Goal: Task Accomplishment & Management: Manage account settings

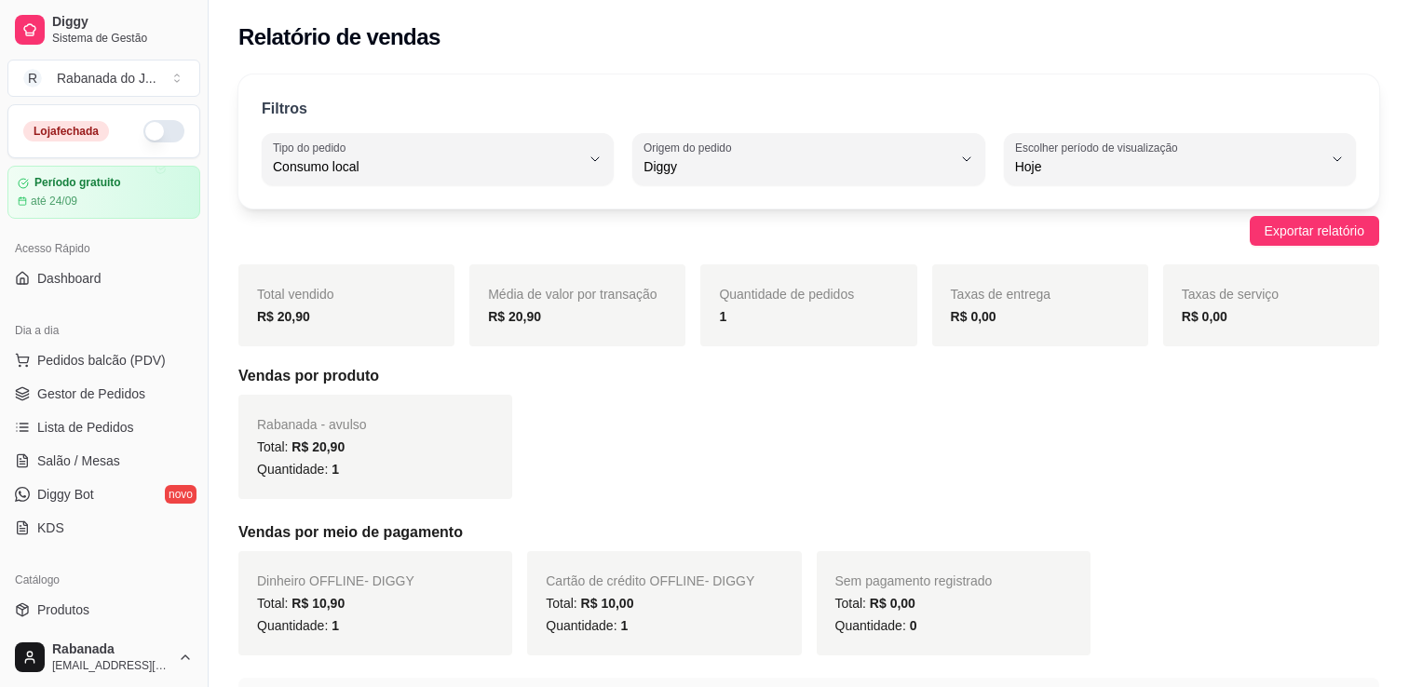
select select "EAT_IN"
select select "DIGGY"
select select "0"
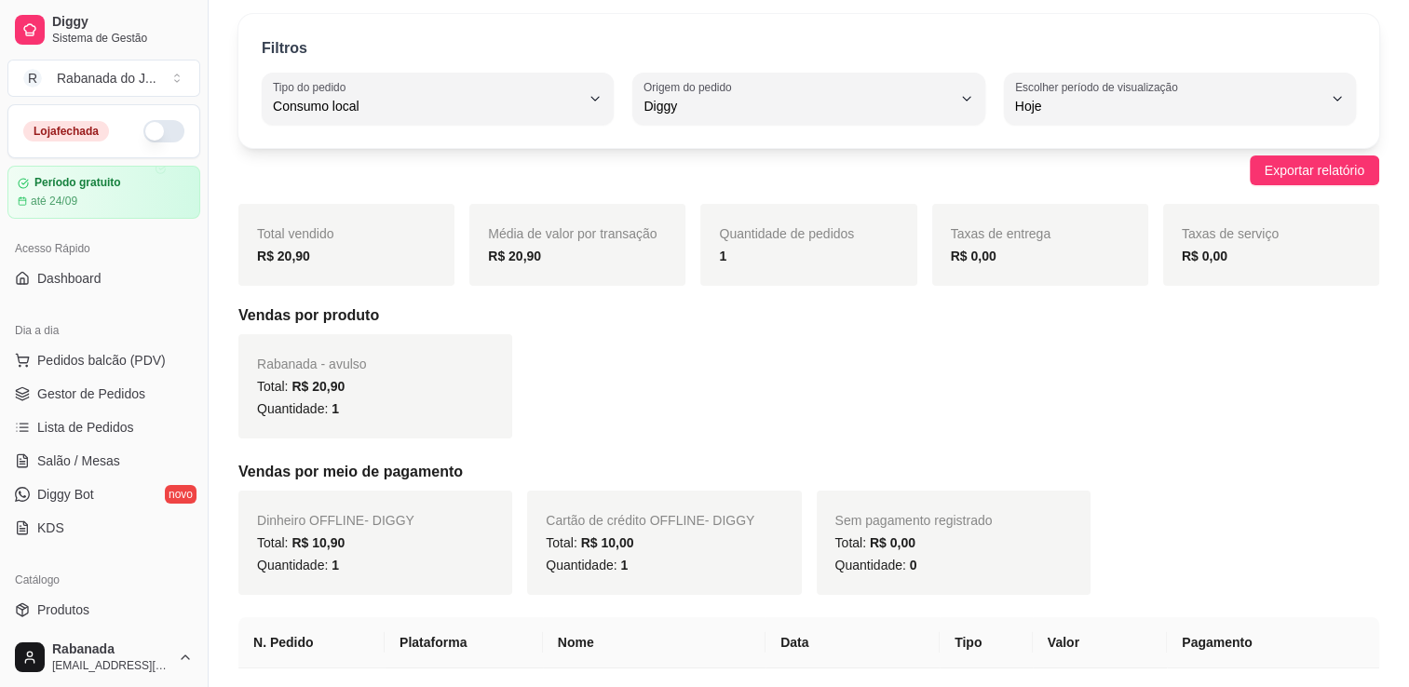
scroll to position [18, 0]
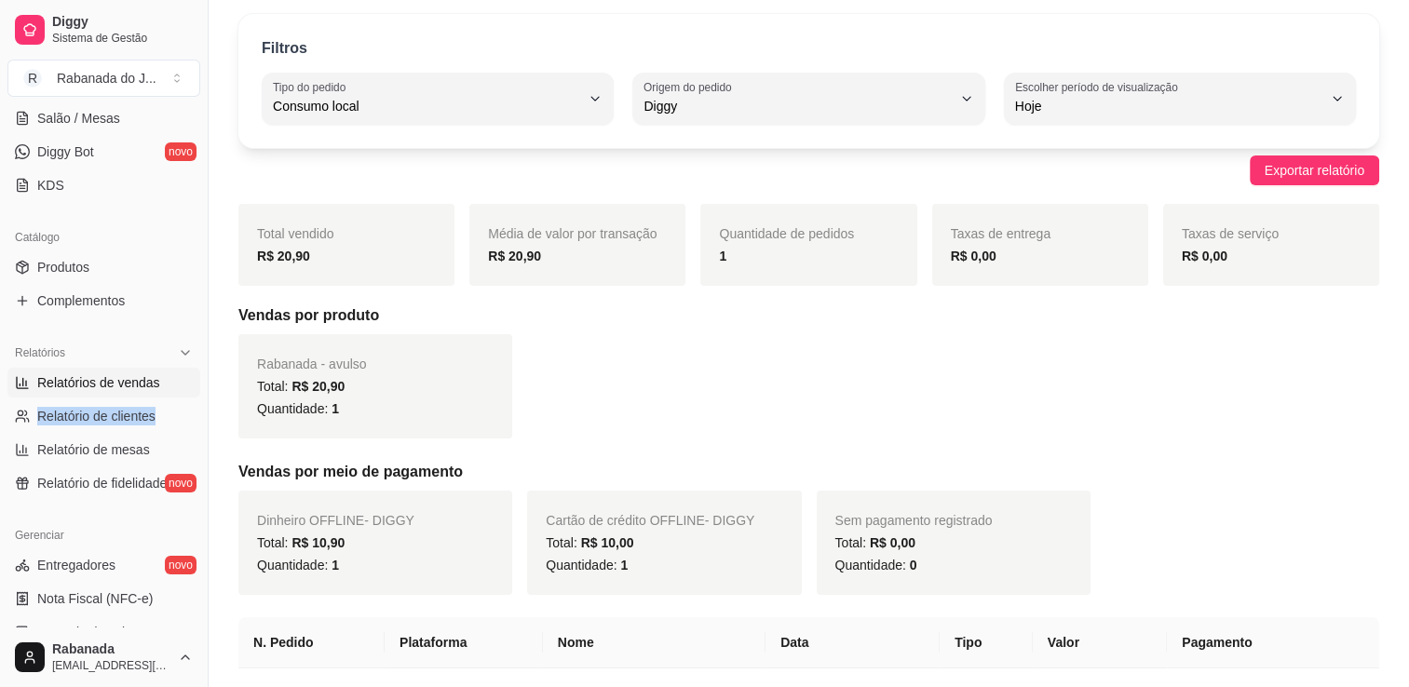
drag, startPoint x: 188, startPoint y: 401, endPoint x: 198, endPoint y: 390, distance: 15.2
click at [198, 390] on div "Loja fechada Período gratuito até 24/09 Acesso Rápido Dashboard Dia a dia Pedid…" at bounding box center [104, 365] width 208 height 523
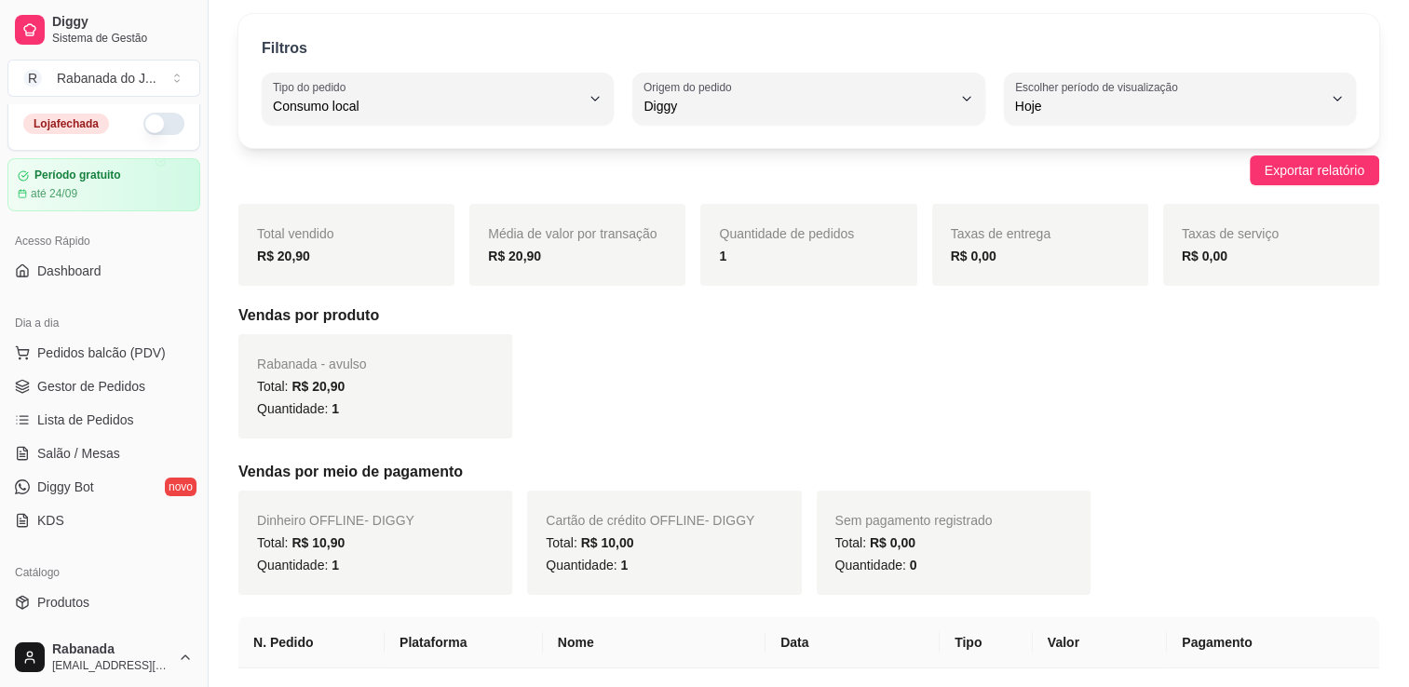
scroll to position [0, 0]
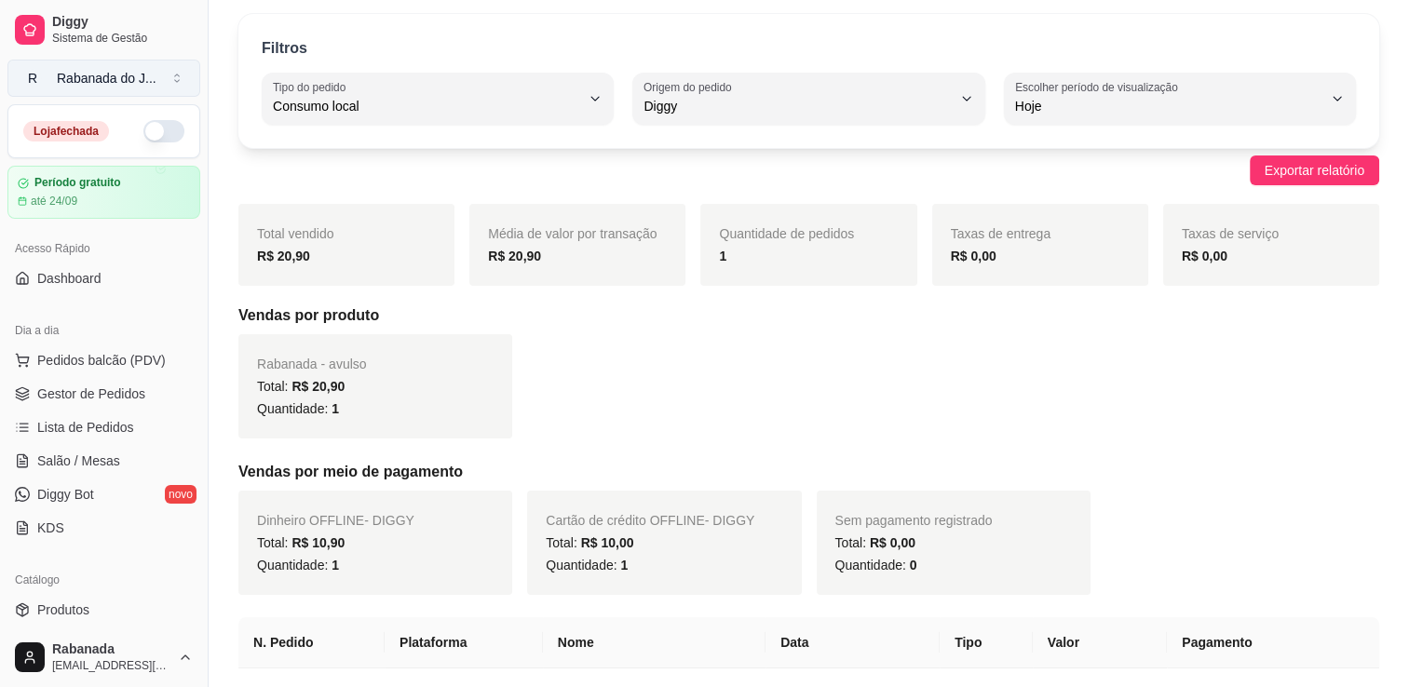
click at [130, 86] on div "Rabanada do J ..." at bounding box center [107, 78] width 100 height 19
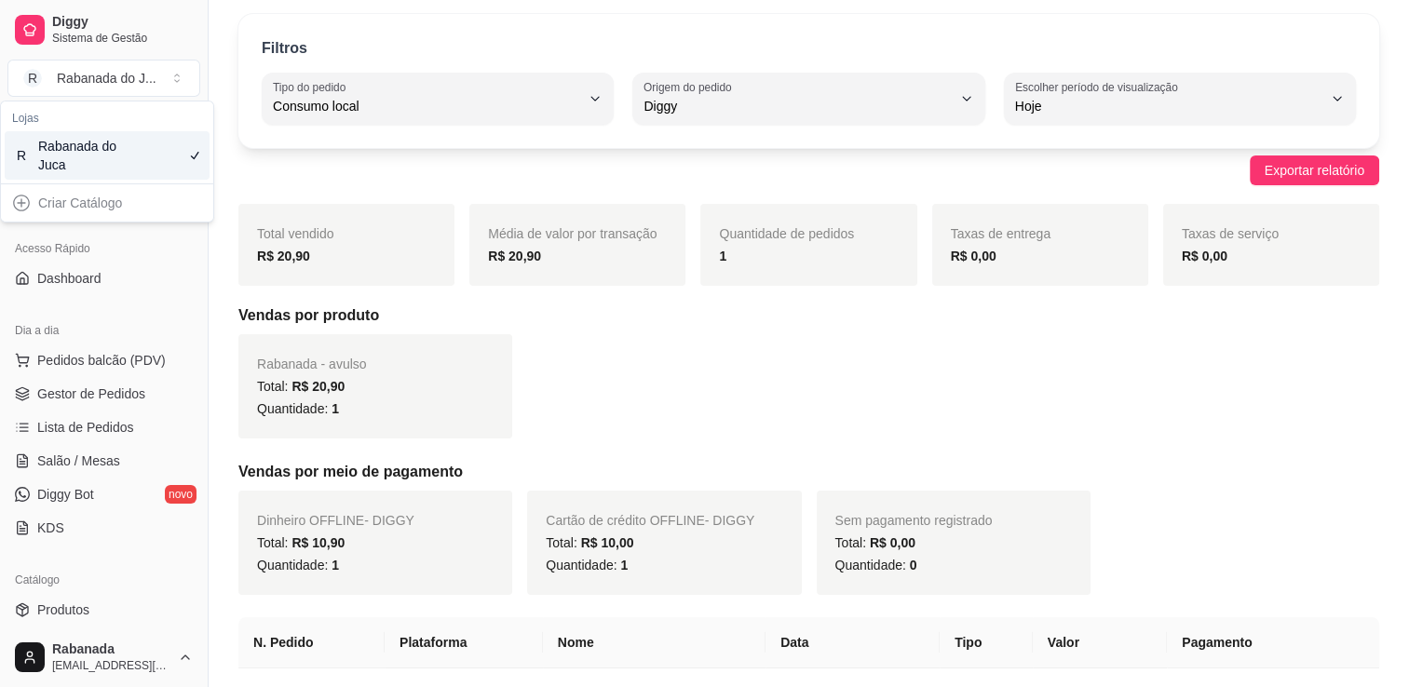
click at [117, 153] on div "Rabanada do Juca" at bounding box center [80, 155] width 84 height 37
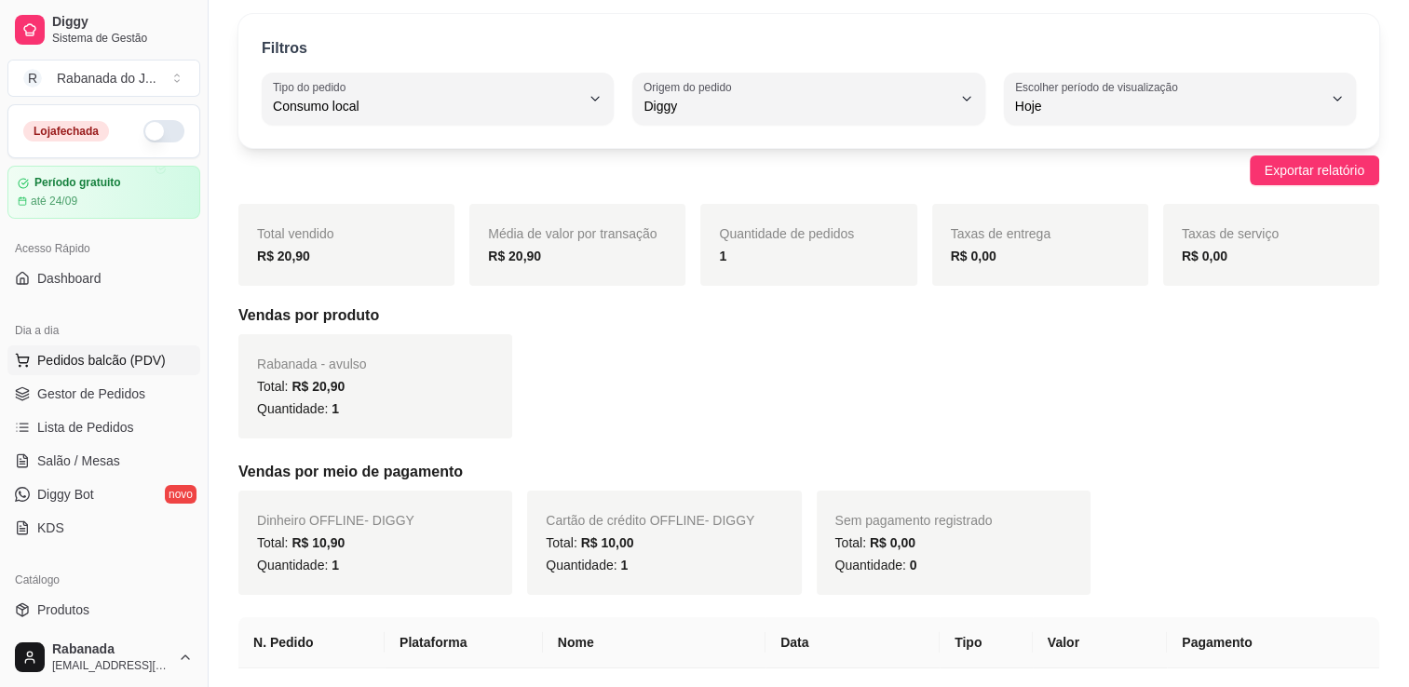
click at [77, 360] on span "Pedidos balcão (PDV)" at bounding box center [101, 360] width 128 height 19
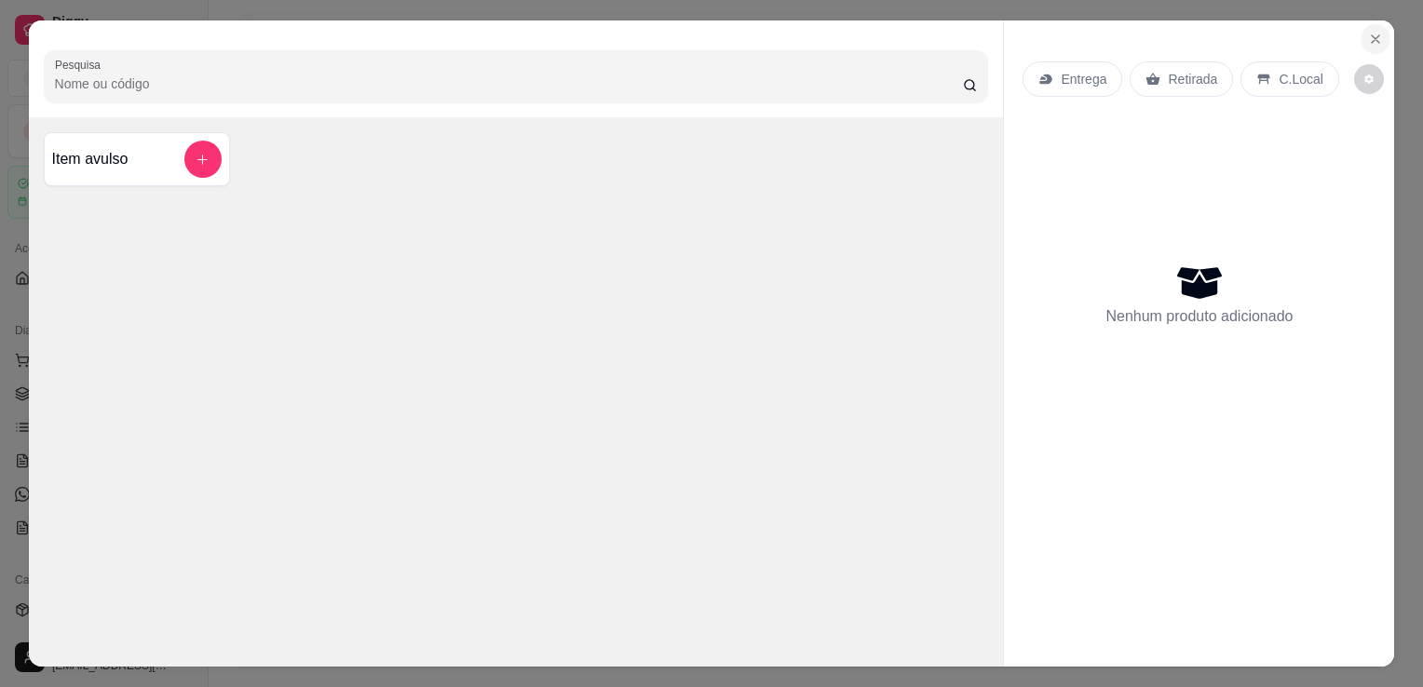
click at [1377, 37] on button "Close" at bounding box center [1375, 39] width 30 height 30
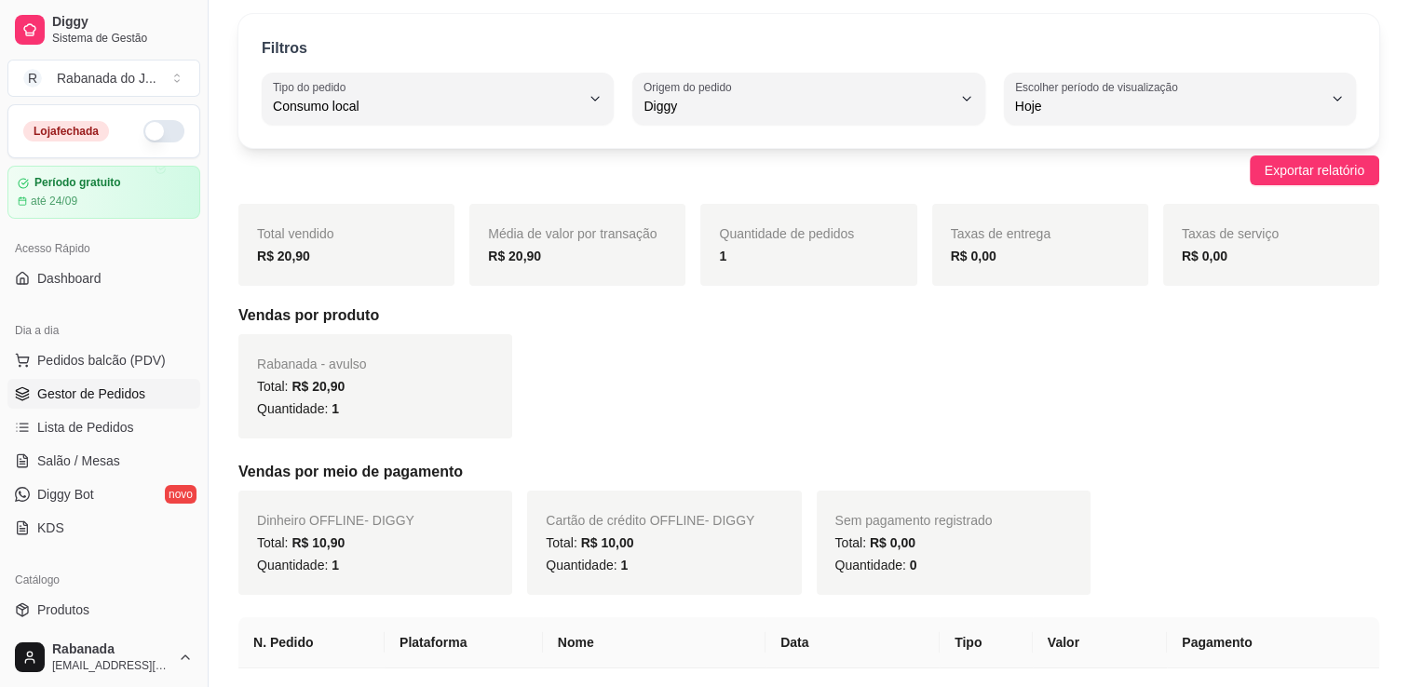
click at [105, 386] on span "Gestor de Pedidos" at bounding box center [91, 394] width 108 height 19
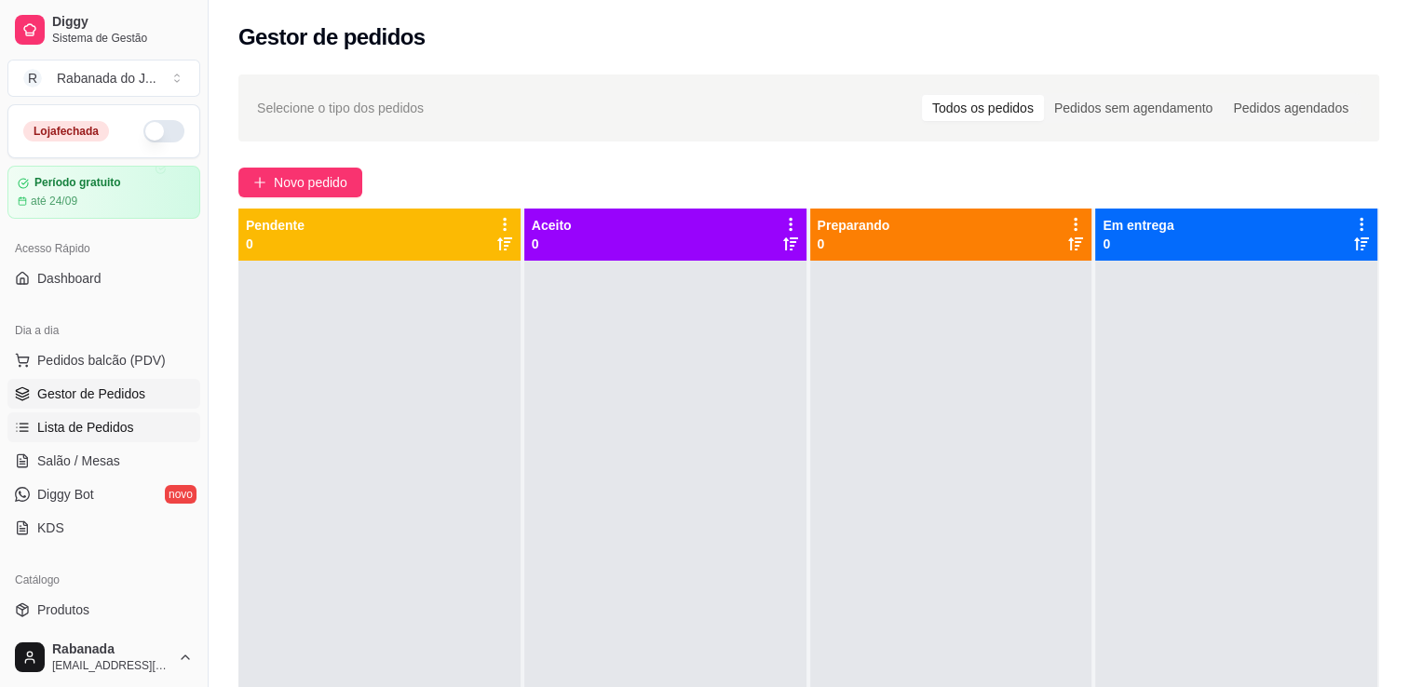
click at [105, 431] on span "Lista de Pedidos" at bounding box center [85, 427] width 97 height 19
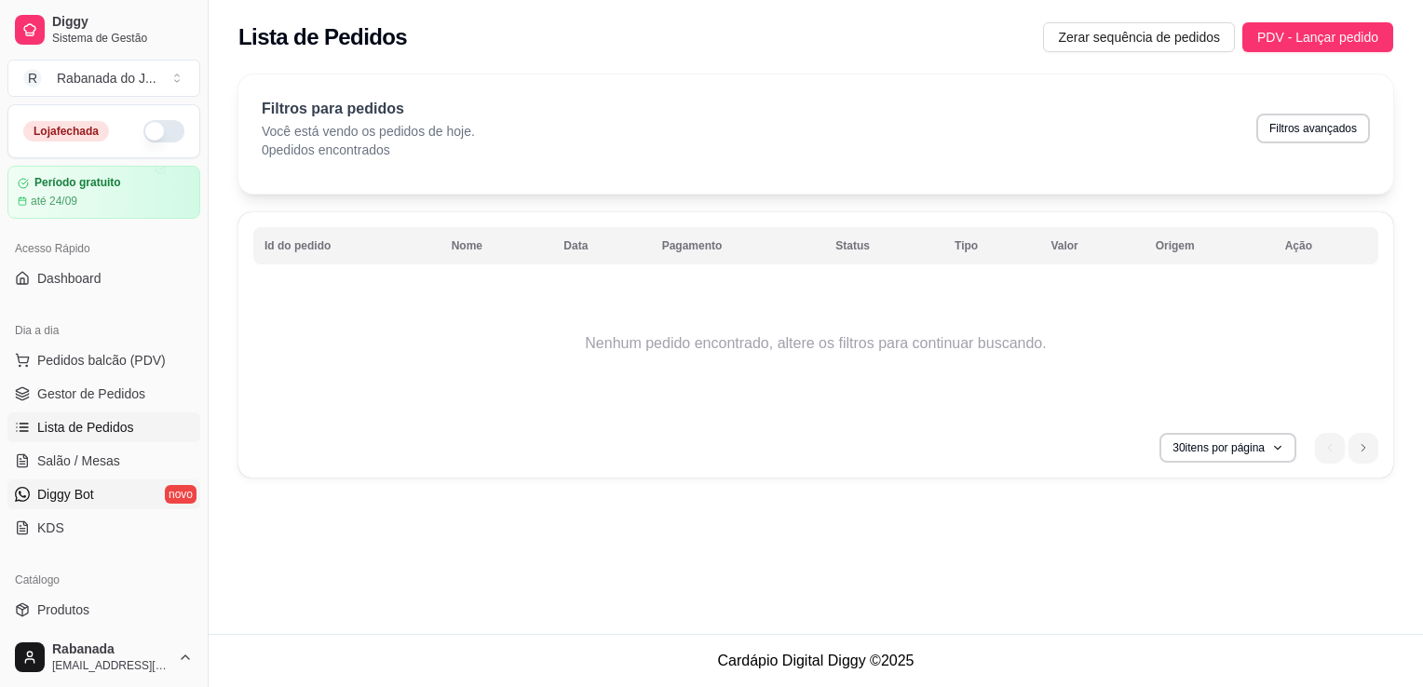
click at [84, 485] on span "Diggy Bot" at bounding box center [65, 494] width 57 height 19
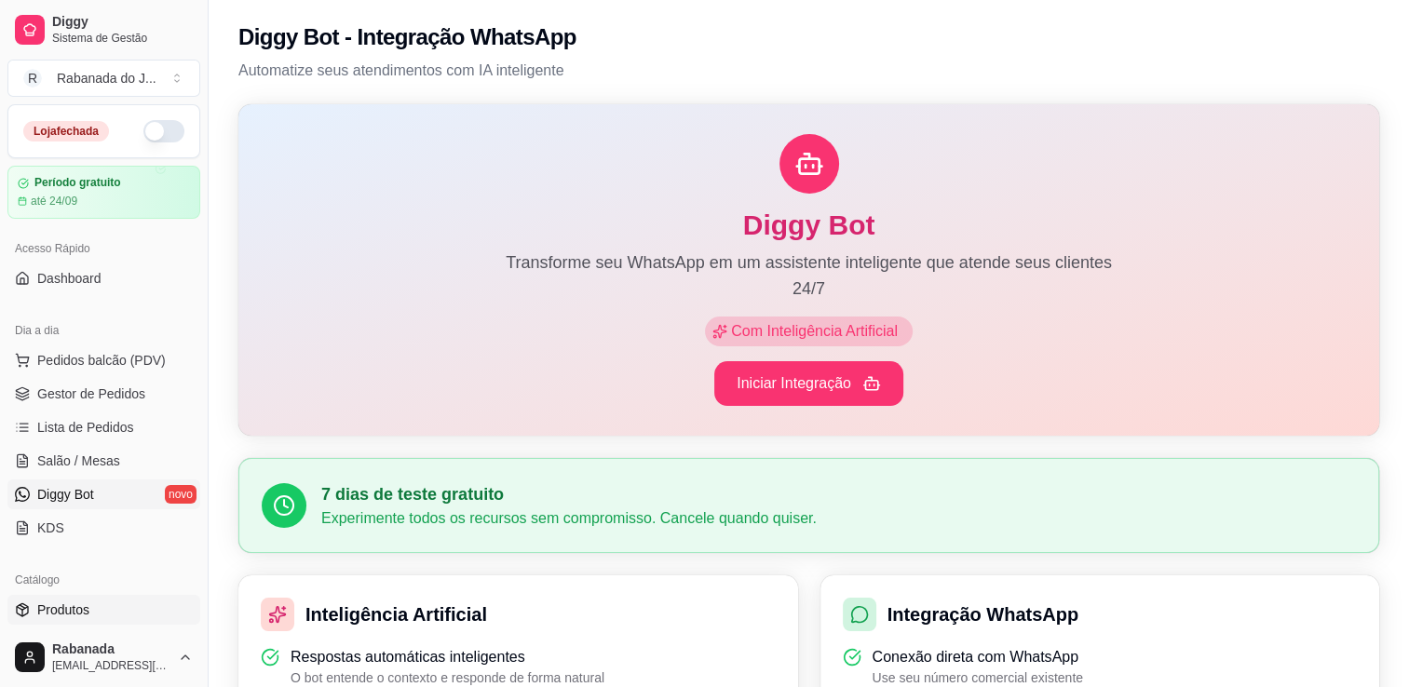
click at [67, 611] on span "Produtos" at bounding box center [63, 610] width 52 height 19
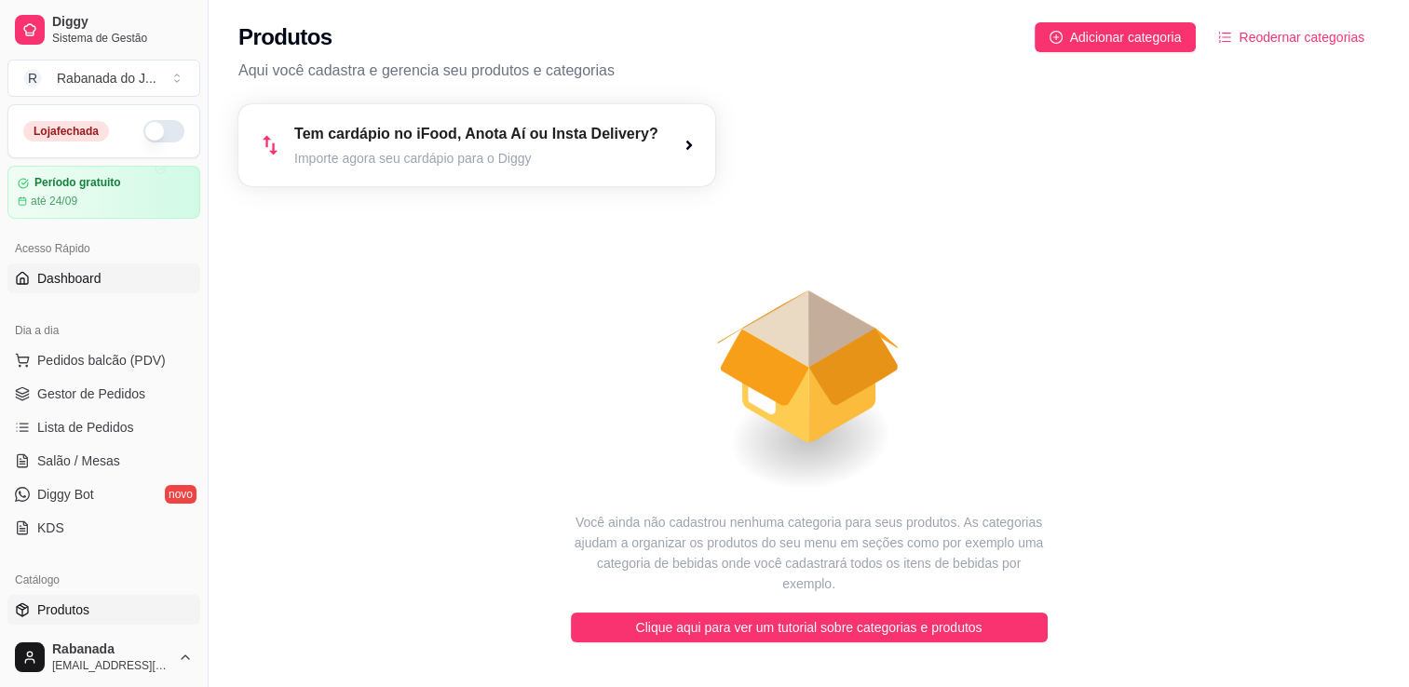
click at [88, 285] on span "Dashboard" at bounding box center [69, 278] width 64 height 19
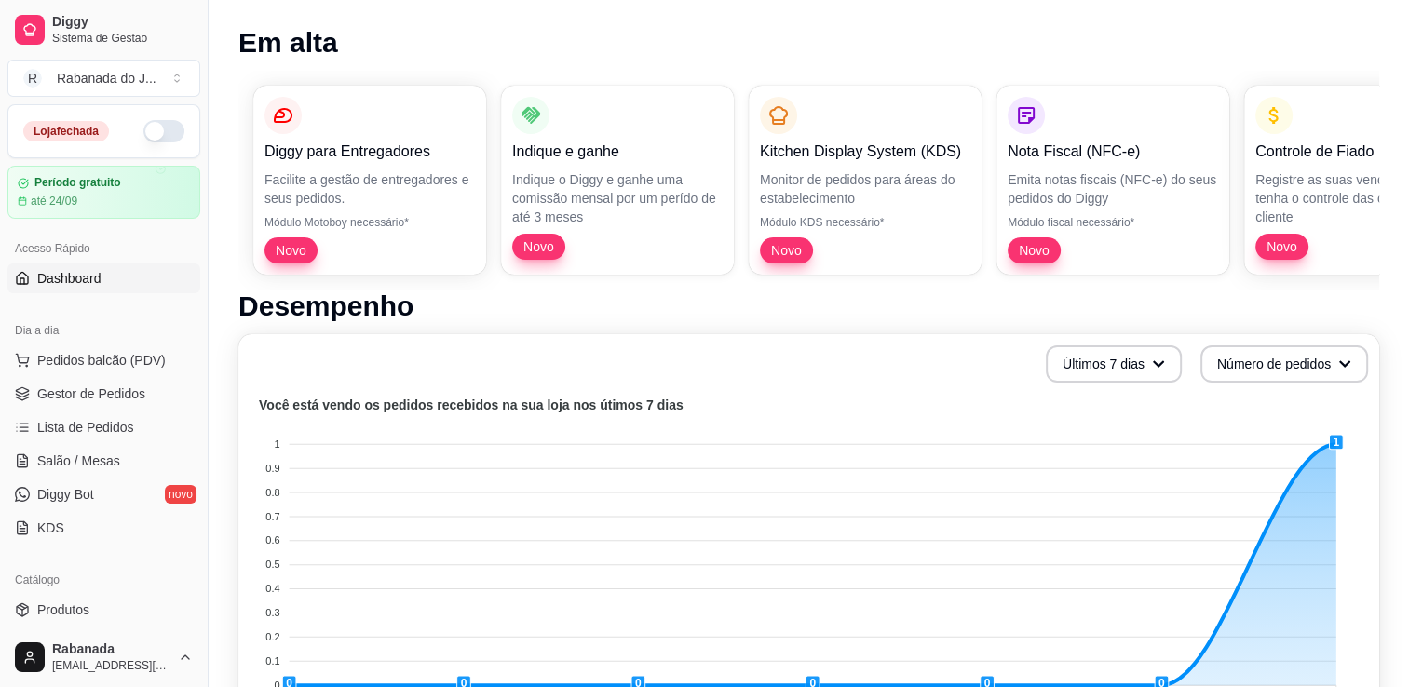
scroll to position [231, 0]
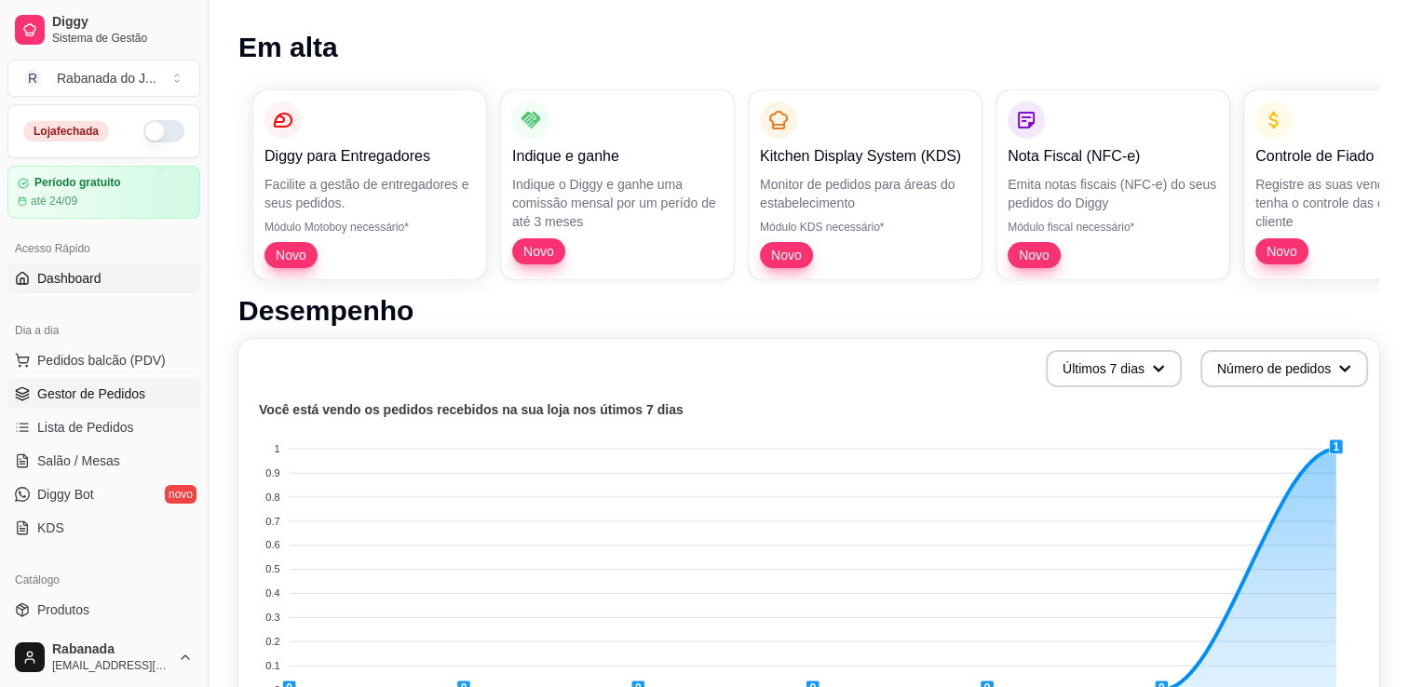
click at [111, 395] on span "Gestor de Pedidos" at bounding box center [91, 394] width 108 height 19
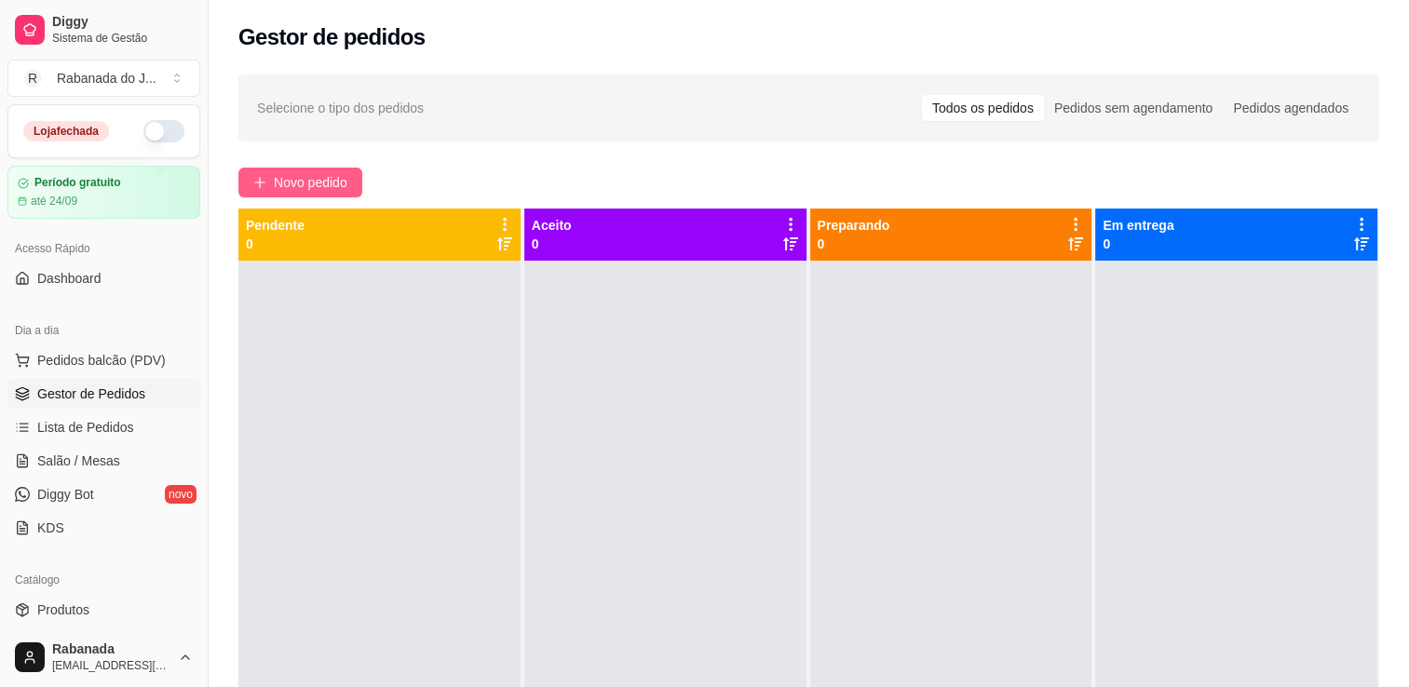
click at [287, 184] on span "Novo pedido" at bounding box center [311, 182] width 74 height 20
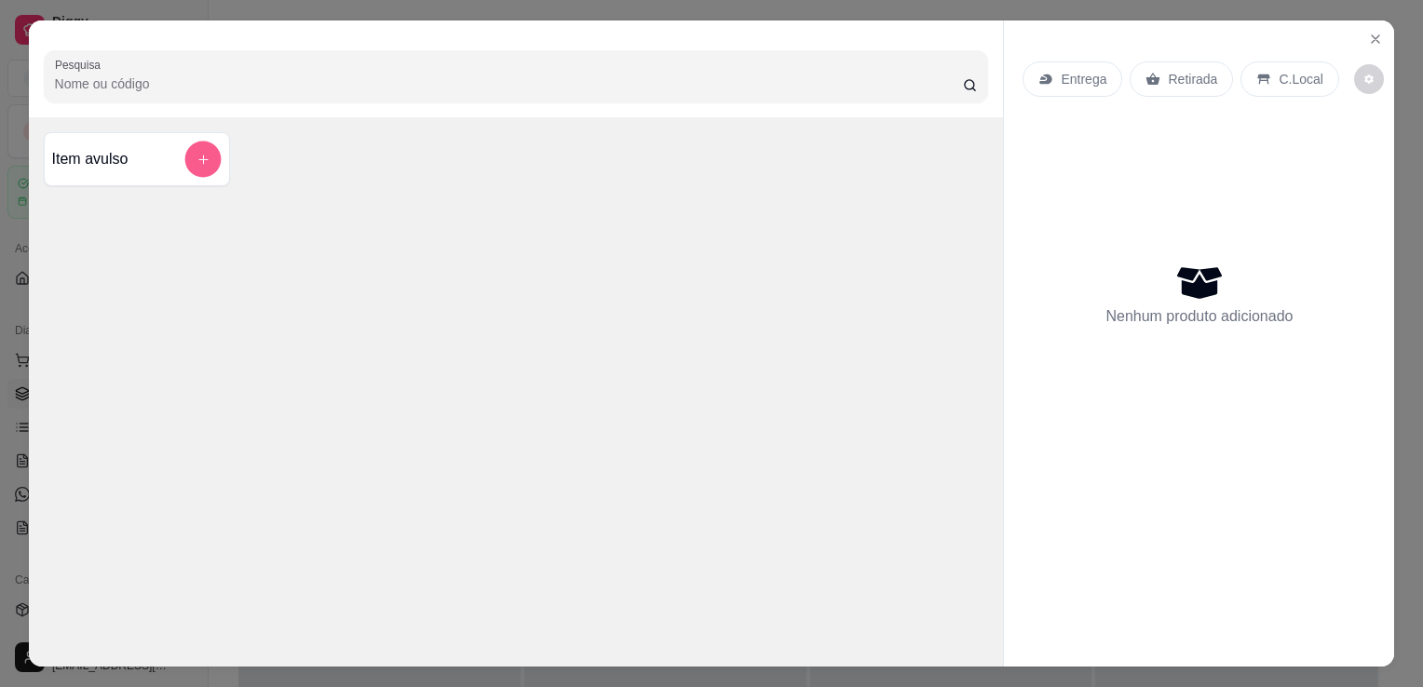
click at [196, 153] on icon "add-separate-item" at bounding box center [203, 160] width 14 height 14
click at [1373, 32] on icon "Close" at bounding box center [1375, 39] width 15 height 15
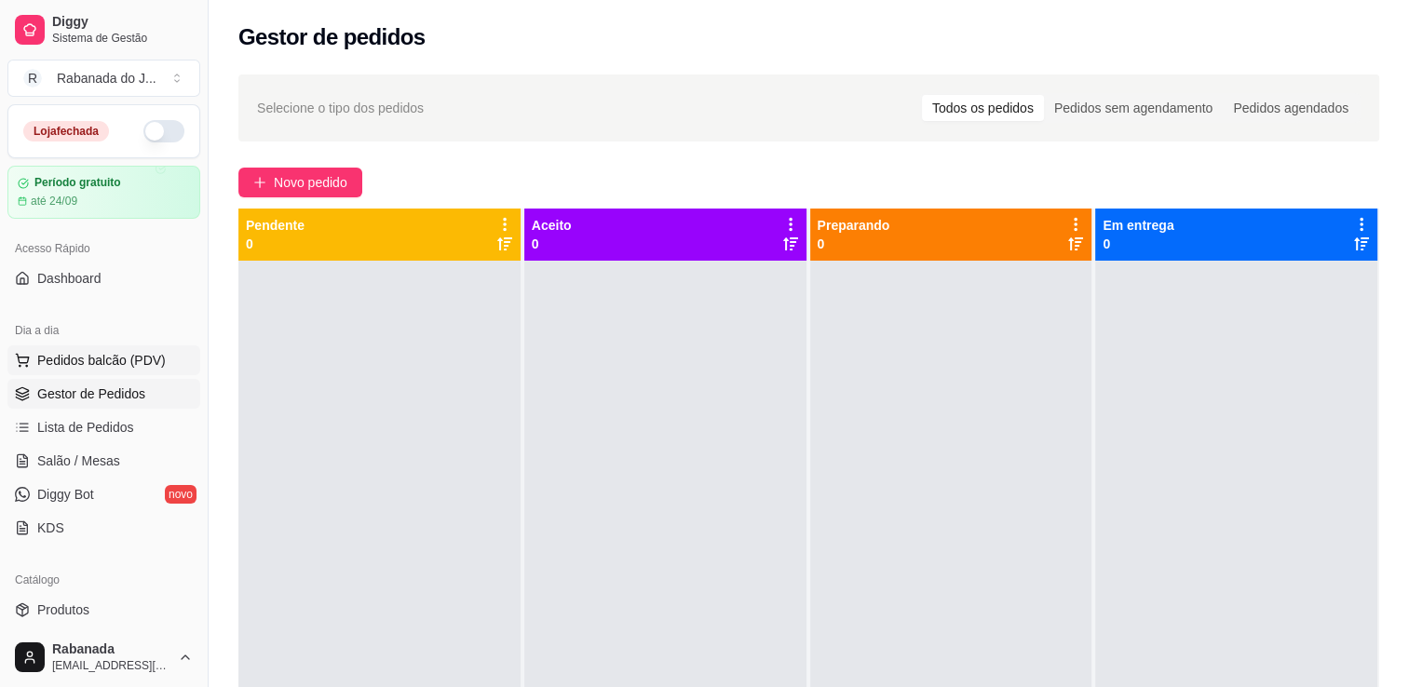
click at [113, 361] on span "Pedidos balcão (PDV)" at bounding box center [101, 360] width 128 height 19
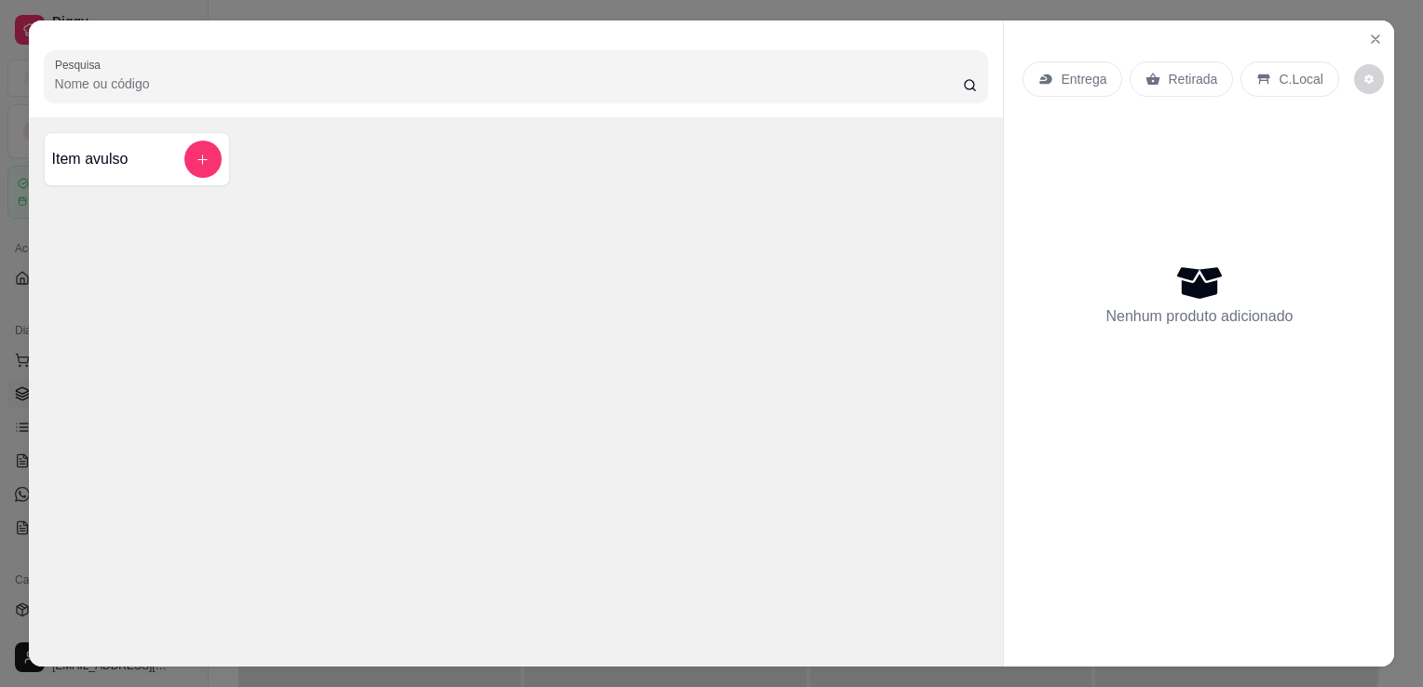
click at [171, 86] on input "Pesquisa" at bounding box center [509, 83] width 908 height 19
type input "ra"
click at [1368, 35] on icon "Close" at bounding box center [1375, 39] width 15 height 15
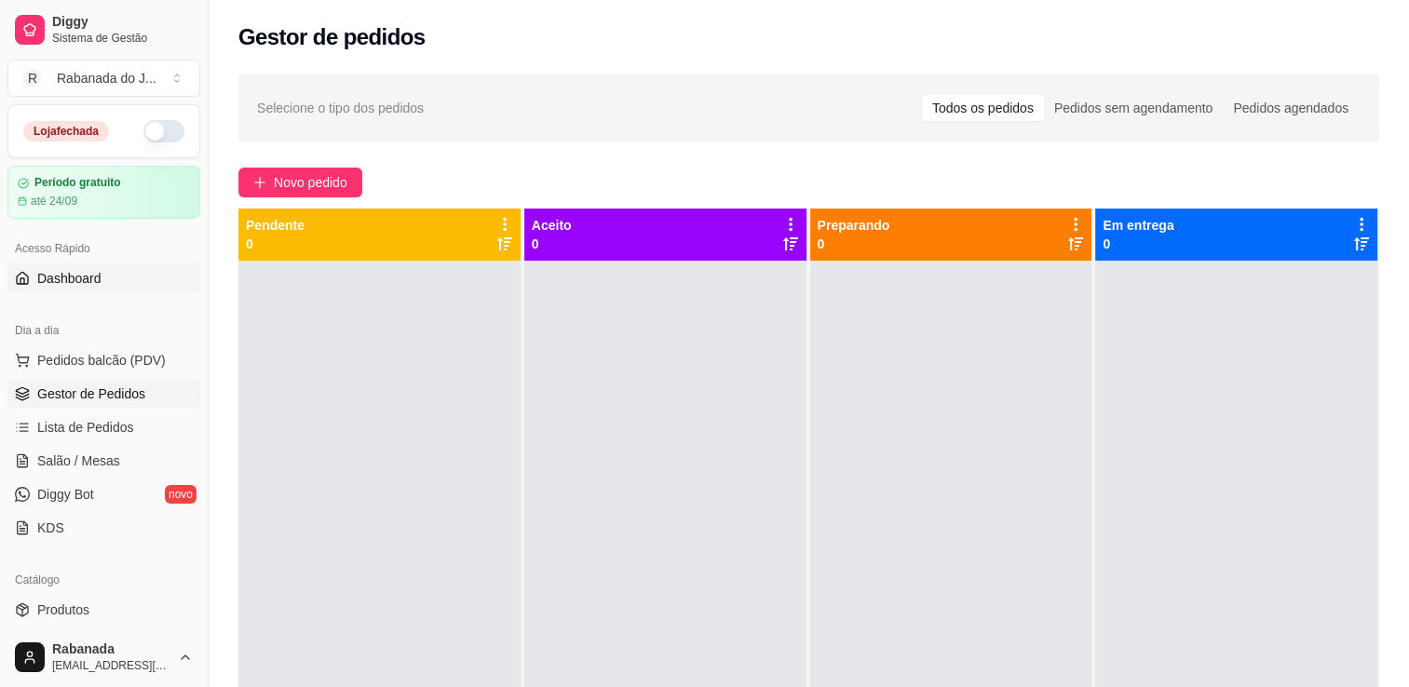
click at [94, 282] on span "Dashboard" at bounding box center [69, 278] width 64 height 19
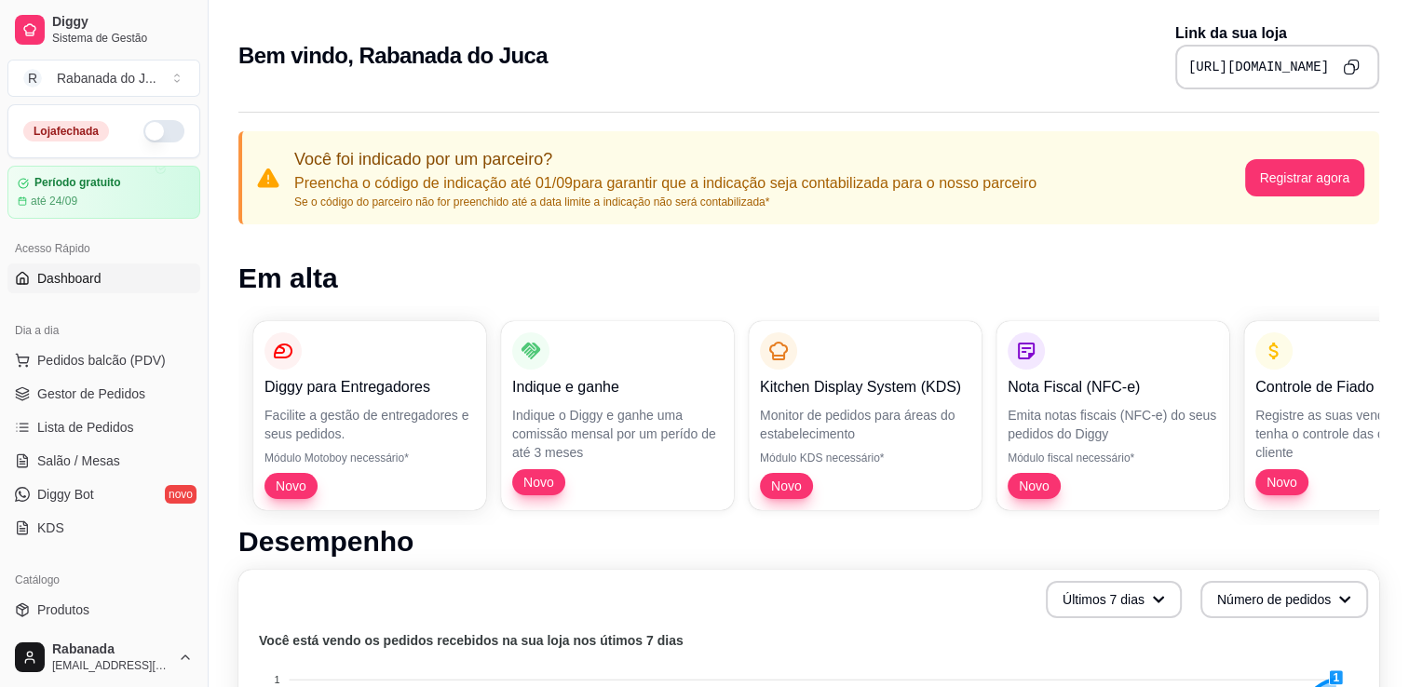
click at [1188, 63] on pre "[URL][DOMAIN_NAME]" at bounding box center [1258, 67] width 141 height 19
click at [890, 0] on html "Diggy Sistema de Gestão R Rabanada do J ... Loja fechada Período gratuito até 2…" at bounding box center [704, 343] width 1409 height 687
click at [1358, 67] on icon "Copy to clipboard" at bounding box center [1352, 65] width 9 height 9
click at [125, 360] on span "Pedidos balcão (PDV)" at bounding box center [101, 360] width 128 height 19
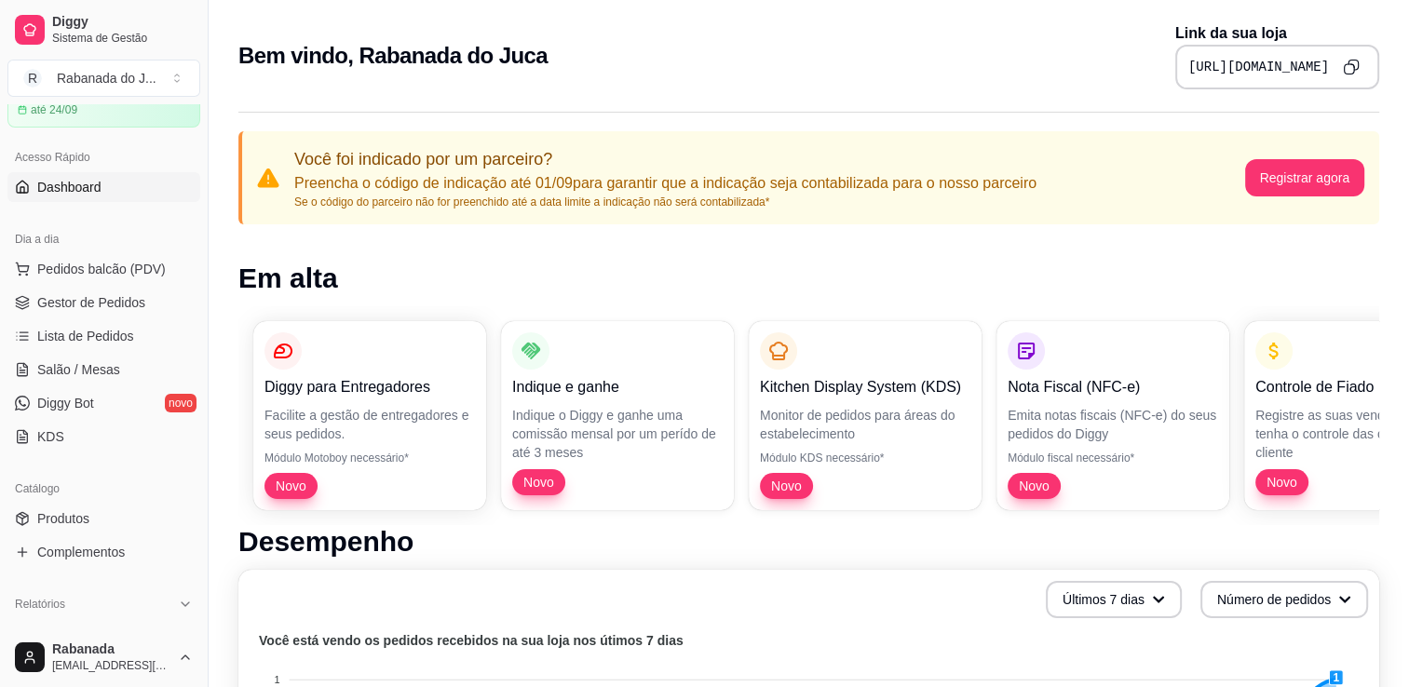
scroll to position [89, 0]
click at [71, 518] on span "Produtos" at bounding box center [63, 520] width 52 height 19
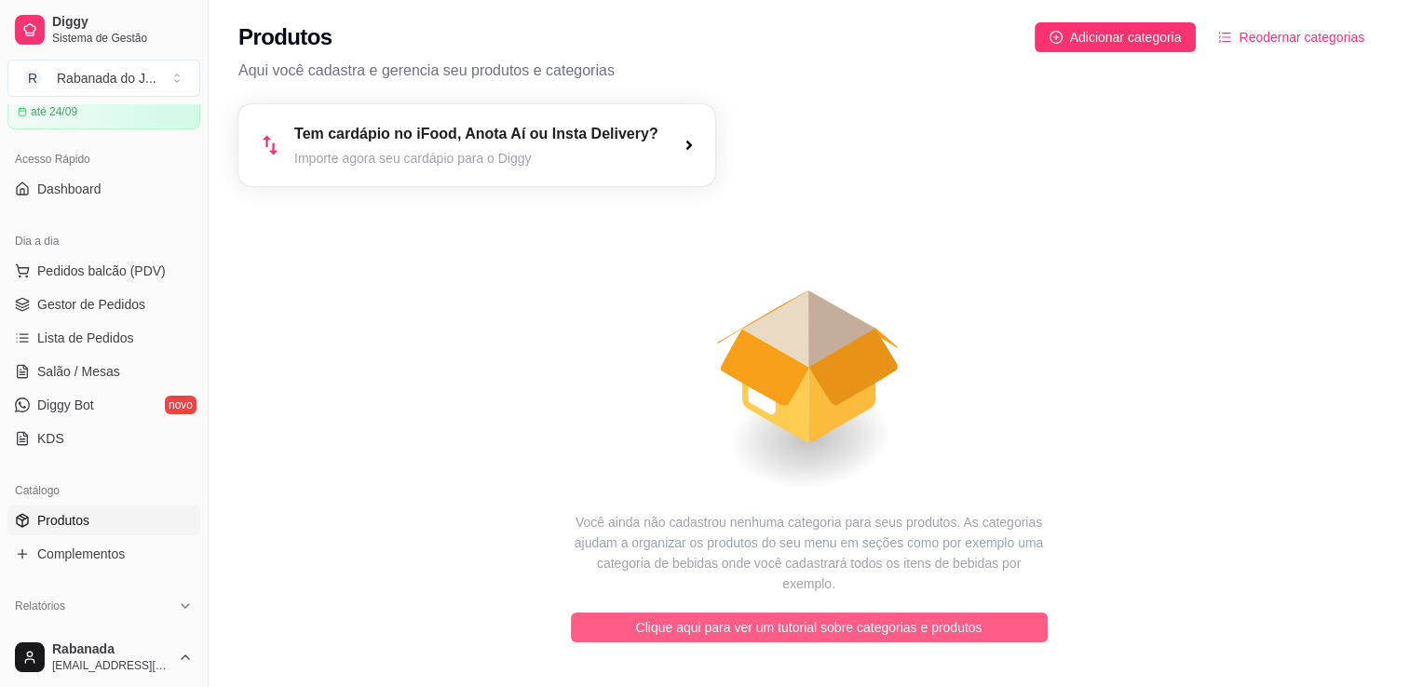
click at [827, 617] on span "Clique aqui para ver um tutorial sobre categorias e produtos" at bounding box center [809, 627] width 346 height 20
click at [871, 617] on span "Clique aqui para ver um tutorial sobre categorias e produtos" at bounding box center [809, 627] width 346 height 20
drag, startPoint x: 200, startPoint y: 309, endPoint x: 194, endPoint y: 384, distance: 74.8
click at [194, 384] on div "Diggy Sistema de Gestão R Rabanada do J ... Loja fechada Período gratuito até 2…" at bounding box center [104, 343] width 208 height 687
click at [75, 526] on span "Produtos" at bounding box center [63, 520] width 52 height 19
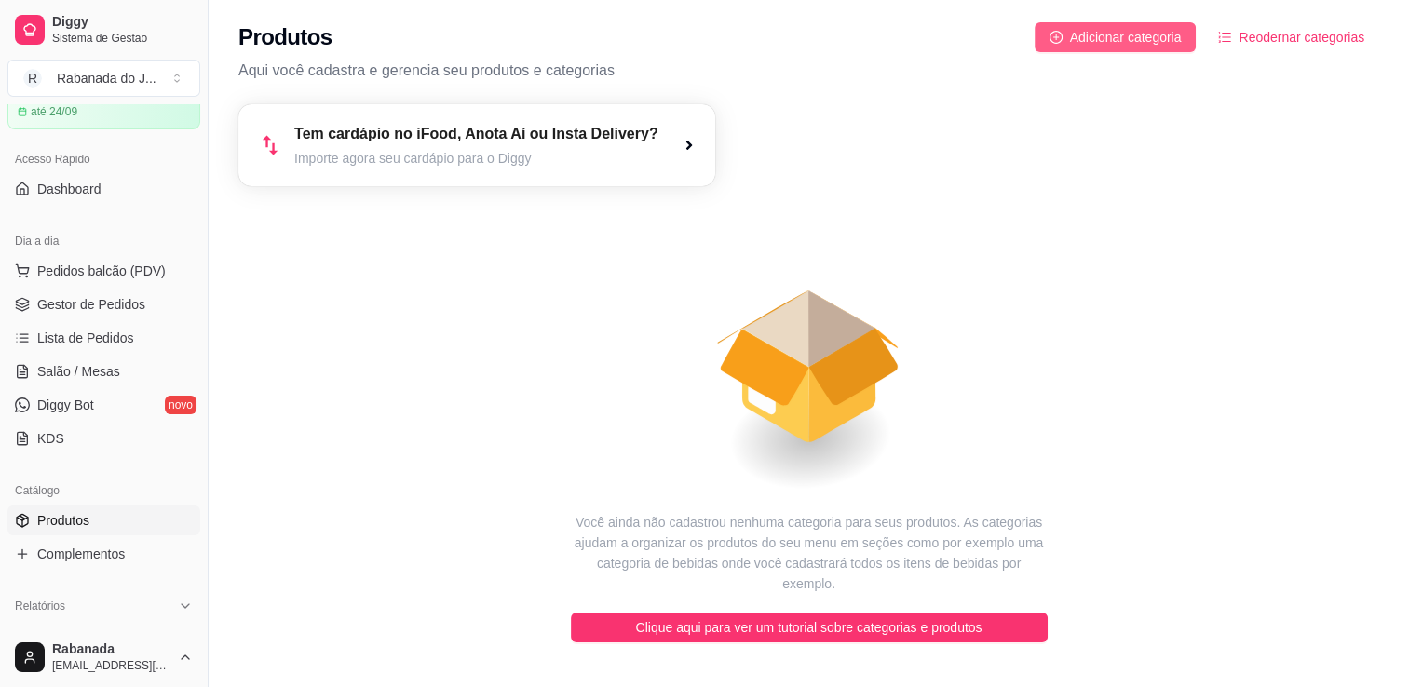
click at [1140, 30] on span "Adicionar categoria" at bounding box center [1126, 37] width 112 height 20
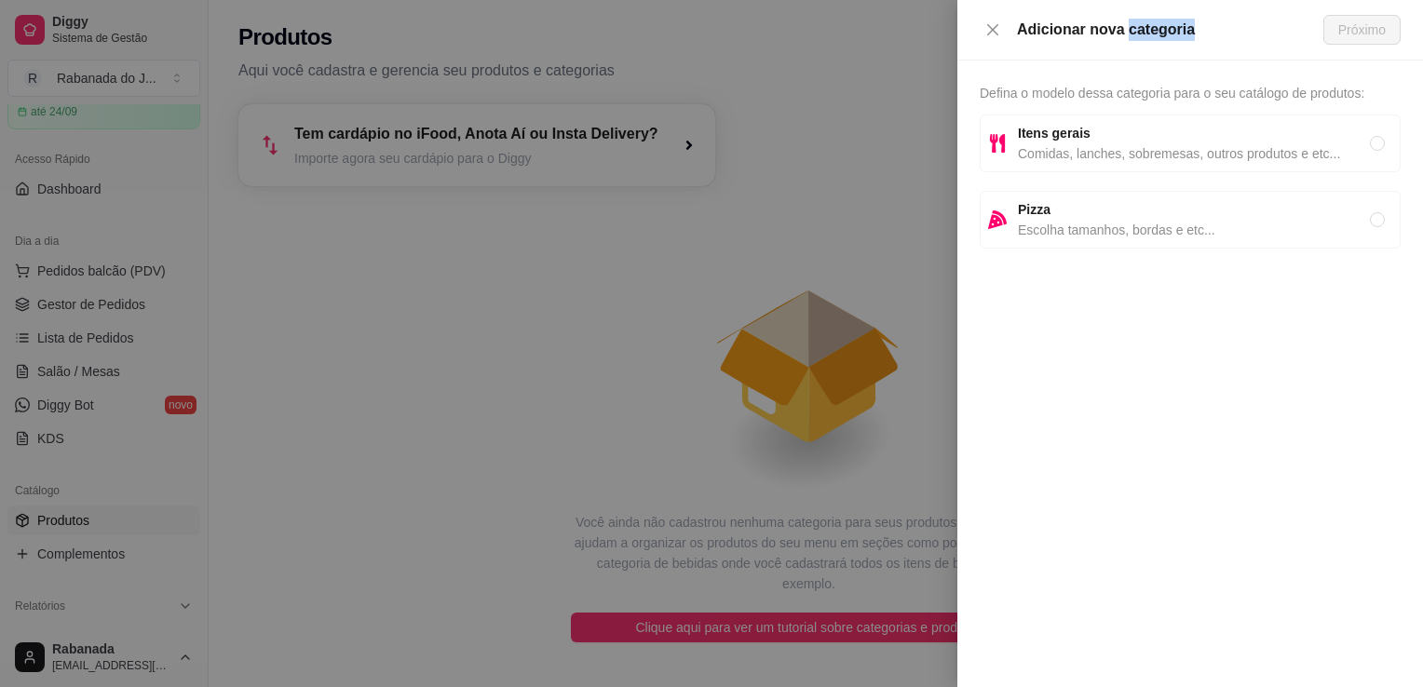
click at [1140, 30] on div "Adicionar nova categoria" at bounding box center [1170, 30] width 306 height 22
drag, startPoint x: 1140, startPoint y: 30, endPoint x: 1074, endPoint y: 298, distance: 276.0
click at [1074, 298] on div "Defina o modelo dessa categoria para o seu catálogo de produtos: Itens gerais C…" at bounding box center [1190, 374] width 466 height 627
click at [1050, 137] on strong "Itens gerais" at bounding box center [1054, 133] width 73 height 15
radio input "true"
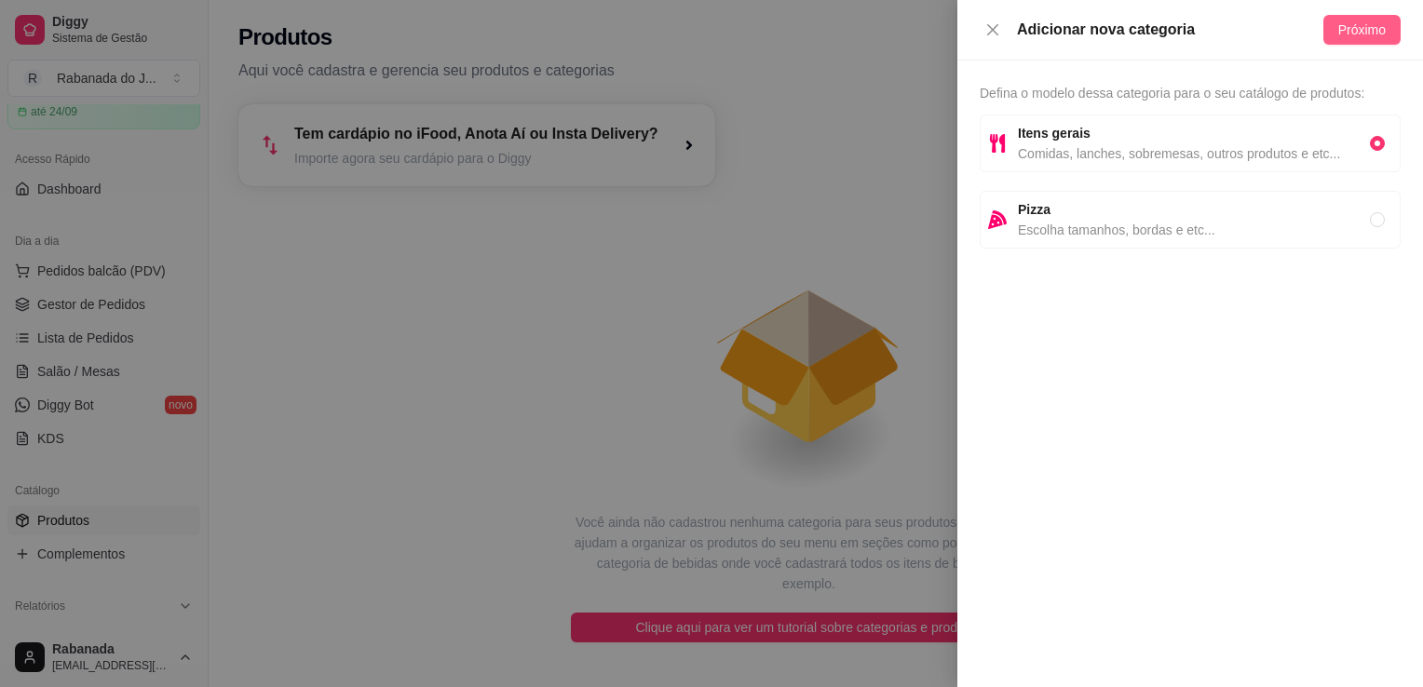
click at [1344, 43] on button "Próximo" at bounding box center [1361, 30] width 77 height 30
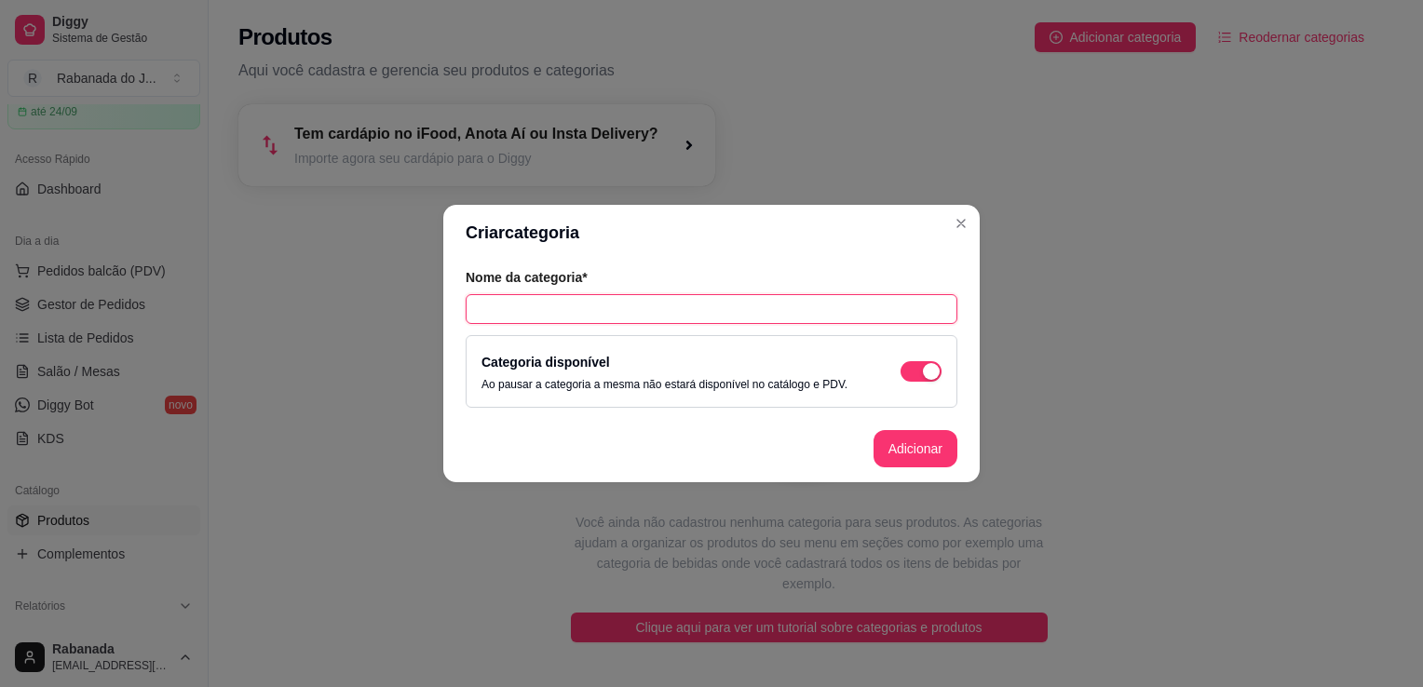
click at [871, 307] on input "text" at bounding box center [712, 309] width 492 height 30
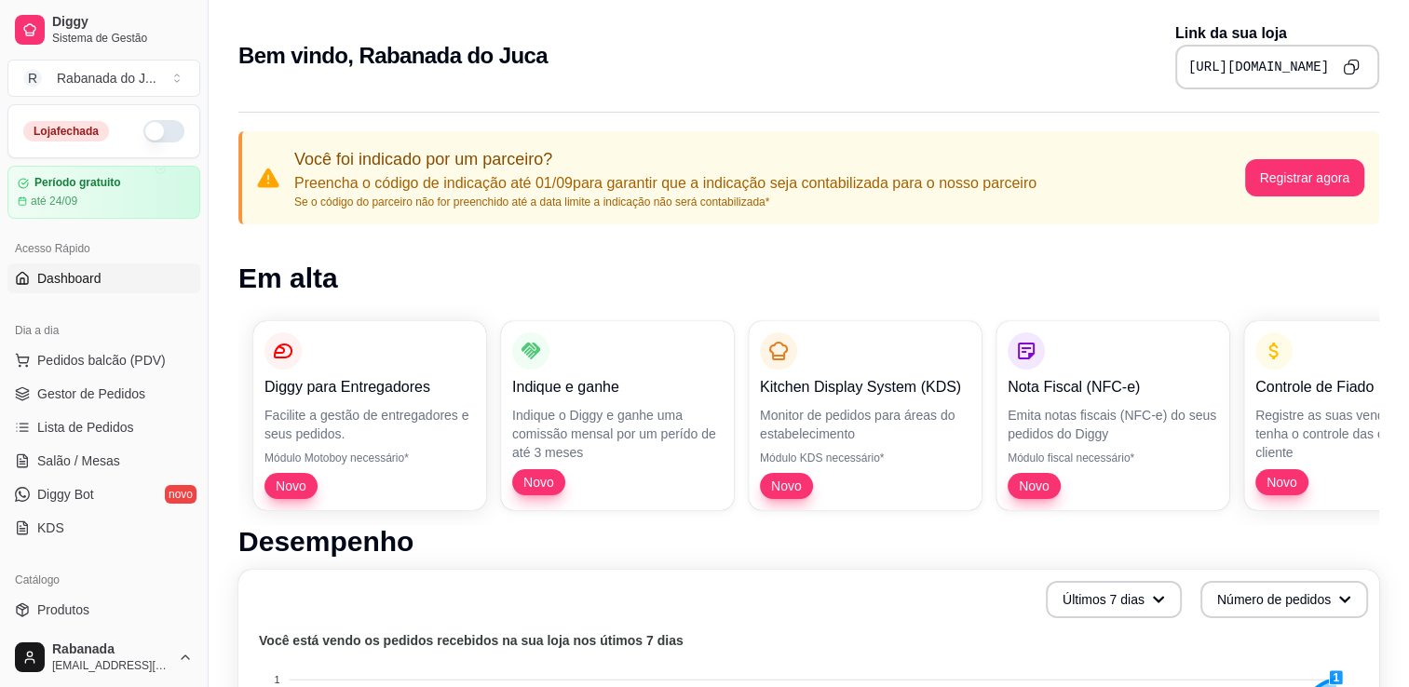
click at [674, 71] on div "Bem vindo, Rabanada do Juca Link da sua loja [URL][DOMAIN_NAME]" at bounding box center [808, 55] width 1141 height 67
drag, startPoint x: 201, startPoint y: 246, endPoint x: 186, endPoint y: 363, distance: 118.3
click at [186, 363] on div "Diggy Sistema de Gestão R Rabanada do J ... Loja fechada Período gratuito até 2…" at bounding box center [104, 343] width 208 height 687
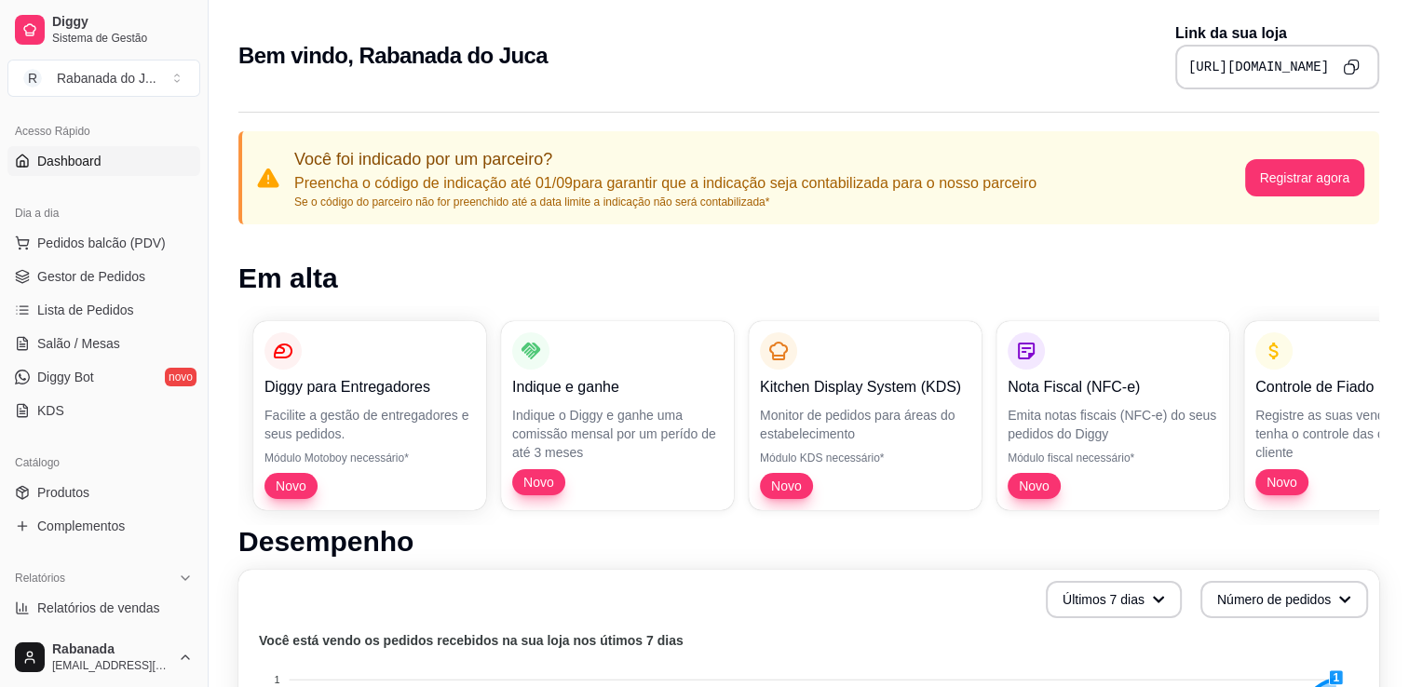
scroll to position [119, 0]
click at [150, 251] on button "Pedidos balcão (PDV)" at bounding box center [103, 241] width 193 height 30
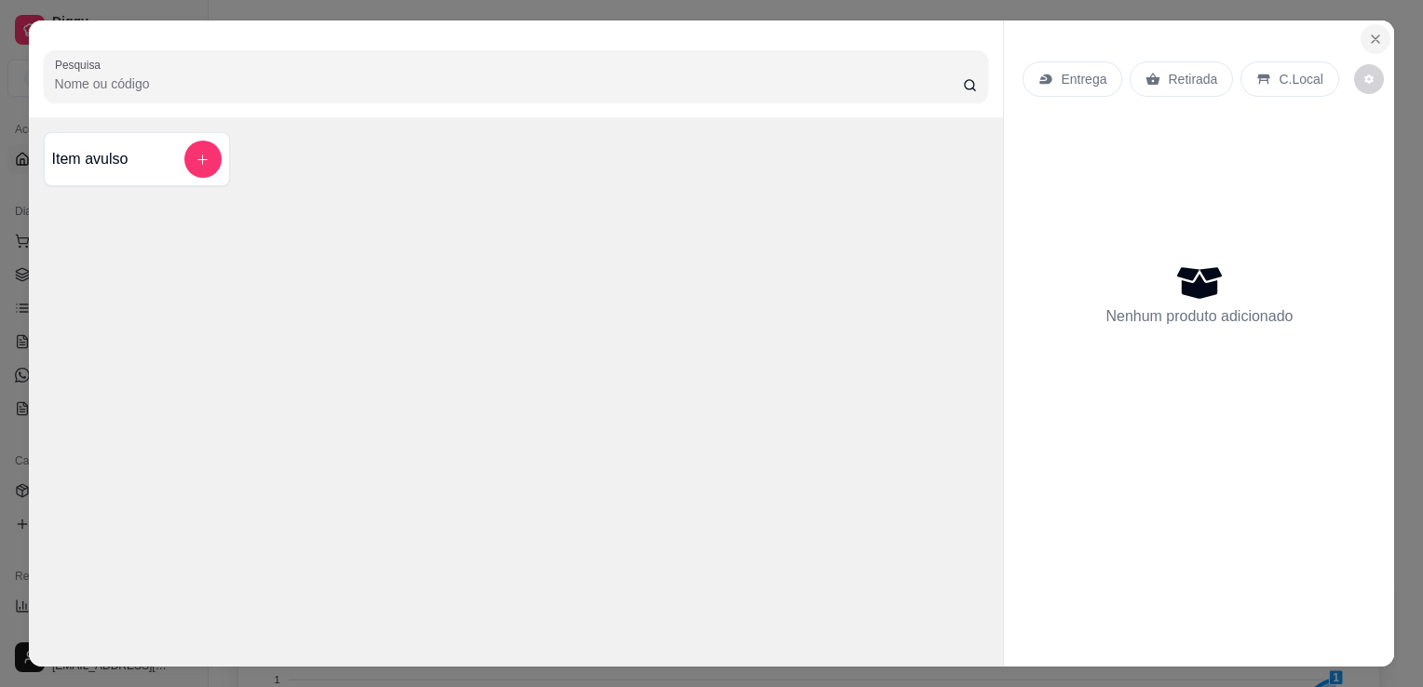
click at [1371, 35] on icon "Close" at bounding box center [1374, 38] width 7 height 7
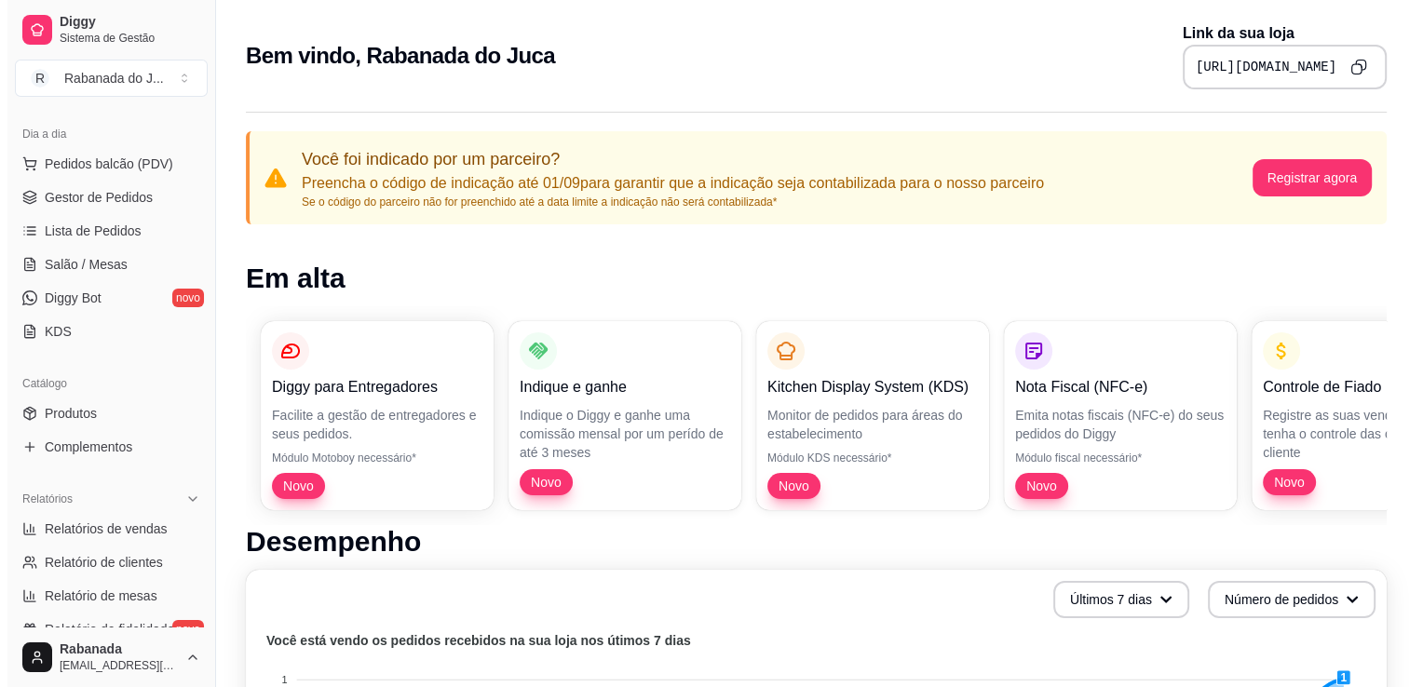
scroll to position [195, 0]
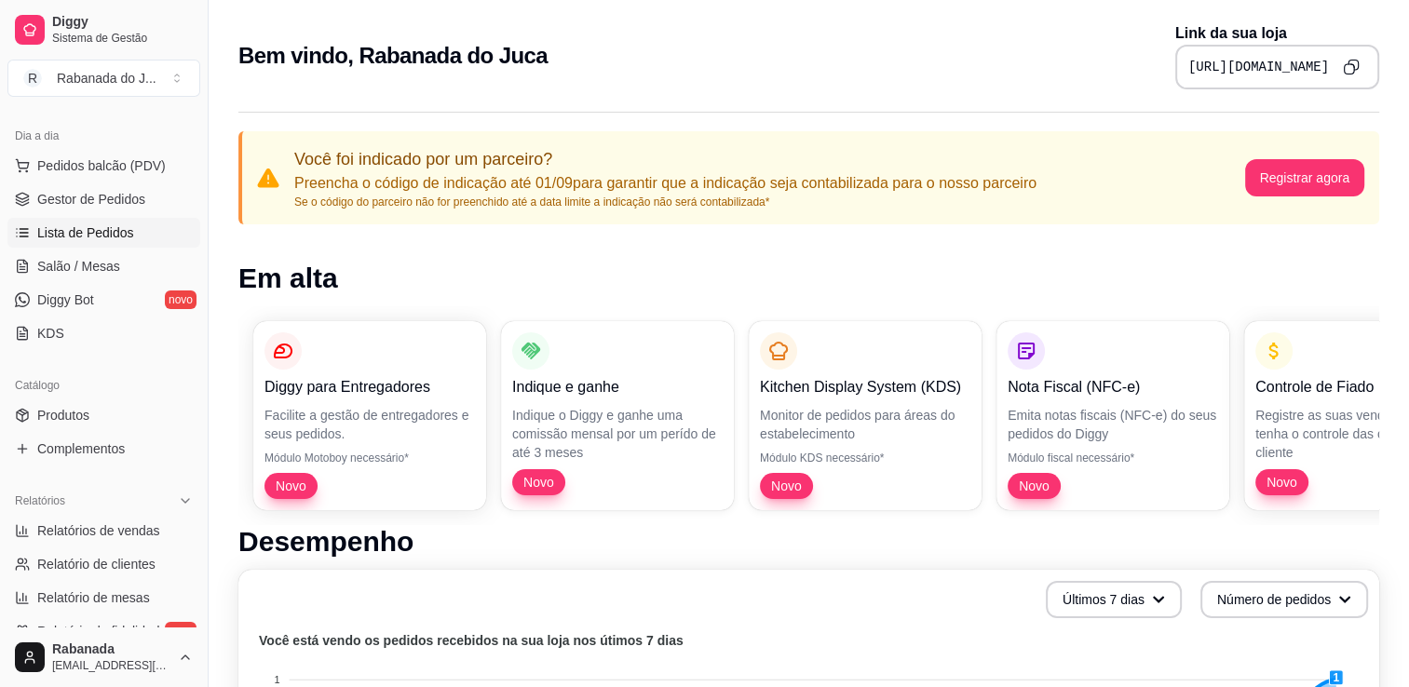
click at [105, 231] on span "Lista de Pedidos" at bounding box center [85, 232] width 97 height 19
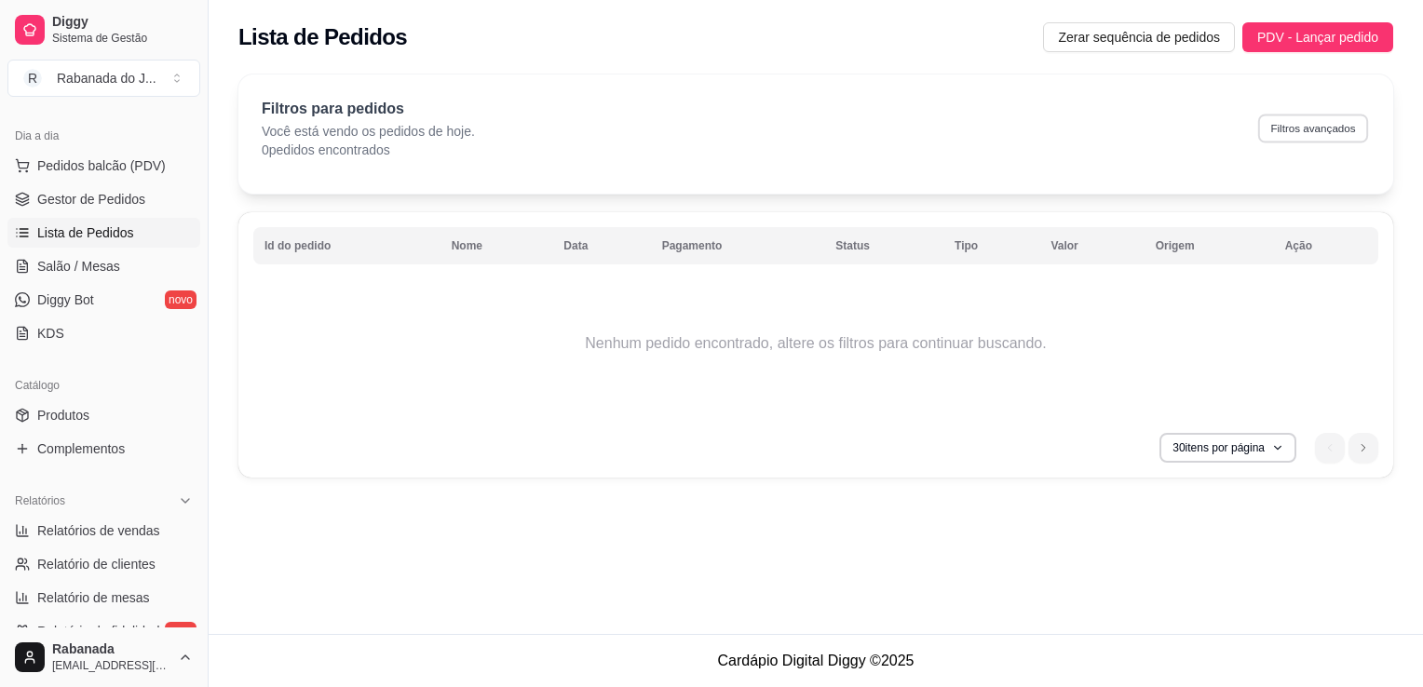
click at [1288, 126] on button "Filtros avançados" at bounding box center [1313, 128] width 110 height 29
select select "0"
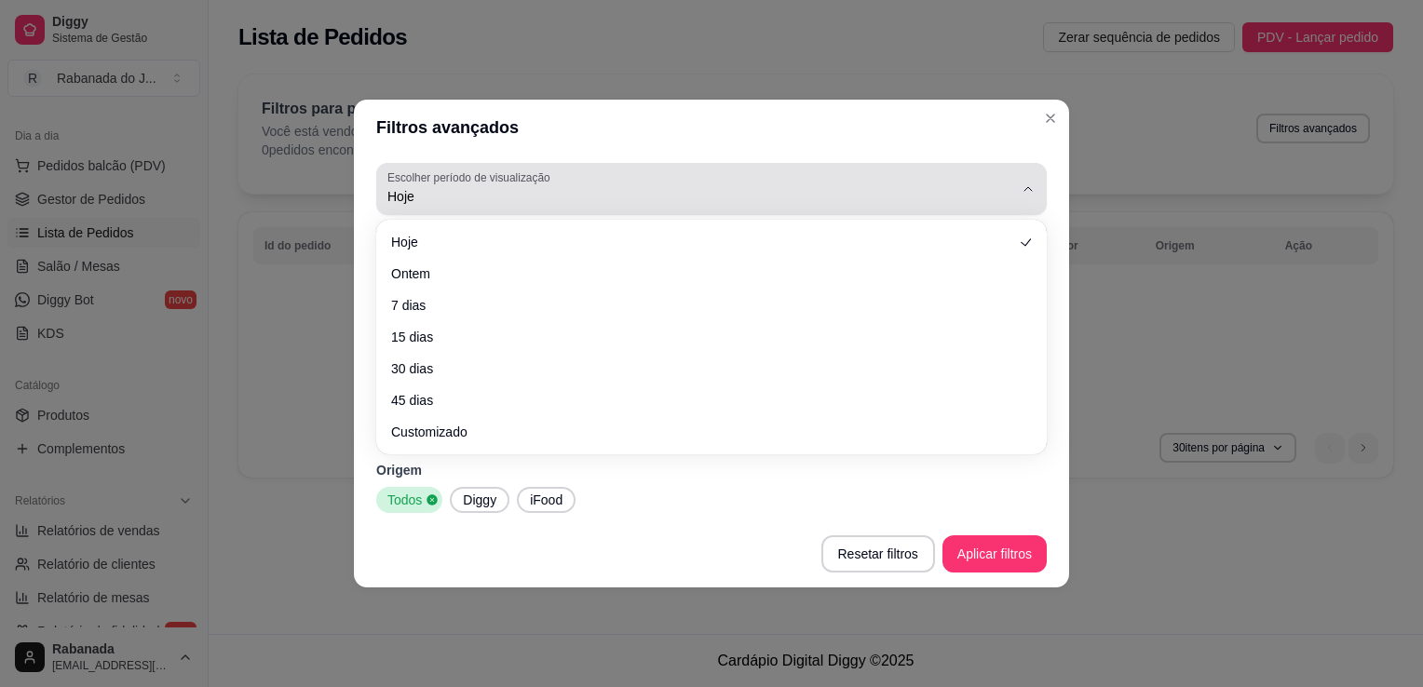
click at [1027, 195] on icon "button" at bounding box center [1027, 189] width 15 height 15
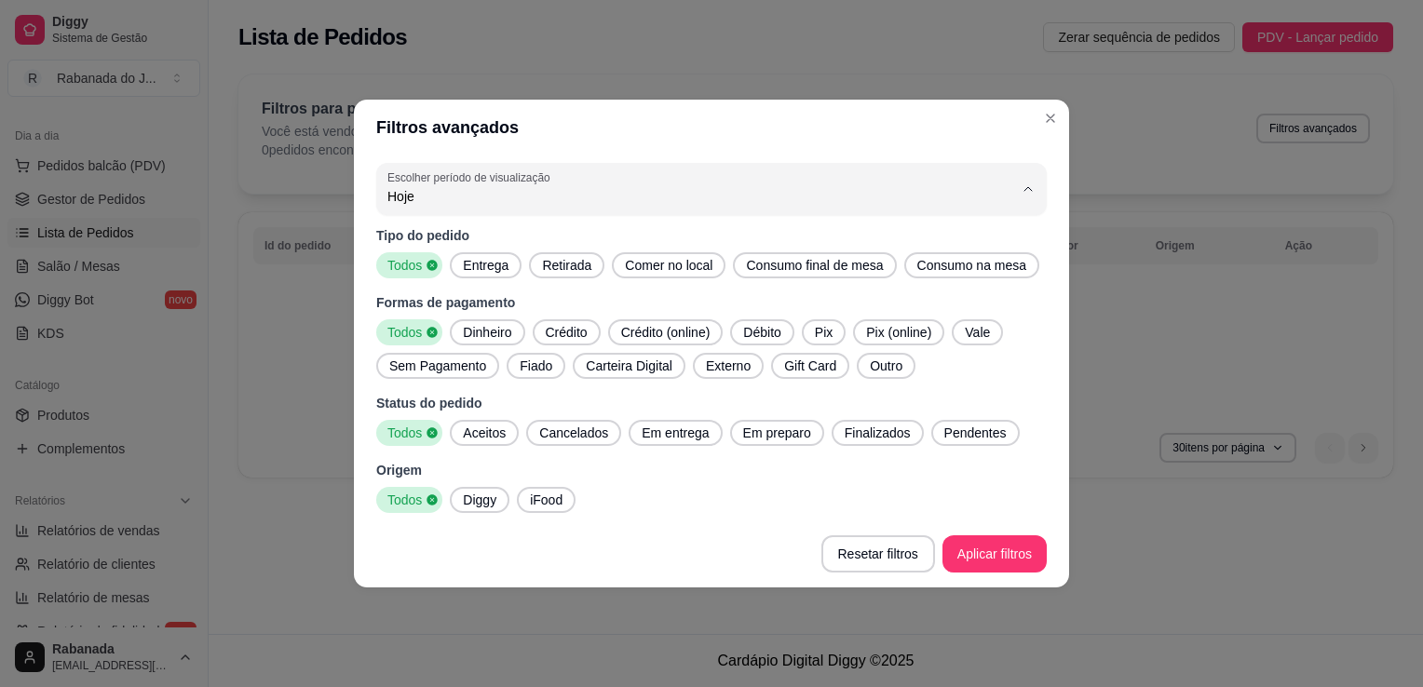
click at [619, 274] on span "Ontem" at bounding box center [702, 272] width 597 height 18
type input "1"
select select "1"
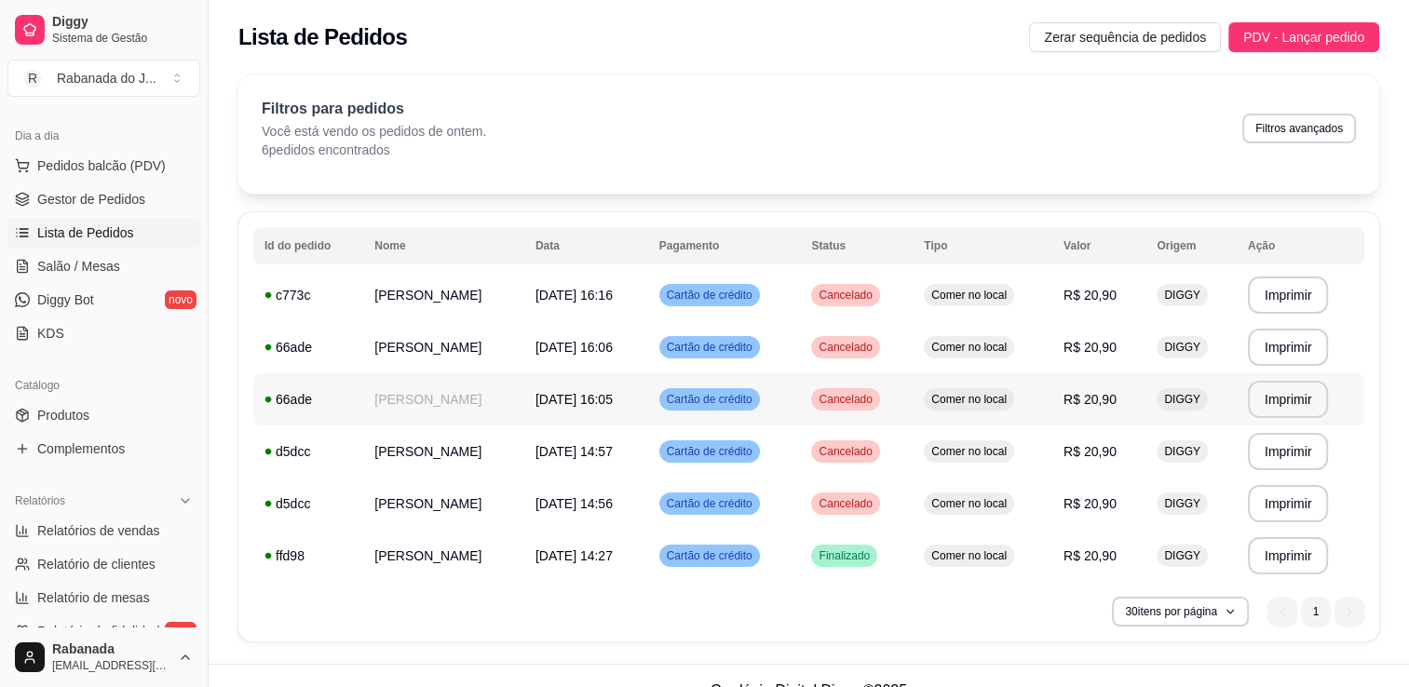
click at [868, 393] on span "Cancelado" at bounding box center [845, 399] width 61 height 15
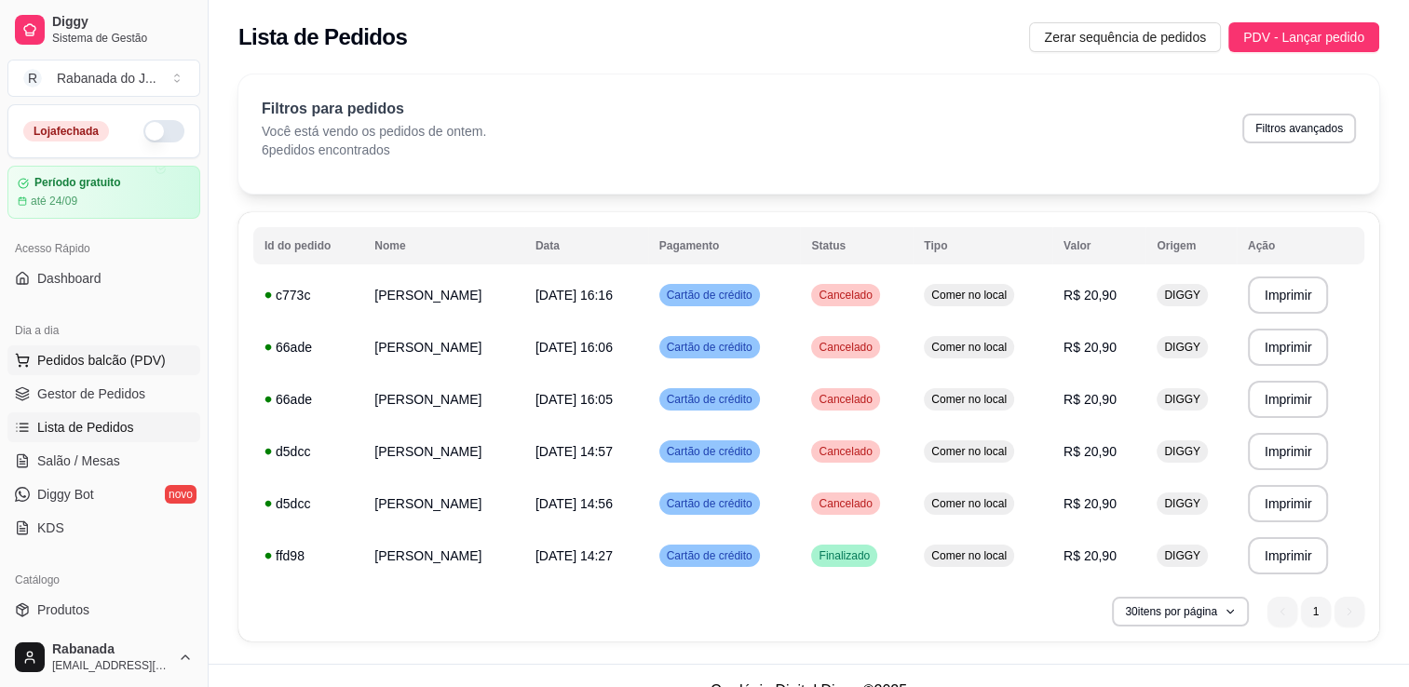
click at [116, 357] on span "Pedidos balcão (PDV)" at bounding box center [101, 360] width 128 height 19
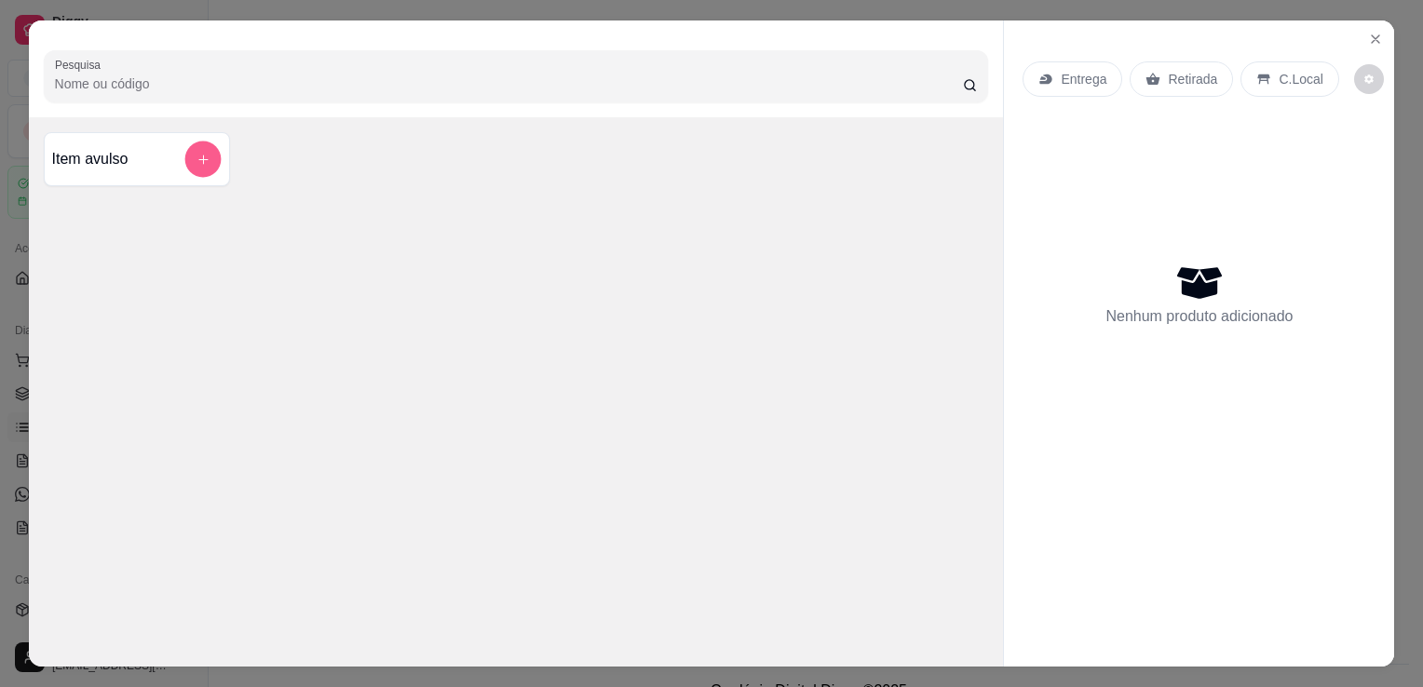
click at [199, 153] on icon "add-separate-item" at bounding box center [203, 160] width 14 height 14
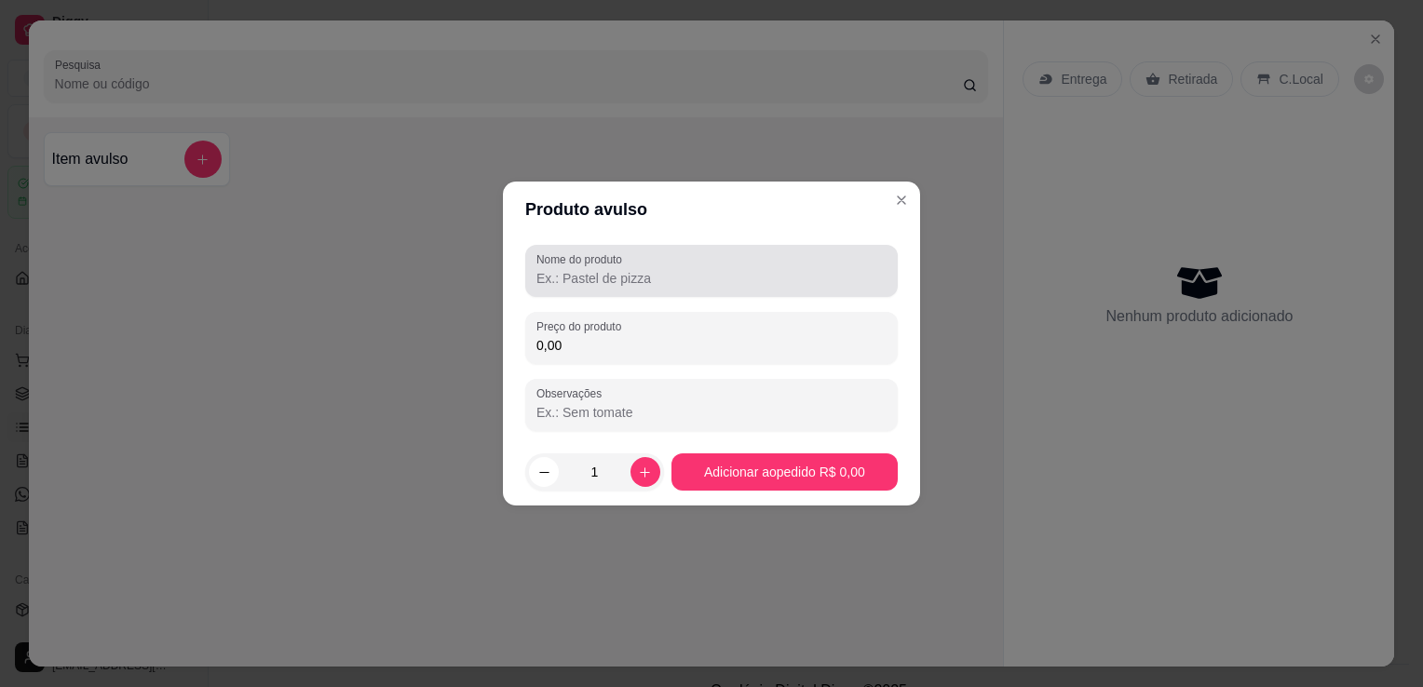
click at [574, 289] on div at bounding box center [711, 270] width 350 height 37
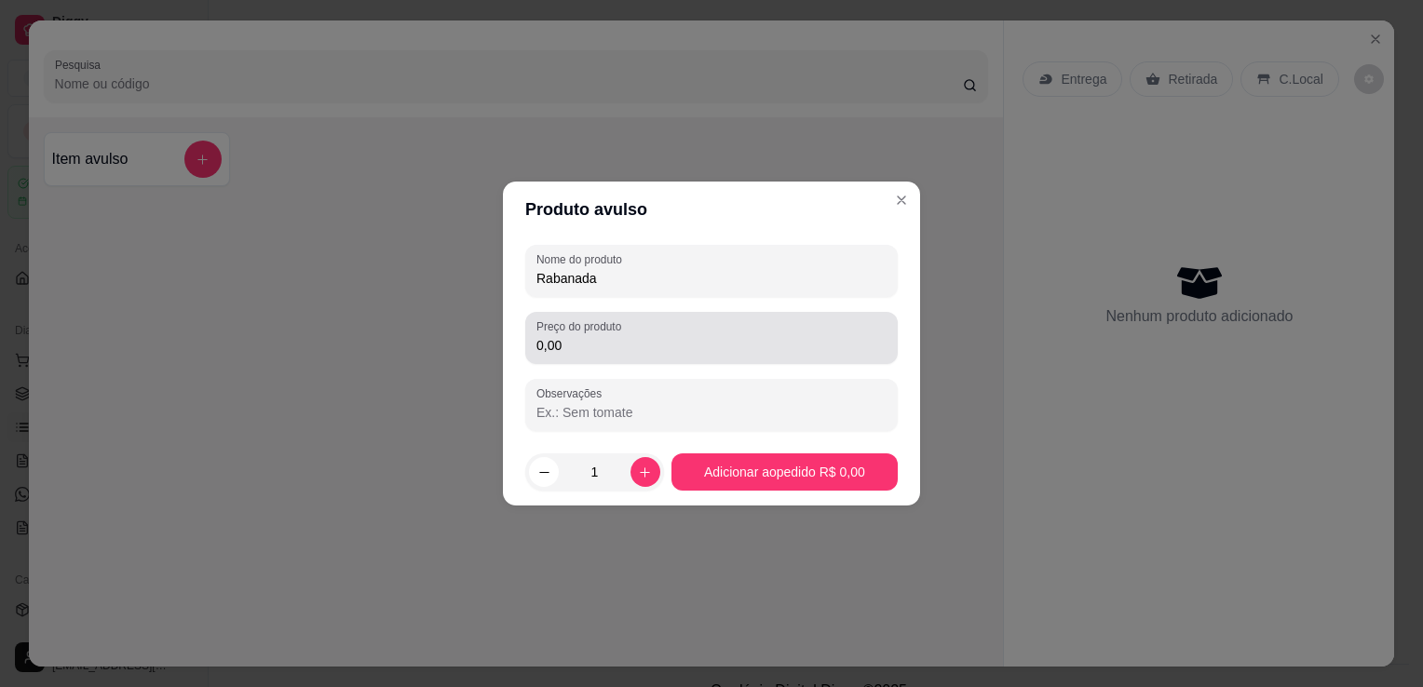
type input "Rabanada"
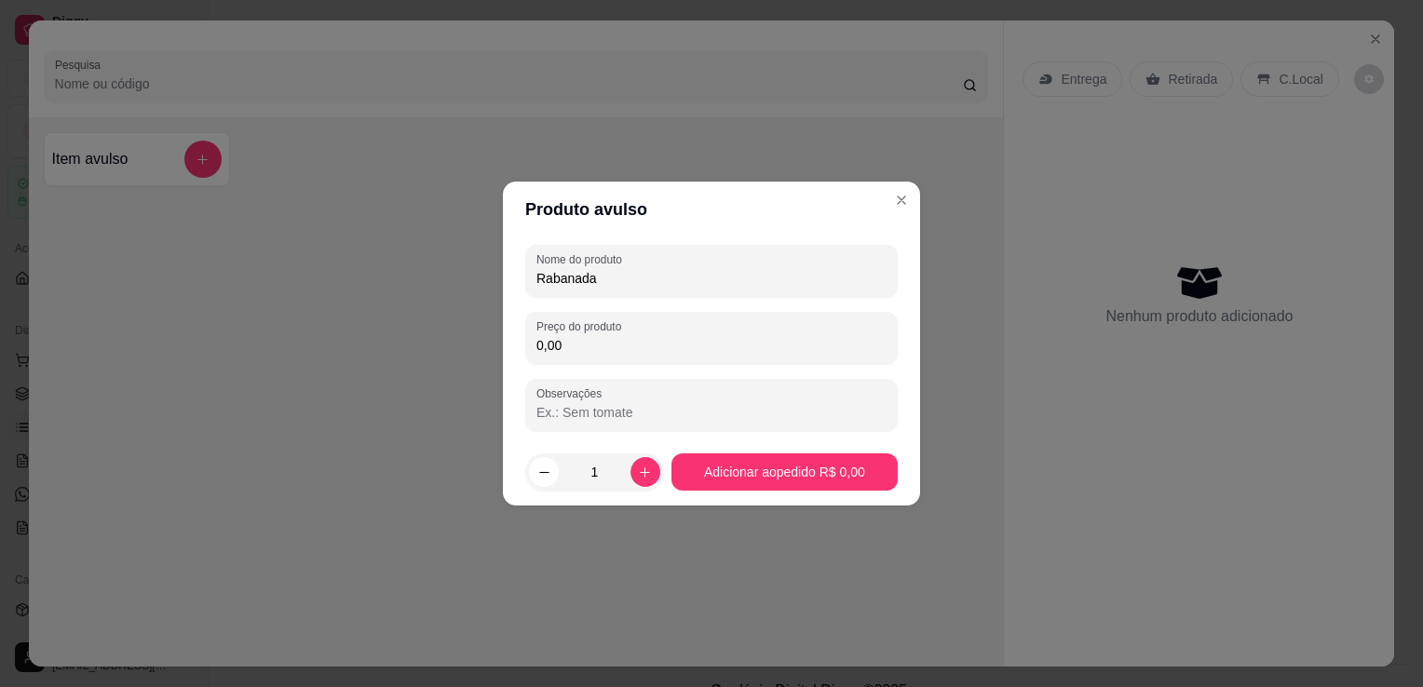
click at [600, 354] on input "0,00" at bounding box center [711, 345] width 350 height 19
type input "21,90"
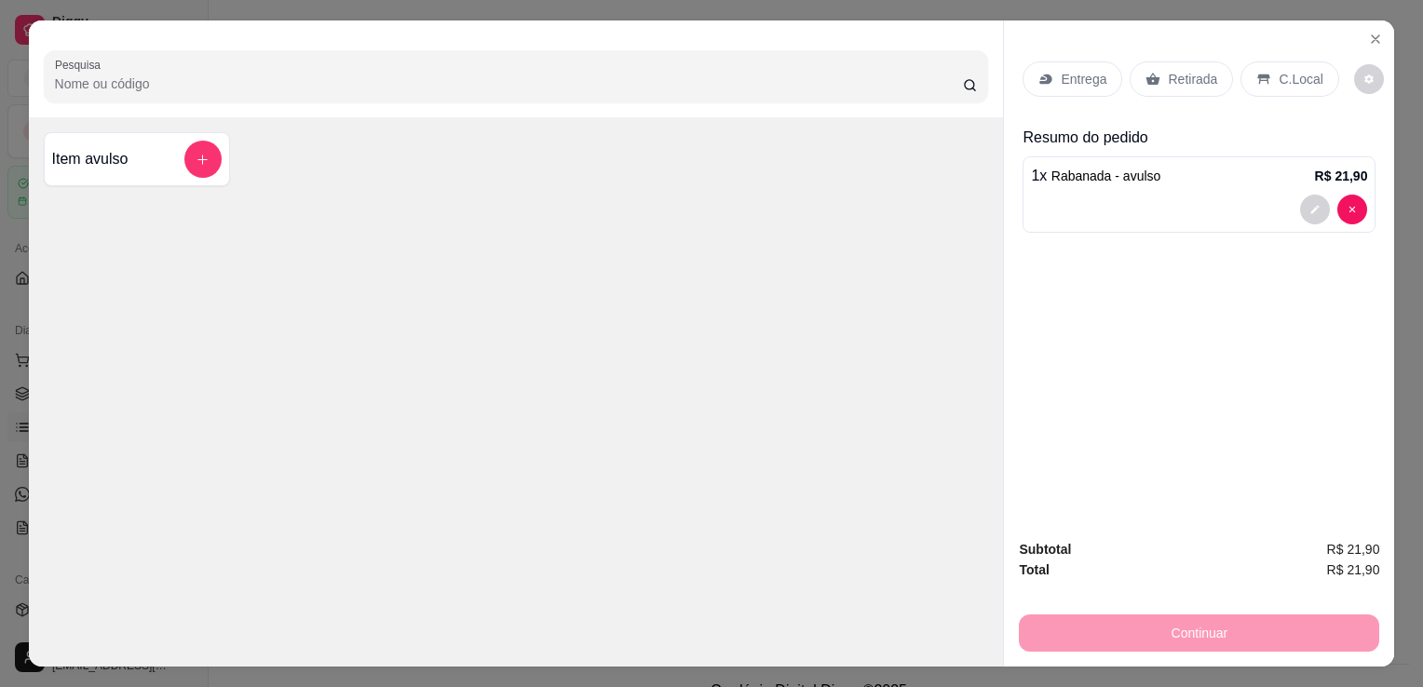
click at [1288, 70] on p "C.Local" at bounding box center [1300, 79] width 44 height 19
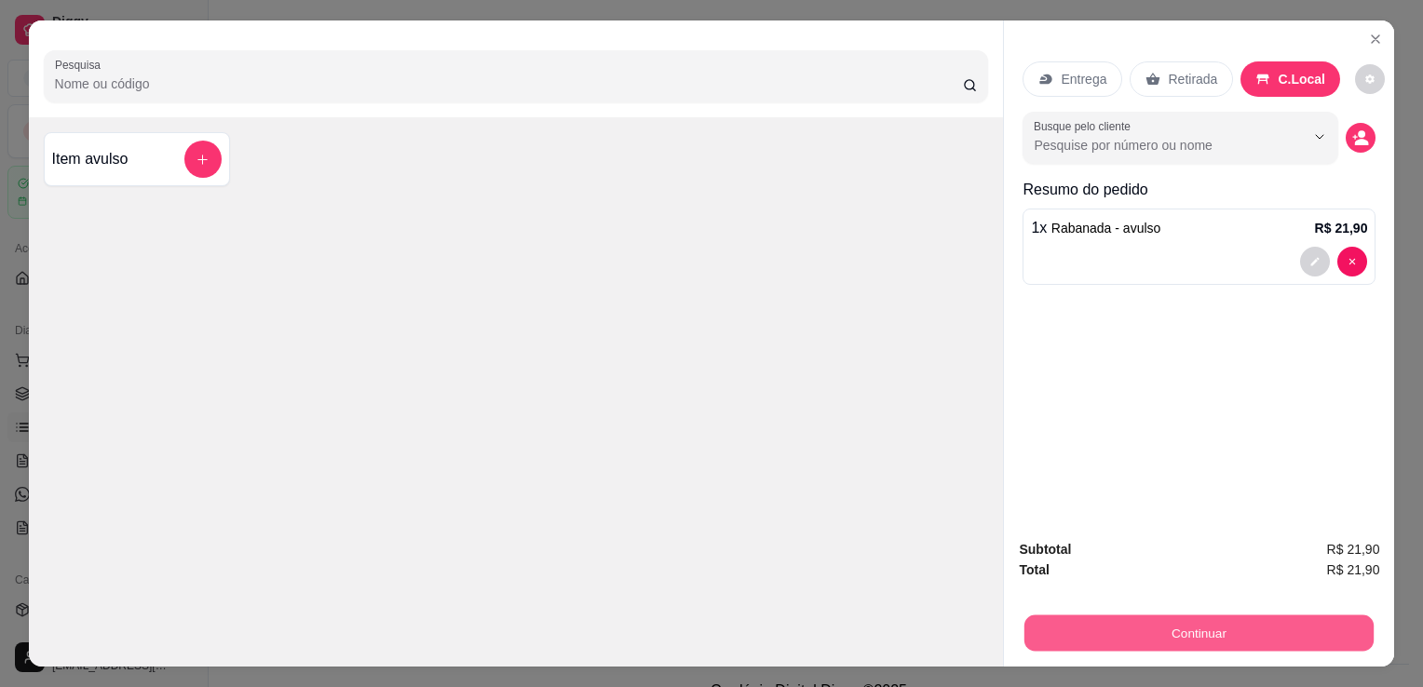
click at [1251, 634] on button "Continuar" at bounding box center [1198, 633] width 349 height 36
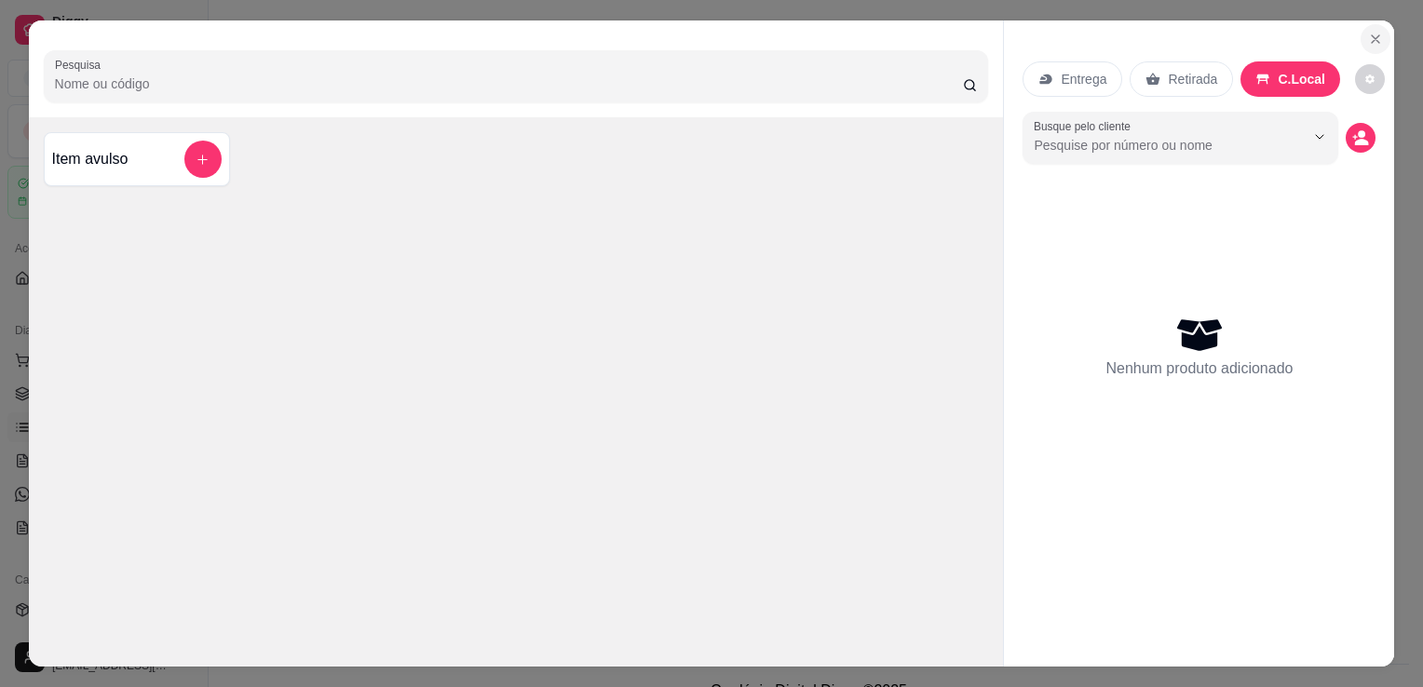
click at [1373, 32] on icon "Close" at bounding box center [1375, 39] width 15 height 15
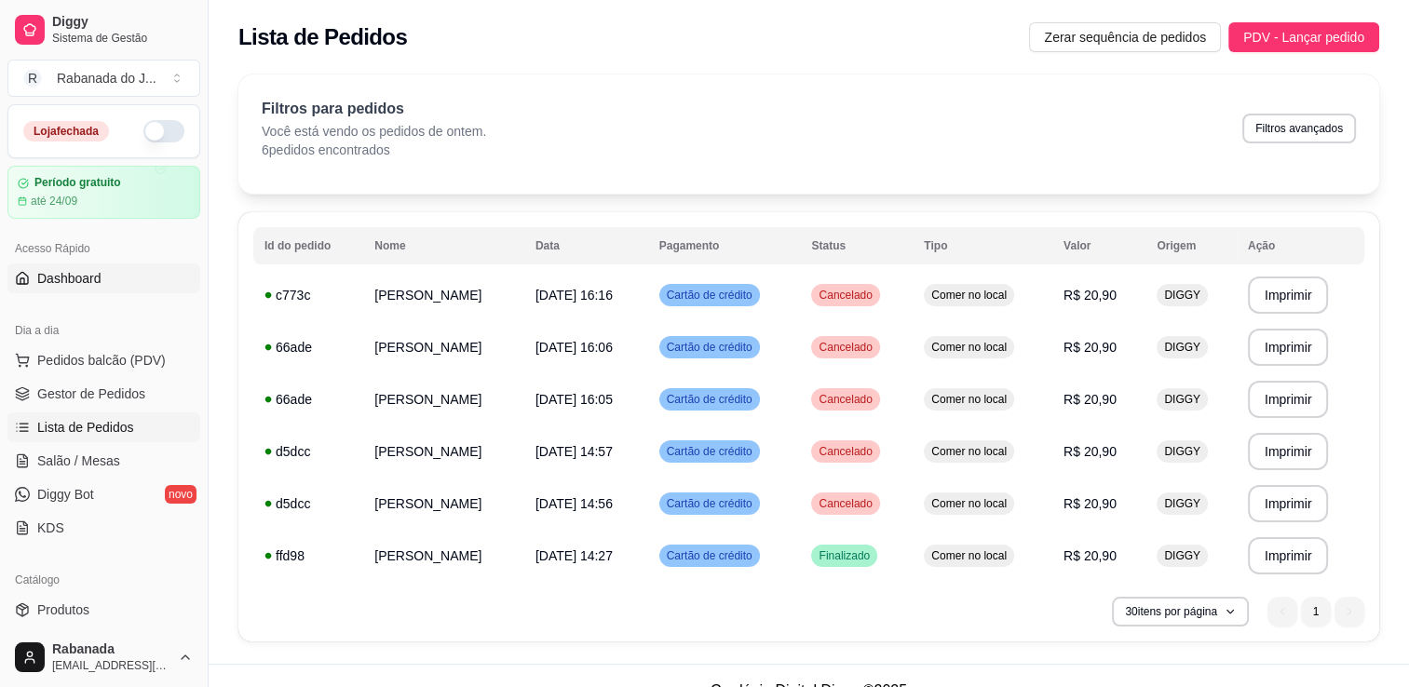
click at [78, 278] on span "Dashboard" at bounding box center [69, 278] width 64 height 19
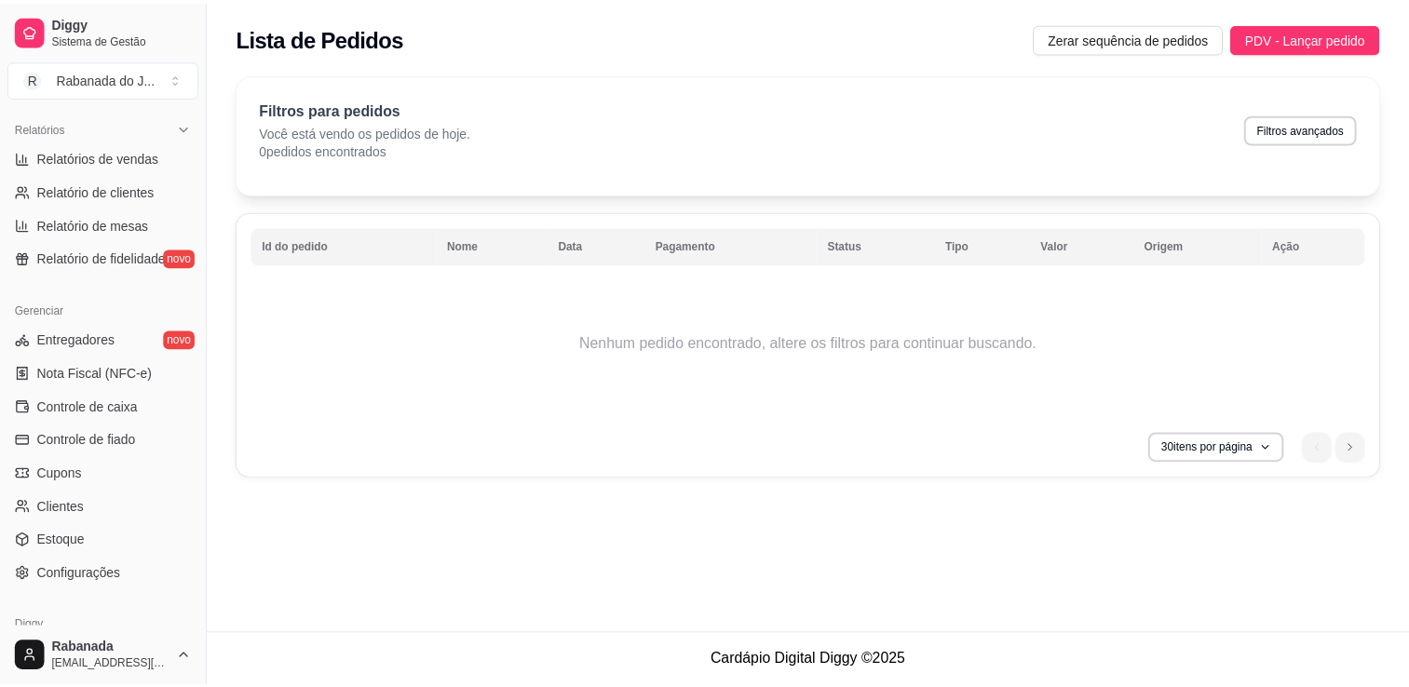
scroll to position [652, 0]
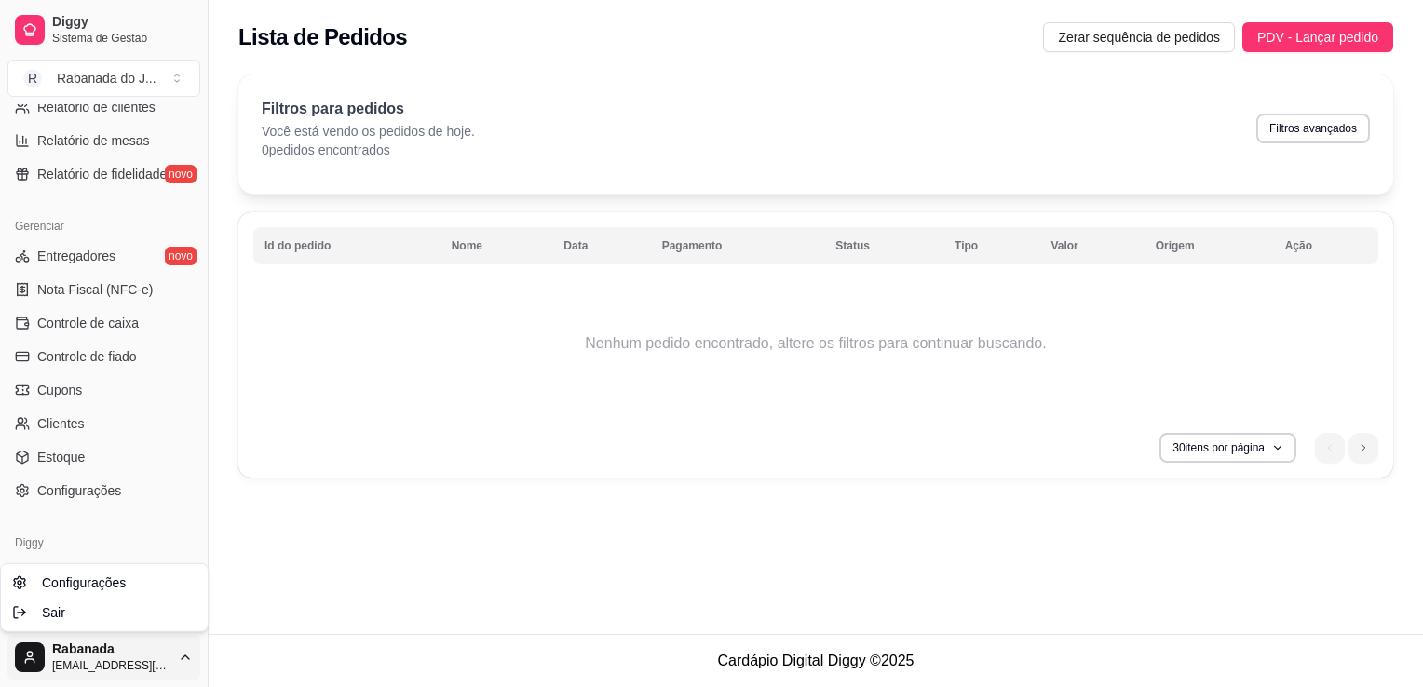
click at [97, 676] on html "Diggy Sistema de Gestão R Rabanada do J ... Loja fechada Período gratuito até 2…" at bounding box center [711, 343] width 1423 height 687
click at [106, 615] on div "Sair" at bounding box center [104, 613] width 199 height 30
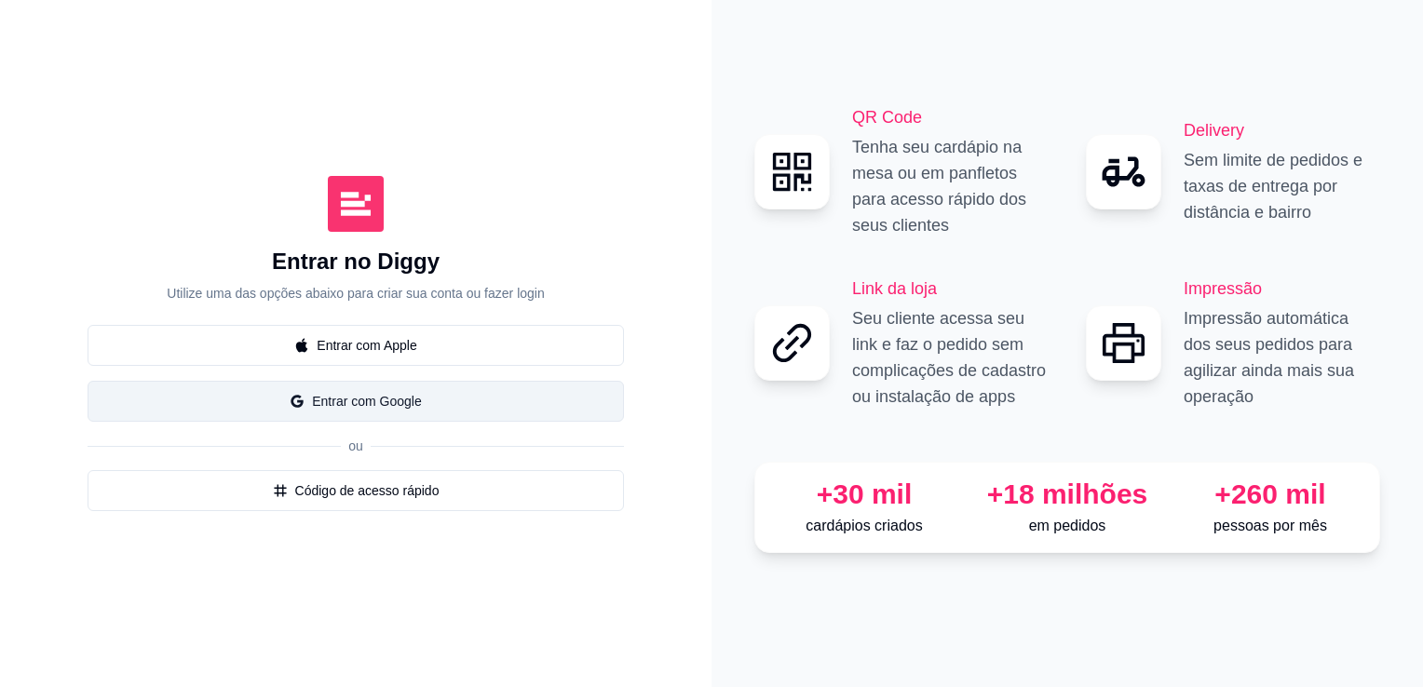
click at [362, 404] on button "Entrar com Google" at bounding box center [356, 401] width 536 height 41
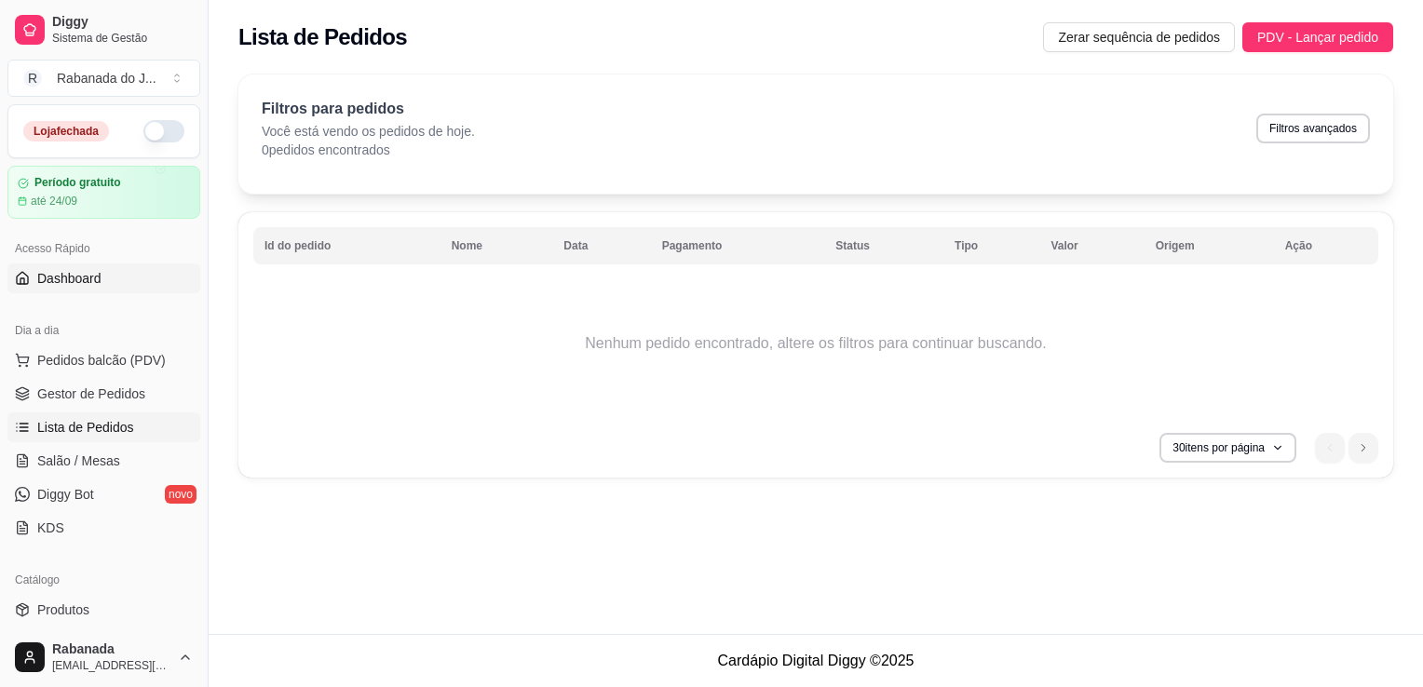
click at [62, 287] on link "Dashboard" at bounding box center [103, 278] width 193 height 30
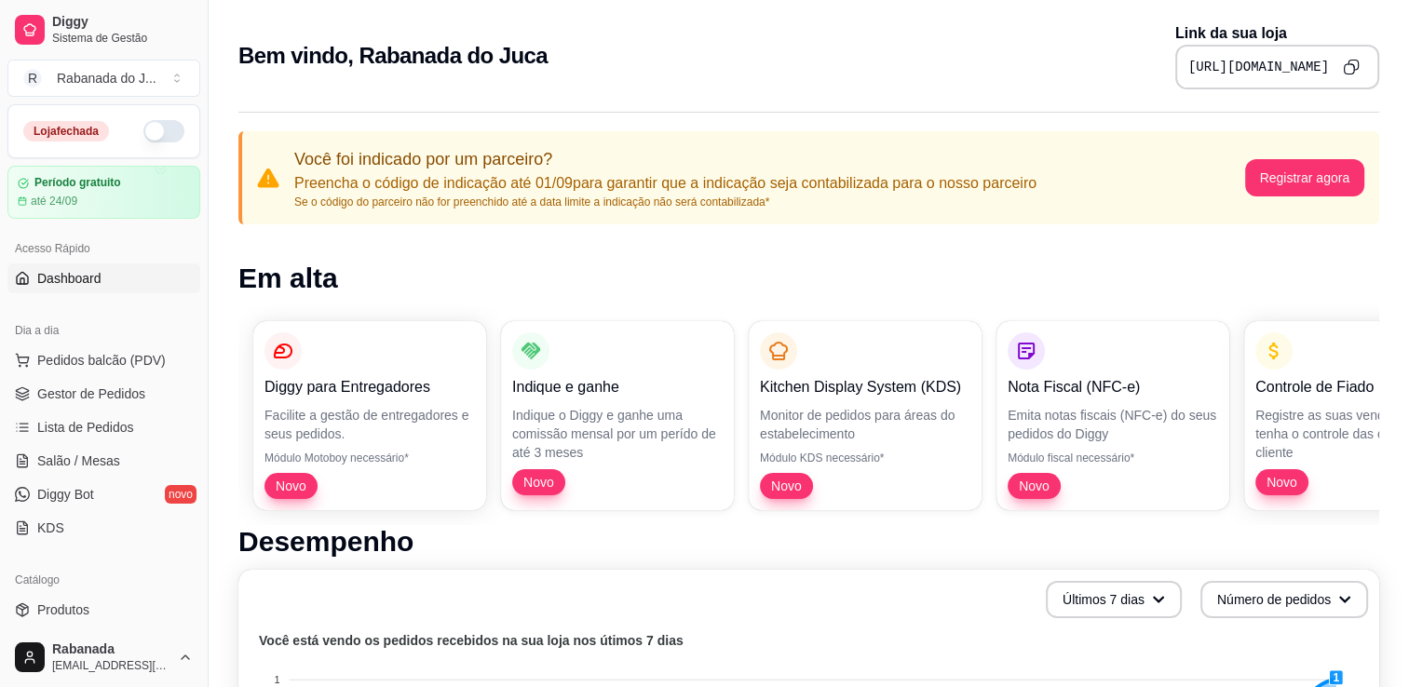
click at [153, 128] on button "button" at bounding box center [163, 131] width 41 height 22
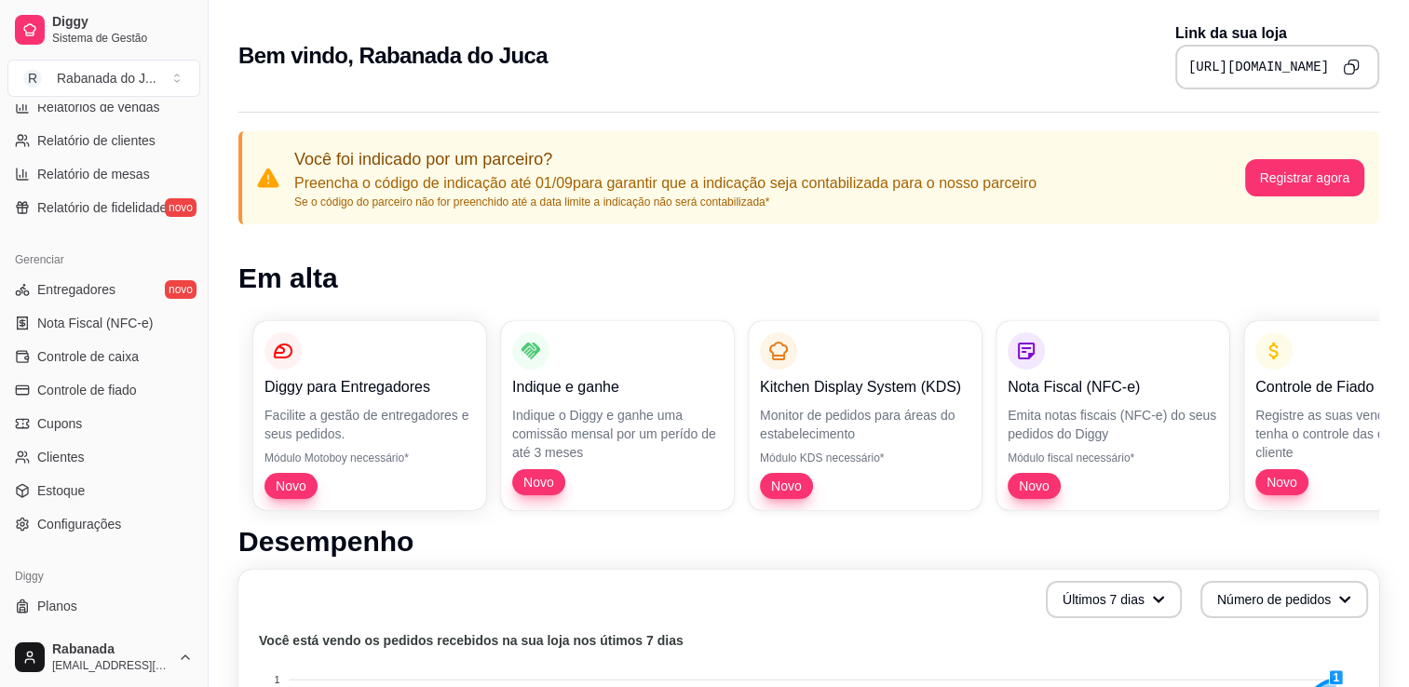
scroll to position [652, 0]
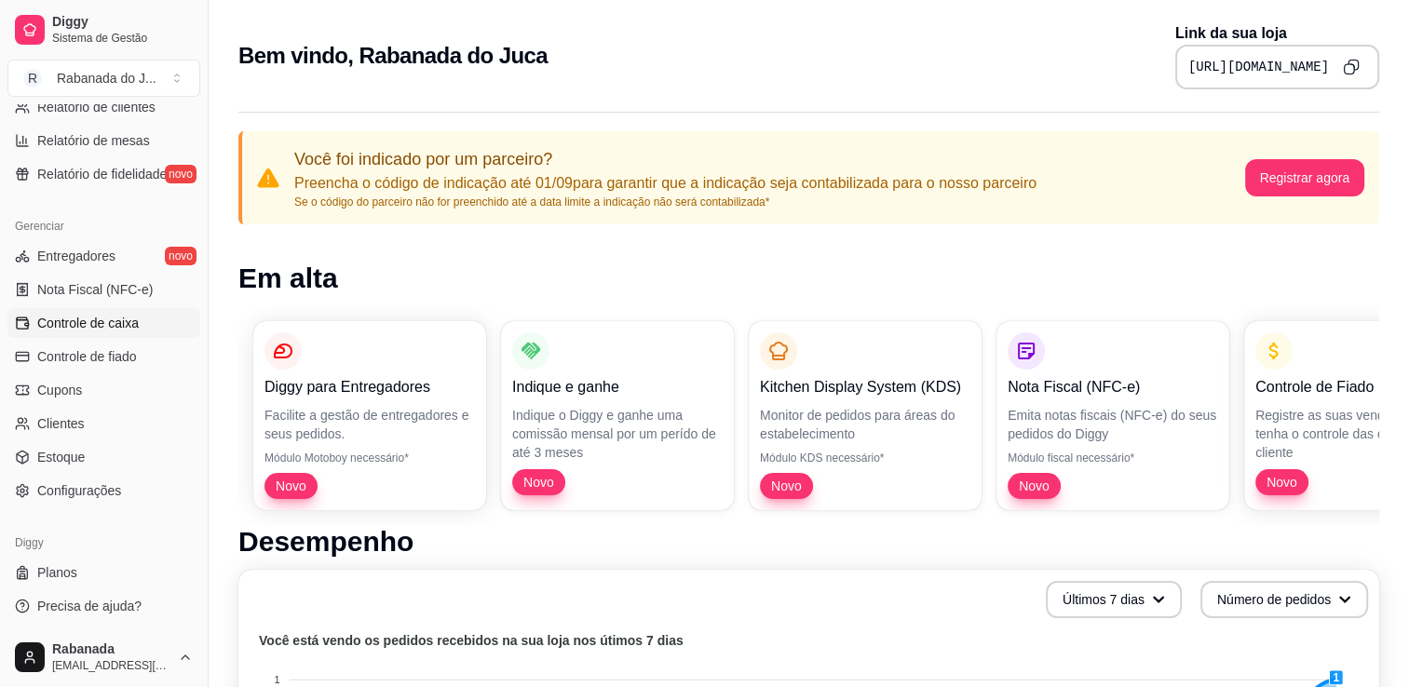
click at [122, 328] on span "Controle de caixa" at bounding box center [87, 323] width 101 height 19
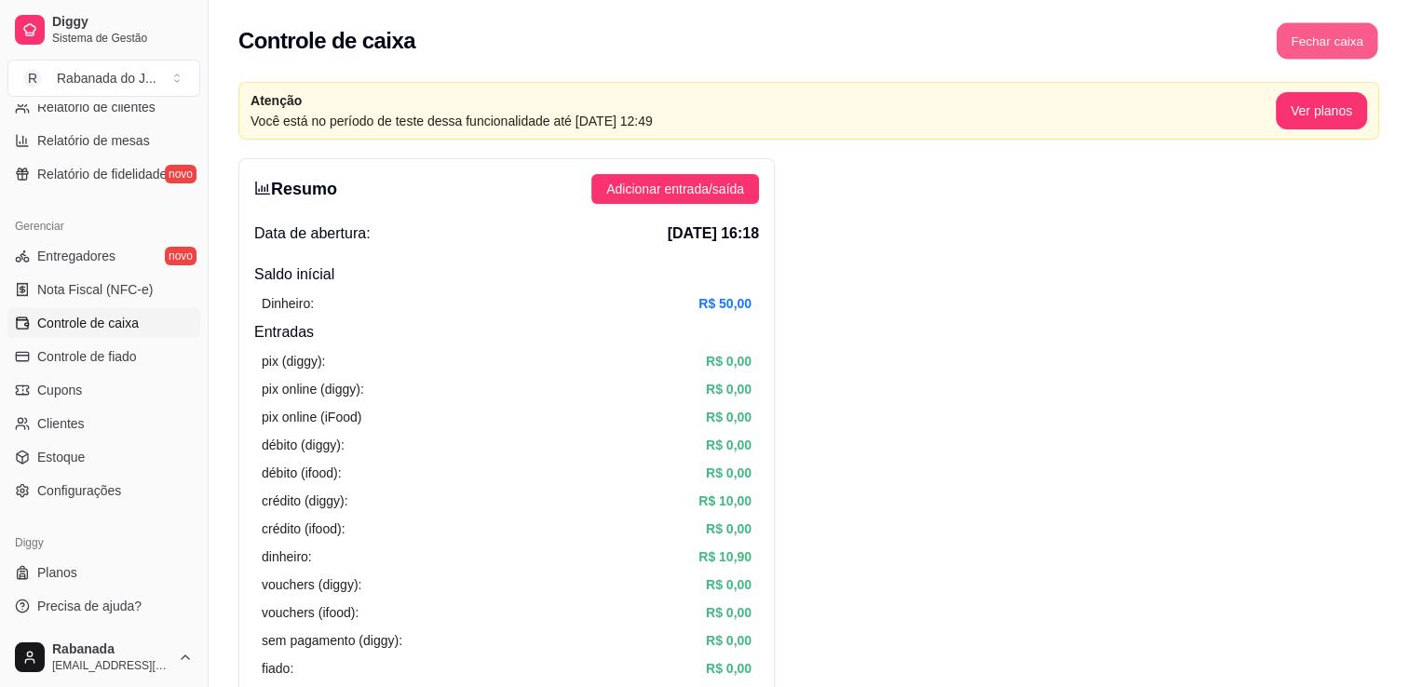
click at [1350, 39] on button "Fechar caixa" at bounding box center [1327, 41] width 101 height 36
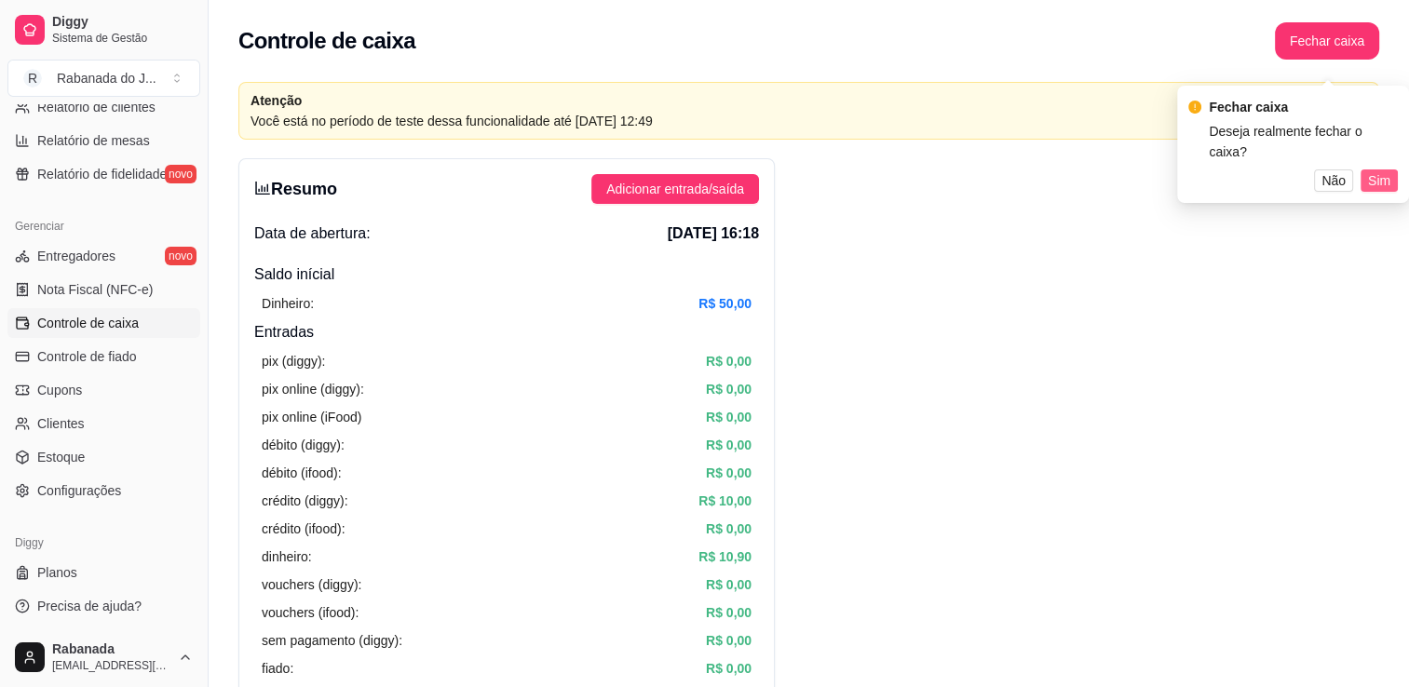
click at [1381, 170] on span "Sim" at bounding box center [1379, 180] width 22 height 20
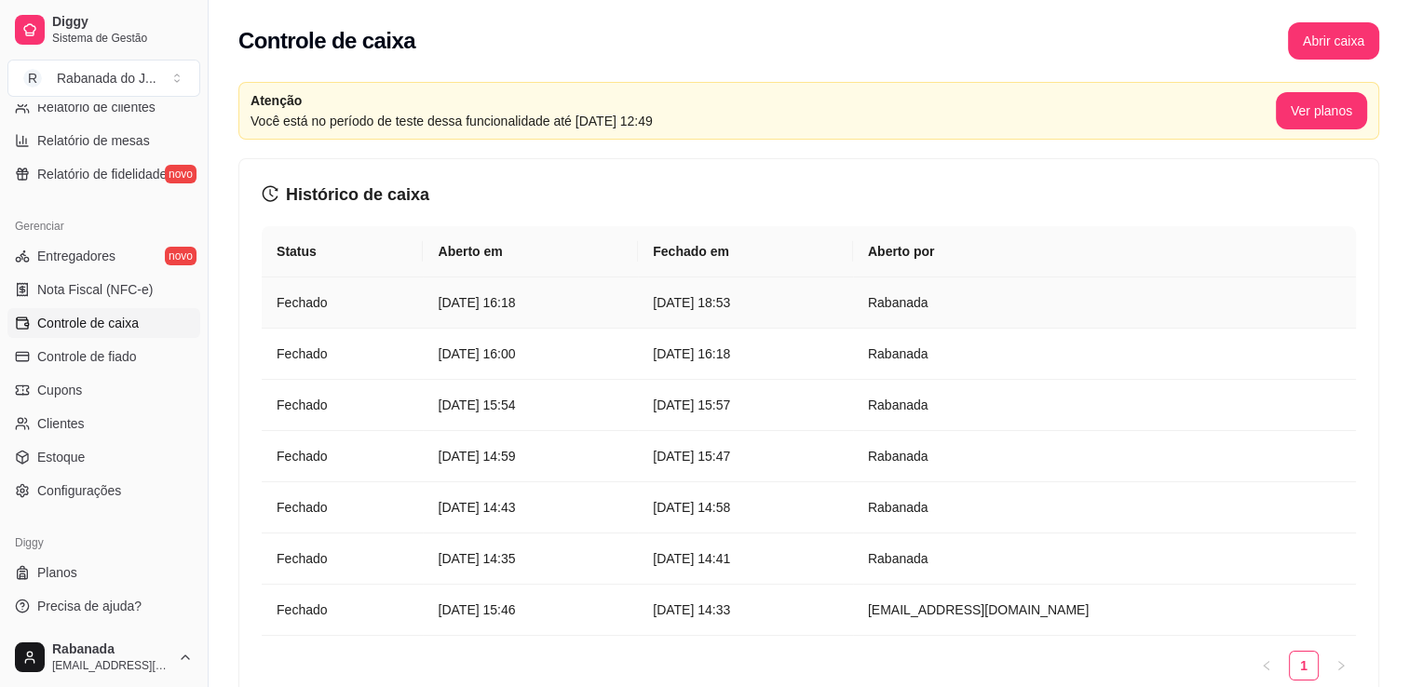
click at [534, 307] on article "[DATE] 16:18" at bounding box center [530, 302] width 185 height 20
click at [1304, 55] on button "Abrir caixa" at bounding box center [1333, 41] width 88 height 36
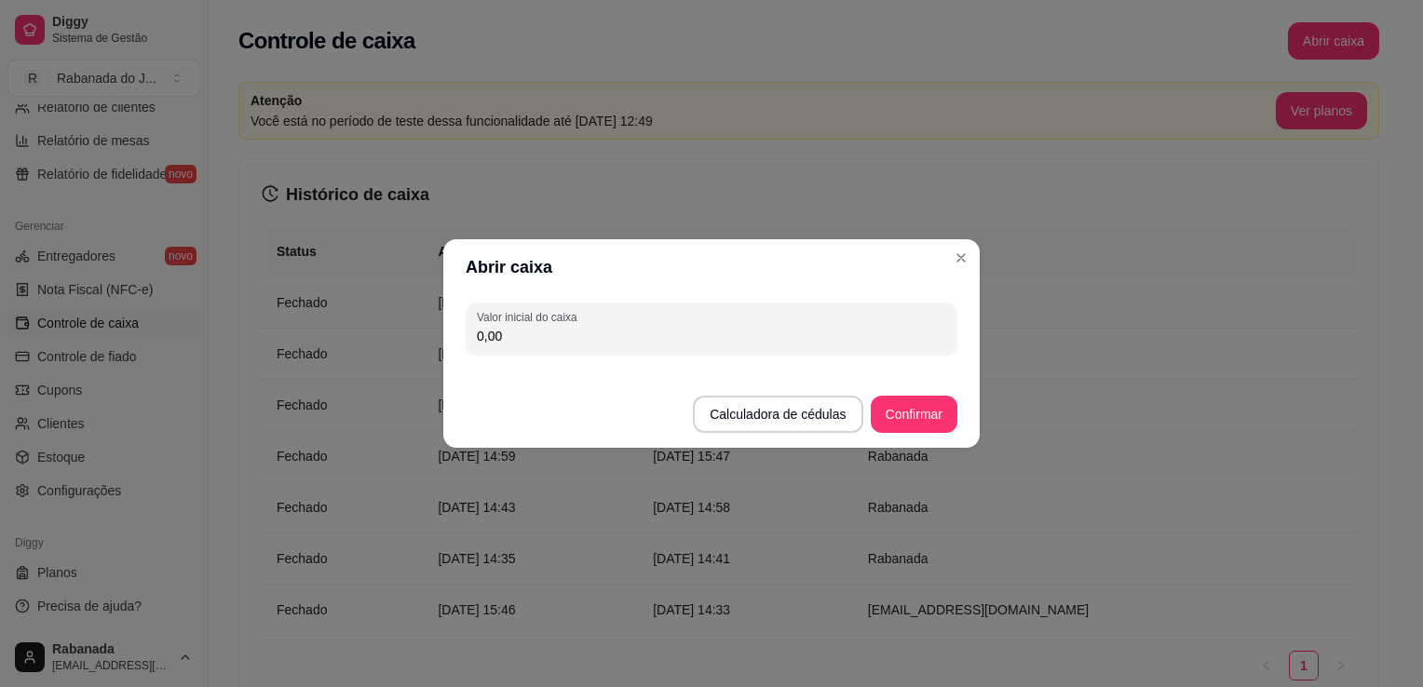
click at [883, 330] on input "0,00" at bounding box center [711, 336] width 469 height 19
type input "100,00"
click at [924, 409] on button "Confirmar" at bounding box center [913, 415] width 85 height 36
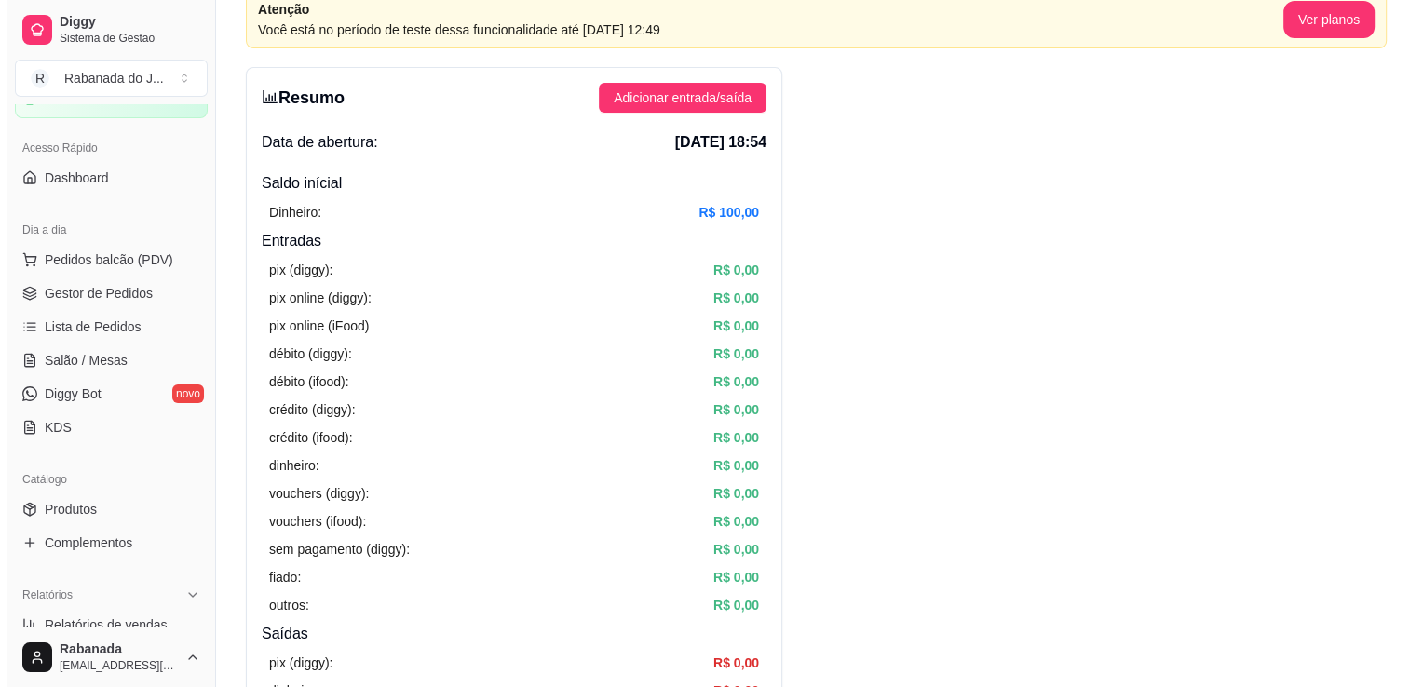
scroll to position [95, 0]
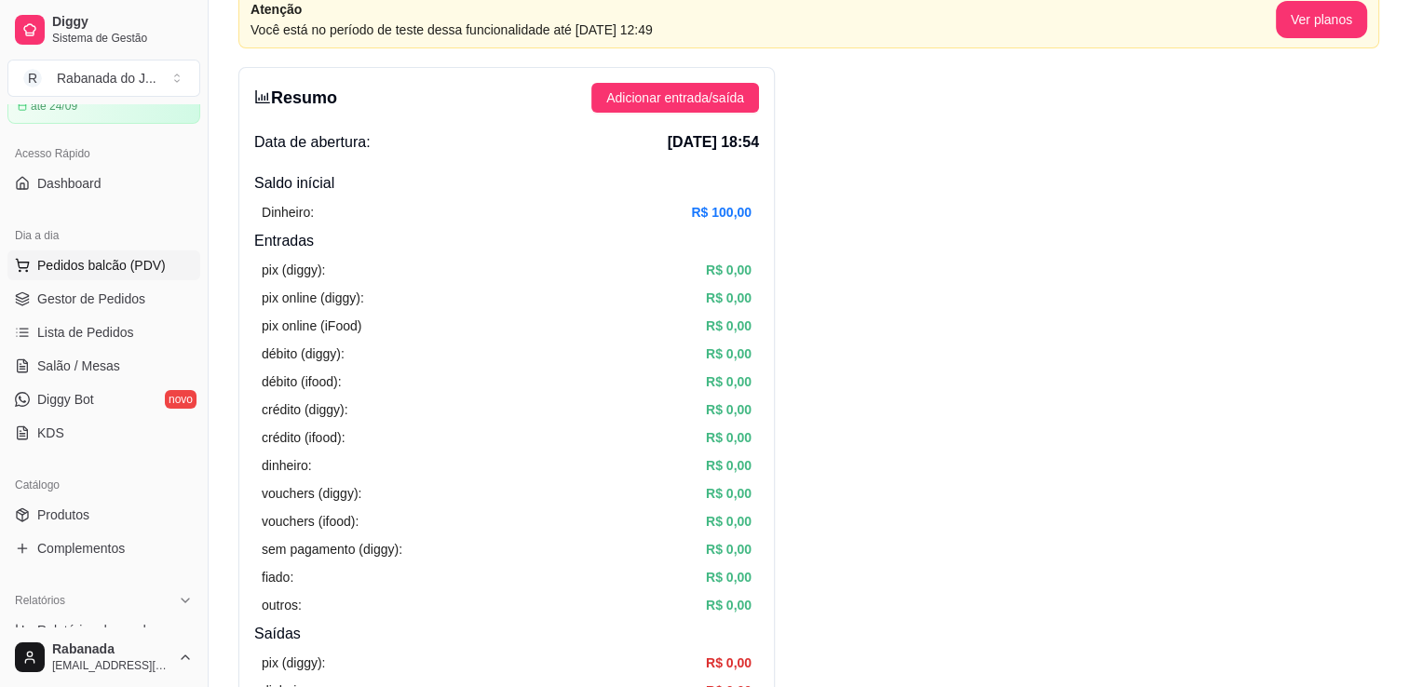
click at [85, 259] on span "Pedidos balcão (PDV)" at bounding box center [101, 265] width 128 height 19
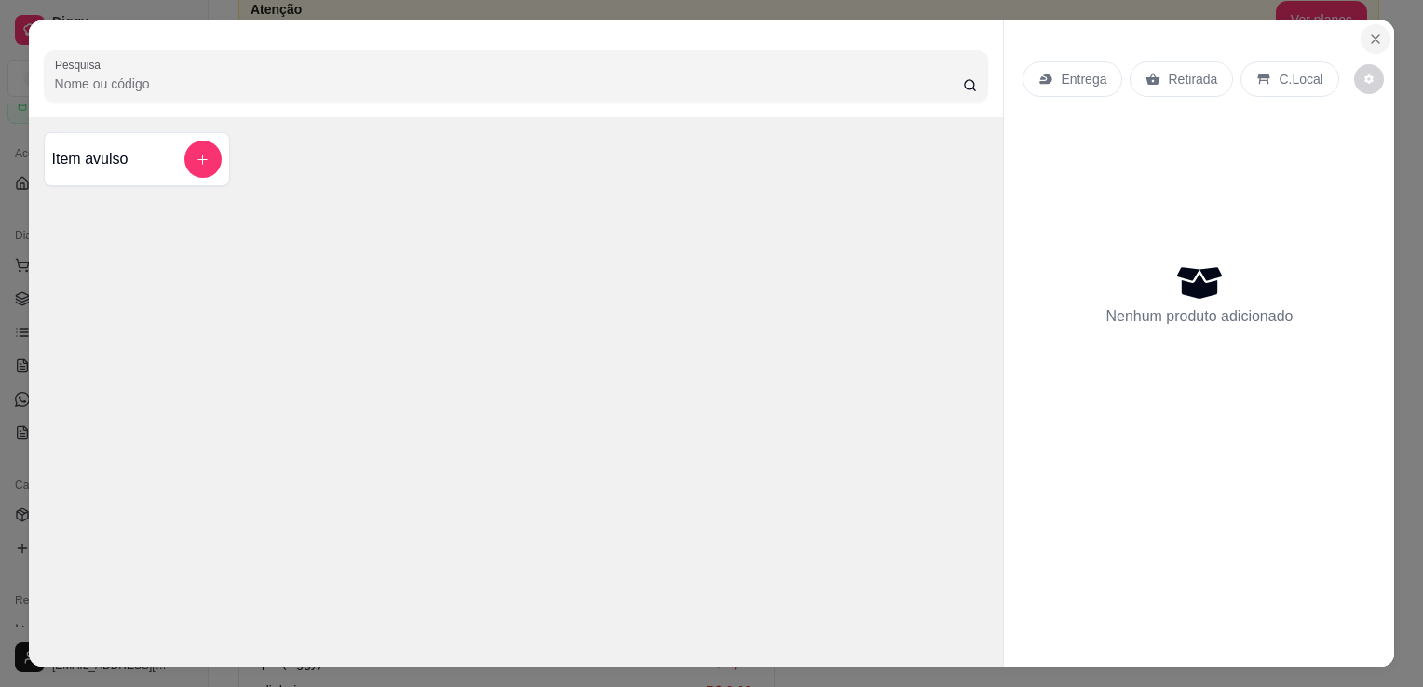
click at [1371, 36] on icon "Close" at bounding box center [1375, 39] width 15 height 15
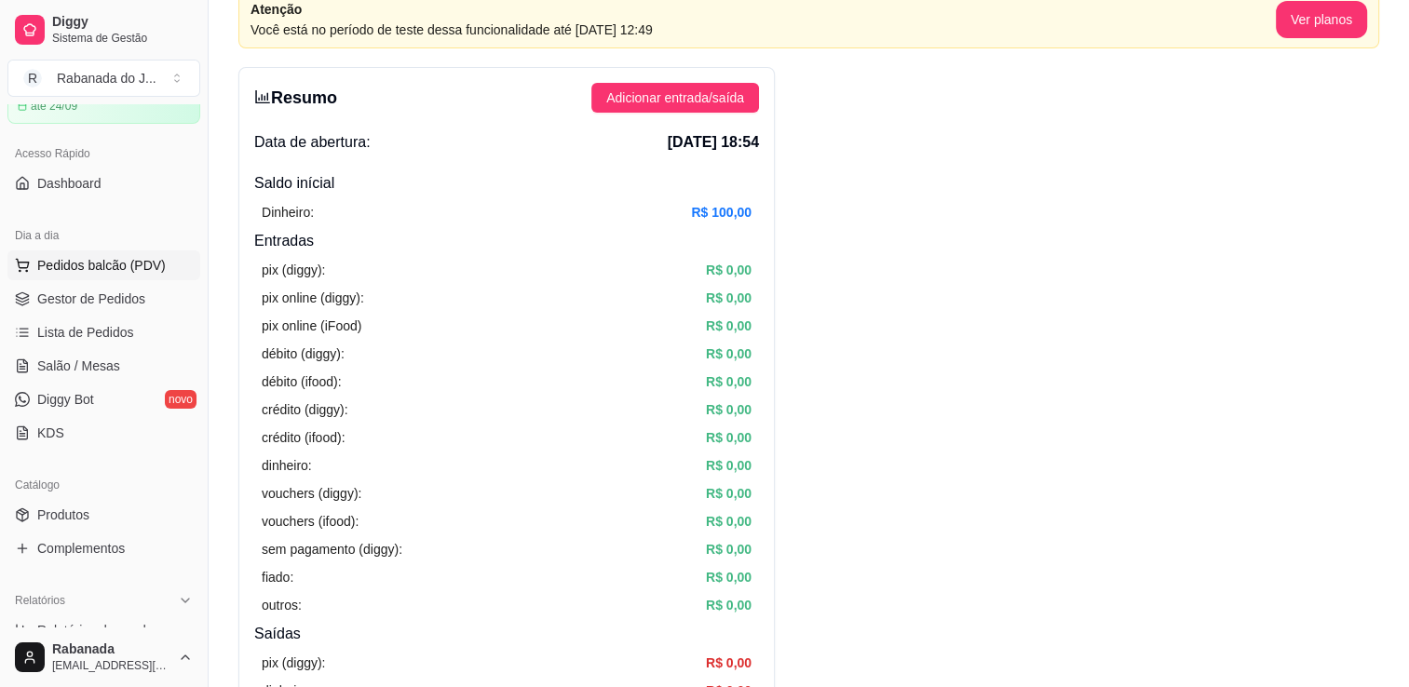
click at [135, 262] on span "Pedidos balcão (PDV)" at bounding box center [101, 265] width 128 height 19
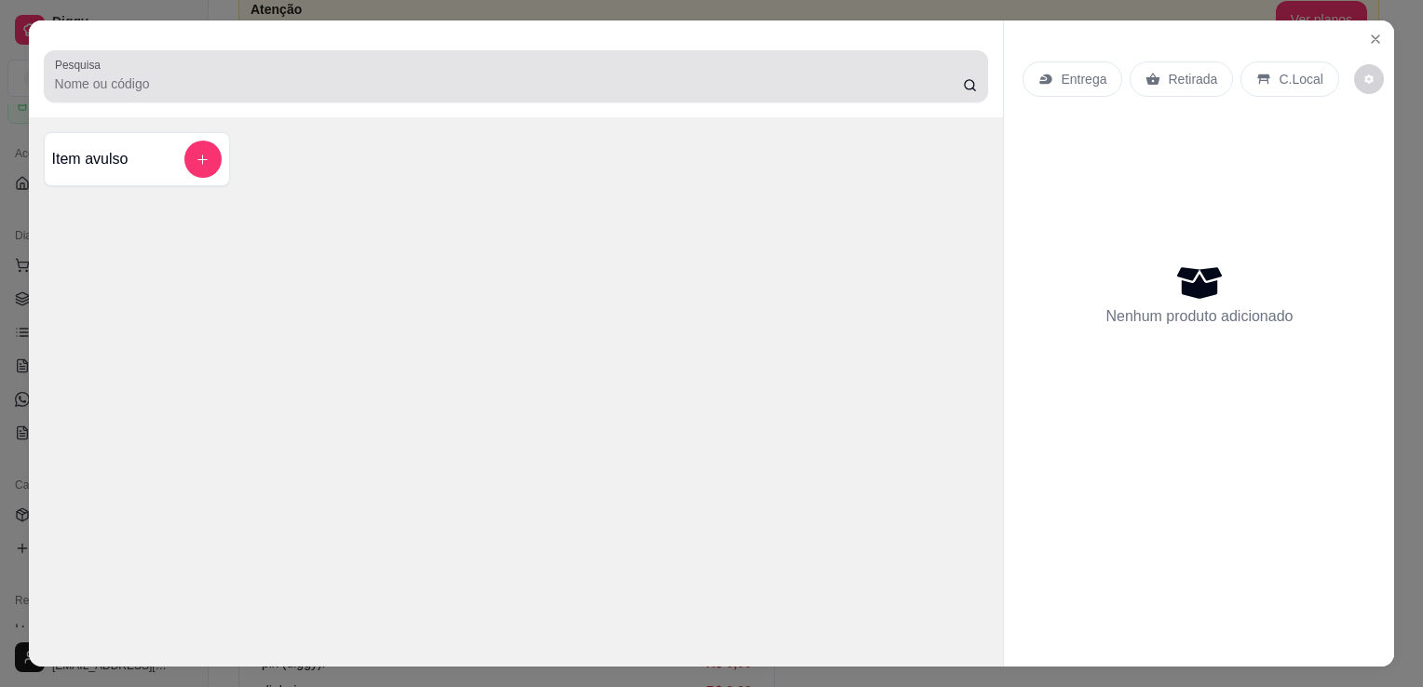
click at [966, 85] on icon at bounding box center [970, 85] width 15 height 15
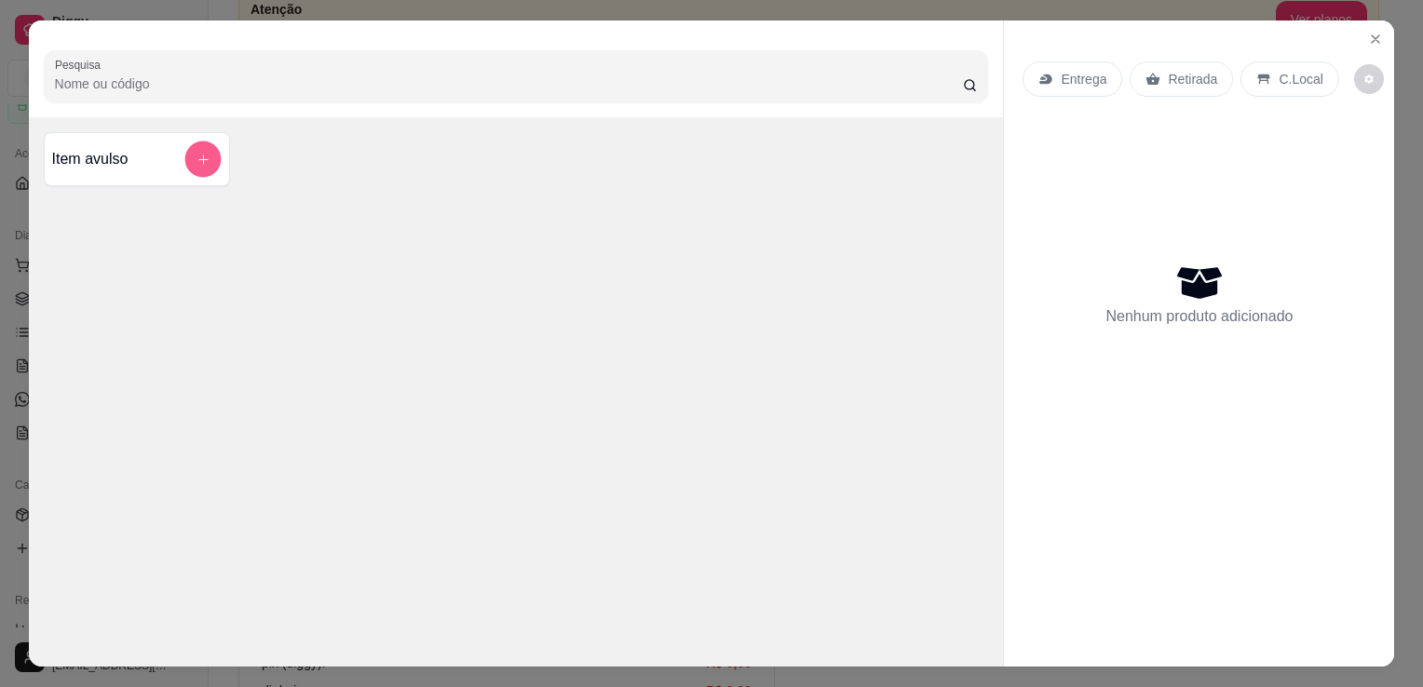
click at [204, 149] on button "add-separate-item" at bounding box center [202, 160] width 36 height 36
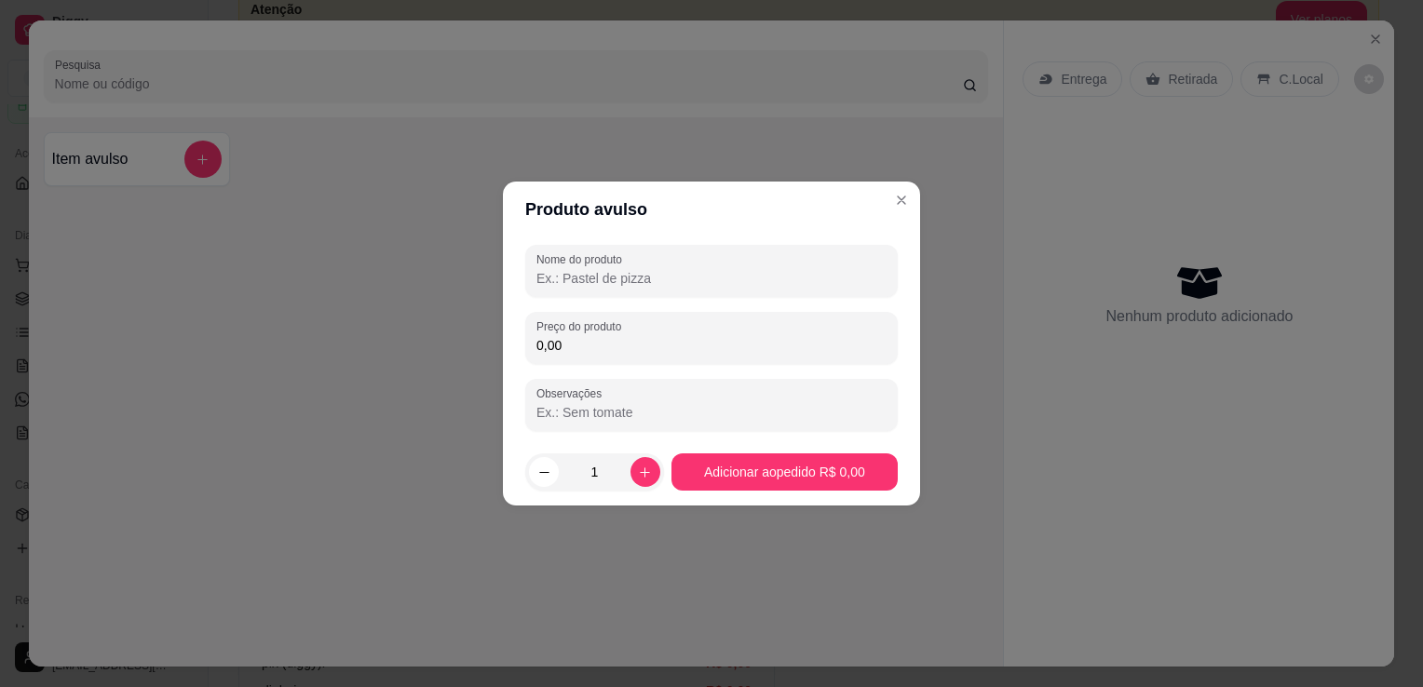
click at [562, 270] on input "Nome do produto" at bounding box center [711, 278] width 350 height 19
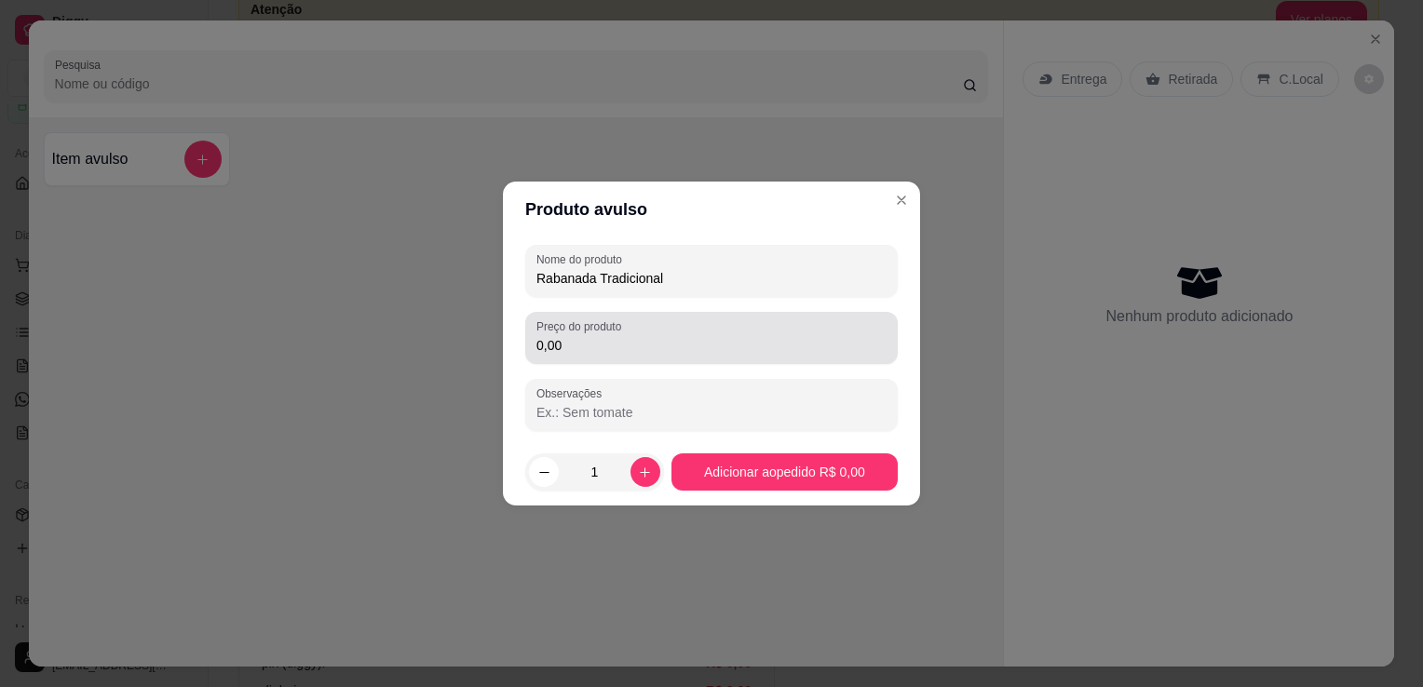
type input "Rabanada Tradicional"
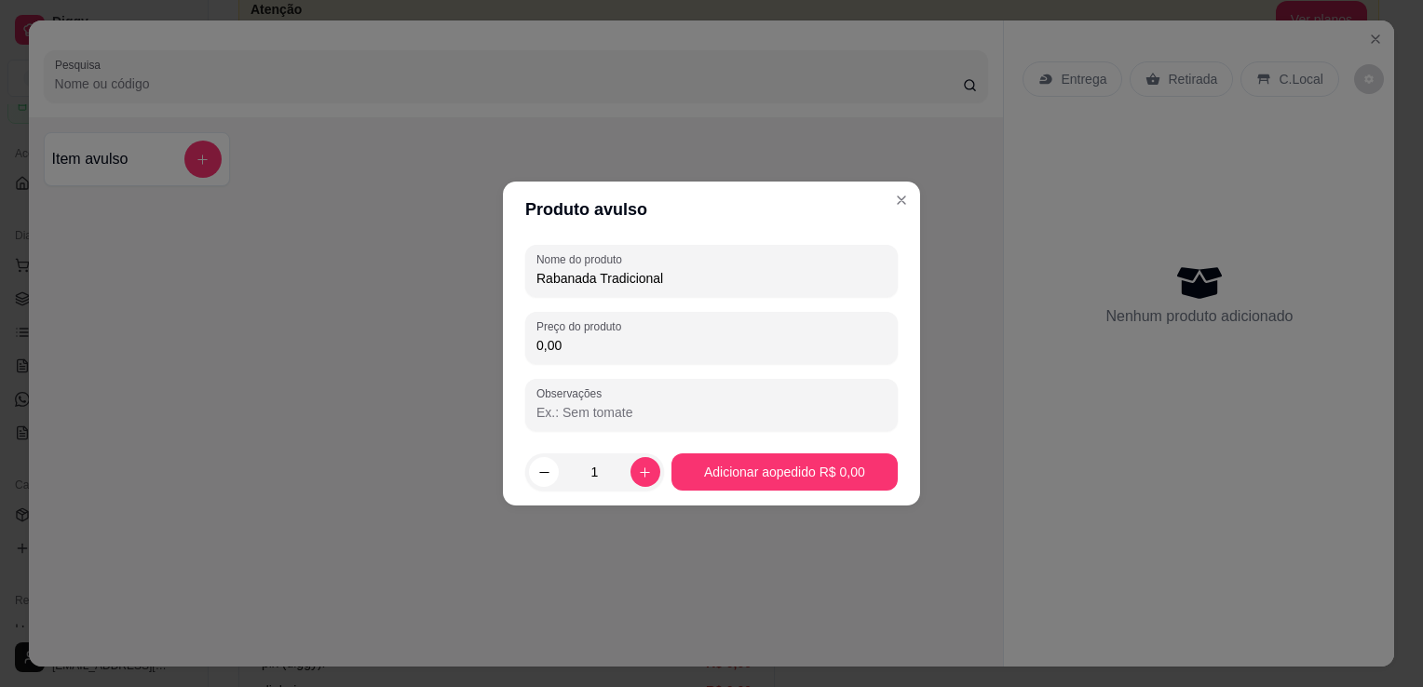
click at [575, 348] on input "0,00" at bounding box center [711, 345] width 350 height 19
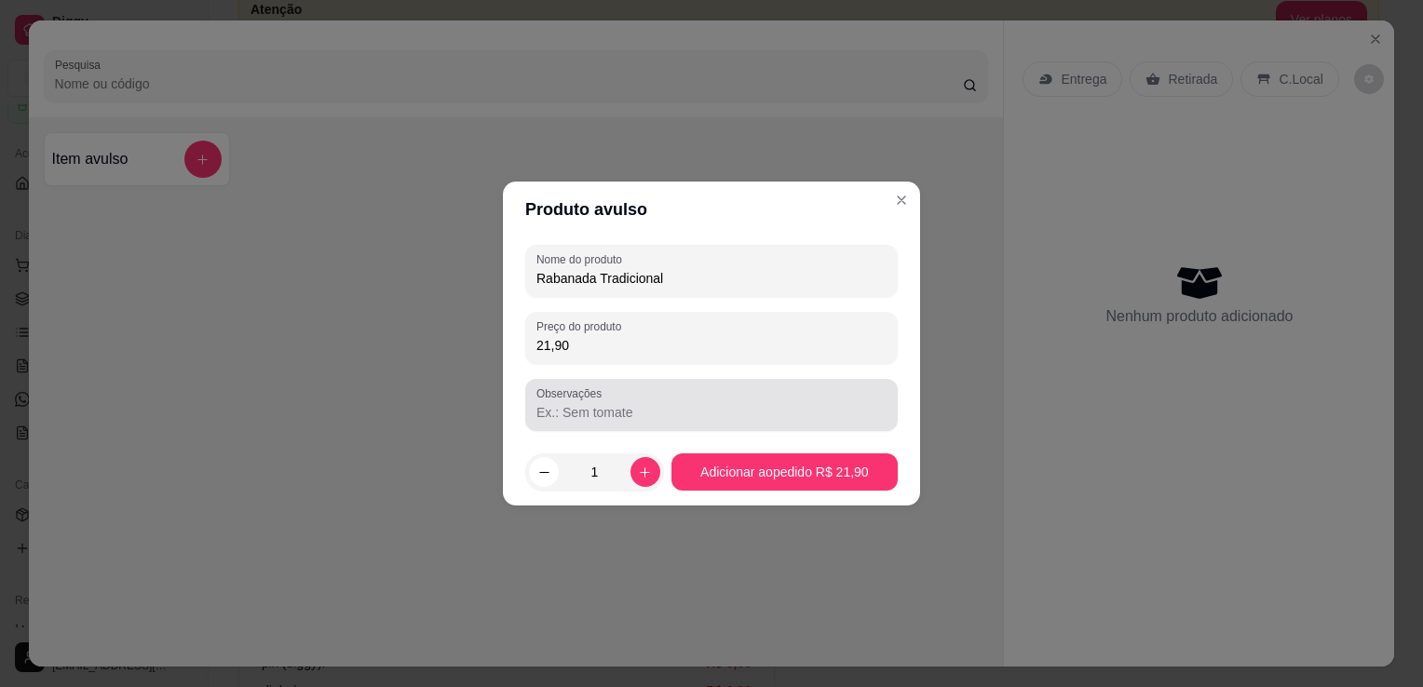
type input "21,90"
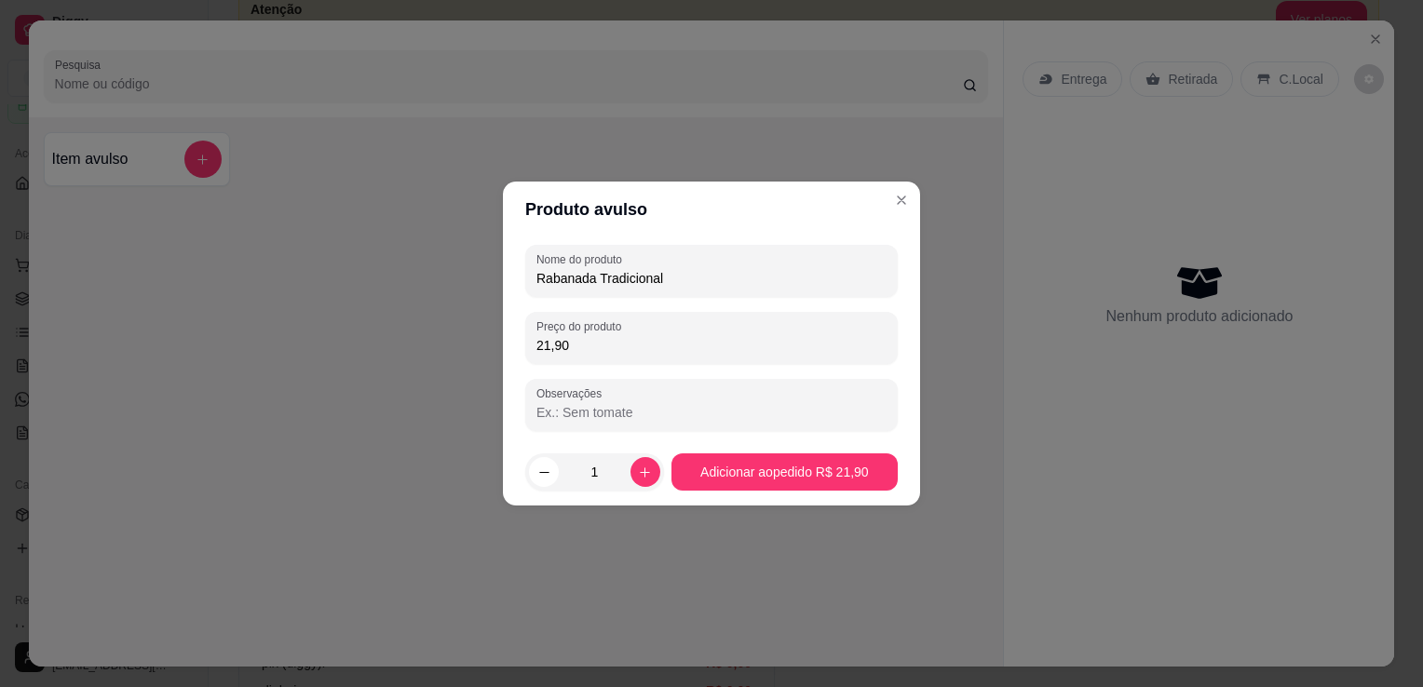
click at [600, 409] on input "Observações" at bounding box center [711, 412] width 350 height 19
type input "sem canela"
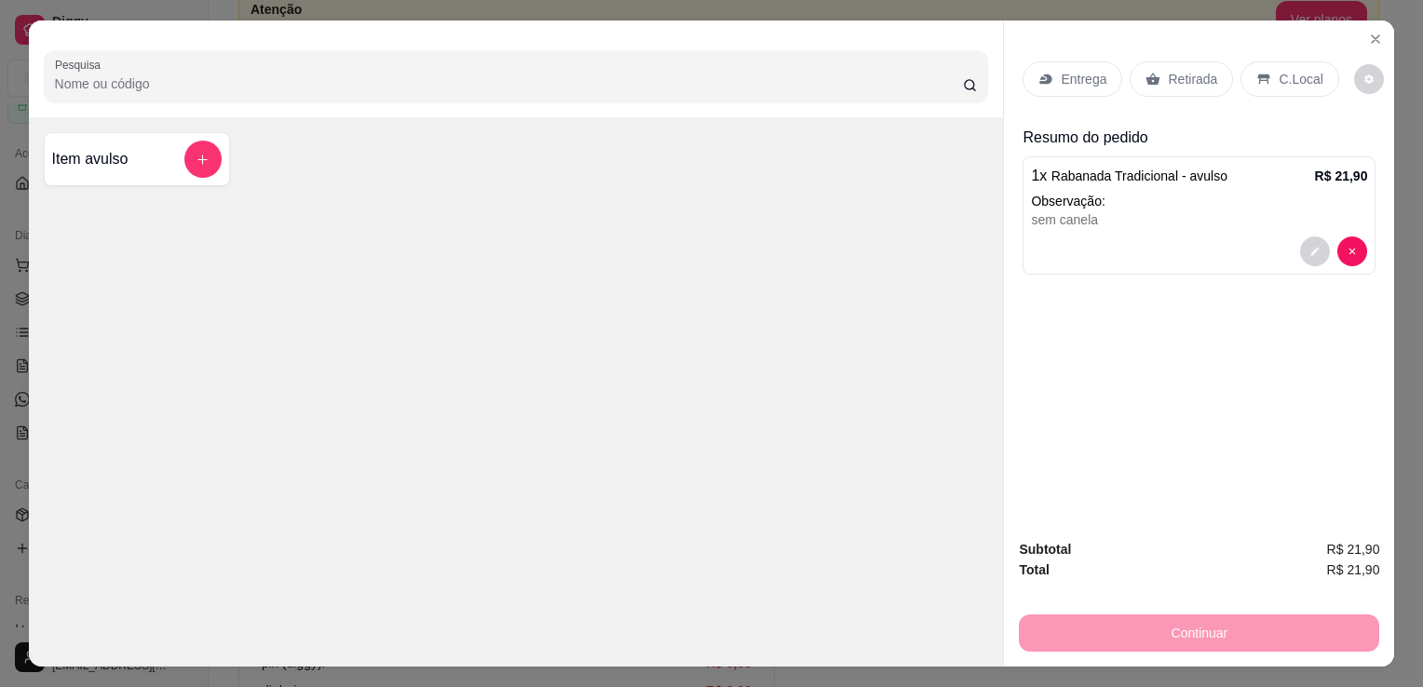
click at [1278, 71] on p "C.Local" at bounding box center [1300, 79] width 44 height 19
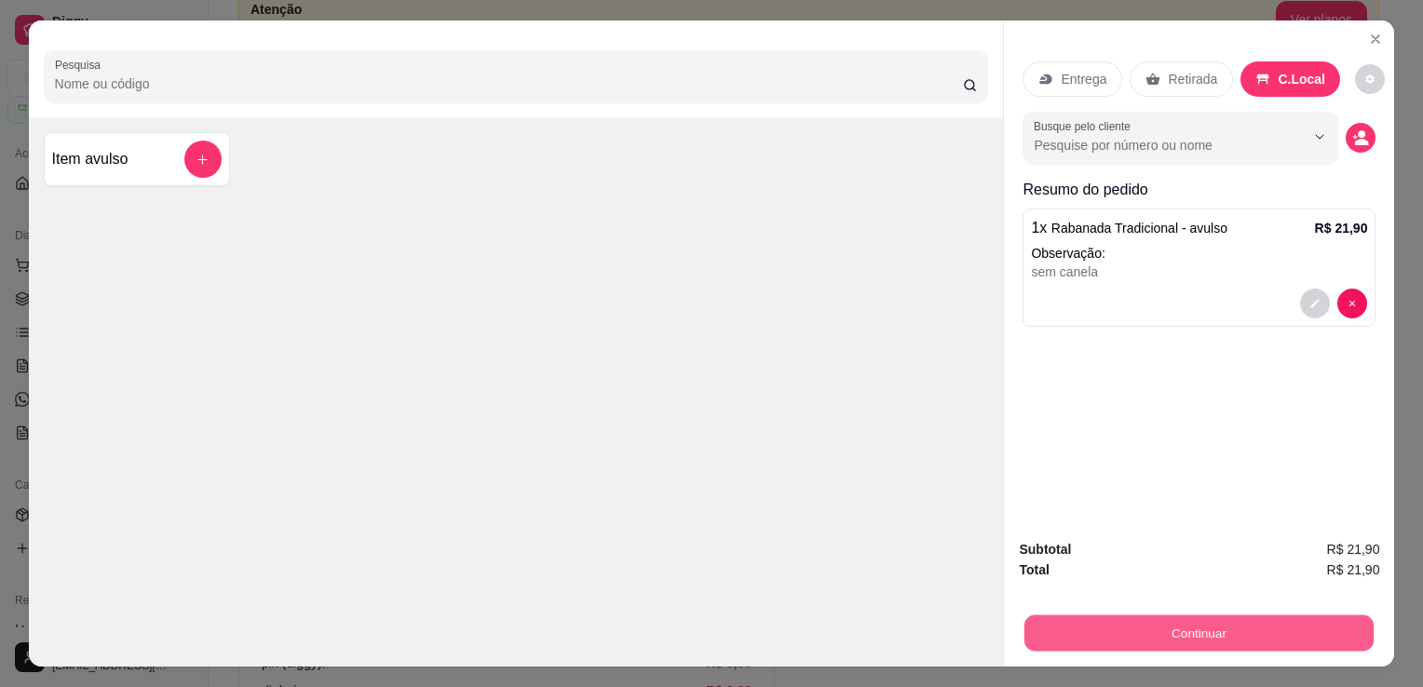
click at [1172, 633] on button "Continuar" at bounding box center [1198, 633] width 349 height 36
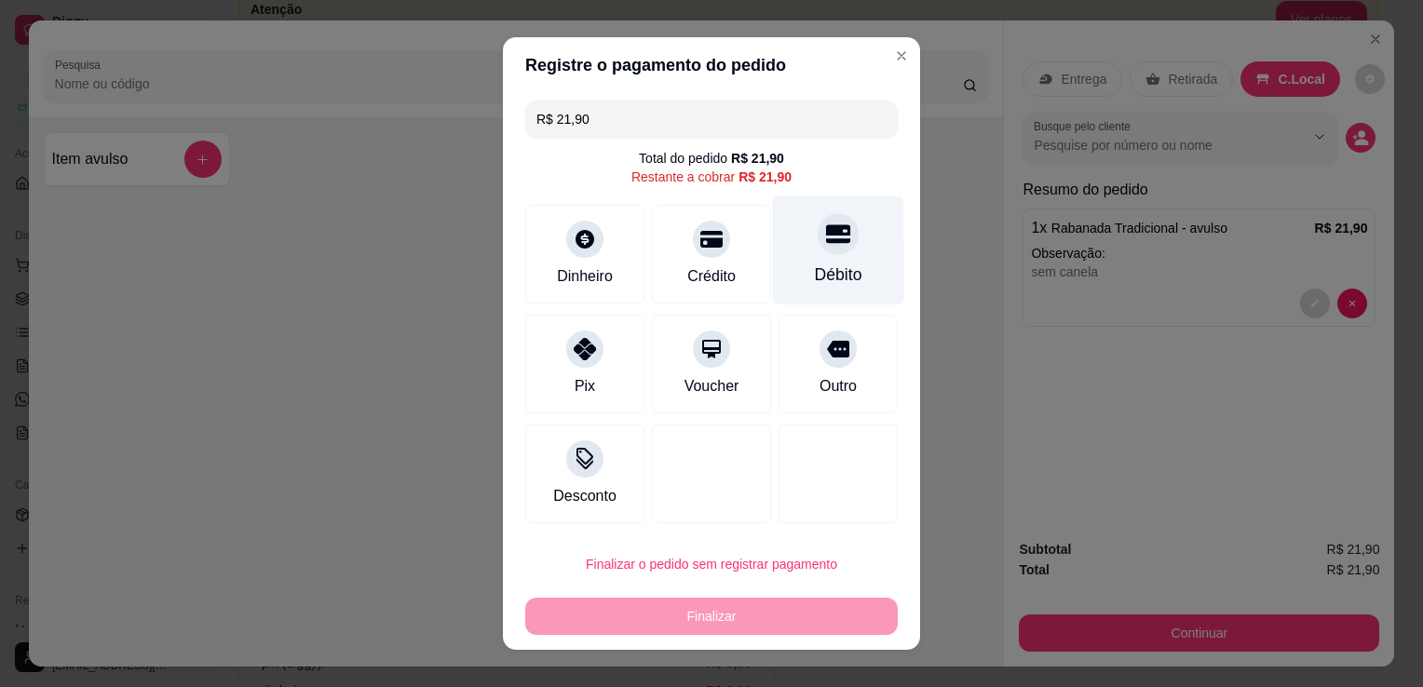
click at [826, 236] on icon at bounding box center [838, 234] width 24 height 24
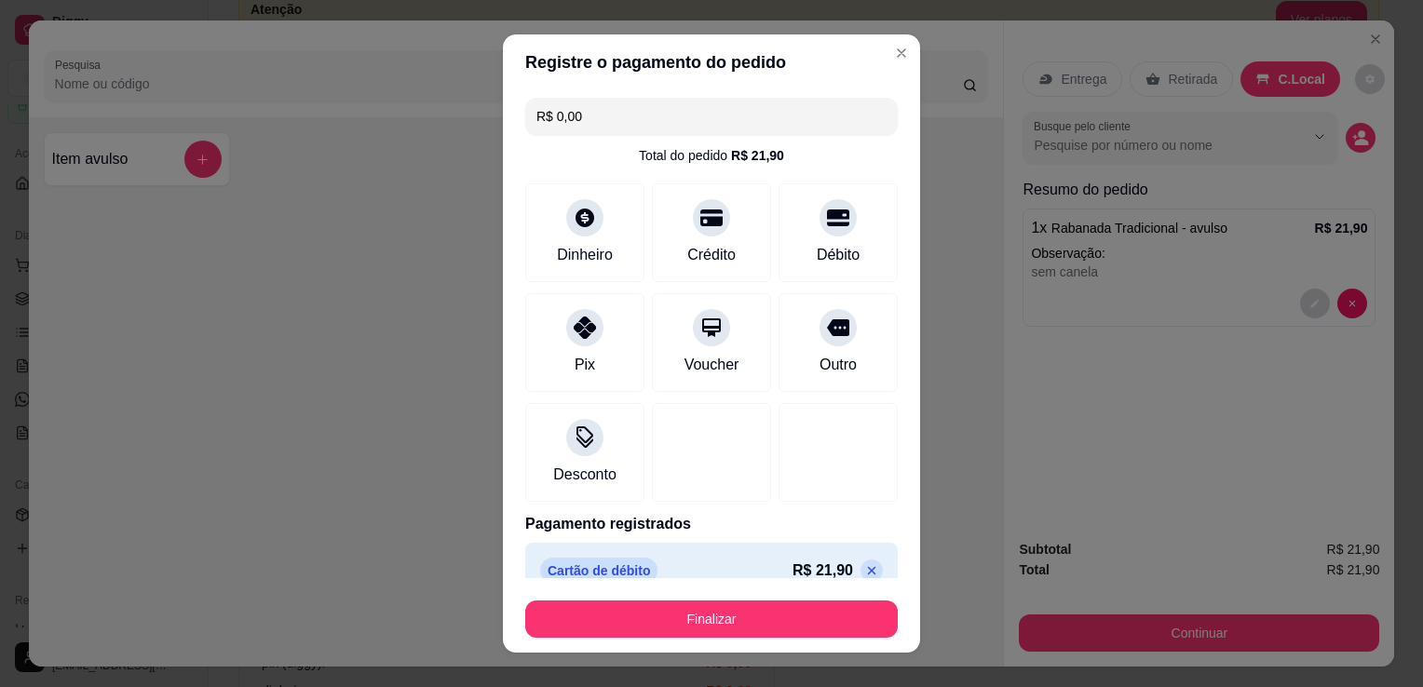
click at [720, 110] on input "R$ 0,00" at bounding box center [711, 116] width 350 height 37
click at [675, 230] on div "Crédito" at bounding box center [711, 229] width 131 height 109
click at [661, 106] on input "R$ 10,00" at bounding box center [711, 116] width 350 height 37
click at [868, 570] on icon at bounding box center [872, 571] width 8 height 8
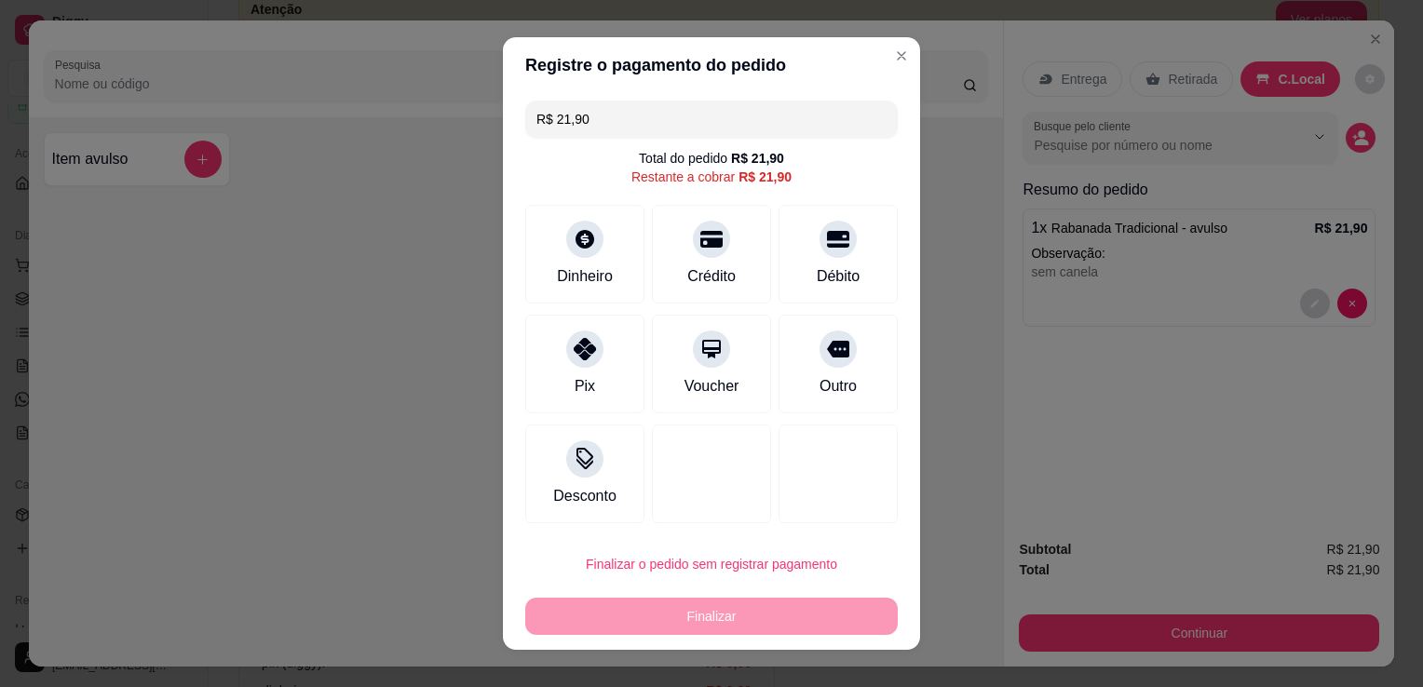
click at [740, 108] on input "R$ 21,90" at bounding box center [711, 119] width 350 height 37
click at [691, 240] on div at bounding box center [711, 233] width 41 height 41
type input "R$ 11,90"
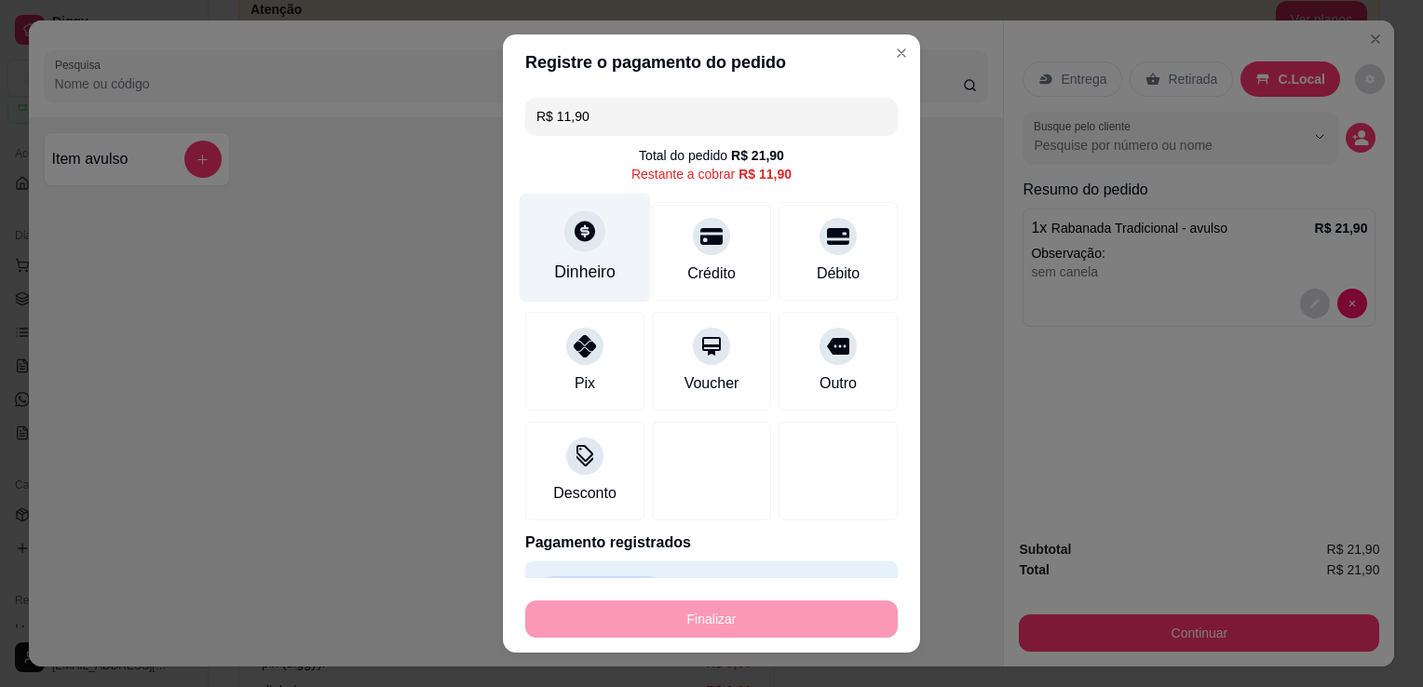
click at [588, 266] on div "Dinheiro" at bounding box center [584, 272] width 61 height 24
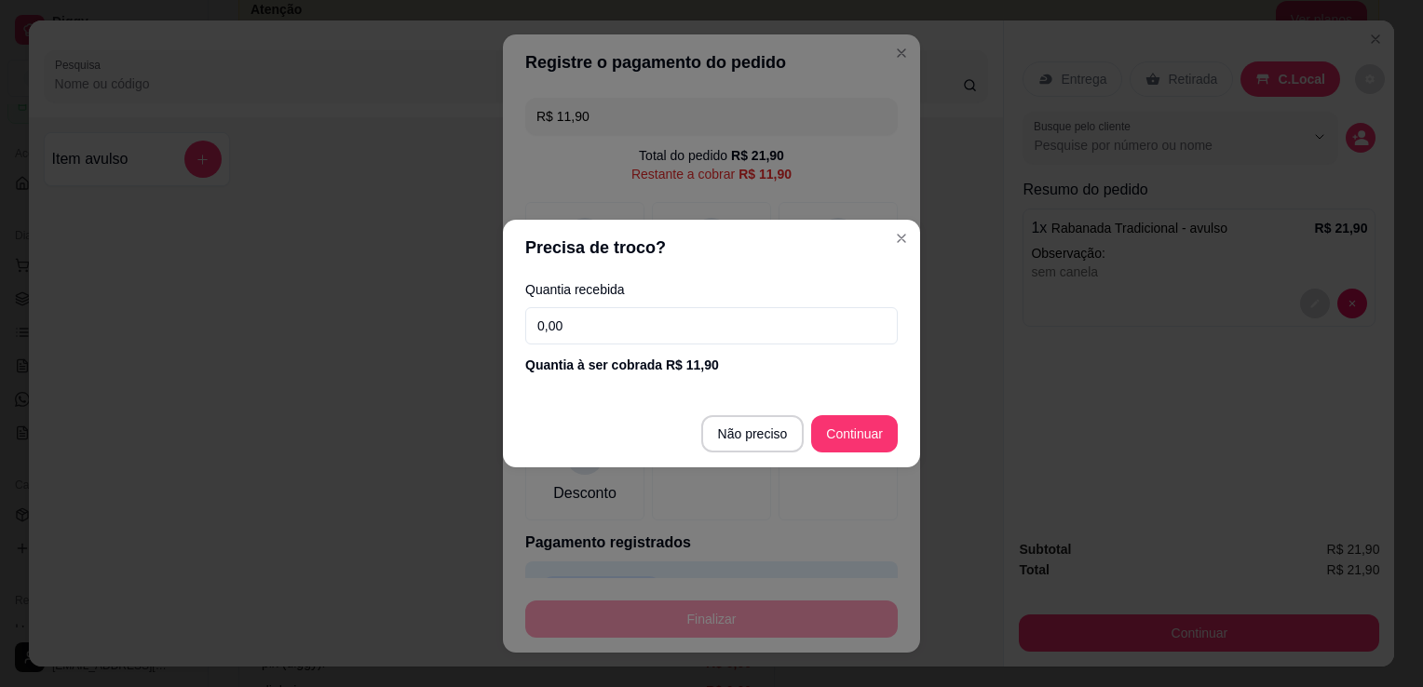
click at [591, 333] on input "0,00" at bounding box center [711, 325] width 372 height 37
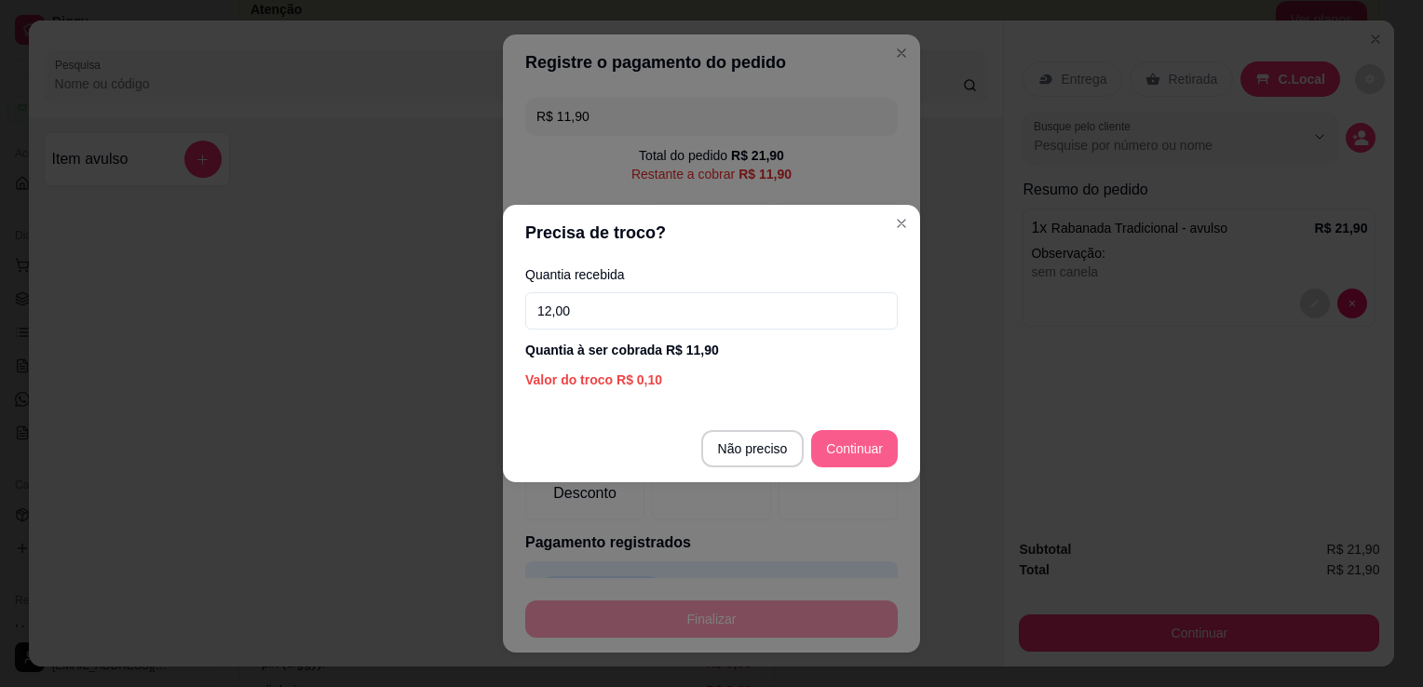
type input "12,00"
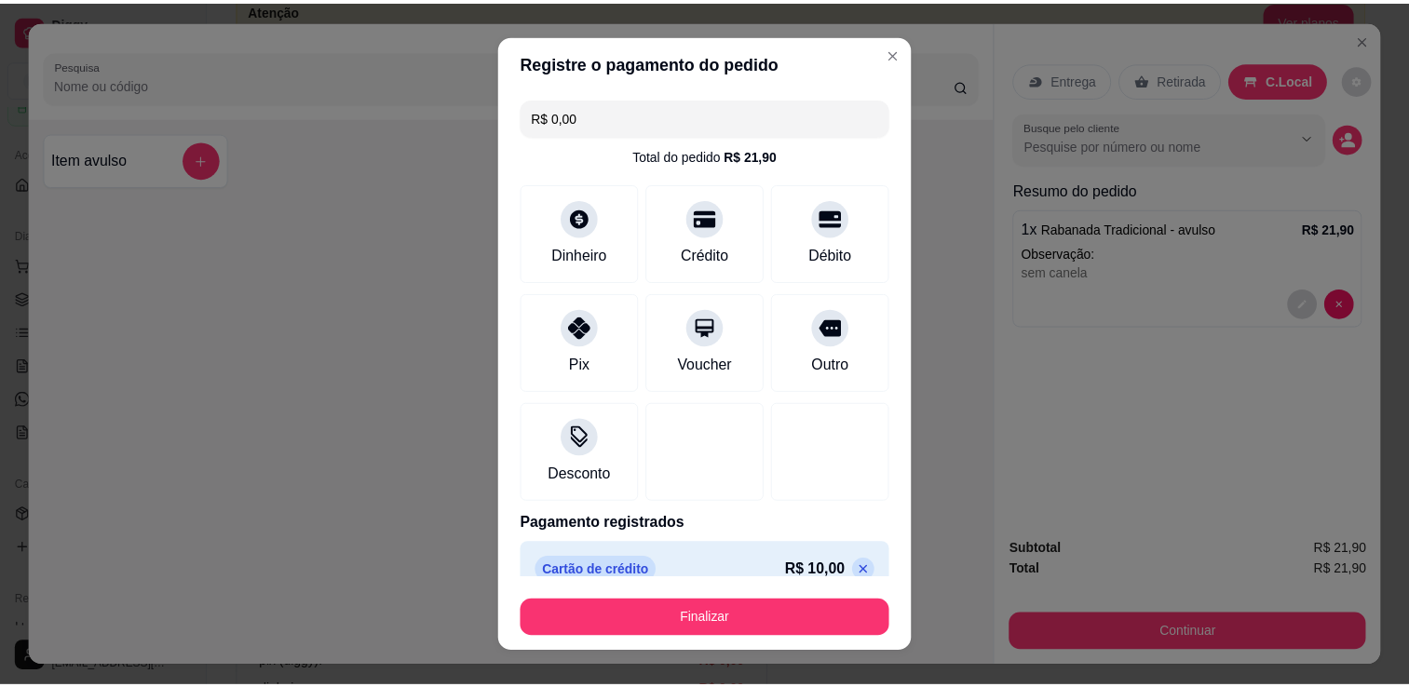
scroll to position [97, 0]
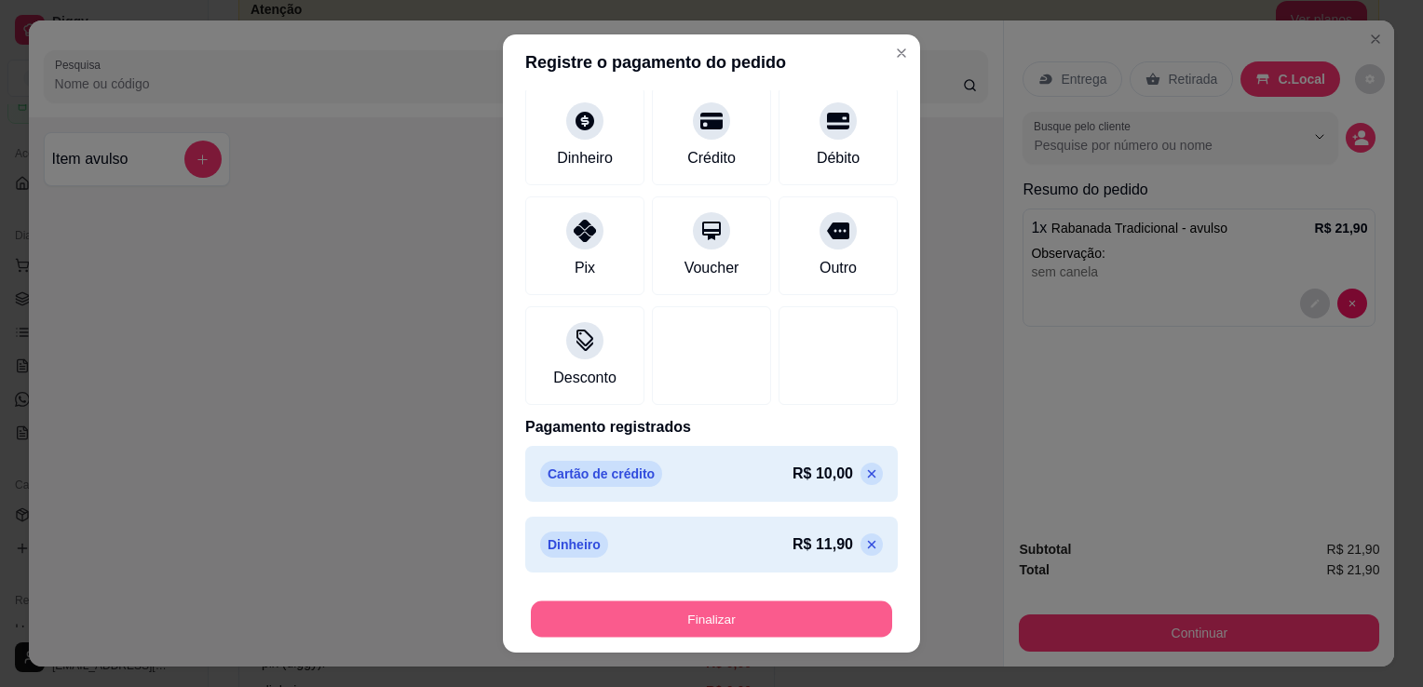
click at [764, 607] on button "Finalizar" at bounding box center [711, 619] width 361 height 36
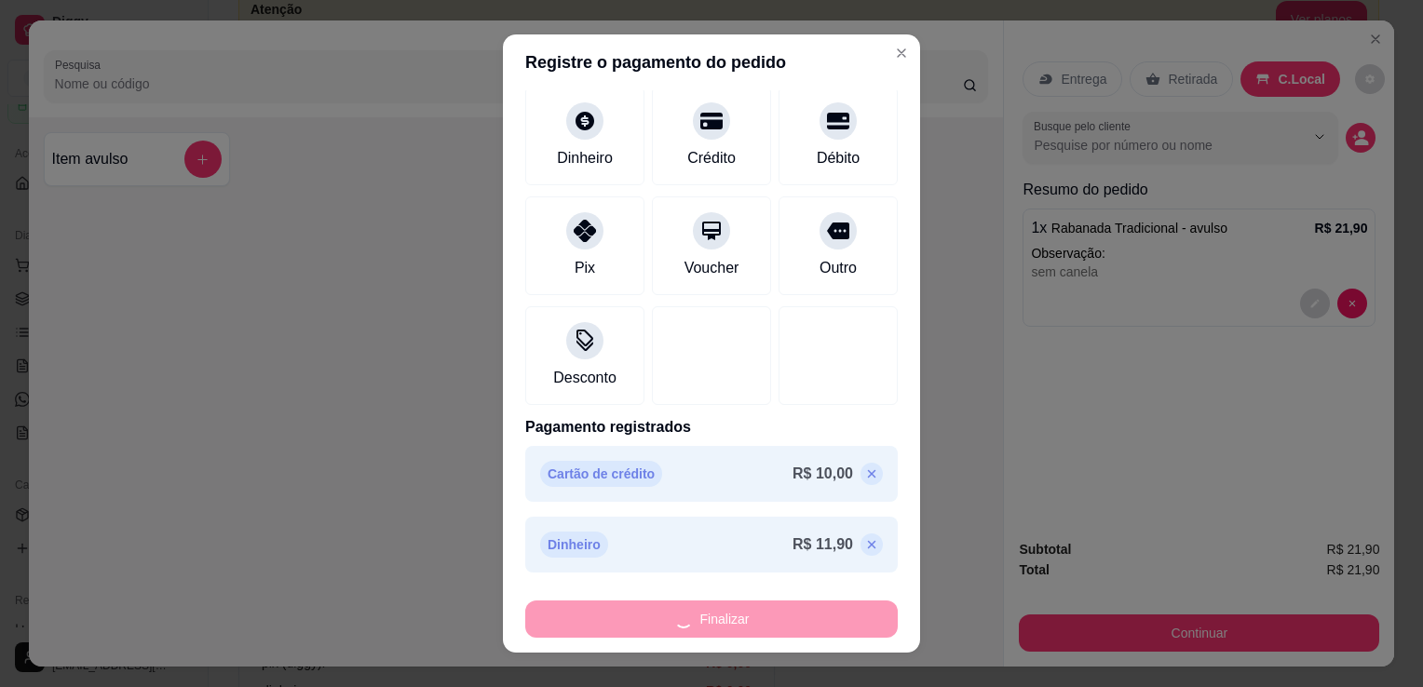
type input "-R$ 21,90"
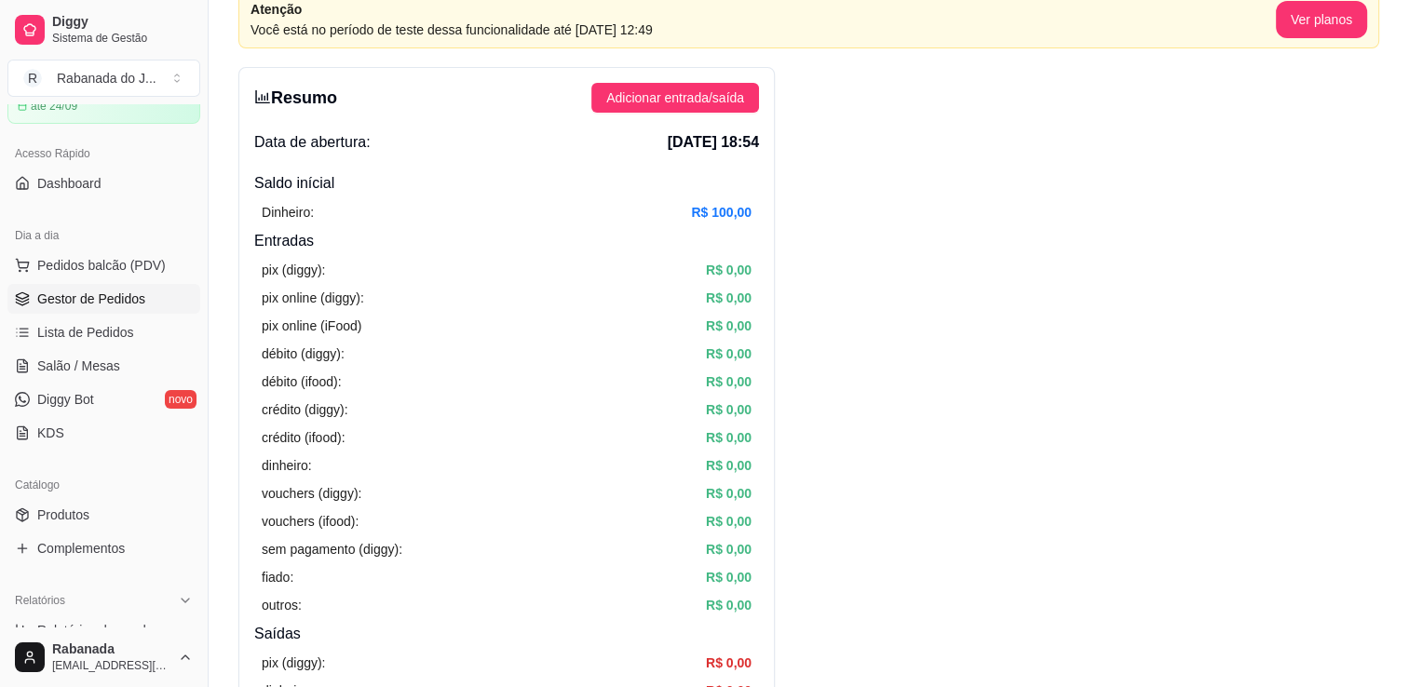
click at [108, 303] on span "Gestor de Pedidos" at bounding box center [91, 299] width 108 height 19
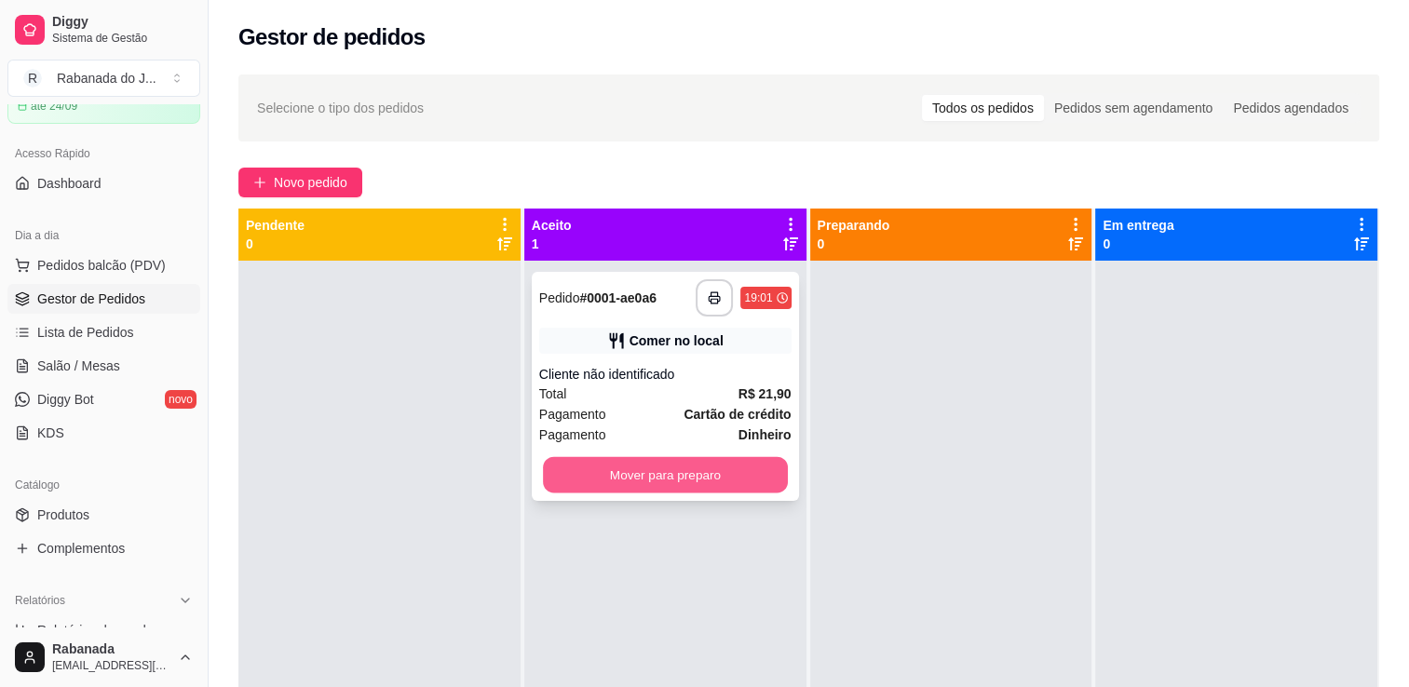
click at [719, 466] on button "Mover para preparo" at bounding box center [665, 475] width 245 height 36
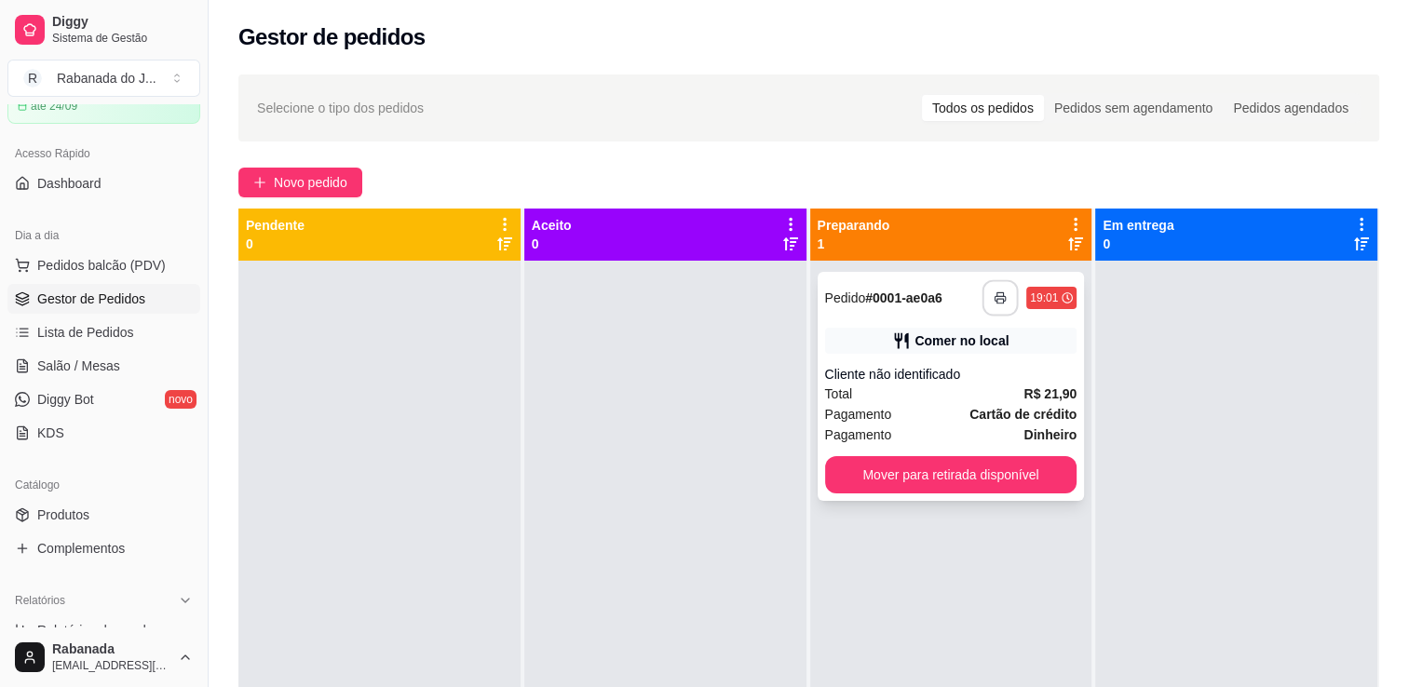
click at [987, 304] on button "button" at bounding box center [1000, 298] width 36 height 36
click at [938, 486] on button "Mover para retirada disponível" at bounding box center [951, 475] width 245 height 36
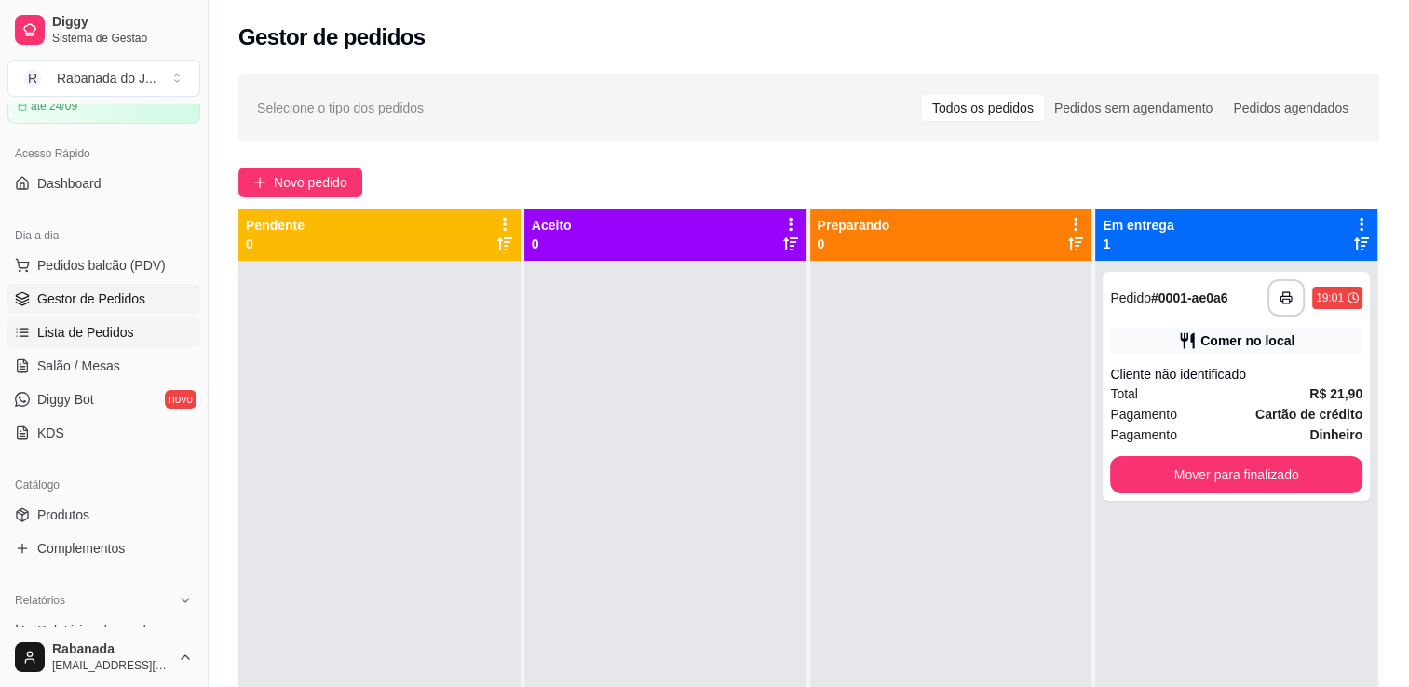
click at [107, 333] on span "Lista de Pedidos" at bounding box center [85, 332] width 97 height 19
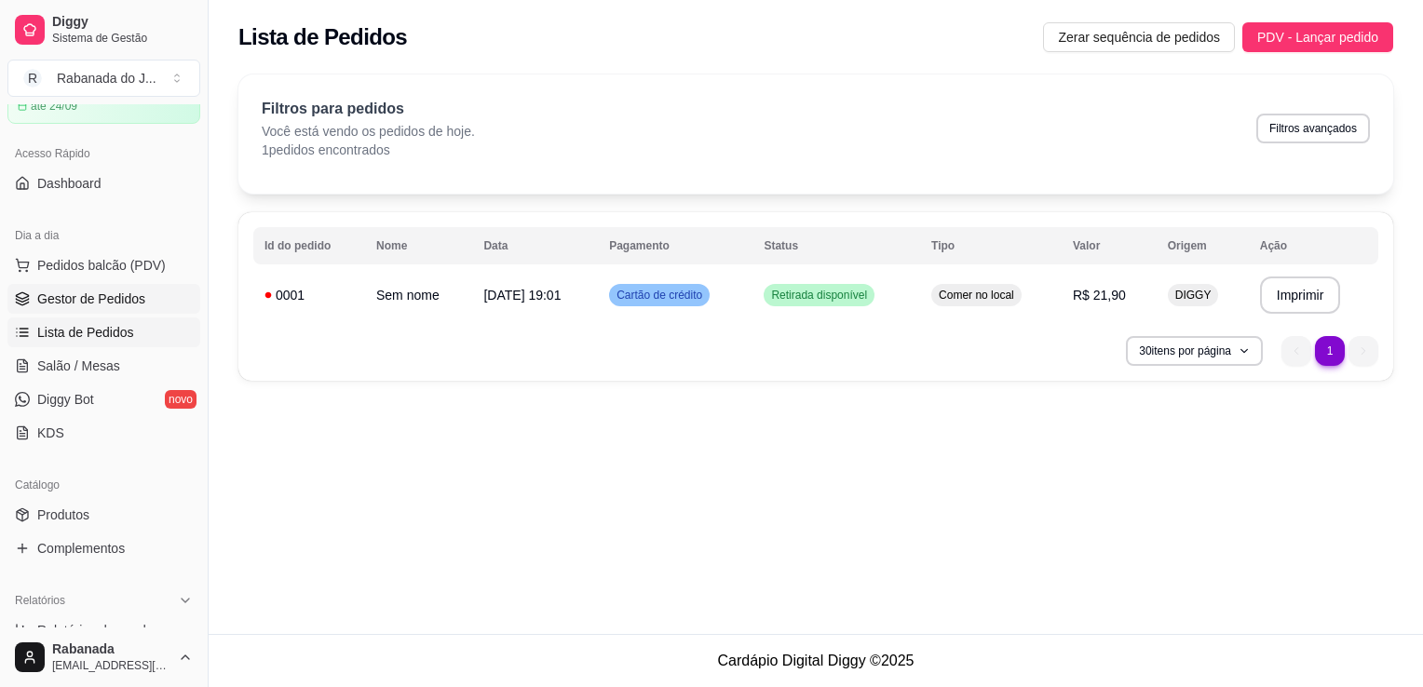
click at [160, 292] on link "Gestor de Pedidos" at bounding box center [103, 299] width 193 height 30
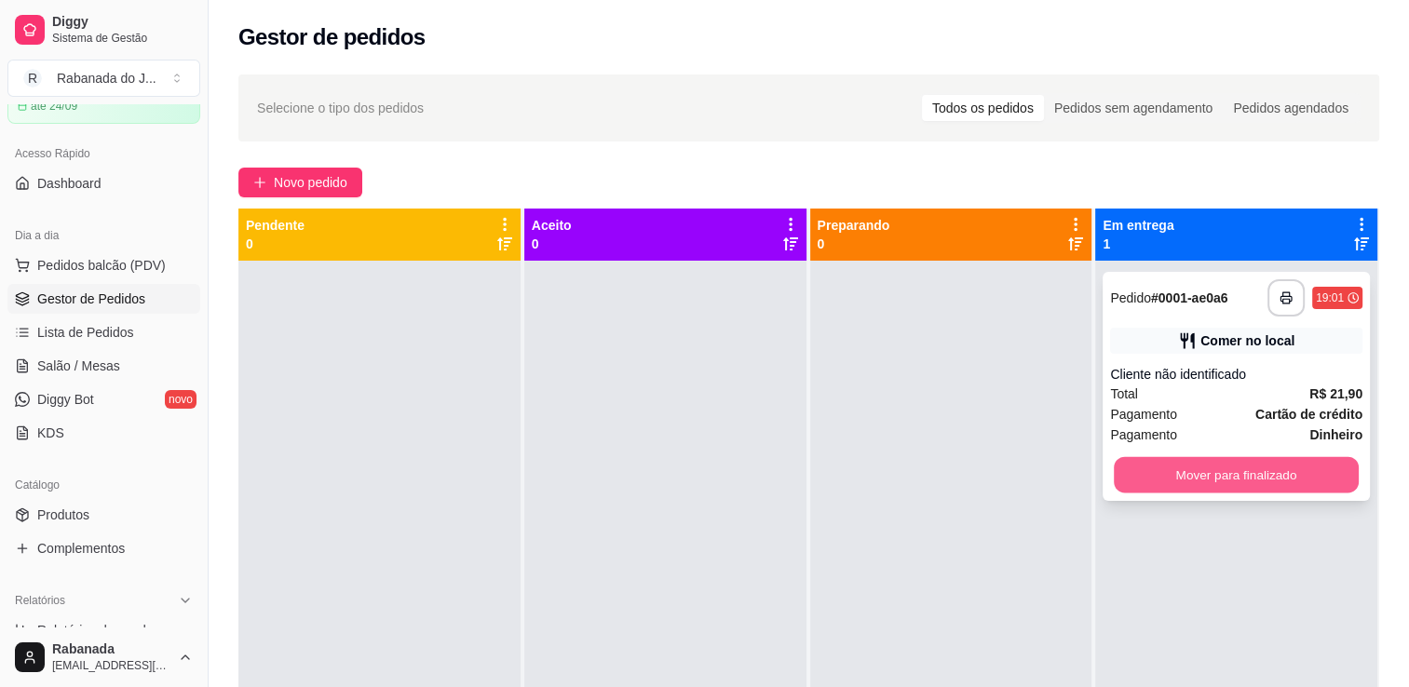
click at [1250, 478] on button "Mover para finalizado" at bounding box center [1236, 475] width 245 height 36
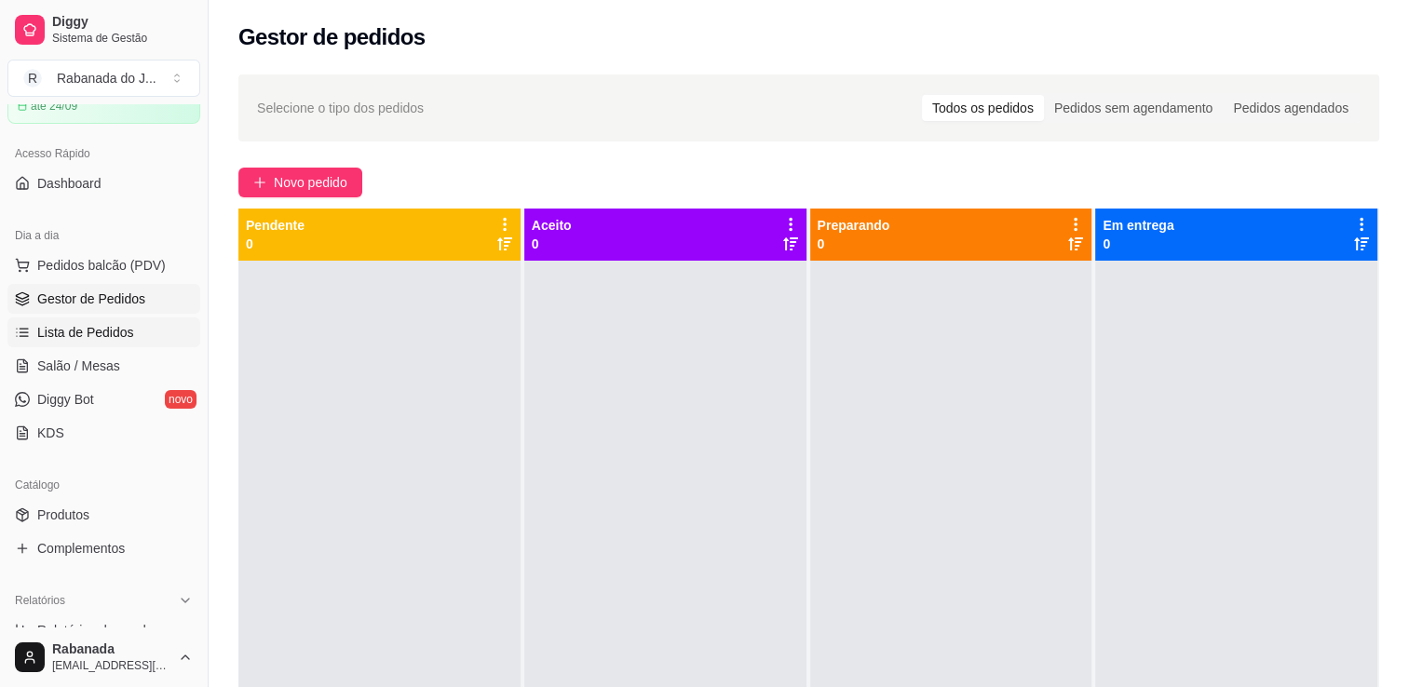
click at [52, 337] on span "Lista de Pedidos" at bounding box center [85, 332] width 97 height 19
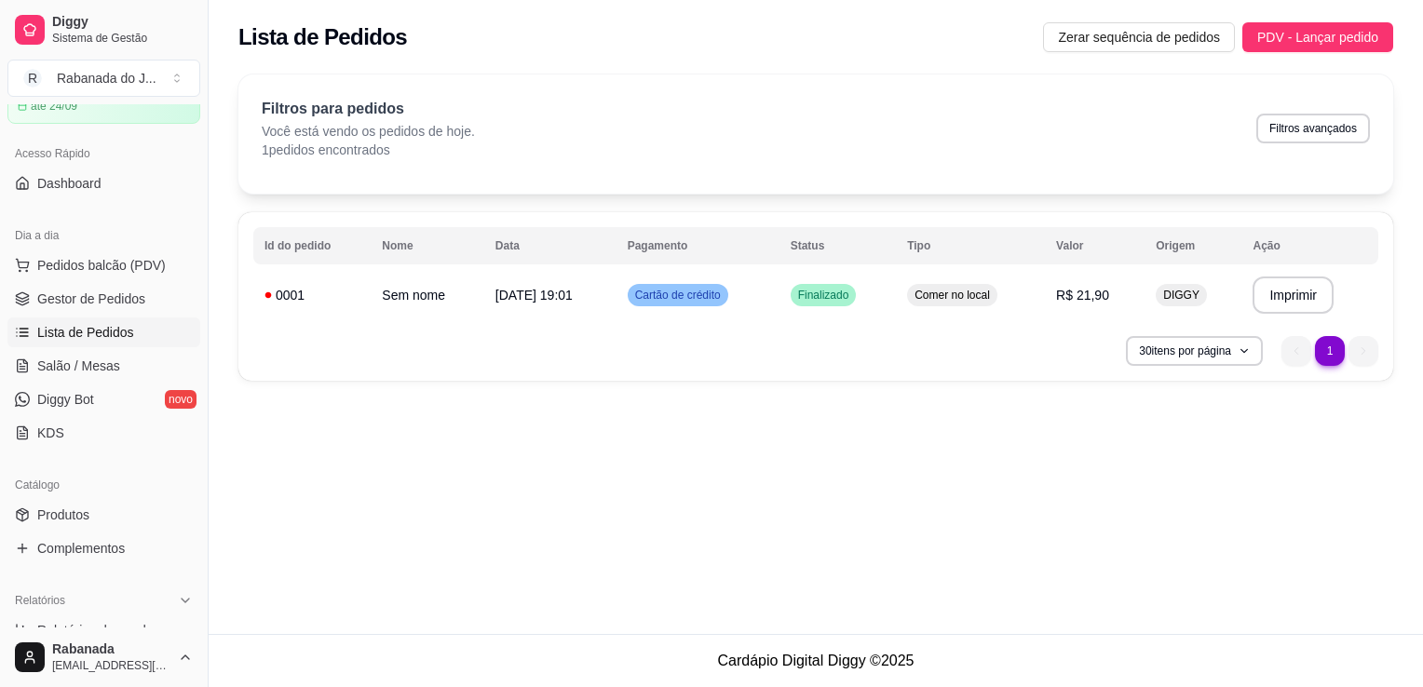
click at [189, 188] on div "Acesso Rápido Dashboard" at bounding box center [104, 168] width 208 height 74
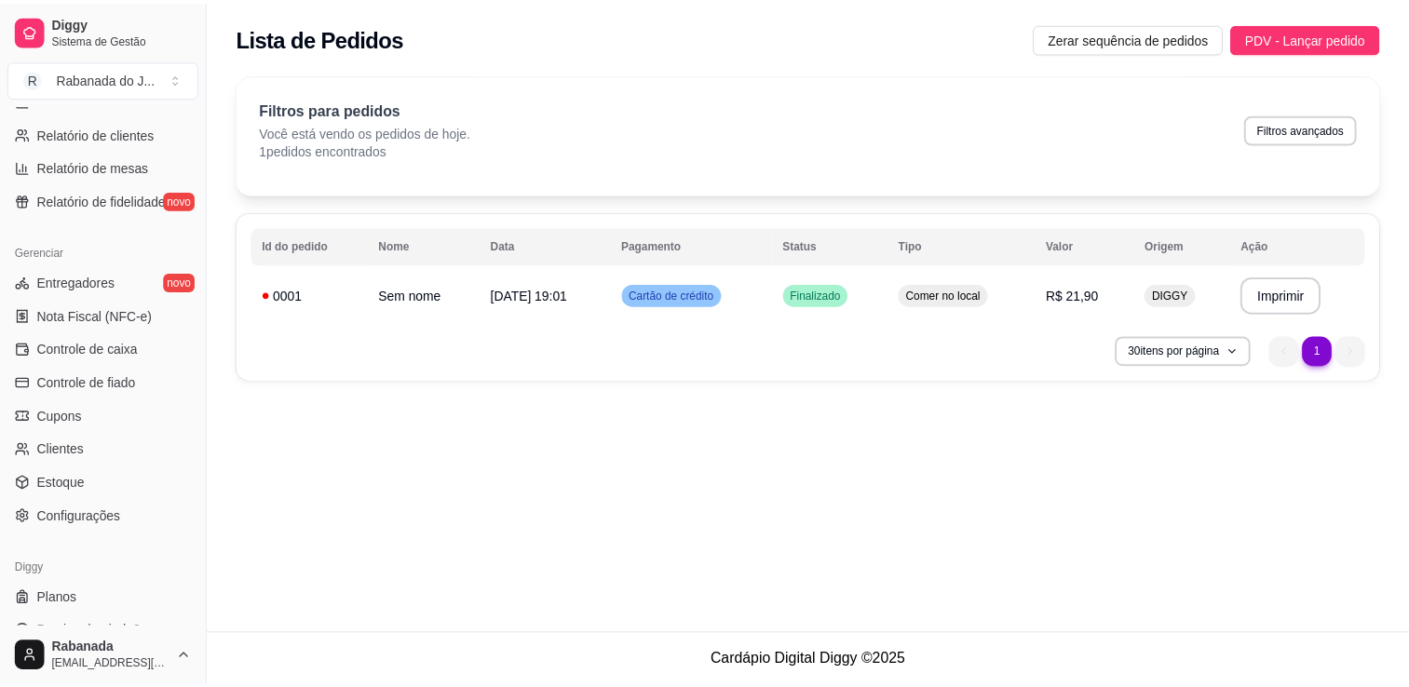
scroll to position [652, 0]
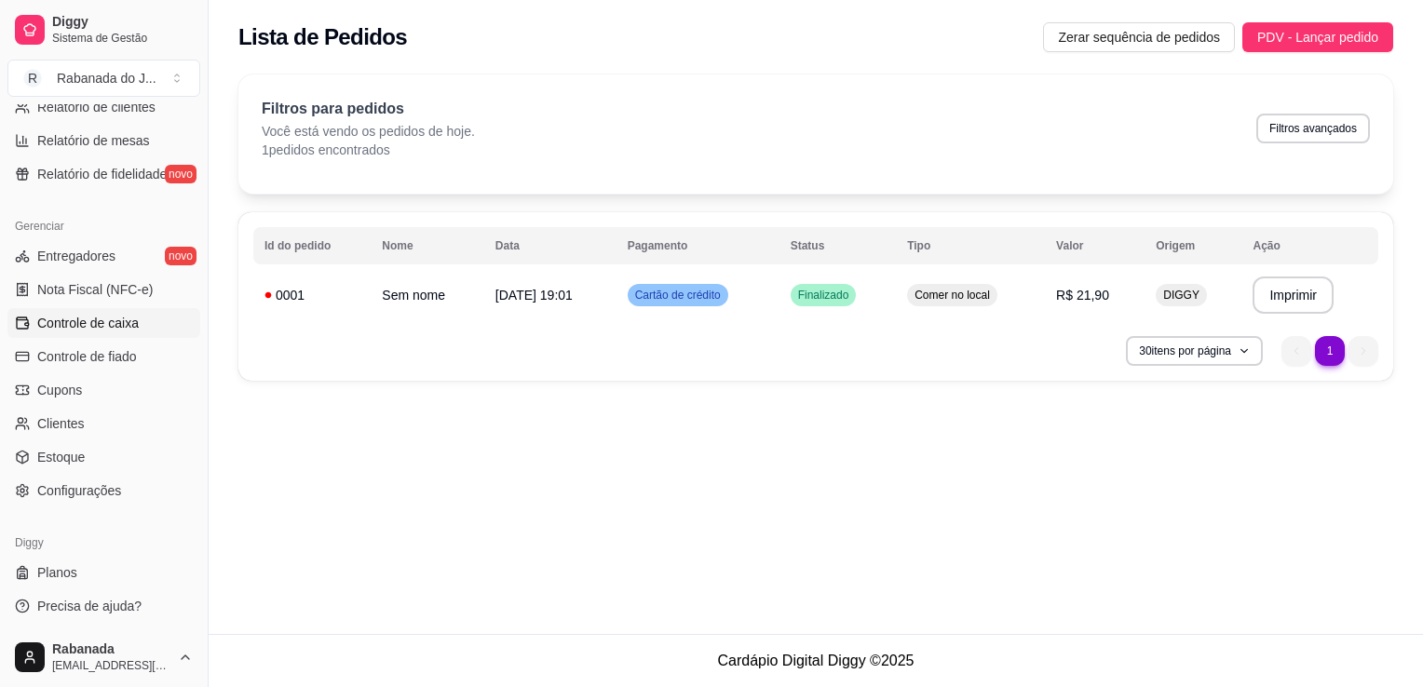
click at [137, 330] on link "Controle de caixa" at bounding box center [103, 323] width 193 height 30
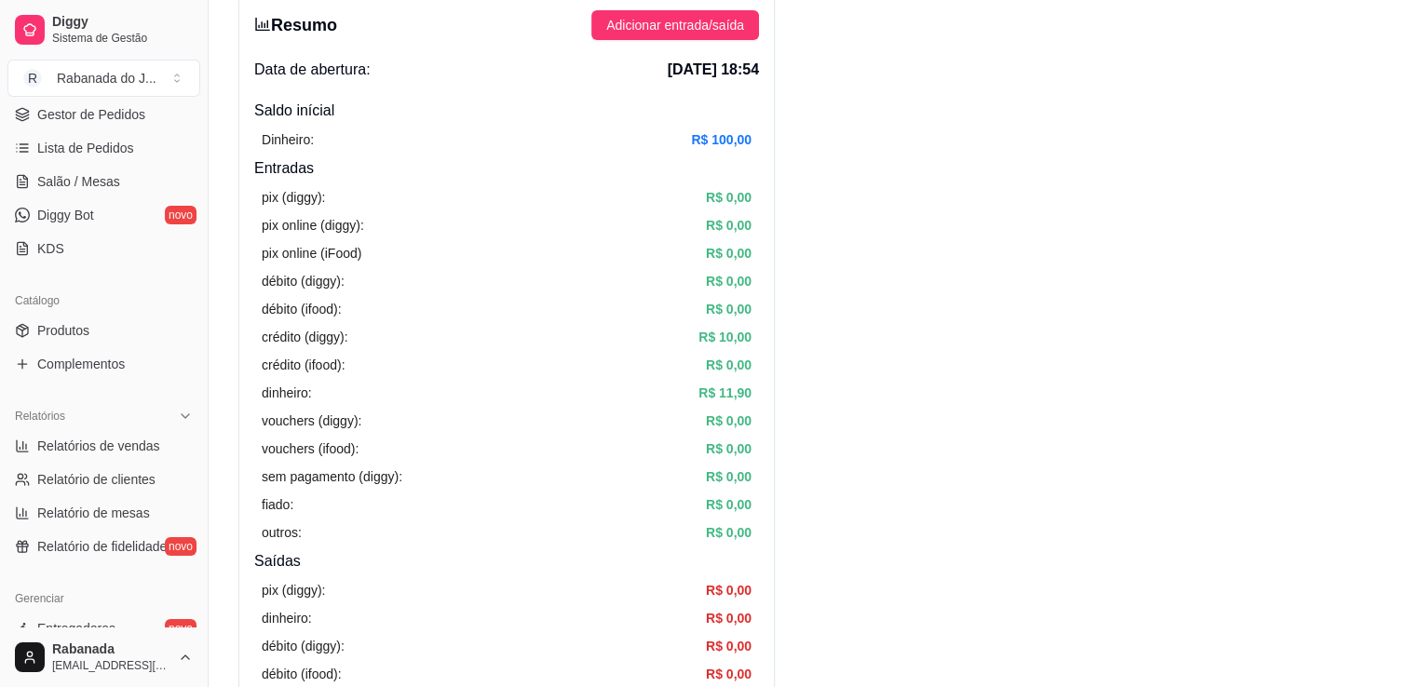
scroll to position [242, 0]
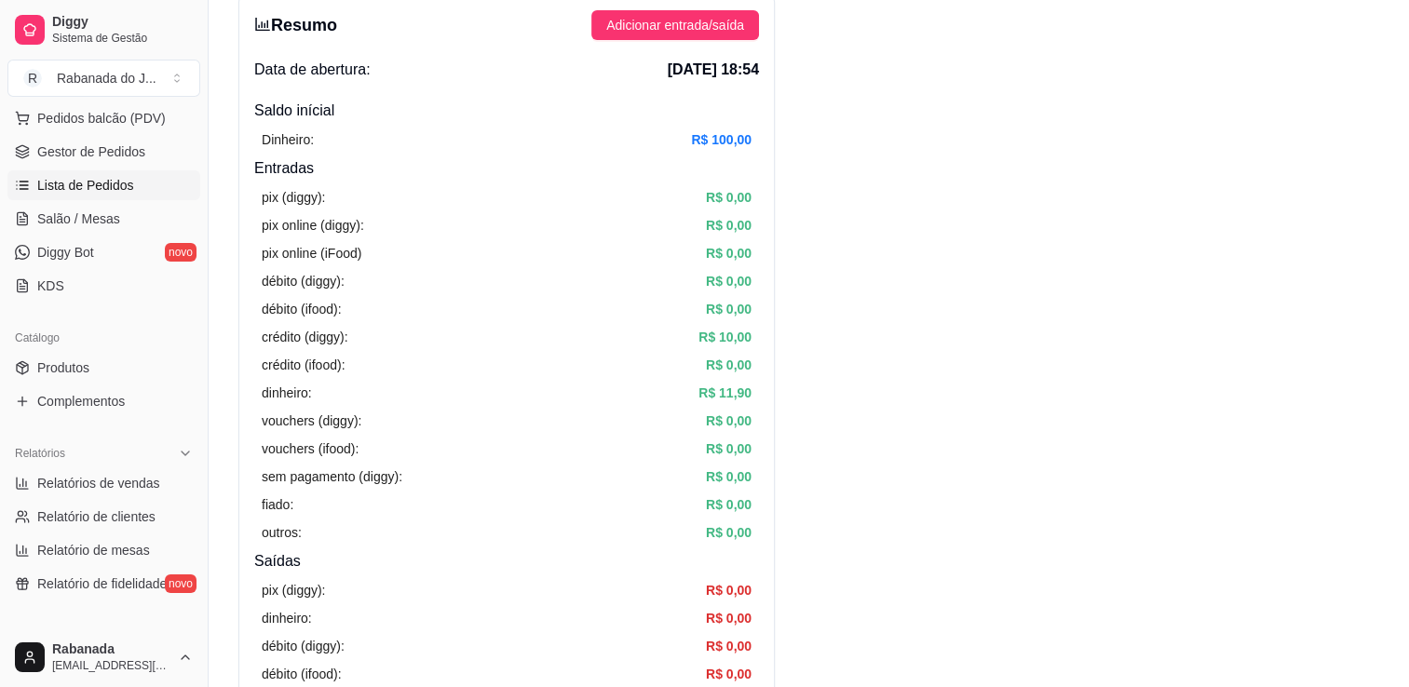
click at [93, 179] on span "Lista de Pedidos" at bounding box center [85, 185] width 97 height 19
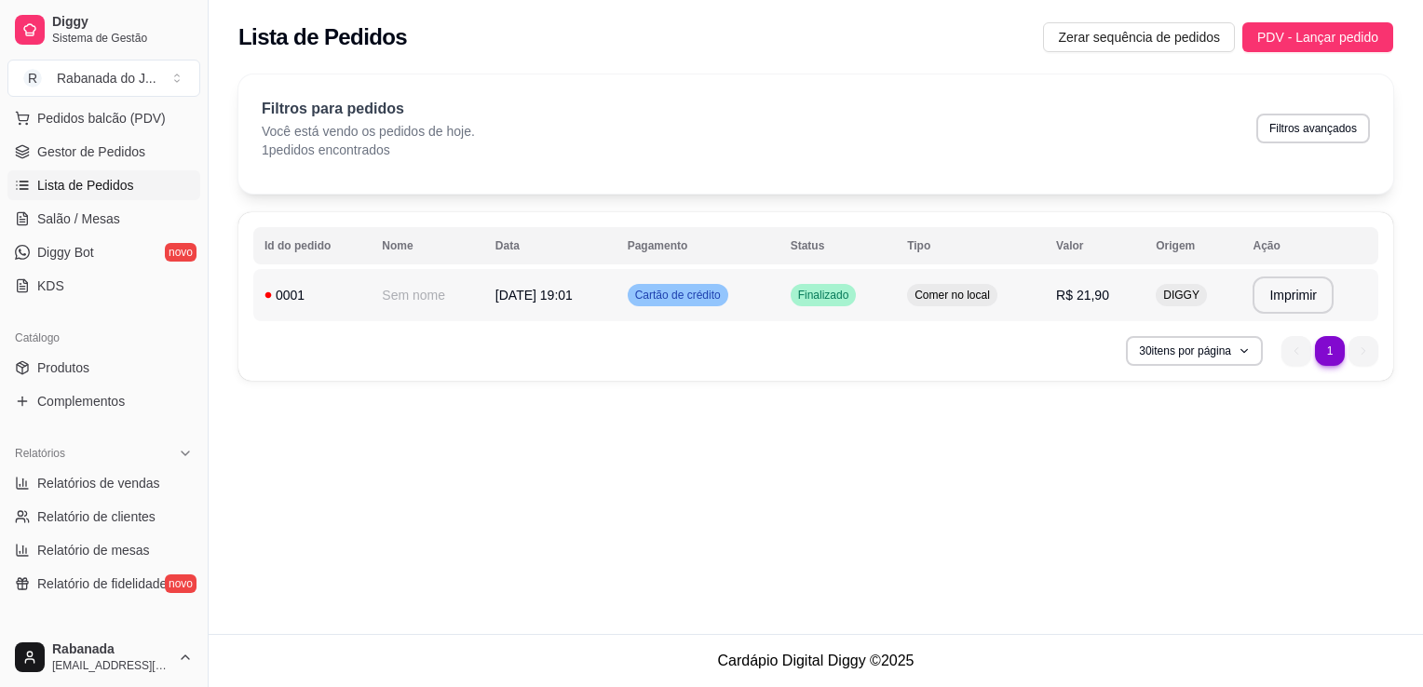
click at [327, 294] on div "0001" at bounding box center [311, 295] width 95 height 19
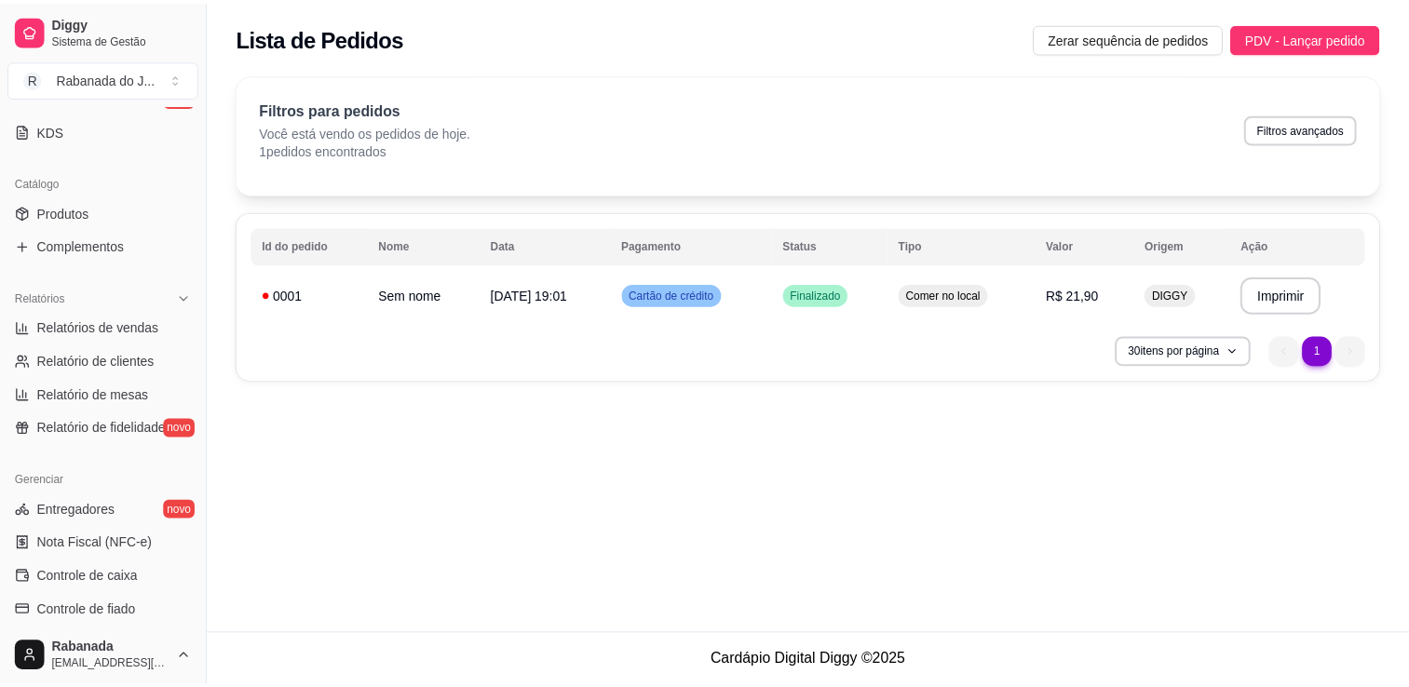
scroll to position [652, 0]
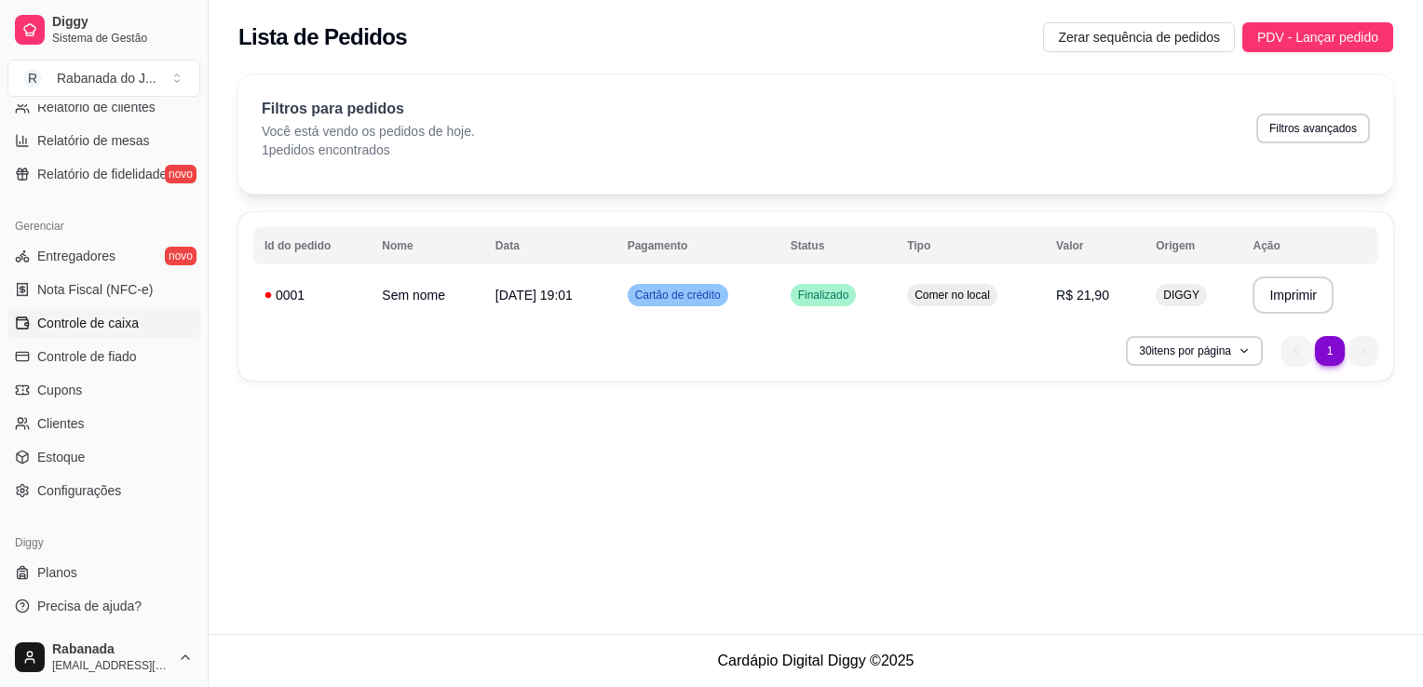
click at [78, 330] on span "Controle de caixa" at bounding box center [87, 323] width 101 height 19
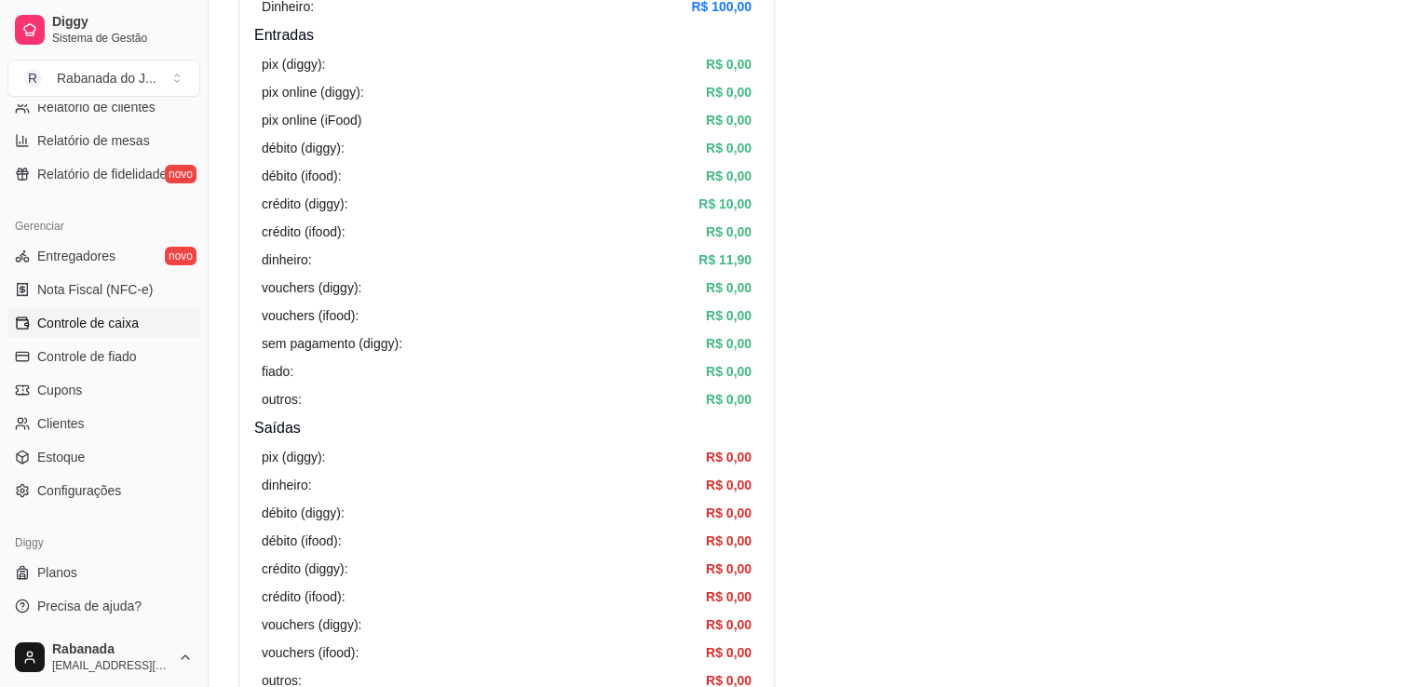
scroll to position [294, 0]
click at [110, 294] on span "Nota Fiscal (NFC-e)" at bounding box center [94, 289] width 115 height 19
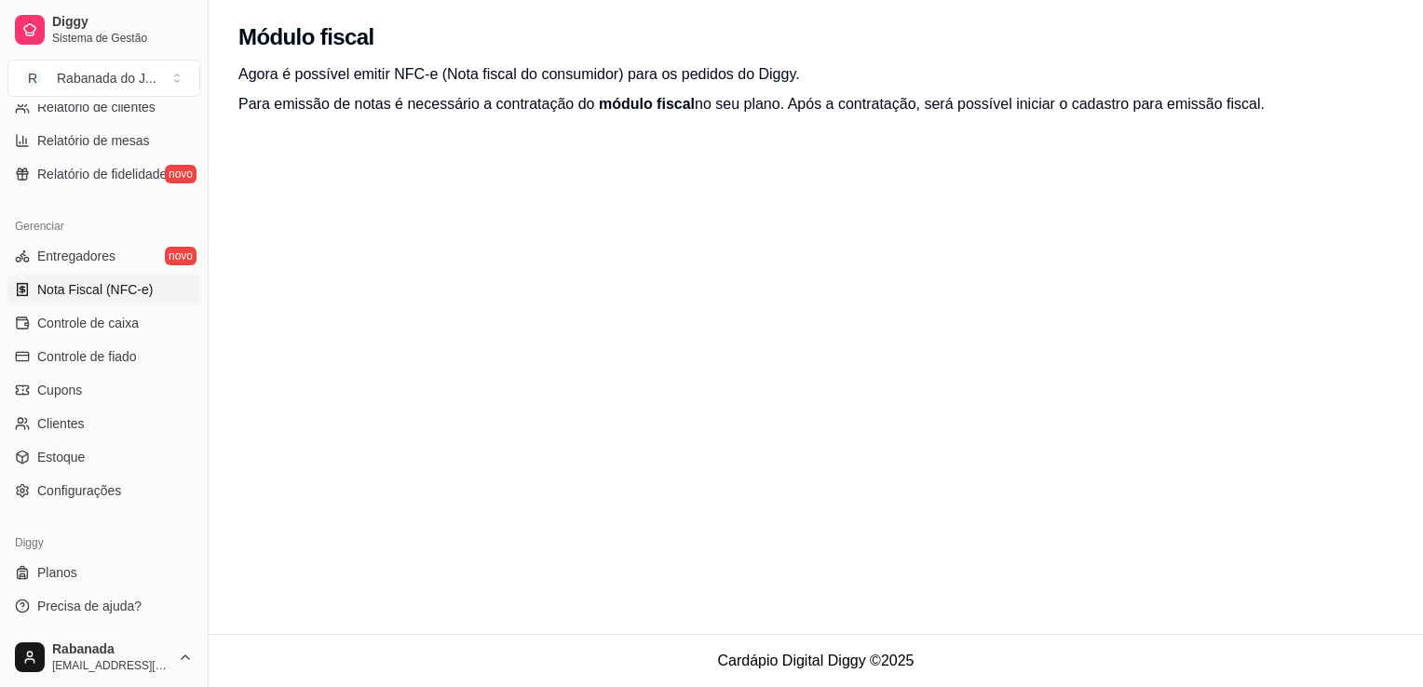
scroll to position [194, 0]
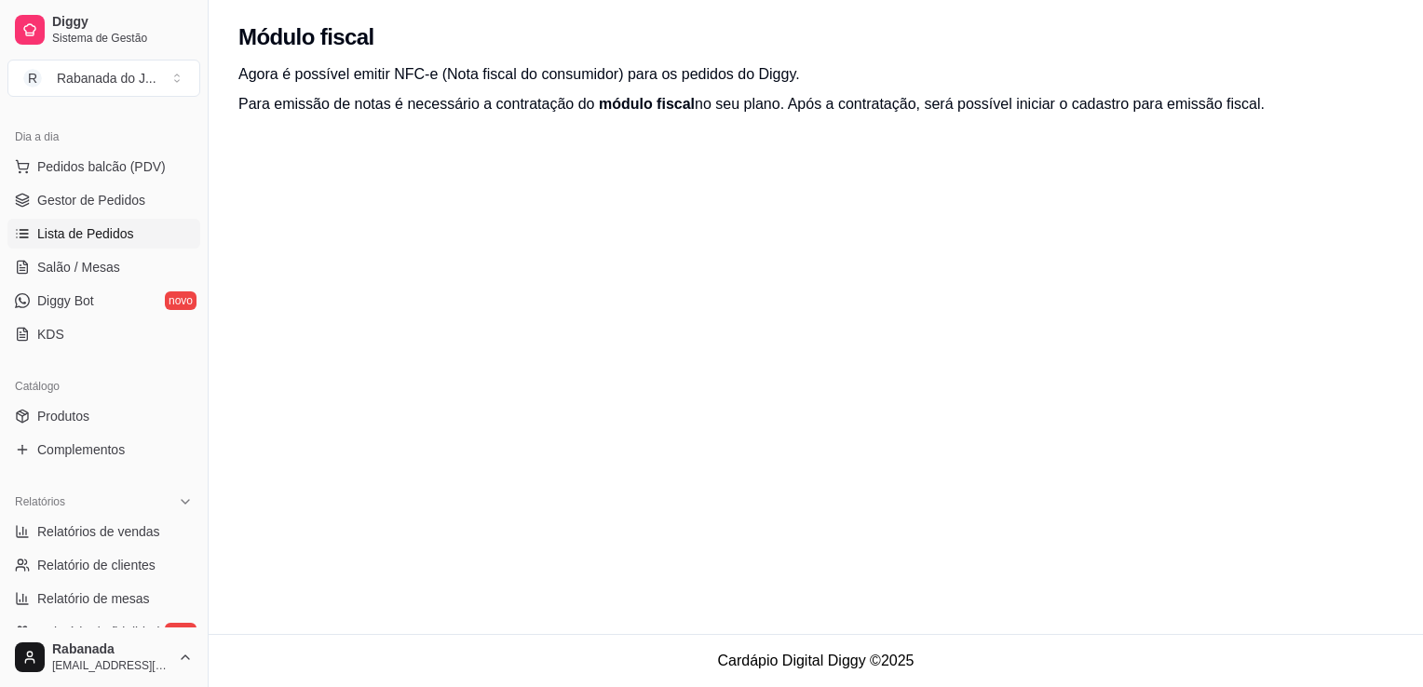
click at [101, 233] on span "Lista de Pedidos" at bounding box center [85, 233] width 97 height 19
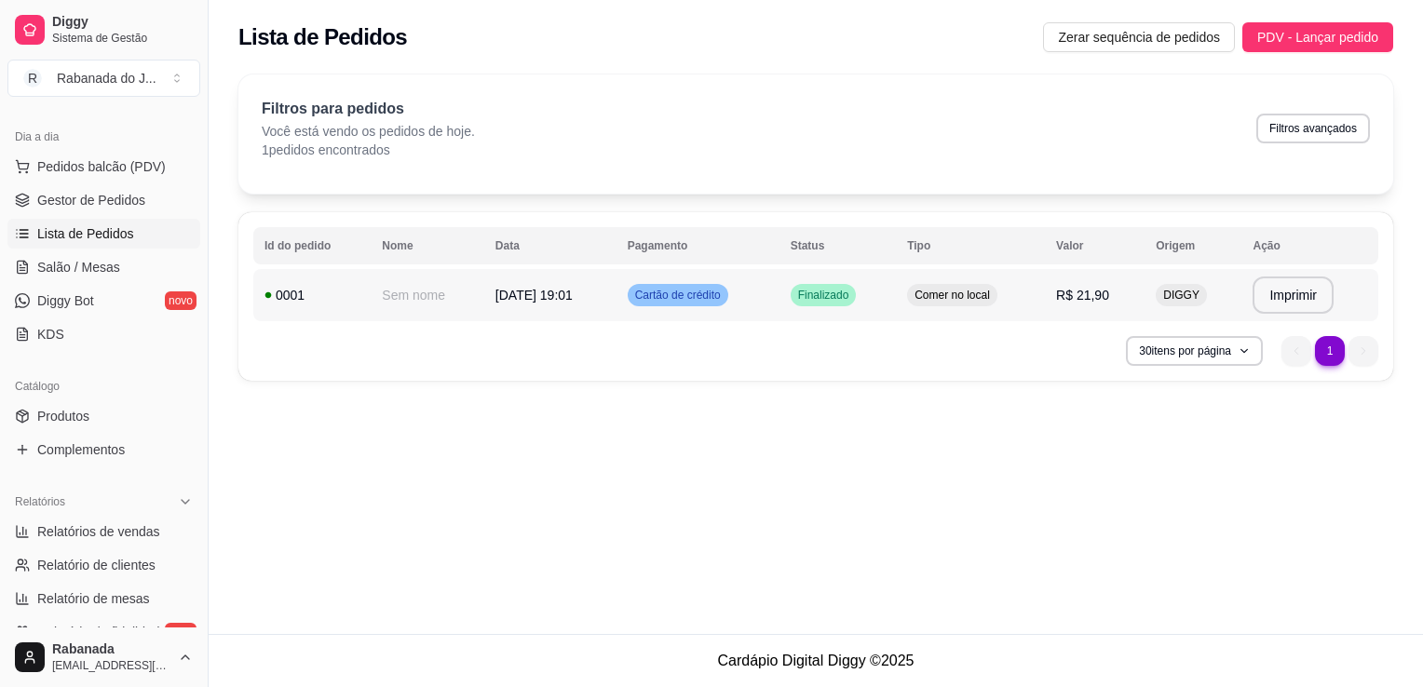
click at [653, 302] on div "Cartão de crédito" at bounding box center [678, 295] width 101 height 22
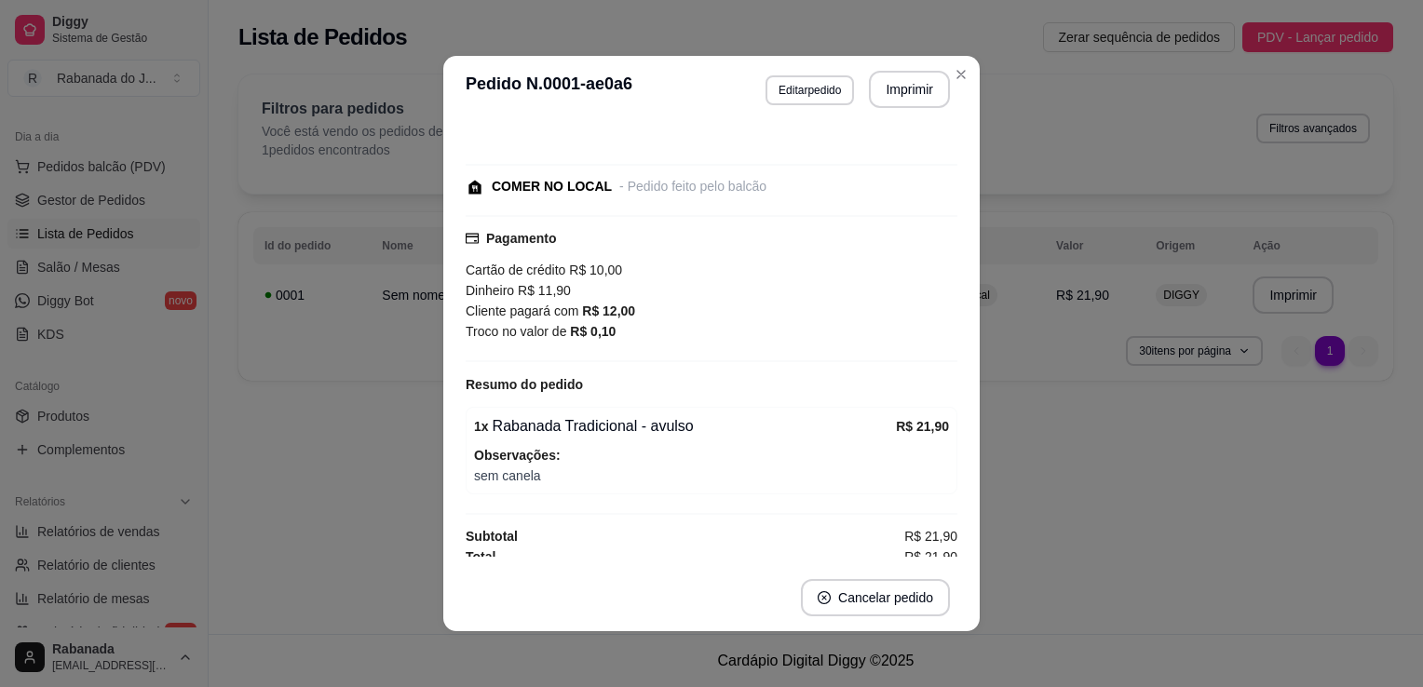
scroll to position [82, 0]
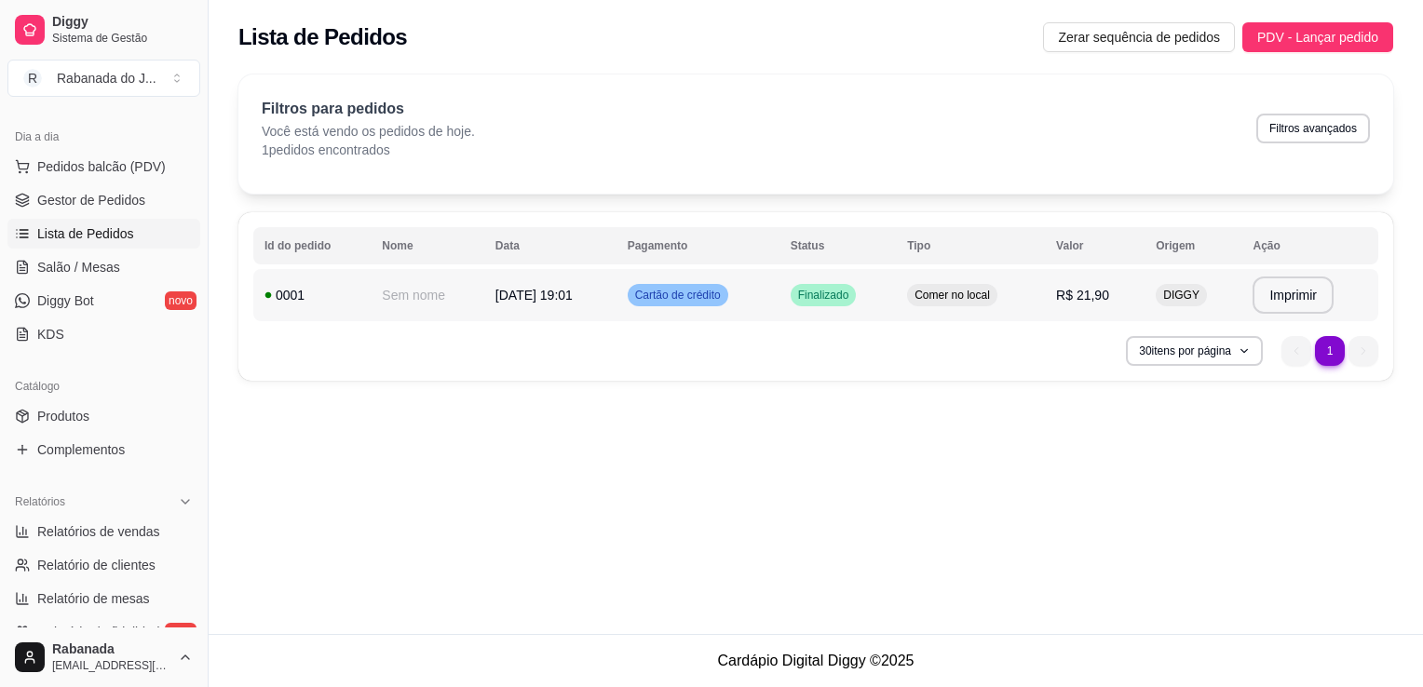
click at [669, 301] on span "Cartão de crédito" at bounding box center [677, 295] width 93 height 15
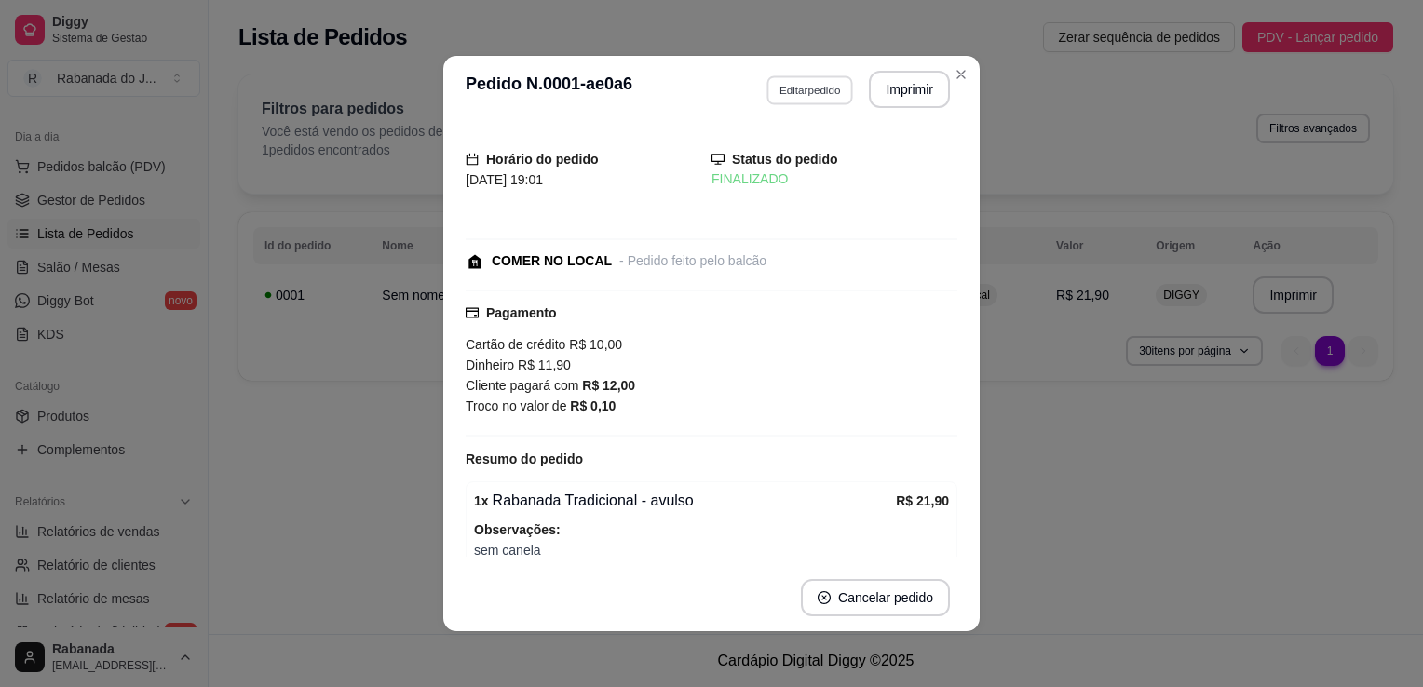
click at [801, 93] on button "Editar pedido" at bounding box center [809, 89] width 87 height 29
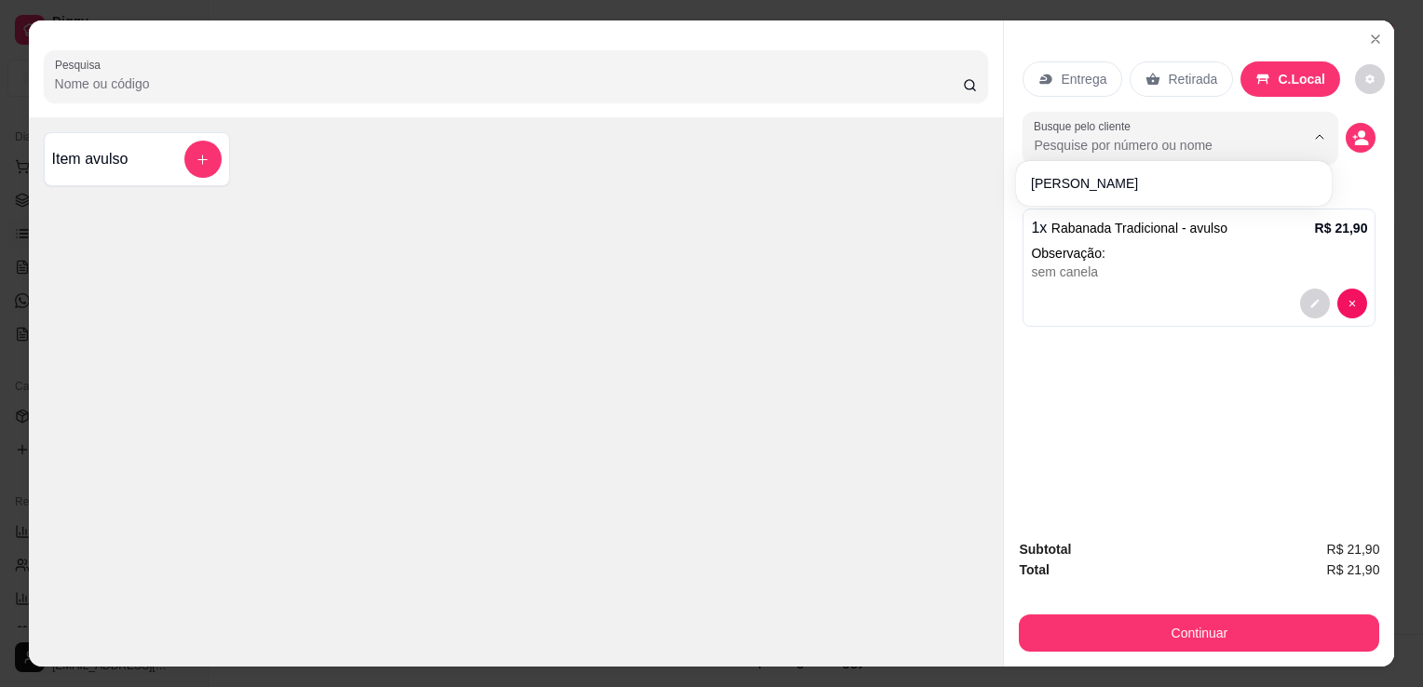
click at [1143, 136] on input "Busque pelo cliente" at bounding box center [1153, 145] width 241 height 19
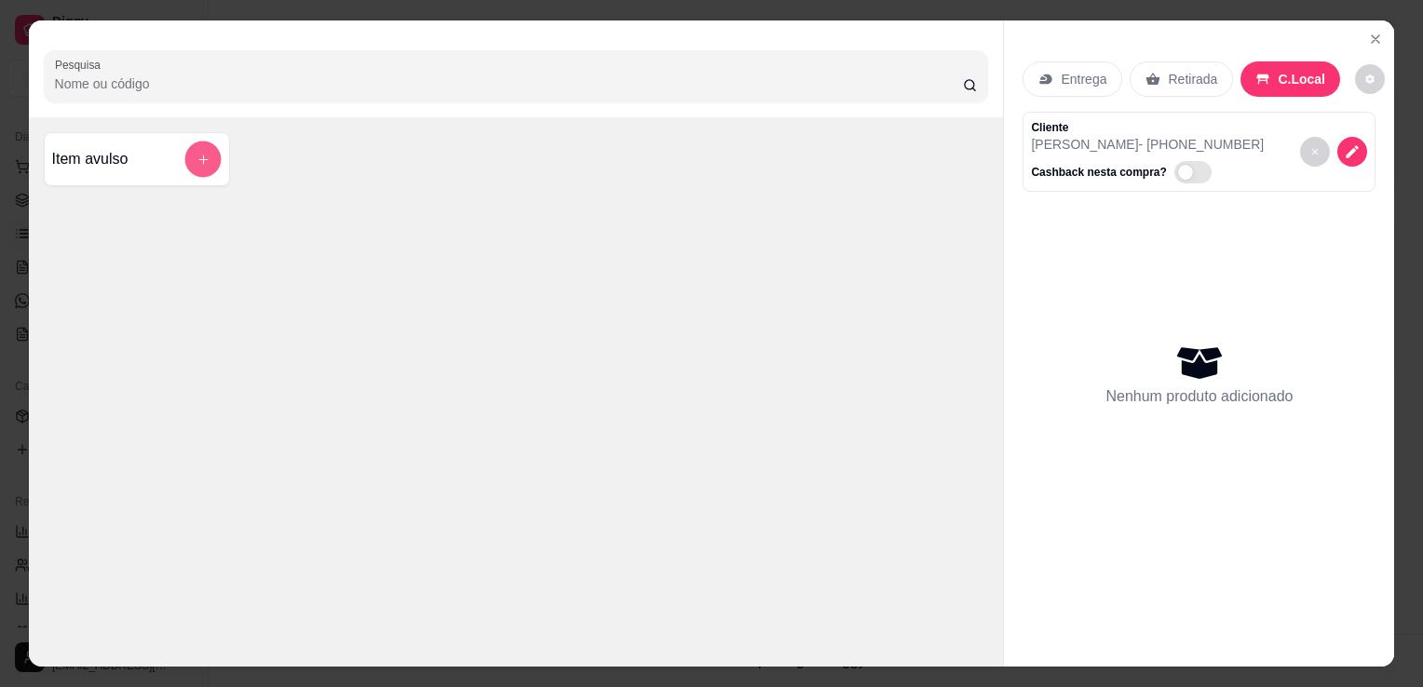
click at [184, 150] on button "add-separate-item" at bounding box center [202, 160] width 36 height 36
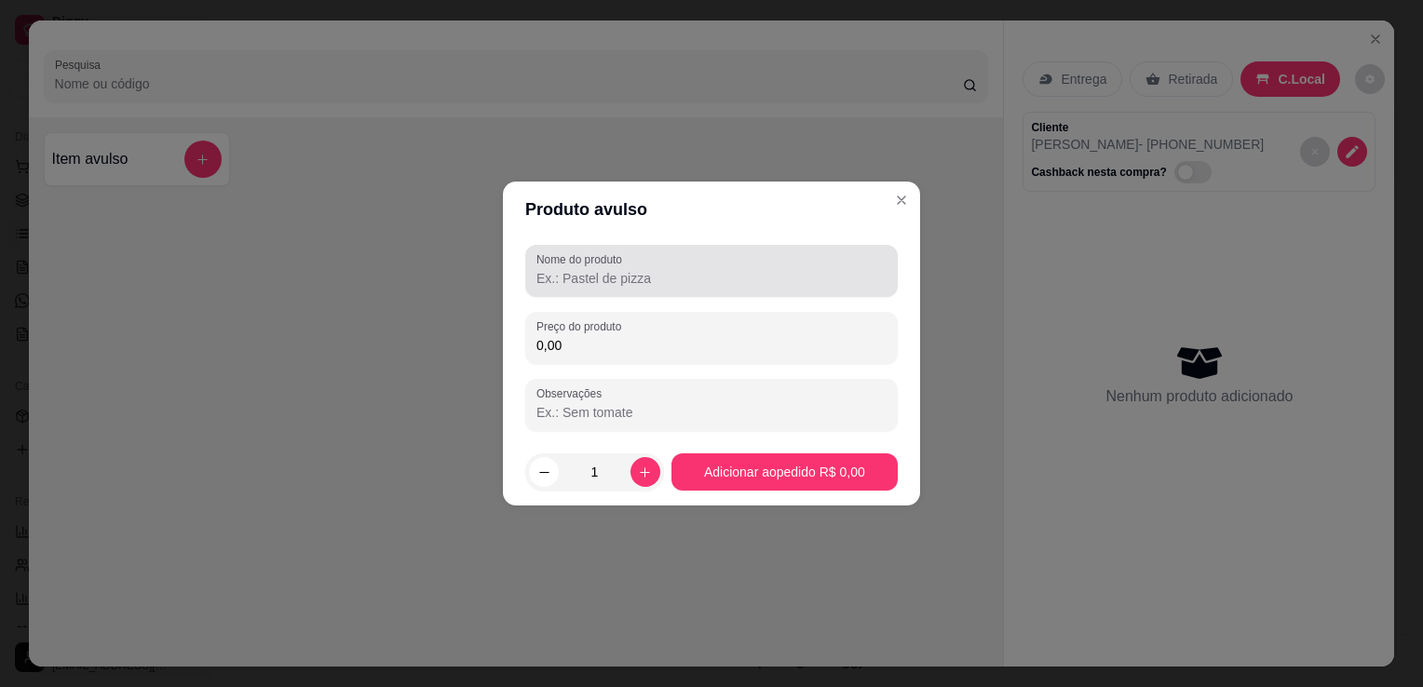
click at [577, 290] on div "Nome do produto" at bounding box center [711, 271] width 372 height 52
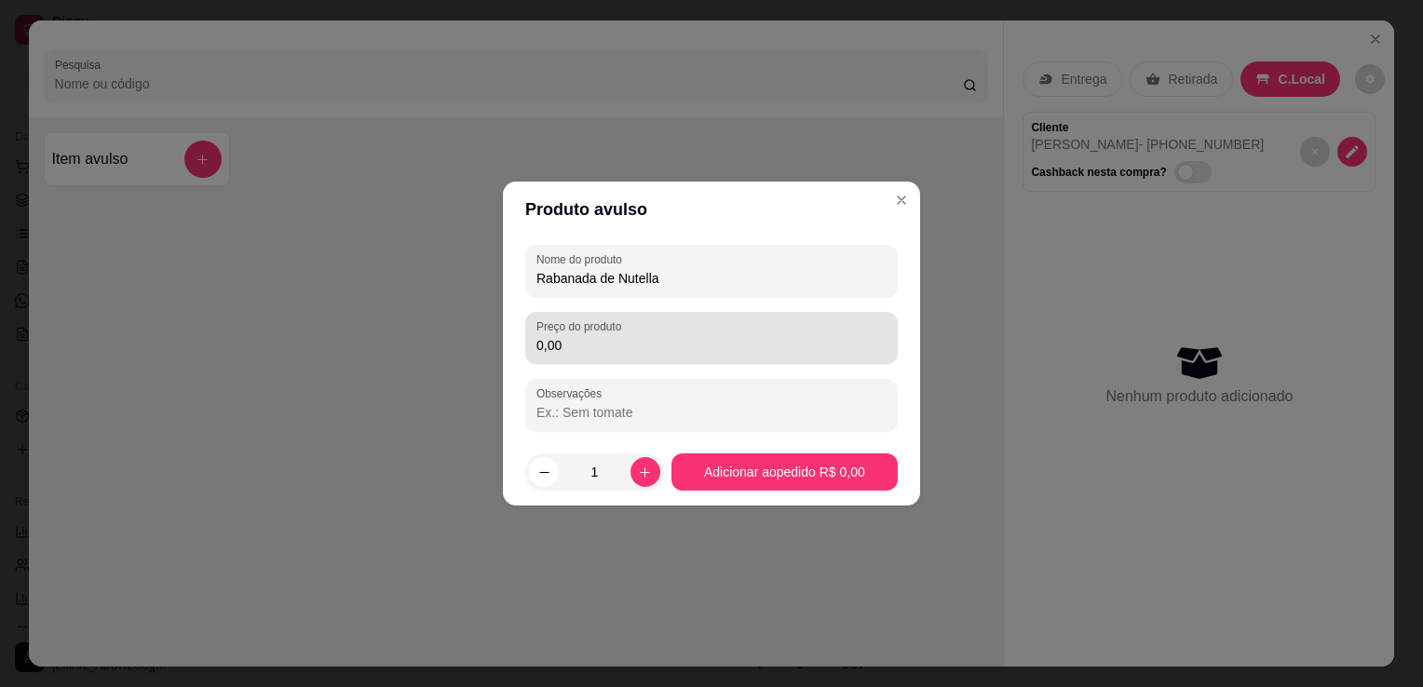
type input "Rabanada de Nutella"
click at [629, 356] on div "0,00" at bounding box center [711, 337] width 350 height 37
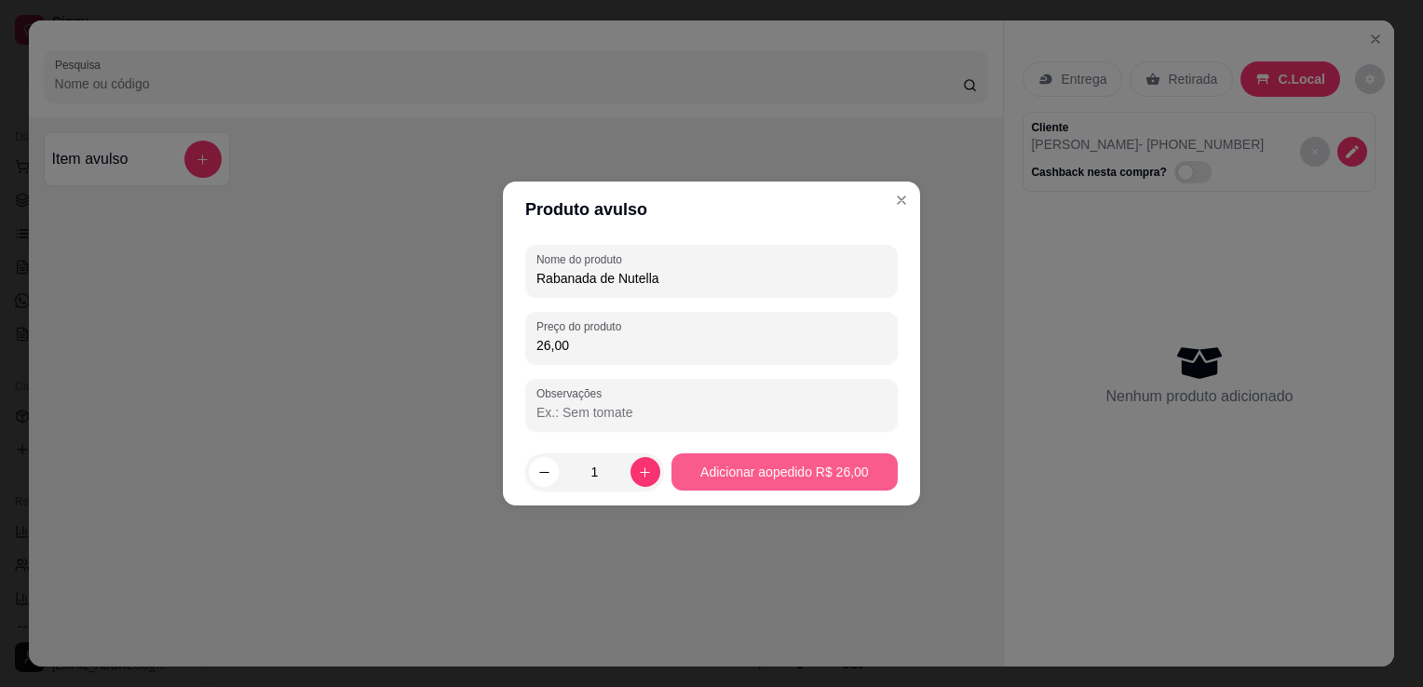
type input "26,00"
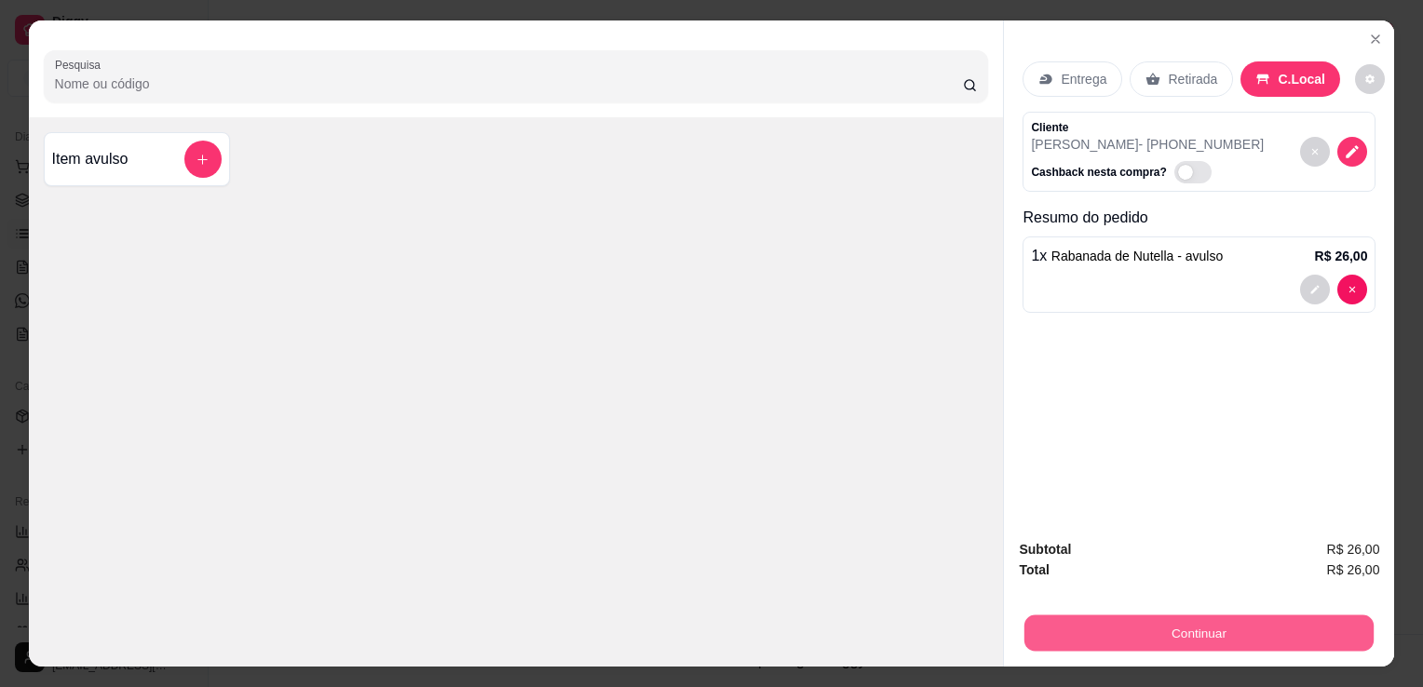
click at [1142, 627] on button "Continuar" at bounding box center [1198, 633] width 349 height 36
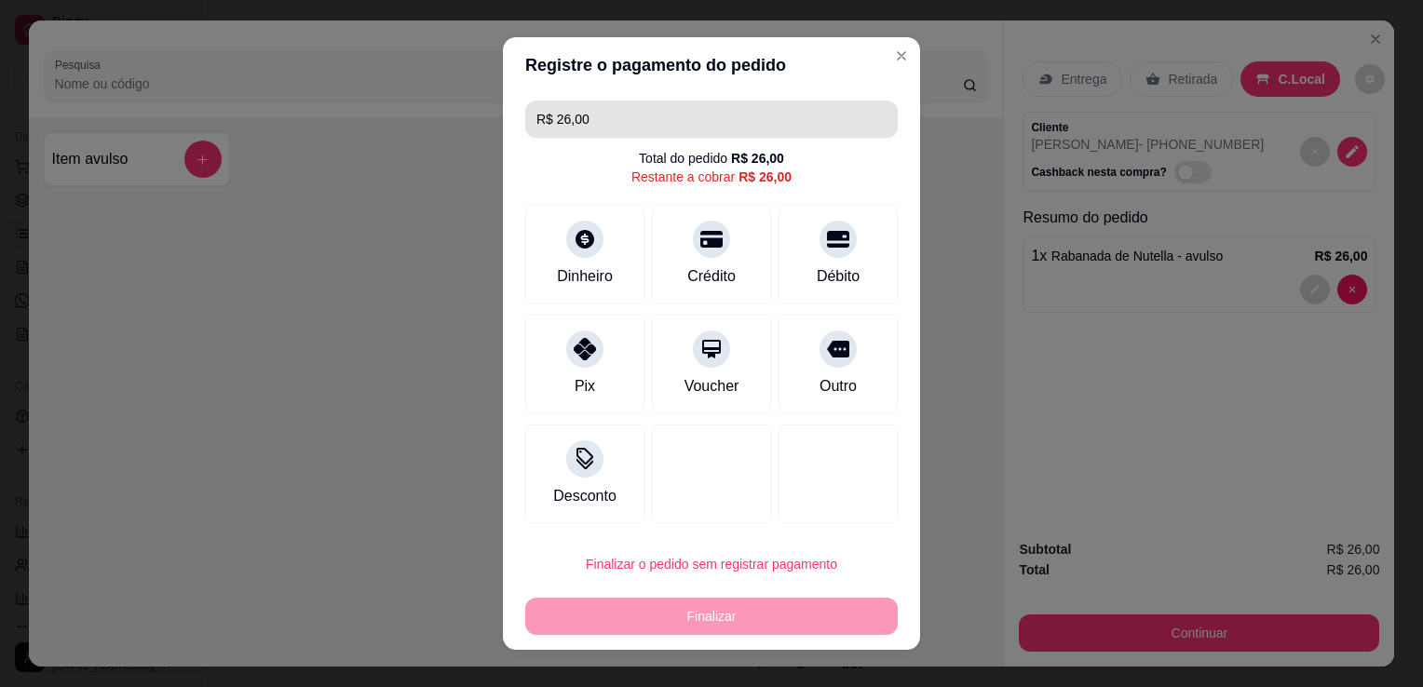
click at [639, 124] on input "R$ 26,00" at bounding box center [711, 119] width 350 height 37
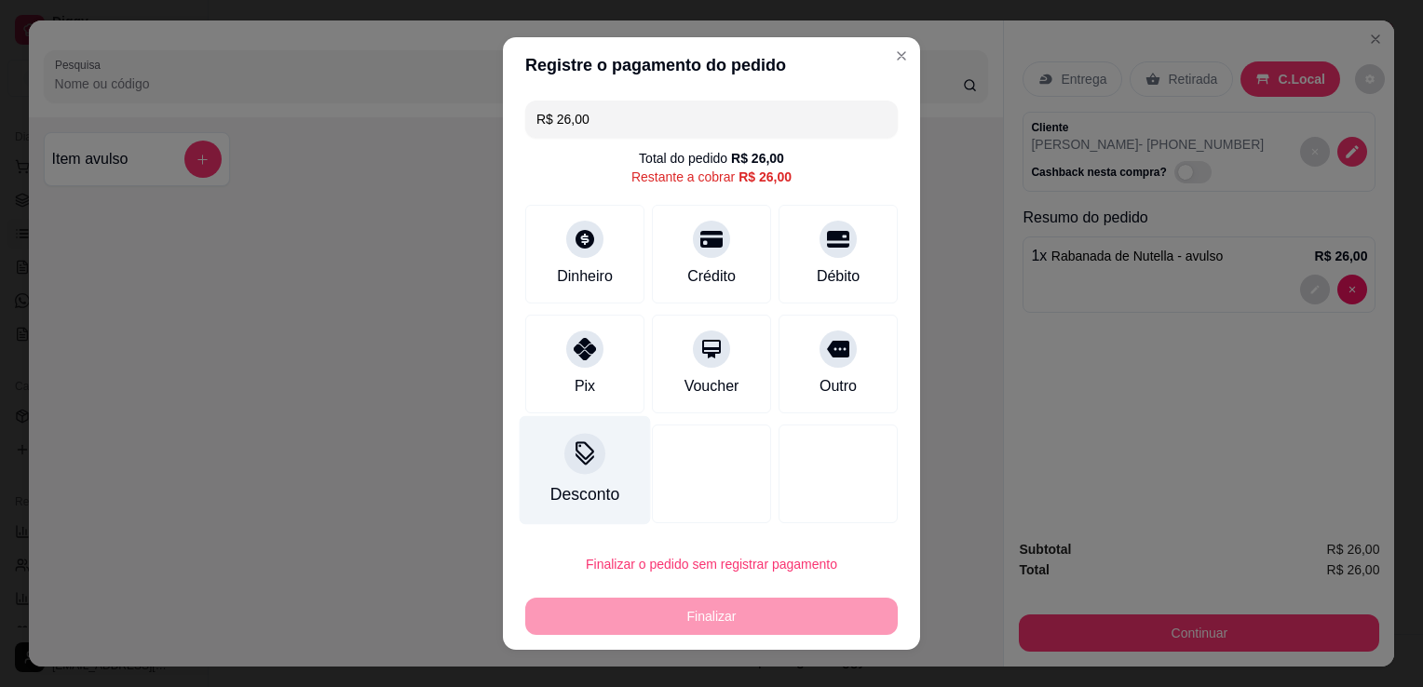
click at [556, 468] on div "Desconto" at bounding box center [585, 470] width 131 height 109
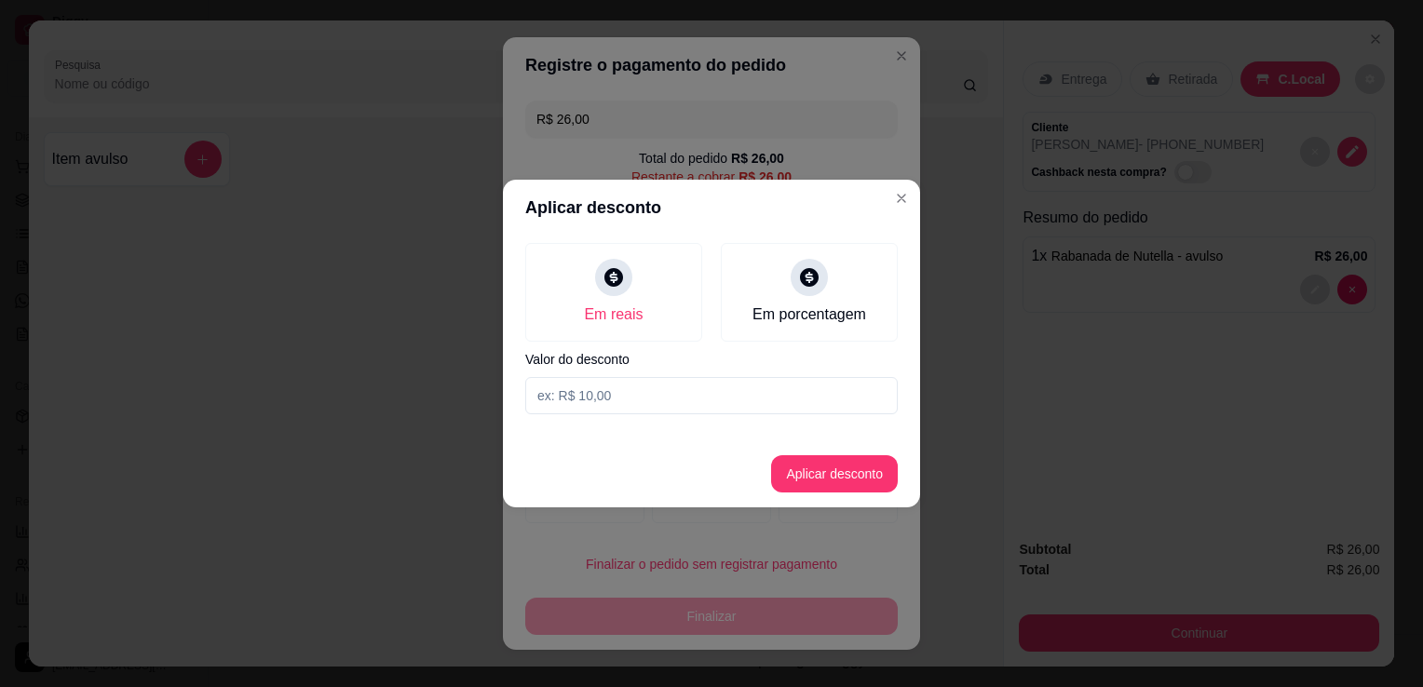
click at [670, 391] on input at bounding box center [711, 395] width 372 height 37
type input "21,90"
click at [846, 484] on button "Aplicar desconto" at bounding box center [835, 474] width 122 height 36
type input "R$ 4,10"
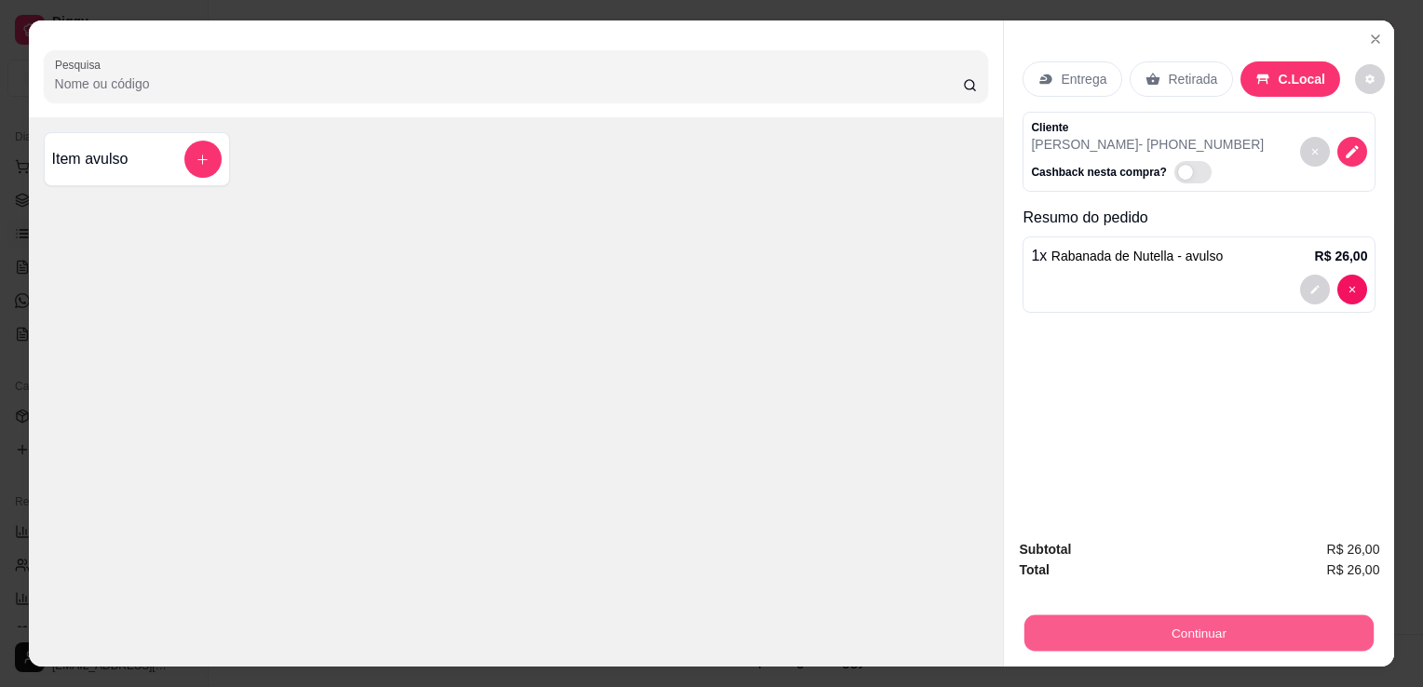
click at [1196, 618] on button "Continuar" at bounding box center [1198, 633] width 349 height 36
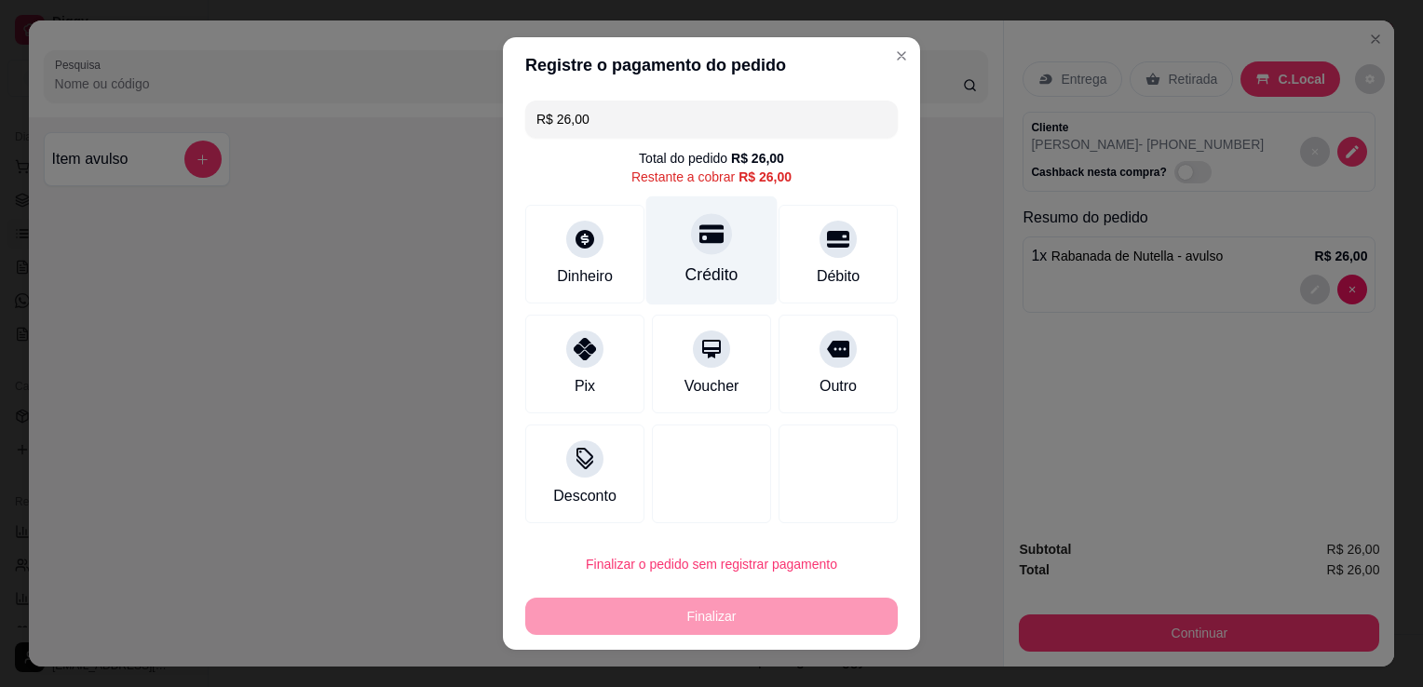
click at [690, 264] on div "Crédito" at bounding box center [711, 275] width 53 height 24
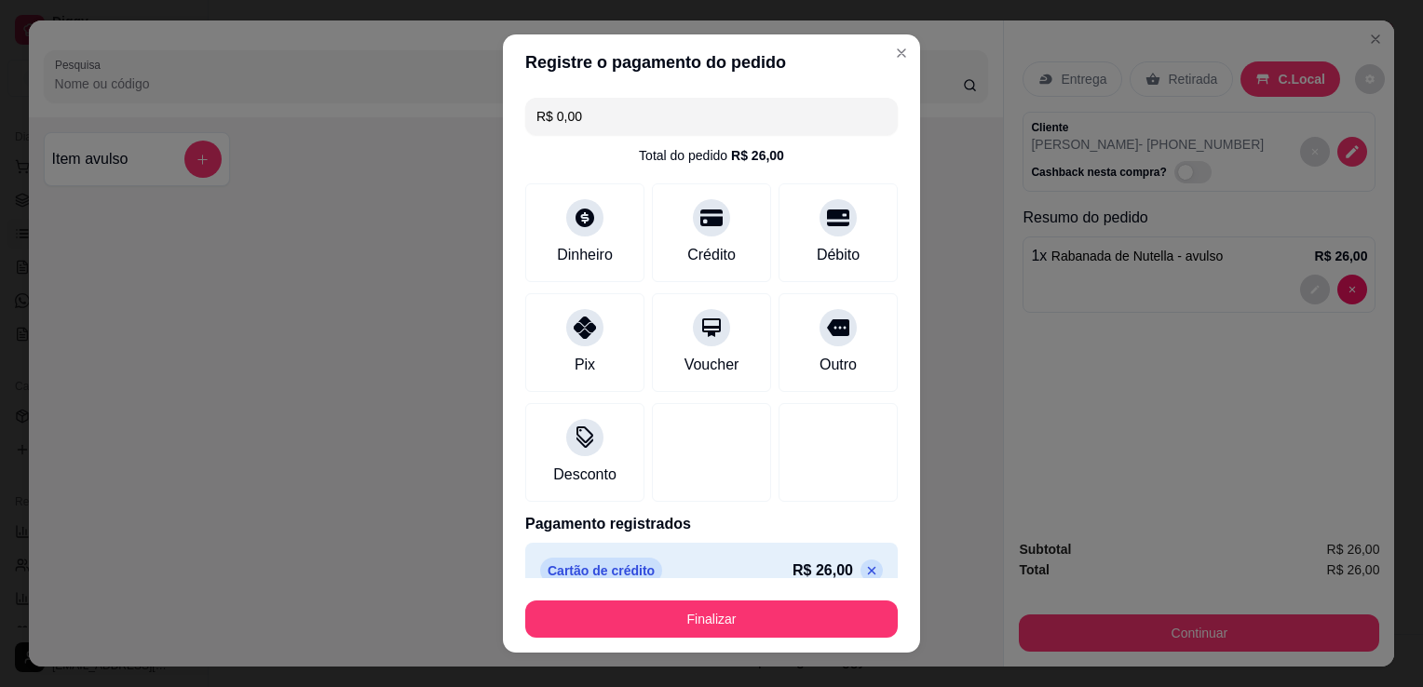
click at [860, 570] on p at bounding box center [871, 571] width 22 height 22
type input "R$ 26,00"
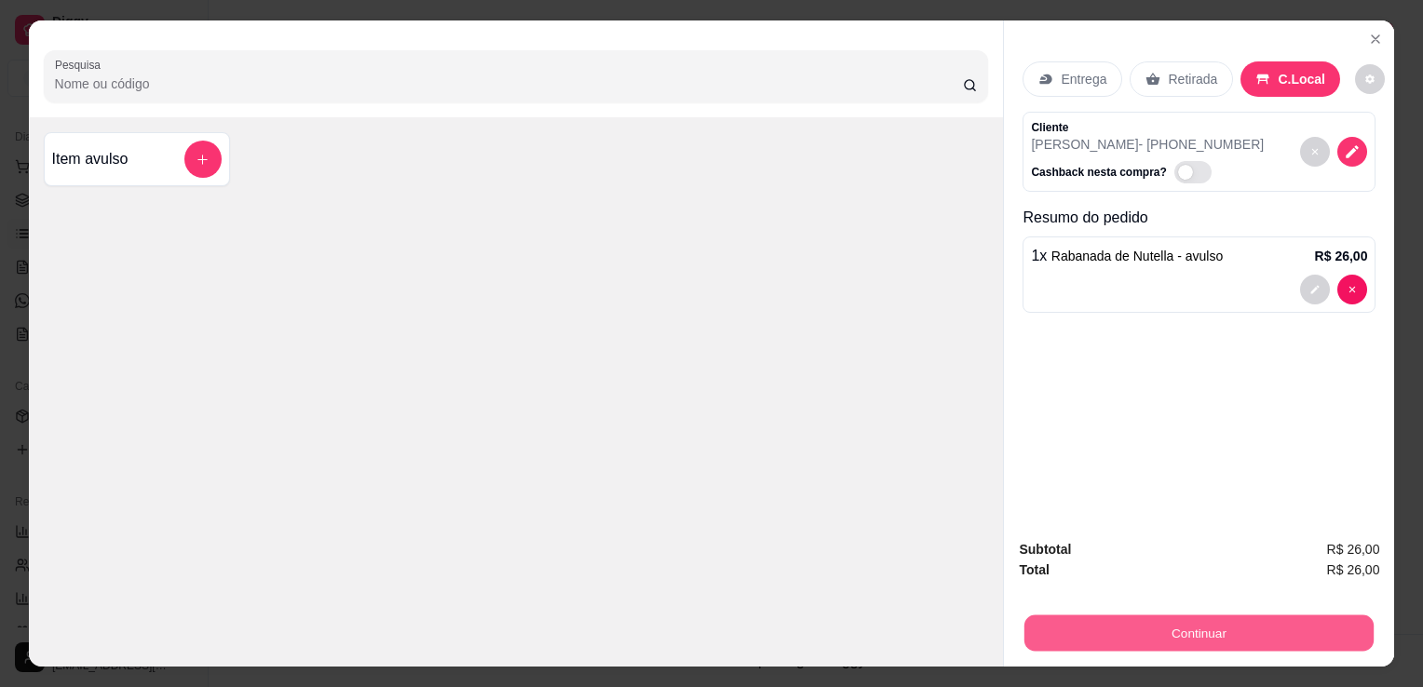
click at [1206, 626] on button "Continuar" at bounding box center [1198, 633] width 349 height 36
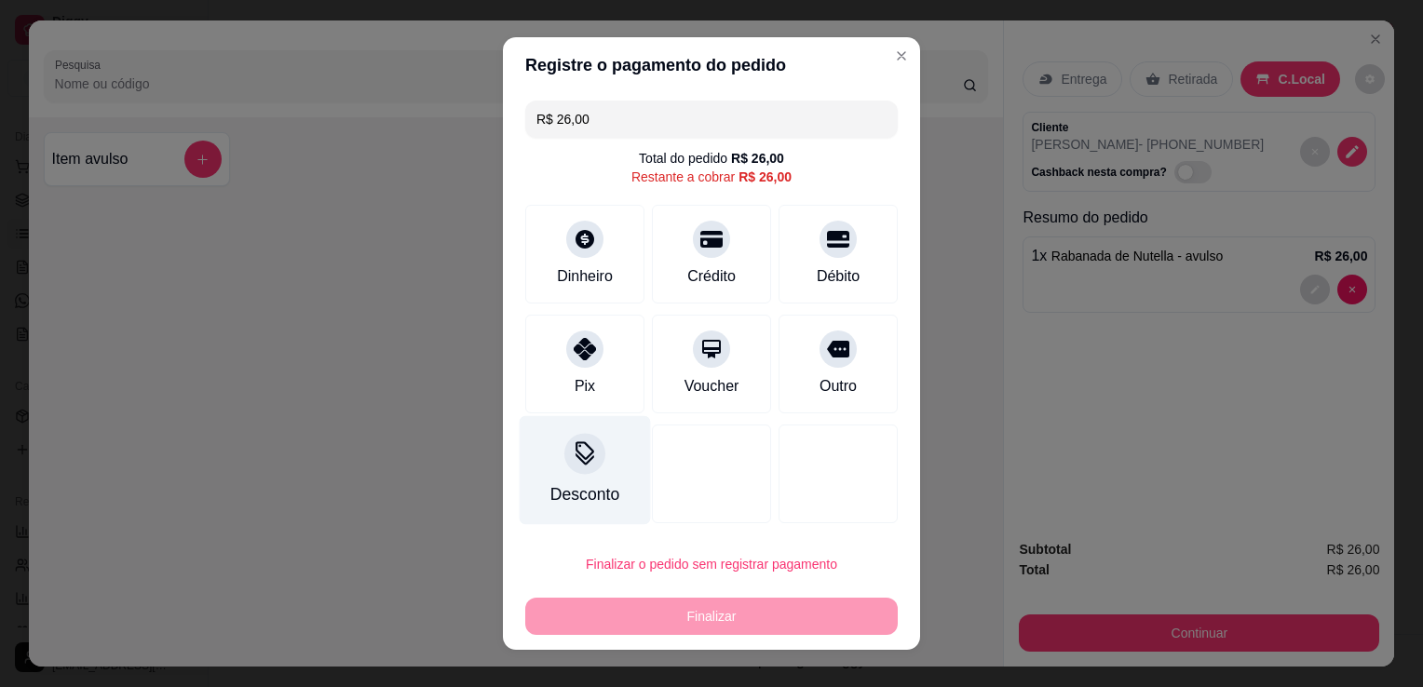
click at [595, 488] on div "Desconto" at bounding box center [584, 494] width 69 height 24
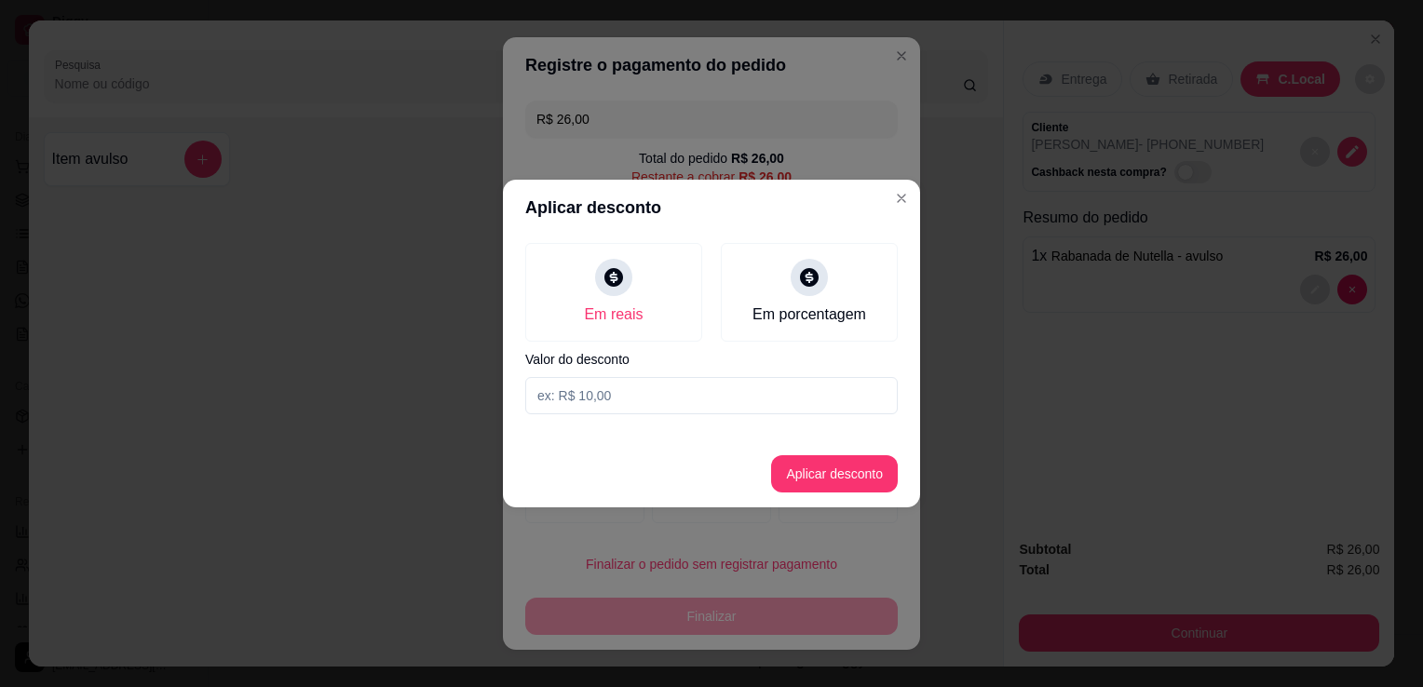
click at [624, 393] on input at bounding box center [711, 395] width 372 height 37
type input "21,90"
click at [849, 466] on button "Aplicar desconto" at bounding box center [834, 473] width 127 height 37
type input "R$ 4,10"
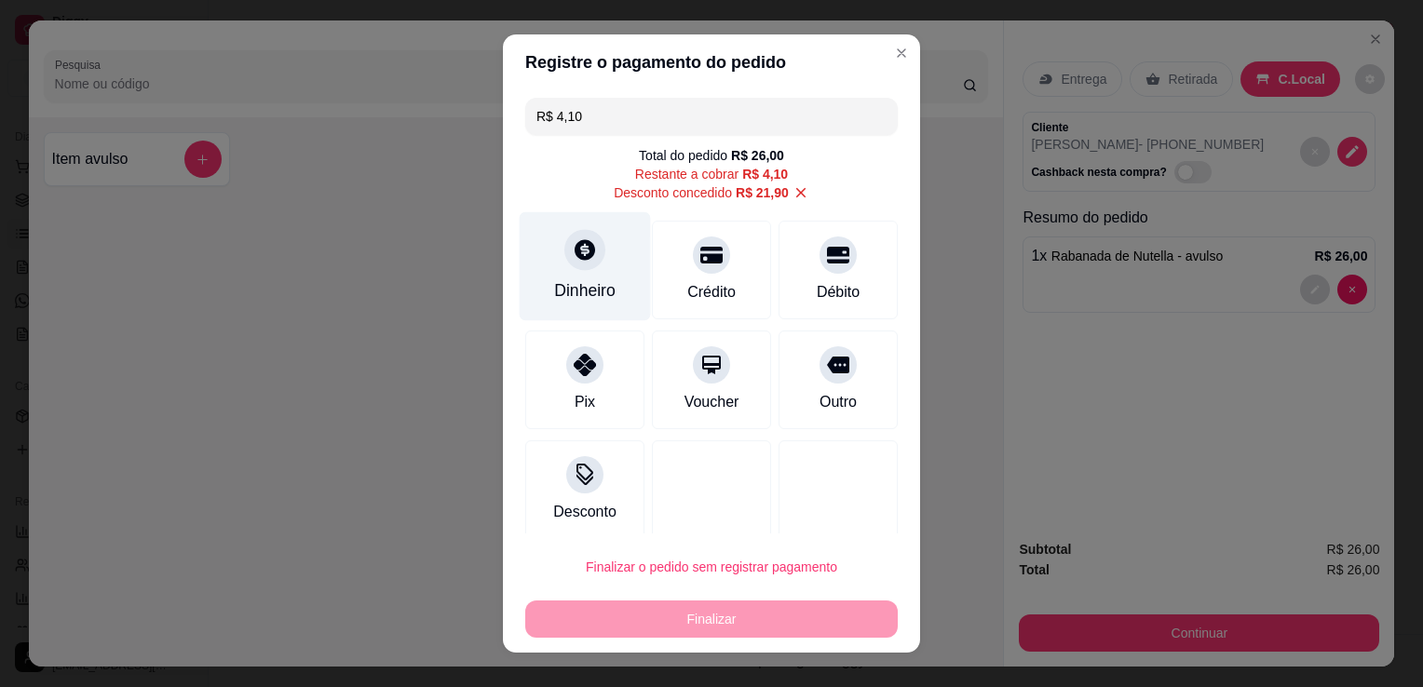
click at [573, 244] on icon at bounding box center [585, 249] width 24 height 24
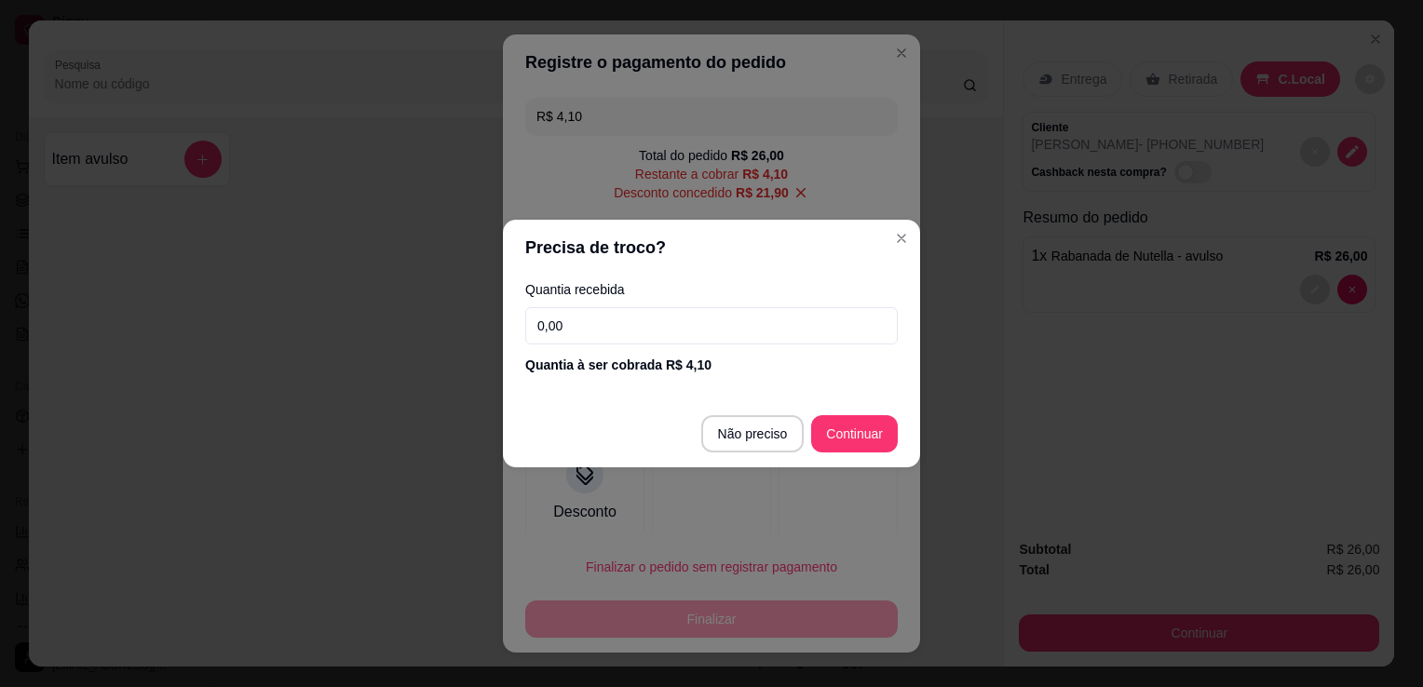
click at [678, 328] on input "0,00" at bounding box center [711, 325] width 372 height 37
type input "4,10"
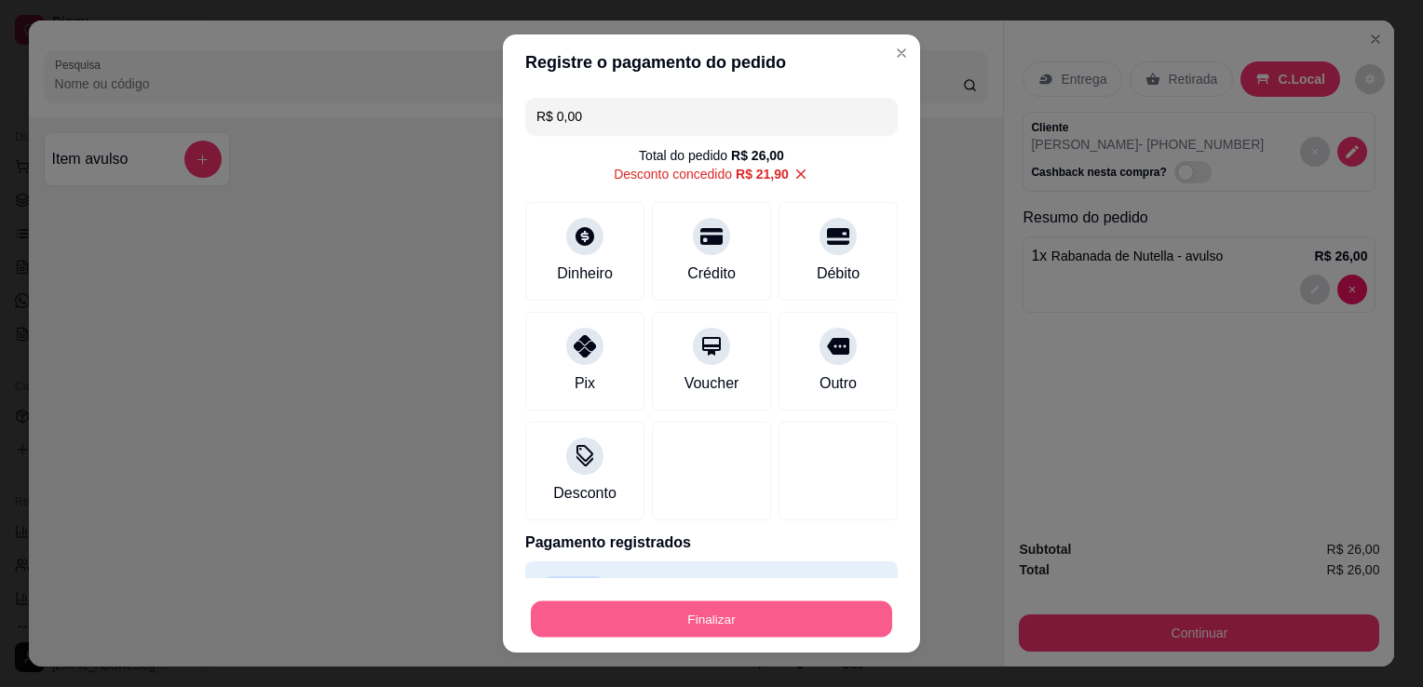
click at [719, 615] on button "Finalizar" at bounding box center [711, 619] width 361 height 36
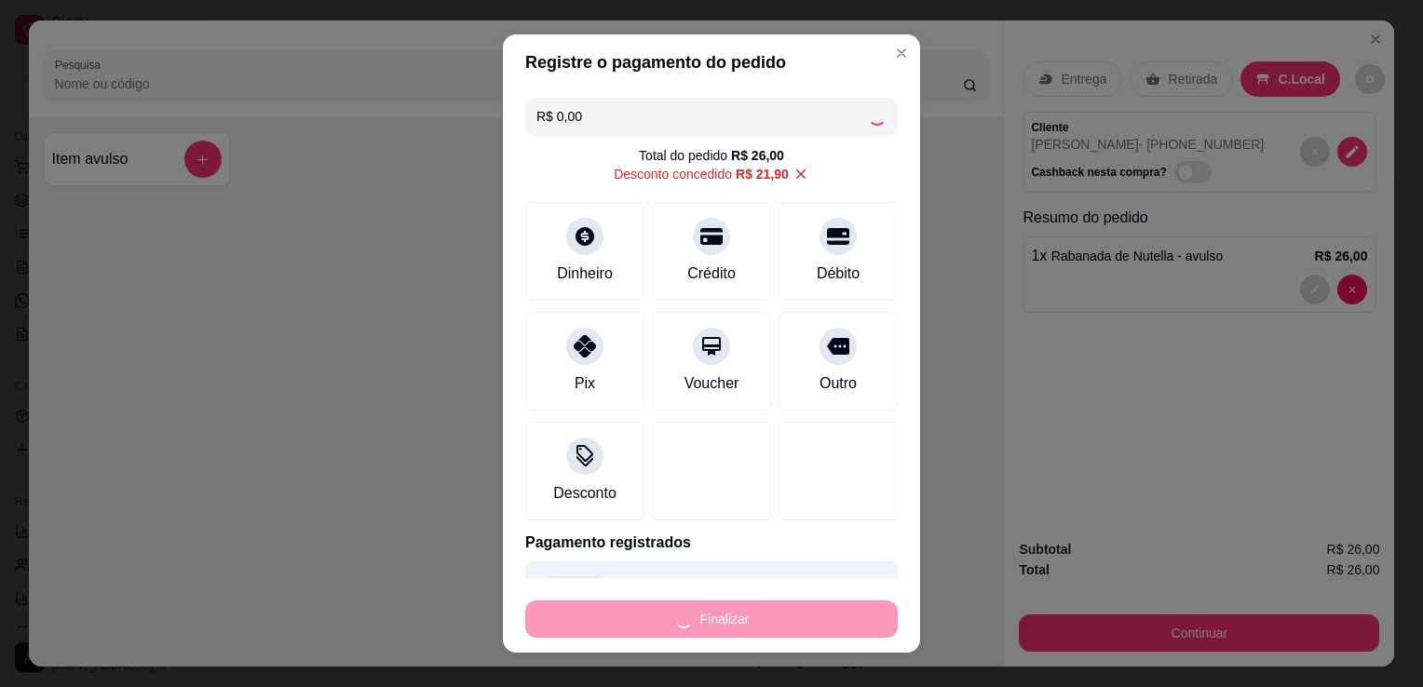
type input "-R$ 26,00"
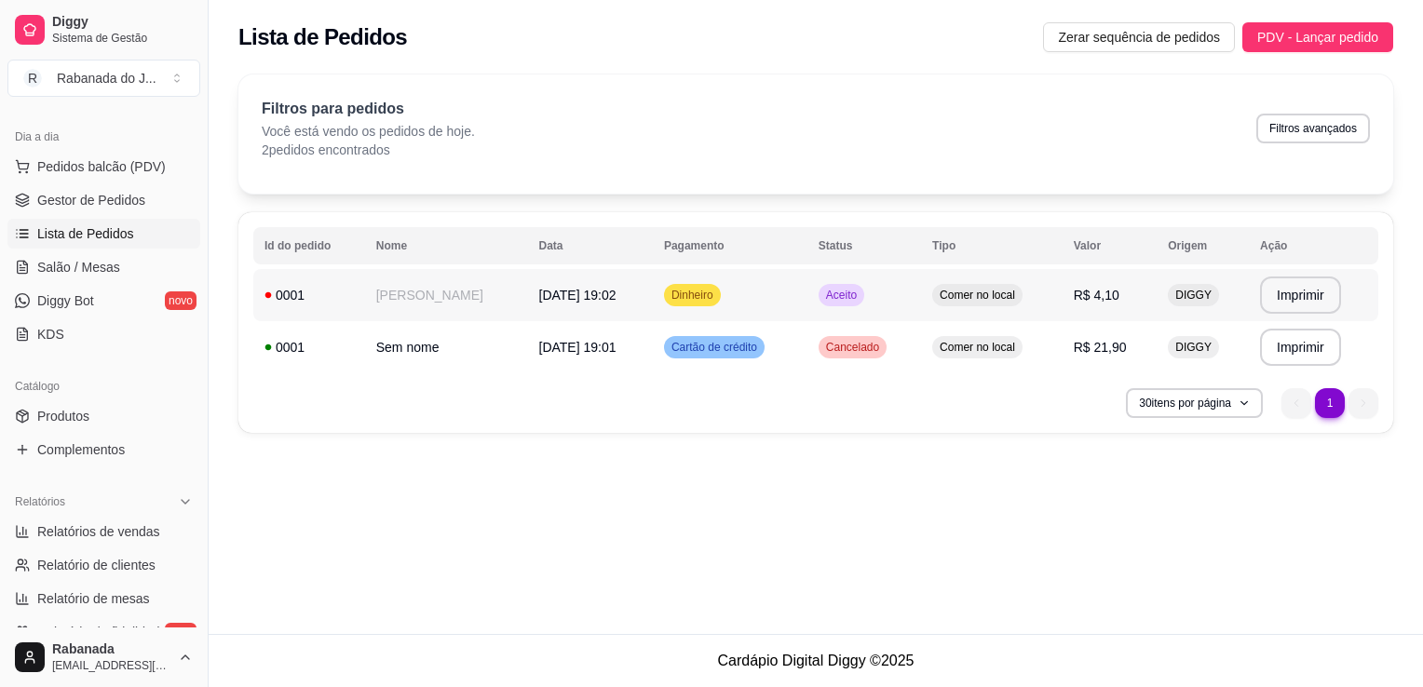
click at [717, 302] on span "Dinheiro" at bounding box center [692, 295] width 49 height 15
click at [68, 202] on span "Gestor de Pedidos" at bounding box center [91, 200] width 108 height 19
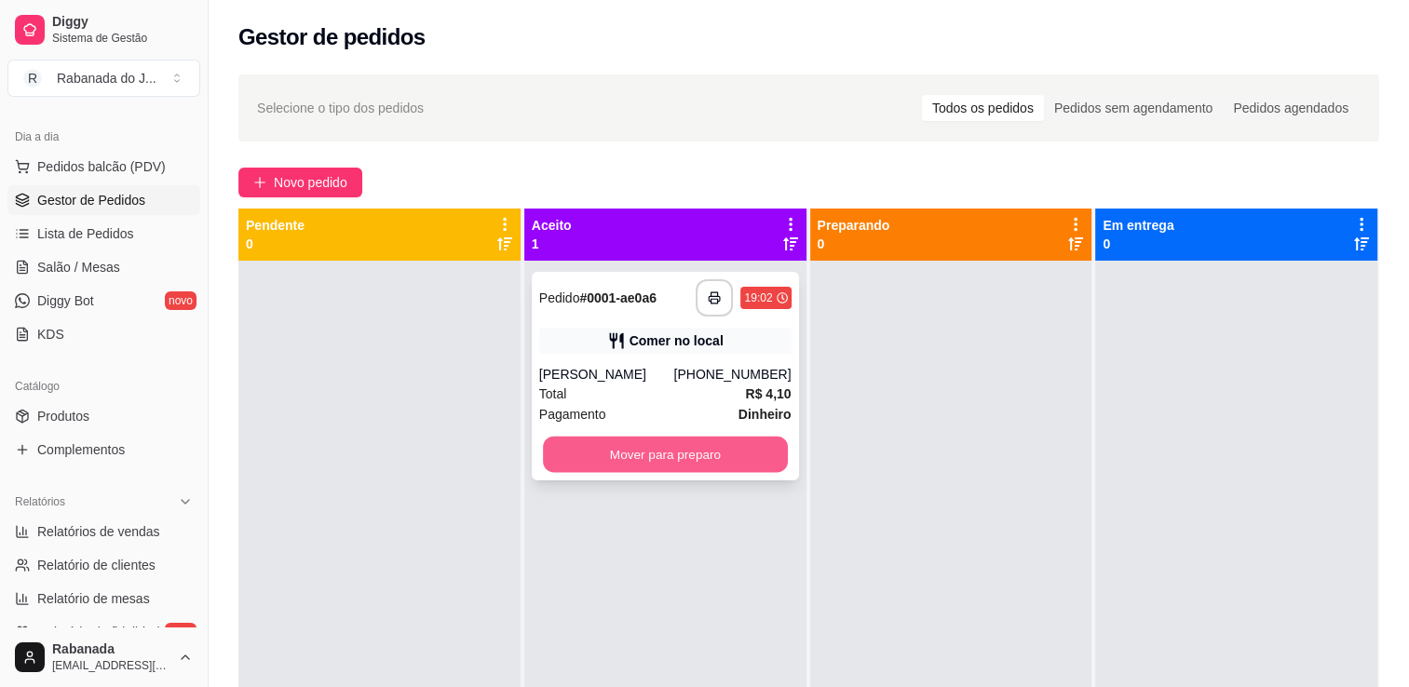
click at [630, 449] on button "Mover para preparo" at bounding box center [665, 455] width 245 height 36
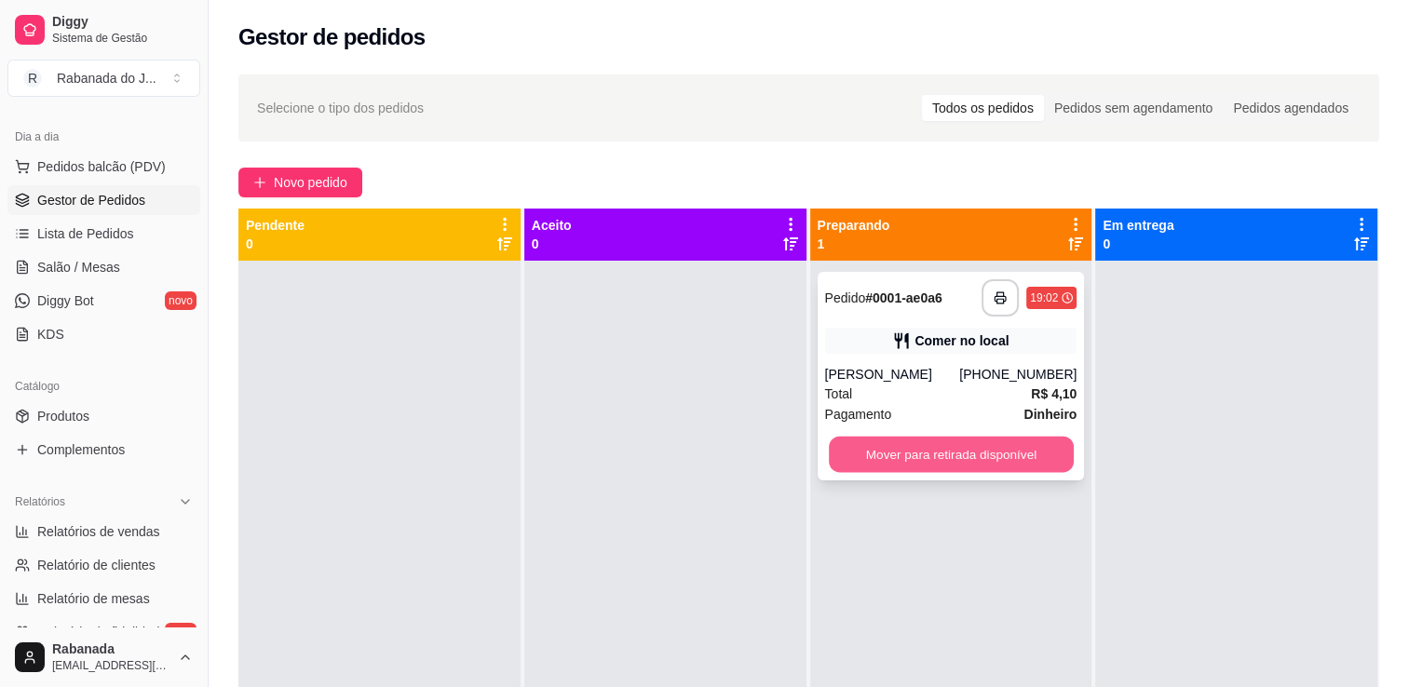
click at [883, 446] on button "Mover para retirada disponível" at bounding box center [951, 455] width 245 height 36
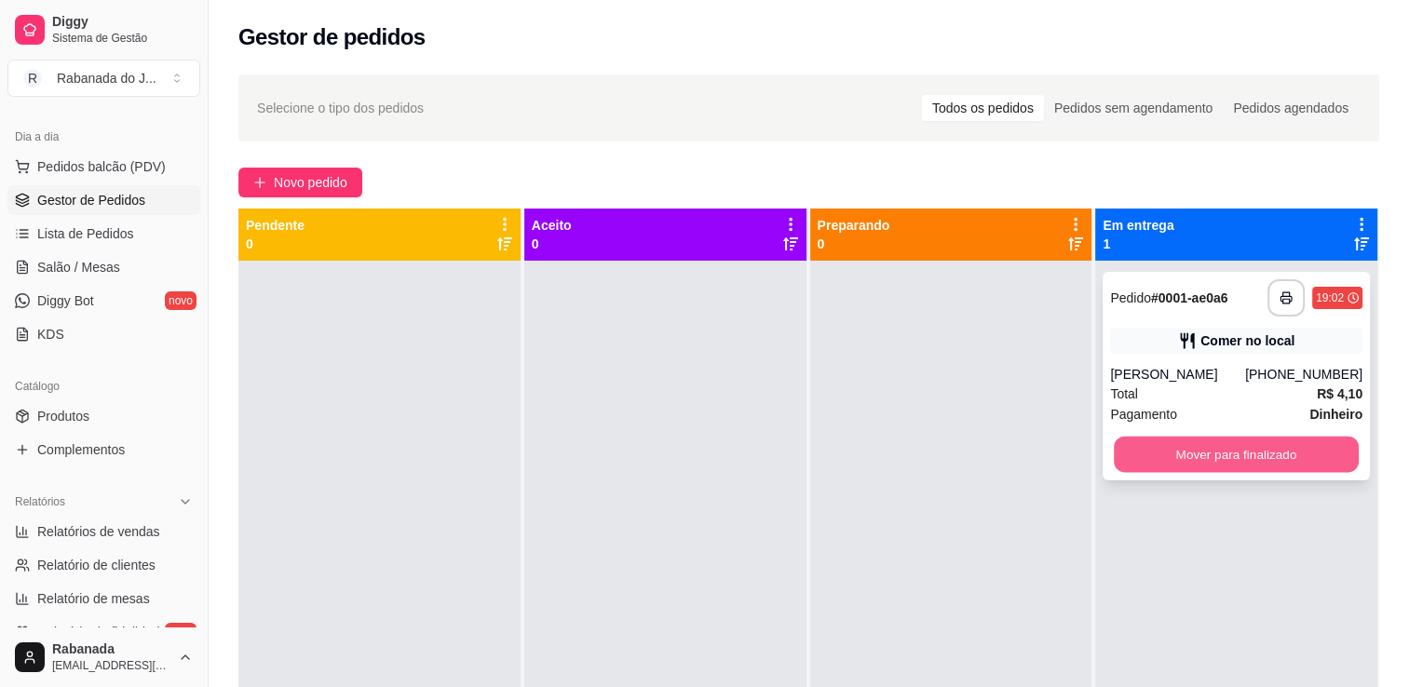
click at [1169, 468] on button "Mover para finalizado" at bounding box center [1236, 455] width 245 height 36
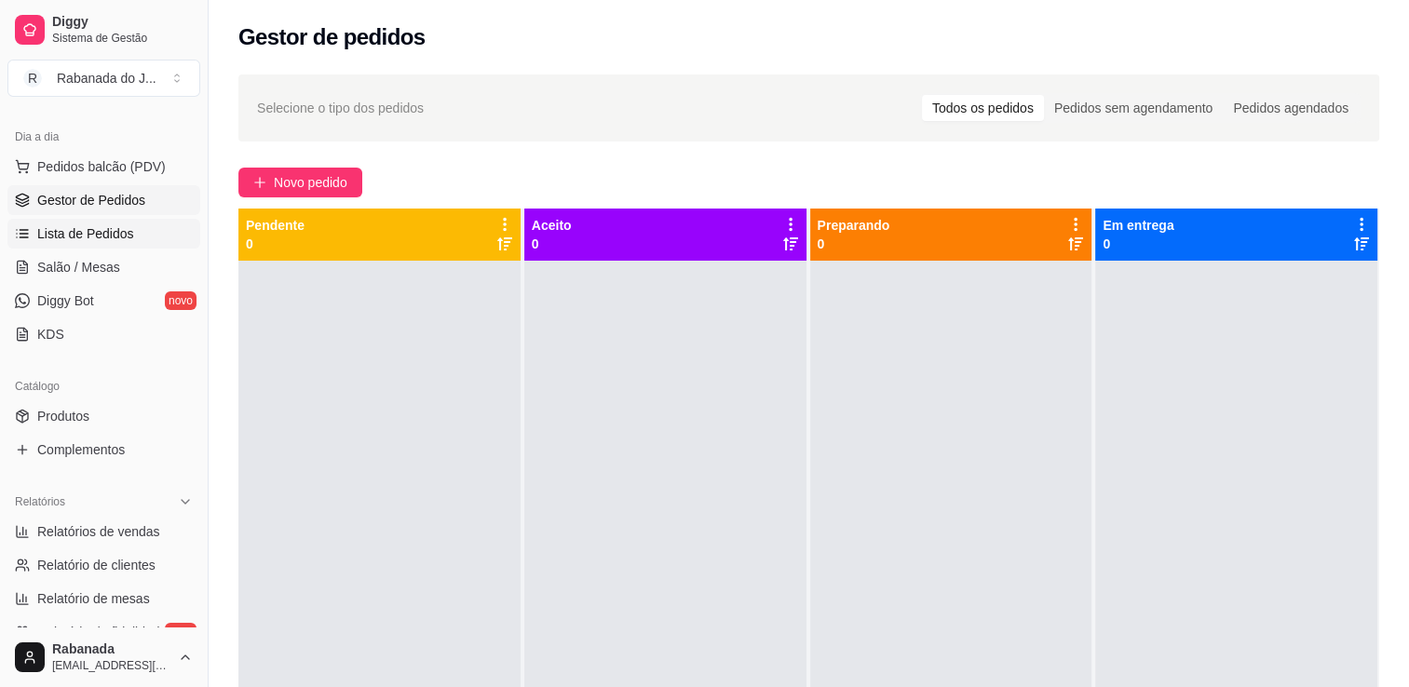
click at [96, 222] on link "Lista de Pedidos" at bounding box center [103, 234] width 193 height 30
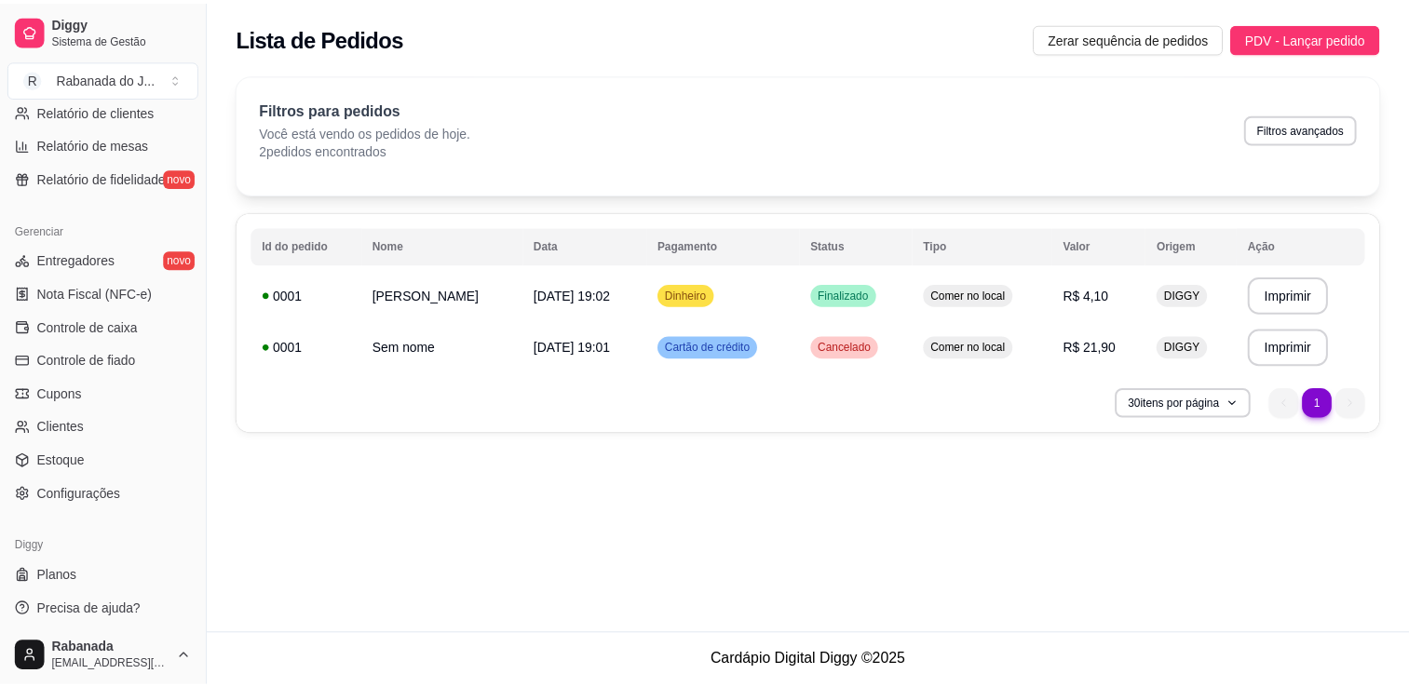
scroll to position [652, 0]
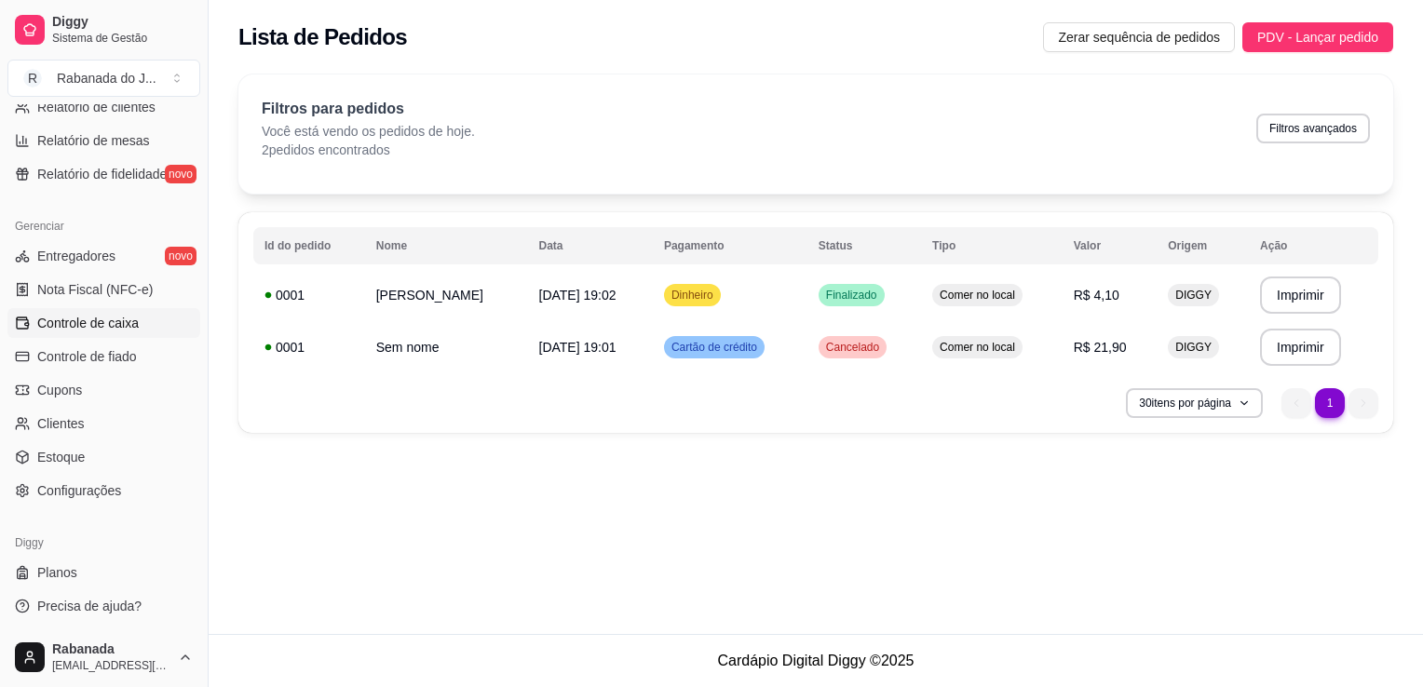
click at [118, 332] on link "Controle de caixa" at bounding box center [103, 323] width 193 height 30
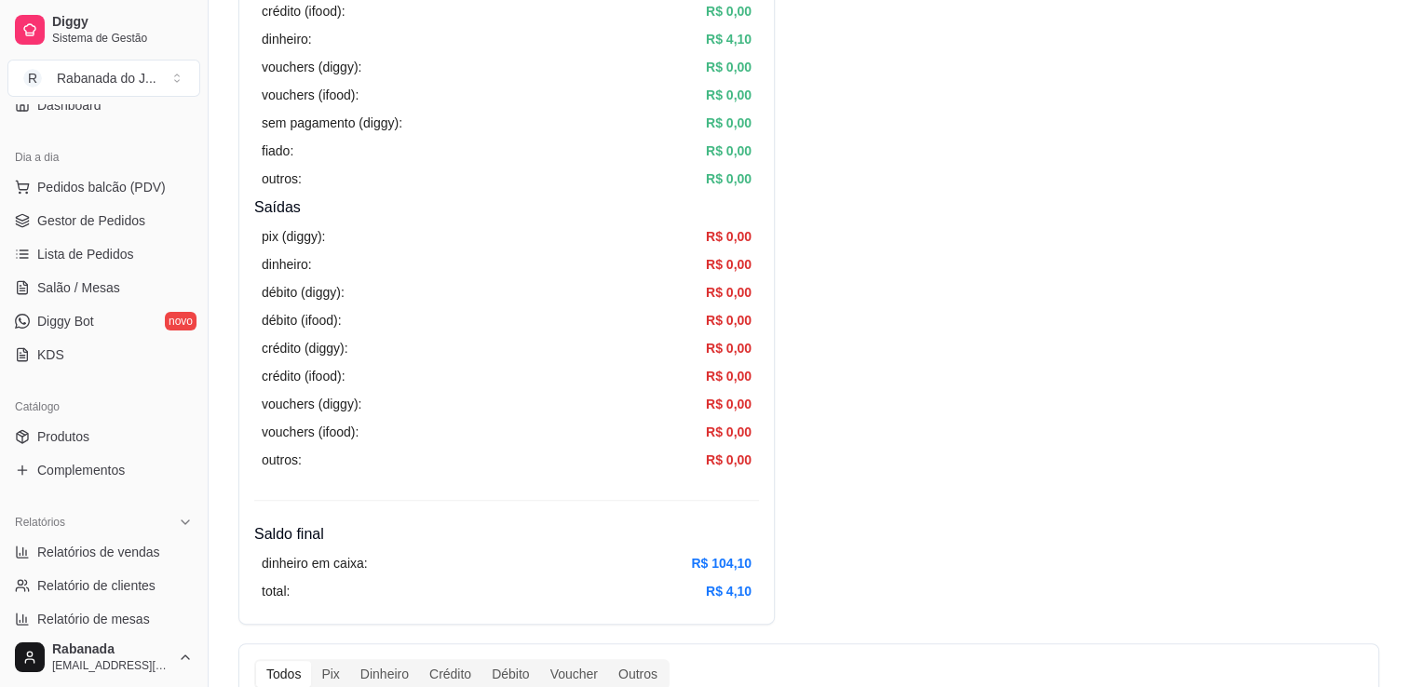
scroll to position [171, 0]
click at [119, 221] on span "Gestor de Pedidos" at bounding box center [91, 222] width 108 height 19
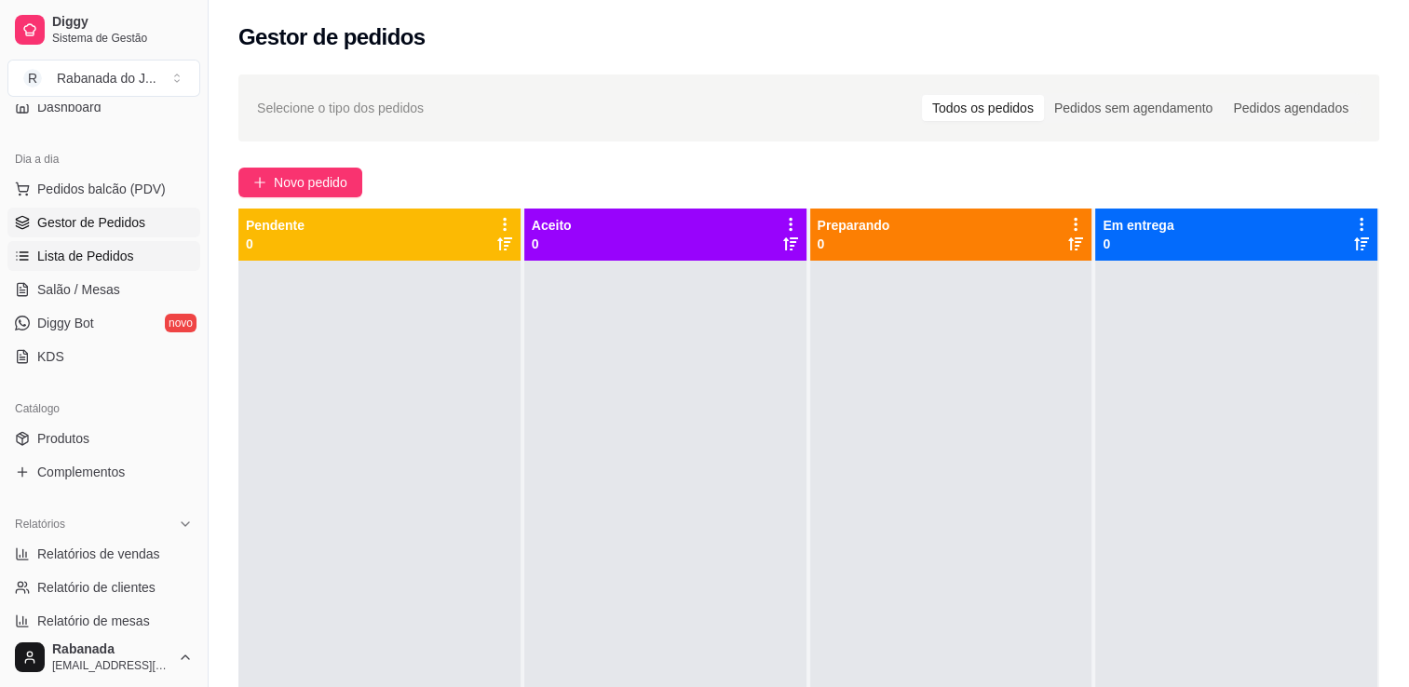
click at [108, 266] on link "Lista de Pedidos" at bounding box center [103, 256] width 193 height 30
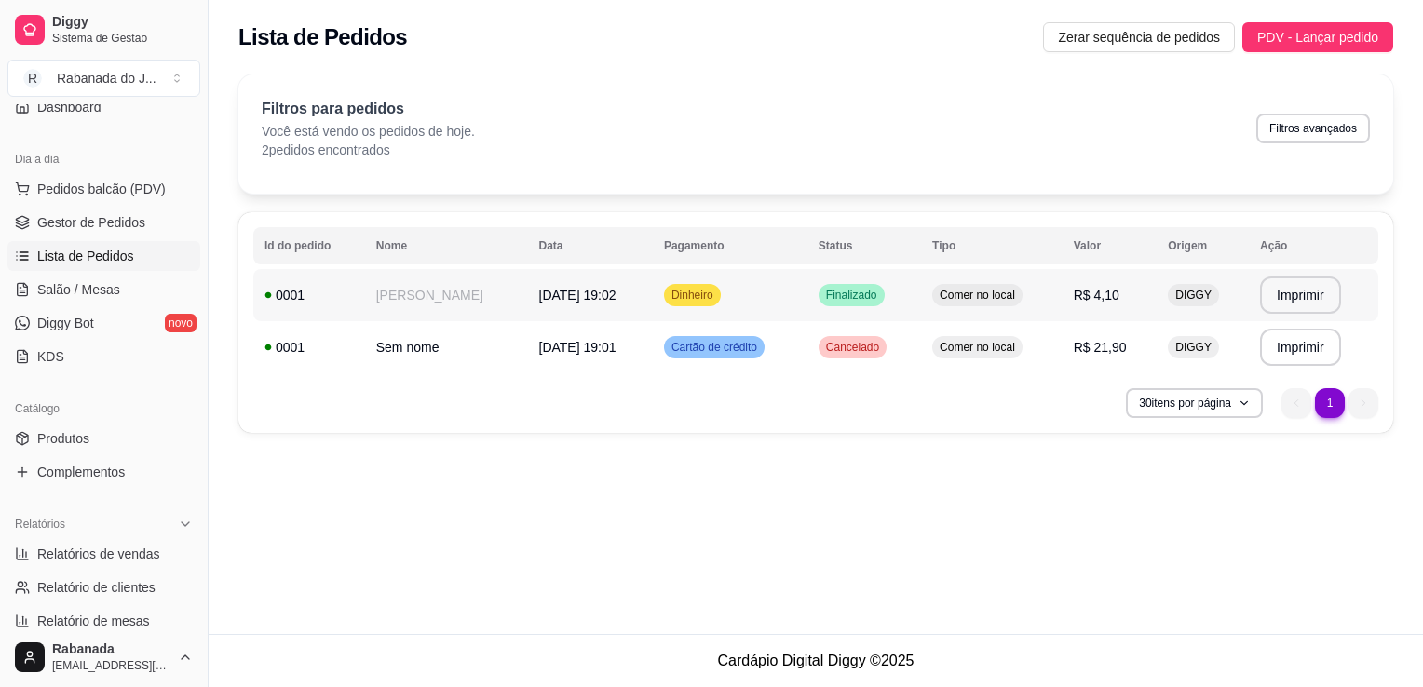
click at [587, 293] on span "[DATE] 19:02" at bounding box center [577, 295] width 77 height 15
click at [730, 359] on td "Cartão de crédito" at bounding box center [730, 347] width 155 height 52
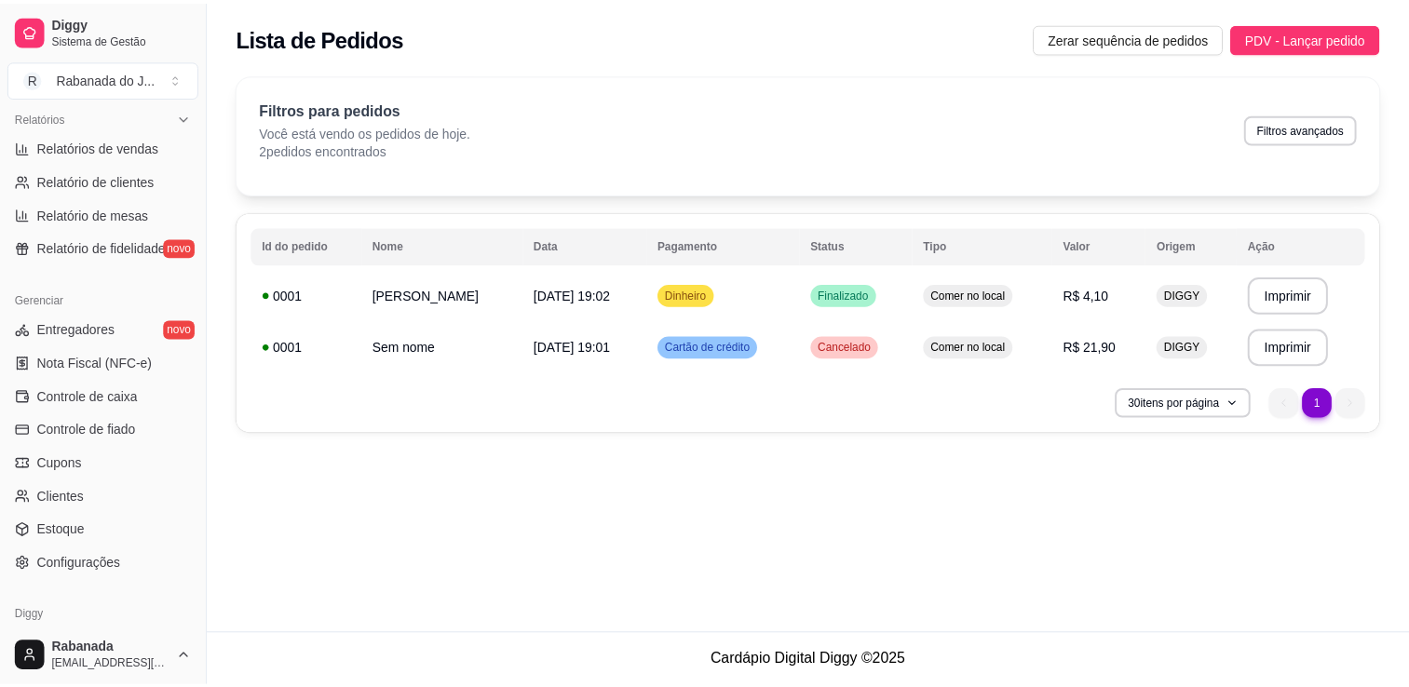
scroll to position [652, 0]
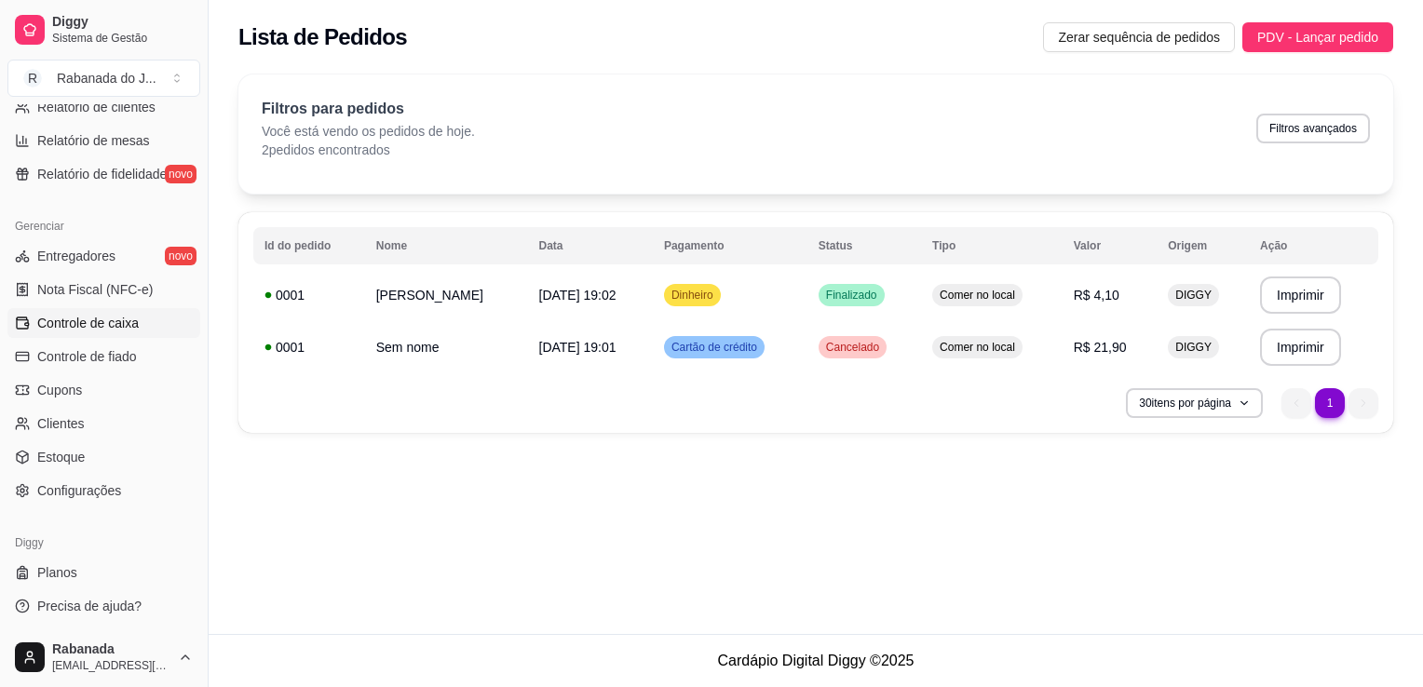
click at [100, 327] on span "Controle de caixa" at bounding box center [87, 323] width 101 height 19
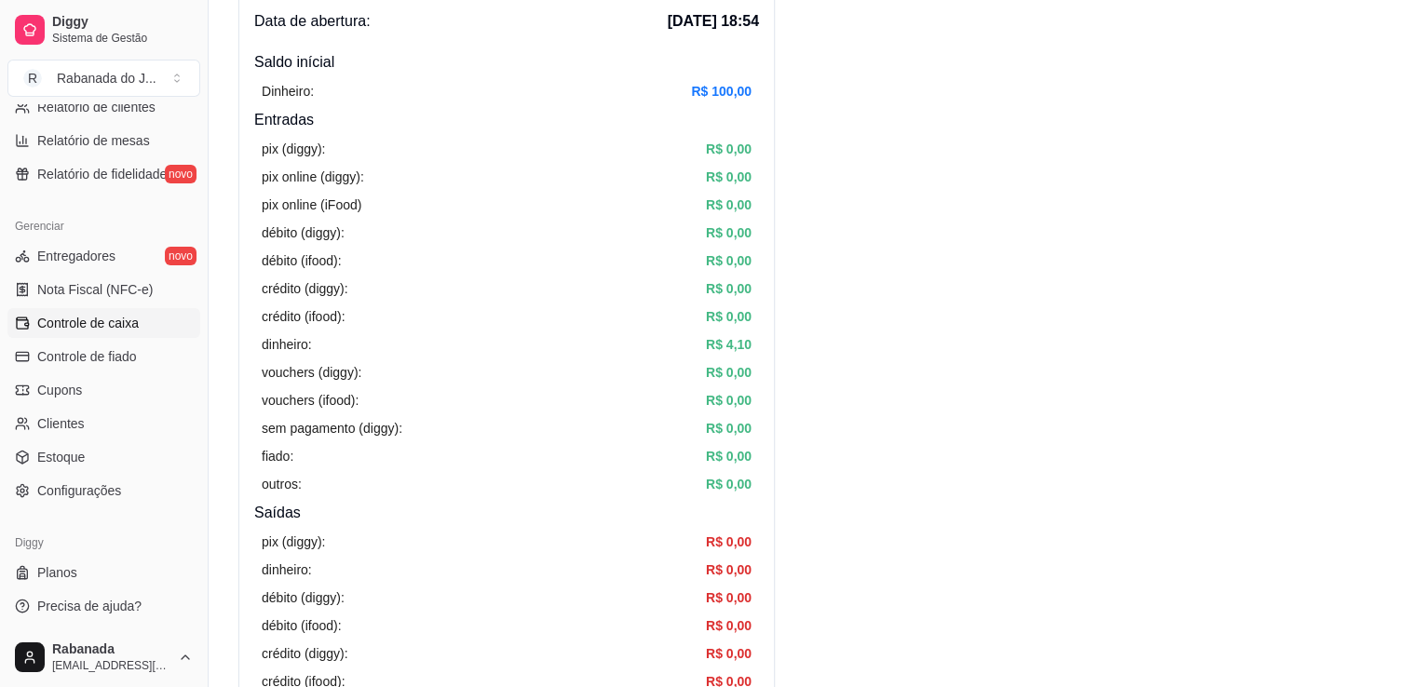
scroll to position [215, 0]
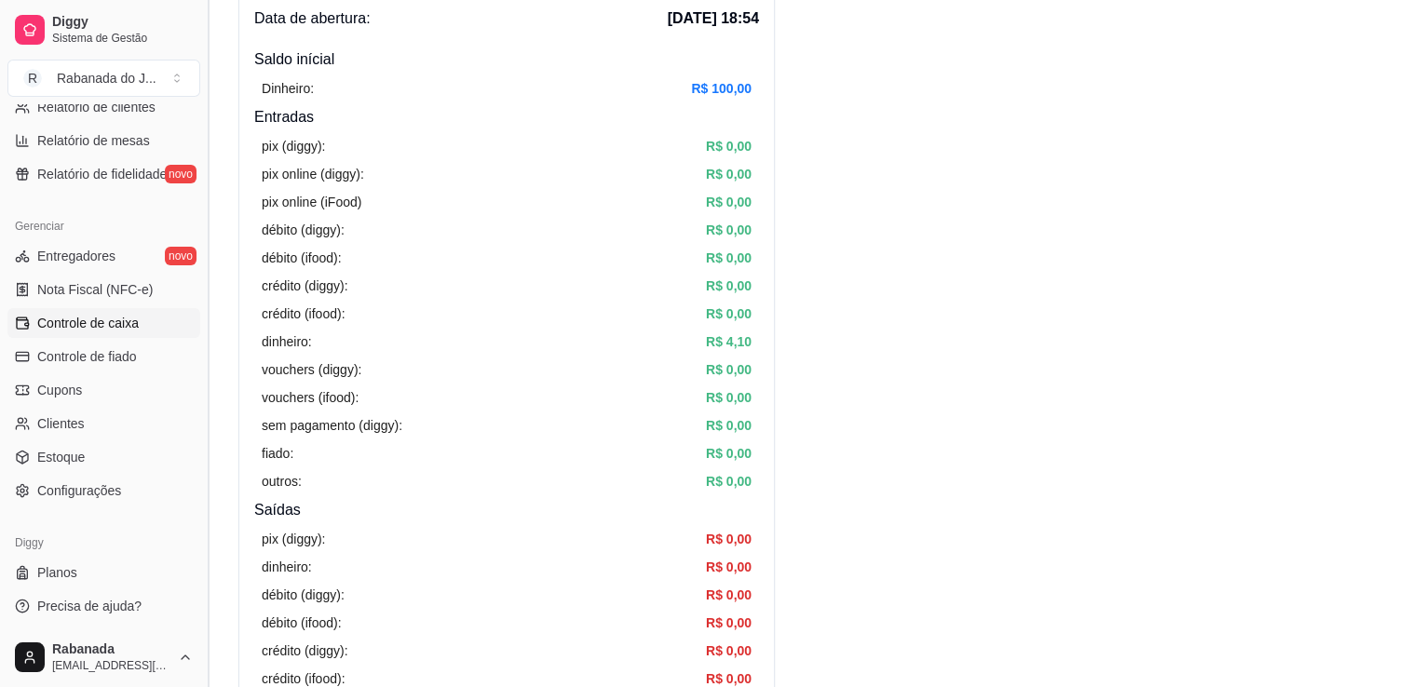
click at [201, 121] on button "Toggle Sidebar" at bounding box center [207, 343] width 15 height 687
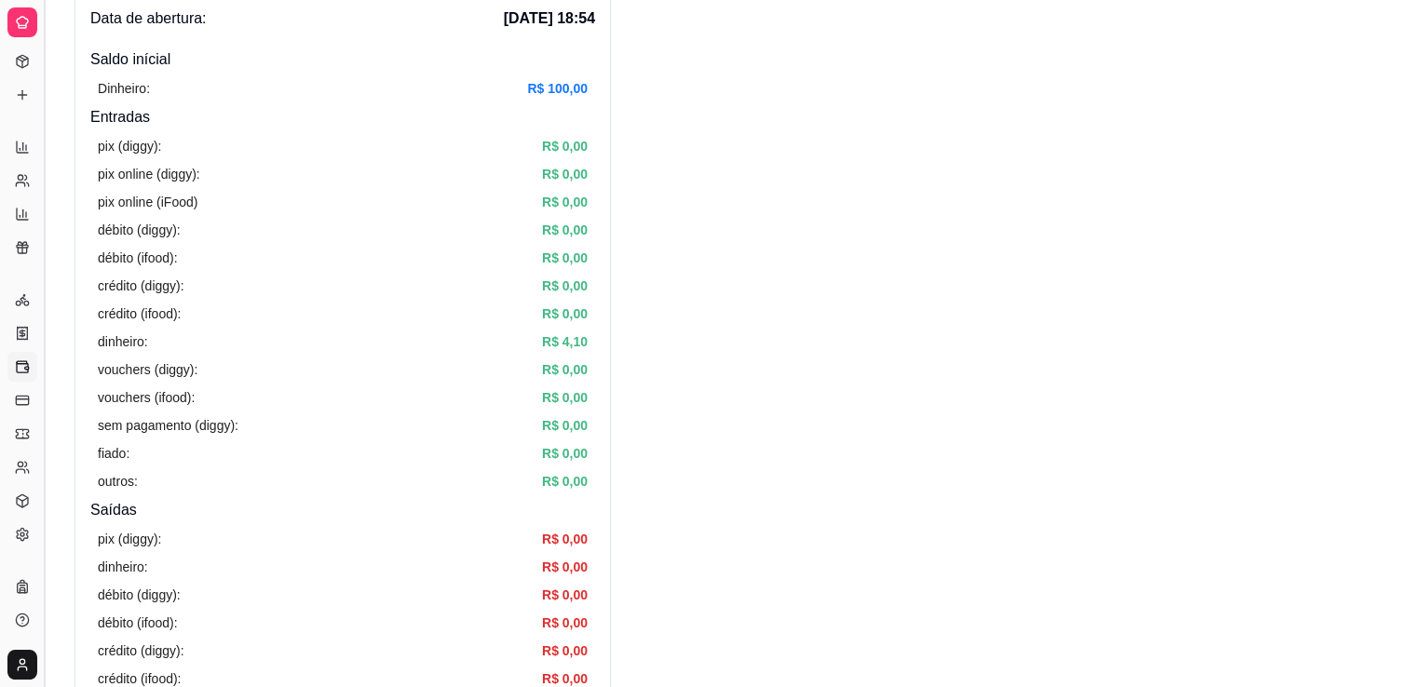
scroll to position [277, 0]
click at [36, 173] on button "Toggle Sidebar" at bounding box center [43, 343] width 15 height 687
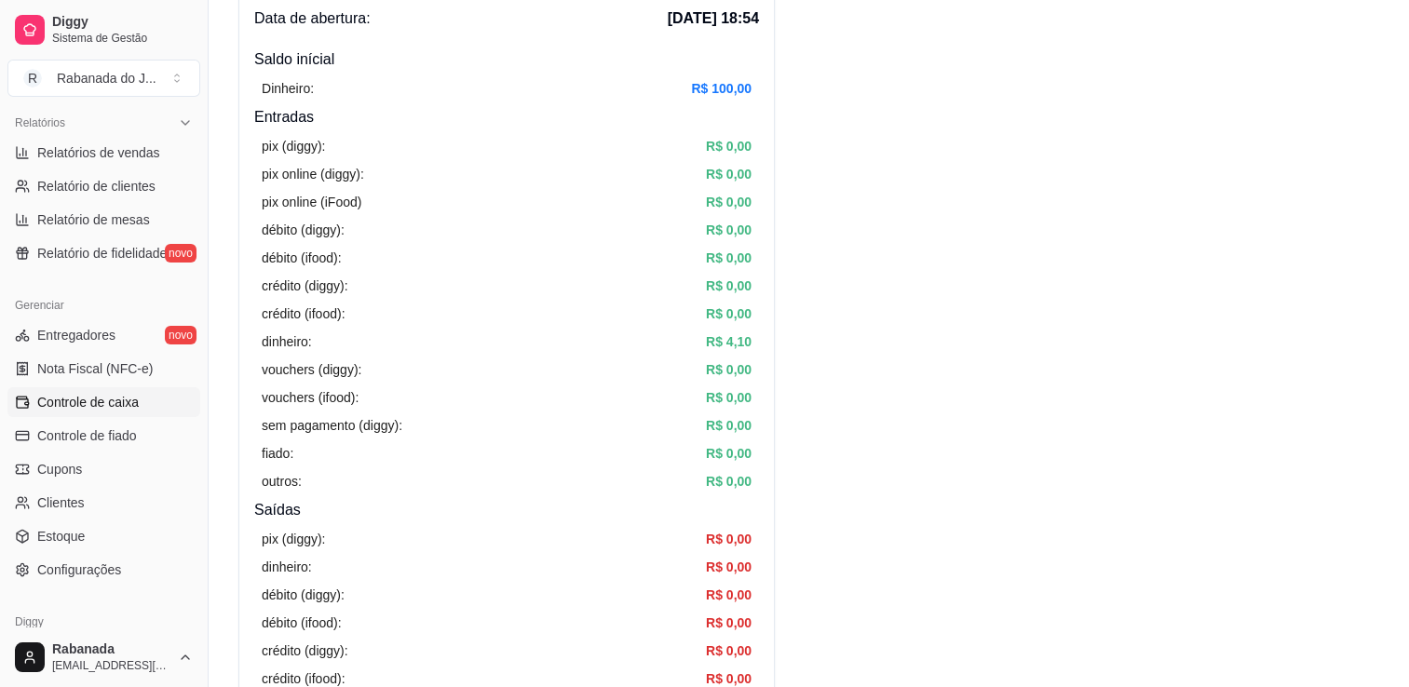
scroll to position [115, 0]
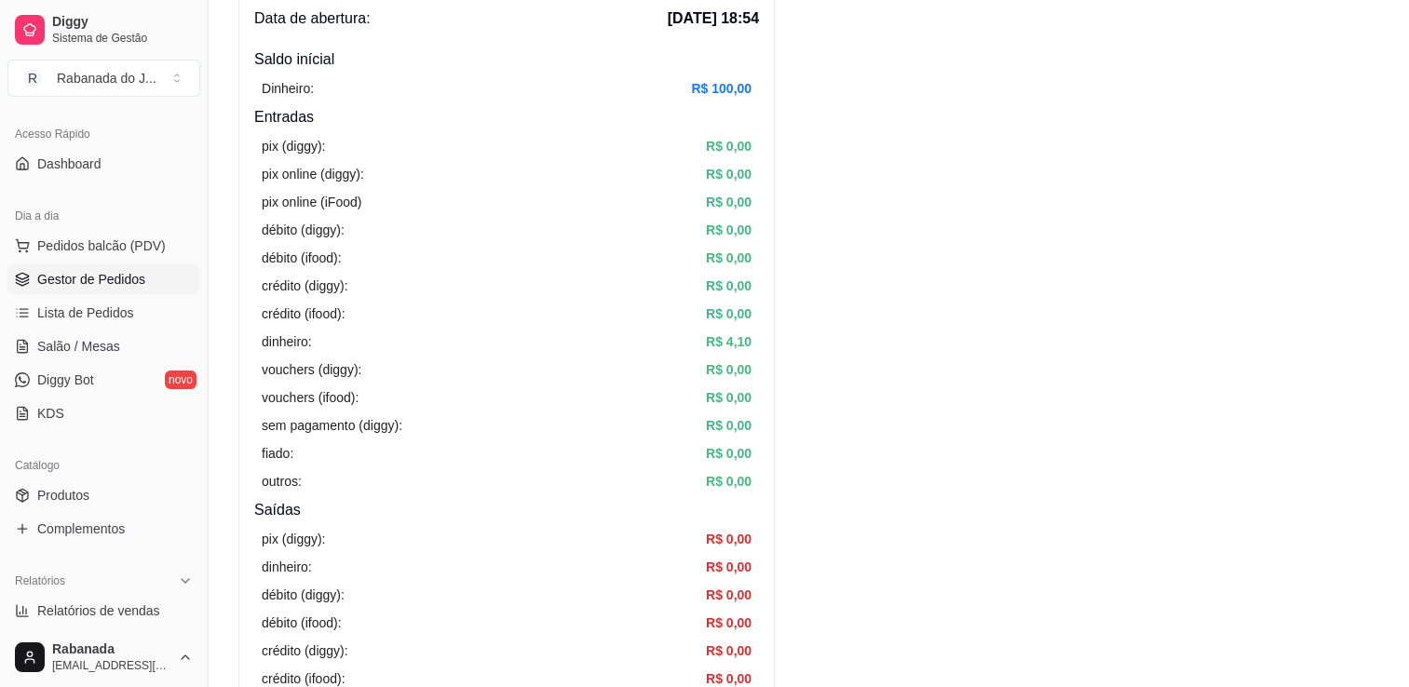
click at [103, 276] on span "Gestor de Pedidos" at bounding box center [91, 279] width 108 height 19
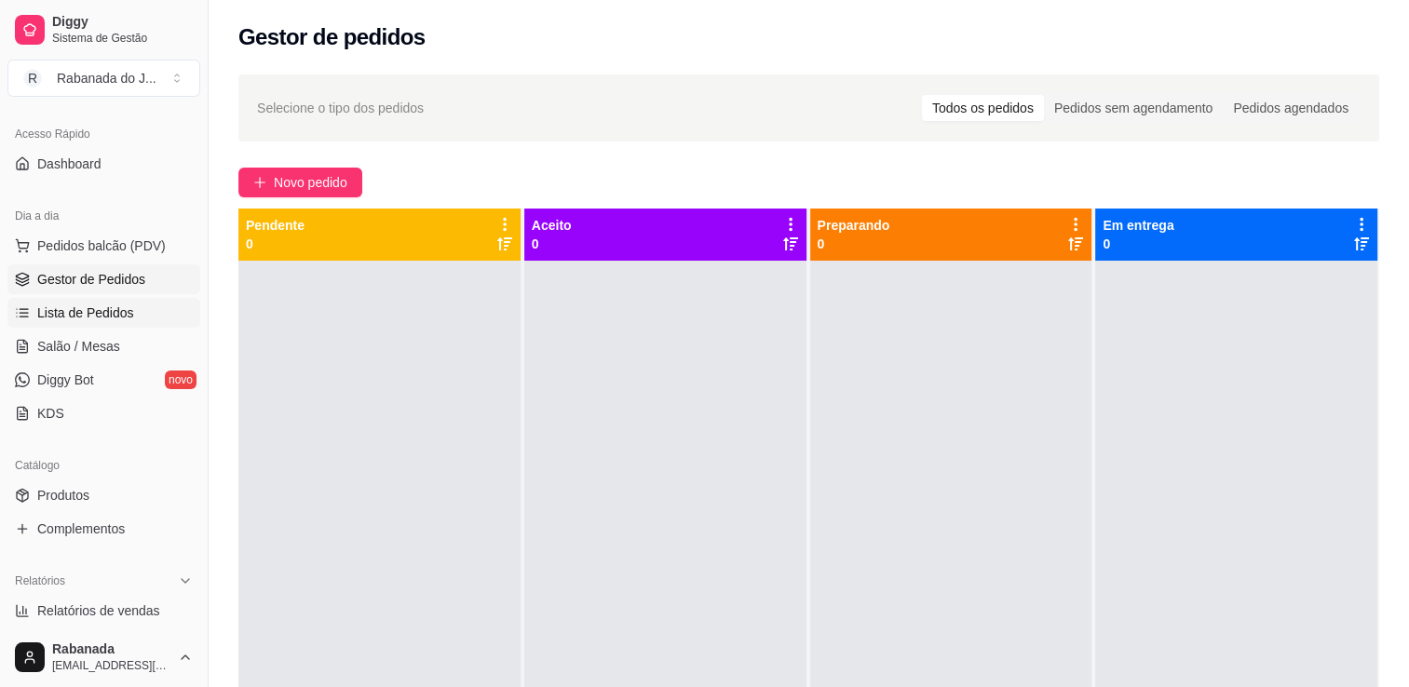
click at [101, 309] on span "Lista de Pedidos" at bounding box center [85, 313] width 97 height 19
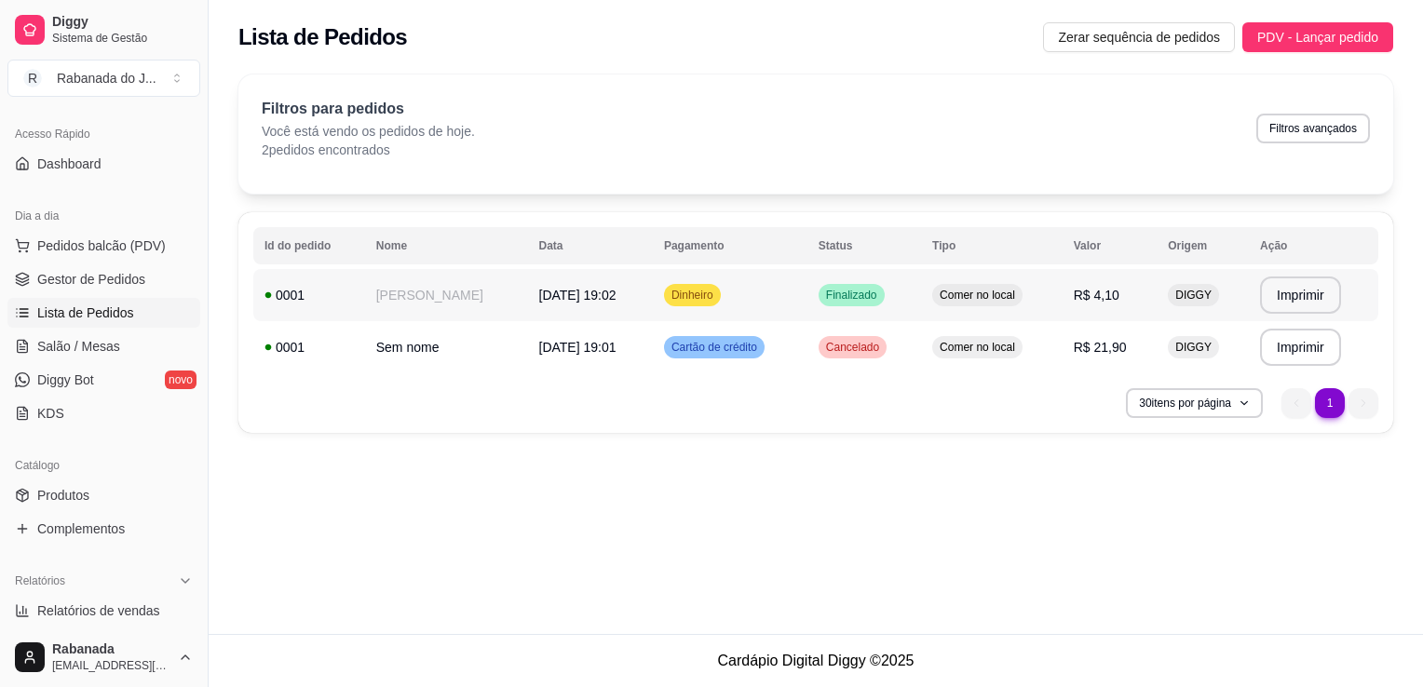
click at [616, 289] on span "[DATE] 19:02" at bounding box center [577, 295] width 77 height 15
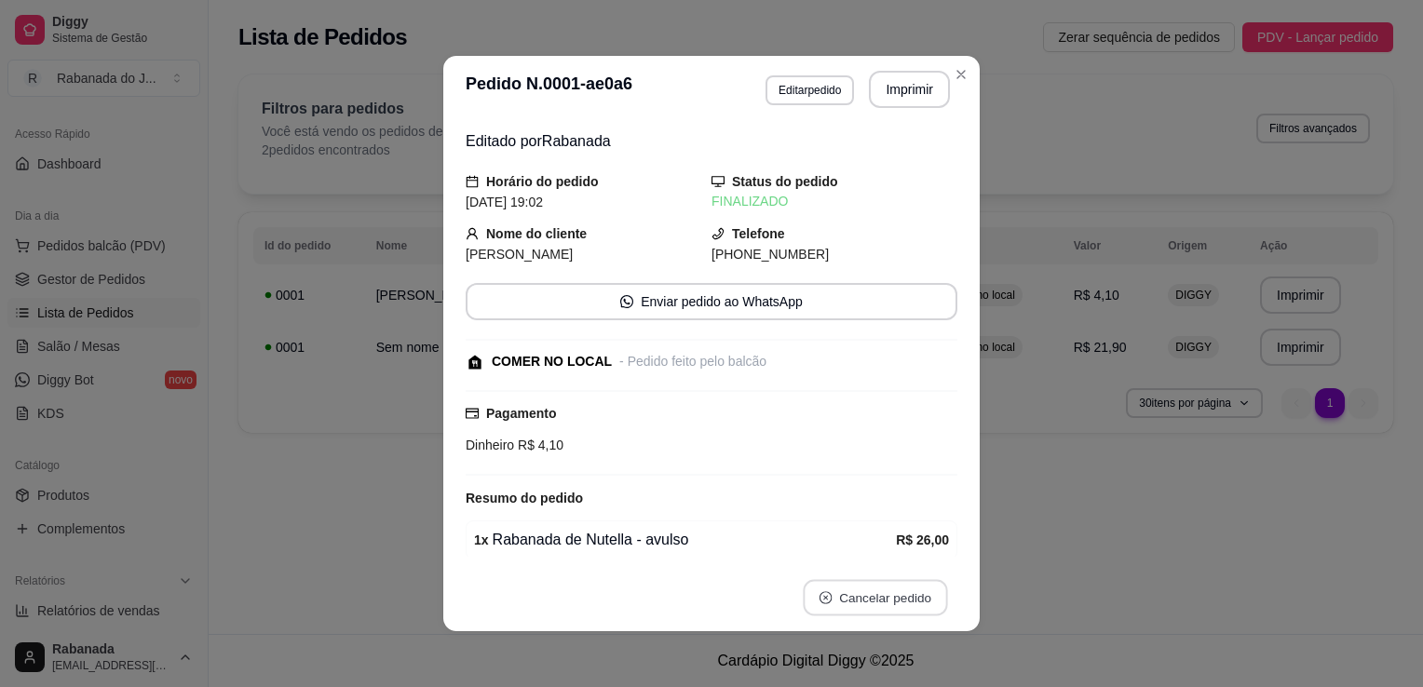
click at [875, 601] on button "Cancelar pedido" at bounding box center [875, 598] width 144 height 36
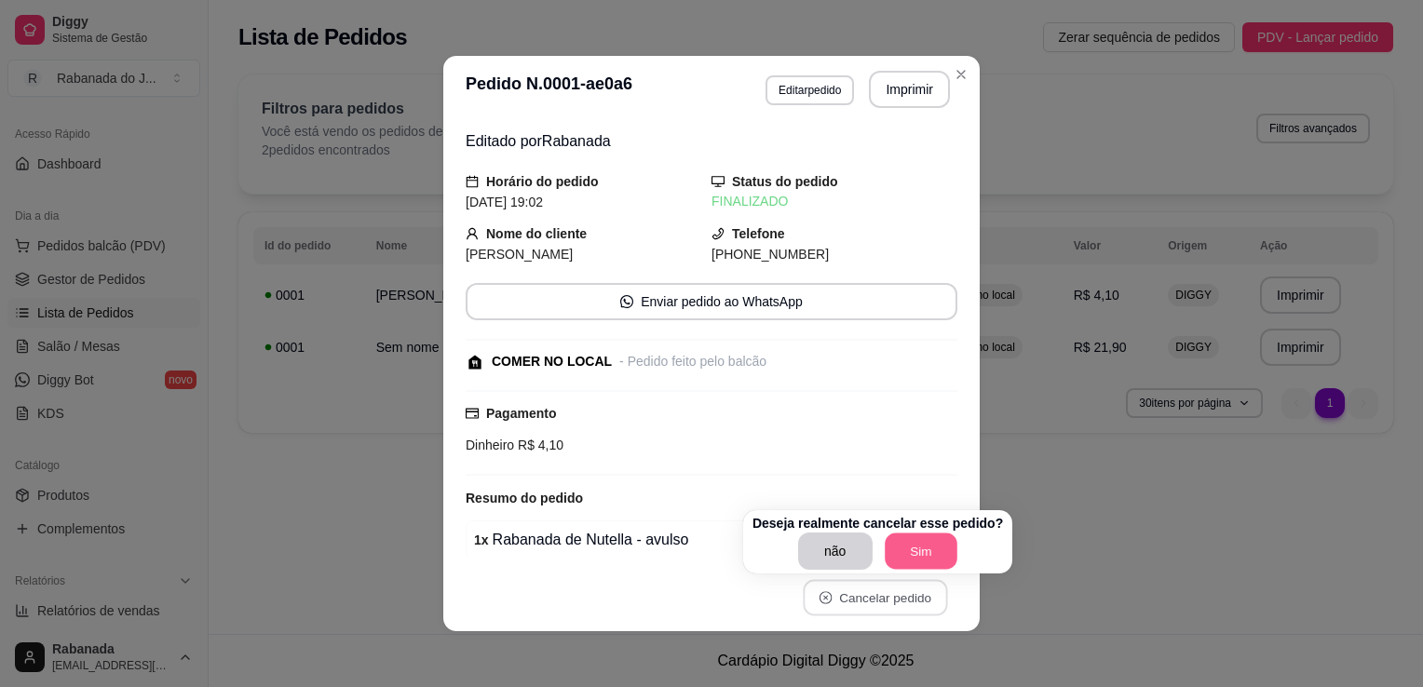
click at [925, 551] on button "Sim" at bounding box center [921, 552] width 73 height 36
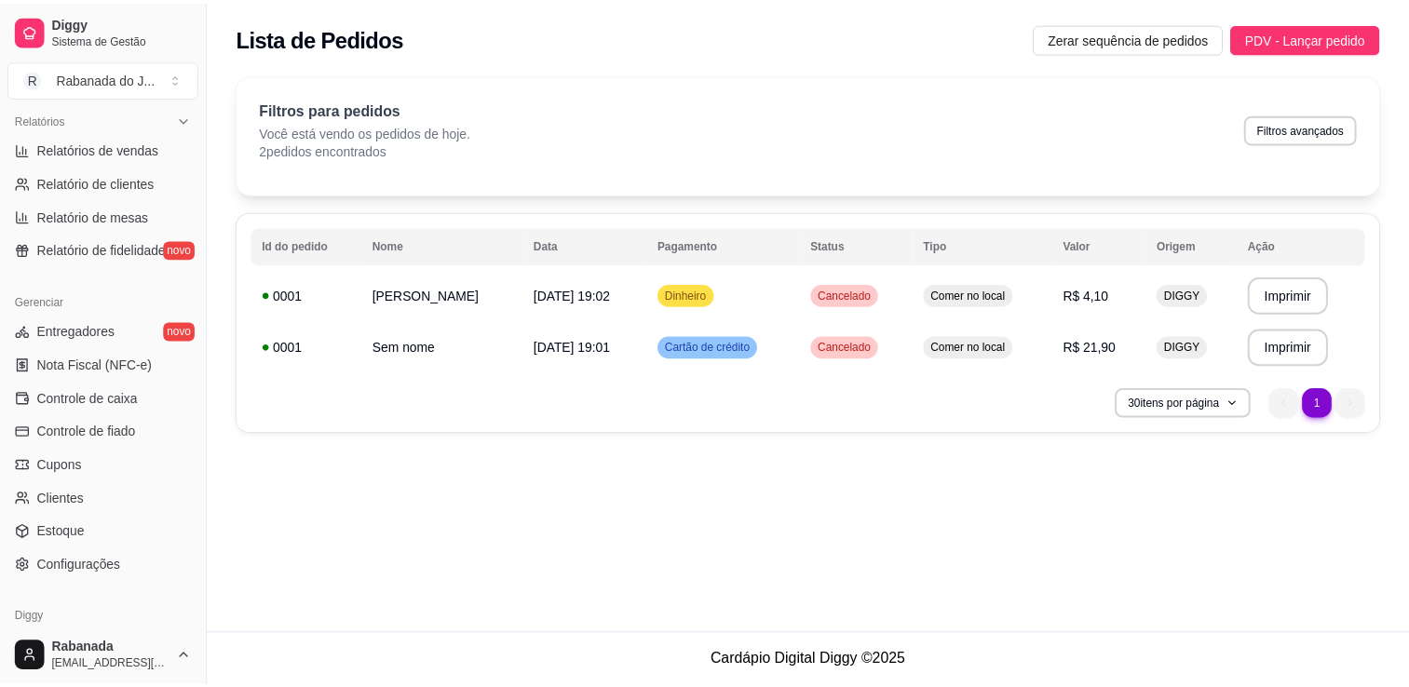
scroll to position [577, 0]
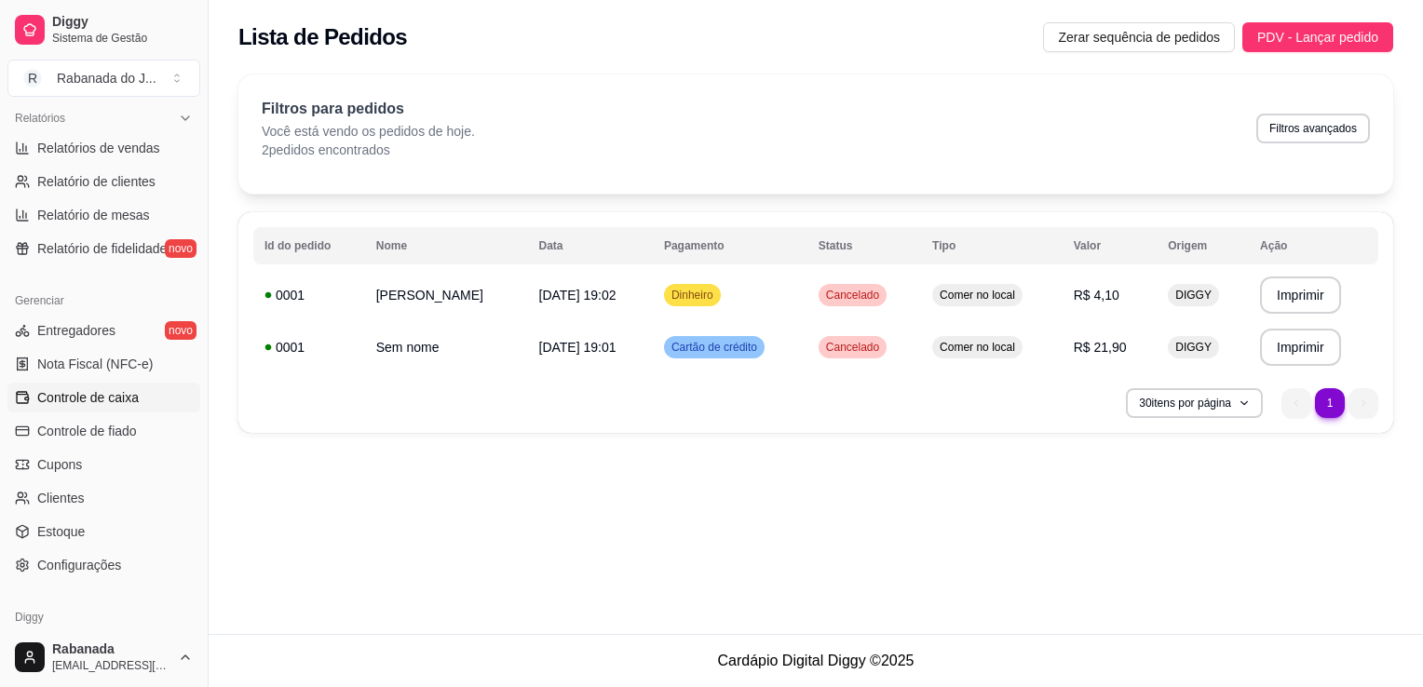
click at [127, 404] on span "Controle de caixa" at bounding box center [87, 397] width 101 height 19
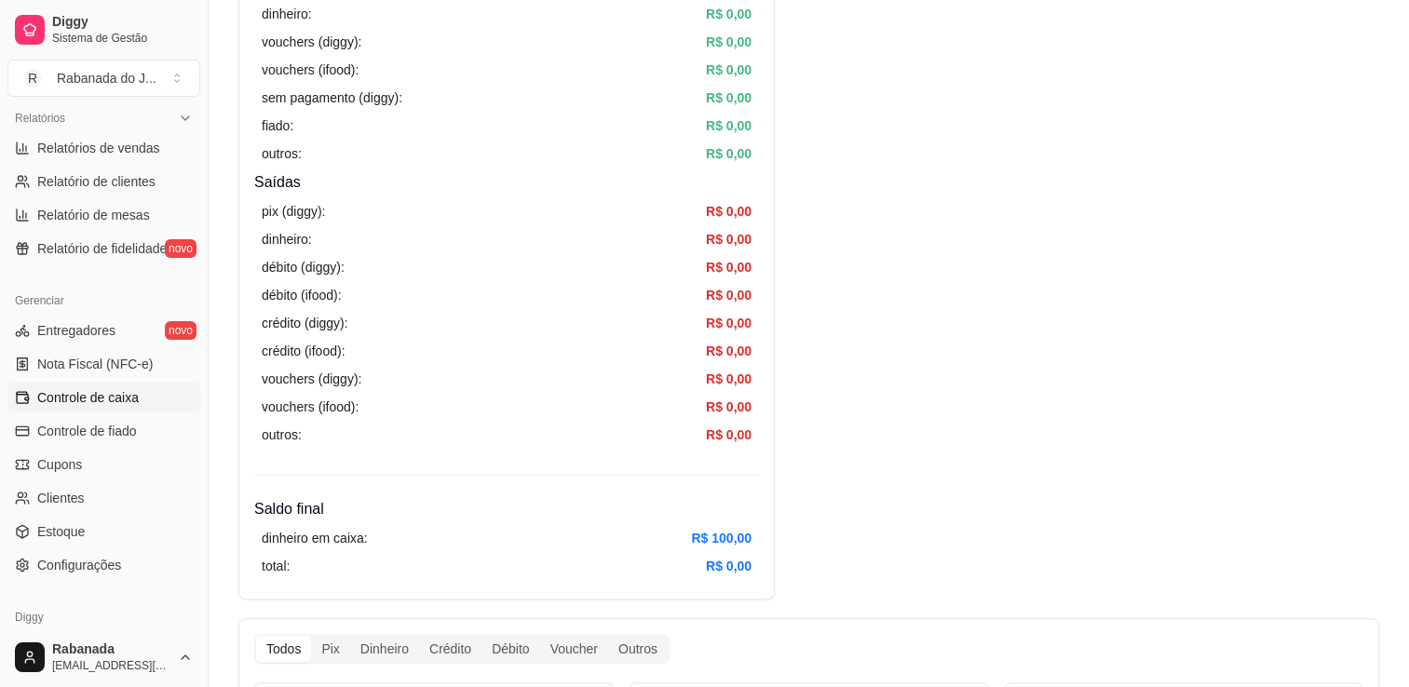
scroll to position [547, 0]
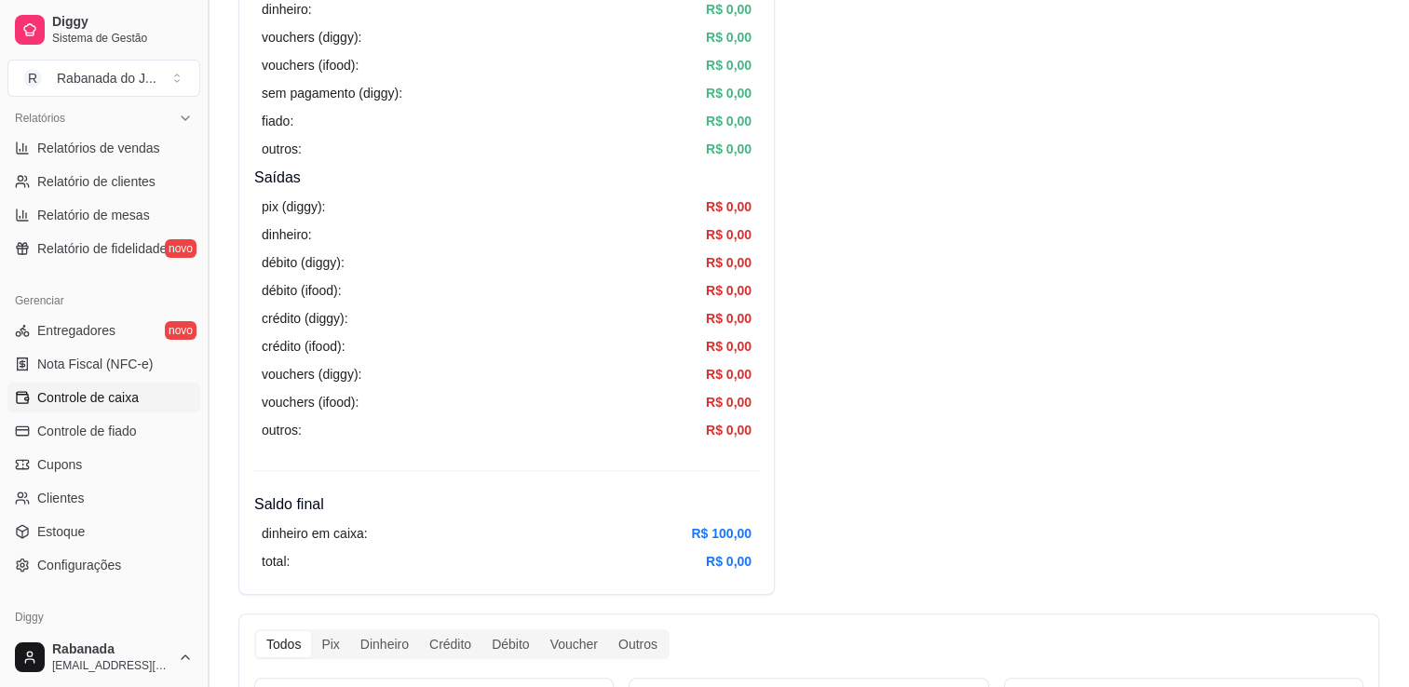
click at [200, 175] on button "Toggle Sidebar" at bounding box center [207, 343] width 15 height 687
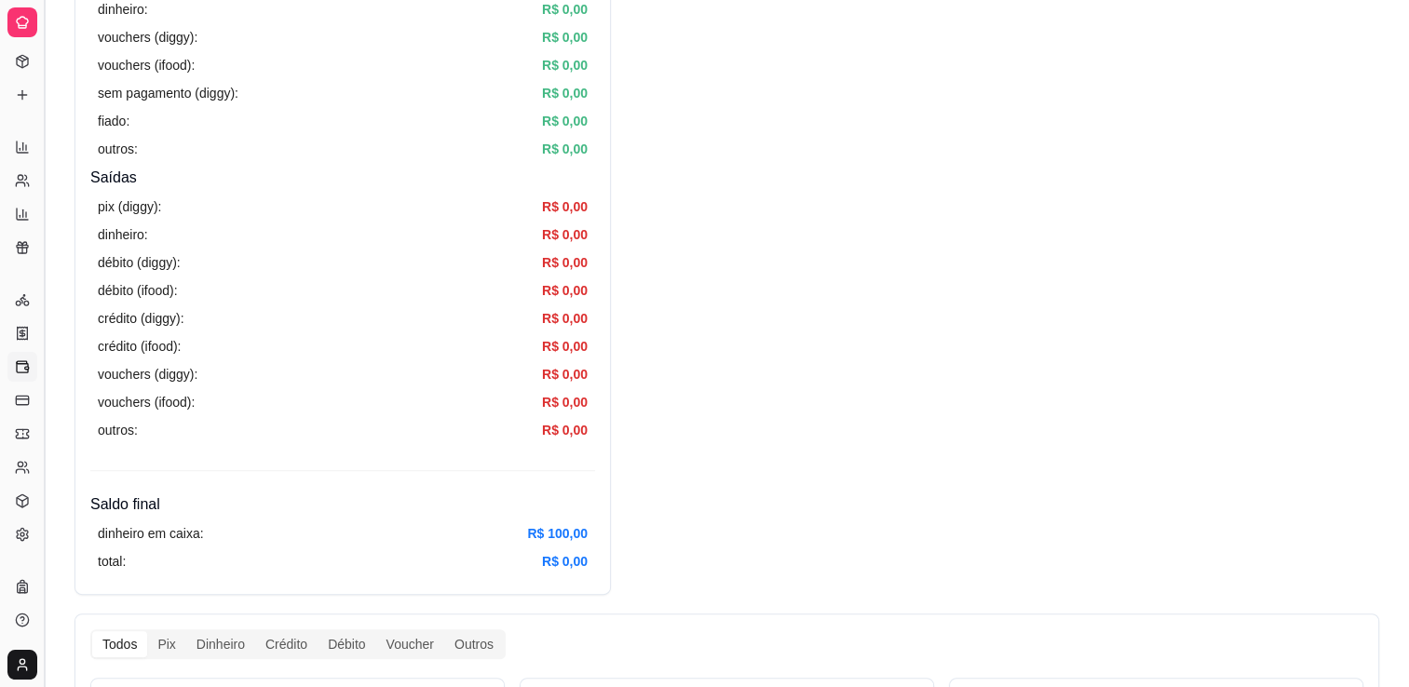
scroll to position [277, 0]
click at [42, 195] on button "Toggle Sidebar" at bounding box center [43, 343] width 15 height 687
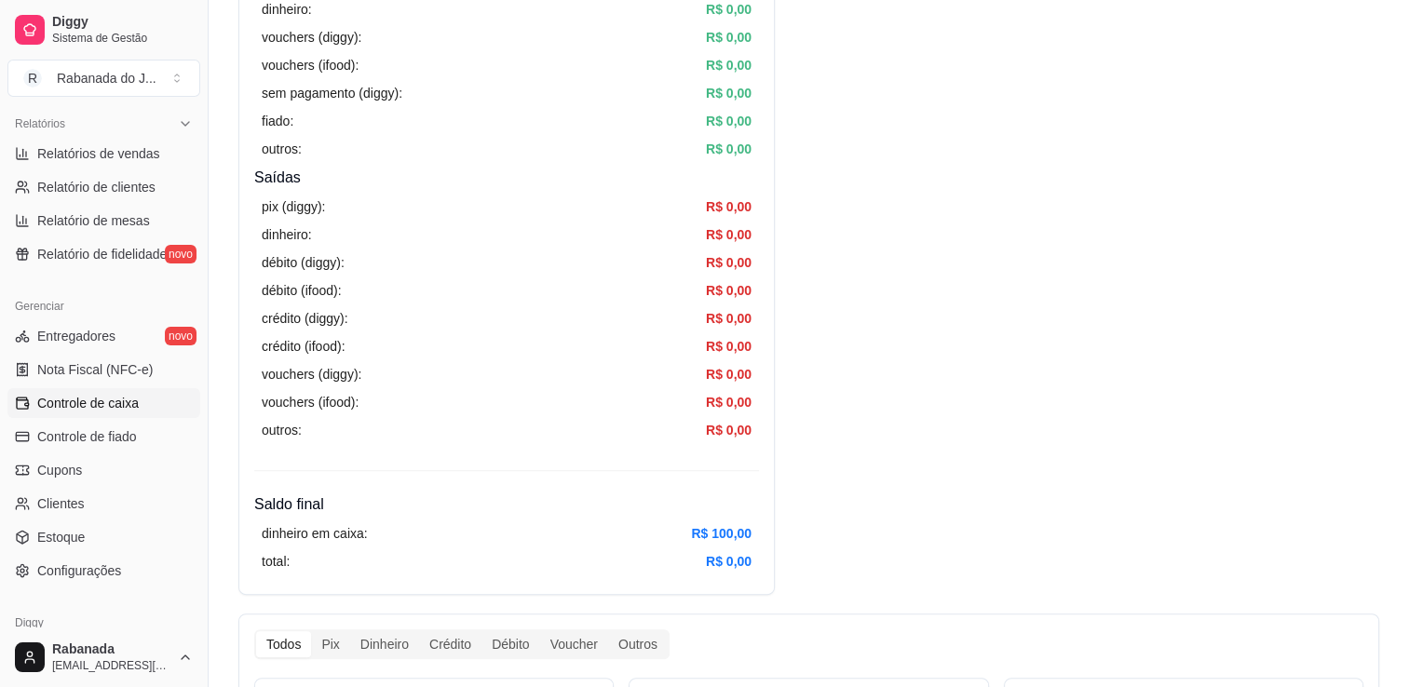
scroll to position [114, 0]
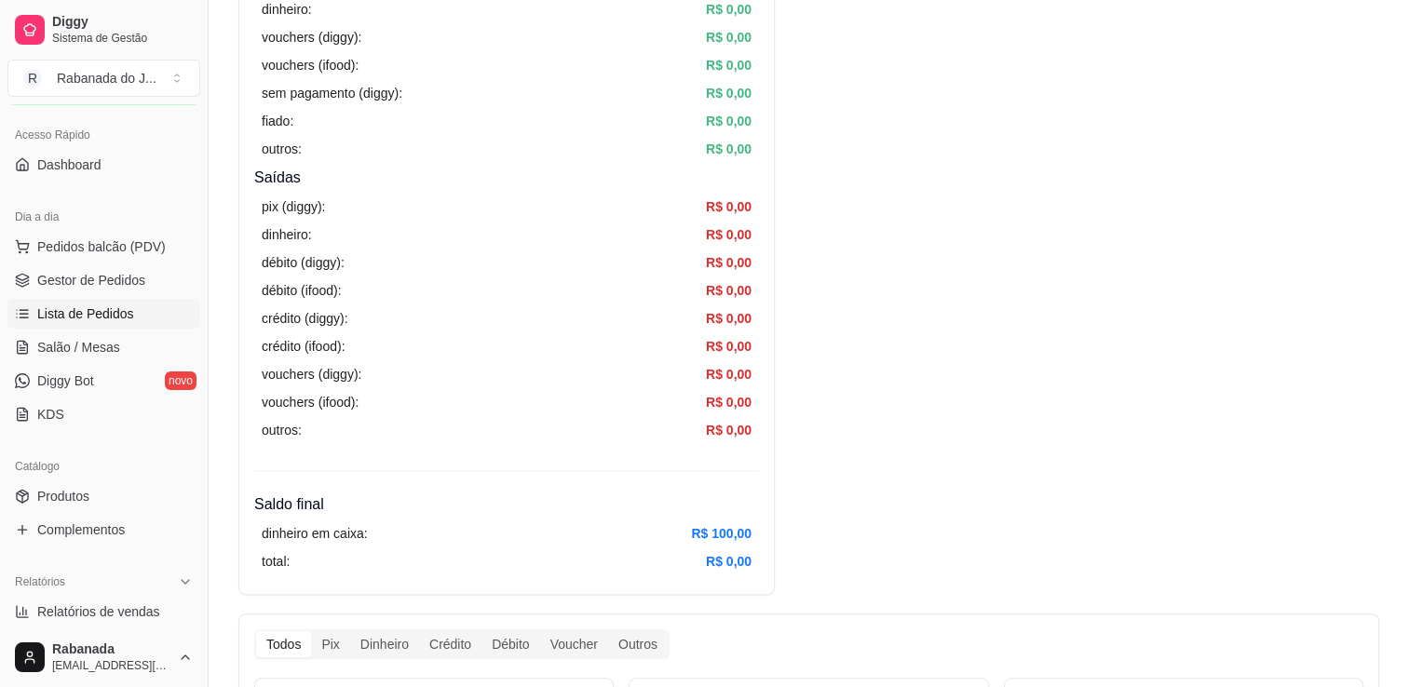
click at [97, 307] on span "Lista de Pedidos" at bounding box center [85, 313] width 97 height 19
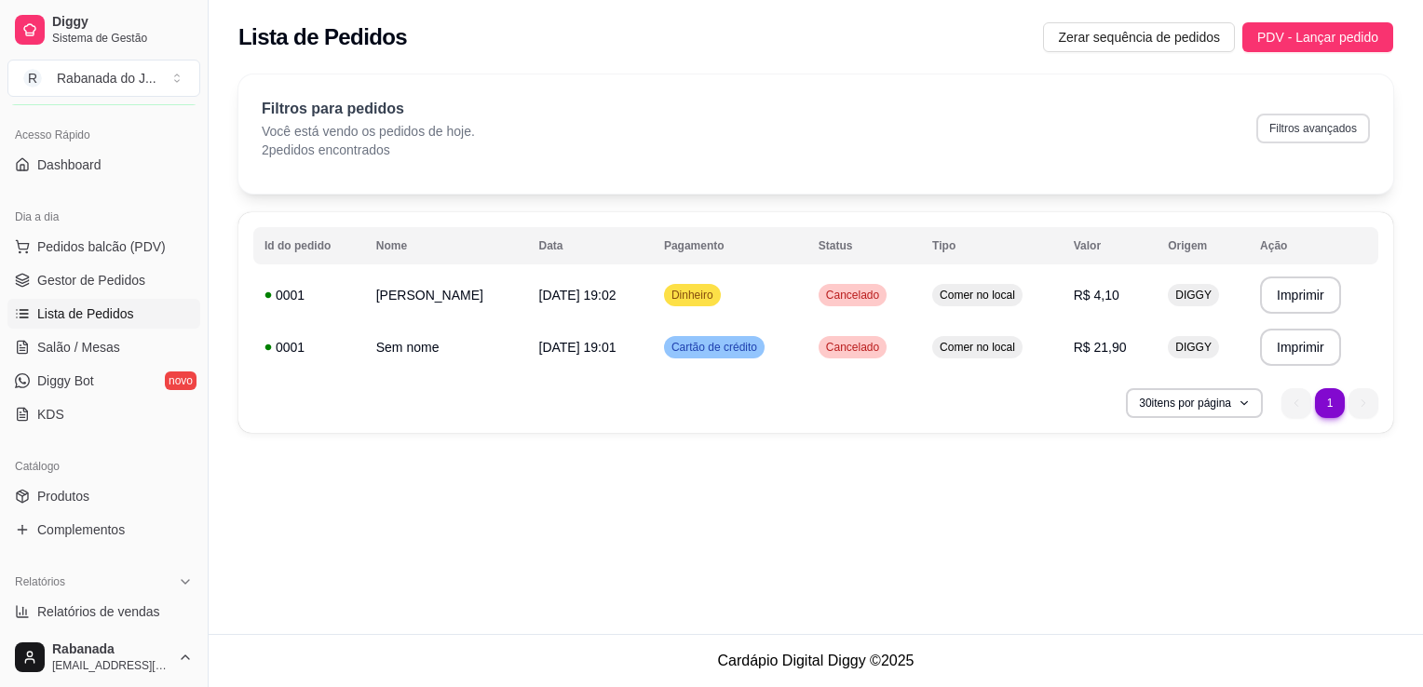
click at [1322, 138] on button "Filtros avançados" at bounding box center [1313, 129] width 114 height 30
select select "0"
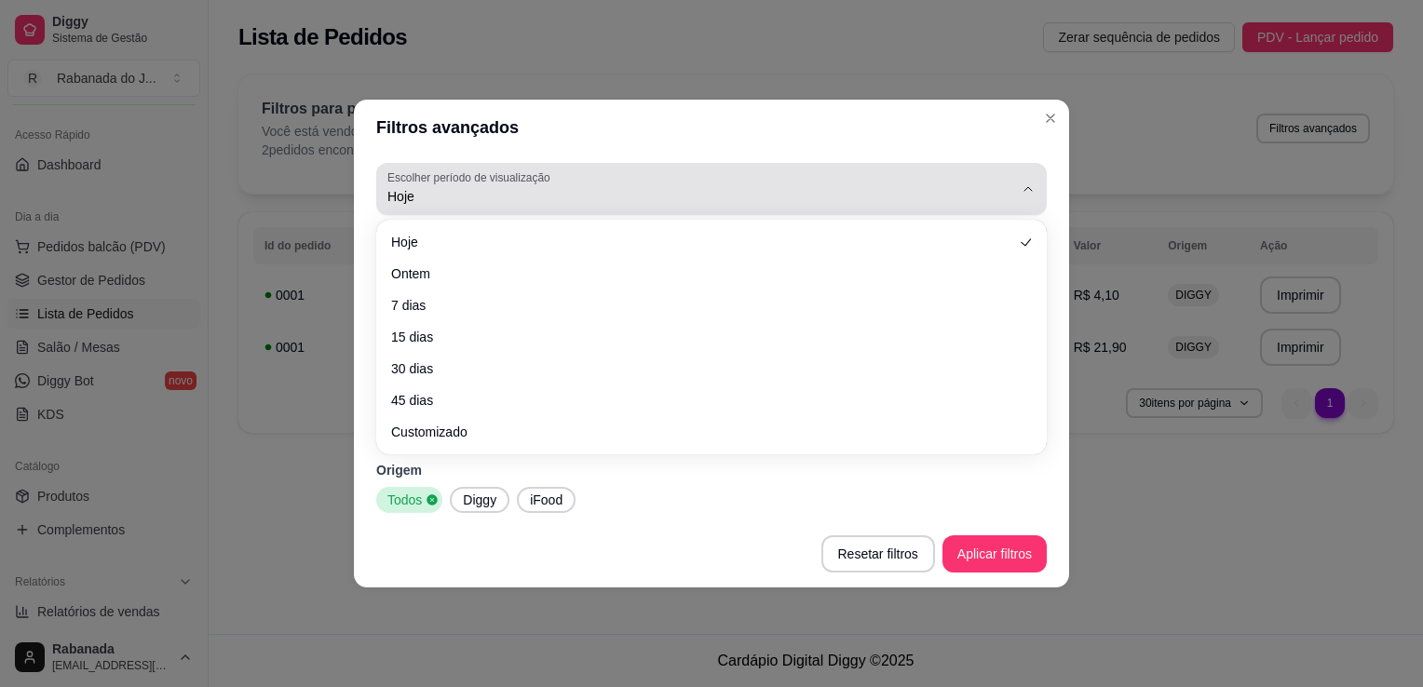
click at [584, 194] on span "Hoje" at bounding box center [700, 196] width 626 height 19
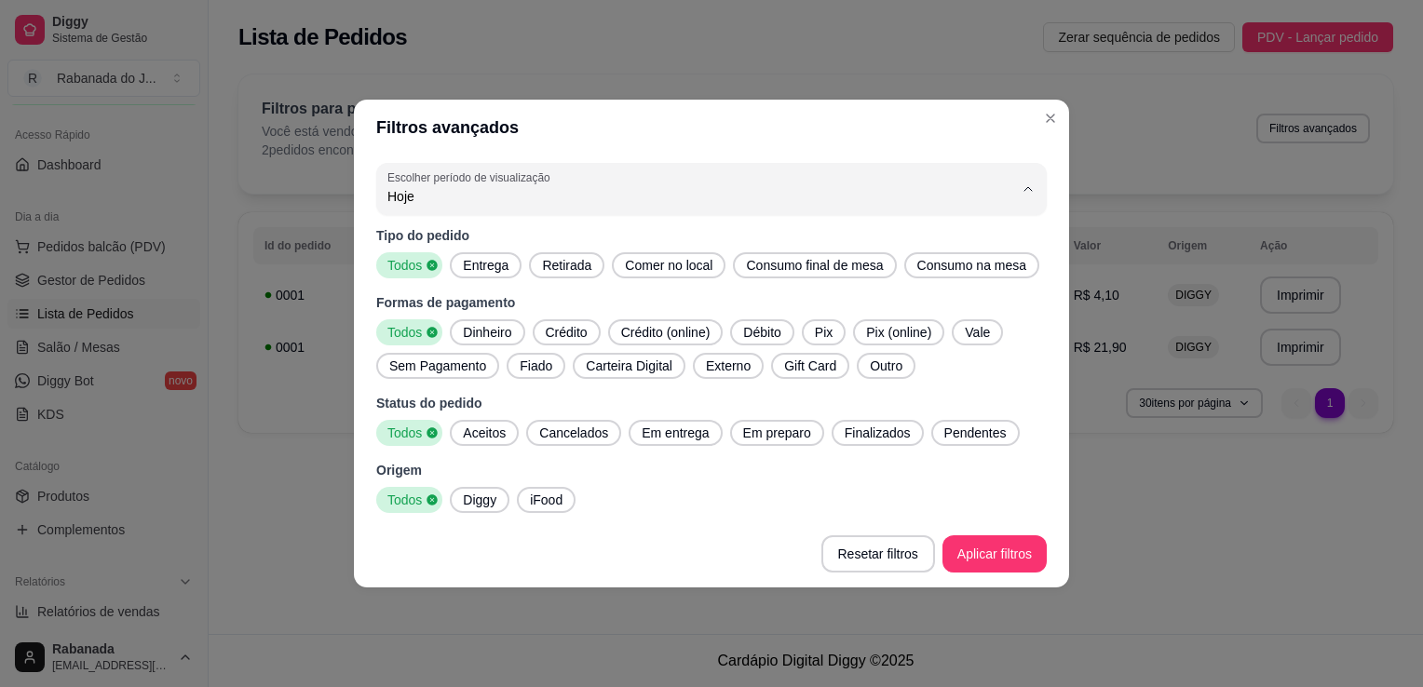
click at [470, 268] on span "Ontem" at bounding box center [702, 272] width 597 height 18
type input "1"
select select "1"
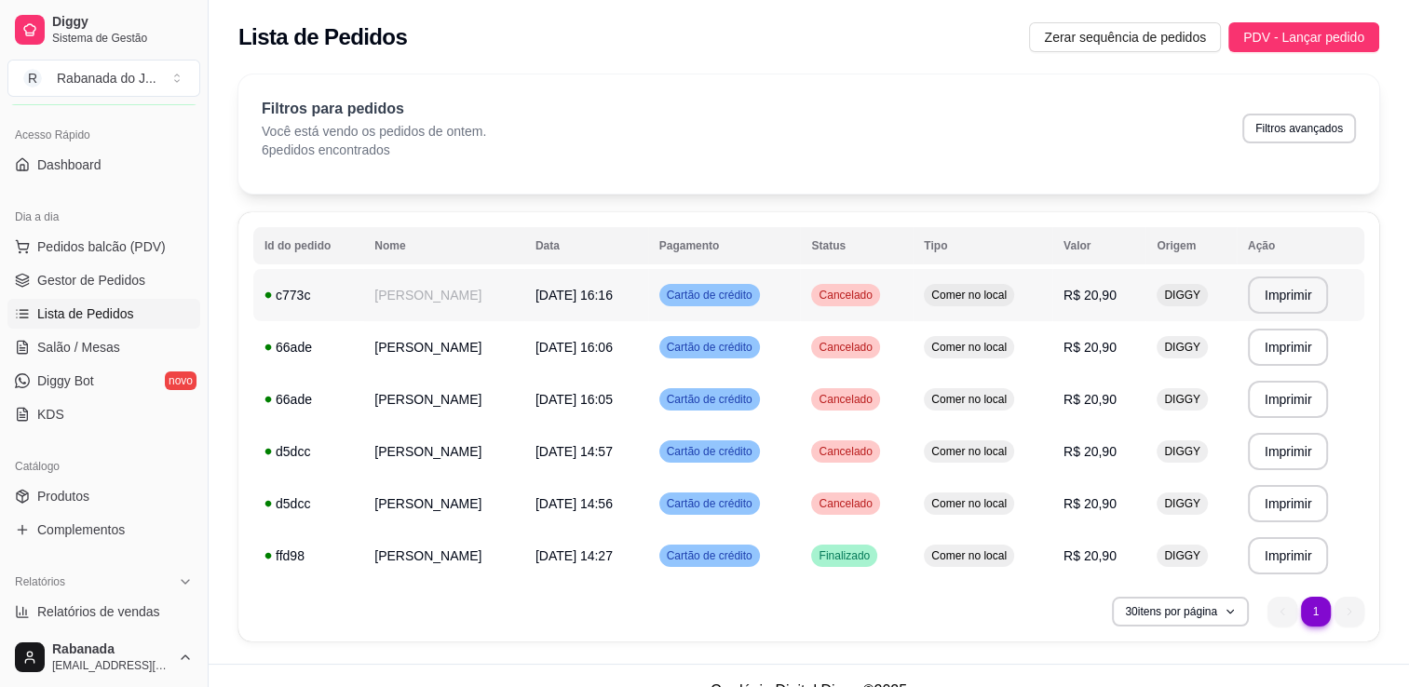
click at [727, 304] on div "Cartão de crédito" at bounding box center [709, 295] width 101 height 22
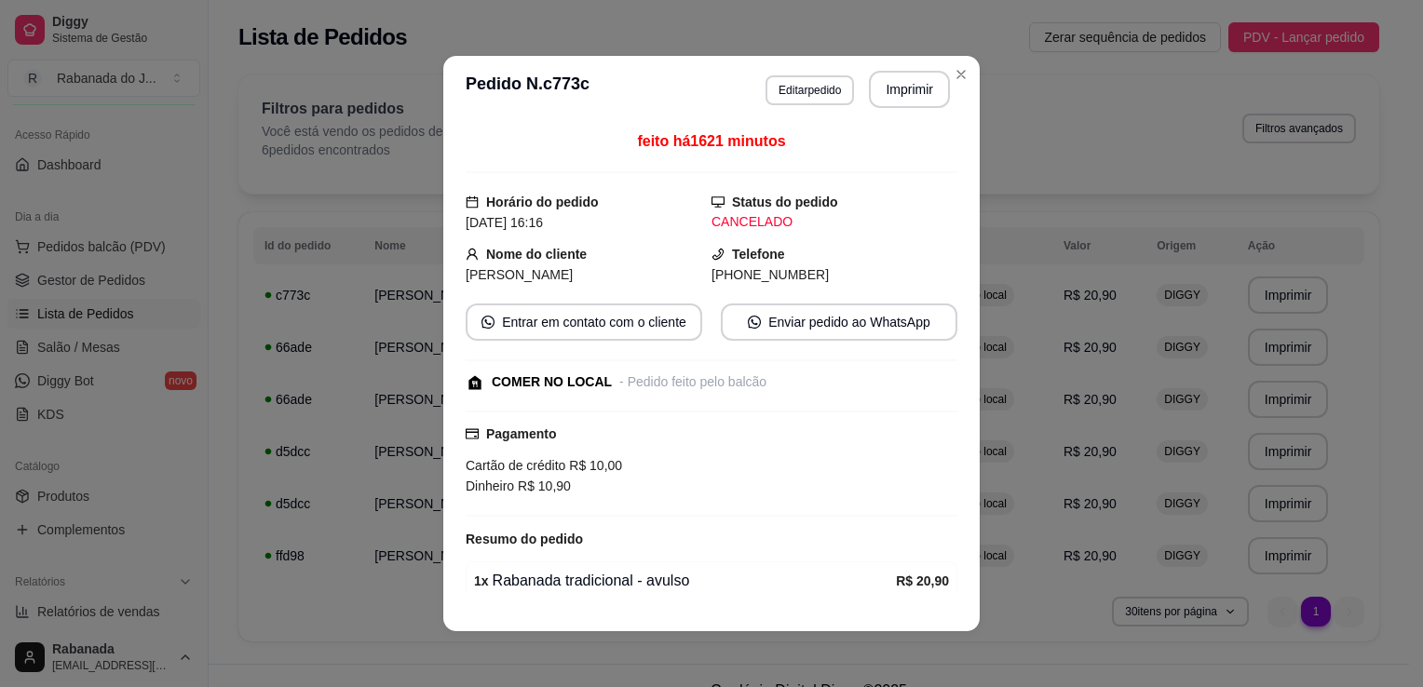
scroll to position [76, 0]
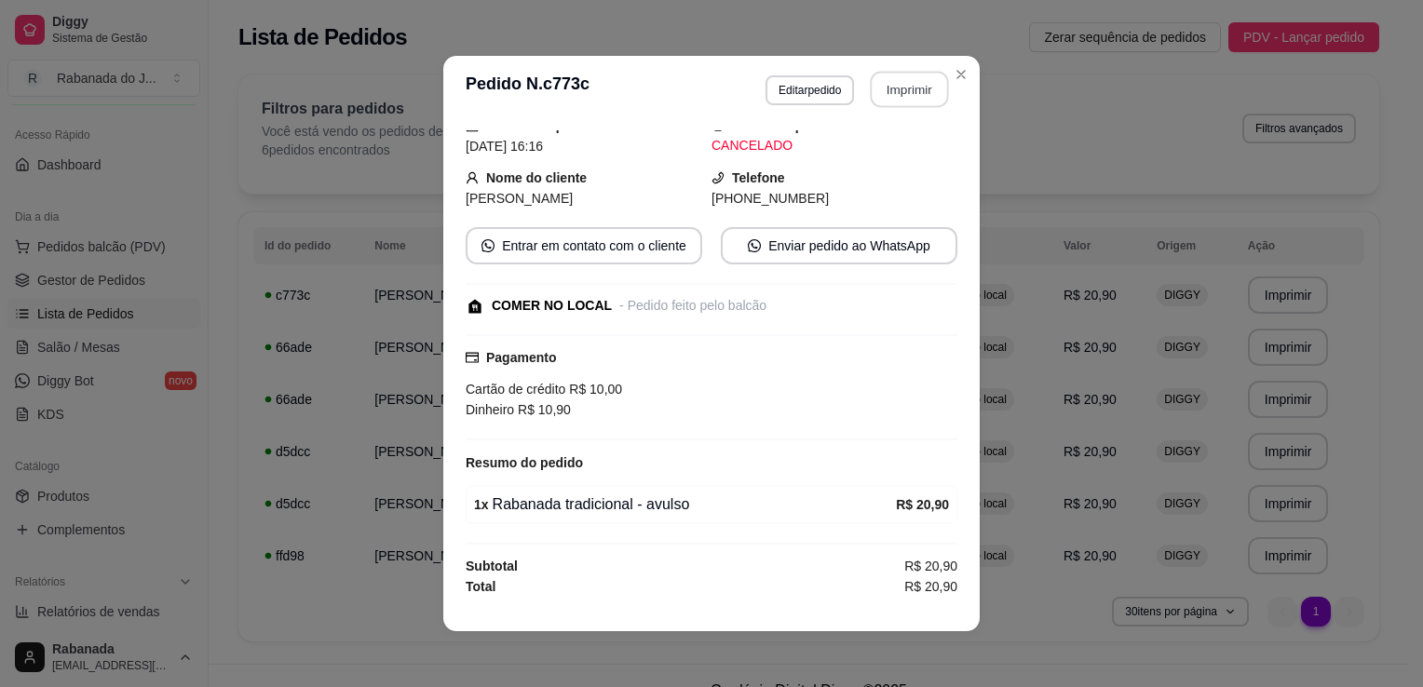
click at [903, 91] on button "Imprimir" at bounding box center [910, 90] width 78 height 36
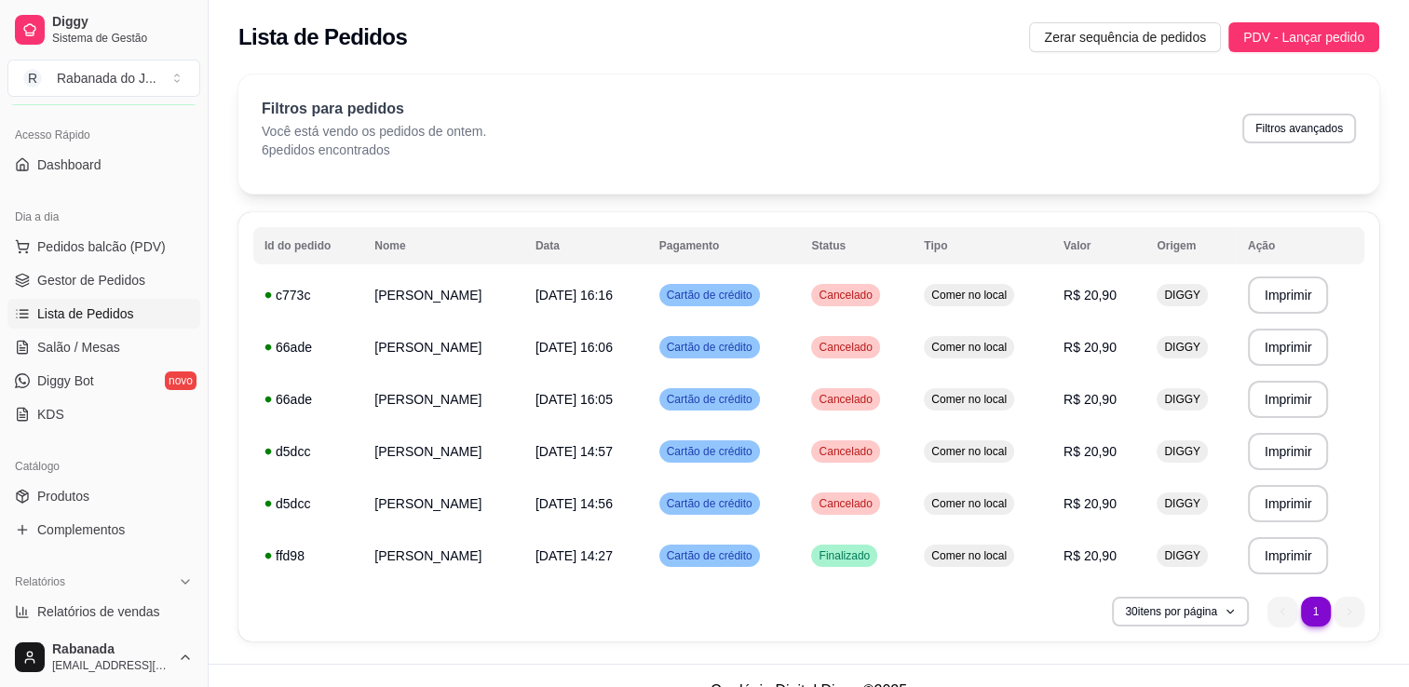
scroll to position [572, 0]
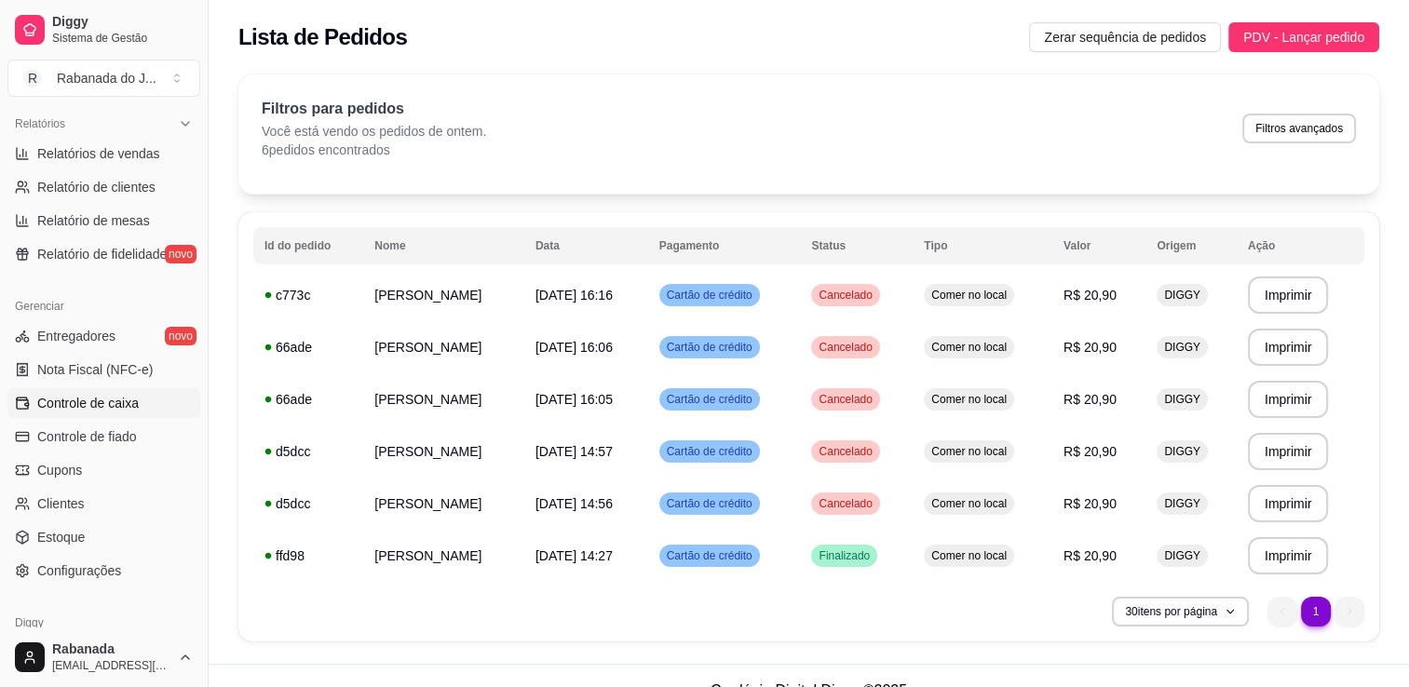
click at [118, 407] on span "Controle de caixa" at bounding box center [87, 403] width 101 height 19
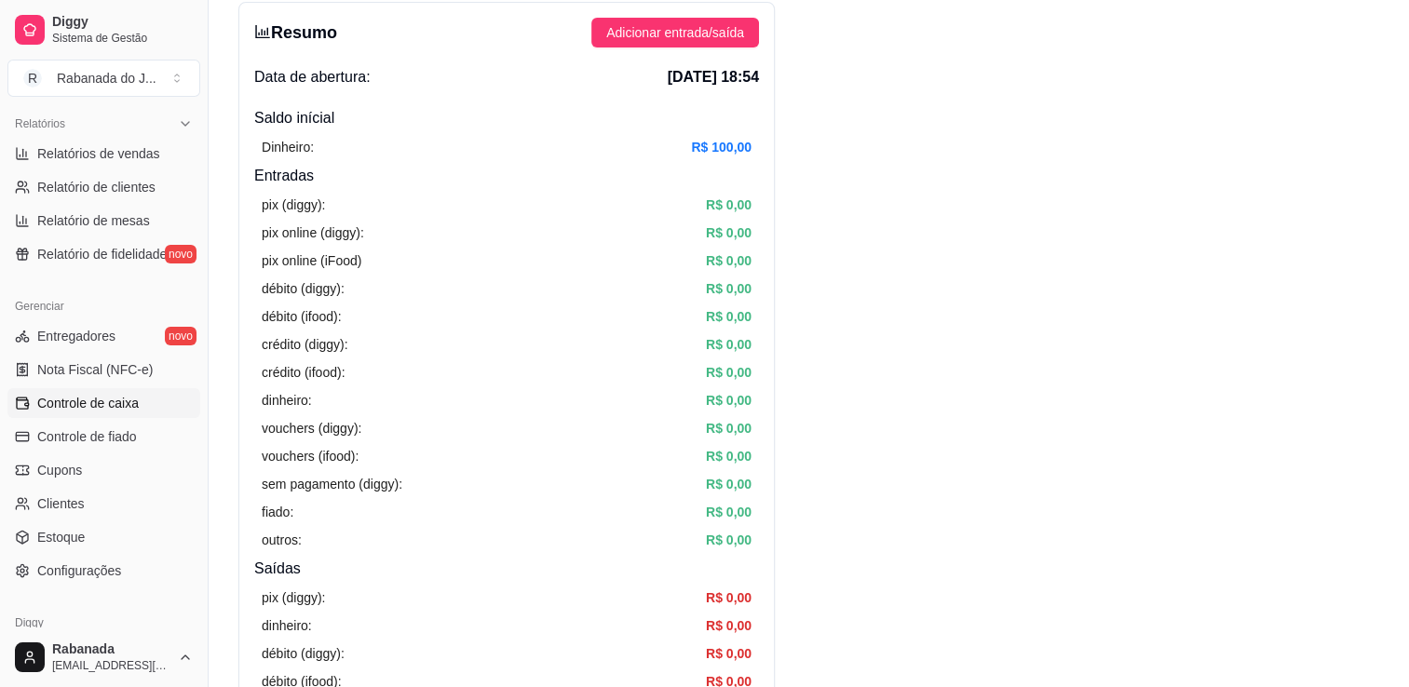
scroll to position [152, 0]
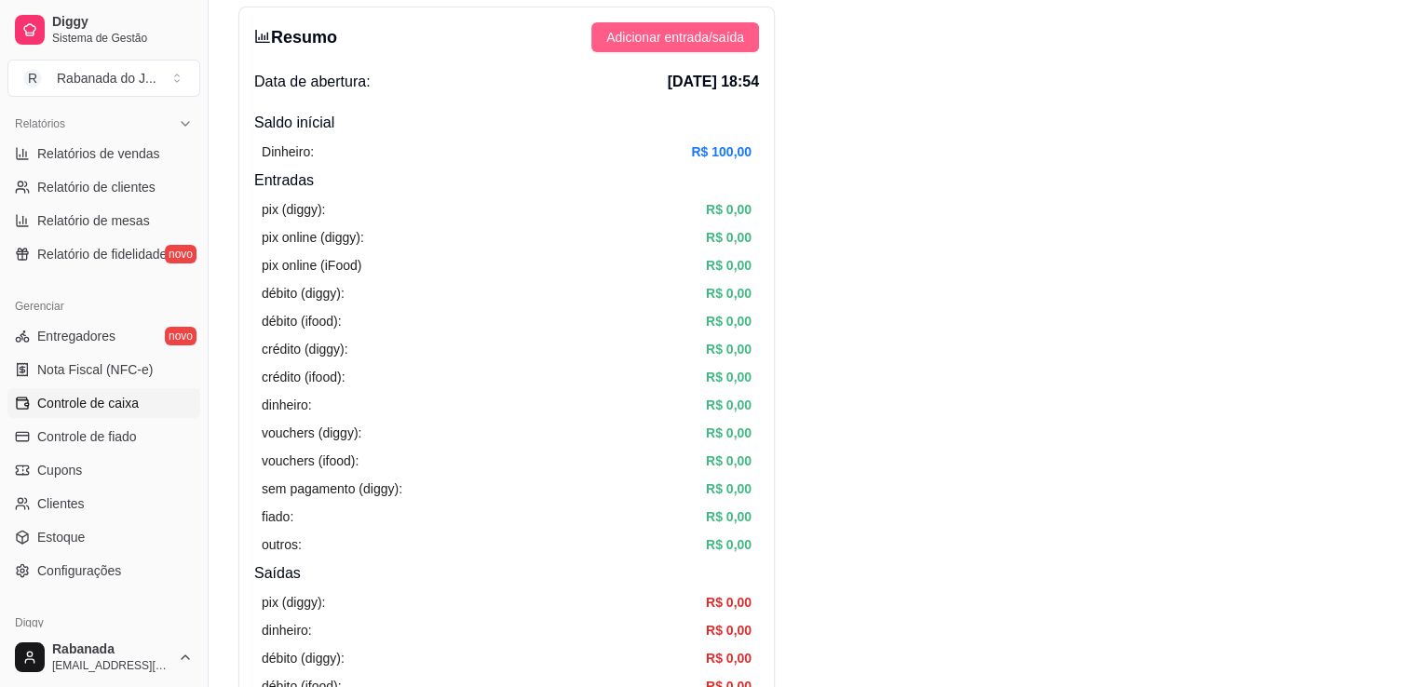
click at [670, 44] on span "Adicionar entrada/saída" at bounding box center [675, 37] width 138 height 20
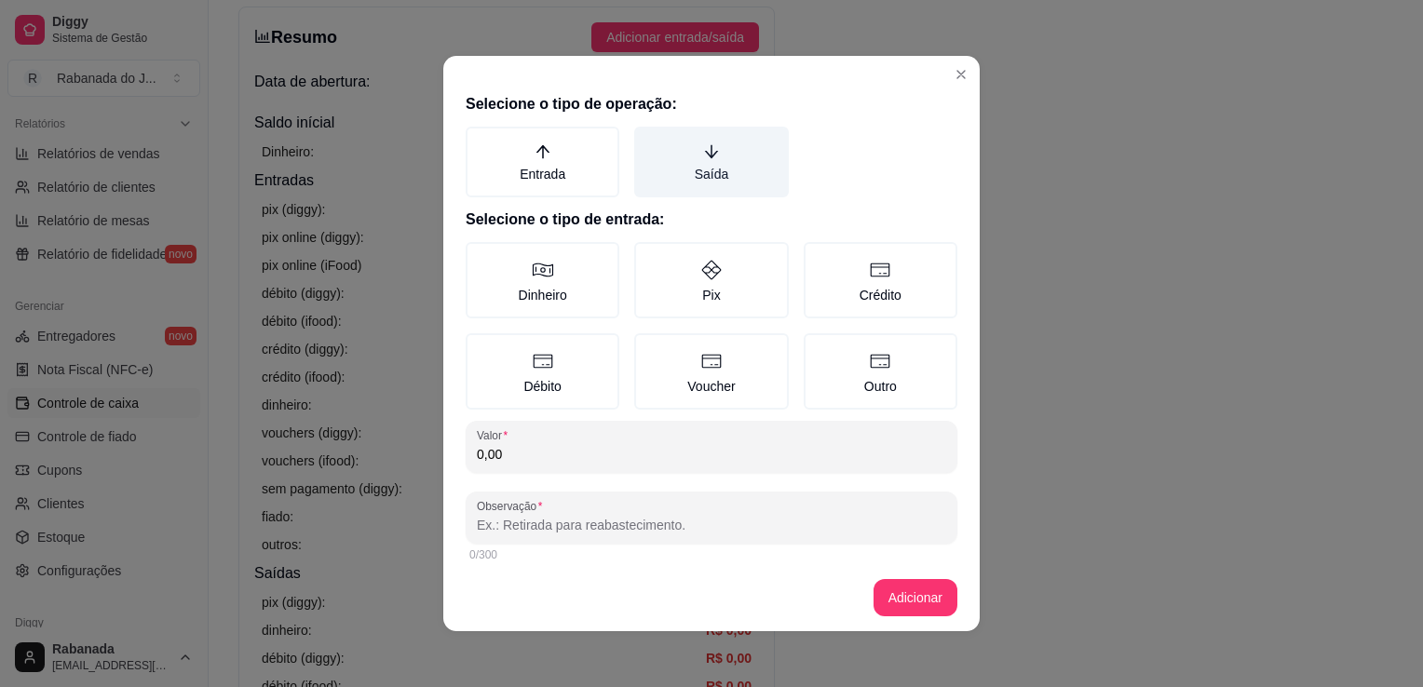
click at [689, 169] on label "Saída" at bounding box center [711, 162] width 154 height 71
click at [648, 141] on button "Saída" at bounding box center [640, 133] width 15 height 15
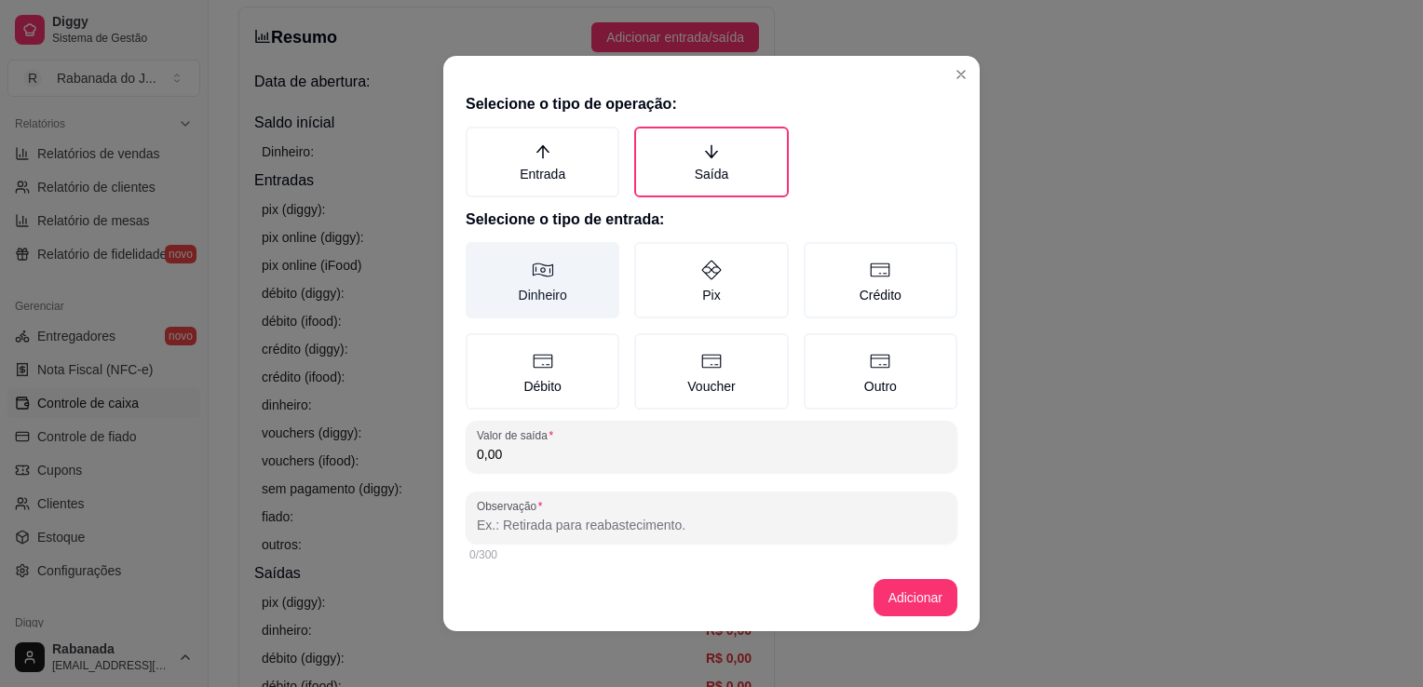
click at [541, 271] on icon at bounding box center [543, 270] width 22 height 22
click at [480, 256] on button "Dinheiro" at bounding box center [472, 248] width 15 height 15
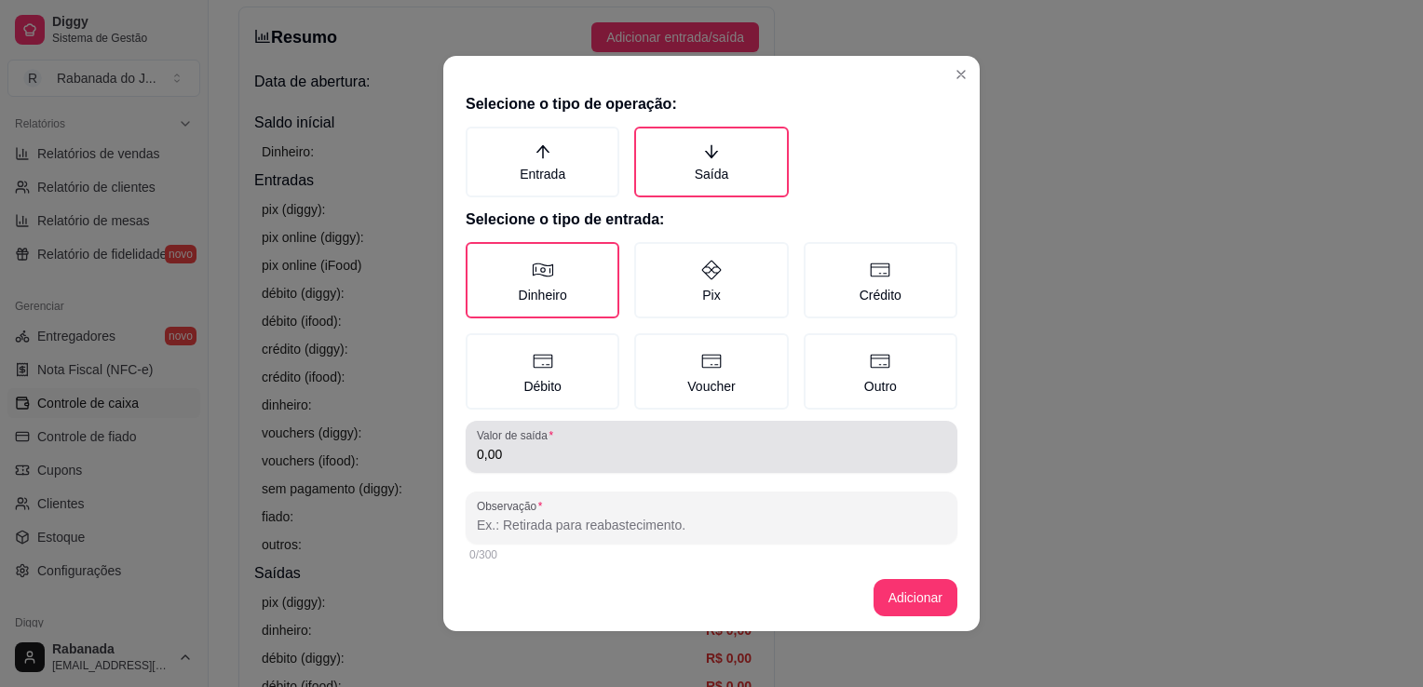
click at [530, 462] on div "0,00" at bounding box center [711, 446] width 469 height 37
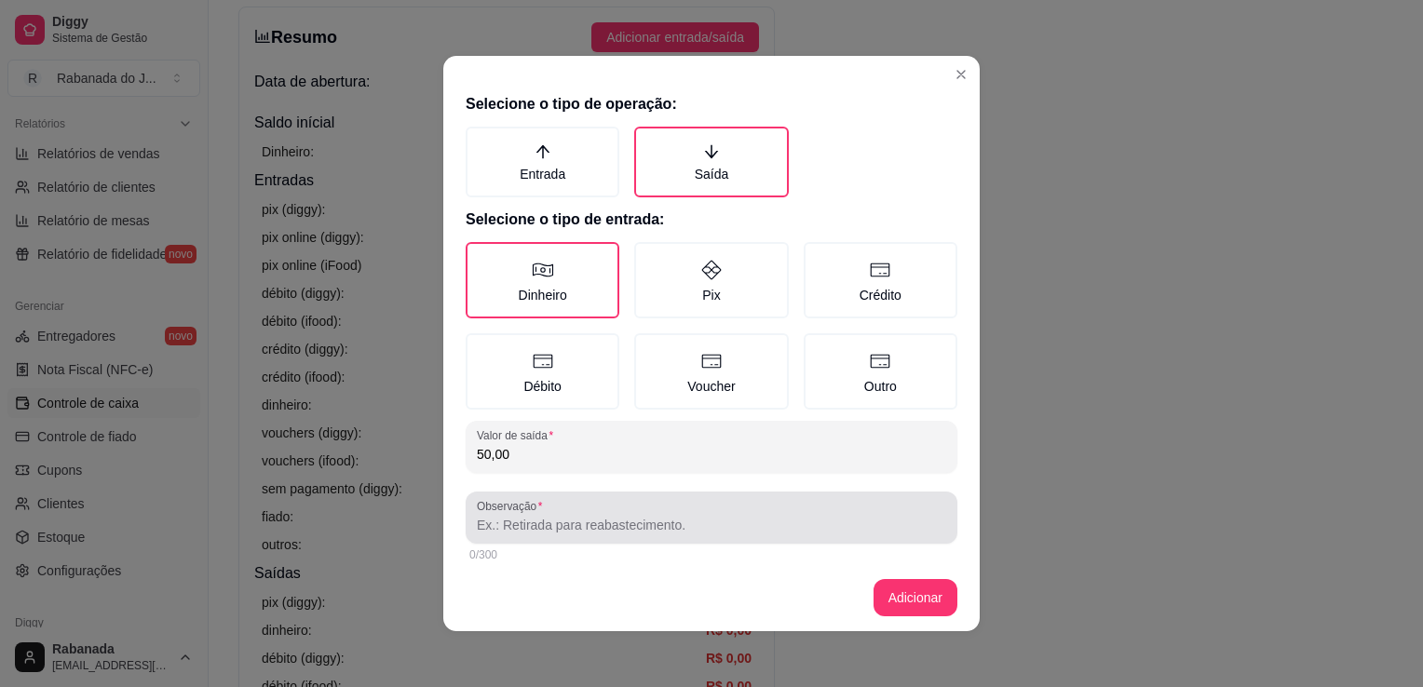
type input "50,00"
click at [540, 522] on input "Observação" at bounding box center [711, 525] width 469 height 19
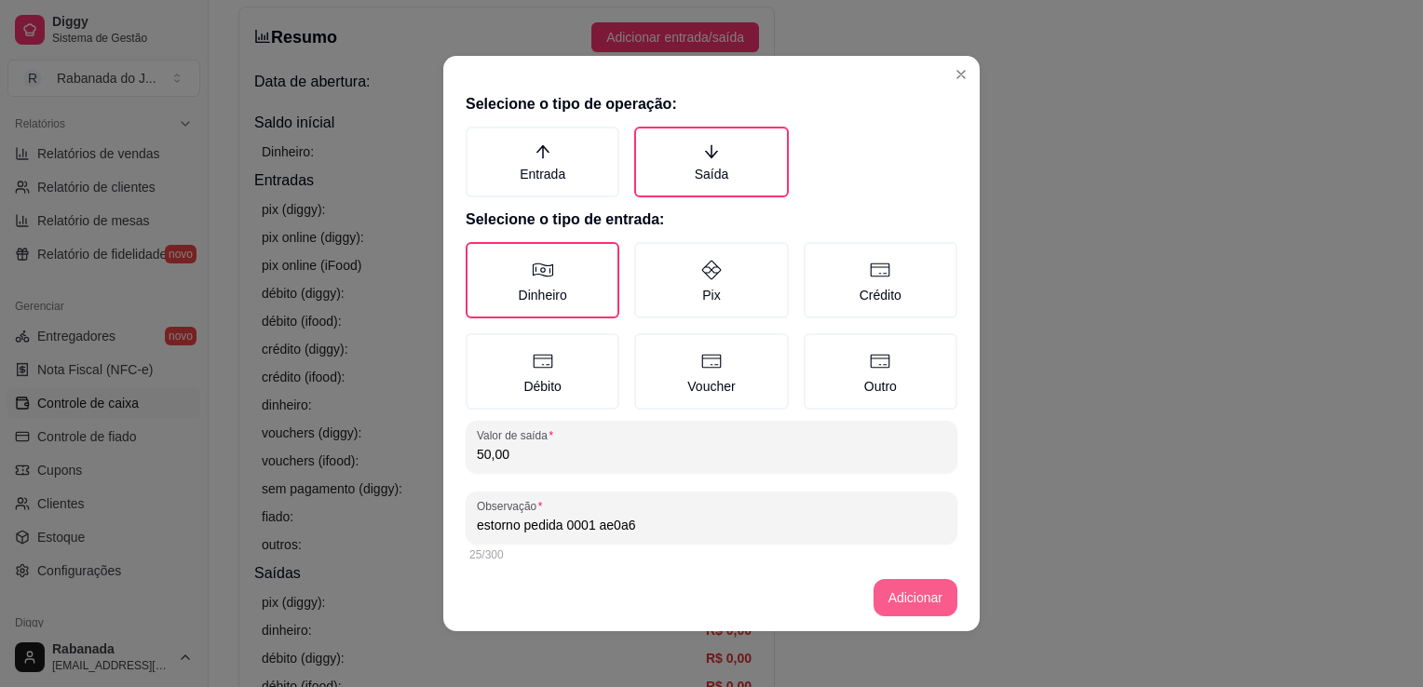
type input "estorno pedida 0001 ae0a6"
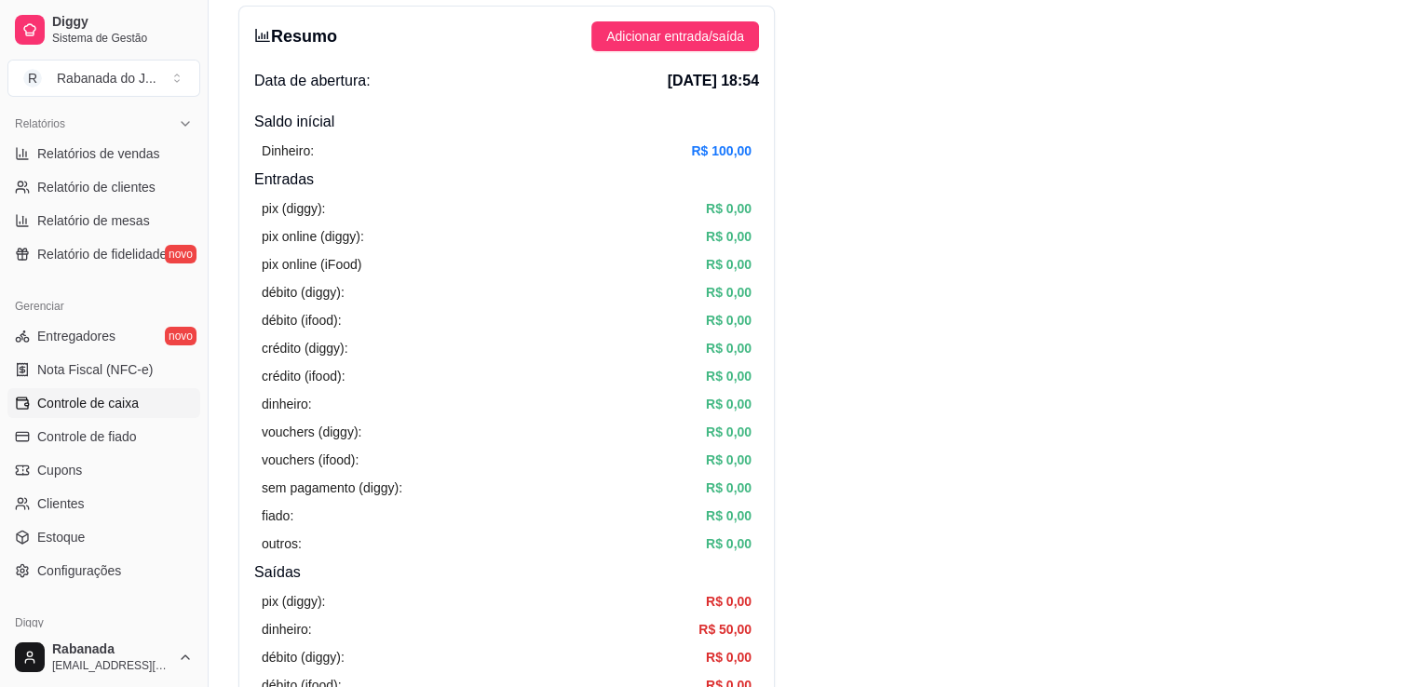
scroll to position [84, 0]
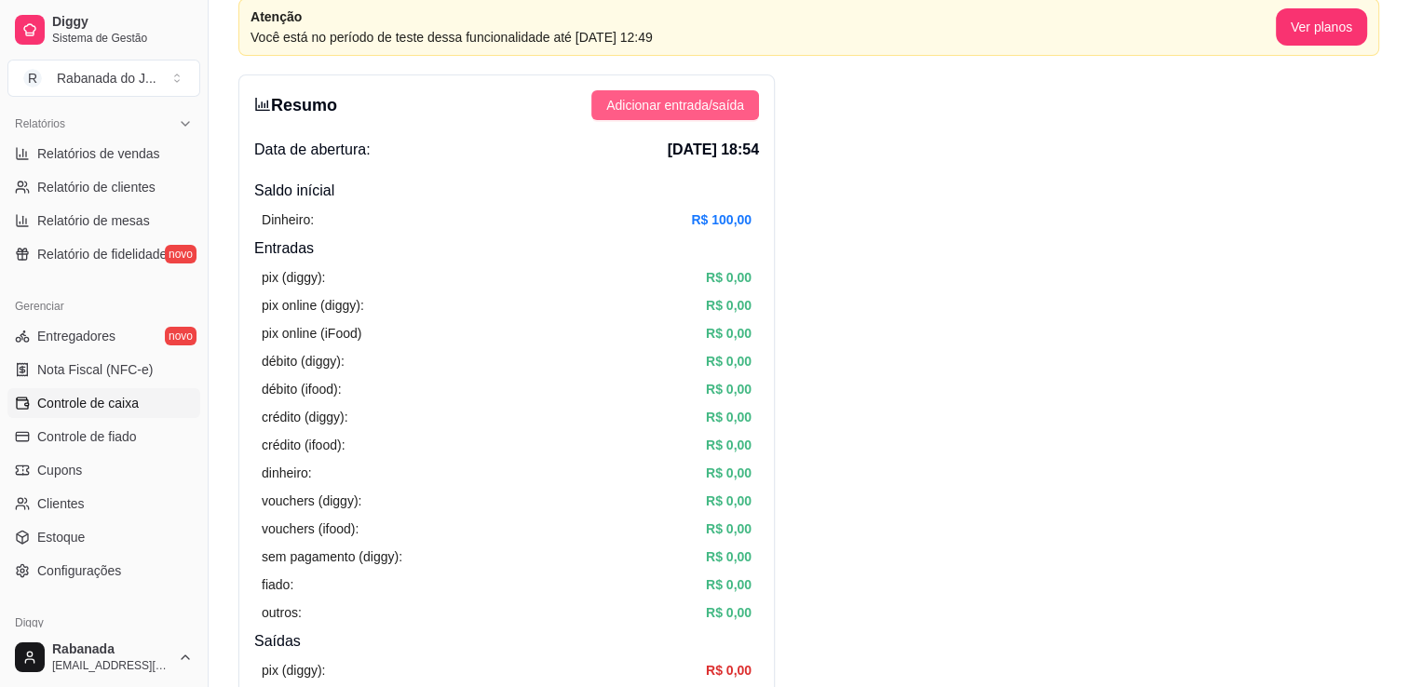
click at [711, 96] on span "Adicionar entrada/saída" at bounding box center [675, 105] width 138 height 20
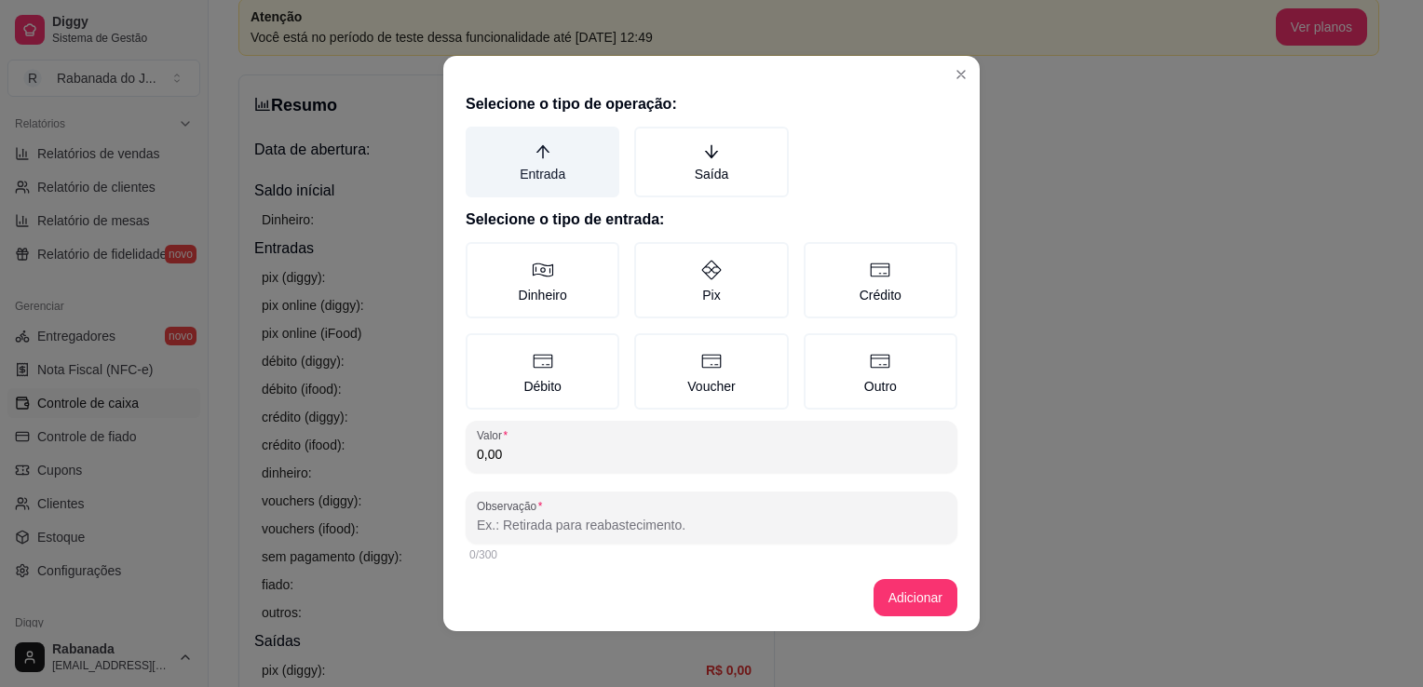
click at [536, 152] on icon "arrow-up" at bounding box center [542, 151] width 17 height 17
click at [480, 141] on button "Entrada" at bounding box center [472, 133] width 15 height 15
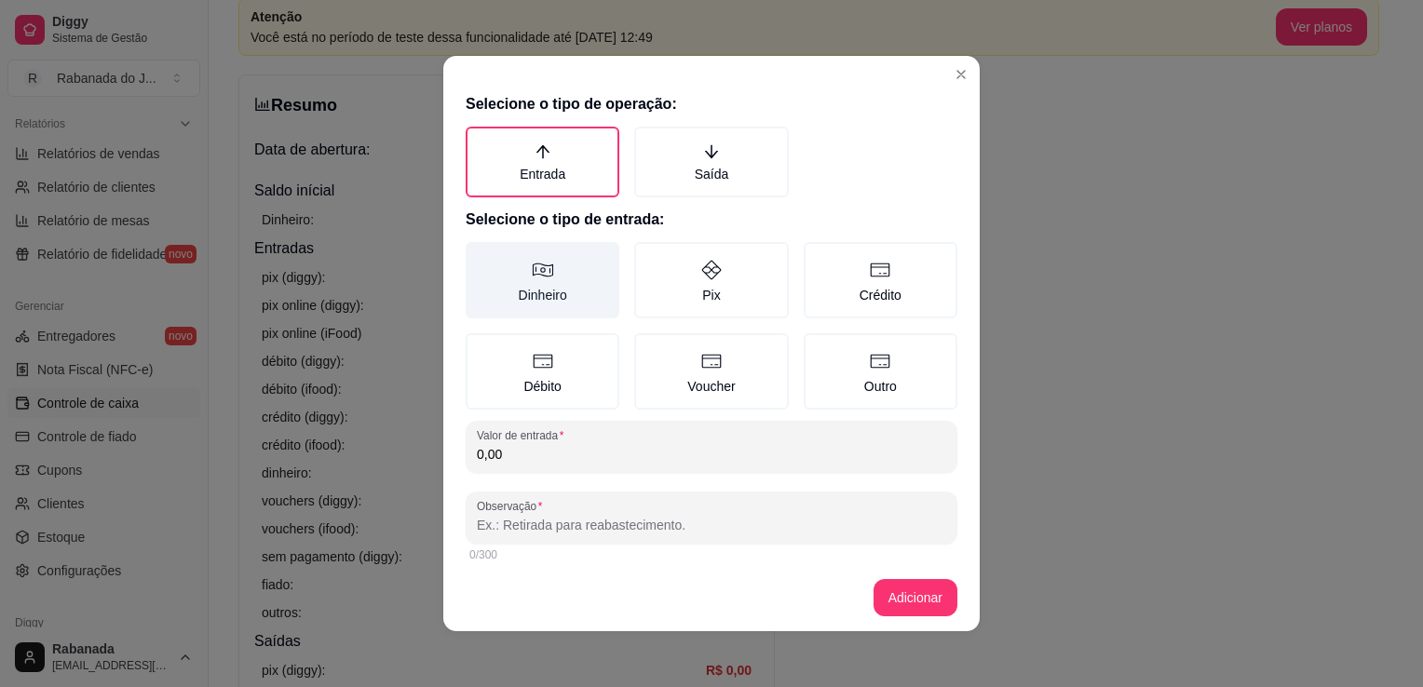
click at [540, 274] on icon at bounding box center [543, 270] width 22 height 22
click at [480, 256] on button "Dinheiro" at bounding box center [472, 248] width 15 height 15
click at [528, 471] on div "Selecione o tipo de operação: Entrada Saída Selecione o tipo de entrada: Dinhei…" at bounding box center [711, 325] width 536 height 479
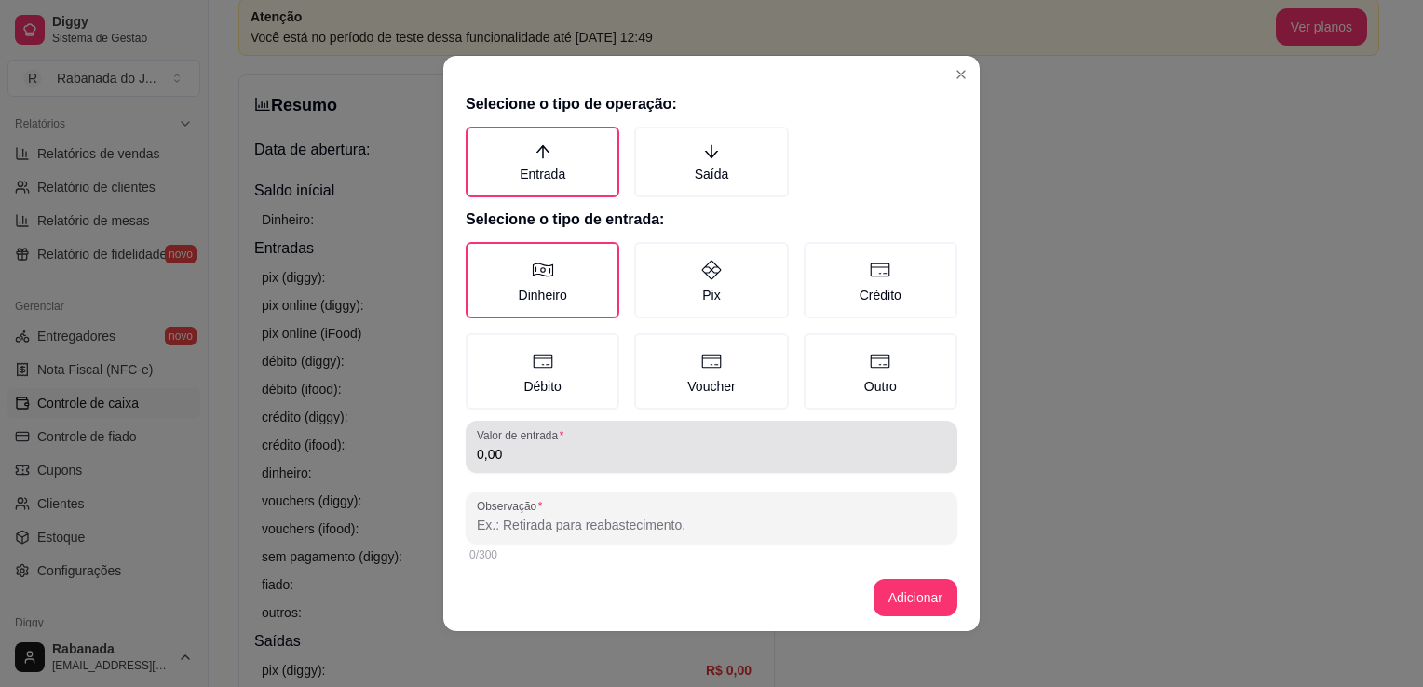
click at [527, 461] on div "0,00" at bounding box center [711, 446] width 469 height 37
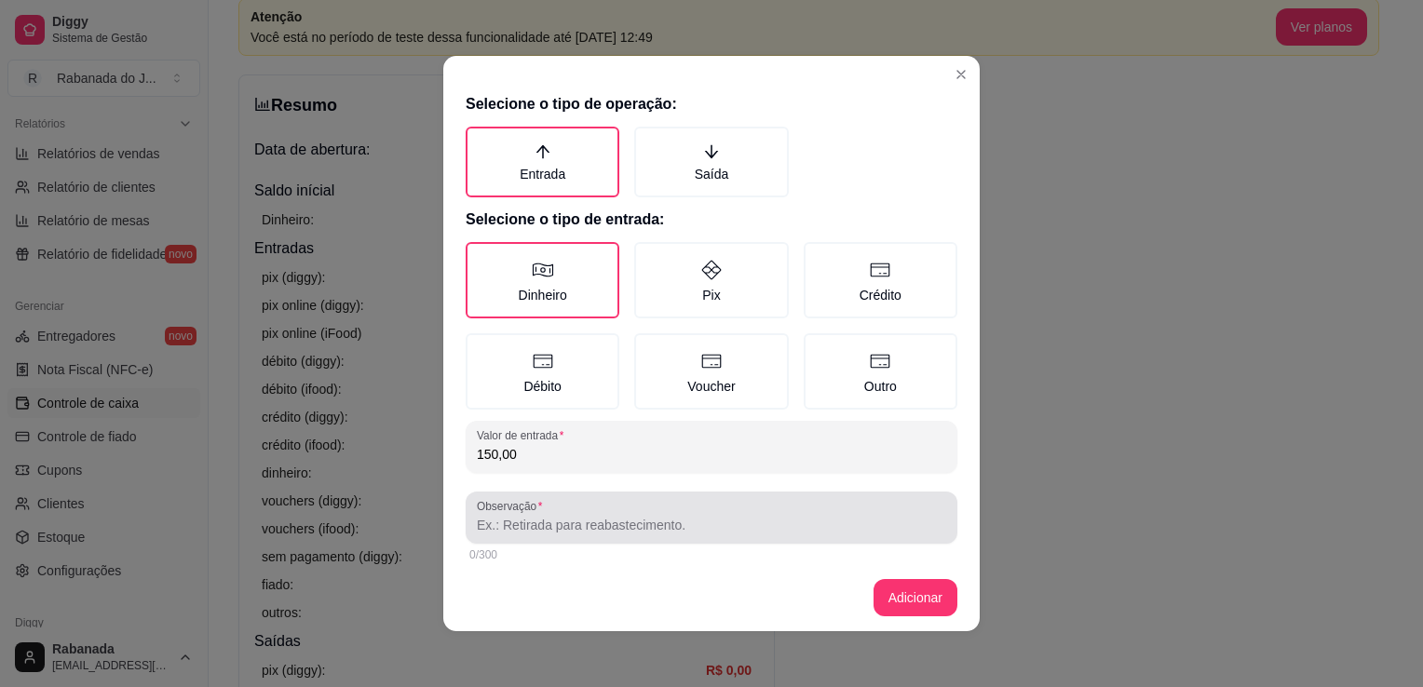
type input "150,00"
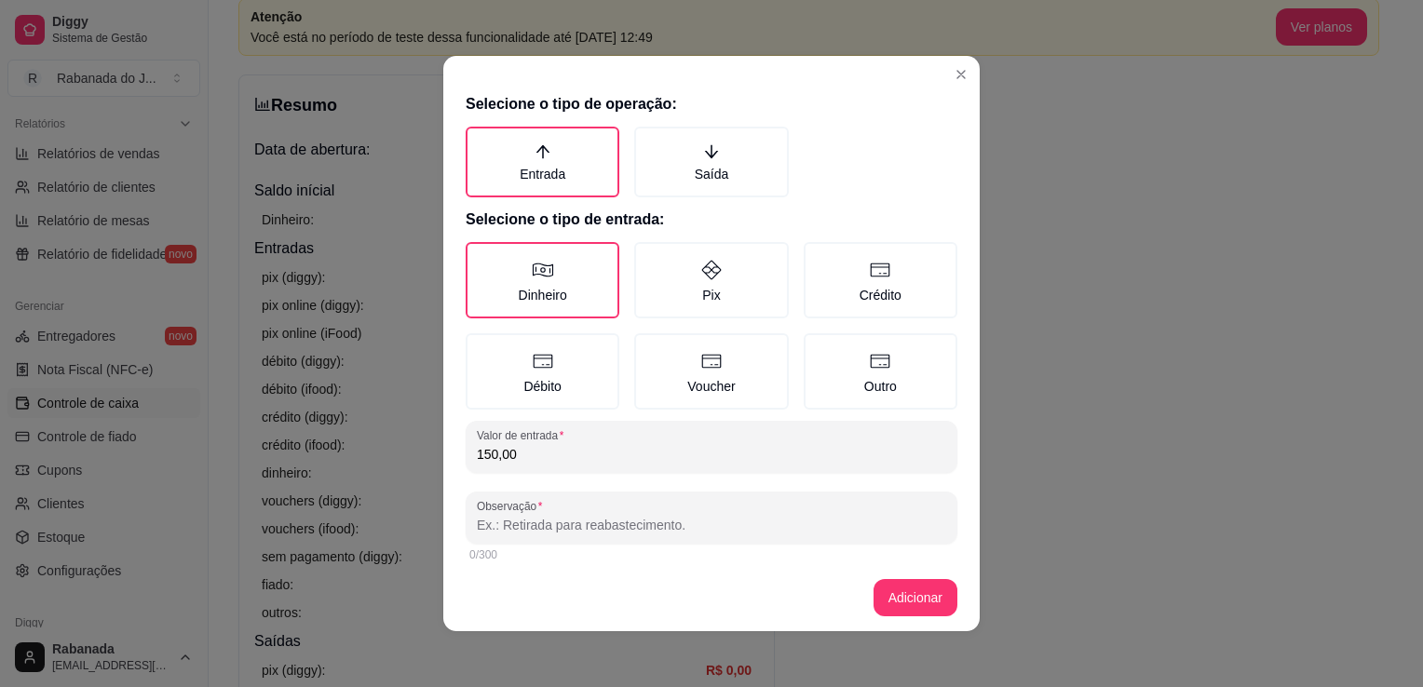
click at [544, 528] on input "Observação" at bounding box center [711, 525] width 469 height 19
type input "Entrada sangria Tiago"
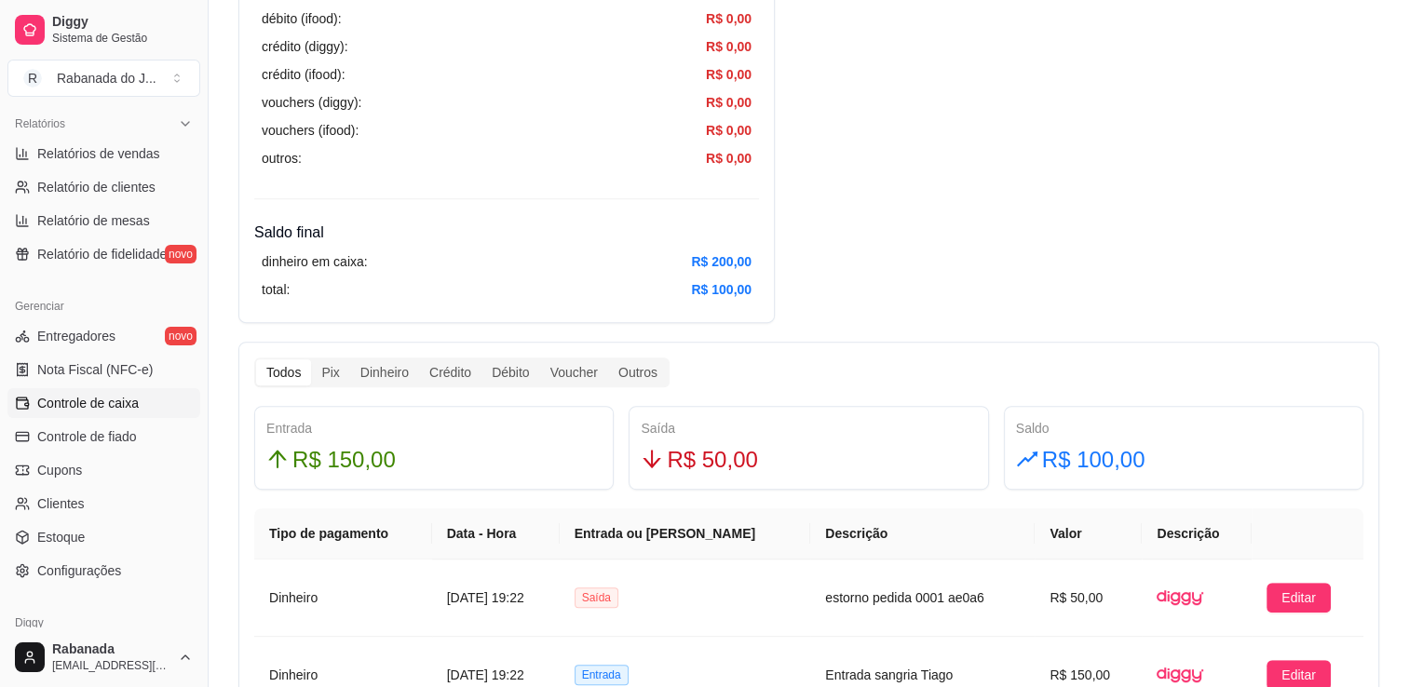
scroll to position [796, 0]
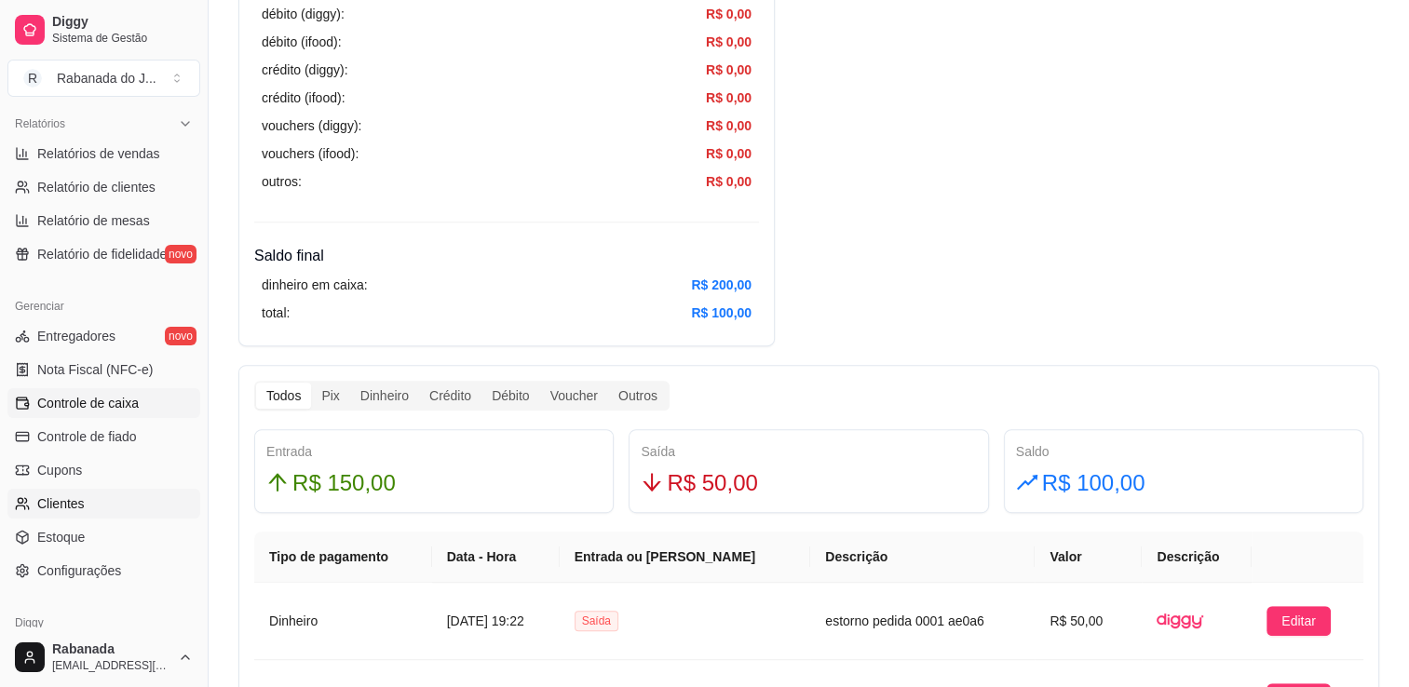
click at [93, 509] on link "Clientes" at bounding box center [103, 504] width 193 height 30
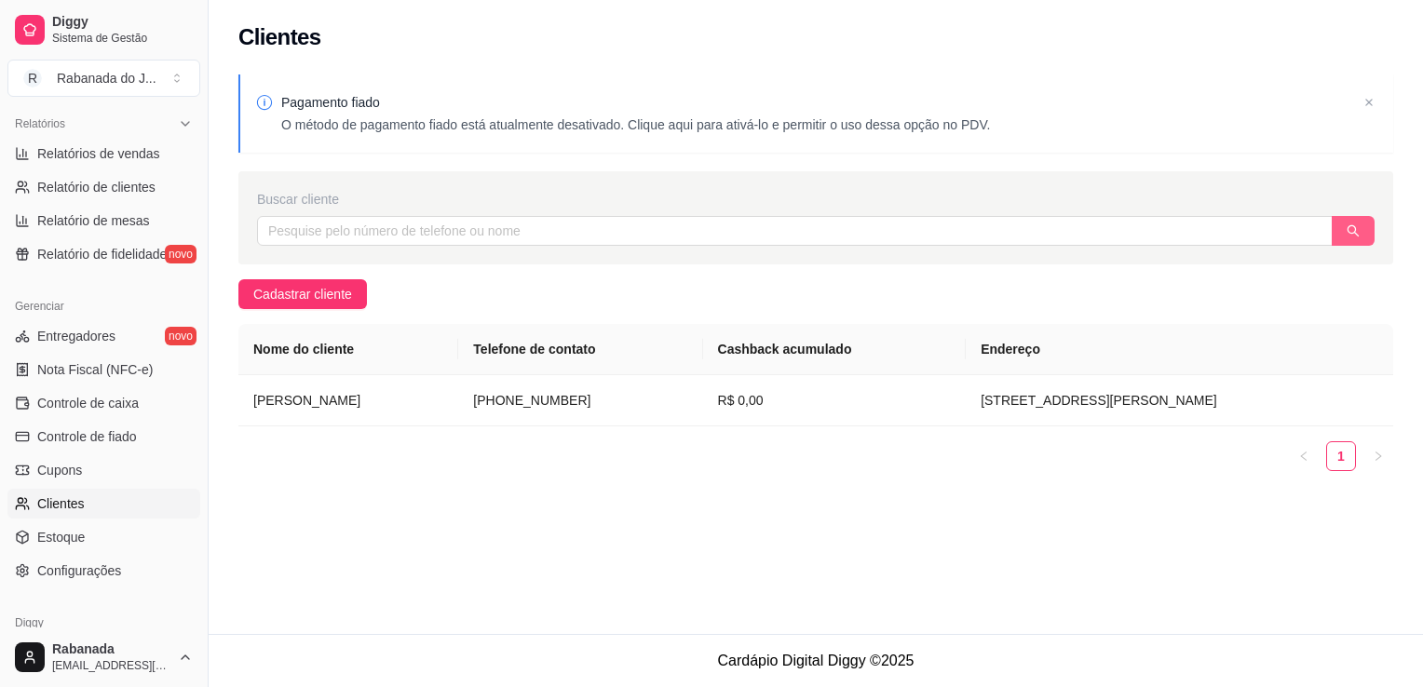
click at [1351, 241] on button "button" at bounding box center [1352, 231] width 43 height 30
click at [351, 408] on td "[PERSON_NAME]" at bounding box center [348, 400] width 220 height 51
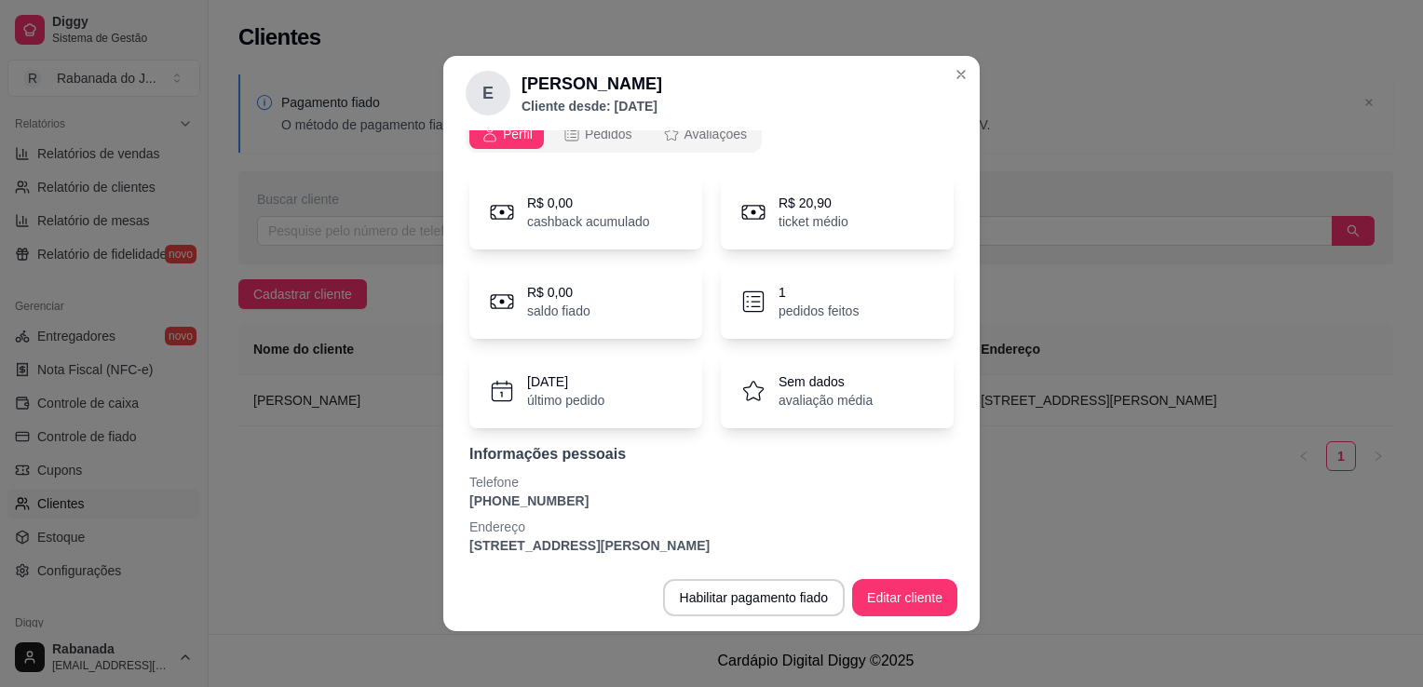
scroll to position [31, 0]
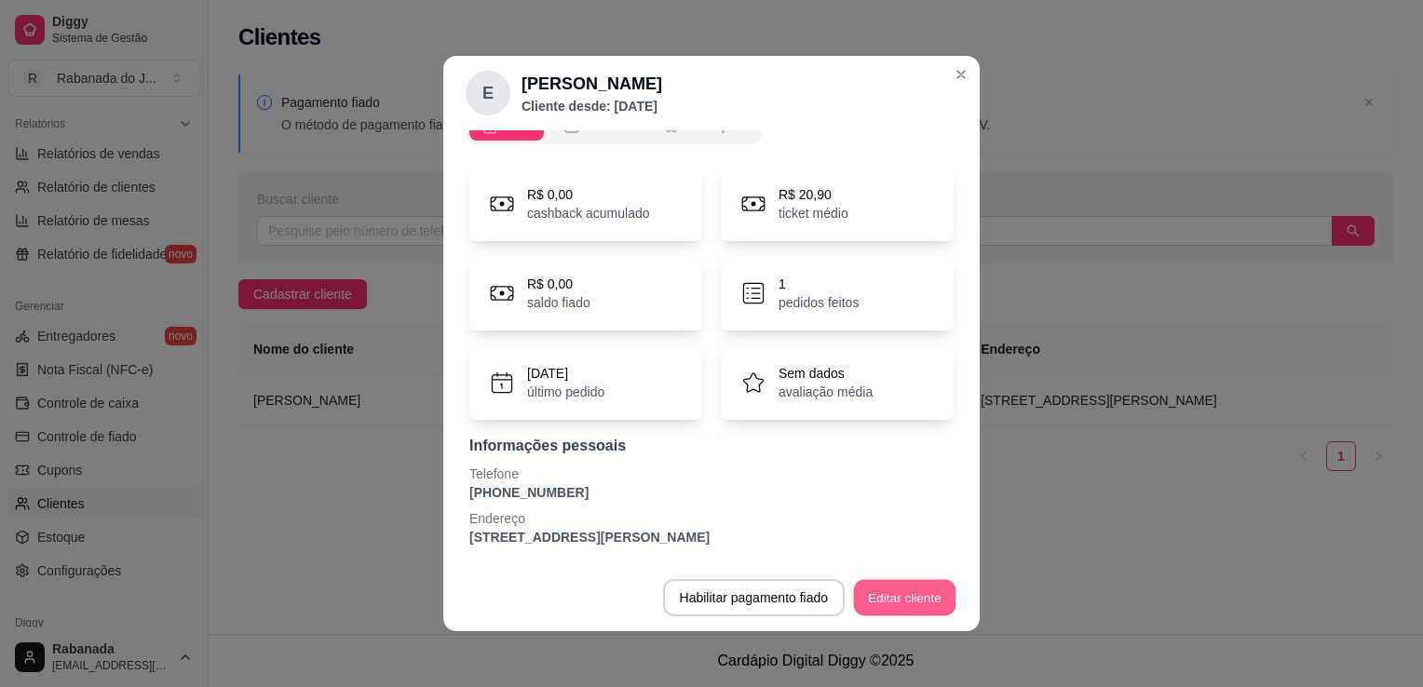
click at [915, 598] on button "Editar cliente" at bounding box center [905, 598] width 102 height 36
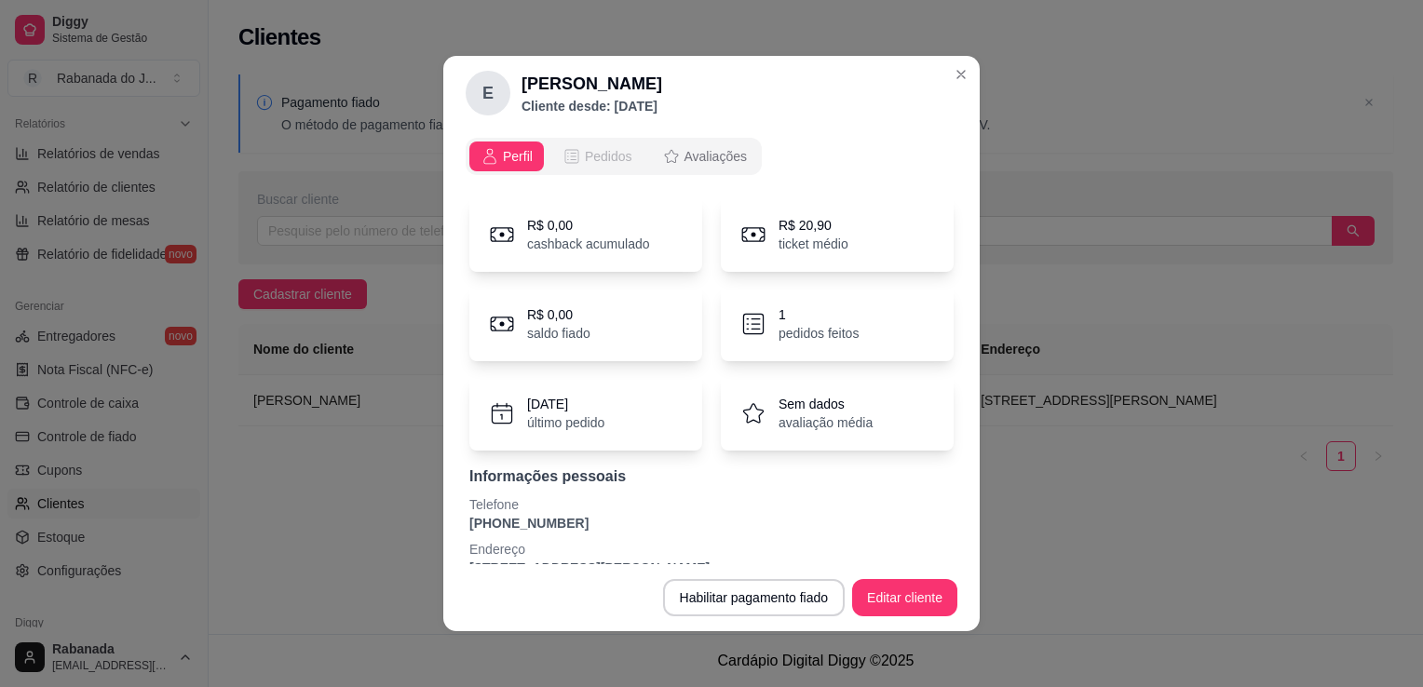
click at [580, 146] on button "Pedidos" at bounding box center [597, 157] width 92 height 30
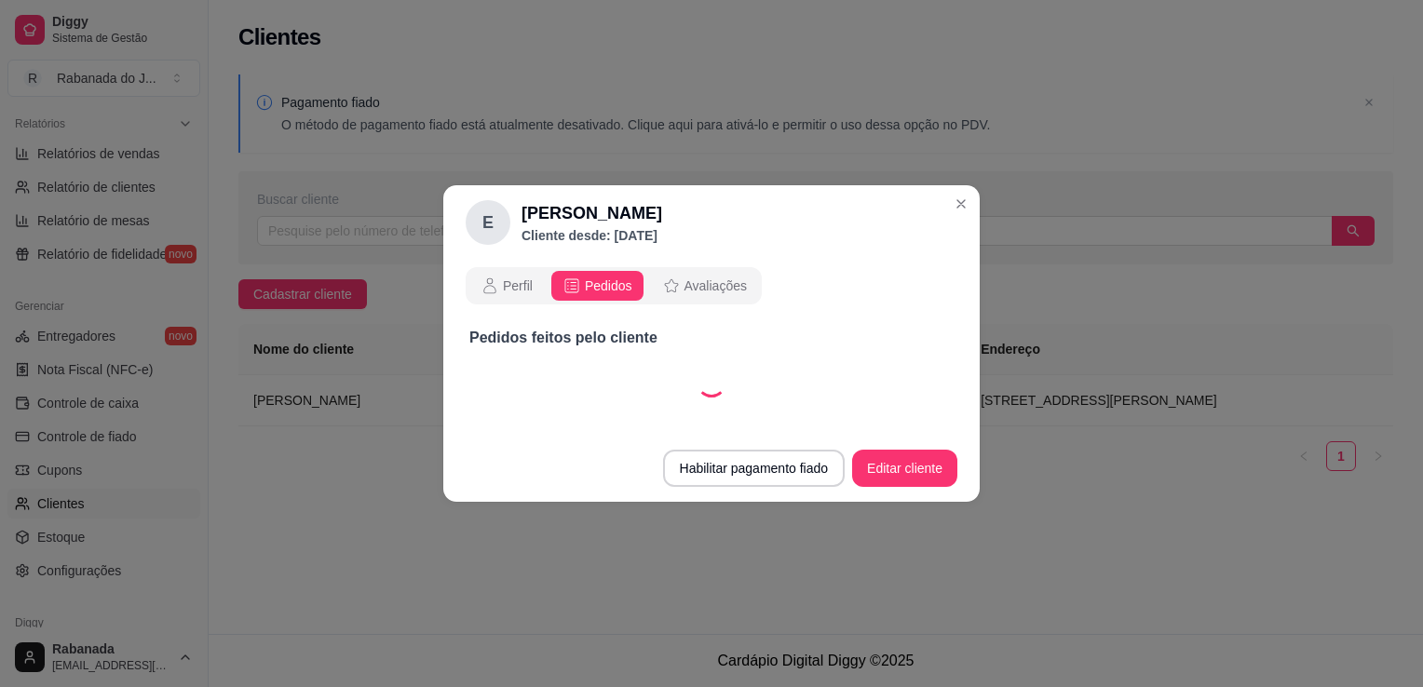
select select "30"
select select "ALL"
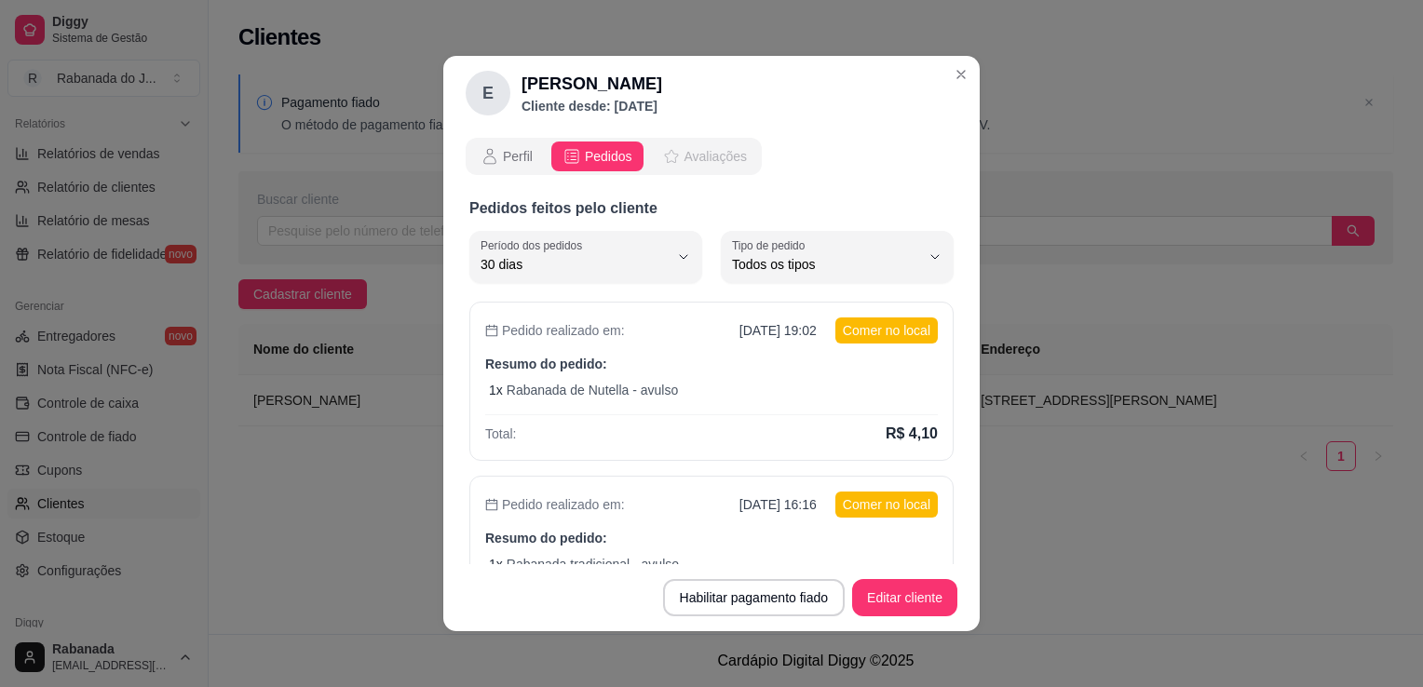
click at [712, 158] on span "Avaliações" at bounding box center [715, 156] width 62 height 19
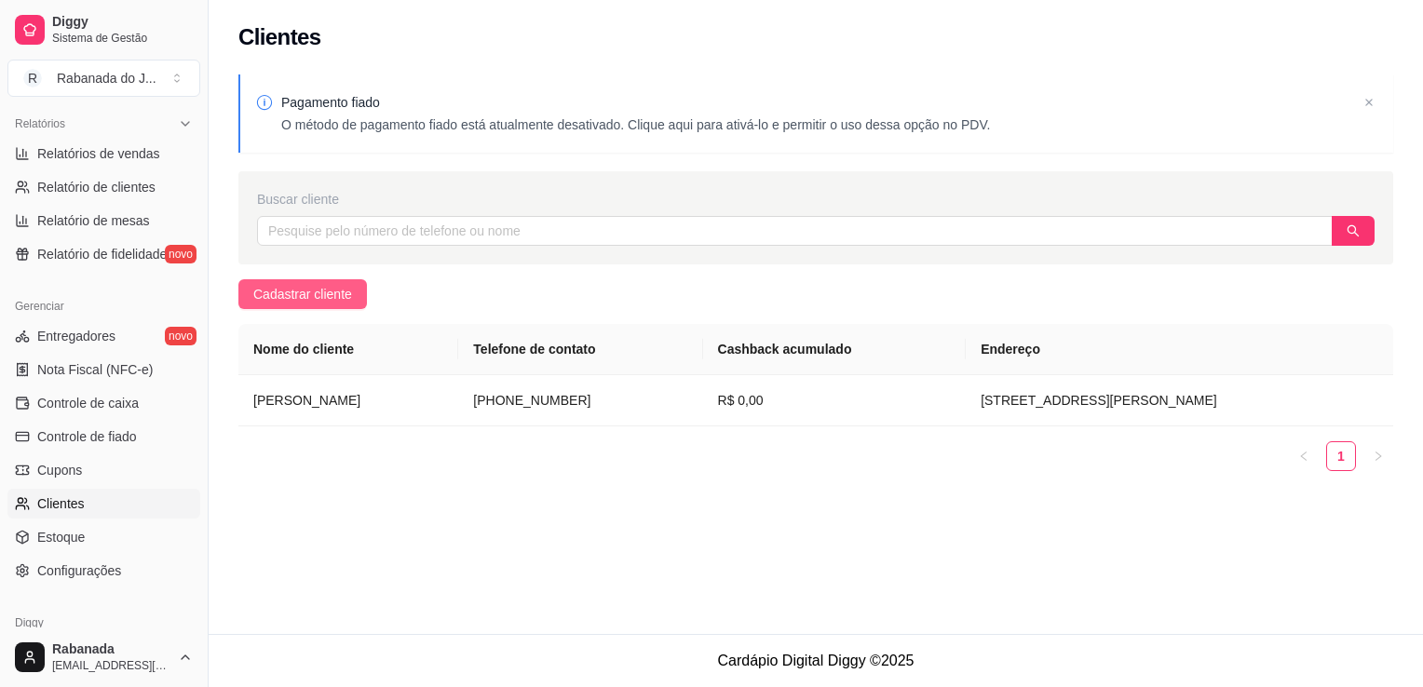
click at [307, 292] on span "Cadastrar cliente" at bounding box center [302, 294] width 99 height 20
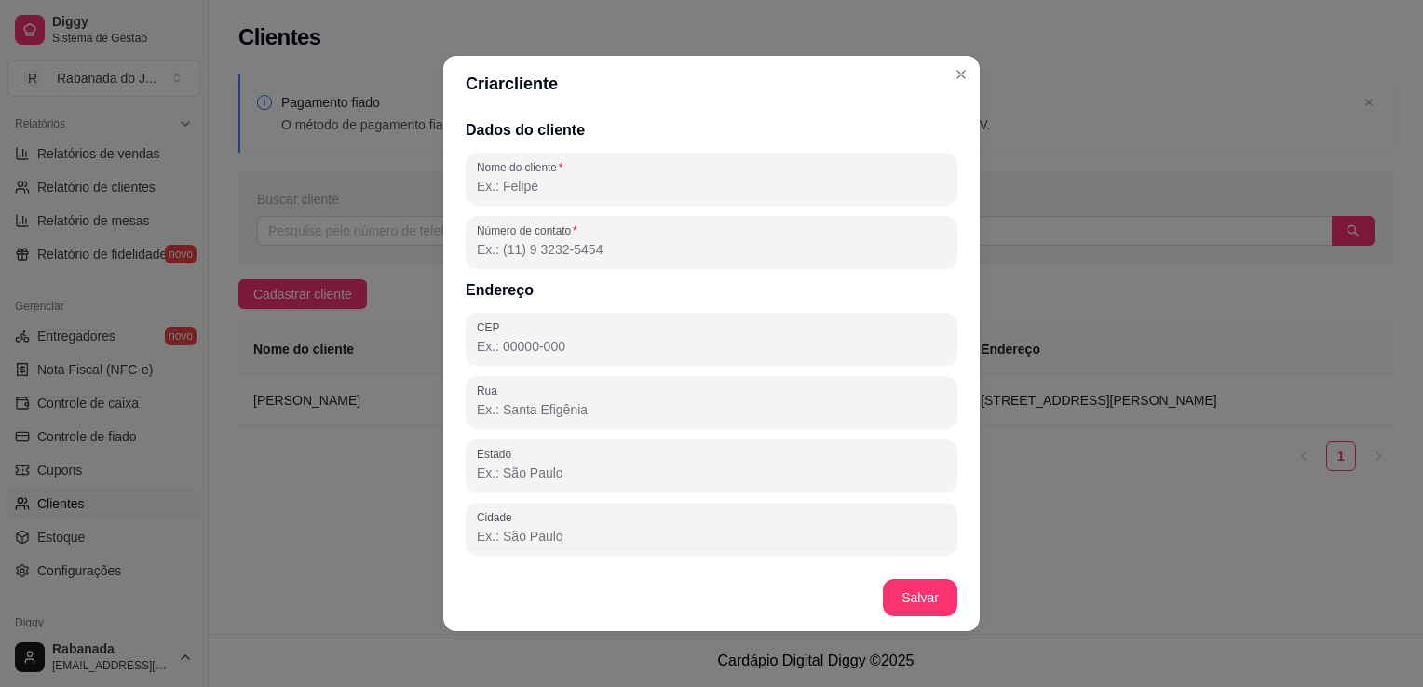
click at [561, 354] on input "CEP" at bounding box center [711, 346] width 469 height 19
type input "22780-100"
type input "[PERSON_NAME]"
type input "[PHONE_NUMBER]"
type input "Rua [PERSON_NAME]"
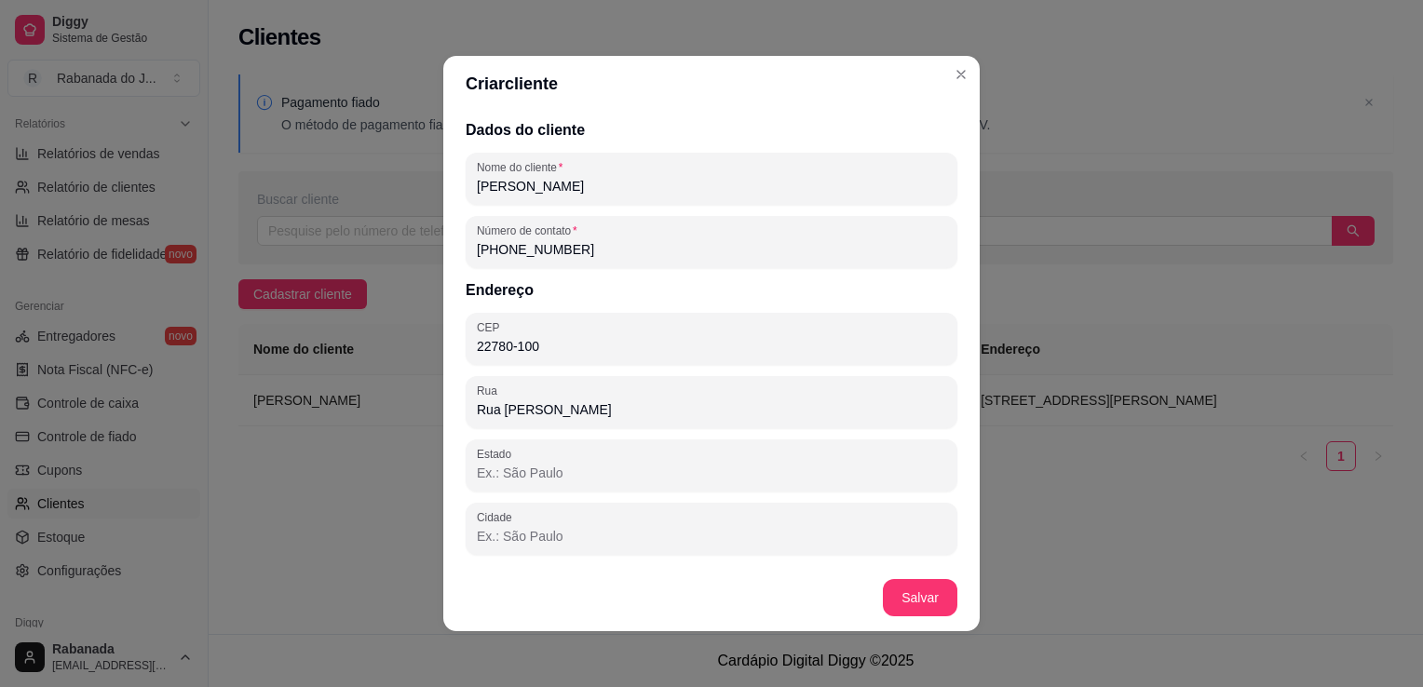
type input "RJ"
type input "[GEOGRAPHIC_DATA]"
type input "Jacarepaguá"
type input "34"
type input "casa10"
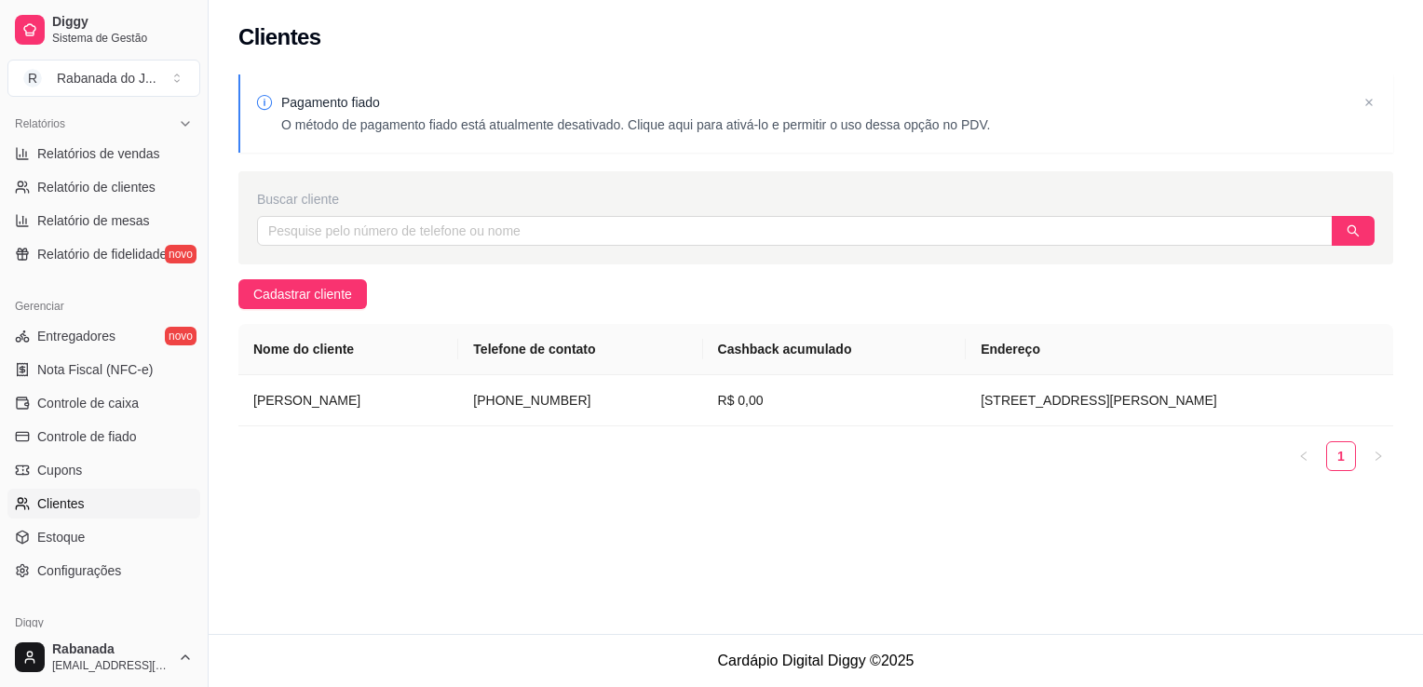
scroll to position [114, 0]
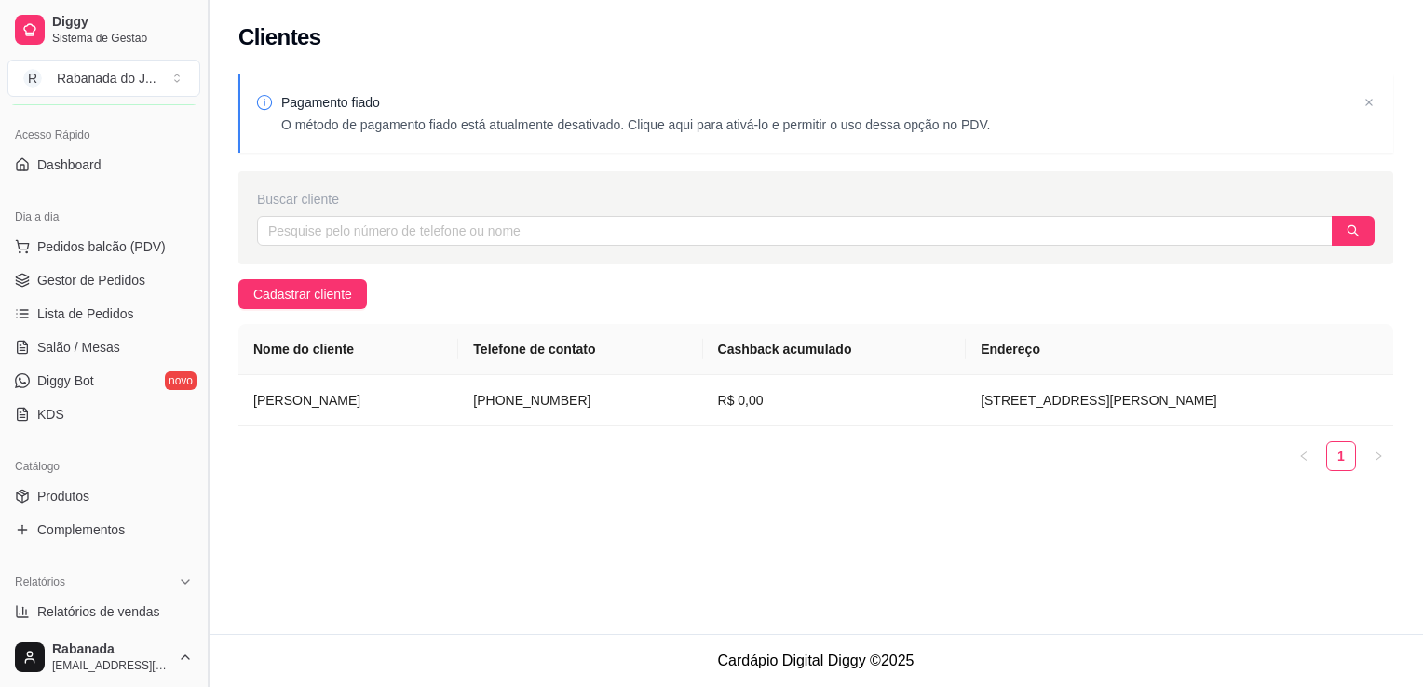
click at [202, 618] on button "Toggle Sidebar" at bounding box center [207, 343] width 15 height 687
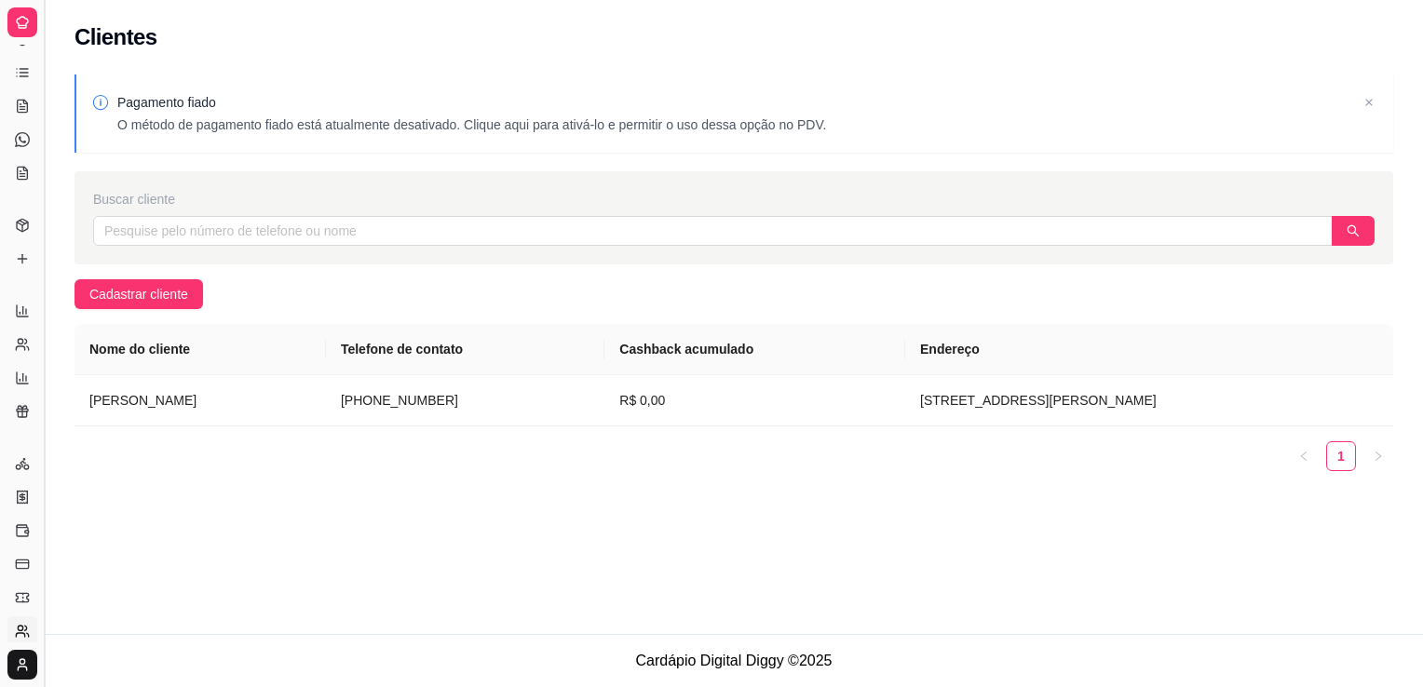
scroll to position [0, 0]
click at [49, 591] on button "Toggle Sidebar" at bounding box center [43, 343] width 15 height 687
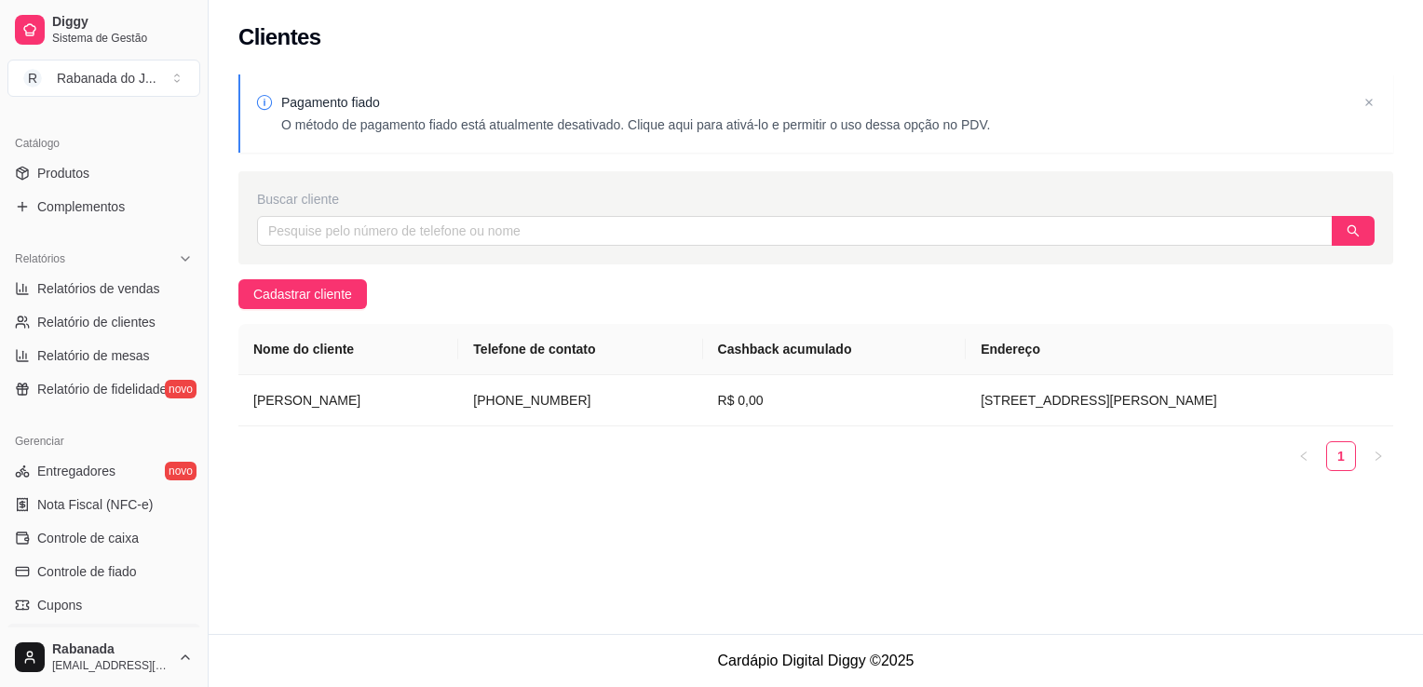
scroll to position [447, 0]
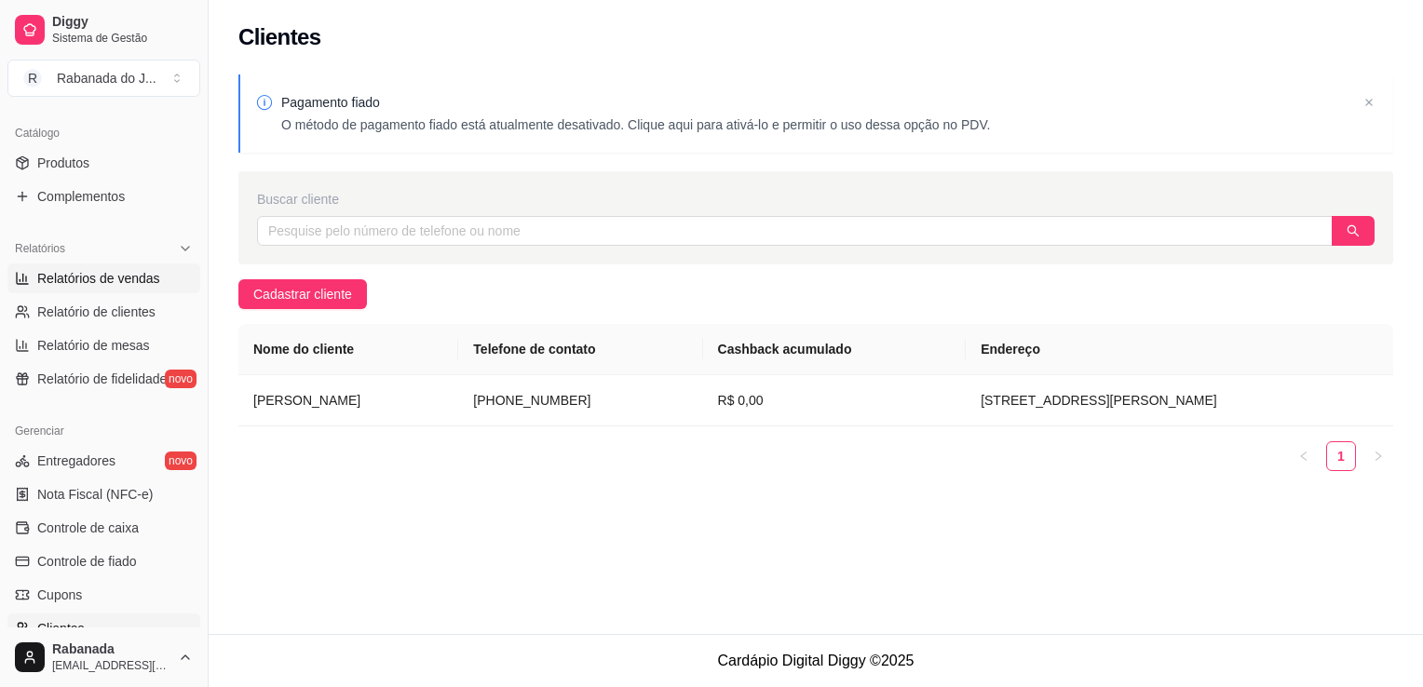
click at [147, 284] on span "Relatórios de vendas" at bounding box center [98, 278] width 123 height 19
select select "ALL"
select select "0"
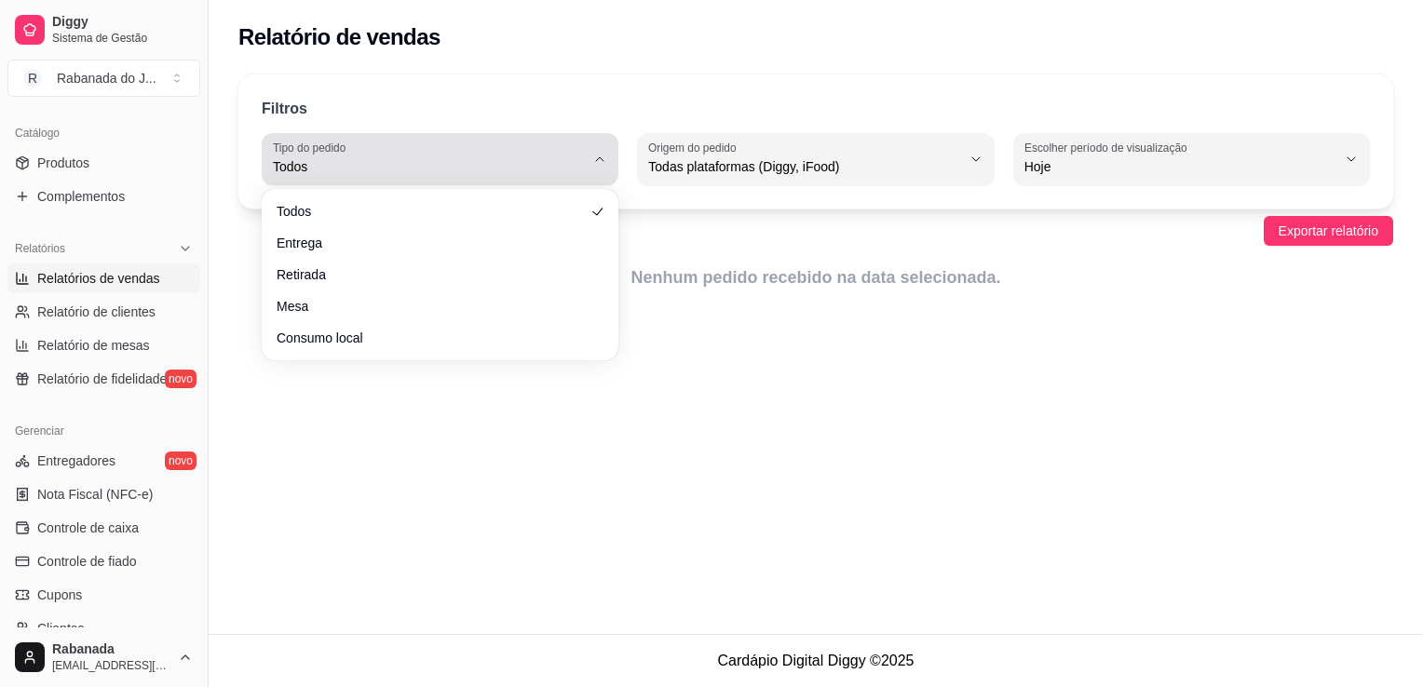
click at [596, 164] on icon "button" at bounding box center [599, 159] width 15 height 15
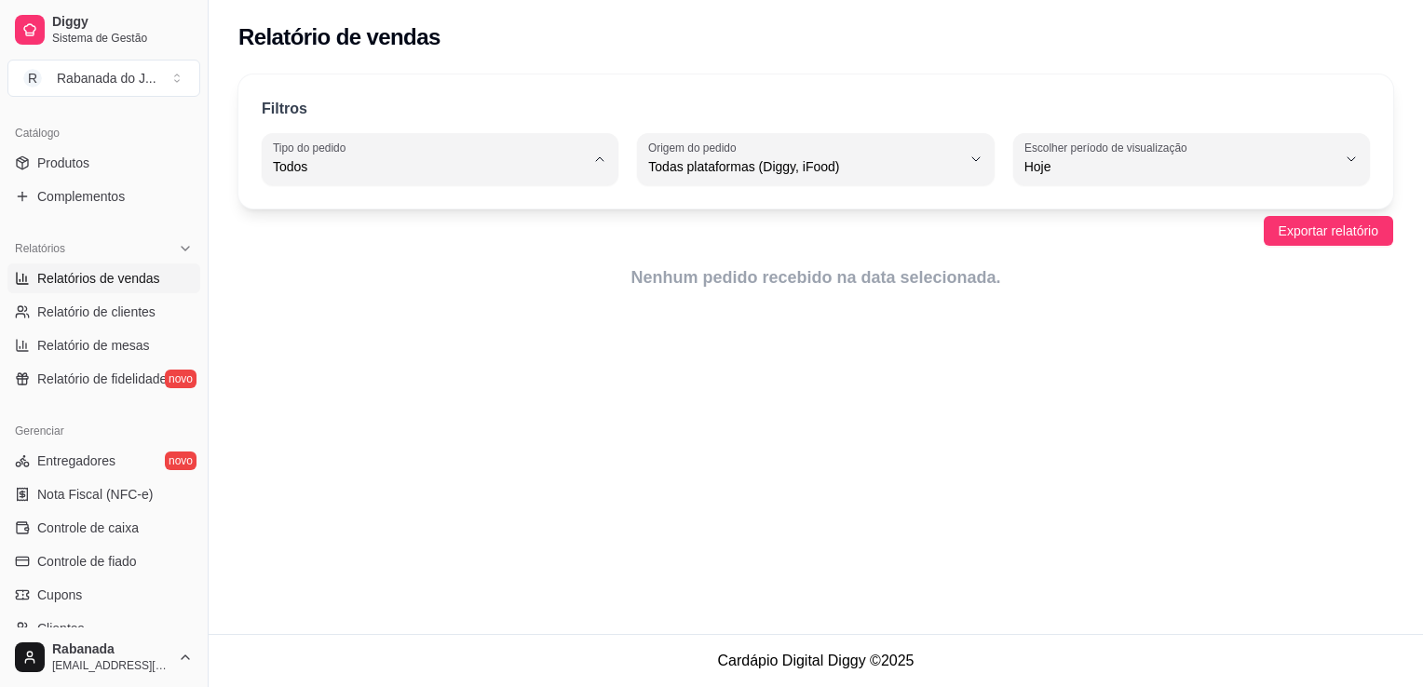
click at [412, 341] on span "Consumo local" at bounding box center [431, 332] width 296 height 18
type input "EAT_IN"
select select "EAT_IN"
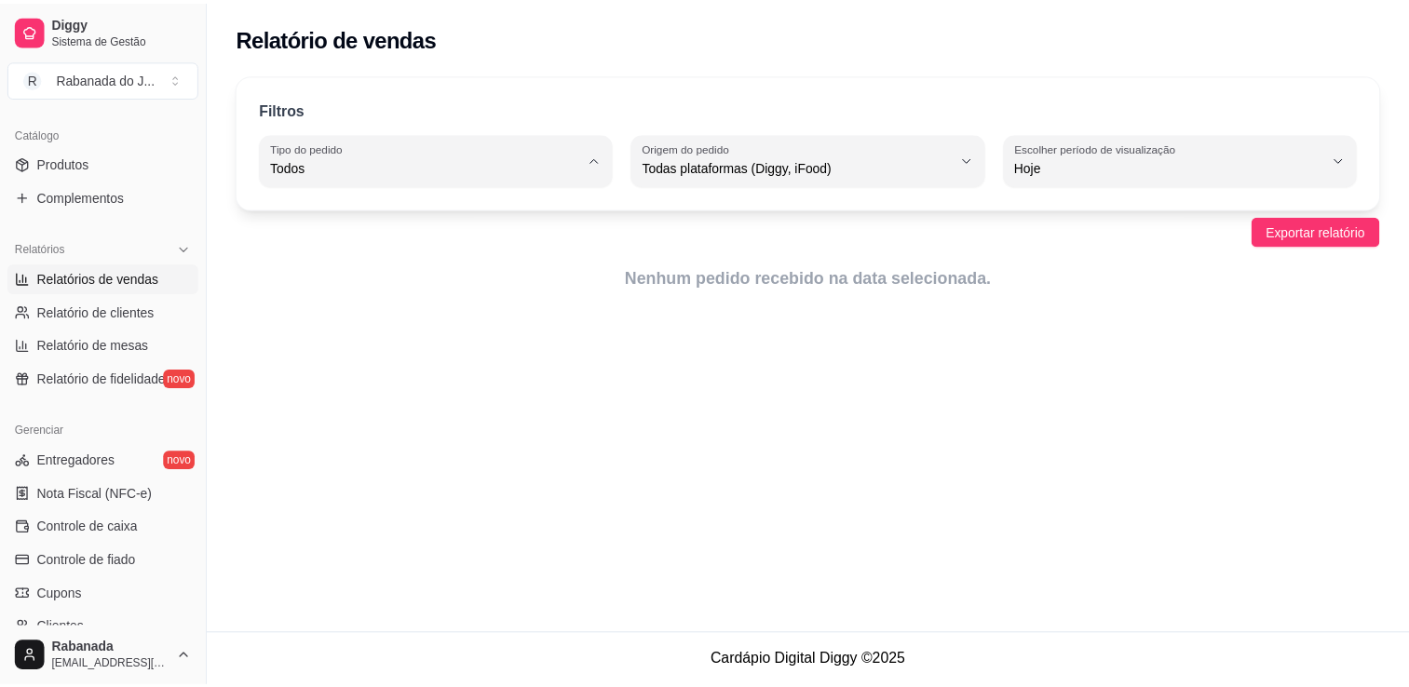
scroll to position [18, 0]
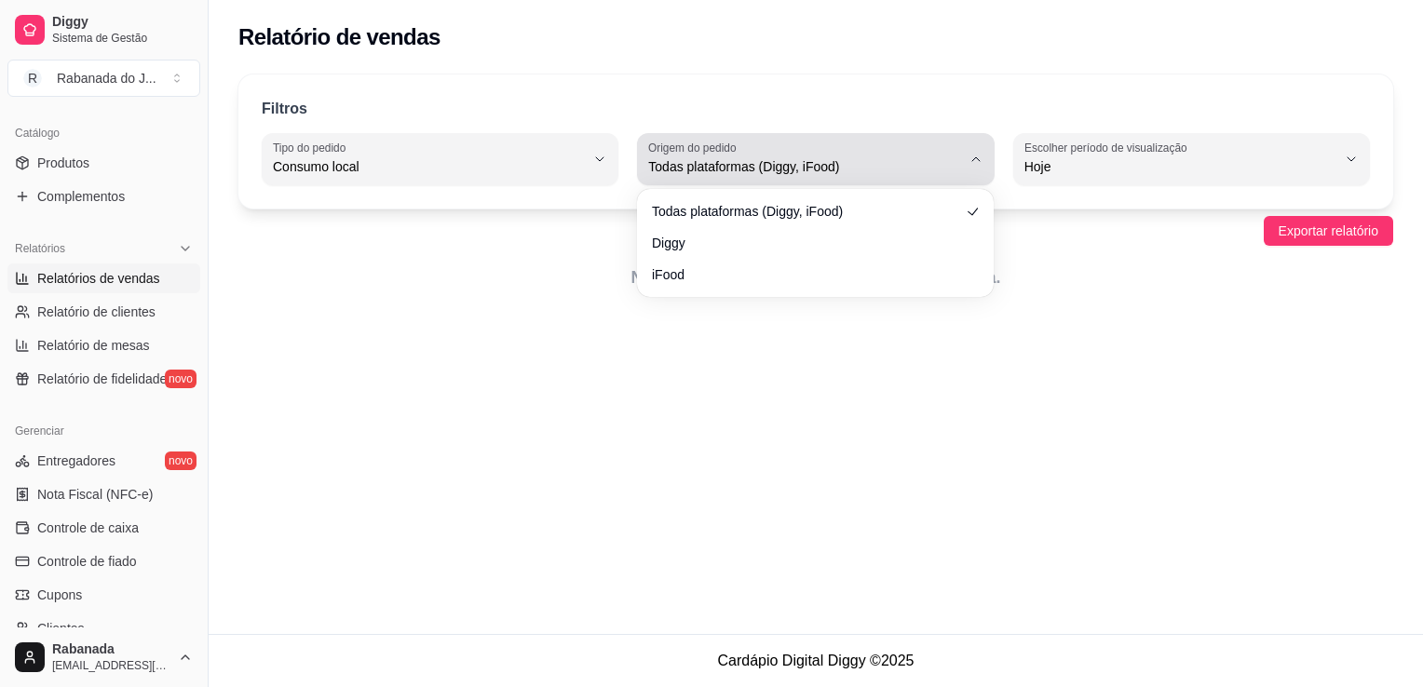
click at [947, 164] on span "Todas plataformas (Diggy, iFood)" at bounding box center [804, 166] width 312 height 19
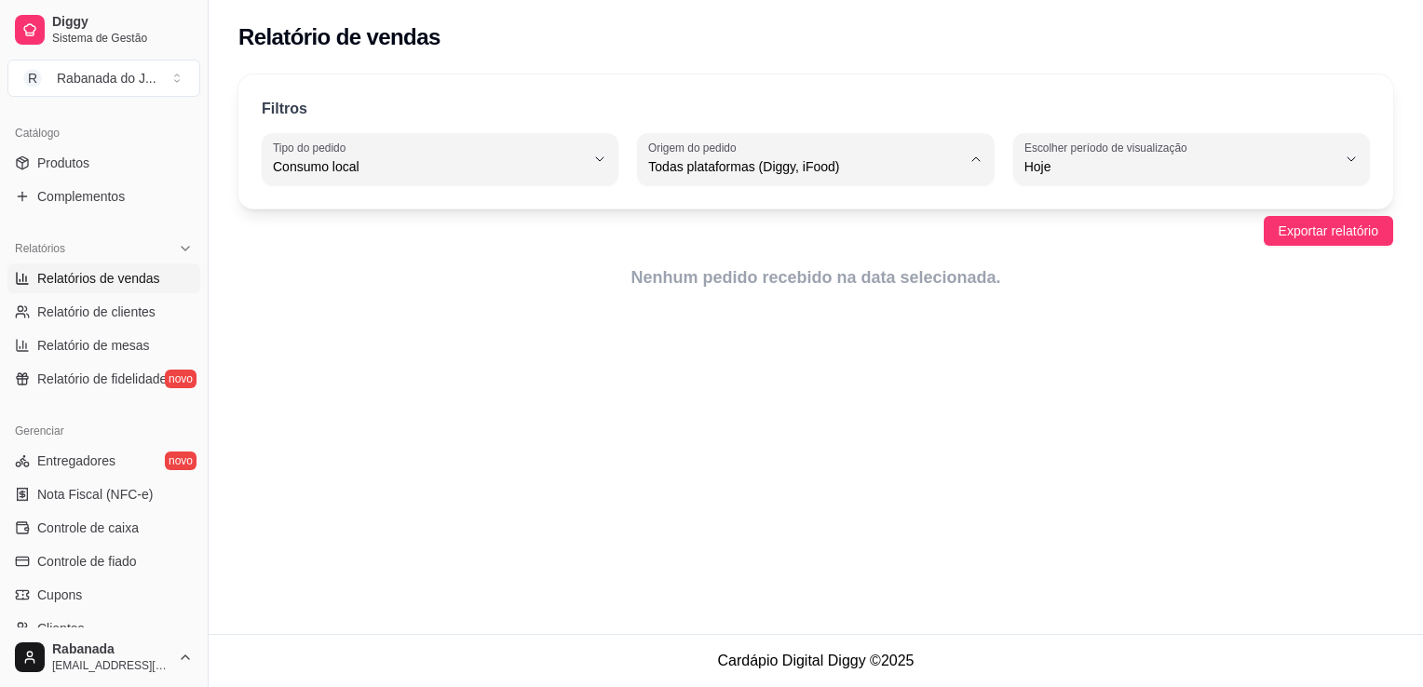
click at [763, 255] on li "Diggy" at bounding box center [816, 240] width 329 height 29
type input "DIGGY"
select select "DIGGY"
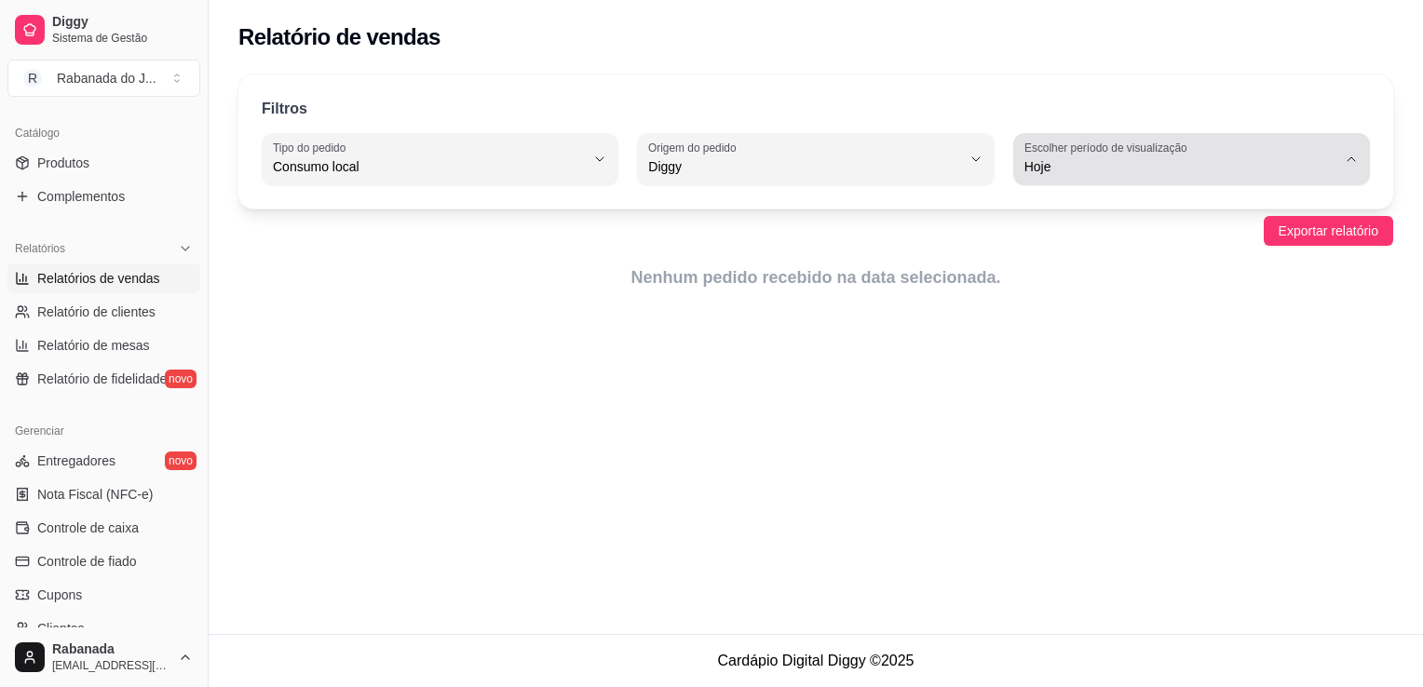
click at [1182, 177] on div "Hoje" at bounding box center [1180, 159] width 312 height 37
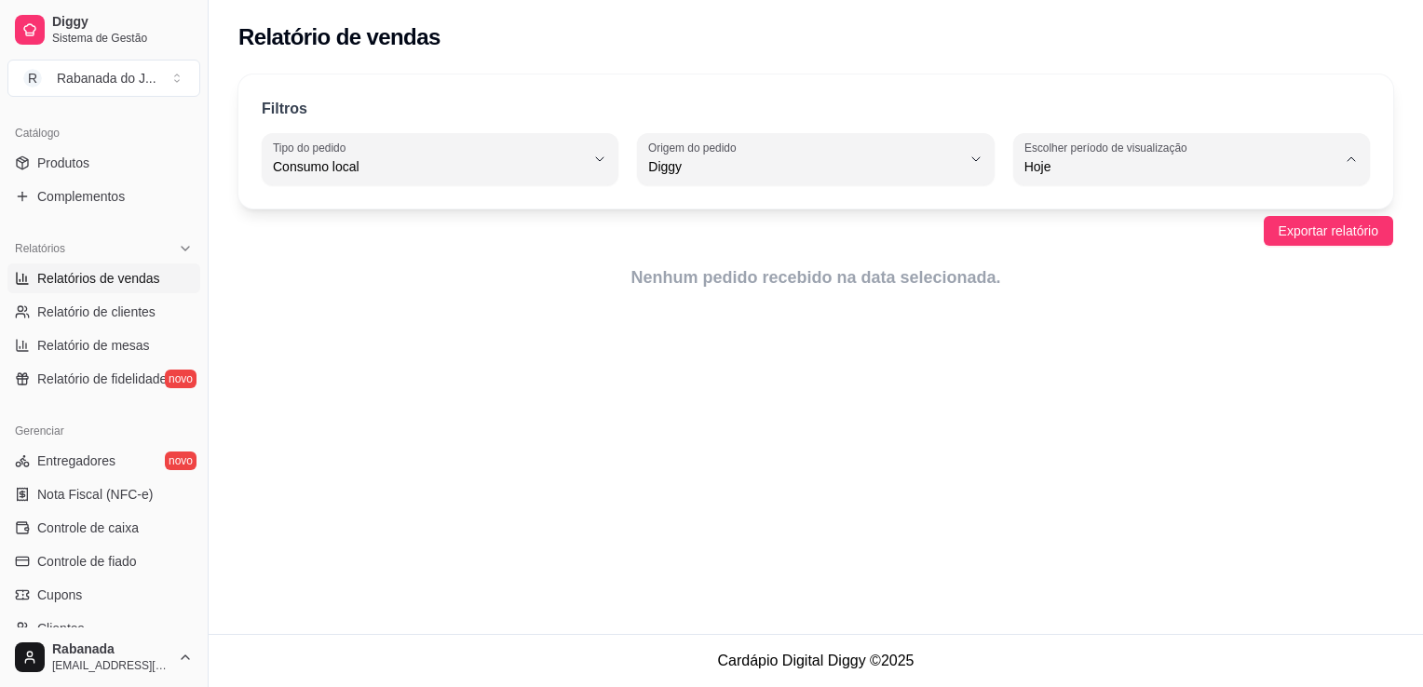
click at [1131, 241] on span "Ontem" at bounding box center [1182, 241] width 296 height 18
type input "1"
select select "1"
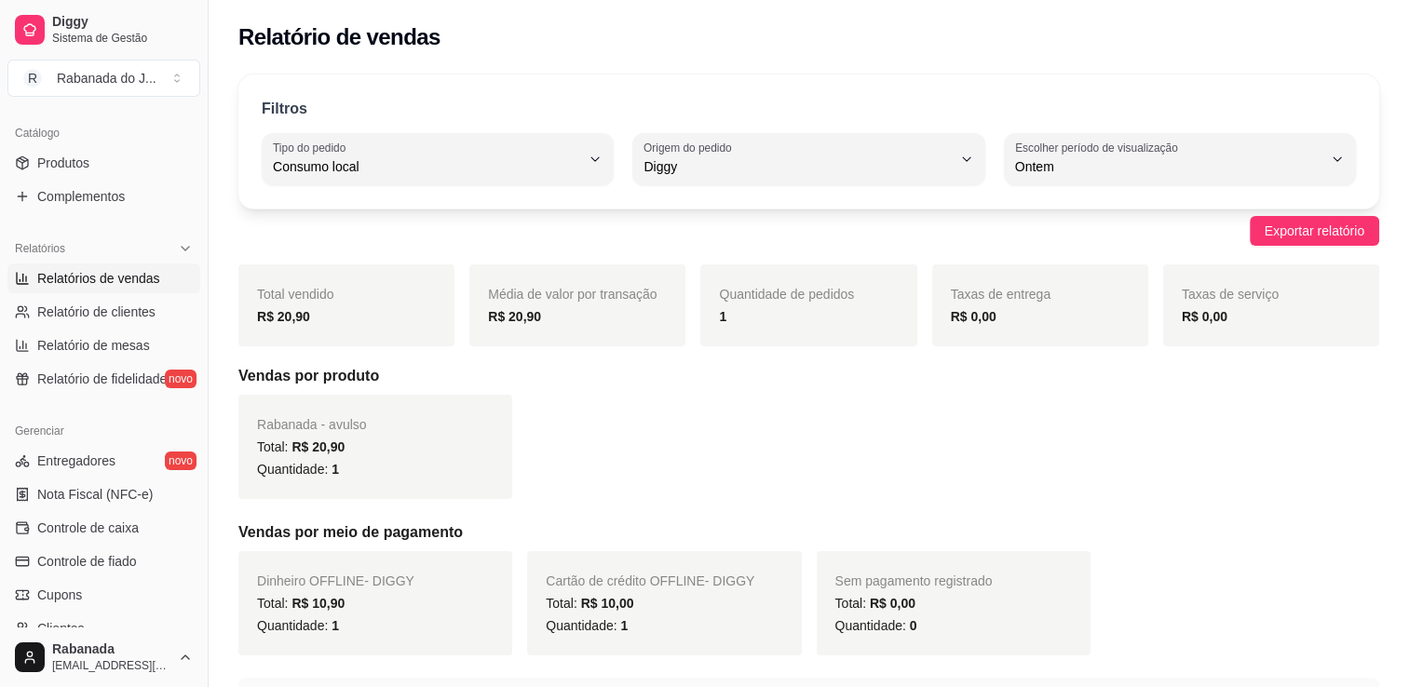
click at [1406, 572] on div "Filtros EAT_IN Tipo do pedido Todos Entrega Retirada Mesa Consumo local Tipo do…" at bounding box center [809, 475] width 1200 height 825
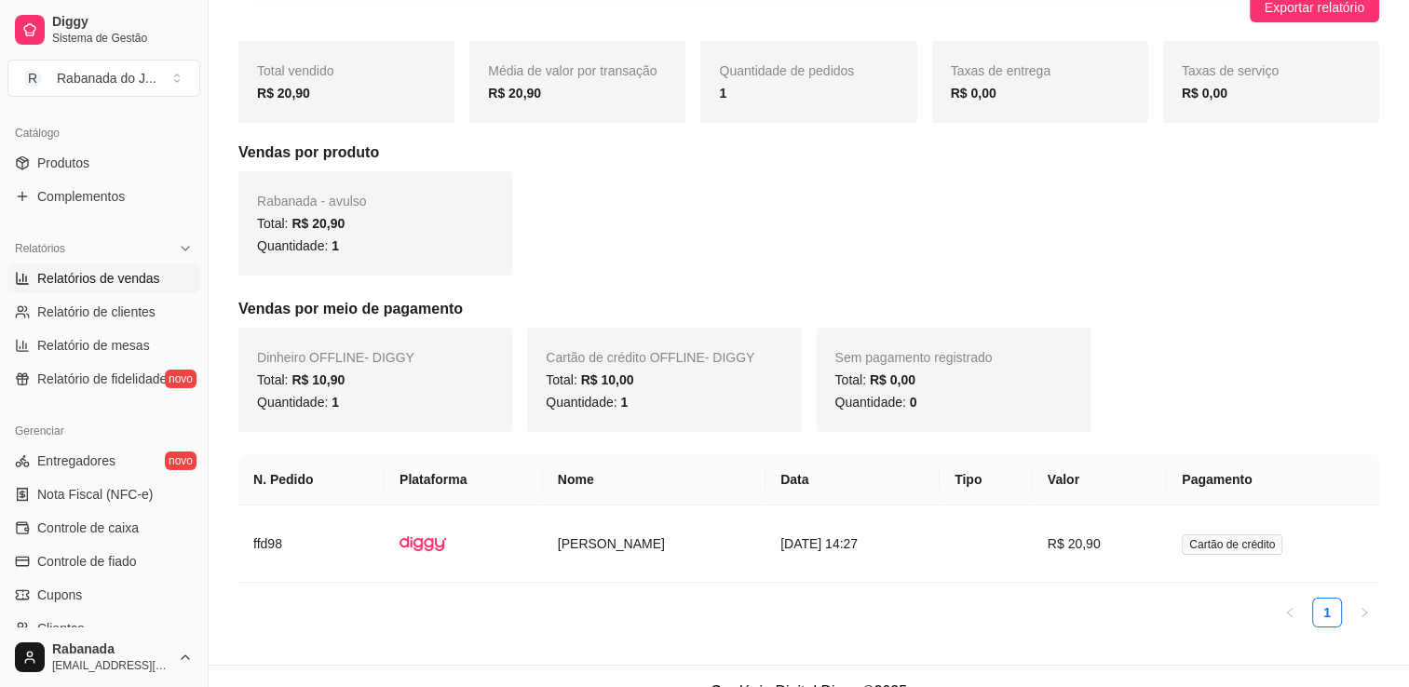
scroll to position [253, 0]
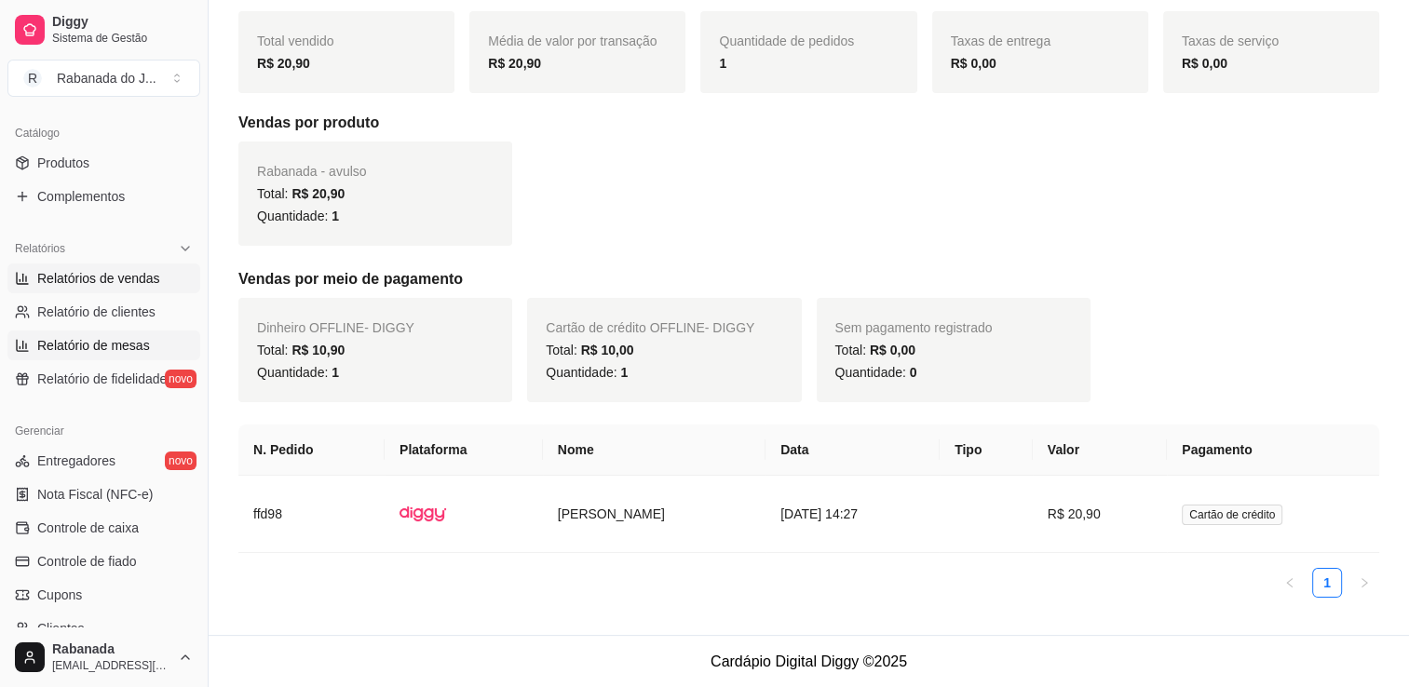
click at [104, 349] on span "Relatório de mesas" at bounding box center [93, 345] width 113 height 19
select select "TOTAL_OF_ORDERS"
select select "7"
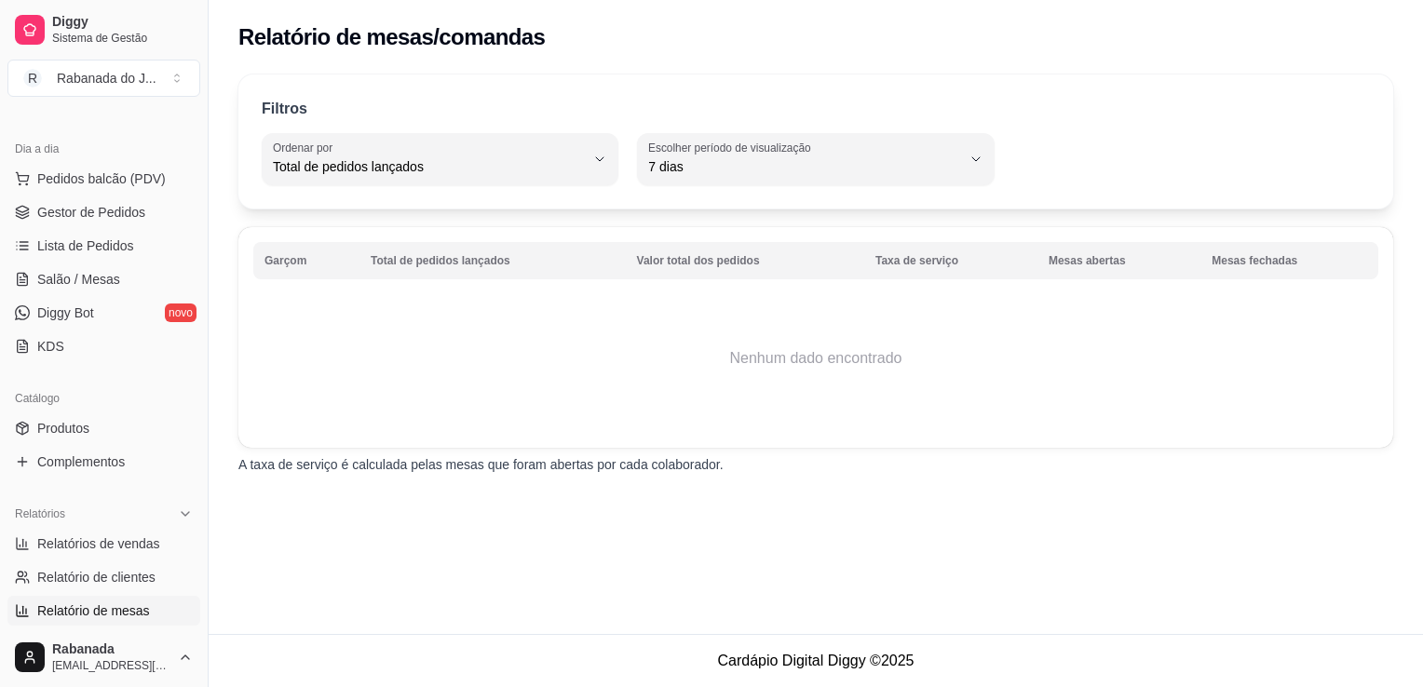
scroll to position [155, 0]
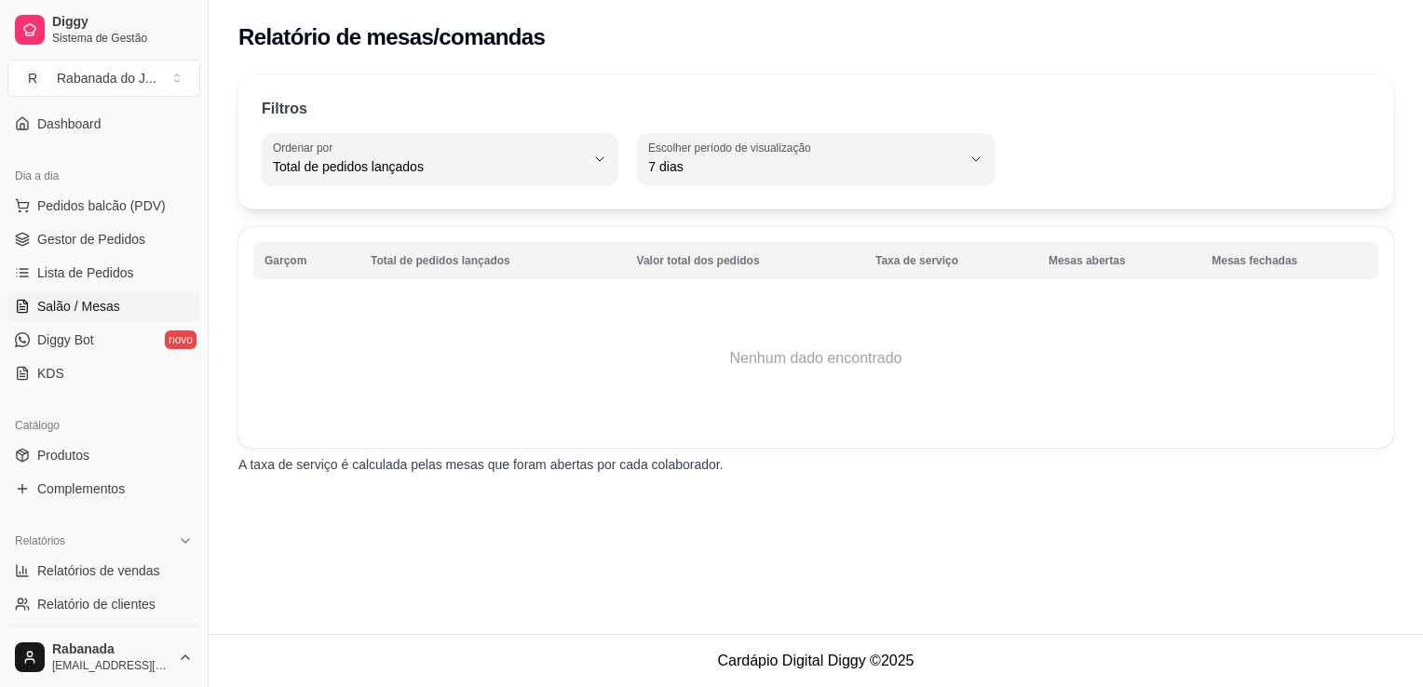
click at [117, 315] on link "Salão / Mesas" at bounding box center [103, 306] width 193 height 30
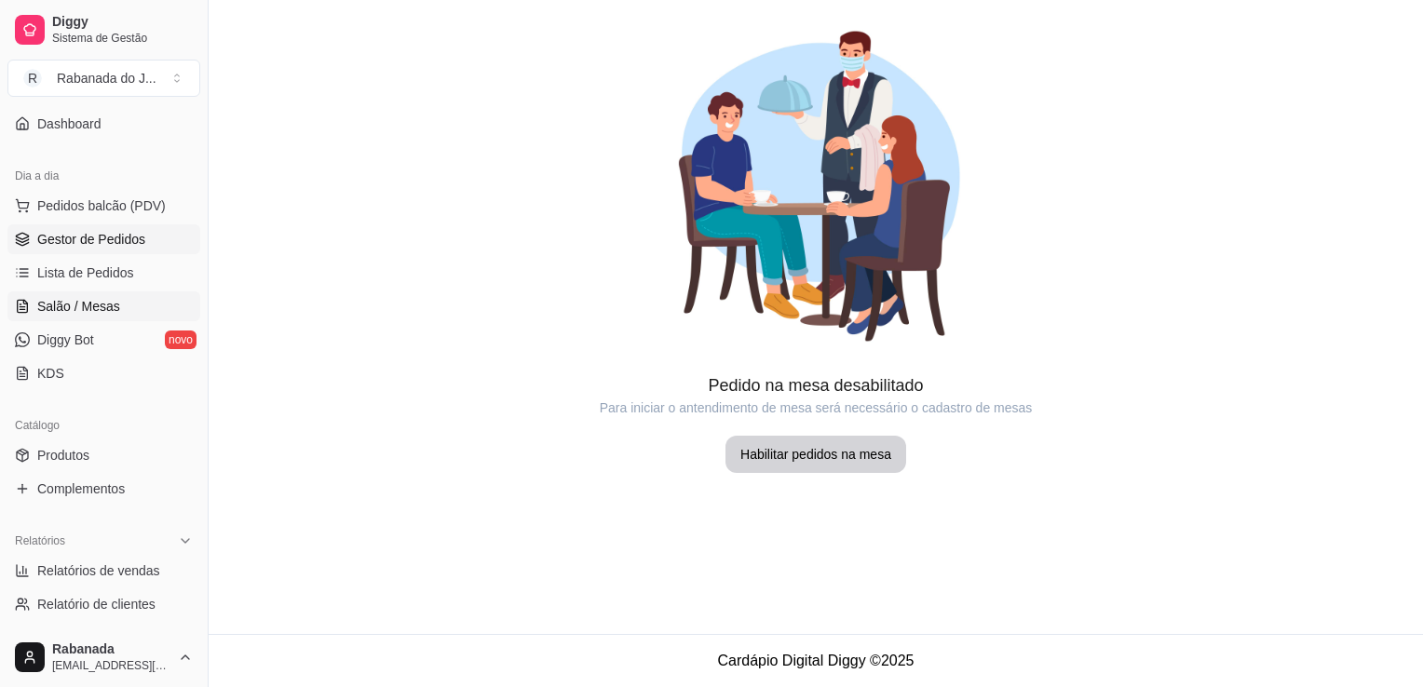
click at [145, 242] on link "Gestor de Pedidos" at bounding box center [103, 239] width 193 height 30
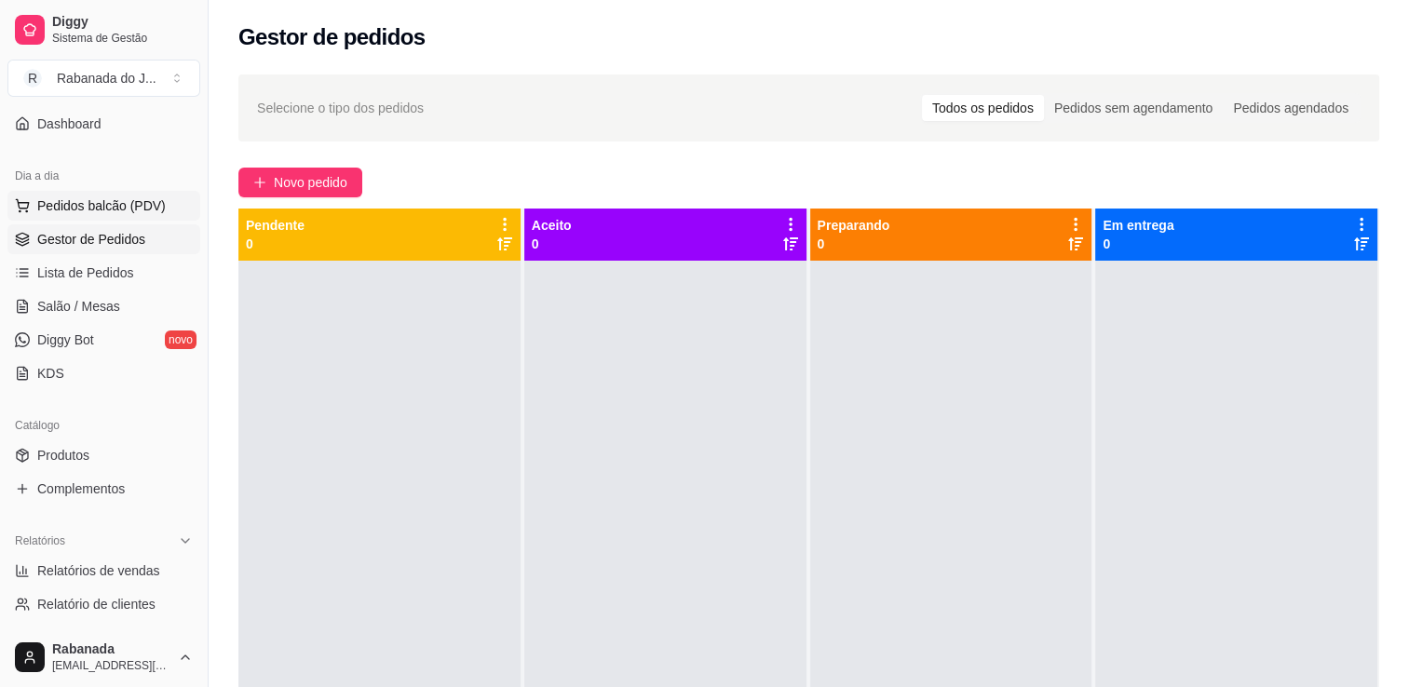
click at [88, 199] on span "Pedidos balcão (PDV)" at bounding box center [101, 205] width 128 height 19
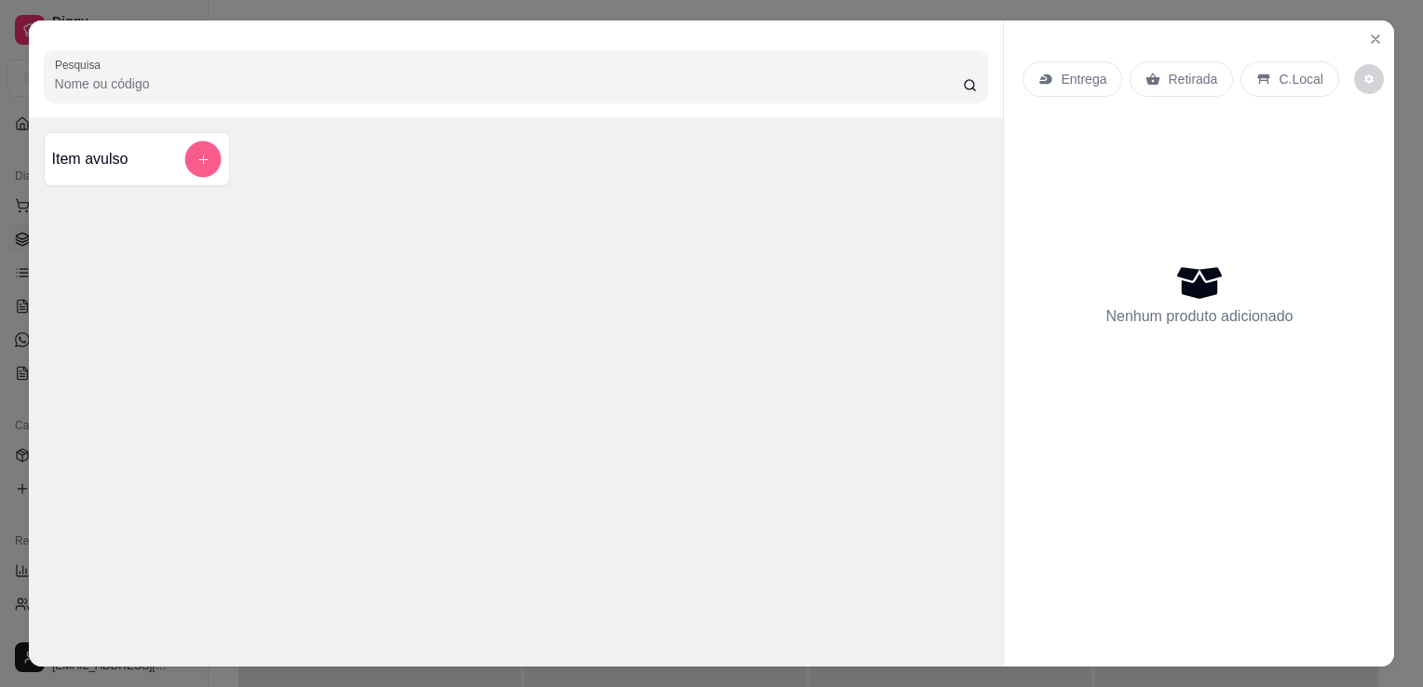
click at [198, 142] on button "add-separate-item" at bounding box center [202, 160] width 36 height 36
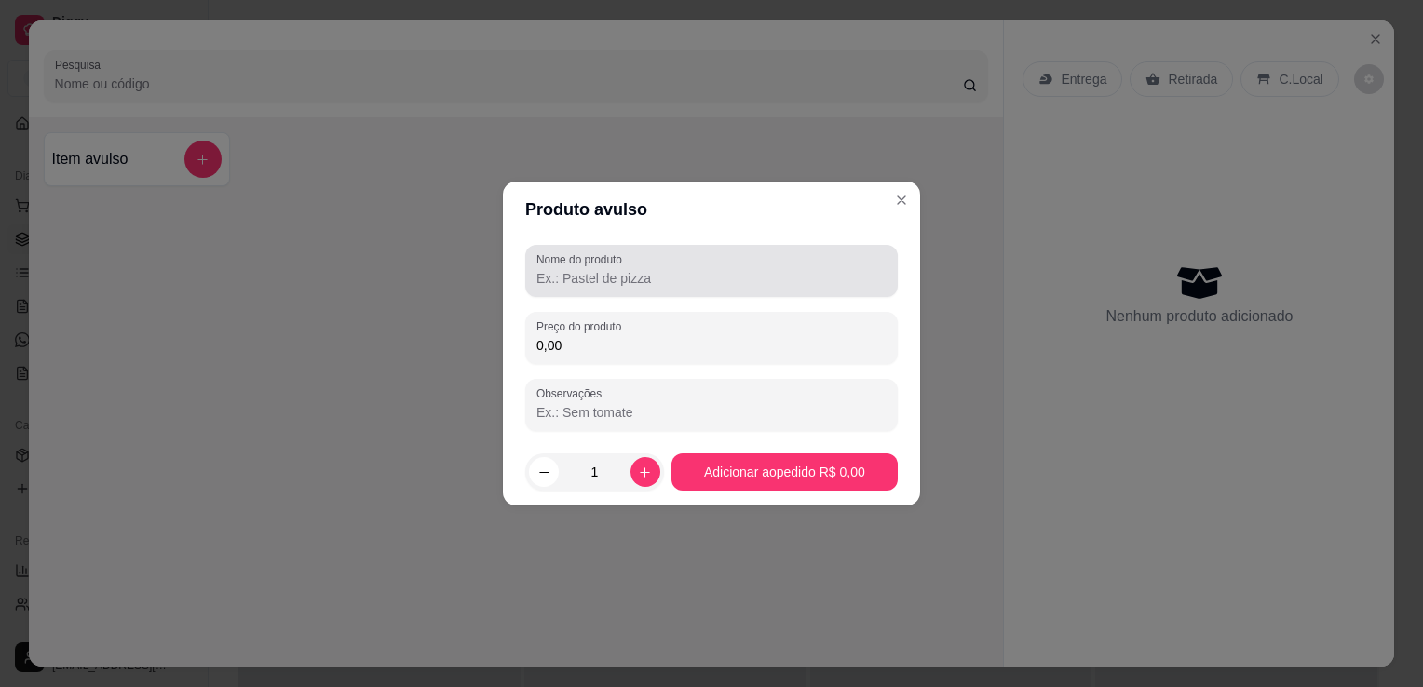
click at [668, 270] on input "Nome do produto" at bounding box center [711, 278] width 350 height 19
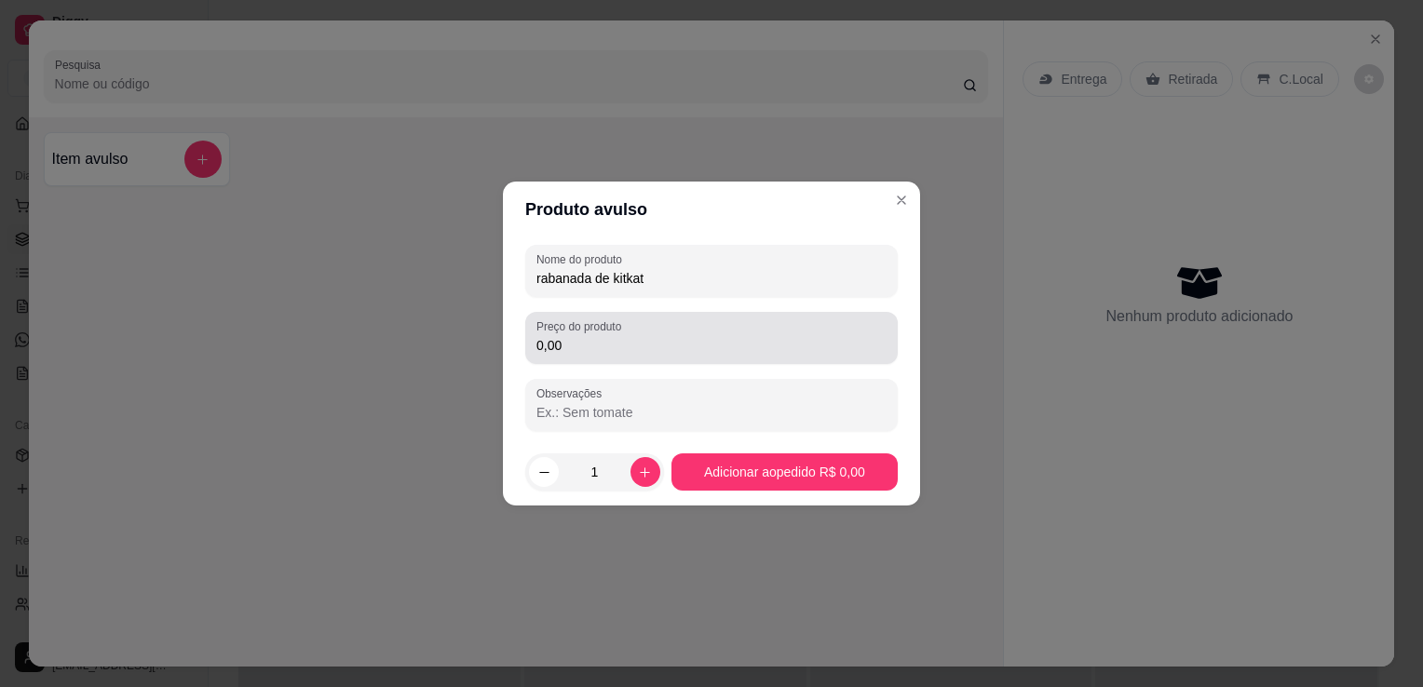
type input "rabanada de kitkat"
click at [655, 357] on div "Preço do produto 0,00" at bounding box center [711, 338] width 372 height 52
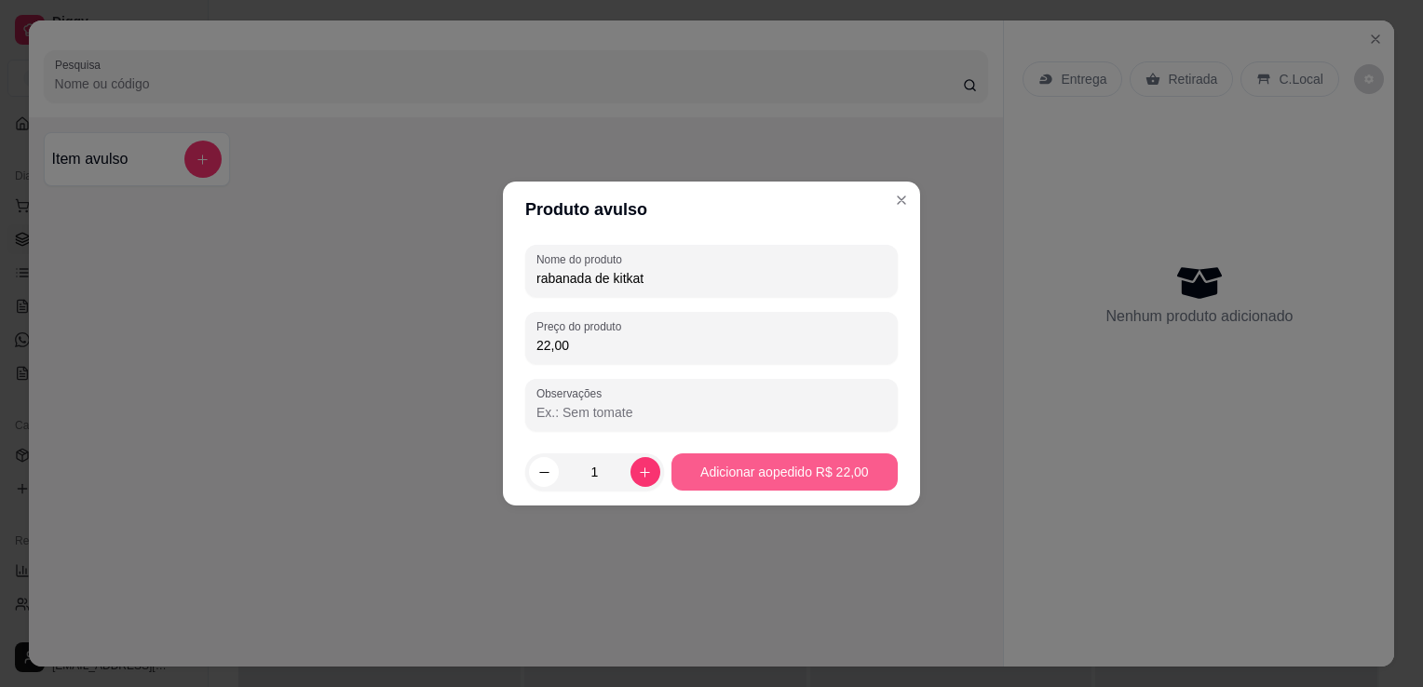
type input "22,00"
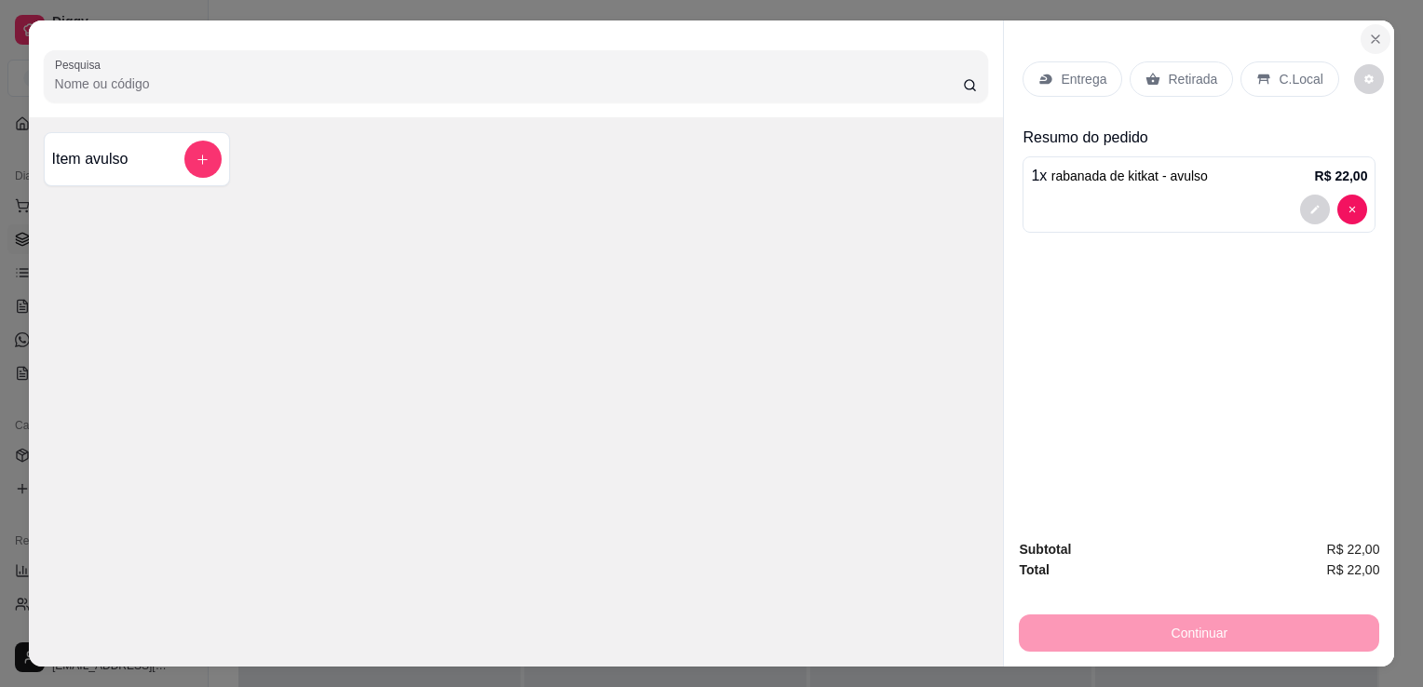
click at [1371, 35] on icon "Close" at bounding box center [1374, 38] width 7 height 7
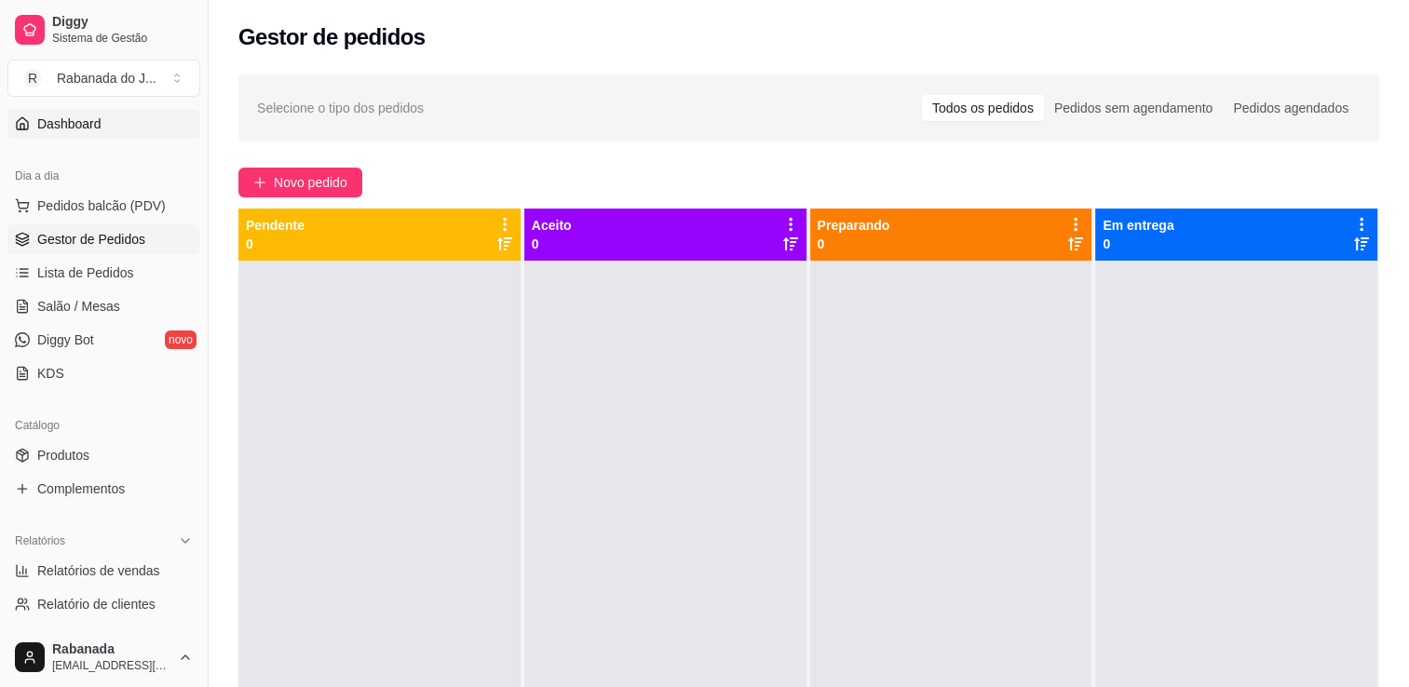
click at [106, 129] on link "Dashboard" at bounding box center [103, 124] width 193 height 30
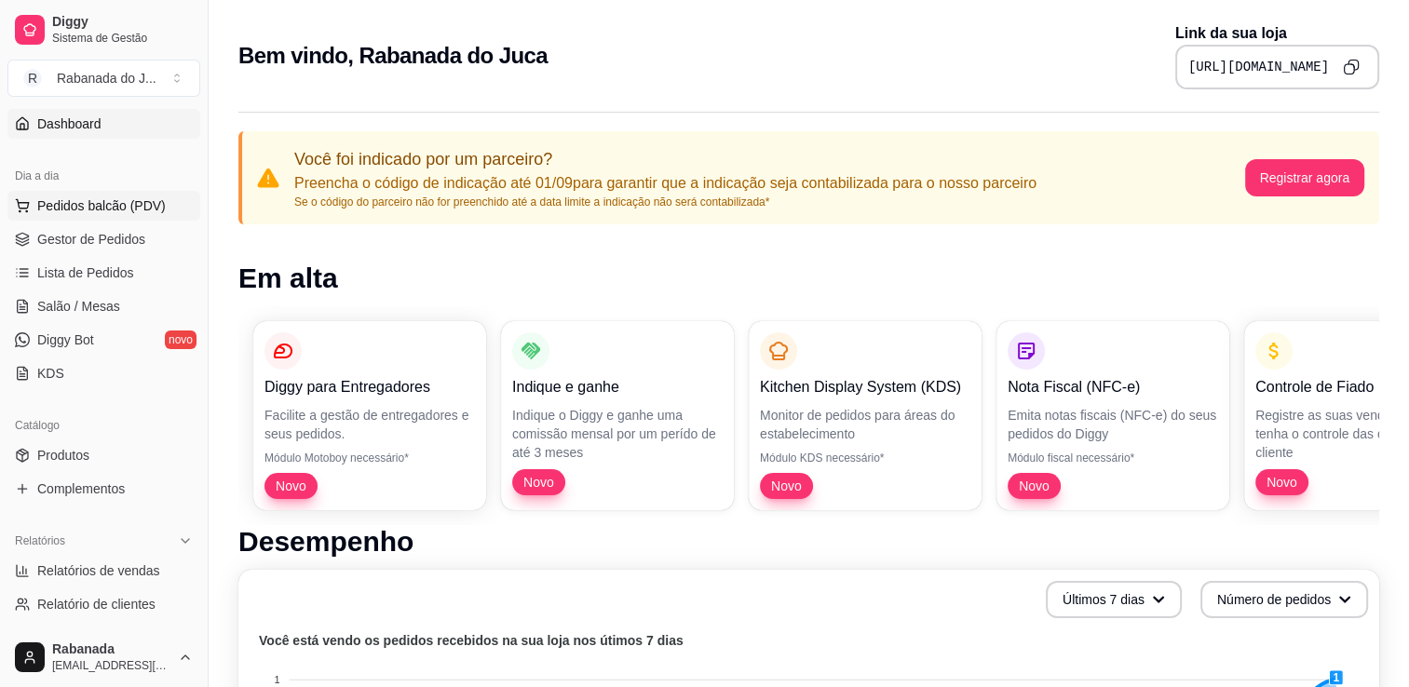
click at [109, 207] on span "Pedidos balcão (PDV)" at bounding box center [101, 205] width 128 height 19
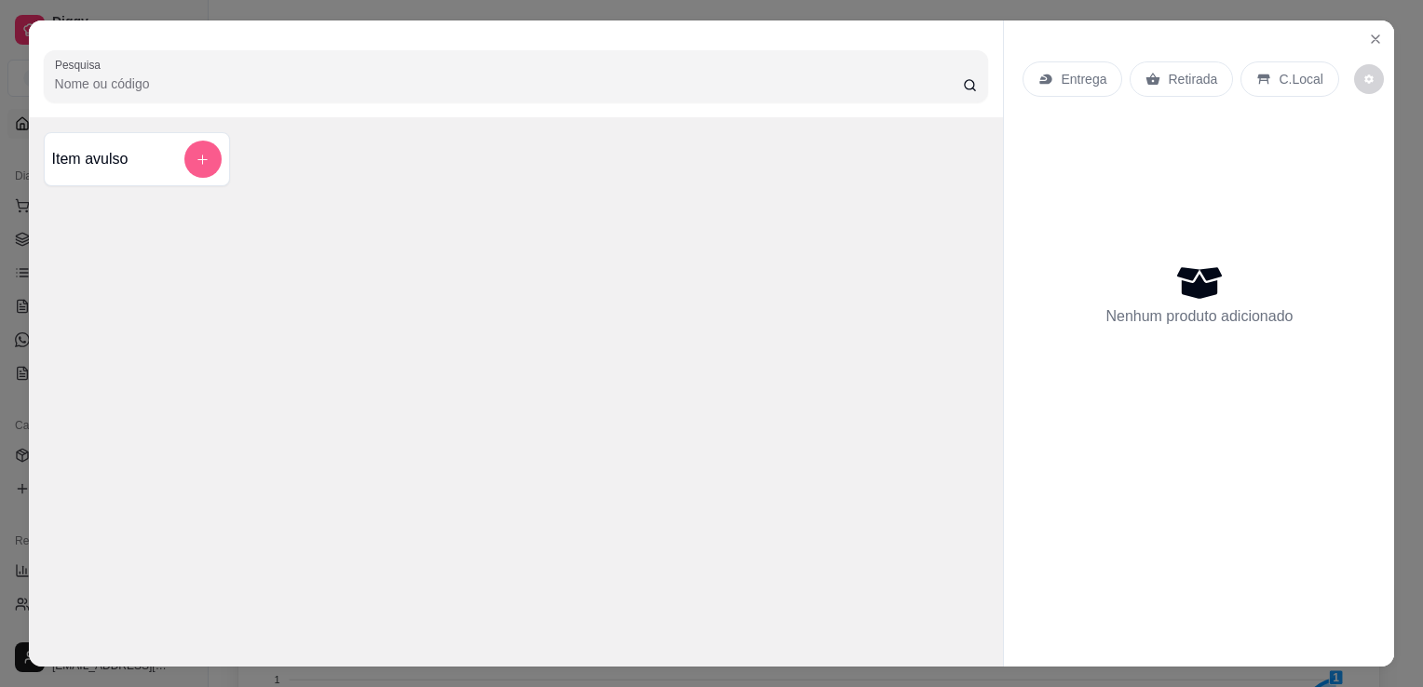
click at [199, 153] on icon "add-separate-item" at bounding box center [203, 160] width 14 height 14
click at [1368, 32] on icon "Close" at bounding box center [1375, 39] width 15 height 15
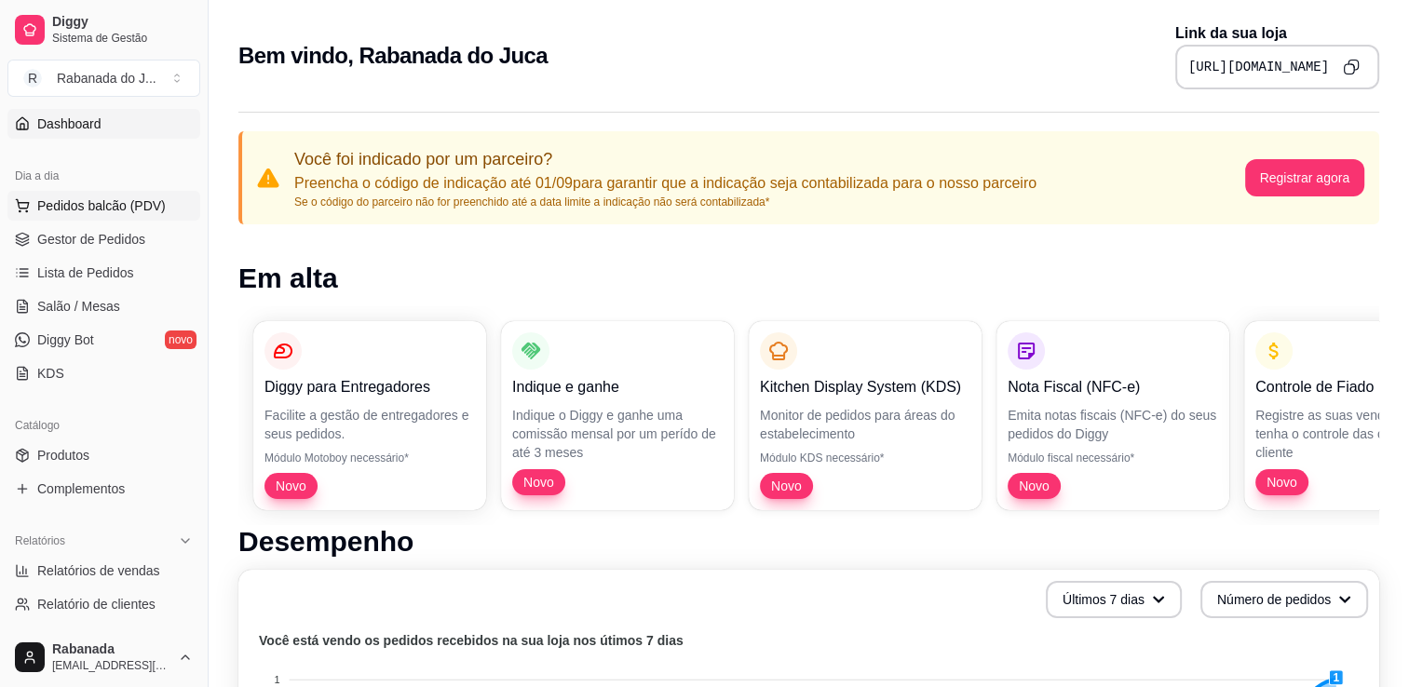
click at [116, 203] on span "Pedidos balcão (PDV)" at bounding box center [101, 205] width 128 height 19
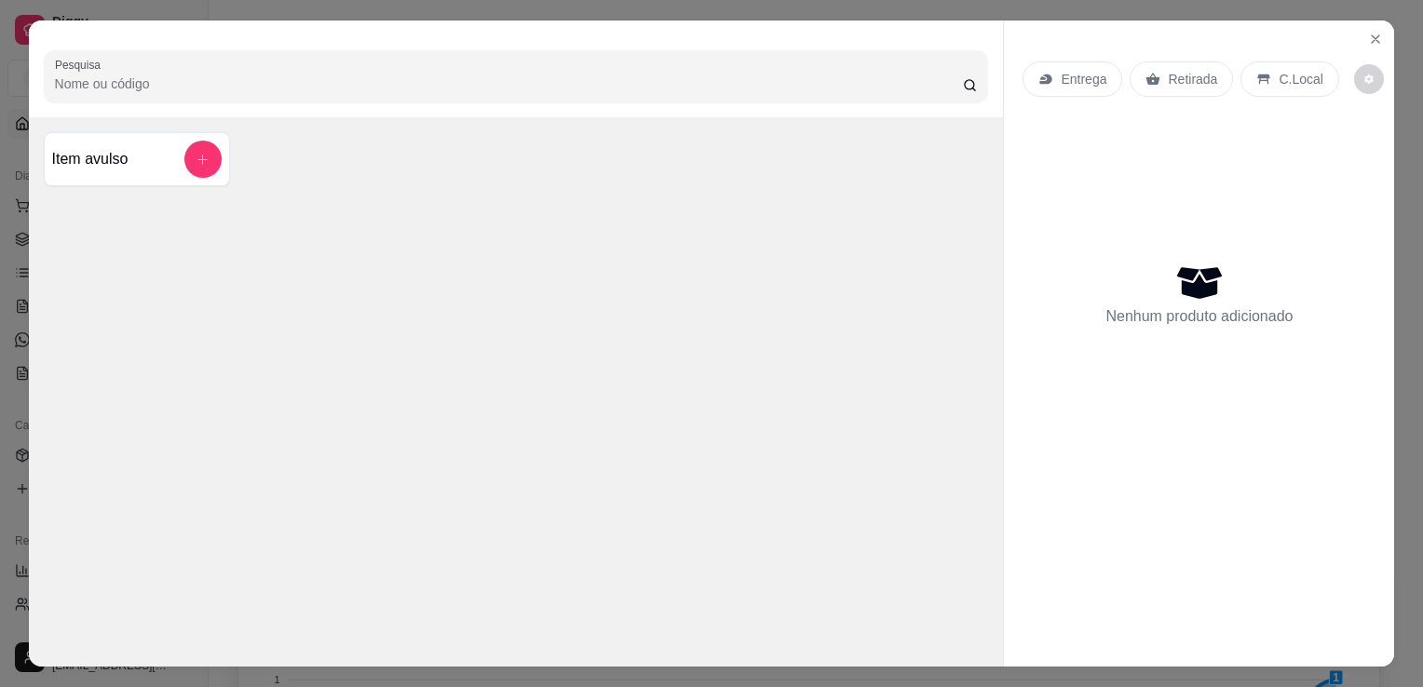
click at [555, 74] on input "Pesquisa" at bounding box center [509, 83] width 908 height 19
type input "r"
type input "n"
click at [184, 174] on div "Item avulso" at bounding box center [137, 159] width 186 height 54
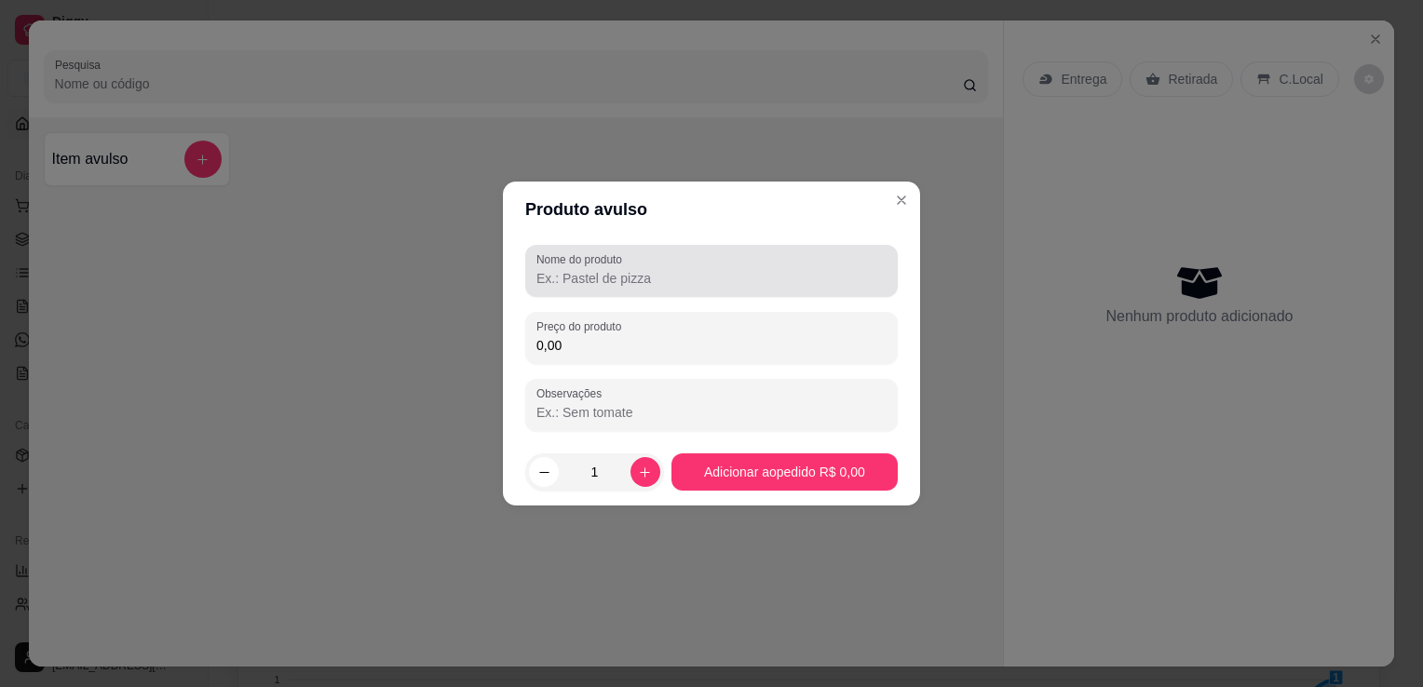
click at [577, 289] on div at bounding box center [711, 270] width 350 height 37
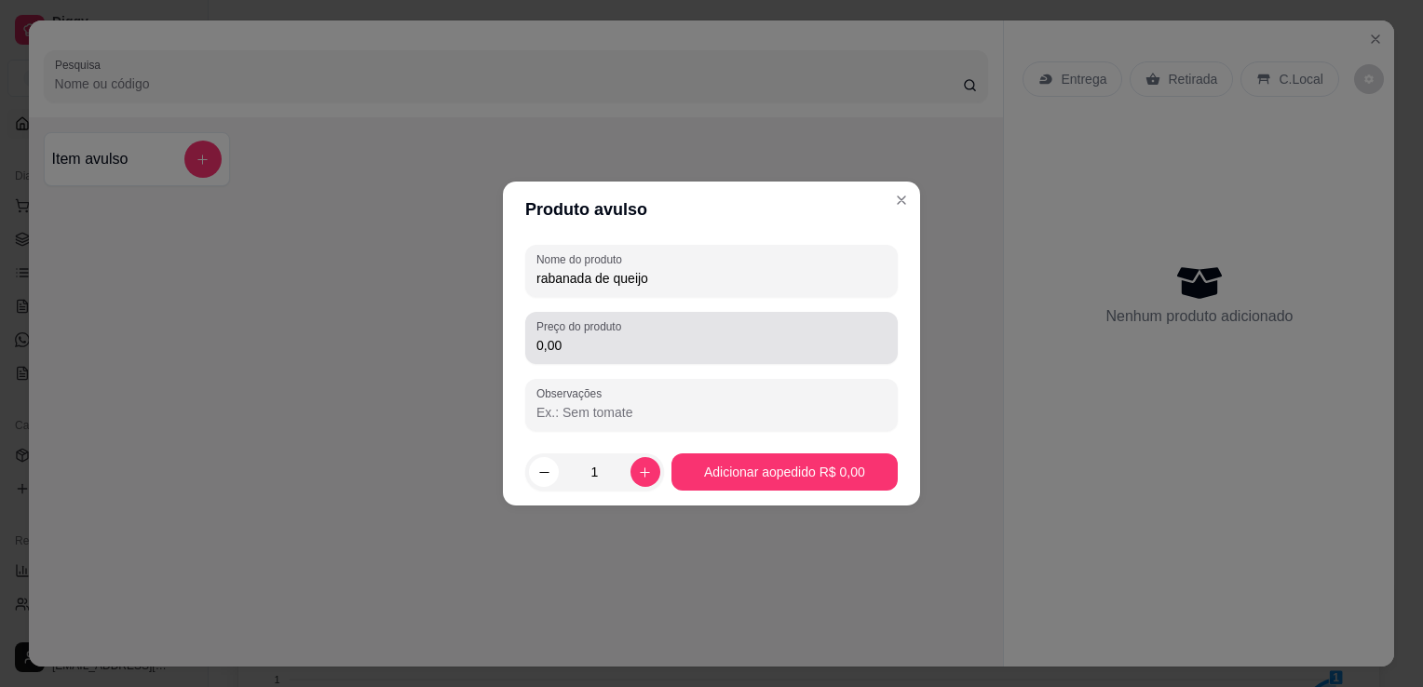
type input "rabanada de queijo"
click at [568, 356] on div "0,00" at bounding box center [711, 337] width 350 height 37
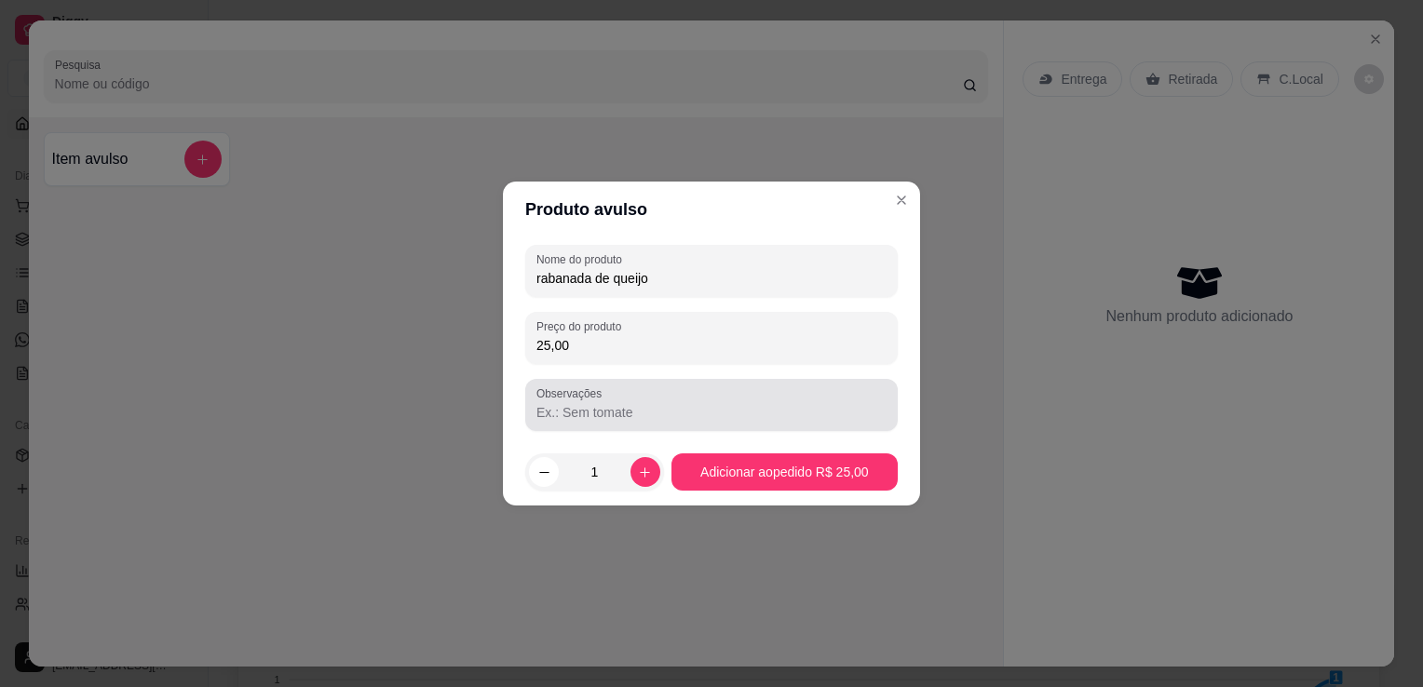
type input "25,00"
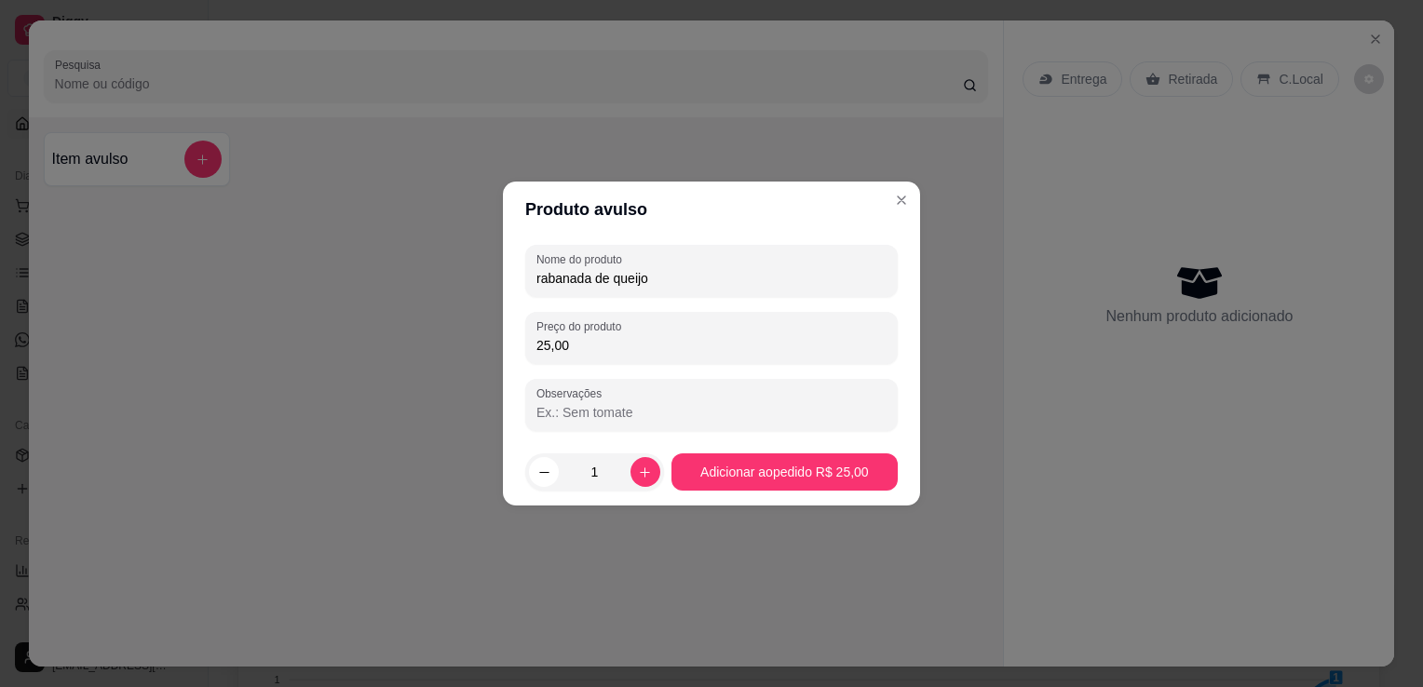
click at [698, 418] on input "Observações" at bounding box center [711, 412] width 350 height 19
type input "queijo extra"
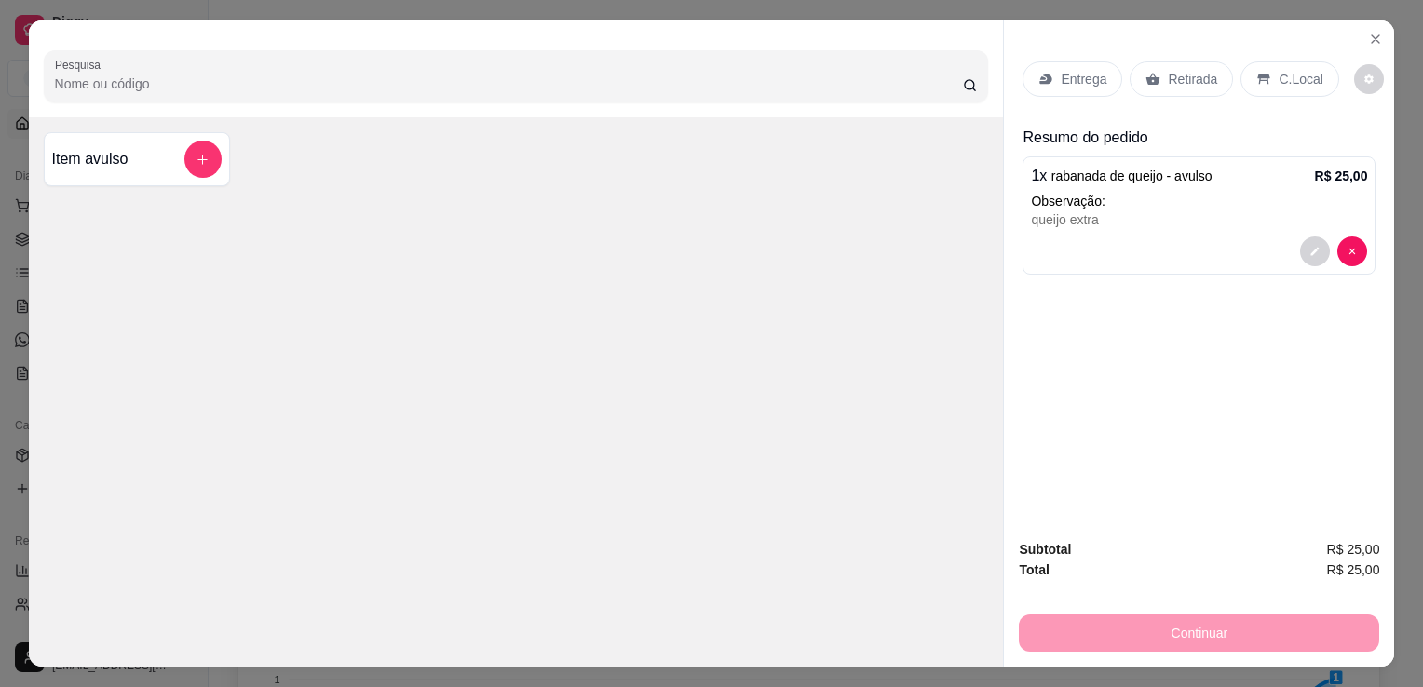
click at [753, 464] on div "Pesquisa Item avulso" at bounding box center [516, 343] width 975 height 646
drag, startPoint x: 753, startPoint y: 464, endPoint x: 761, endPoint y: 248, distance: 216.1
click at [761, 248] on div "Pesquisa Item avulso" at bounding box center [516, 343] width 975 height 646
click at [1280, 70] on p "C.Local" at bounding box center [1300, 79] width 44 height 19
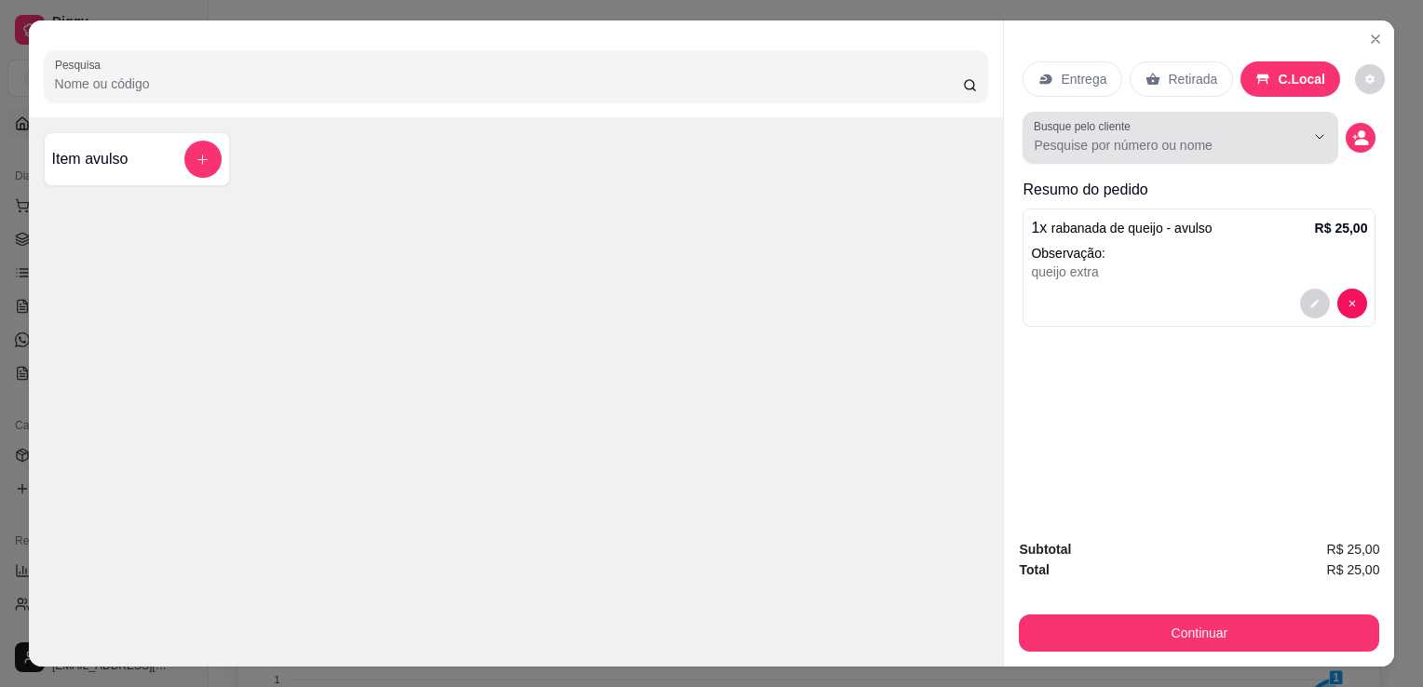
click at [1194, 127] on div at bounding box center [1179, 137] width 293 height 37
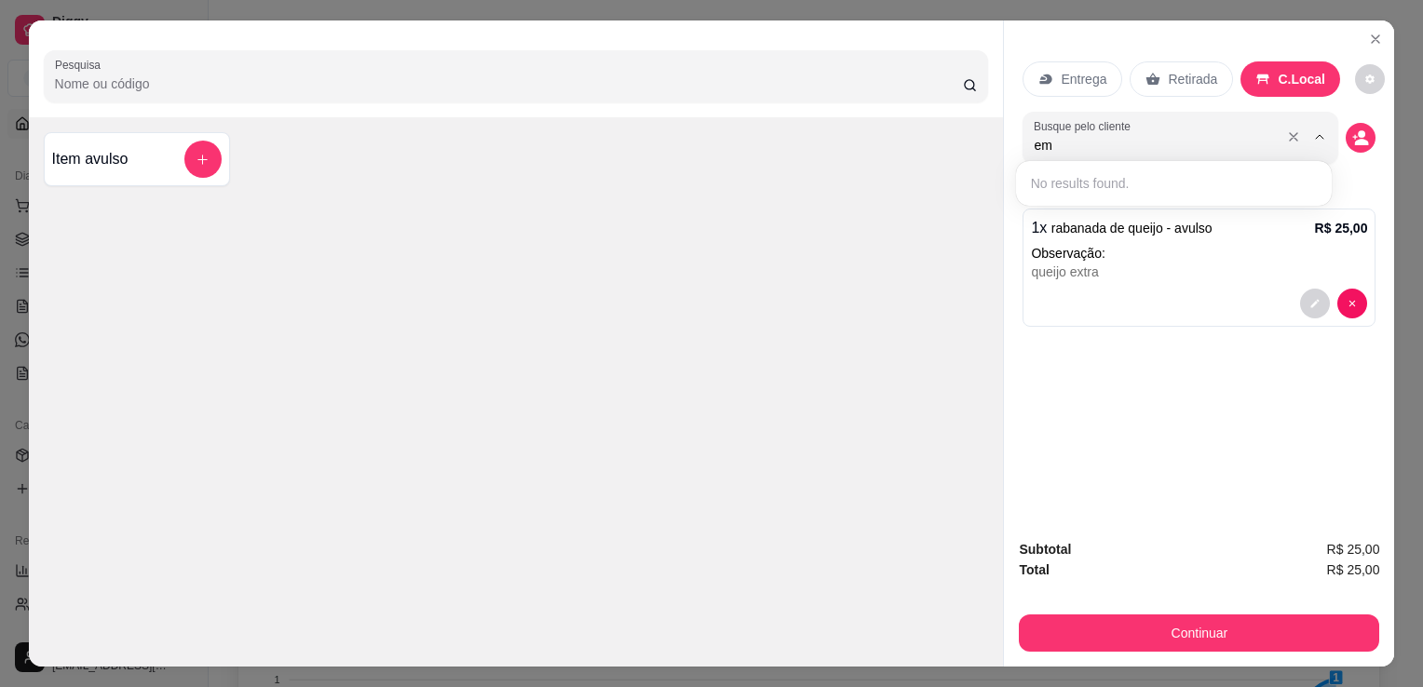
type input "e"
click at [900, 230] on div "Pesquisa Item avulso" at bounding box center [516, 343] width 975 height 646
drag, startPoint x: 1355, startPoint y: 138, endPoint x: 1344, endPoint y: 115, distance: 24.6
click at [1344, 115] on div "Busque pelo cliente" at bounding box center [1198, 138] width 353 height 52
click at [1358, 131] on circle "decrease-product-quantity" at bounding box center [1361, 134] width 7 height 7
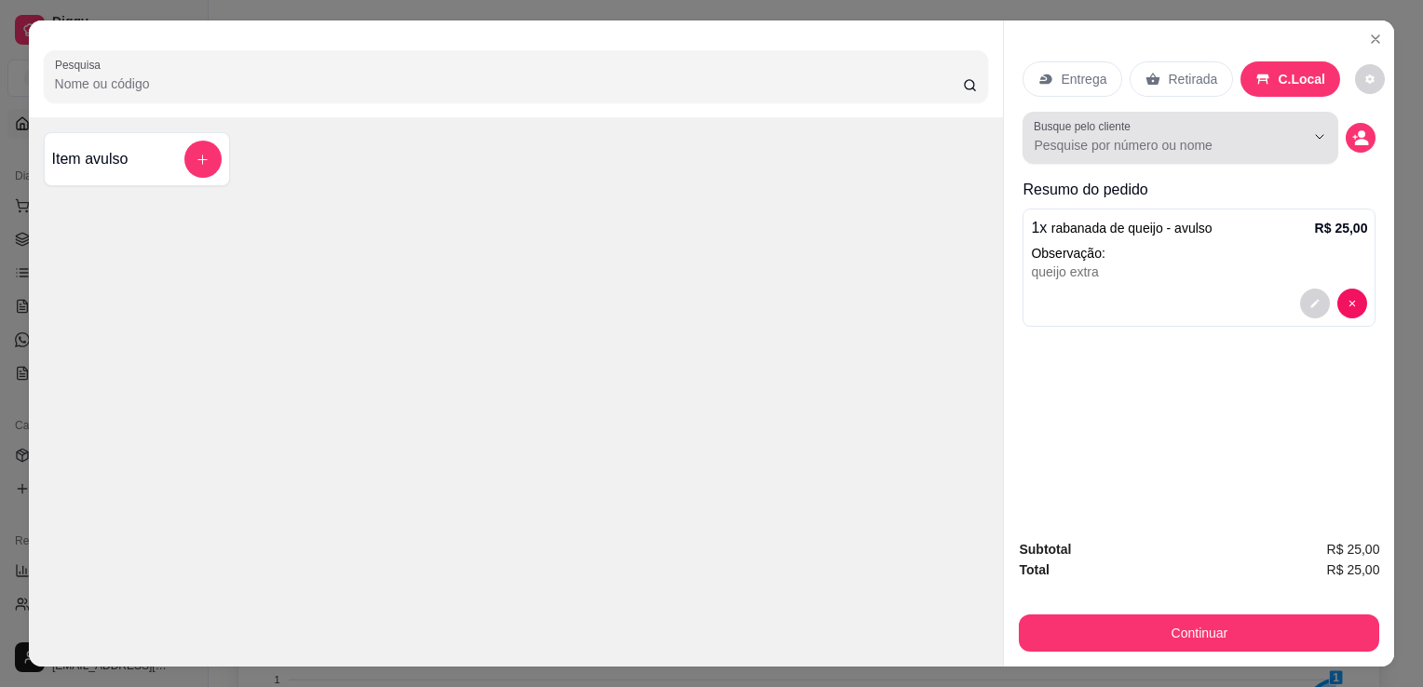
click at [1275, 135] on div at bounding box center [1305, 136] width 60 height 35
click at [1144, 143] on div "Busque pelo cliente" at bounding box center [1180, 138] width 316 height 52
click at [1144, 143] on input "Busque pelo cliente" at bounding box center [1153, 145] width 241 height 19
type input "e"
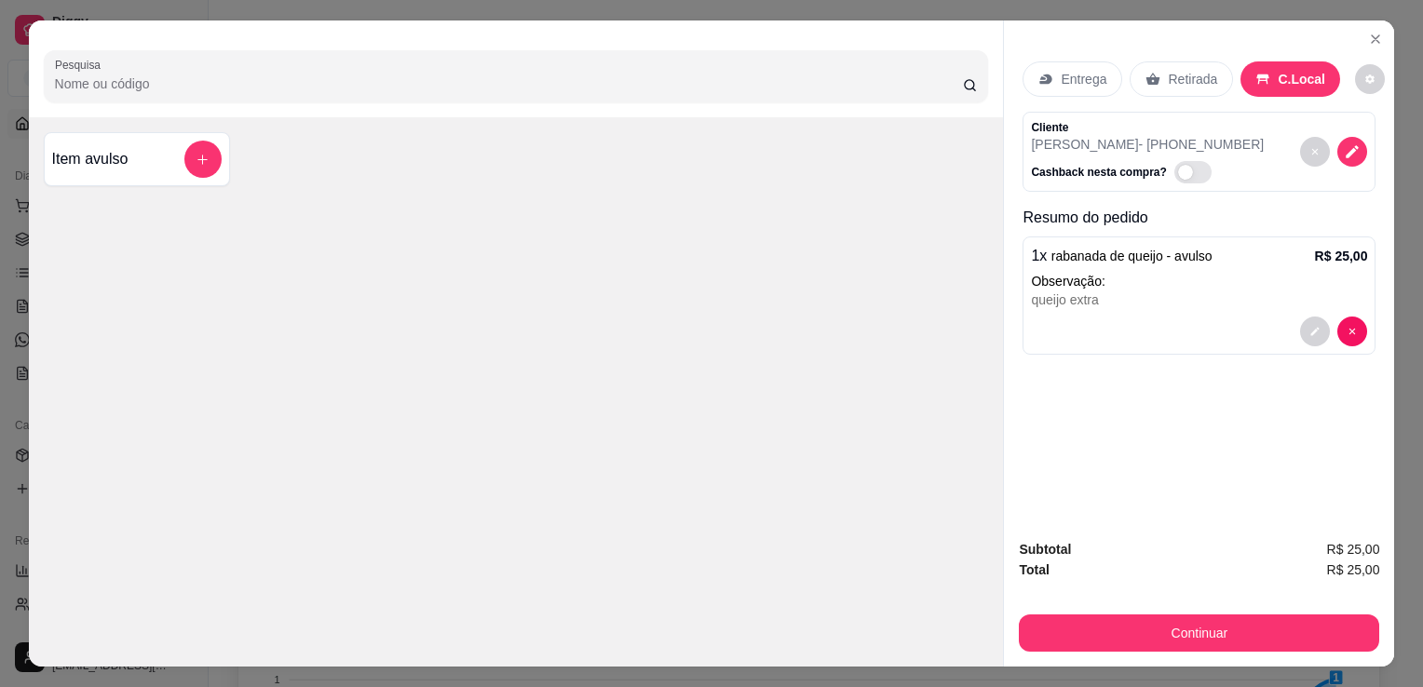
click at [1095, 610] on div "Continuar" at bounding box center [1199, 631] width 360 height 42
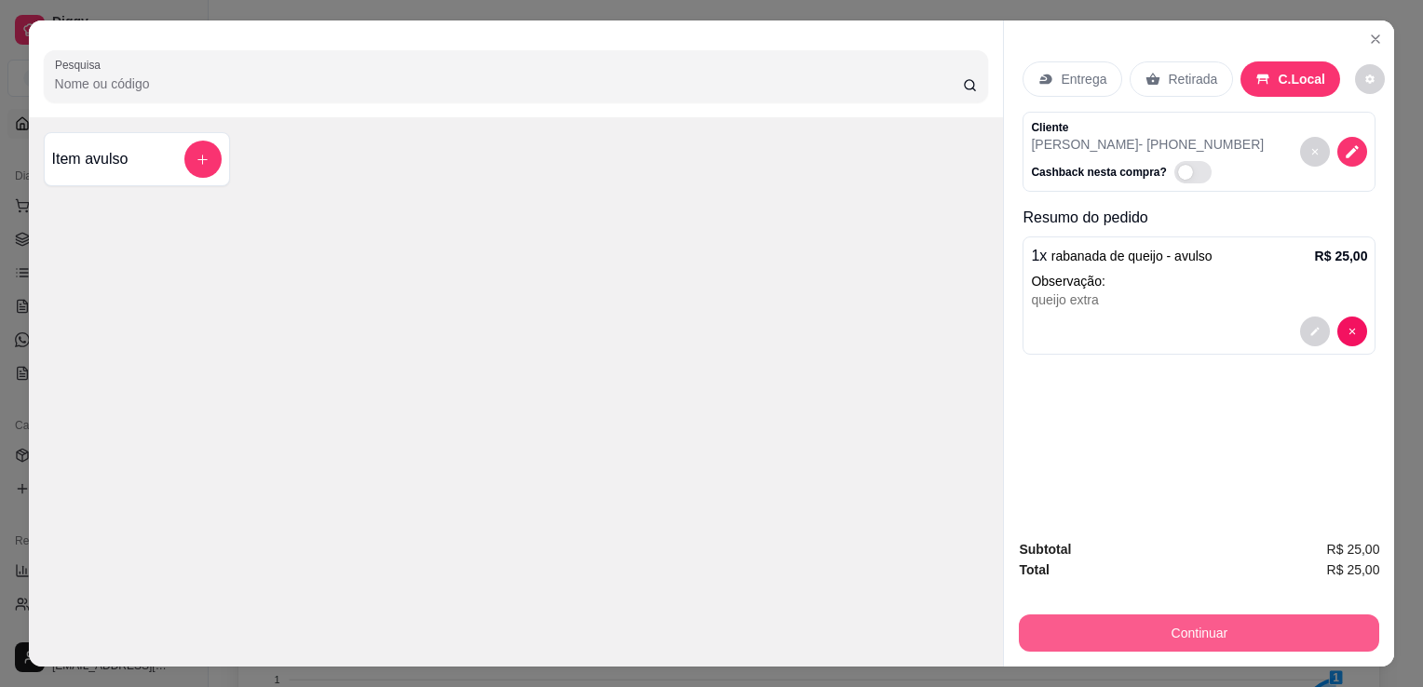
click at [1099, 615] on button "Continuar" at bounding box center [1199, 633] width 360 height 37
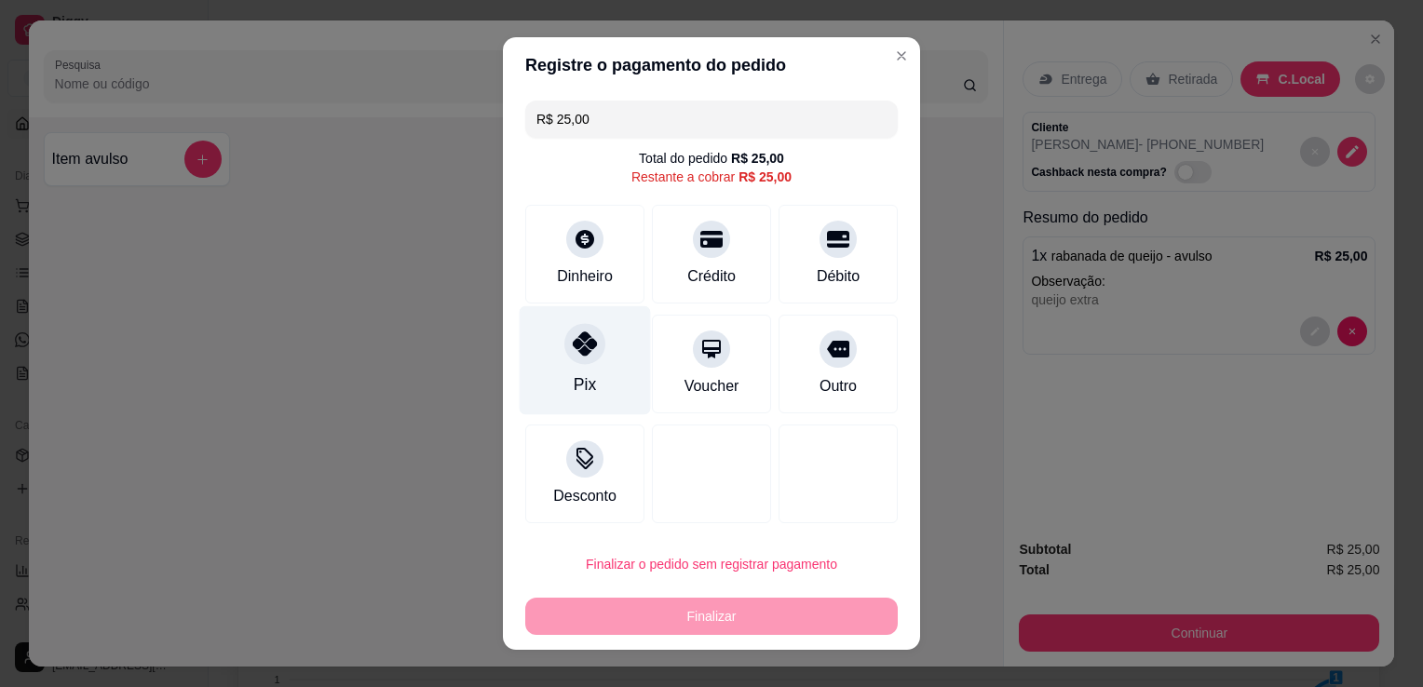
click at [603, 360] on div "Pix" at bounding box center [585, 360] width 131 height 109
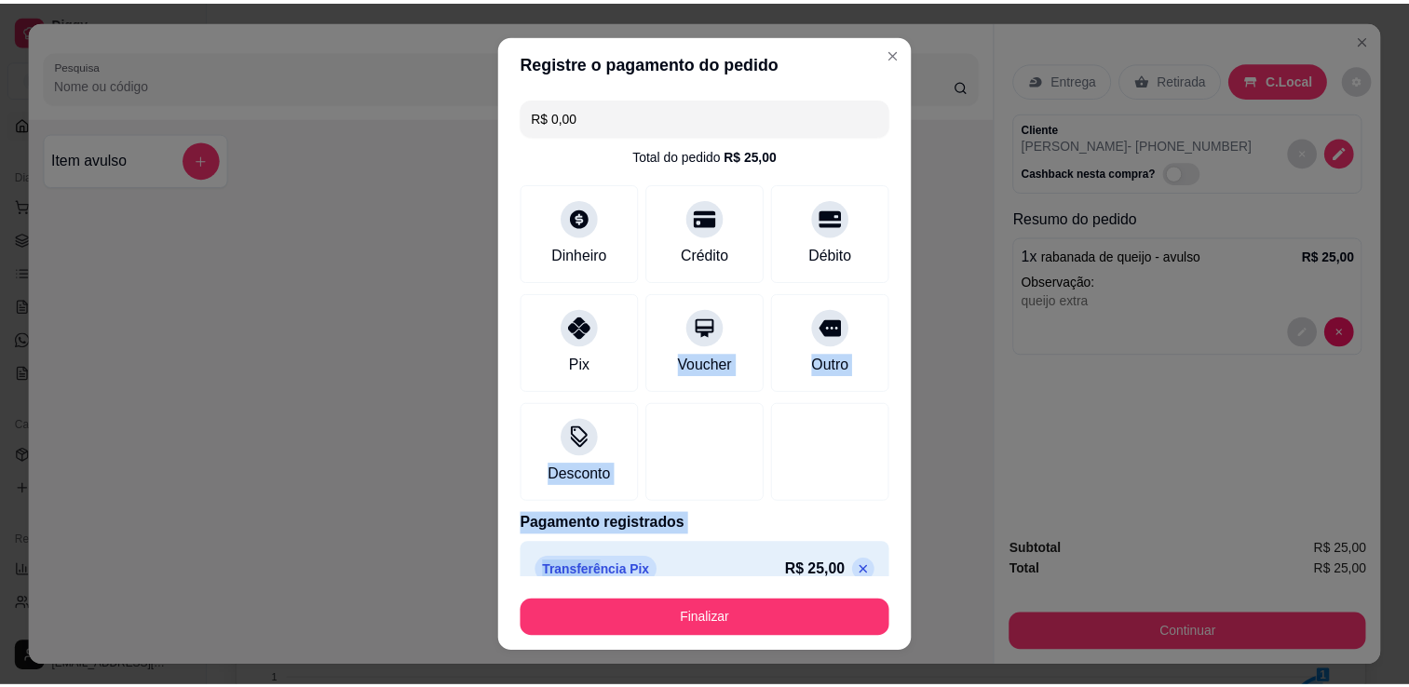
scroll to position [26, 0]
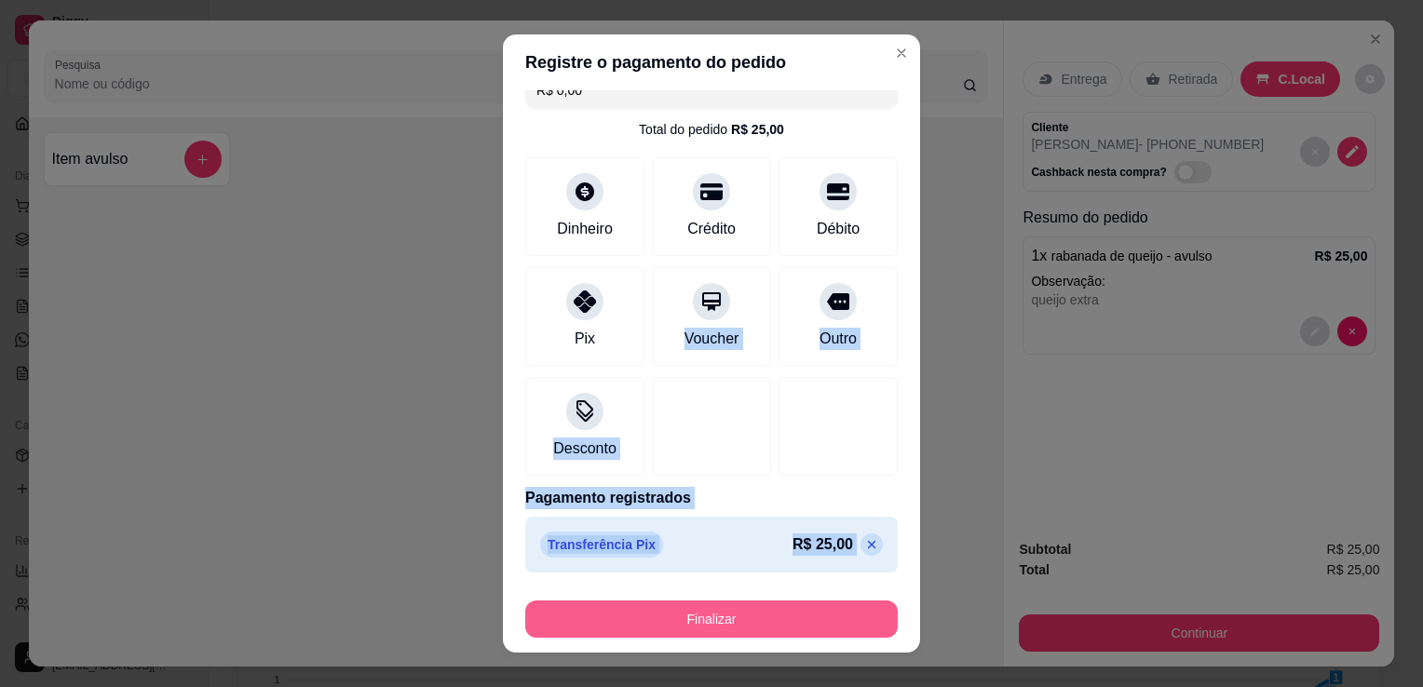
drag, startPoint x: 603, startPoint y: 360, endPoint x: 617, endPoint y: 613, distance: 252.7
click at [617, 613] on section "Registre o pagamento do pedido R$ 0,00 Total do pedido R$ 25,00 Dinheiro Crédit…" at bounding box center [711, 343] width 417 height 618
click at [617, 613] on button "Finalizar" at bounding box center [711, 619] width 361 height 36
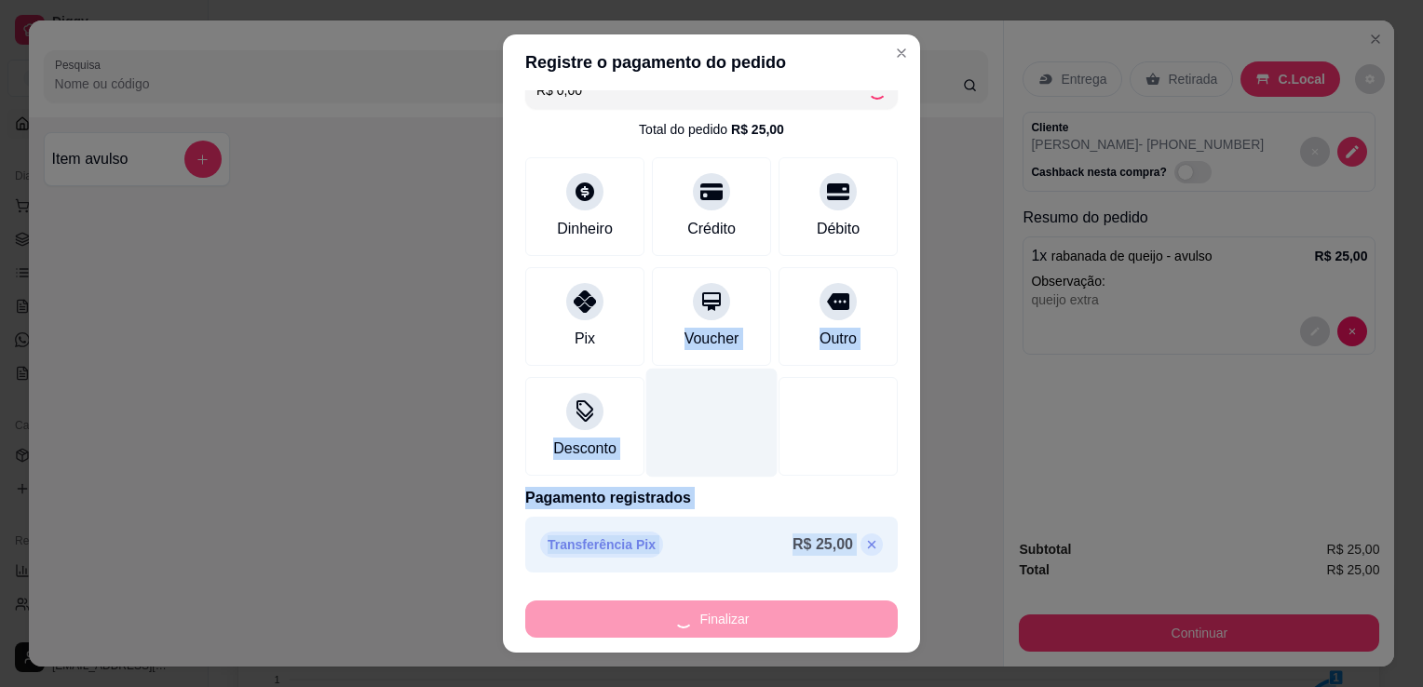
type input "-R$ 25,00"
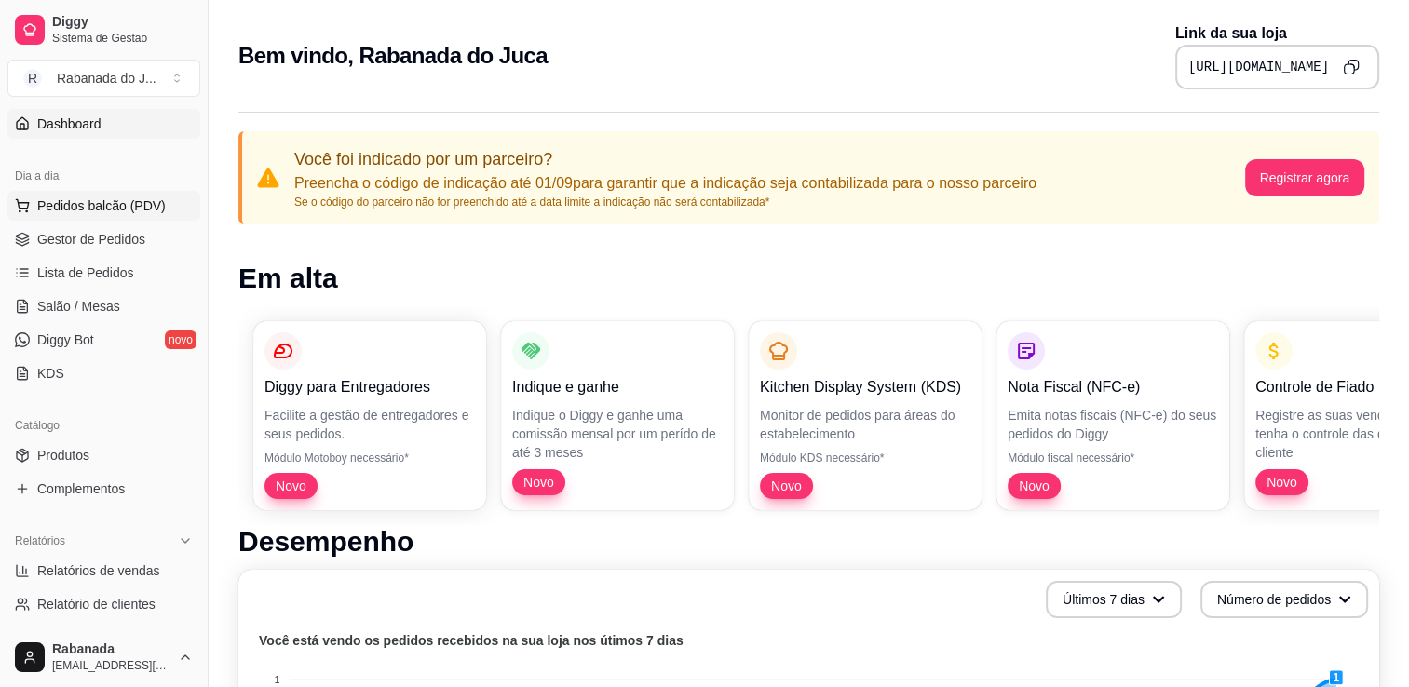
click at [128, 211] on span "Pedidos balcão (PDV)" at bounding box center [101, 205] width 128 height 19
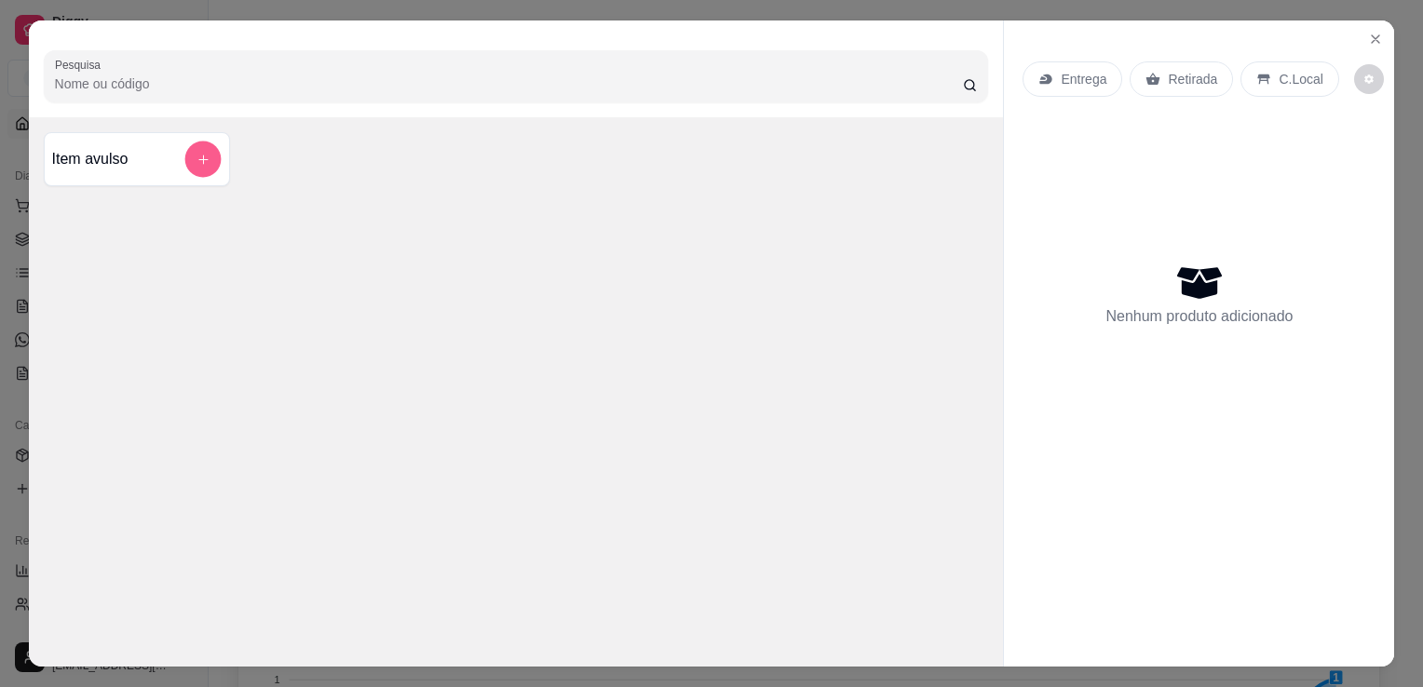
click at [196, 166] on button "add-separate-item" at bounding box center [202, 160] width 36 height 36
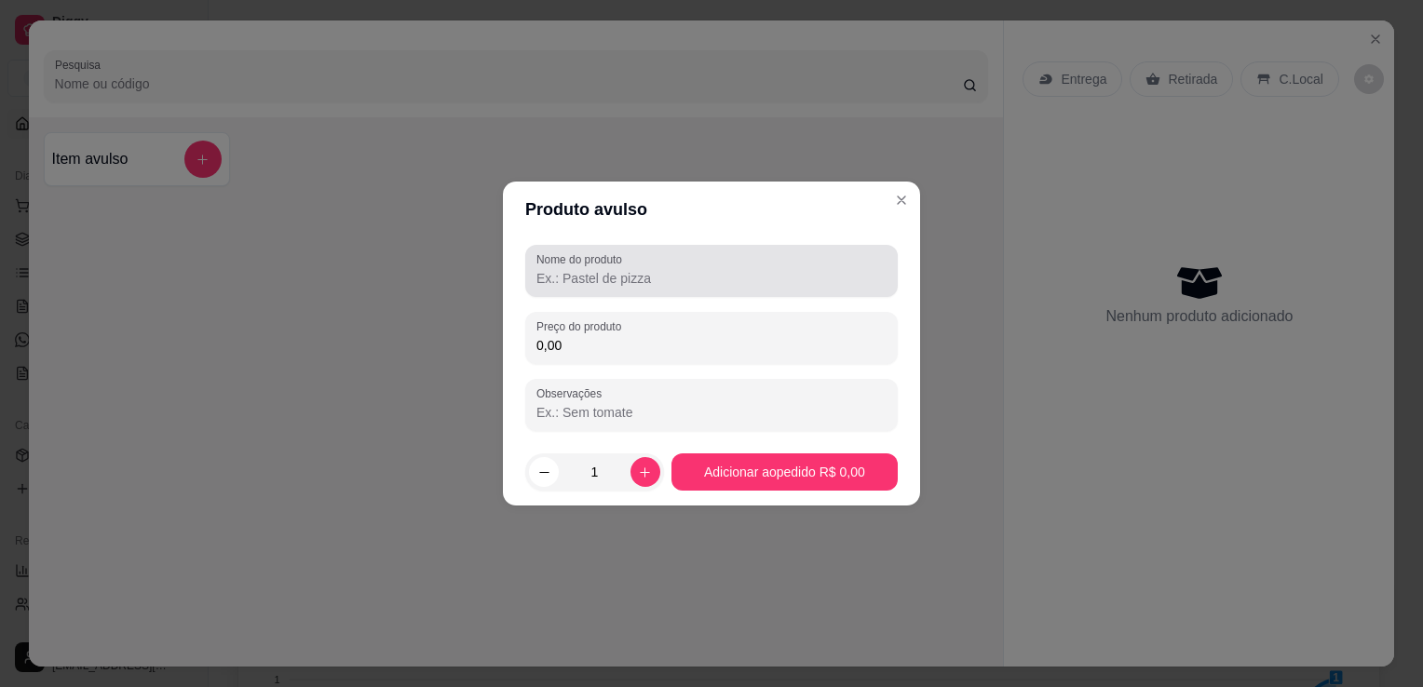
click at [586, 280] on input "Nome do produto" at bounding box center [711, 278] width 350 height 19
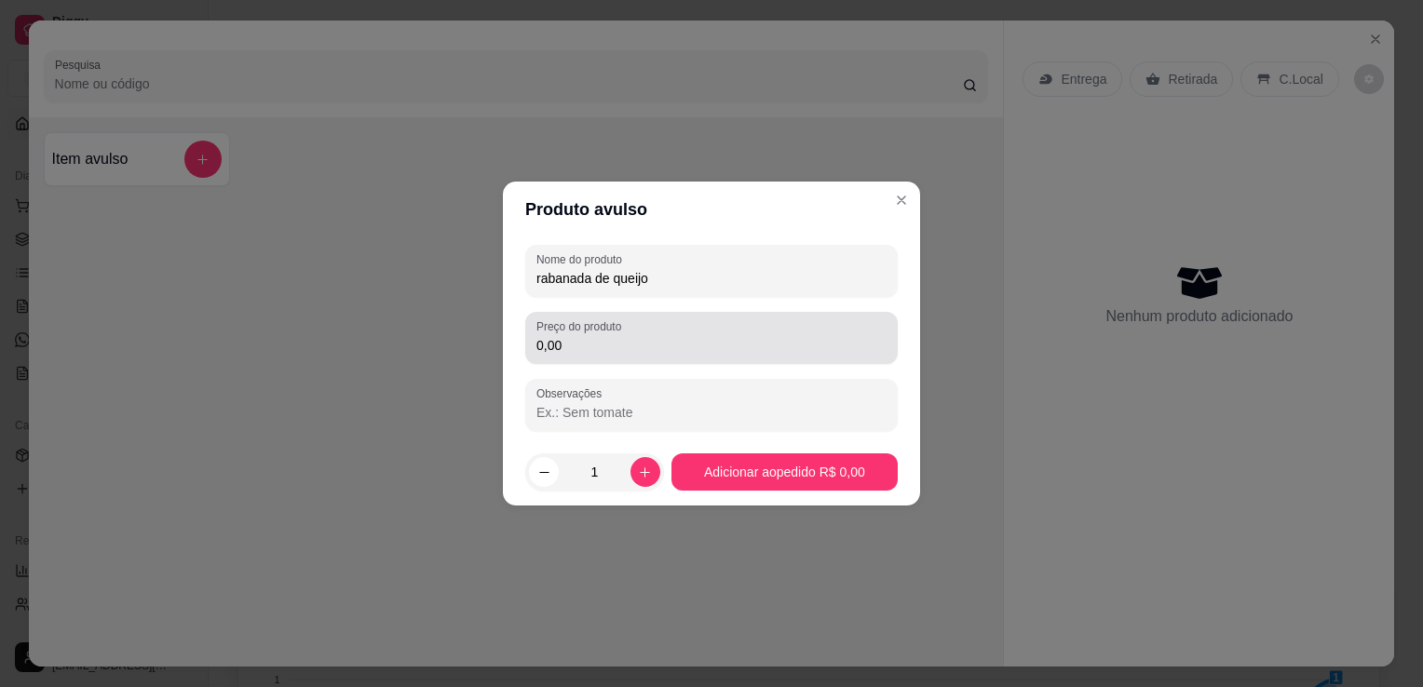
type input "rabanada de queijo"
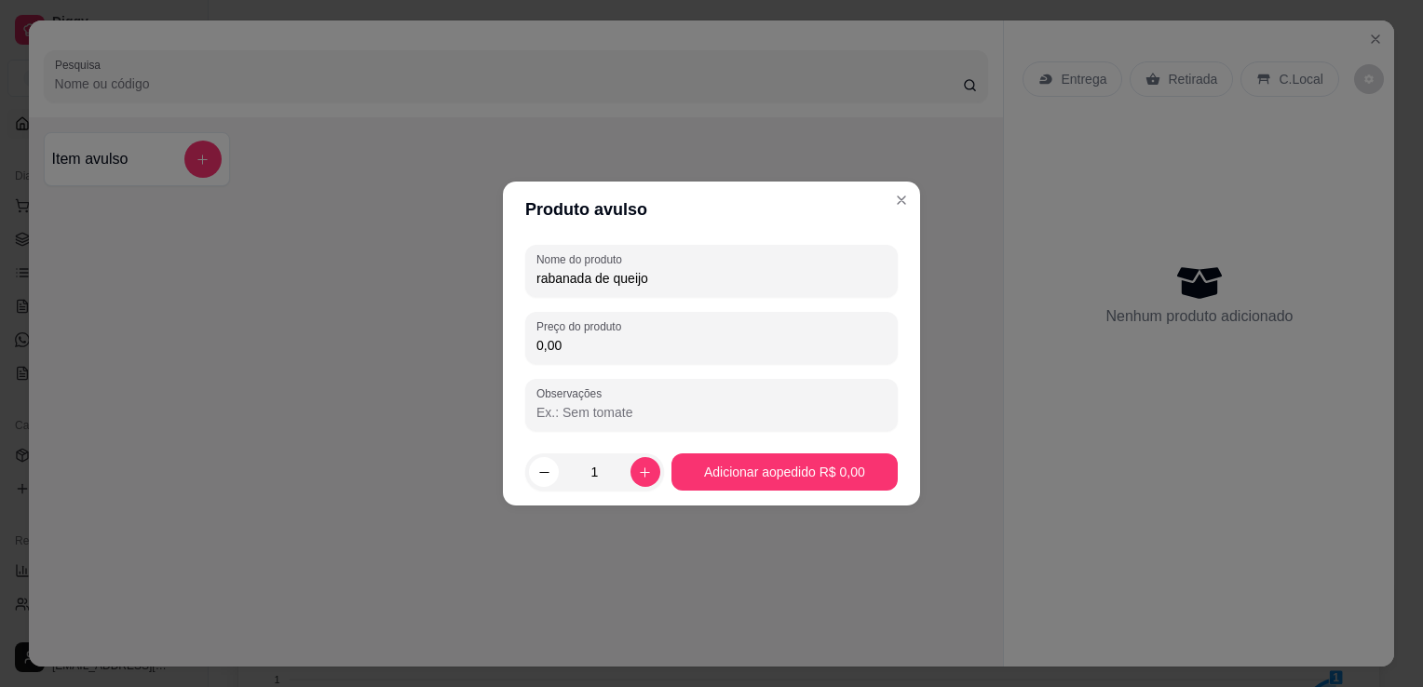
click at [552, 341] on input "0,00" at bounding box center [711, 345] width 350 height 19
type input "25,00"
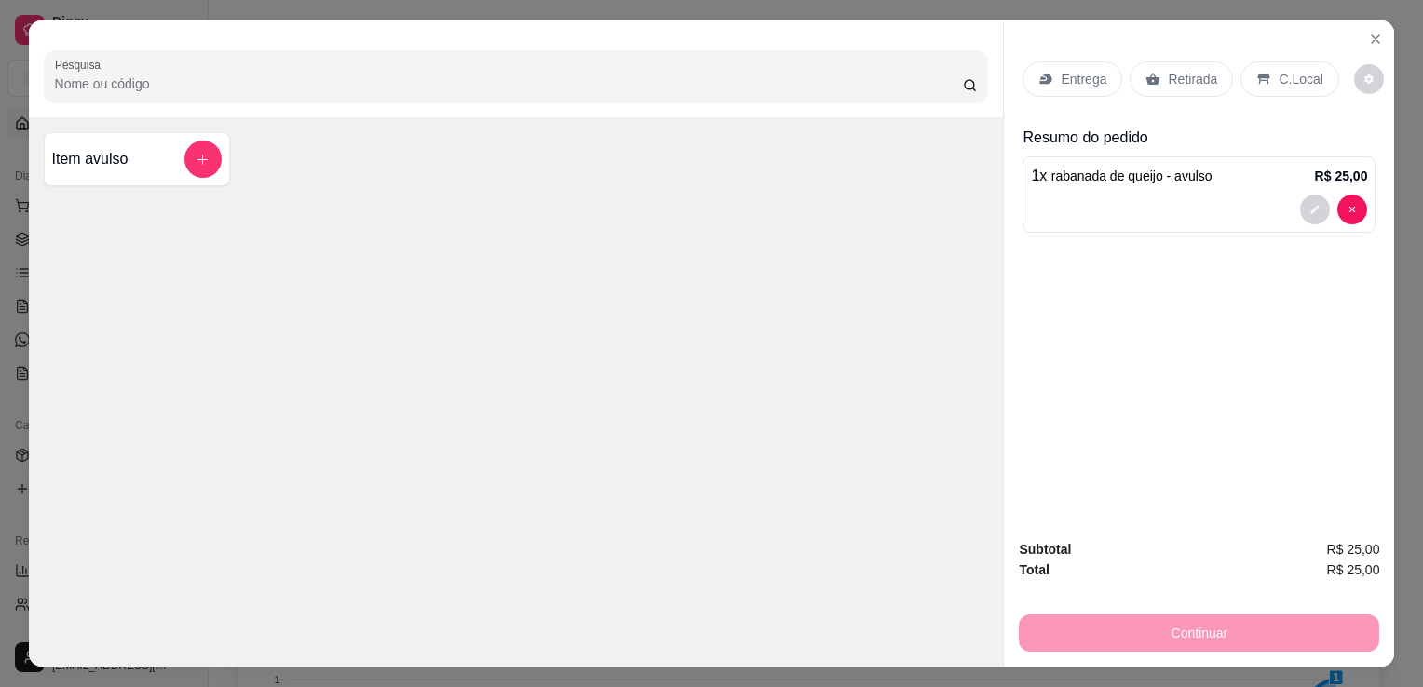
click at [1285, 70] on p "C.Local" at bounding box center [1300, 79] width 44 height 19
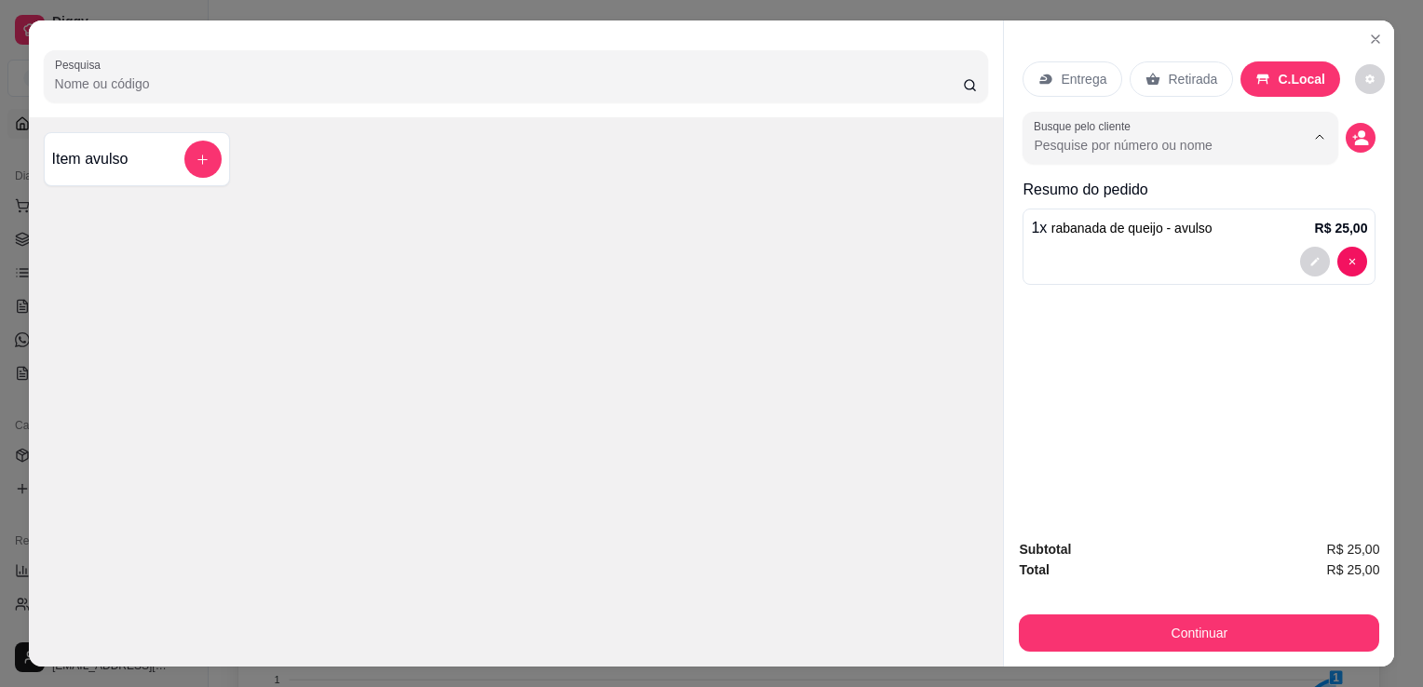
click at [1199, 136] on input "Busque pelo cliente" at bounding box center [1153, 145] width 241 height 19
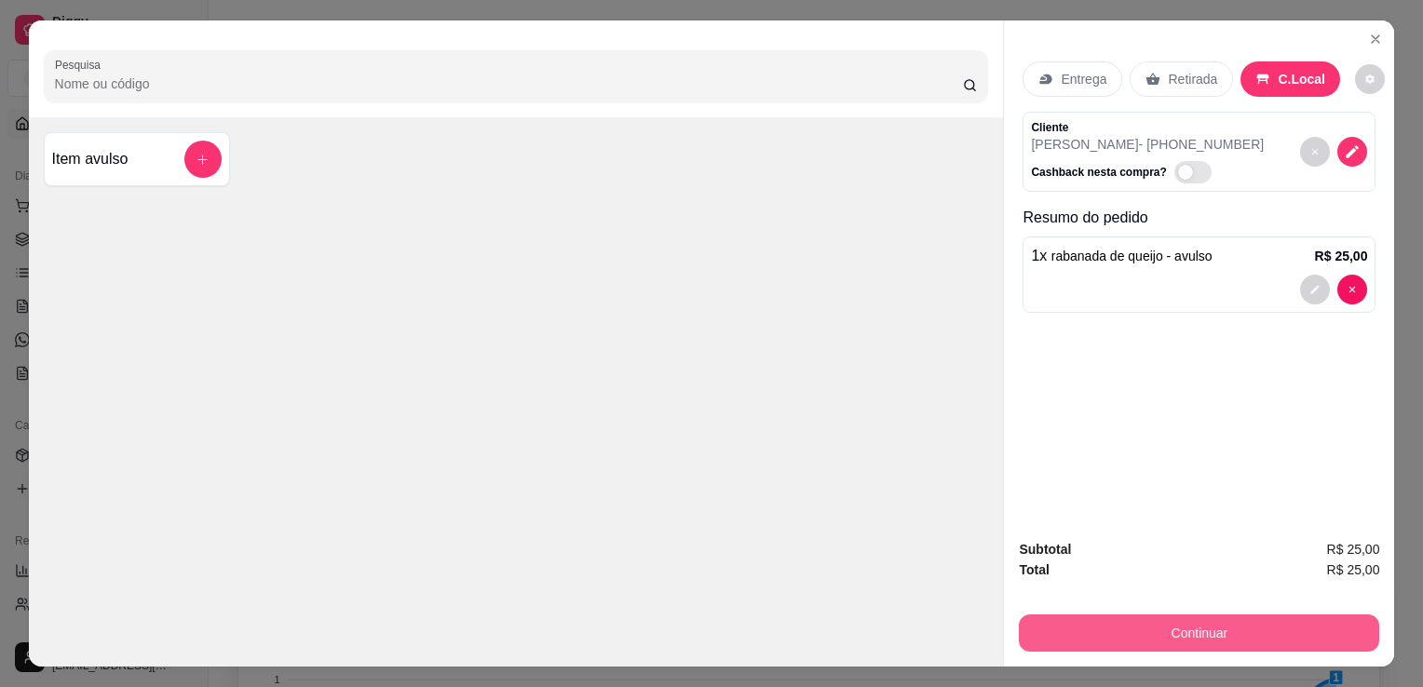
click at [1169, 626] on button "Continuar" at bounding box center [1199, 633] width 360 height 37
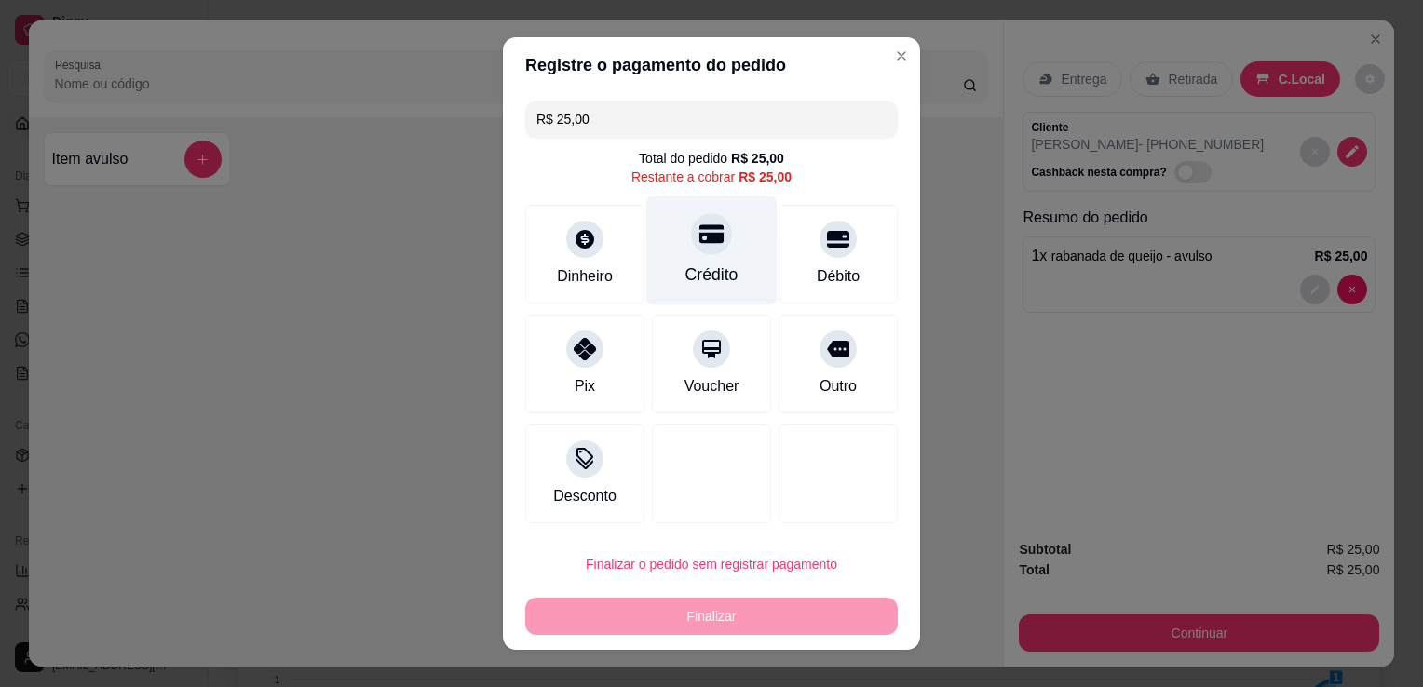
click at [708, 229] on icon at bounding box center [711, 234] width 24 height 19
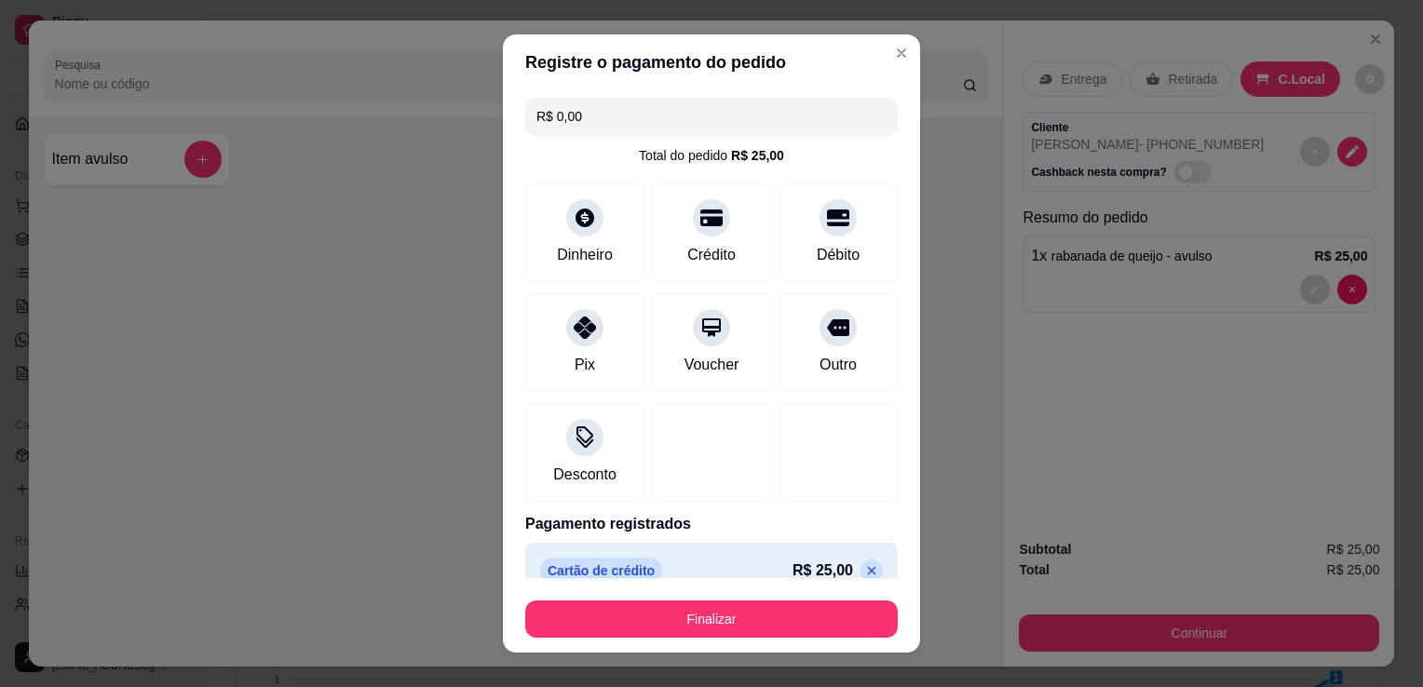
click at [616, 125] on input "R$ 0,00" at bounding box center [711, 116] width 350 height 37
click at [685, 249] on div "Crédito" at bounding box center [711, 253] width 53 height 24
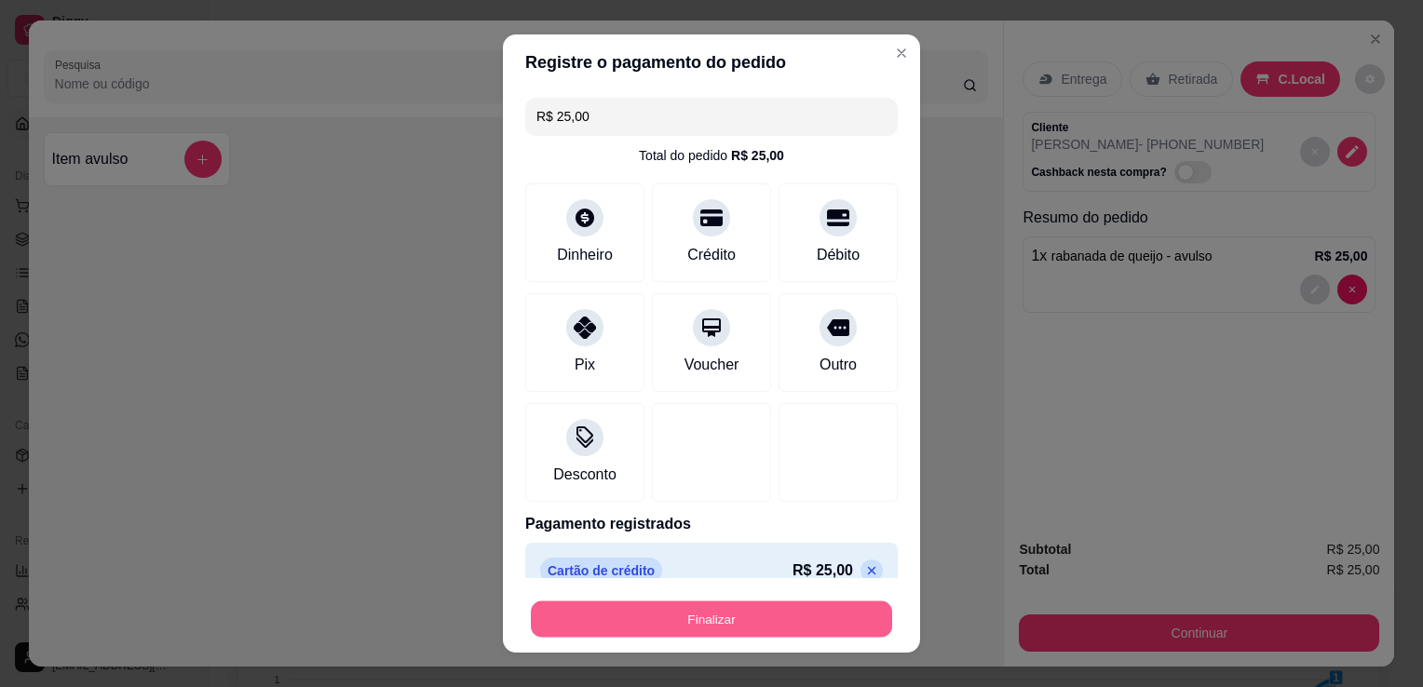
click at [693, 619] on button "Finalizar" at bounding box center [711, 619] width 361 height 36
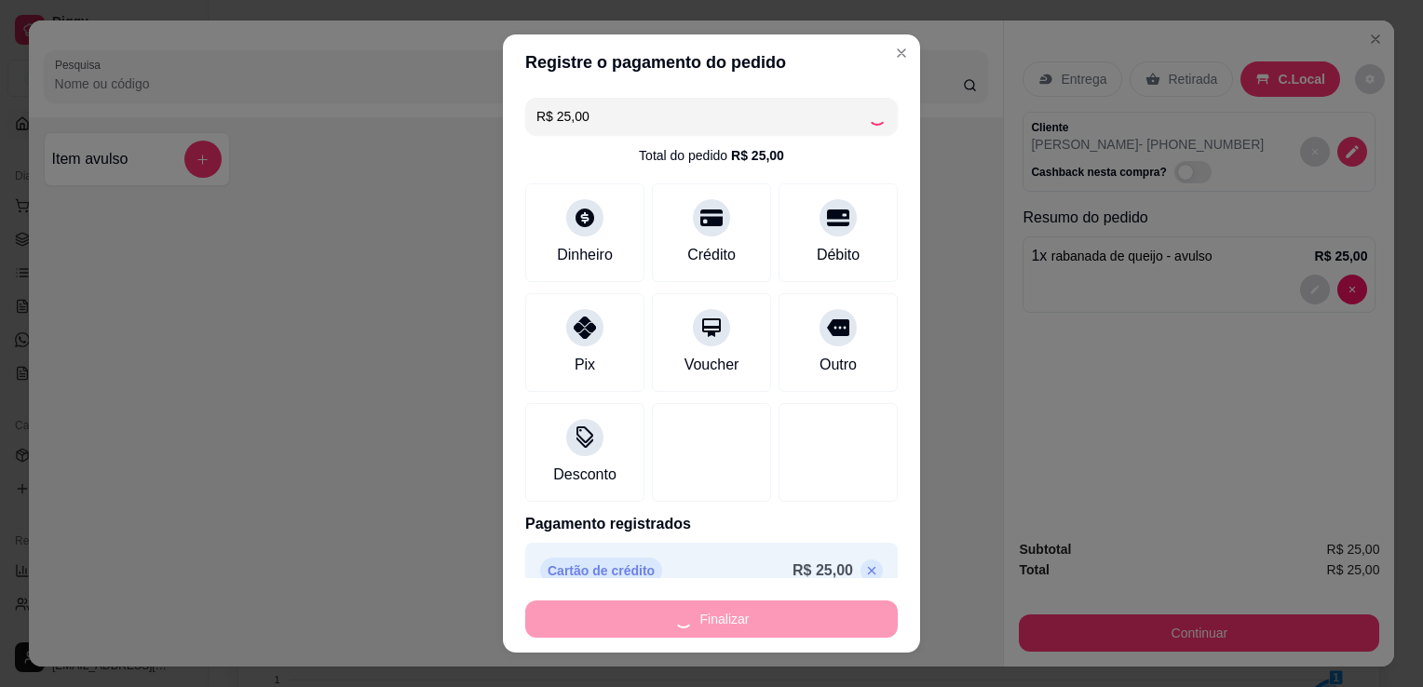
type input "-R$ 25,00"
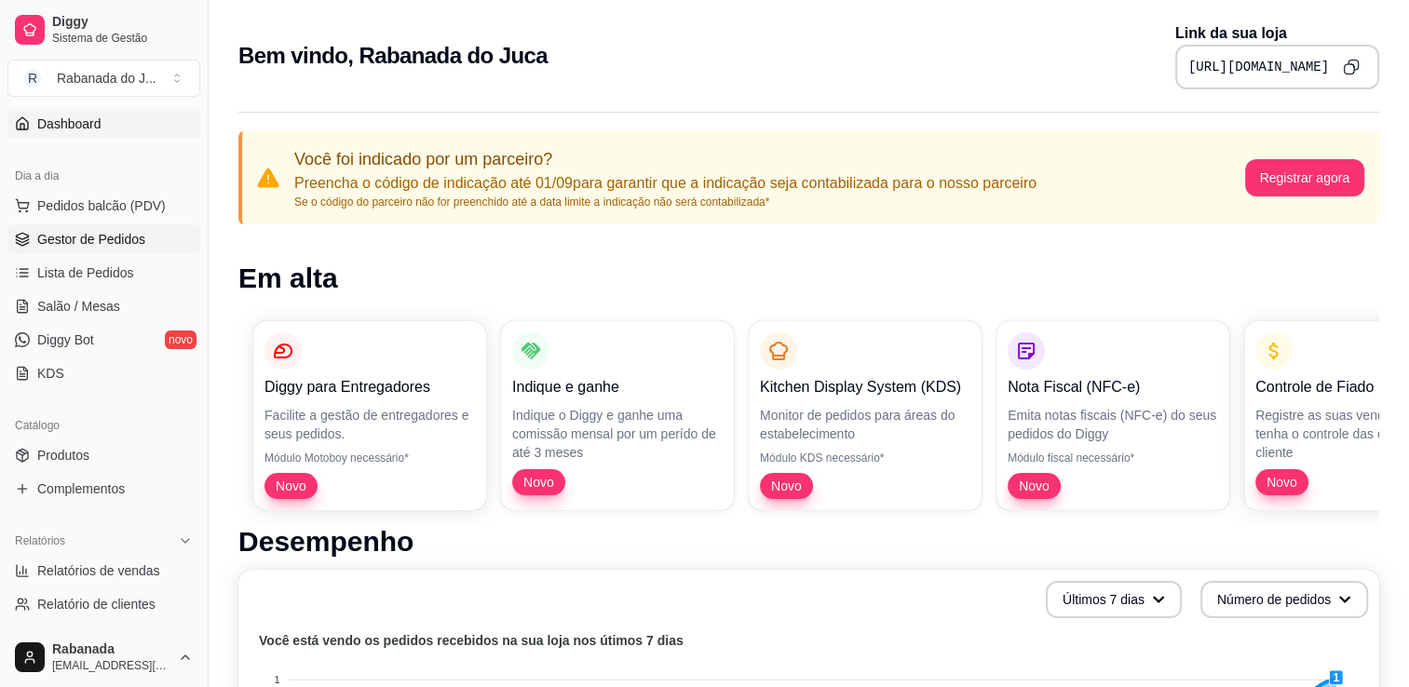
click at [112, 238] on span "Gestor de Pedidos" at bounding box center [91, 239] width 108 height 19
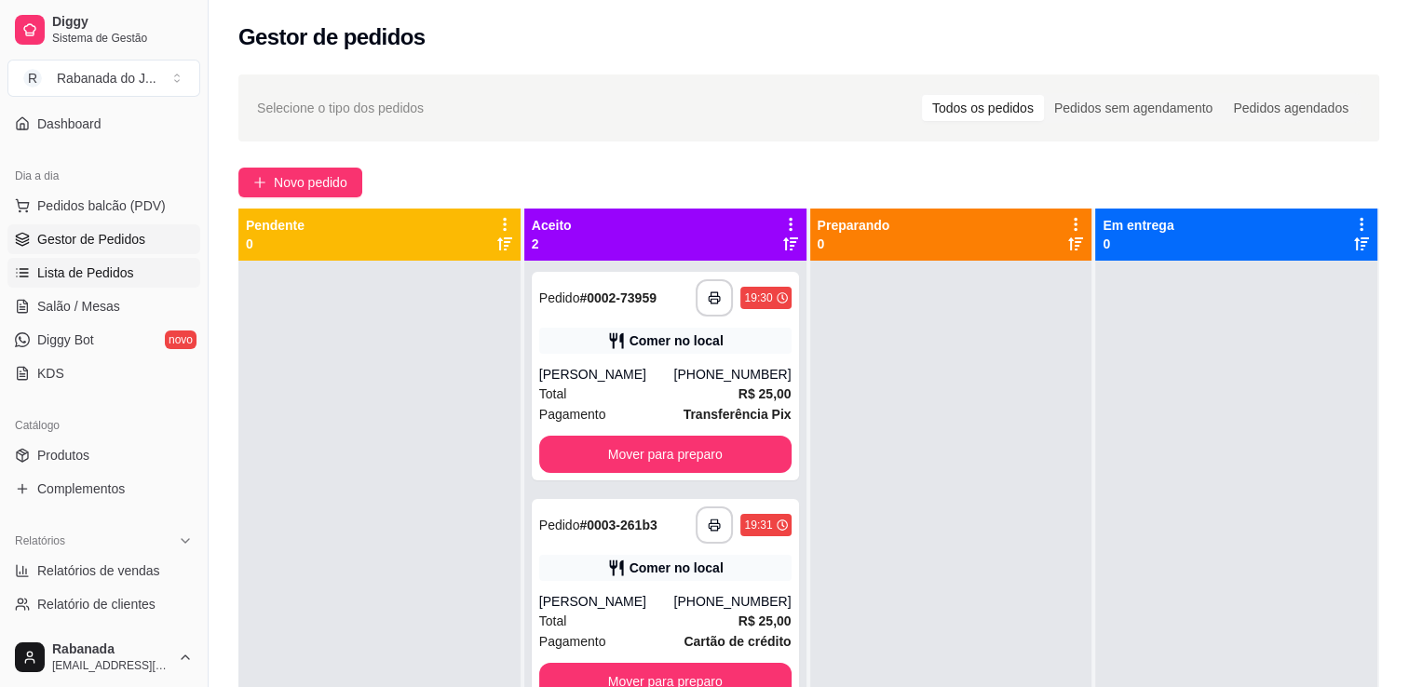
click at [71, 270] on span "Lista de Pedidos" at bounding box center [85, 272] width 97 height 19
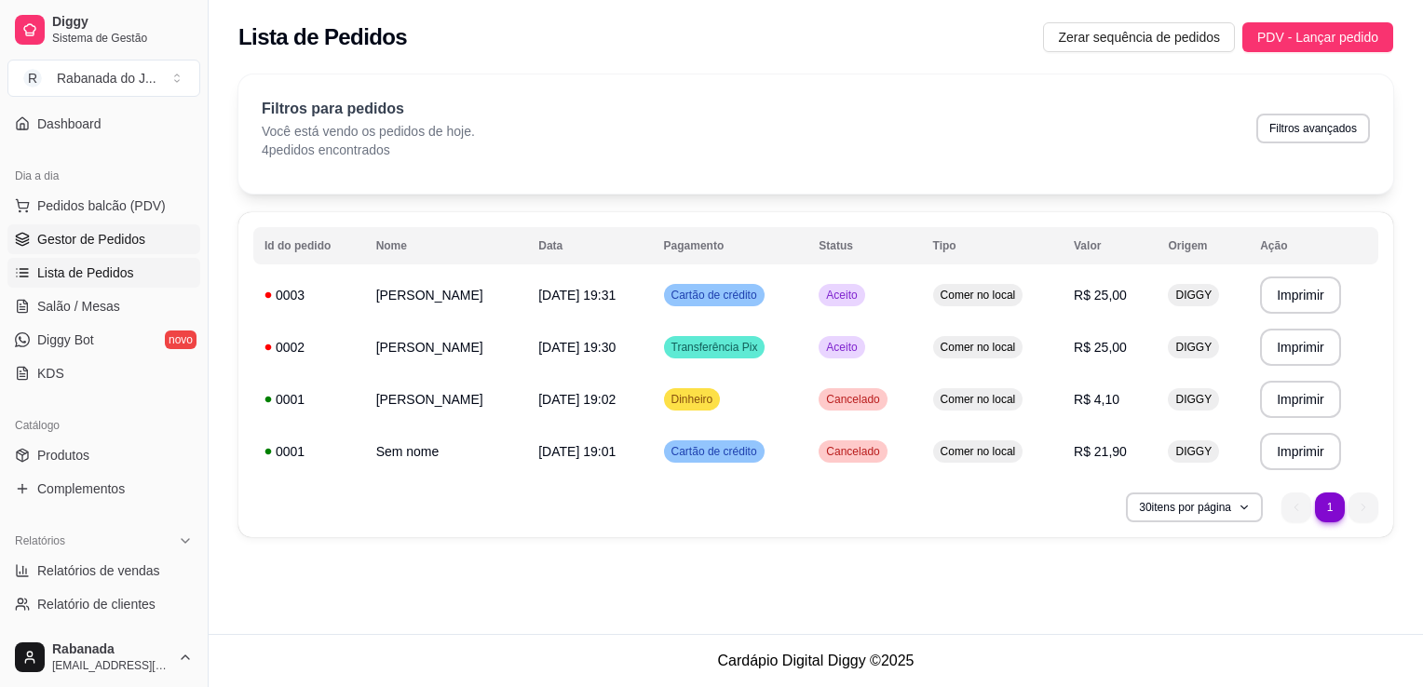
click at [94, 250] on link "Gestor de Pedidos" at bounding box center [103, 239] width 193 height 30
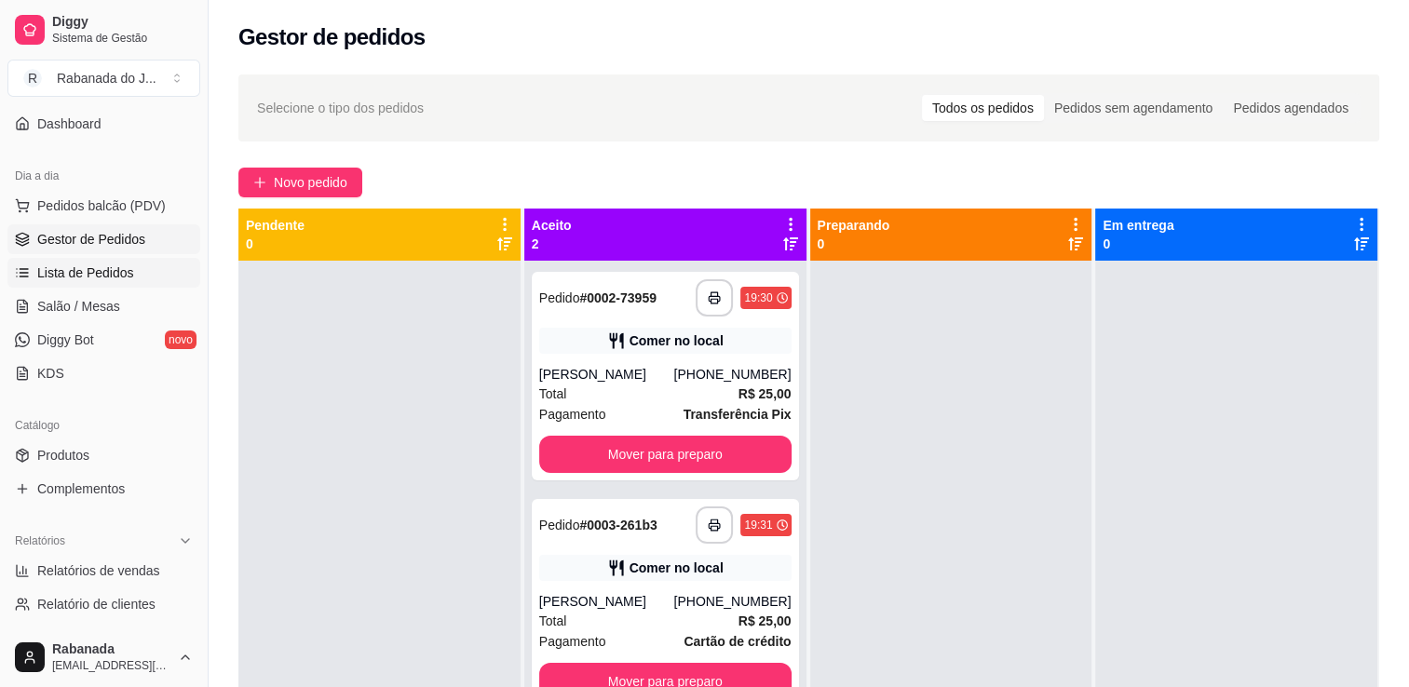
click at [94, 274] on span "Lista de Pedidos" at bounding box center [85, 272] width 97 height 19
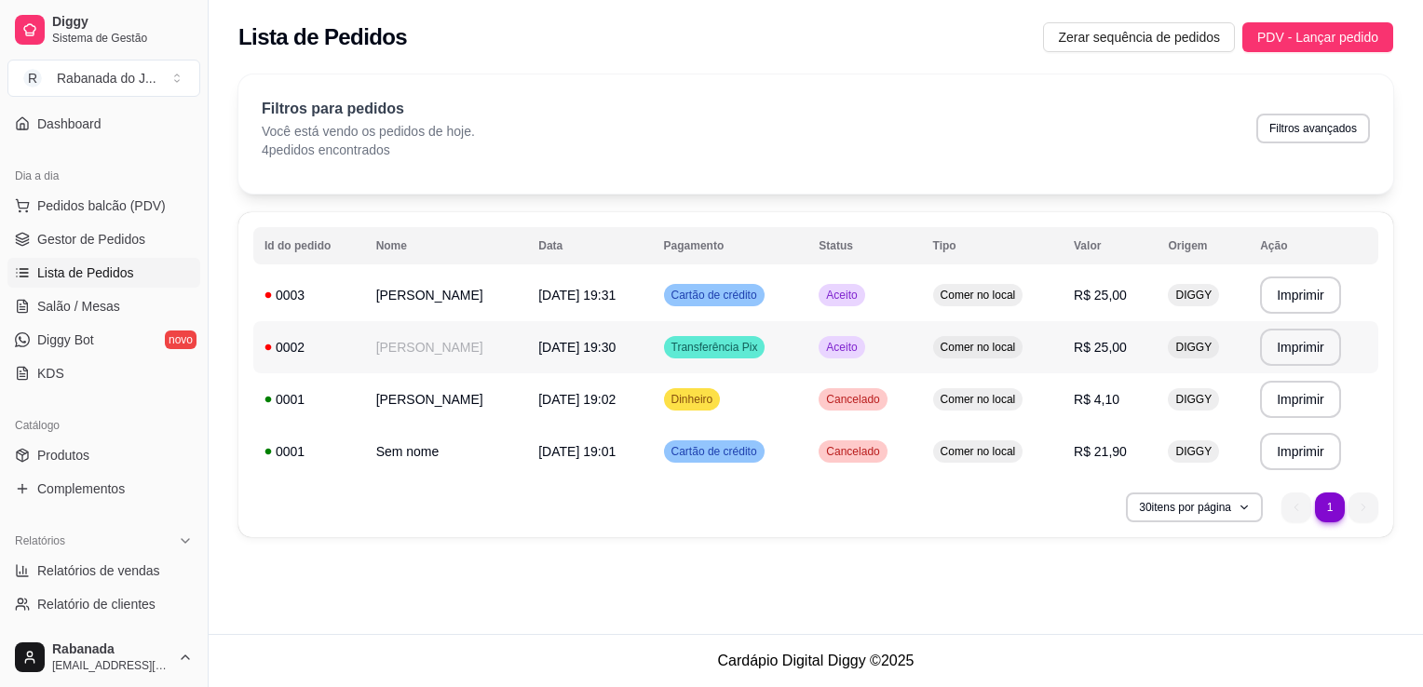
click at [376, 348] on td "[PERSON_NAME]" at bounding box center [446, 347] width 163 height 52
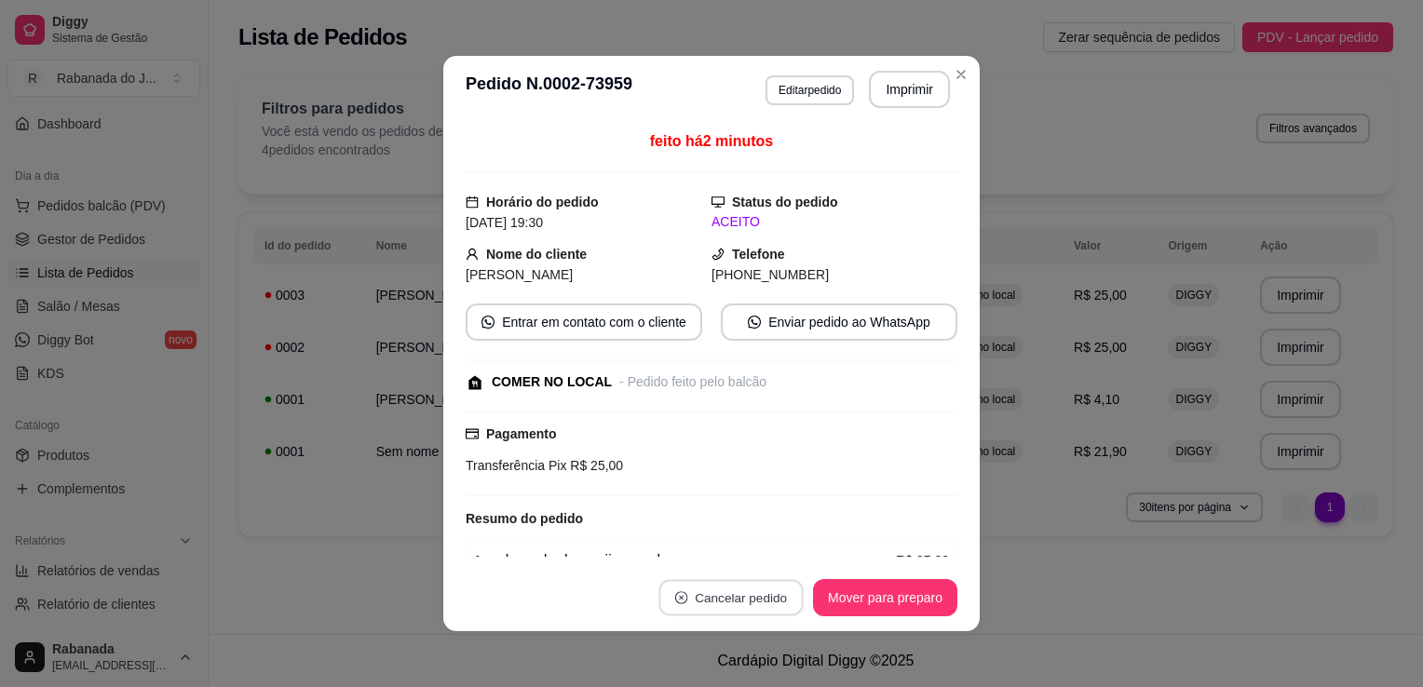
click at [696, 601] on button "Cancelar pedido" at bounding box center [730, 598] width 144 height 36
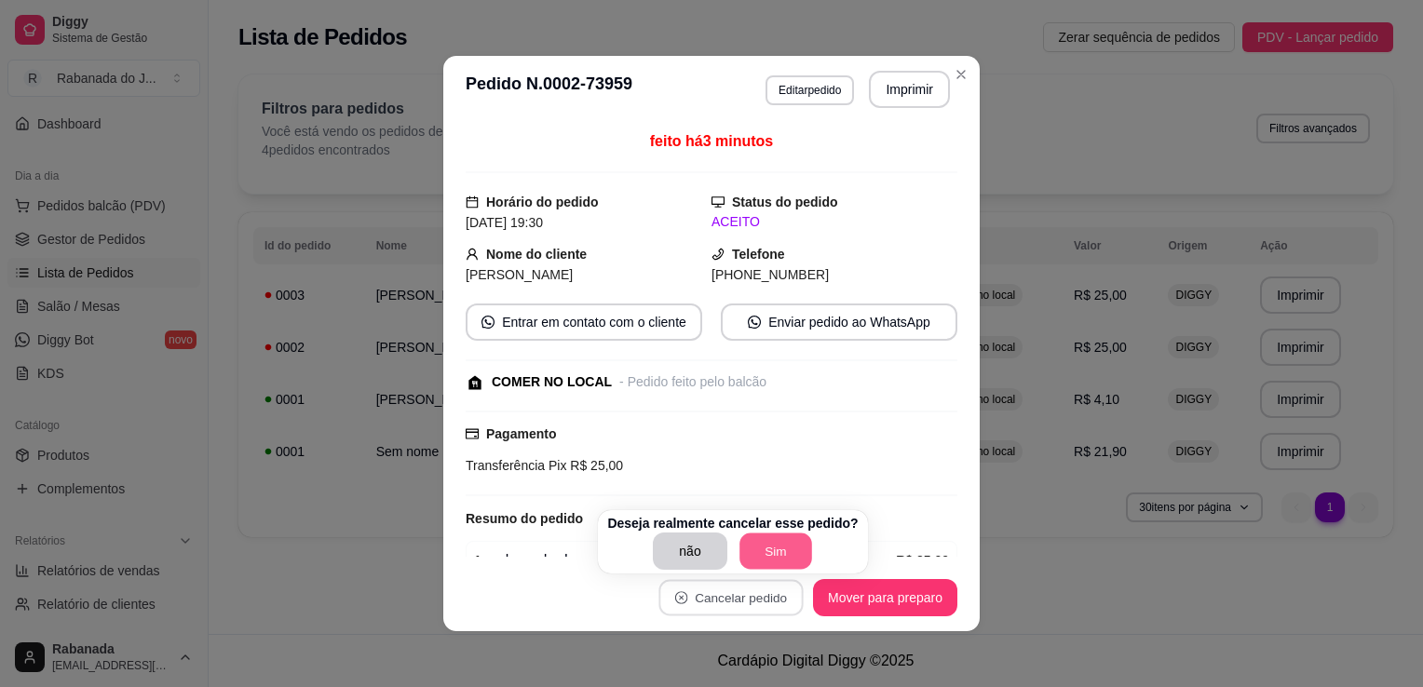
click at [775, 542] on button "Sim" at bounding box center [775, 552] width 73 height 36
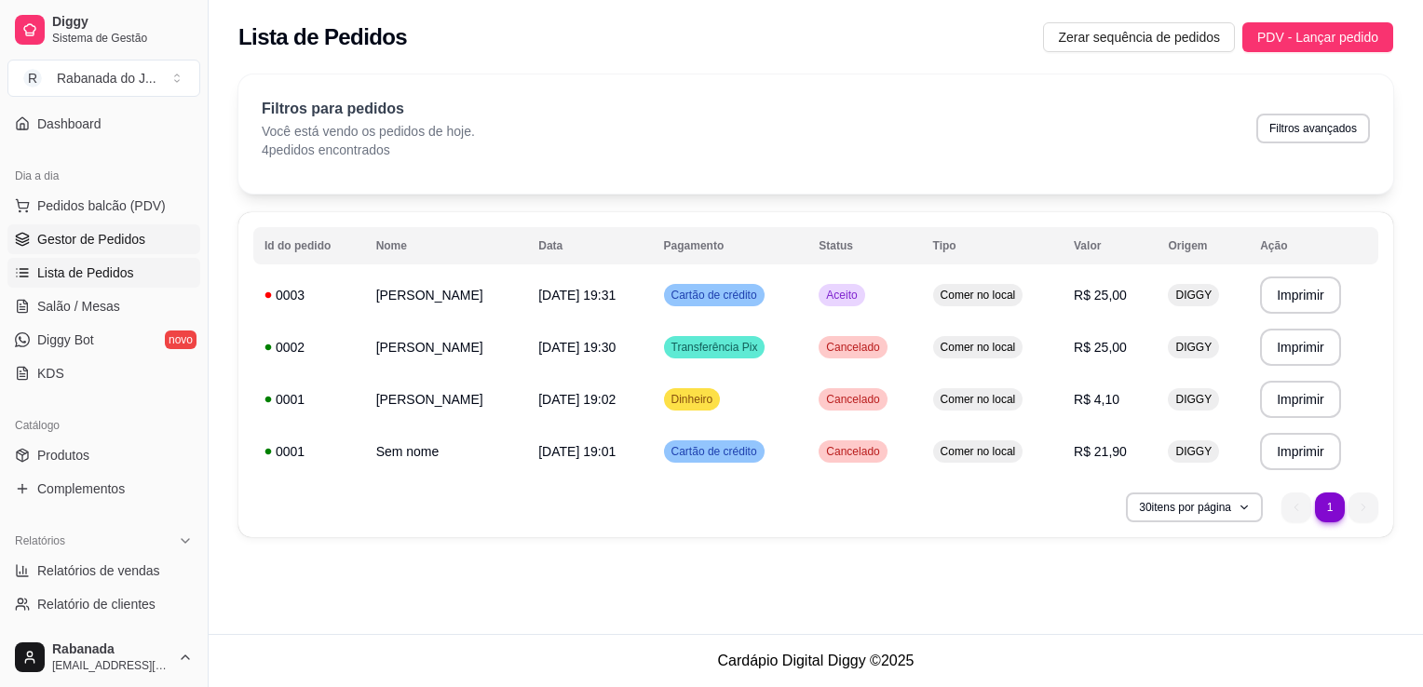
click at [122, 233] on span "Gestor de Pedidos" at bounding box center [91, 239] width 108 height 19
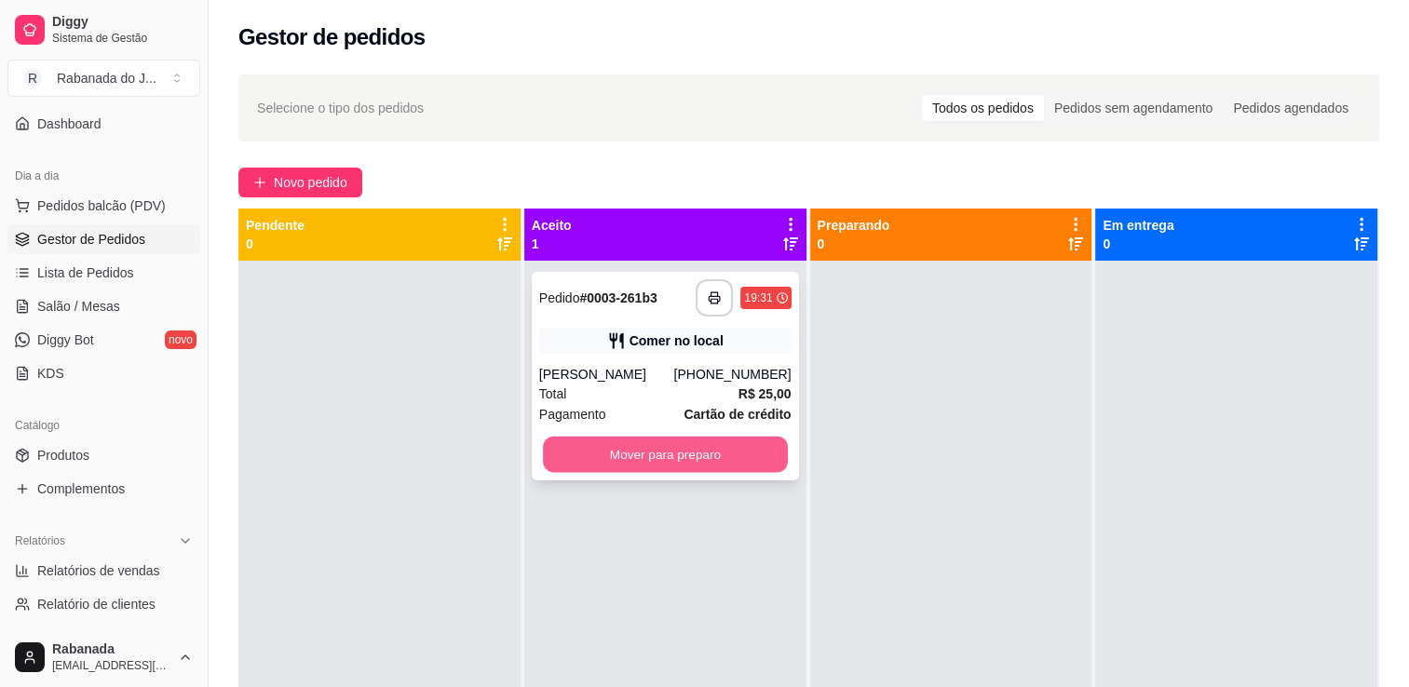
click at [644, 456] on button "Mover para preparo" at bounding box center [665, 455] width 245 height 36
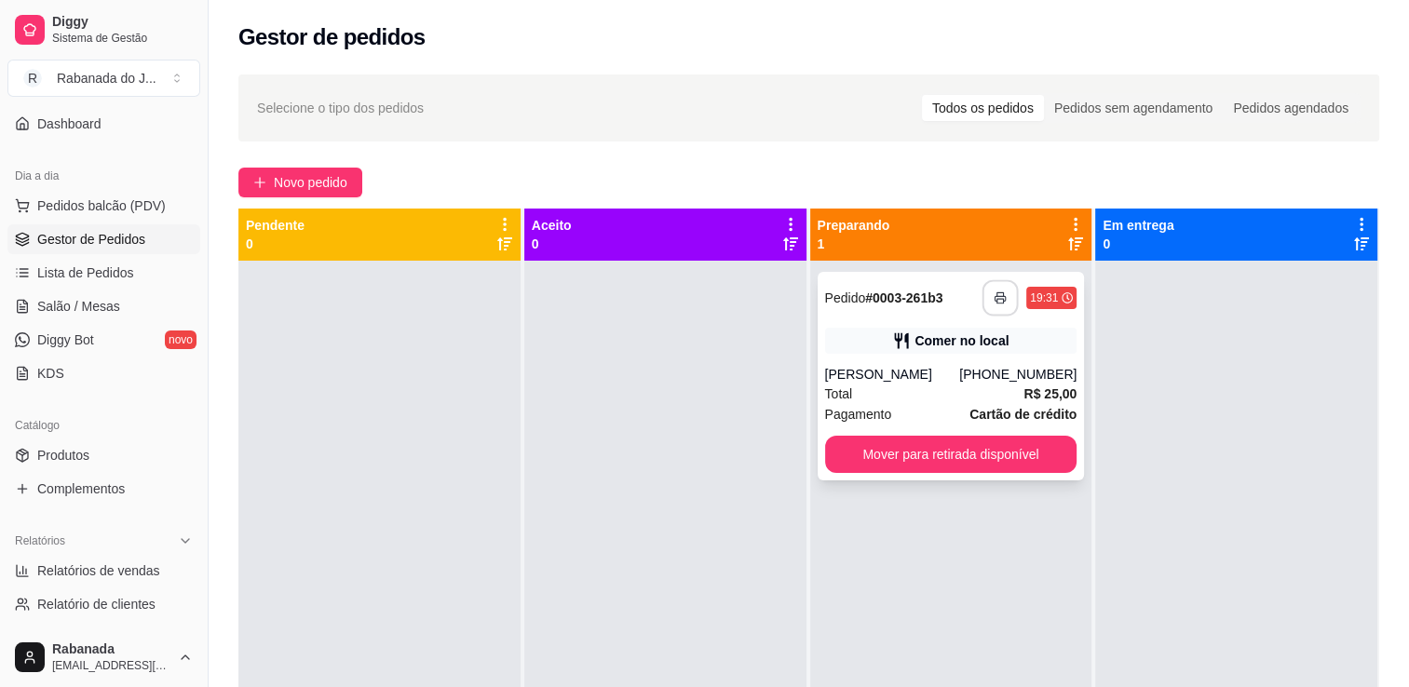
click at [993, 307] on button "button" at bounding box center [1000, 298] width 36 height 36
click at [200, 351] on button "Toggle Sidebar" at bounding box center [207, 343] width 15 height 687
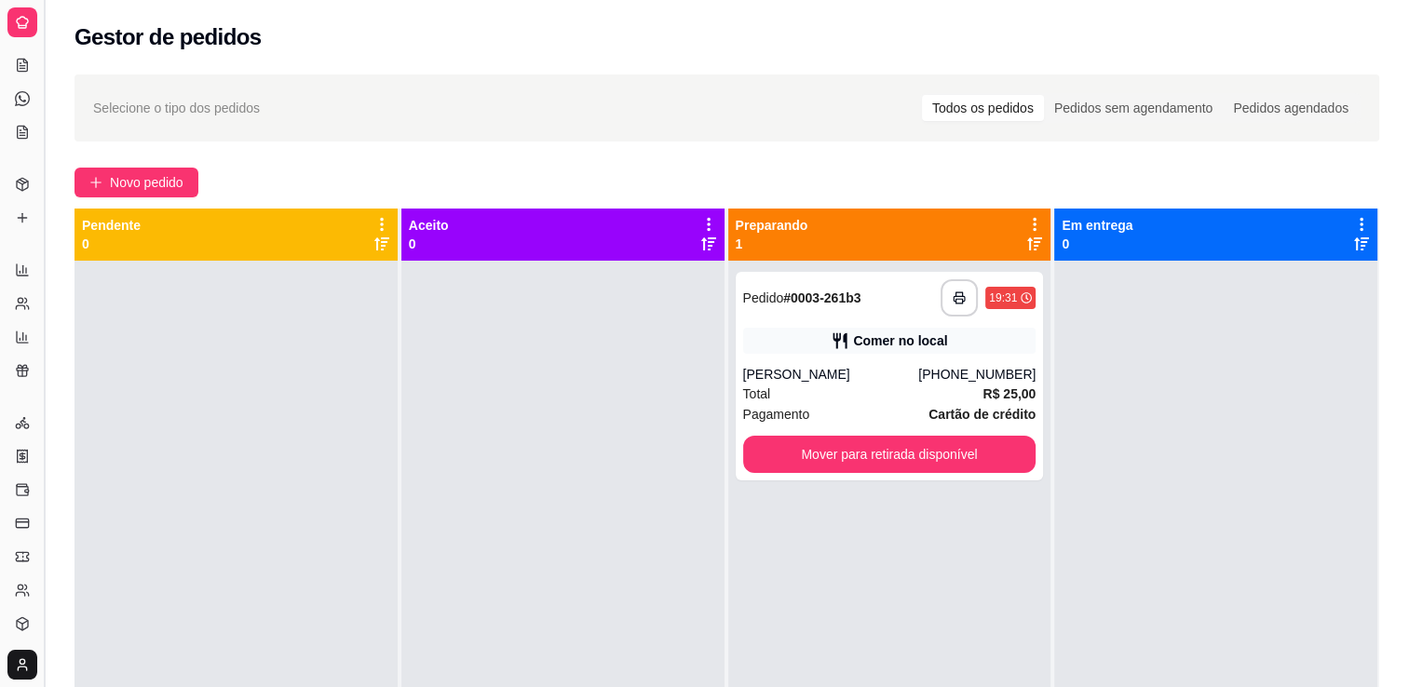
scroll to position [34, 0]
click at [59, 331] on div "**********" at bounding box center [727, 490] width 1364 height 855
click at [43, 382] on button "Toggle Sidebar" at bounding box center [43, 343] width 15 height 687
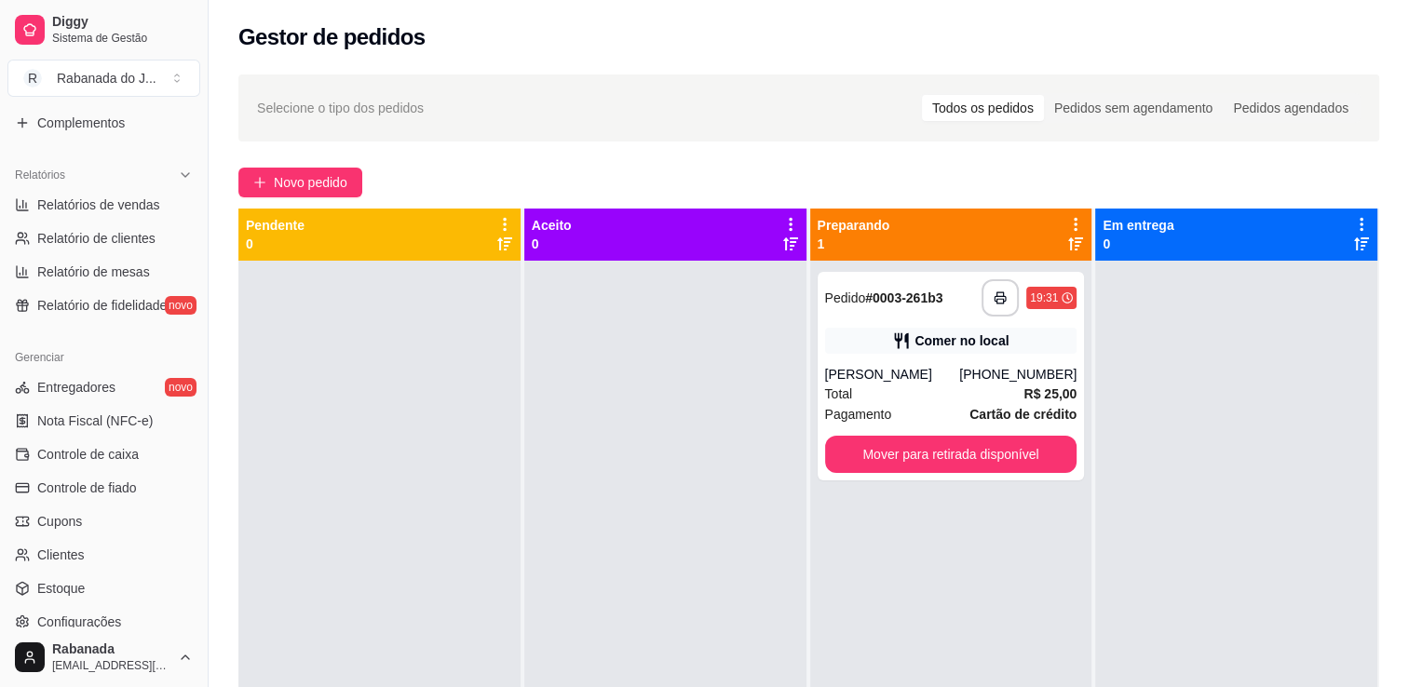
scroll to position [544, 0]
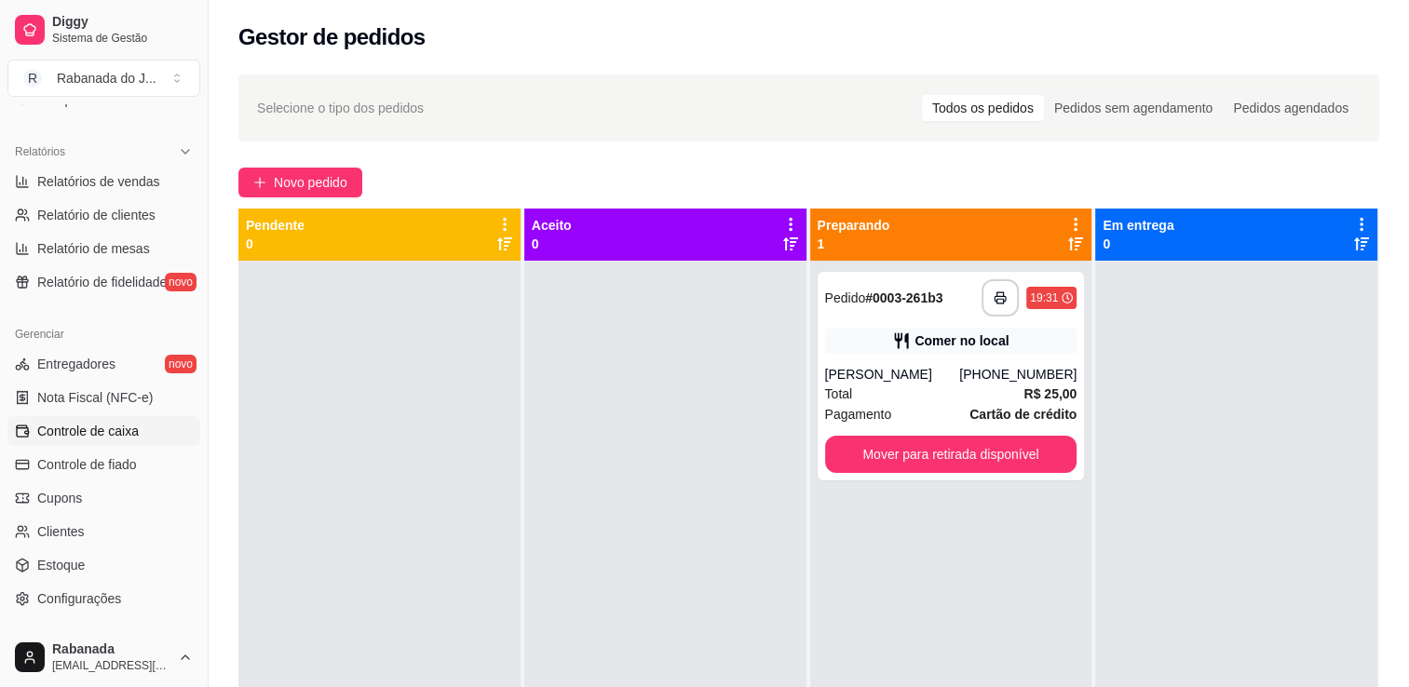
click at [115, 429] on span "Controle de caixa" at bounding box center [87, 431] width 101 height 19
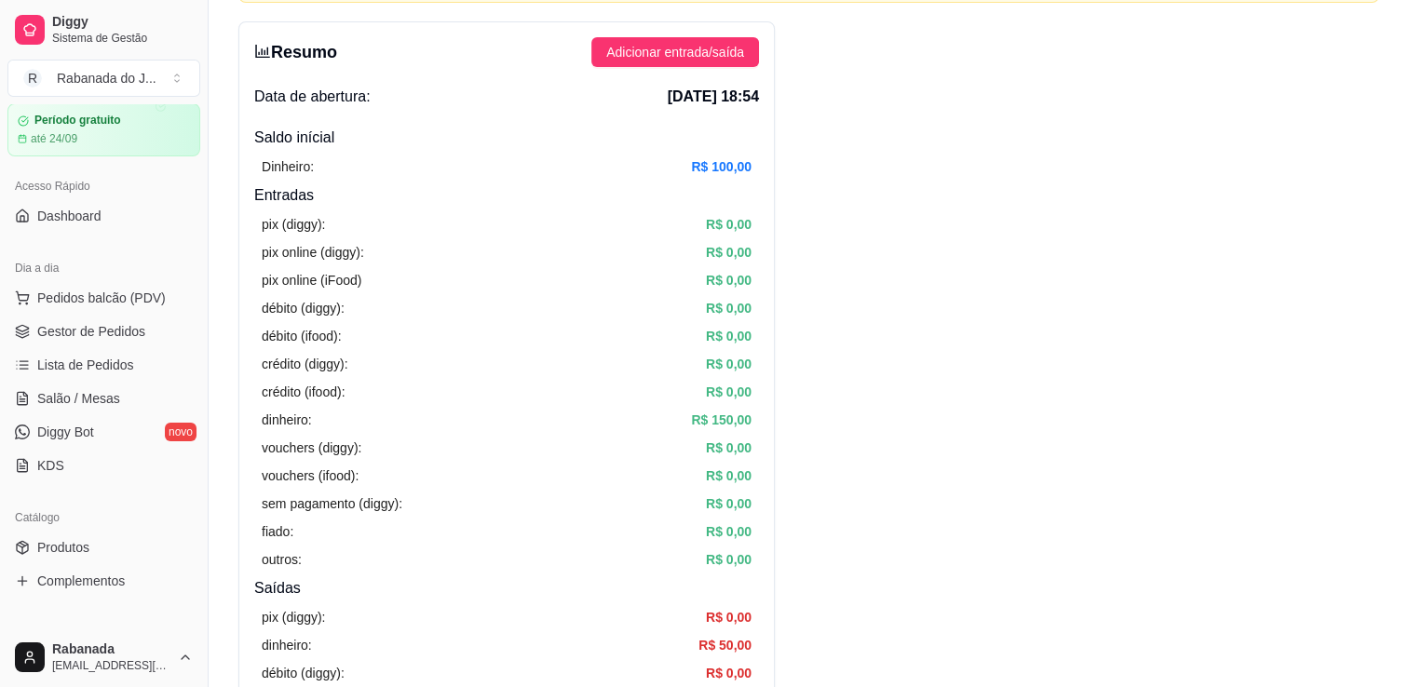
scroll to position [66, 0]
click at [74, 340] on link "Gestor de Pedidos" at bounding box center [103, 328] width 193 height 30
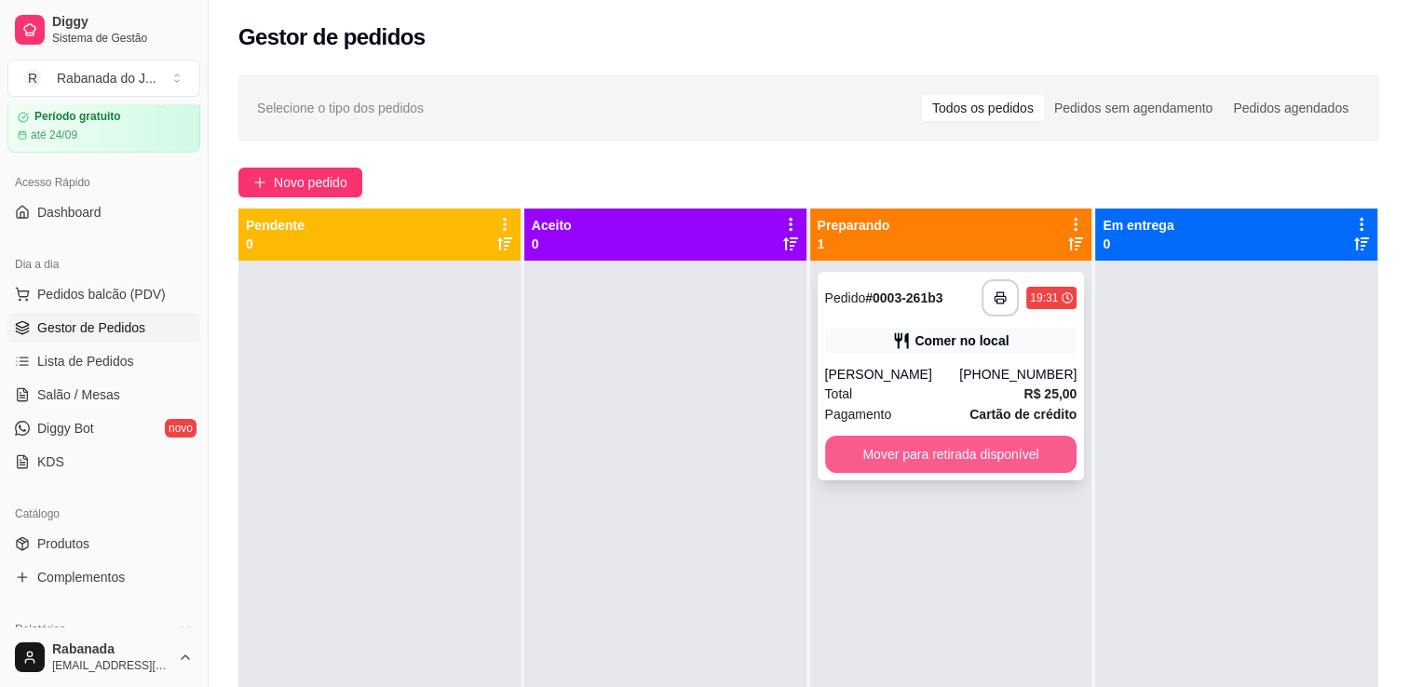
click at [877, 456] on button "Mover para retirada disponível" at bounding box center [951, 454] width 252 height 37
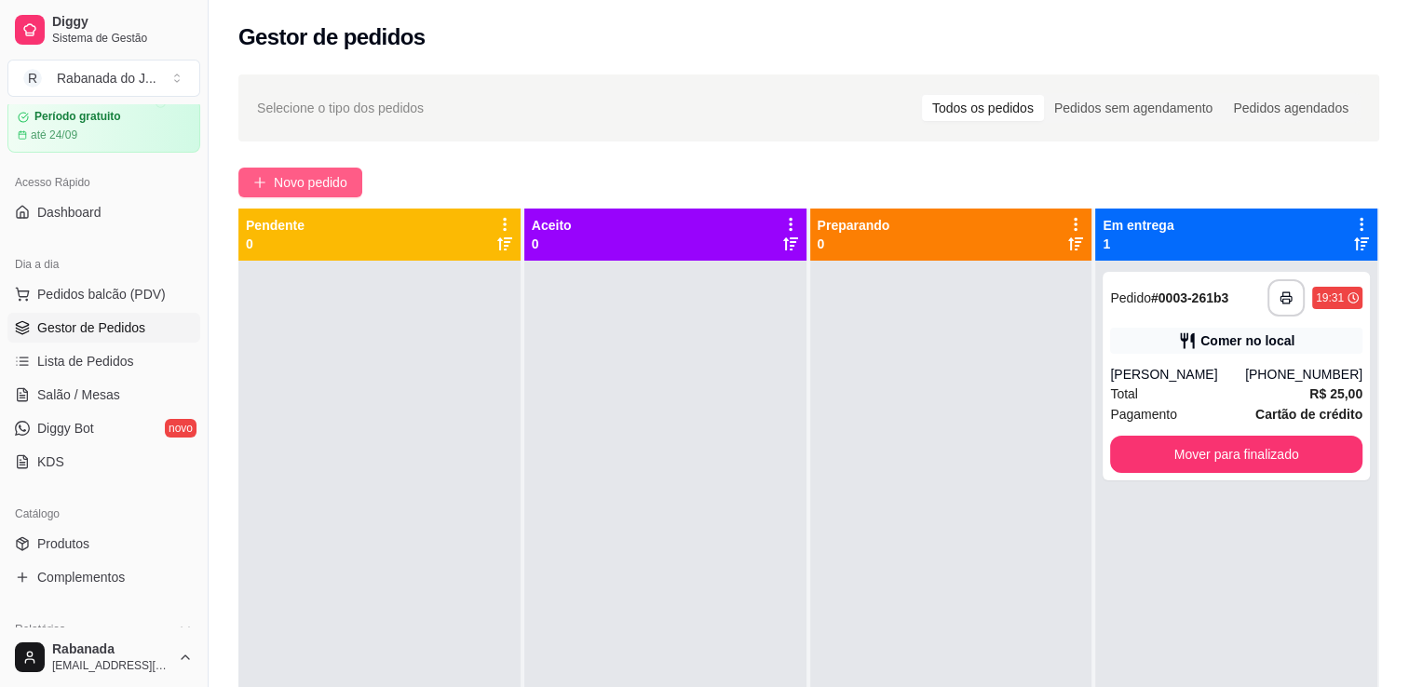
click at [283, 174] on span "Novo pedido" at bounding box center [311, 182] width 74 height 20
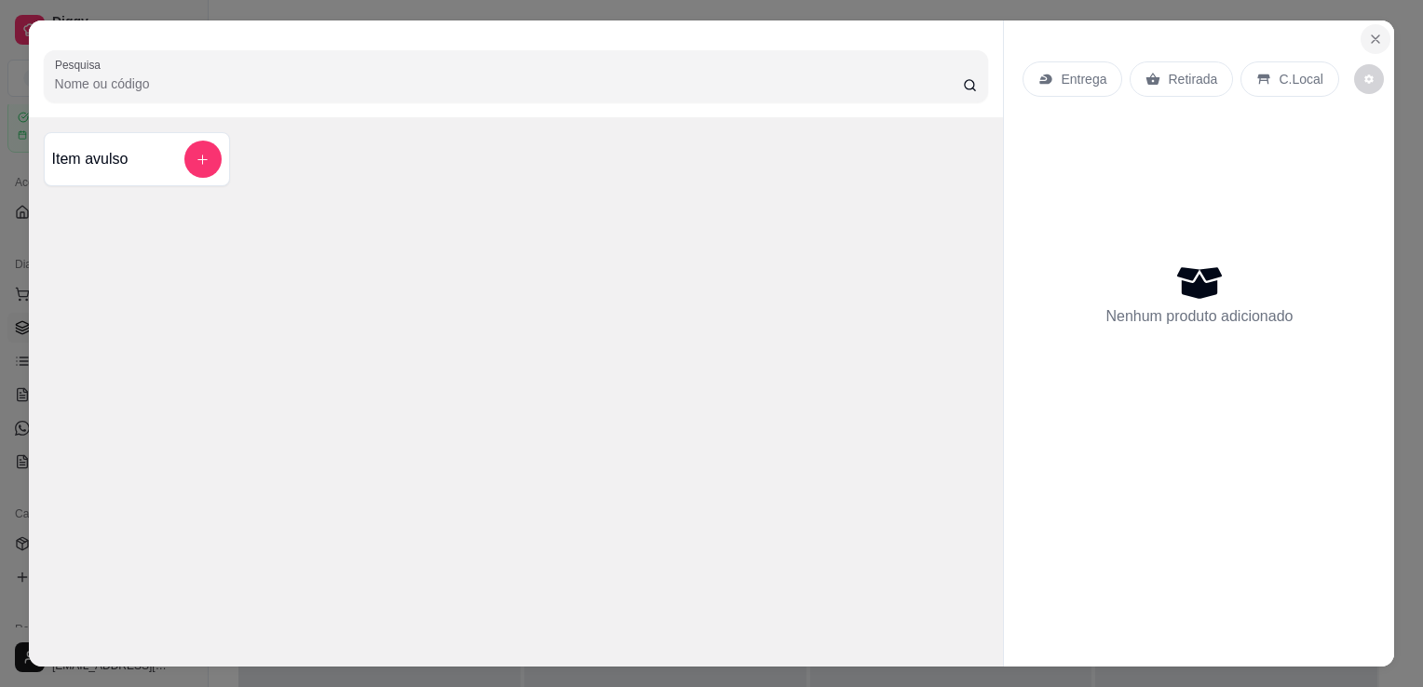
click at [1360, 34] on button "Close" at bounding box center [1375, 39] width 30 height 30
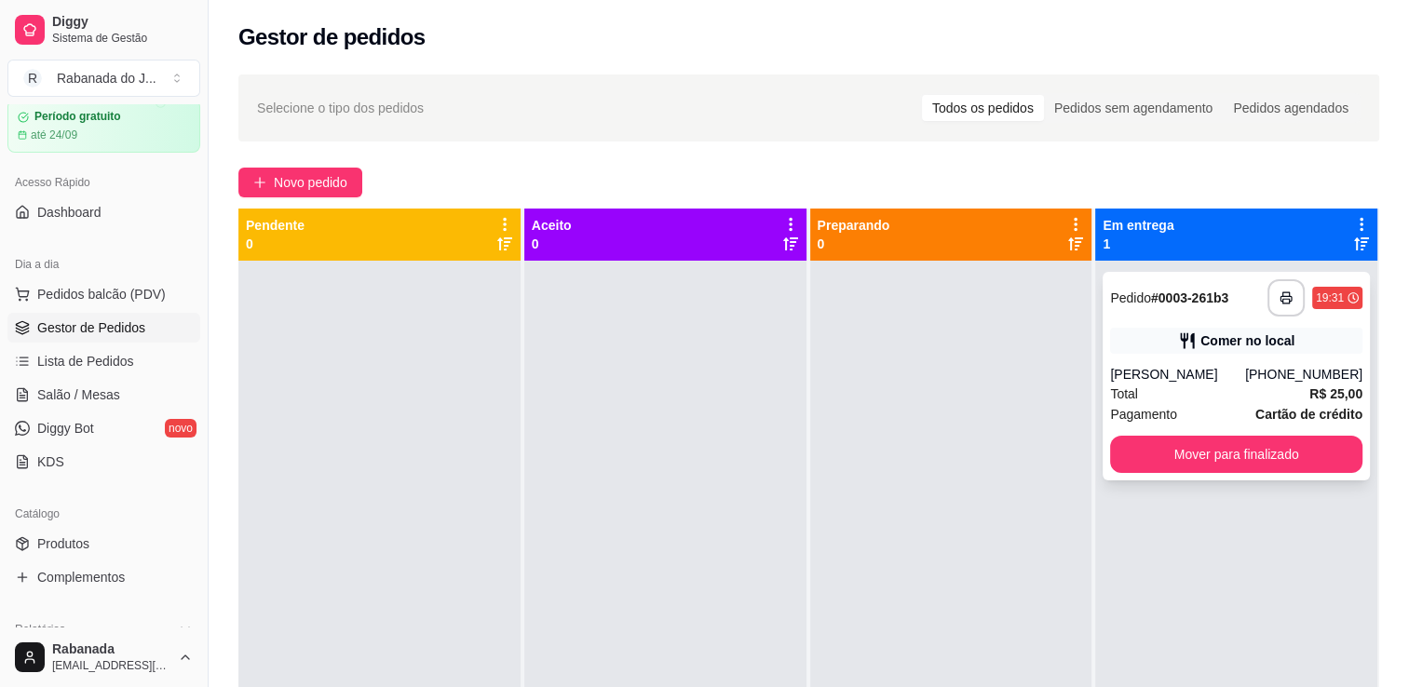
click at [1148, 341] on div "Comer no local" at bounding box center [1236, 341] width 252 height 26
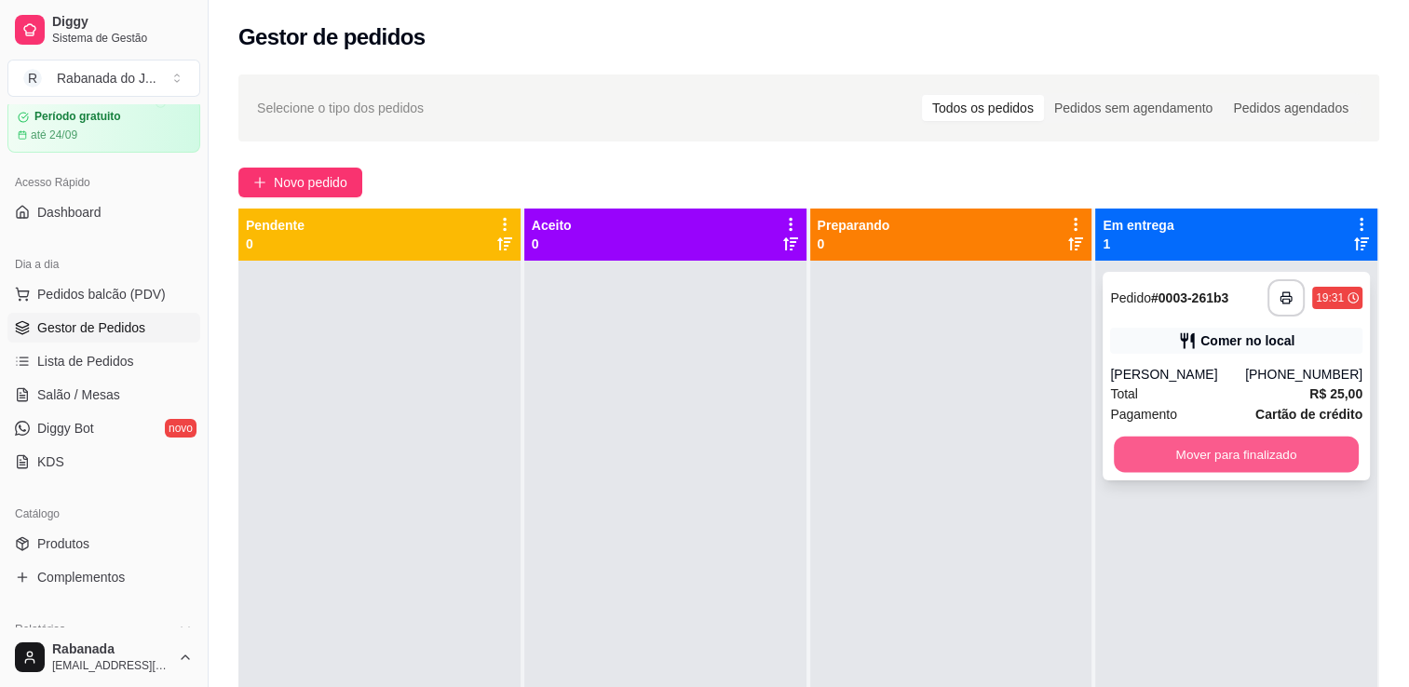
click at [1132, 466] on button "Mover para finalizado" at bounding box center [1236, 455] width 245 height 36
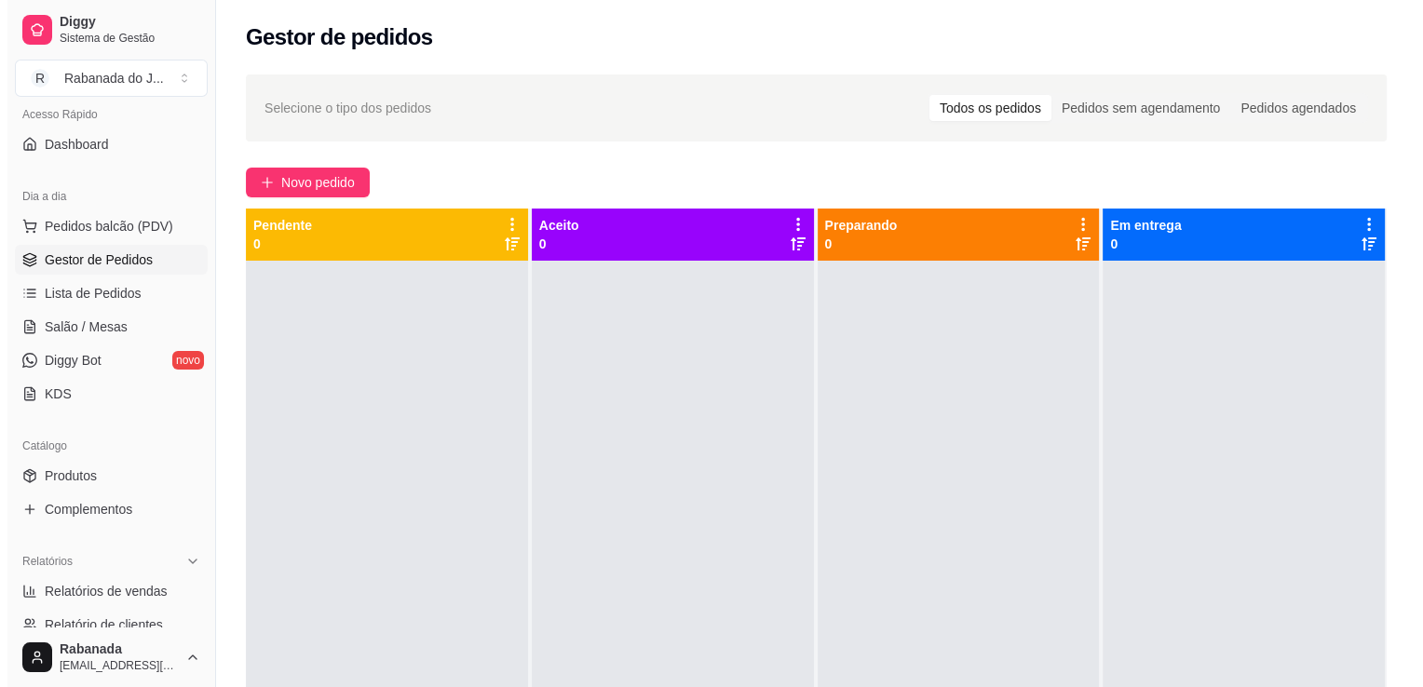
scroll to position [130, 0]
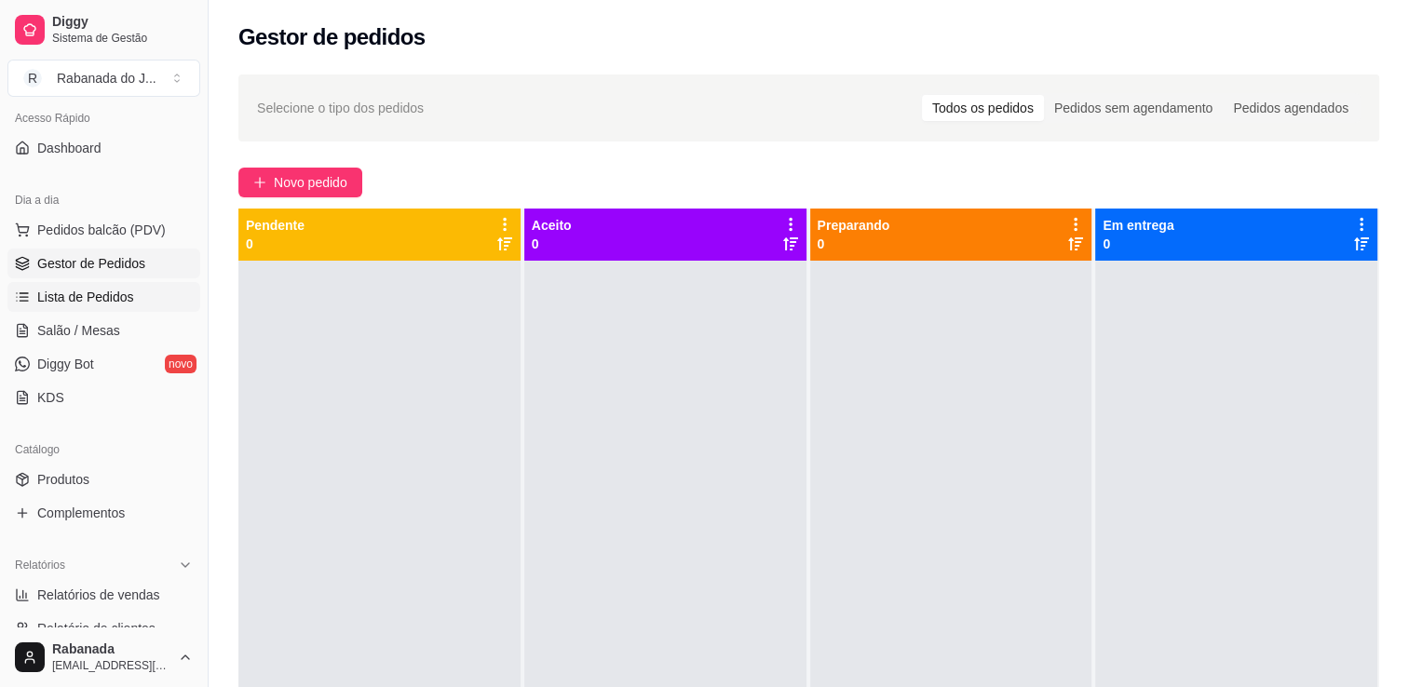
click at [111, 300] on span "Lista de Pedidos" at bounding box center [85, 297] width 97 height 19
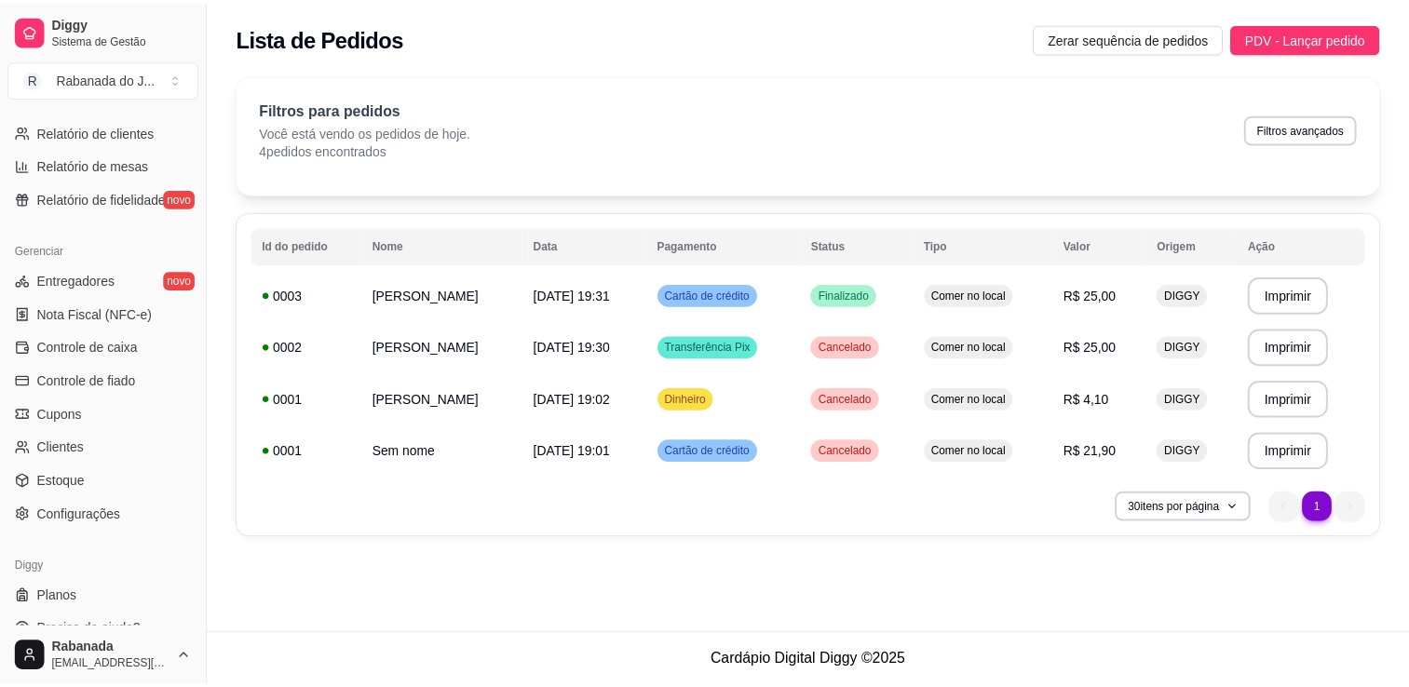
scroll to position [652, 0]
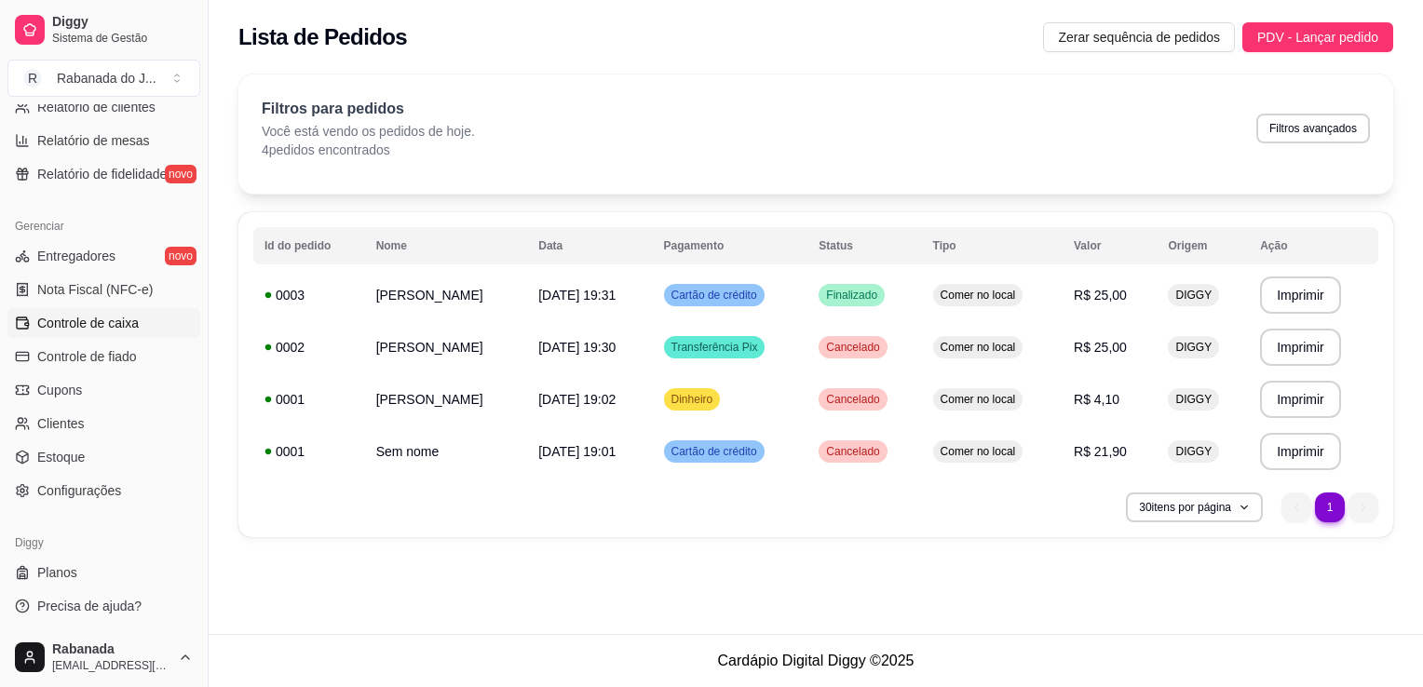
click at [112, 317] on span "Controle de caixa" at bounding box center [87, 323] width 101 height 19
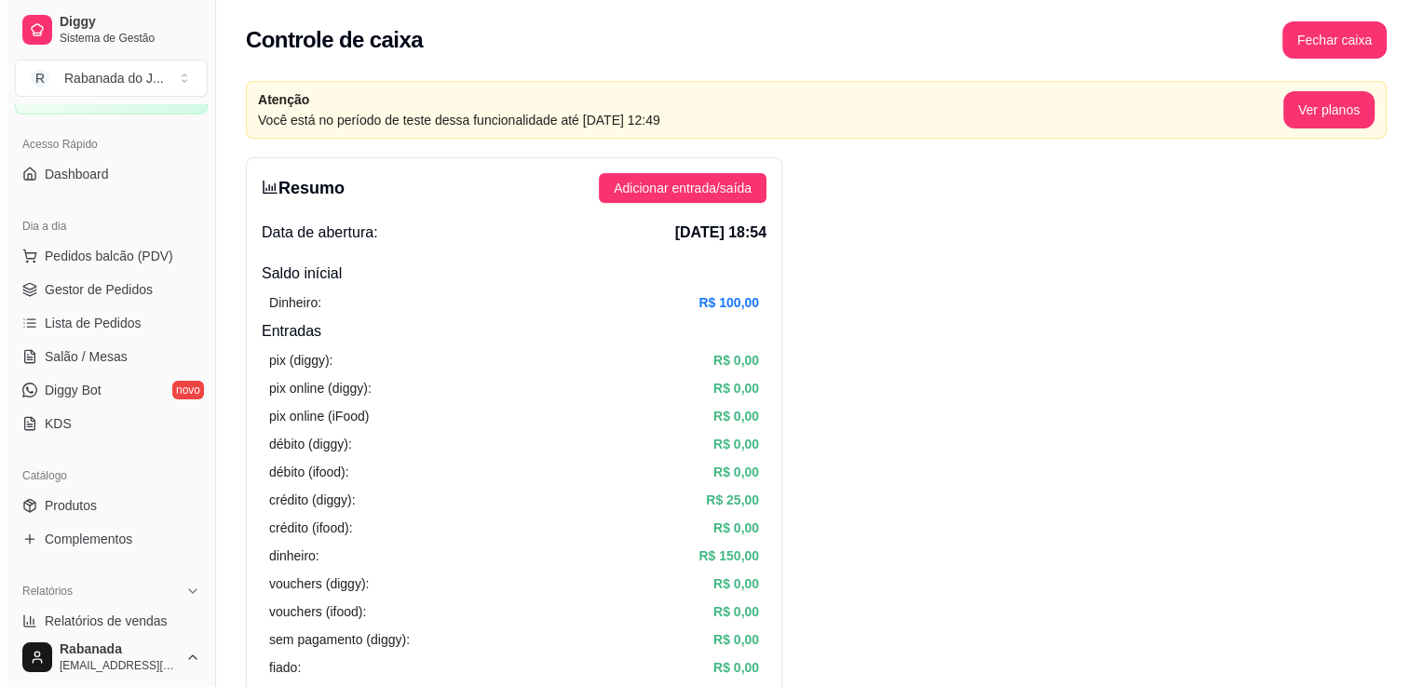
scroll to position [97, 0]
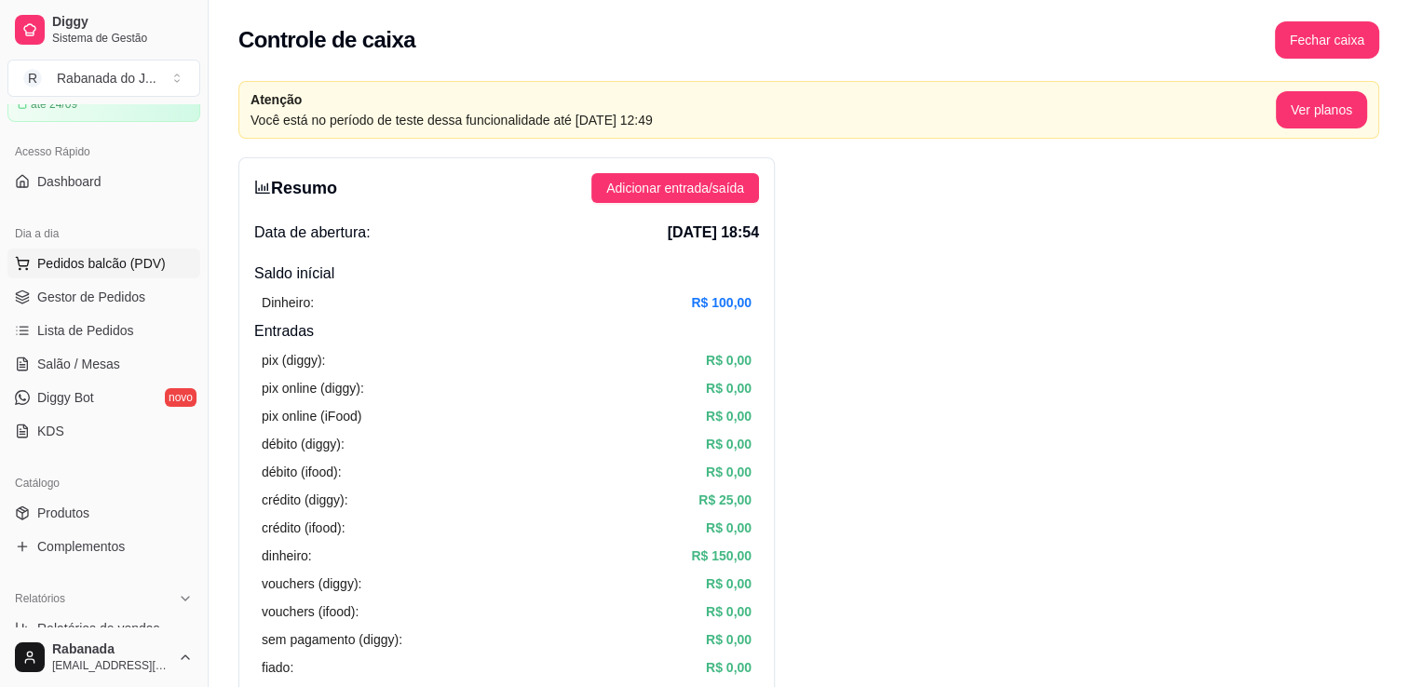
click at [101, 257] on span "Pedidos balcão (PDV)" at bounding box center [101, 263] width 128 height 19
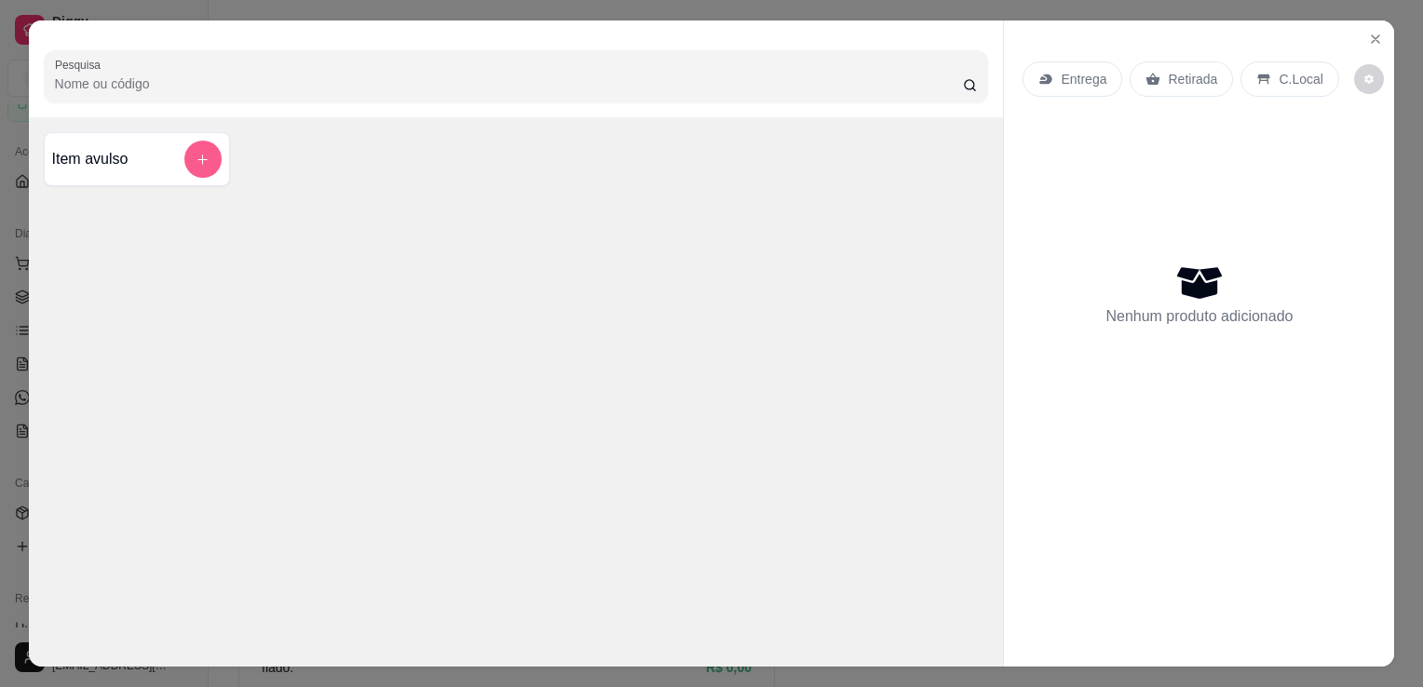
click at [208, 149] on button "add-separate-item" at bounding box center [202, 159] width 37 height 37
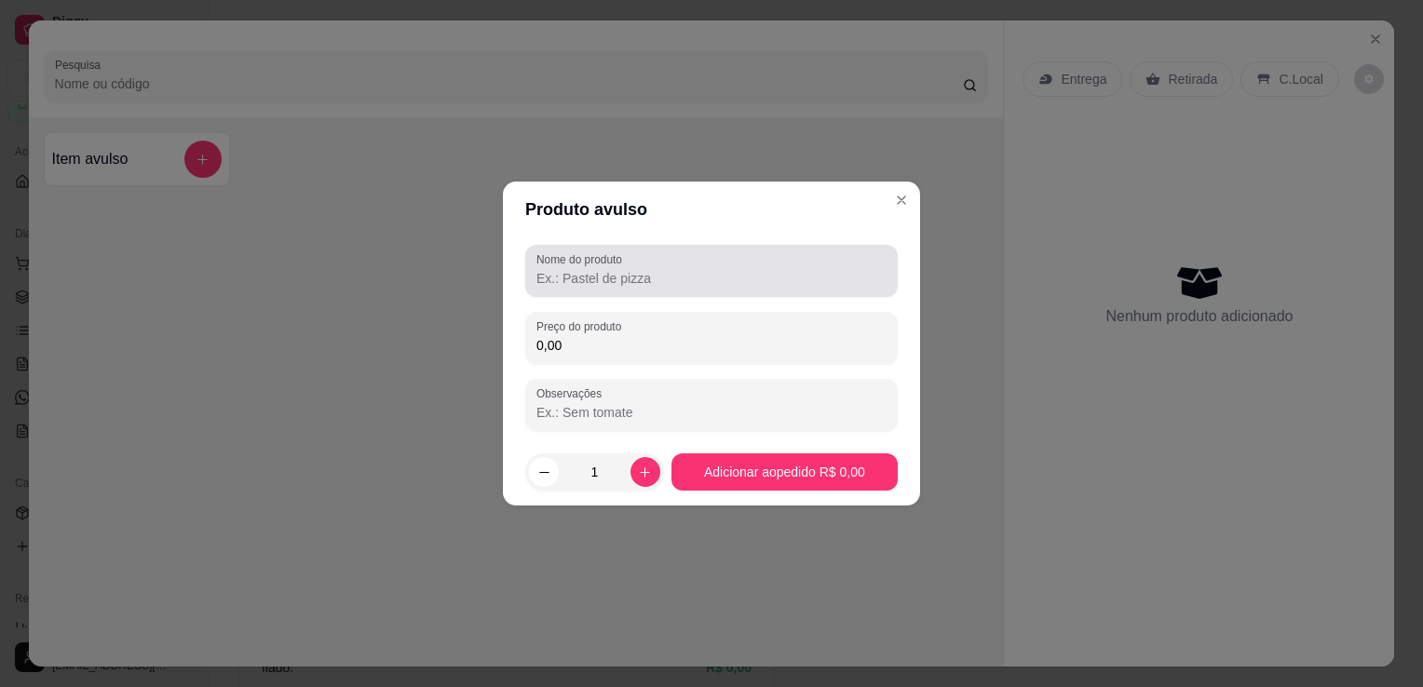
click at [604, 290] on div "Nome do produto" at bounding box center [711, 271] width 372 height 52
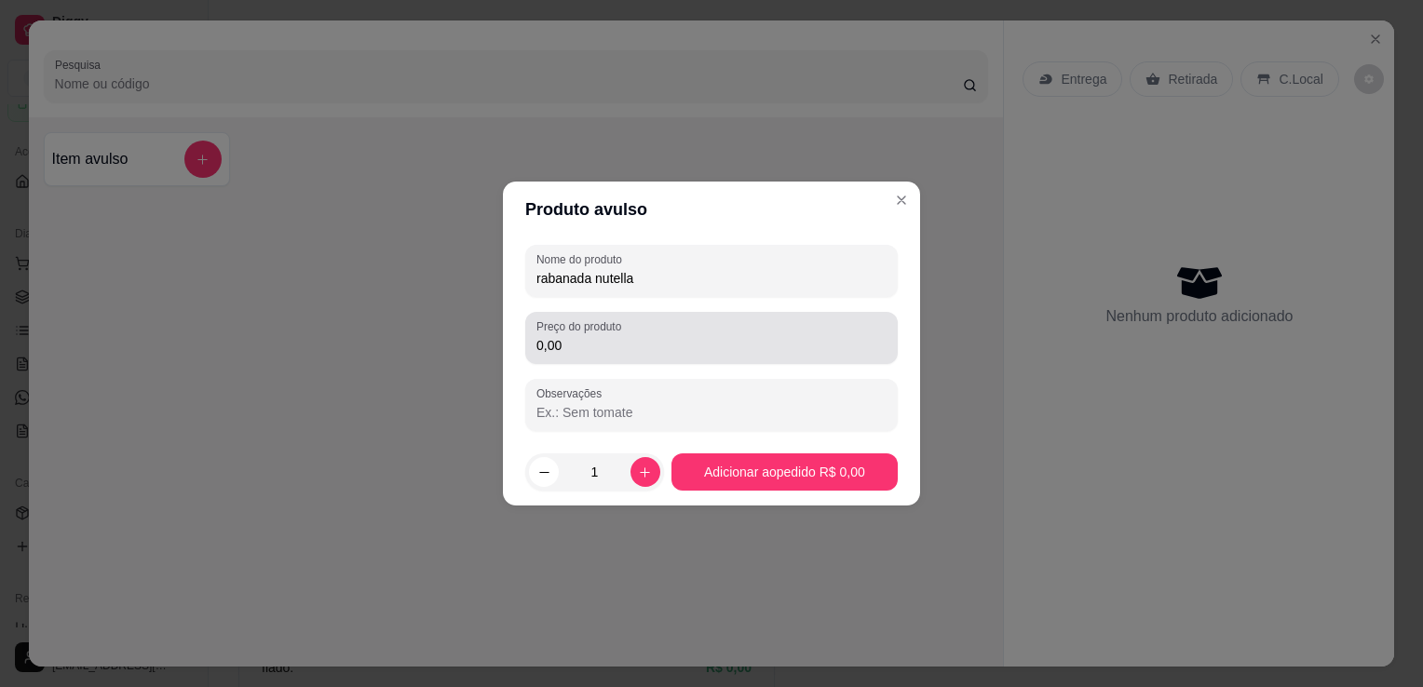
type input "rabanada nutella"
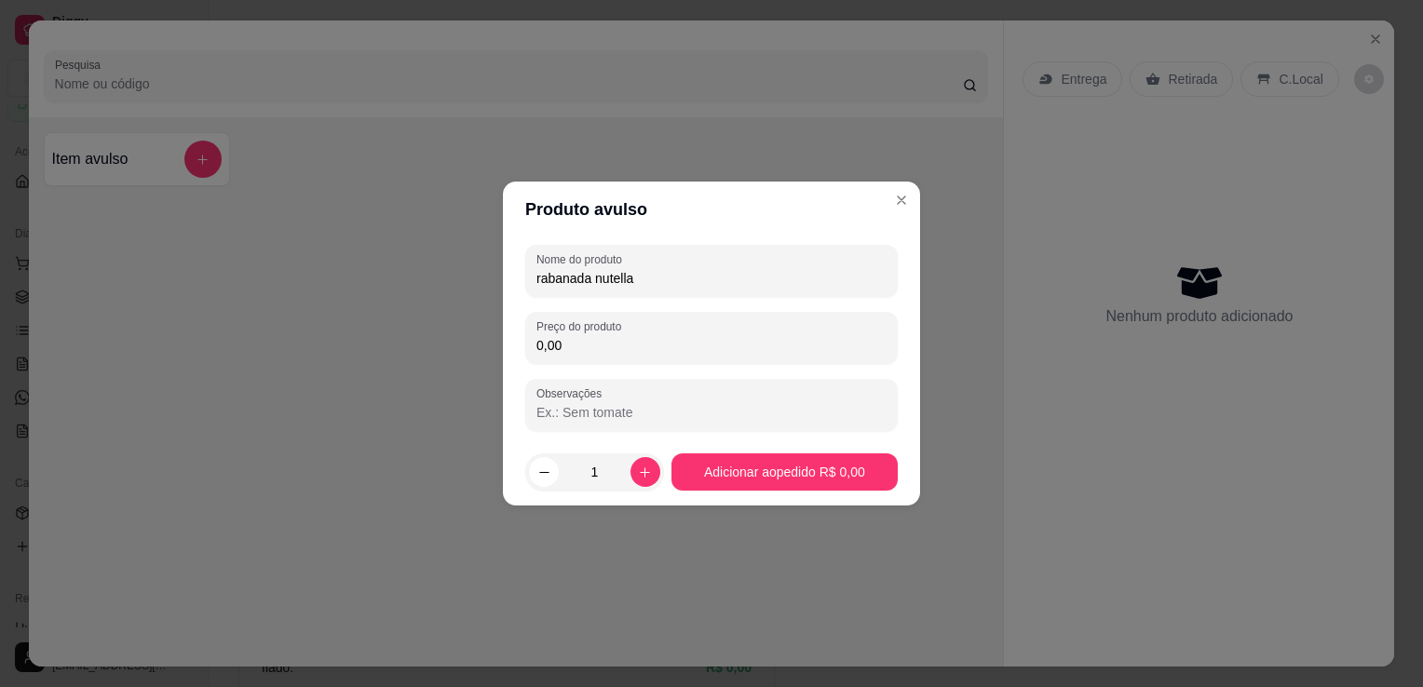
click at [629, 337] on input "0,00" at bounding box center [711, 345] width 350 height 19
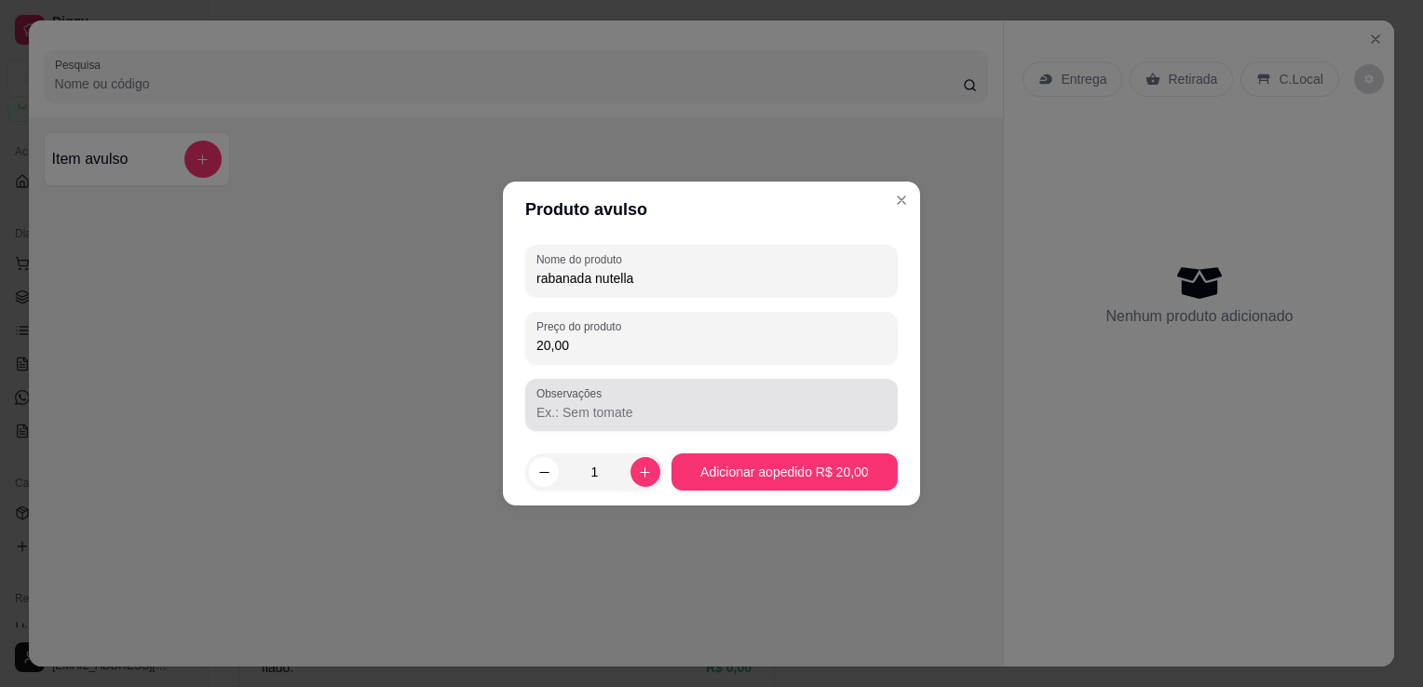
type input "20,00"
click at [604, 415] on input "Observações" at bounding box center [711, 412] width 350 height 19
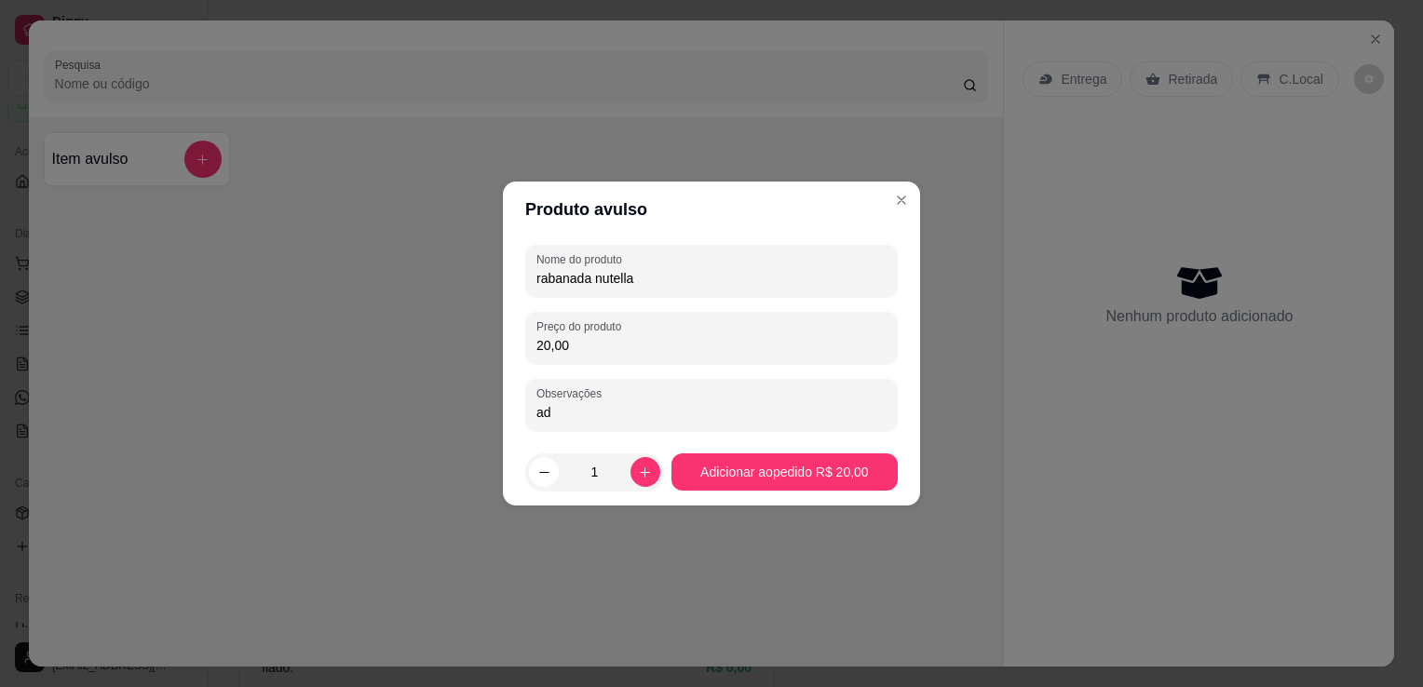
type input "a"
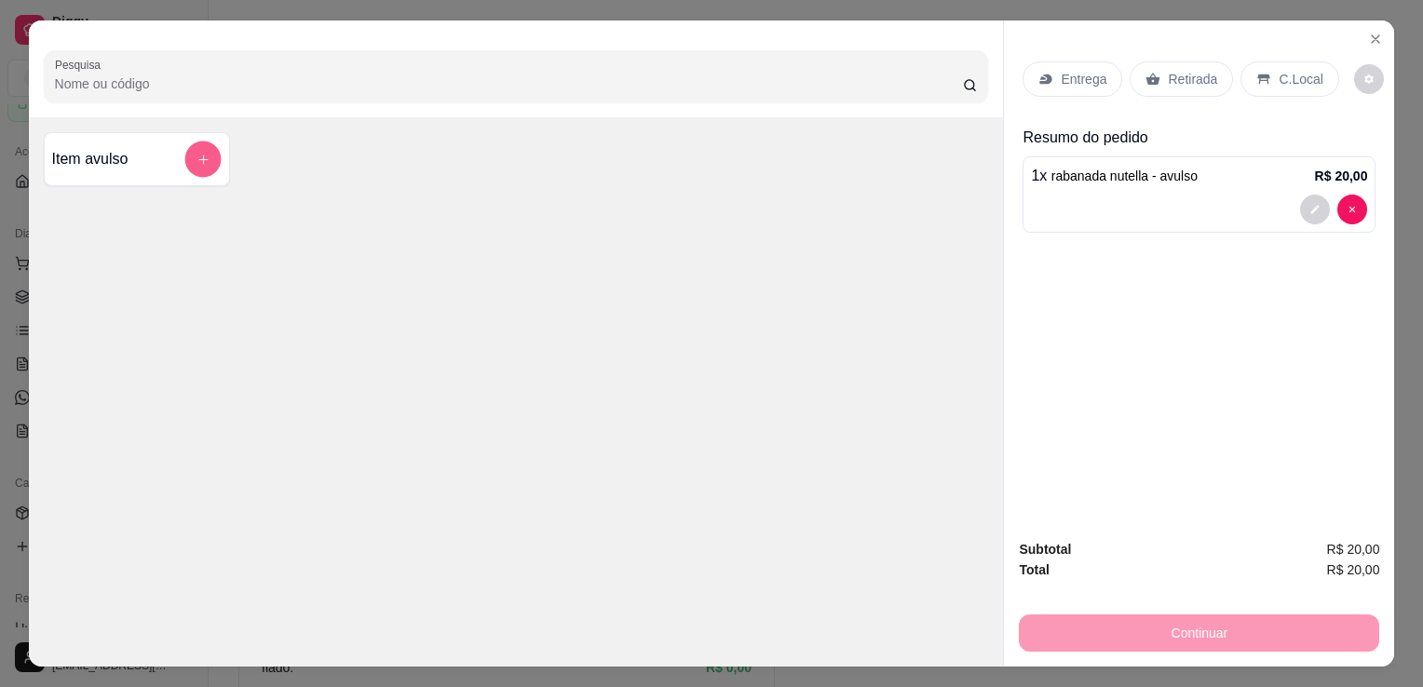
click at [194, 143] on button "add-separate-item" at bounding box center [202, 160] width 36 height 36
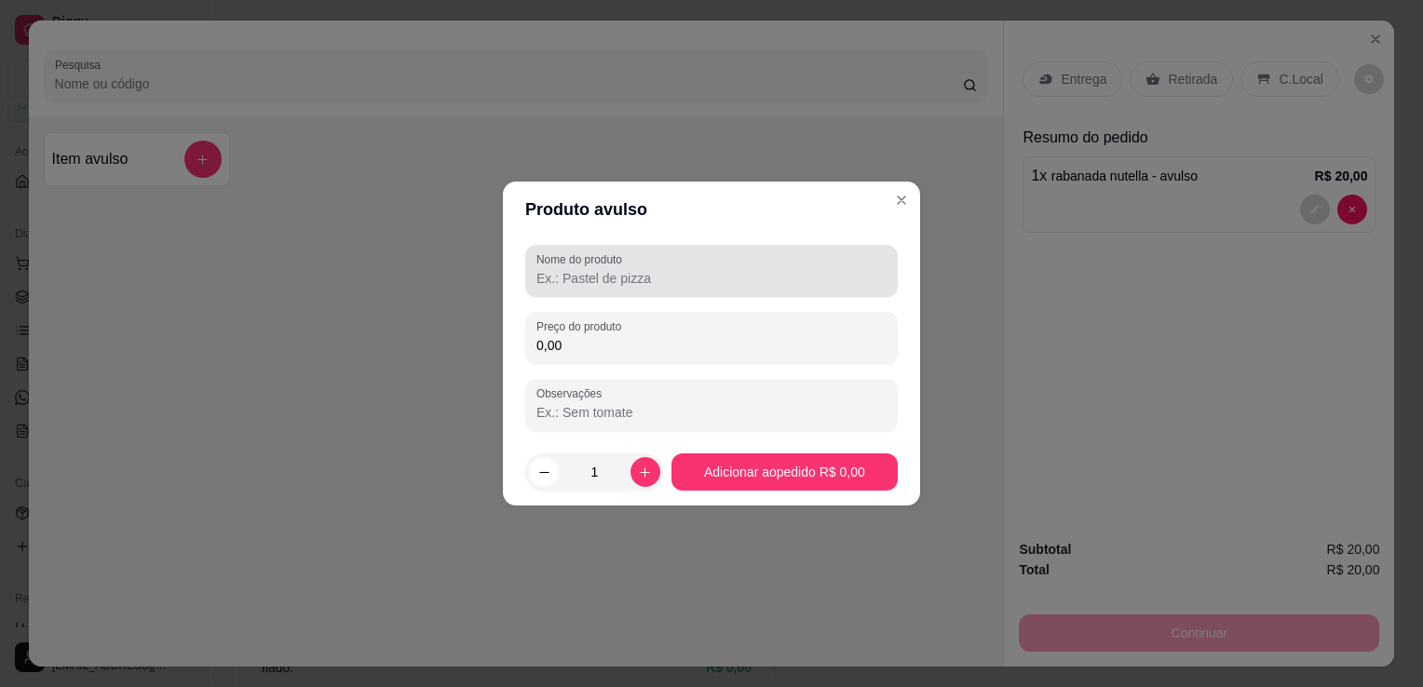
click at [622, 270] on input "Nome do produto" at bounding box center [711, 278] width 350 height 19
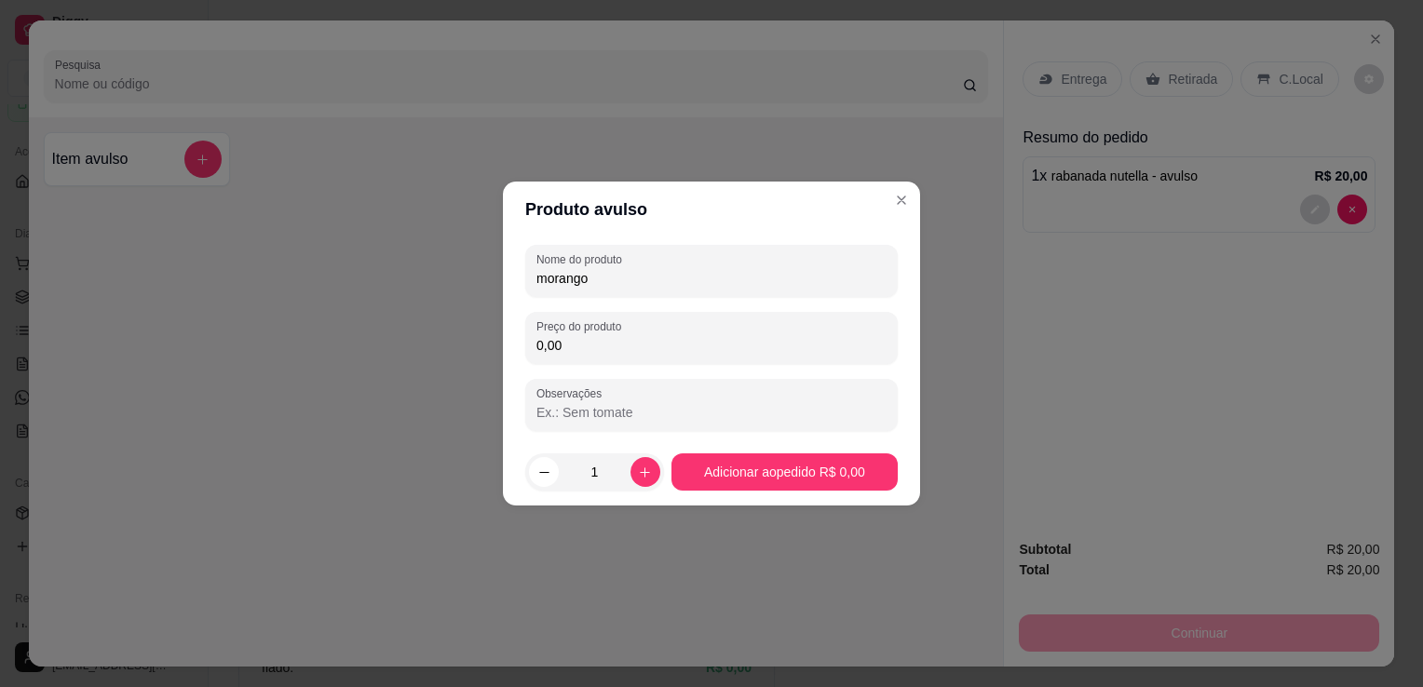
click at [600, 344] on input "0,00" at bounding box center [711, 345] width 350 height 19
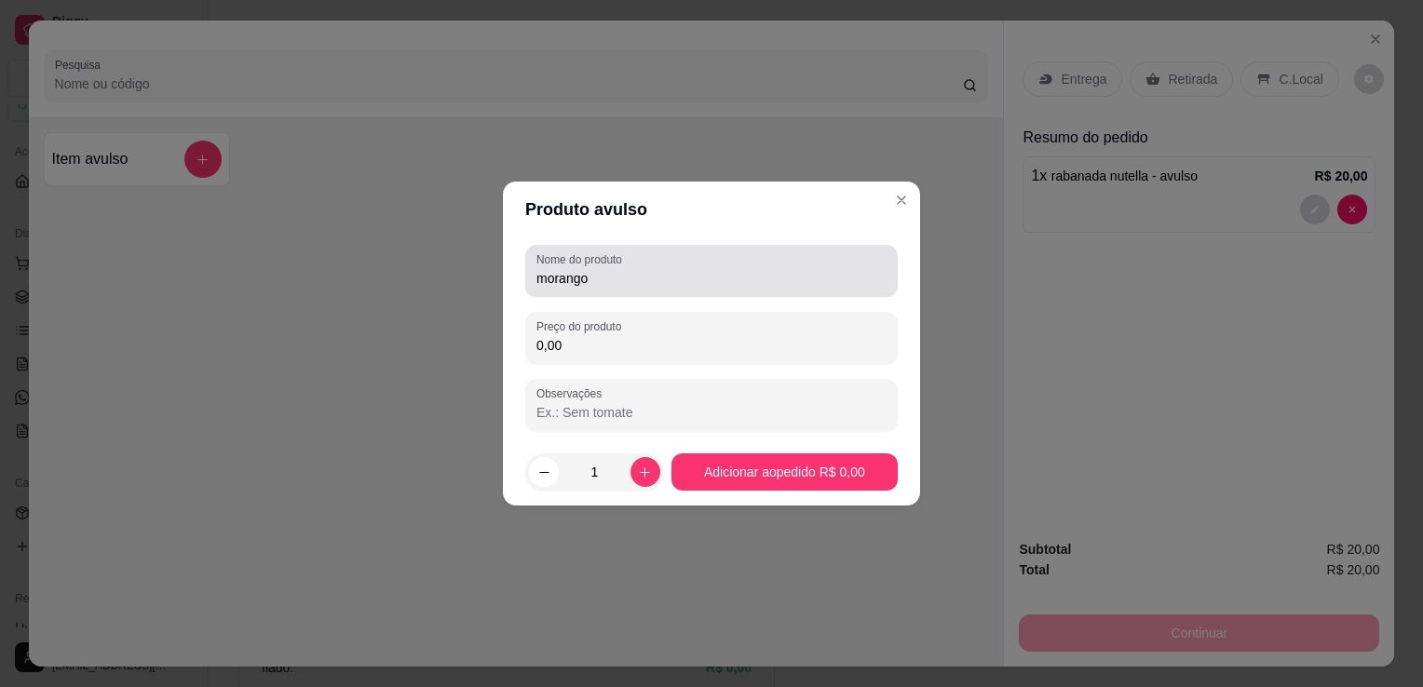
click at [617, 282] on input "morango" at bounding box center [711, 278] width 350 height 19
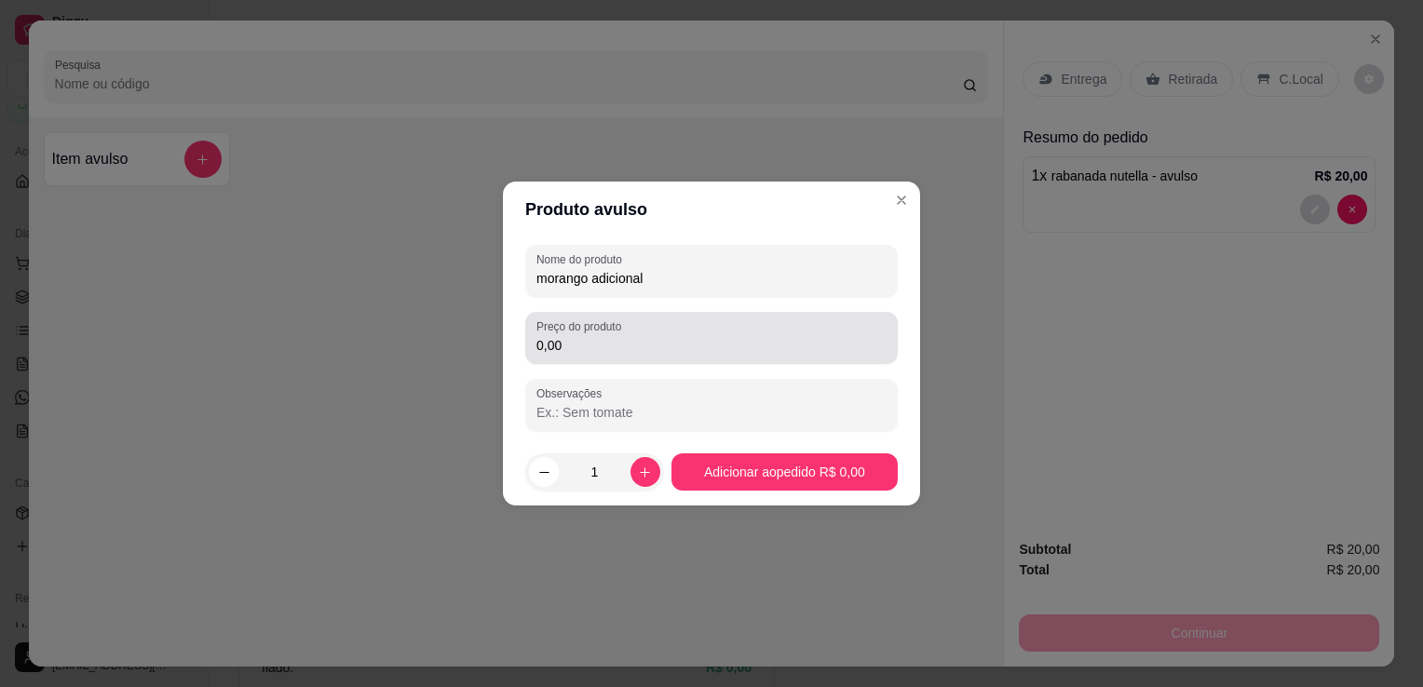
type input "morango adicional"
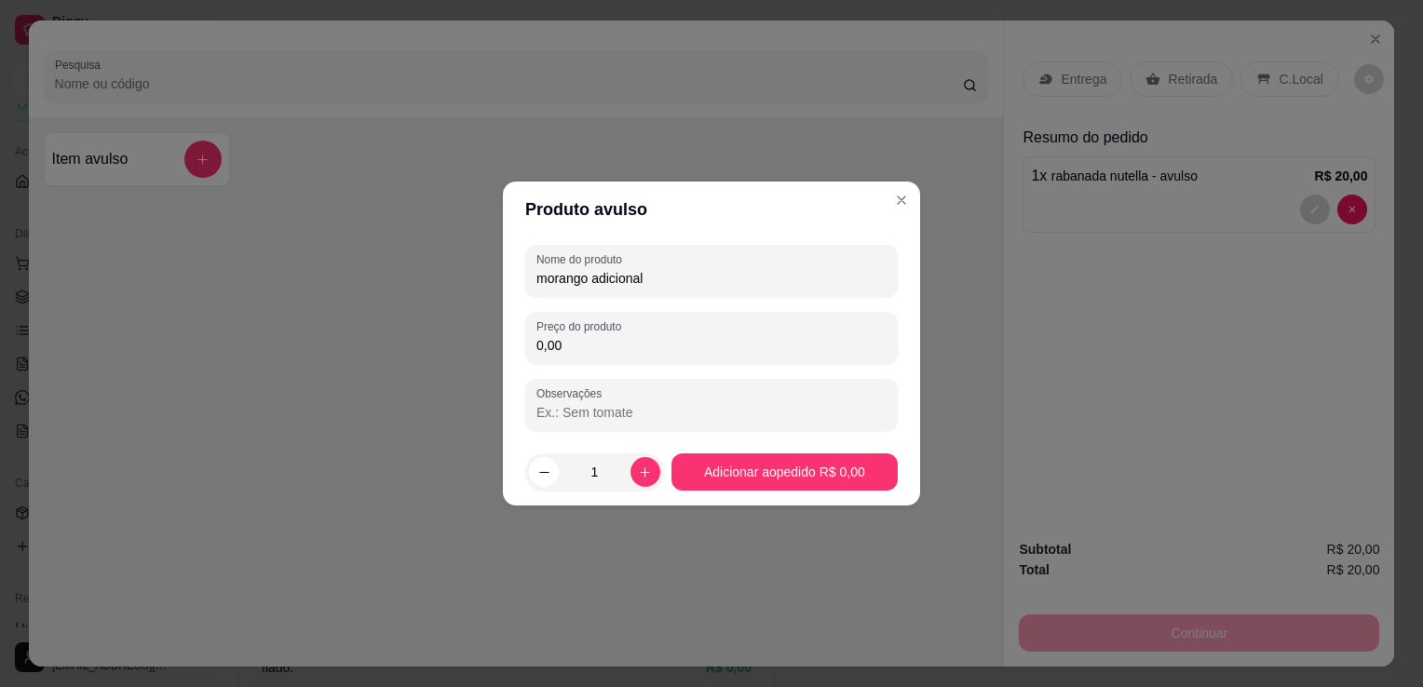
click at [577, 345] on input "0,00" at bounding box center [711, 345] width 350 height 19
type input "5,00"
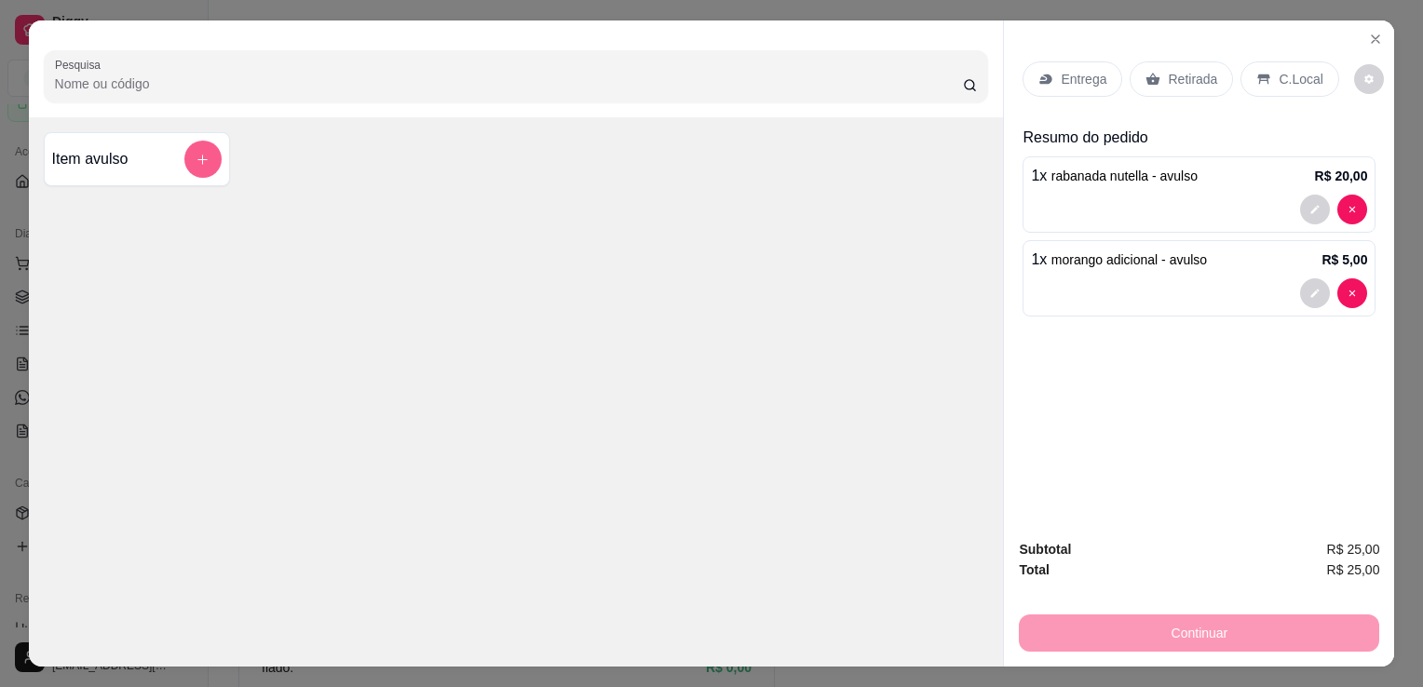
click at [196, 143] on button "add-separate-item" at bounding box center [202, 159] width 37 height 37
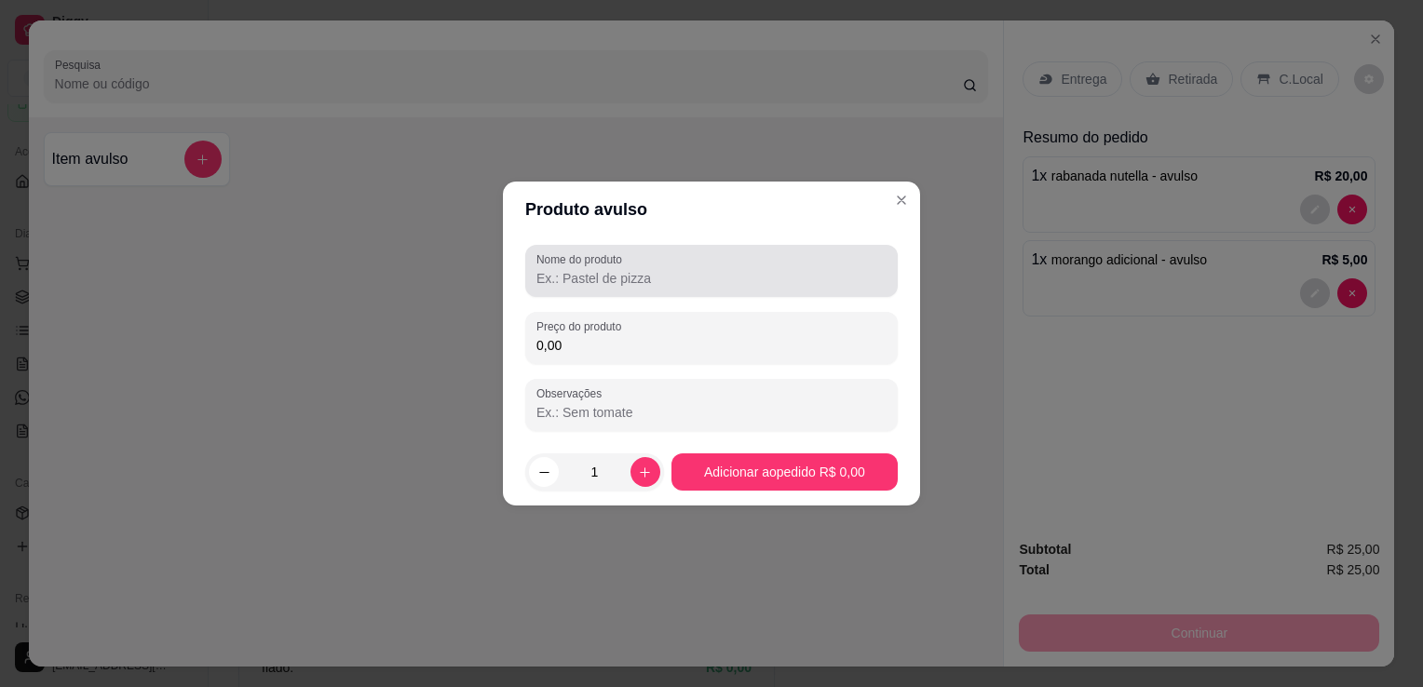
click at [600, 286] on input "Nome do produto" at bounding box center [711, 278] width 350 height 19
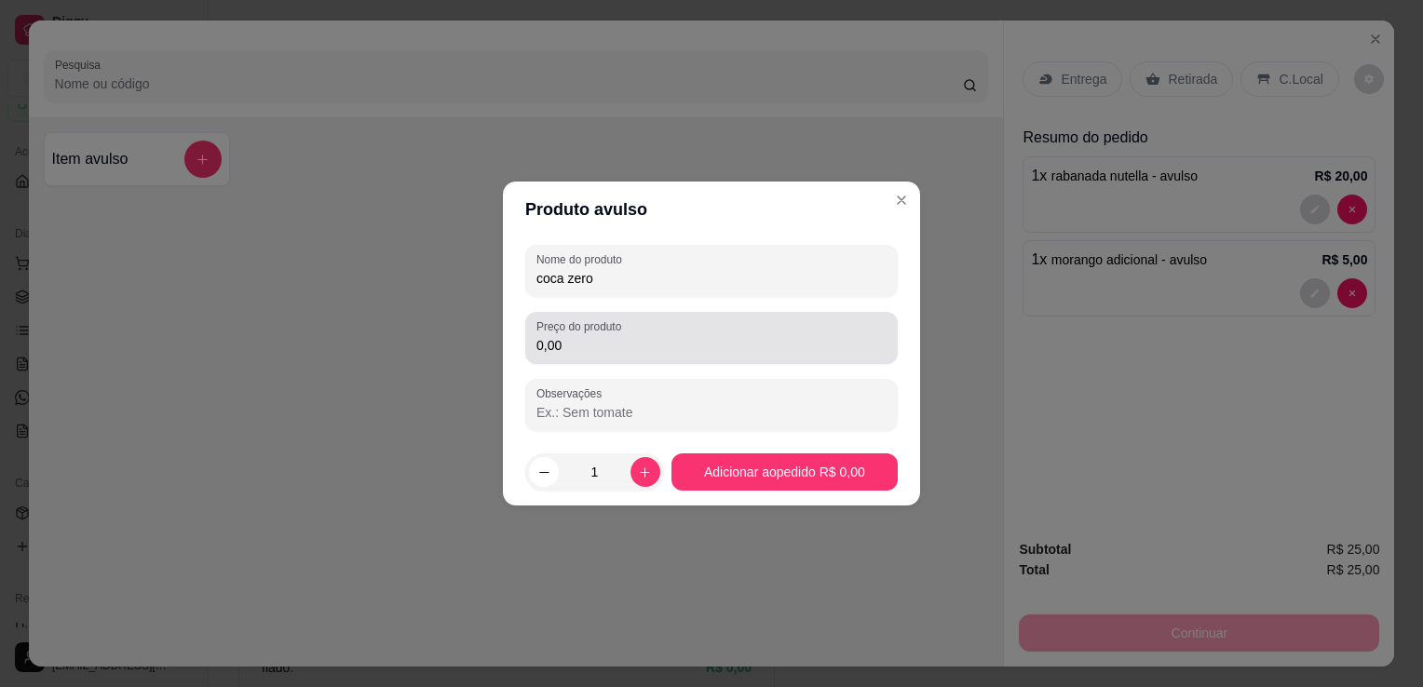
type input "coca zero"
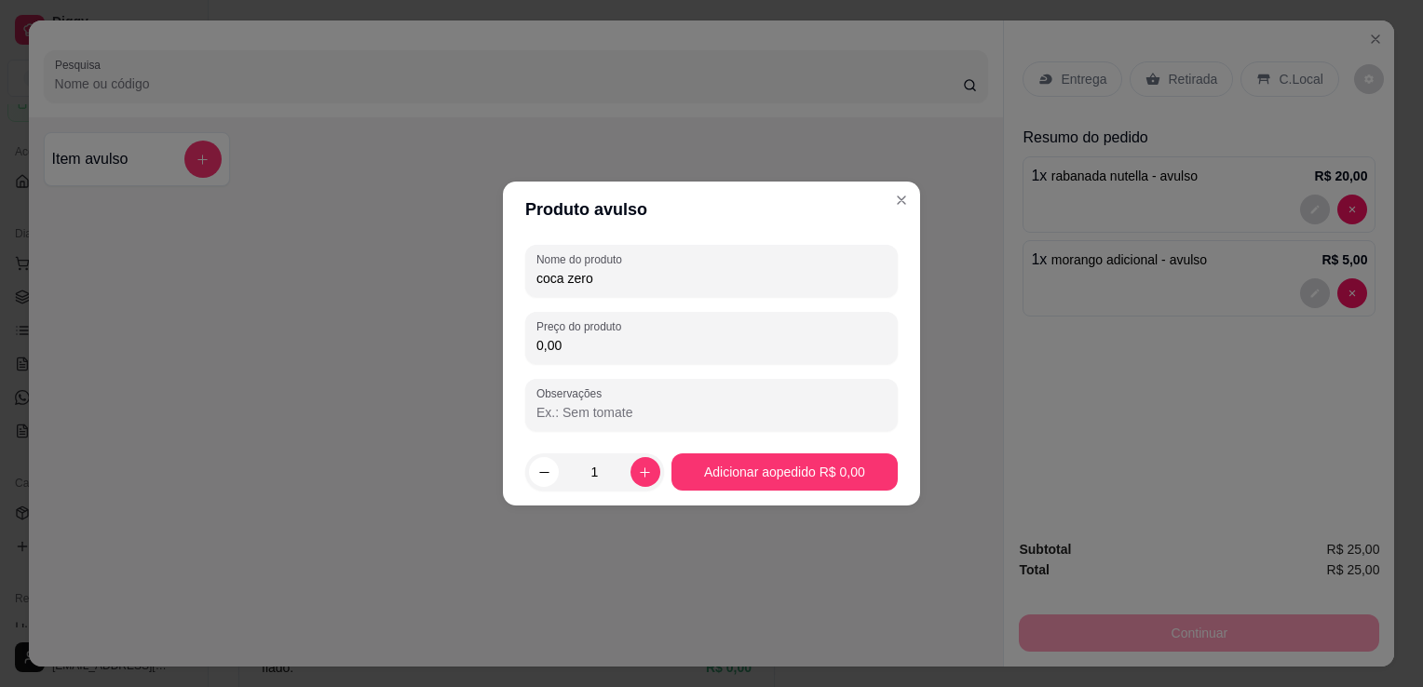
click at [682, 349] on input "0,00" at bounding box center [711, 345] width 350 height 19
type input "10,00"
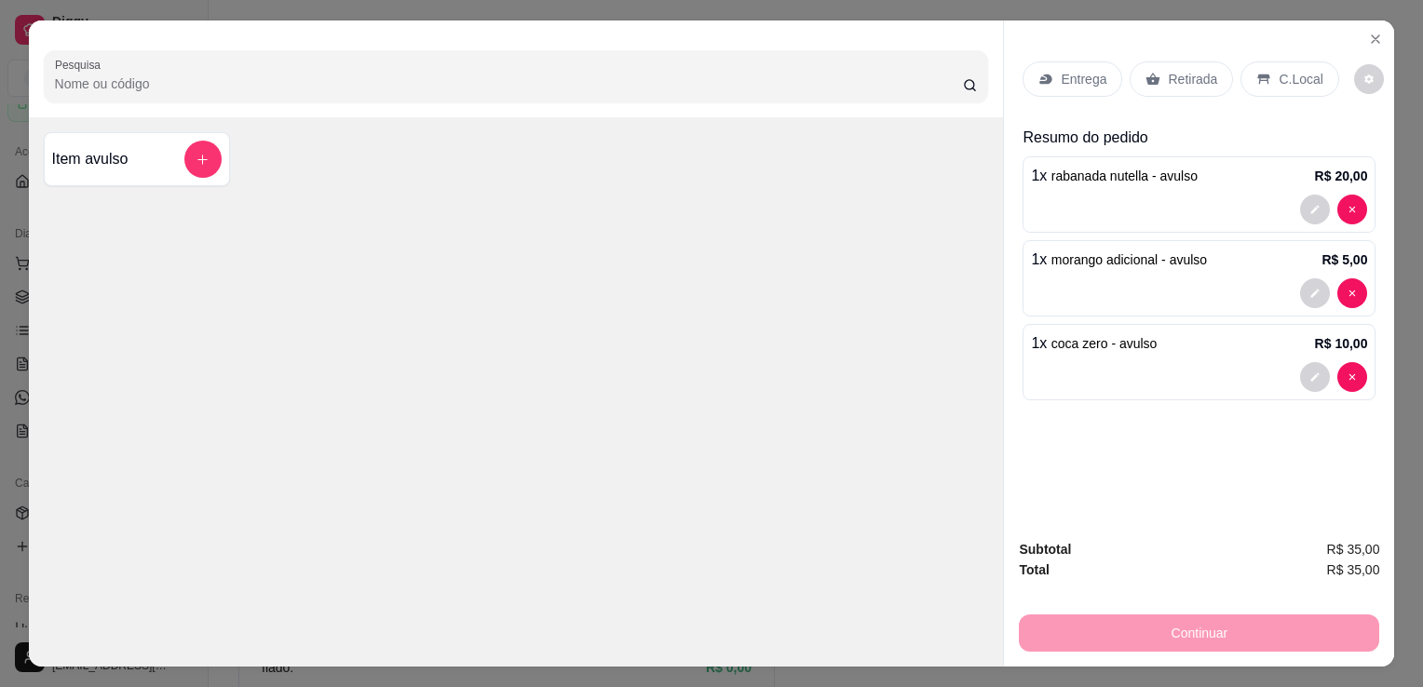
click at [1268, 61] on div "C.Local" at bounding box center [1289, 78] width 98 height 35
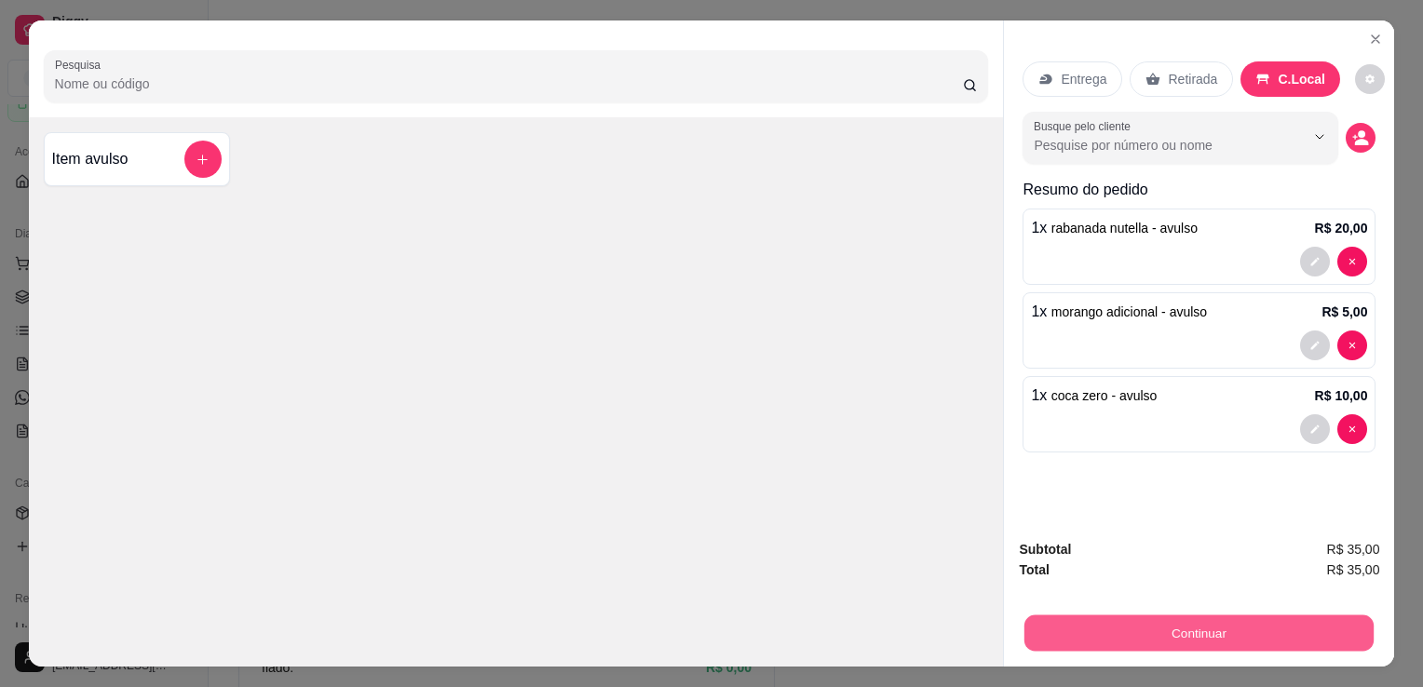
click at [1139, 629] on button "Continuar" at bounding box center [1198, 633] width 349 height 36
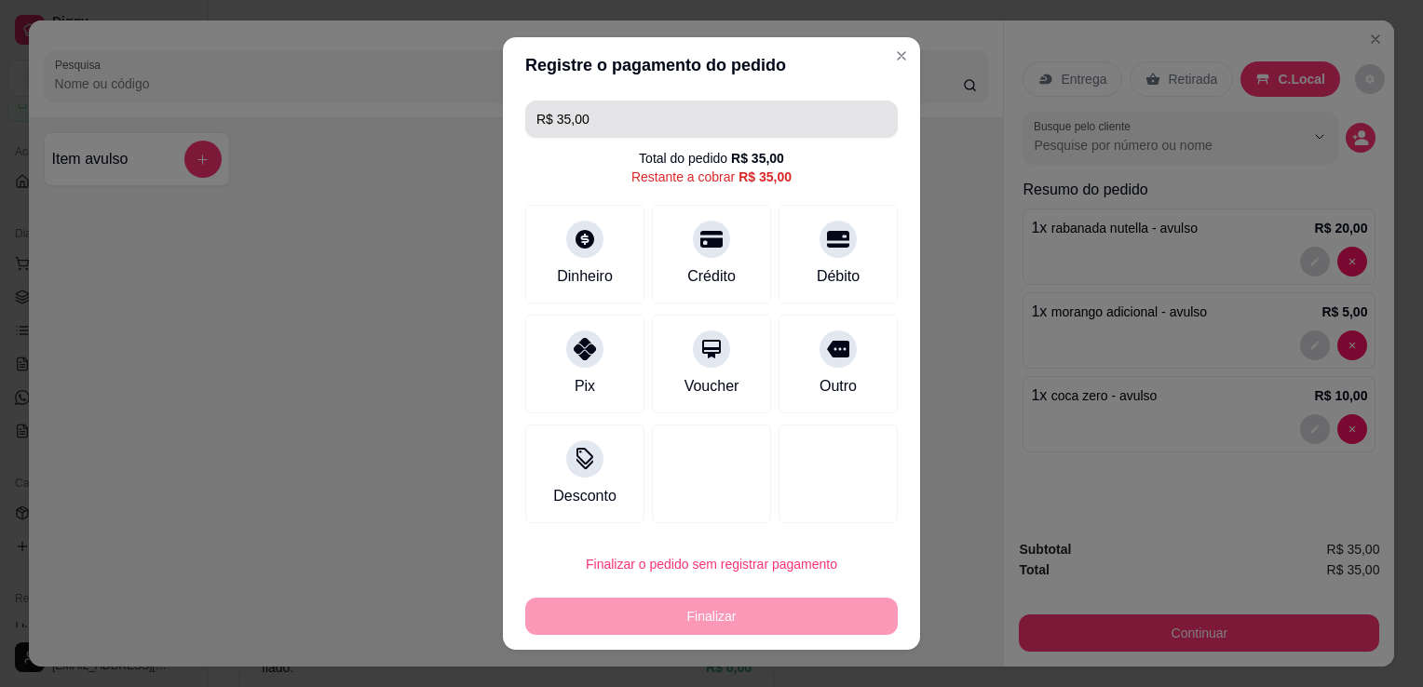
click at [642, 121] on input "R$ 35,00" at bounding box center [711, 119] width 350 height 37
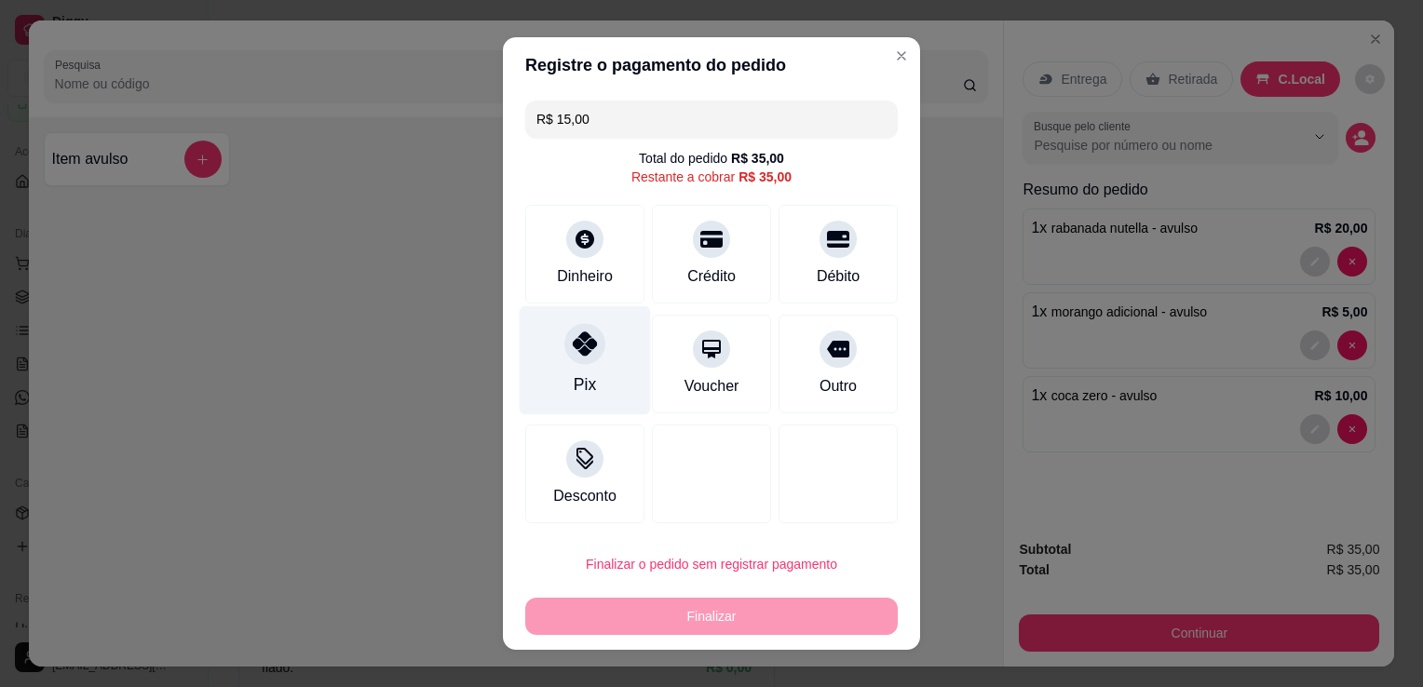
click at [590, 347] on div at bounding box center [584, 343] width 41 height 41
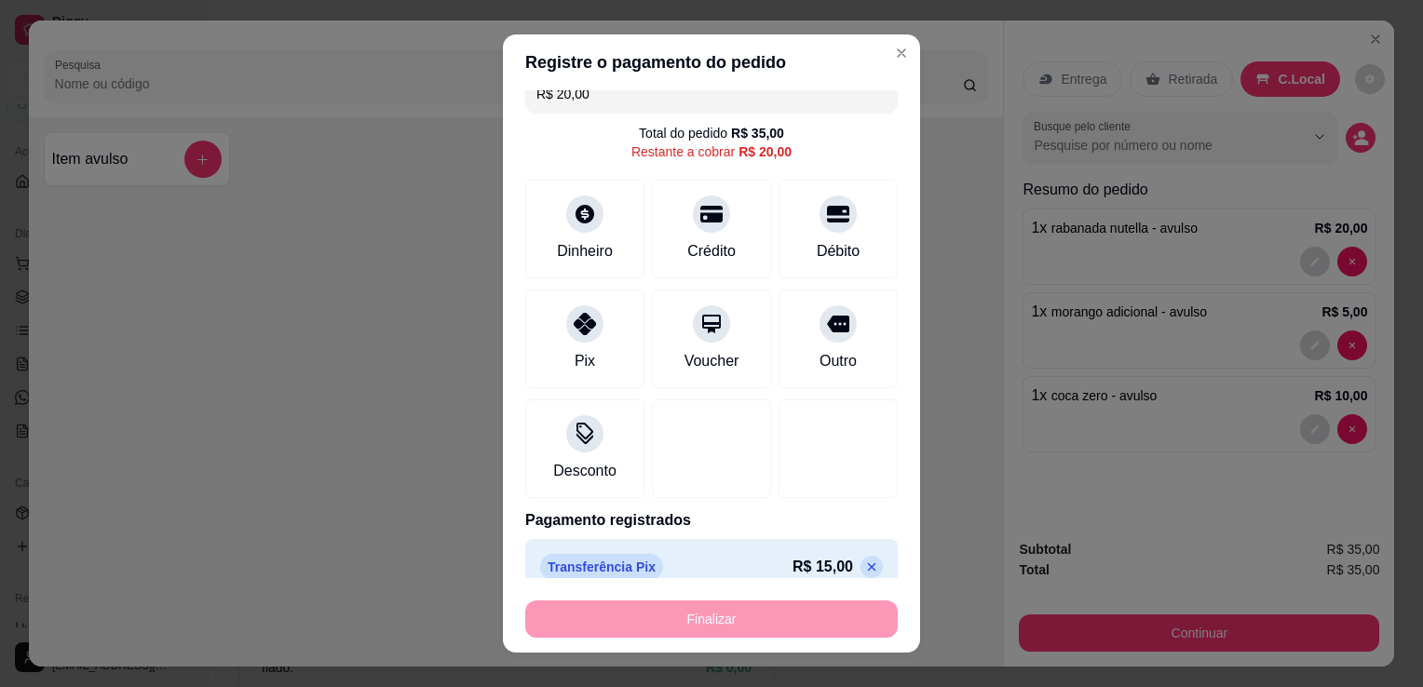
scroll to position [45, 0]
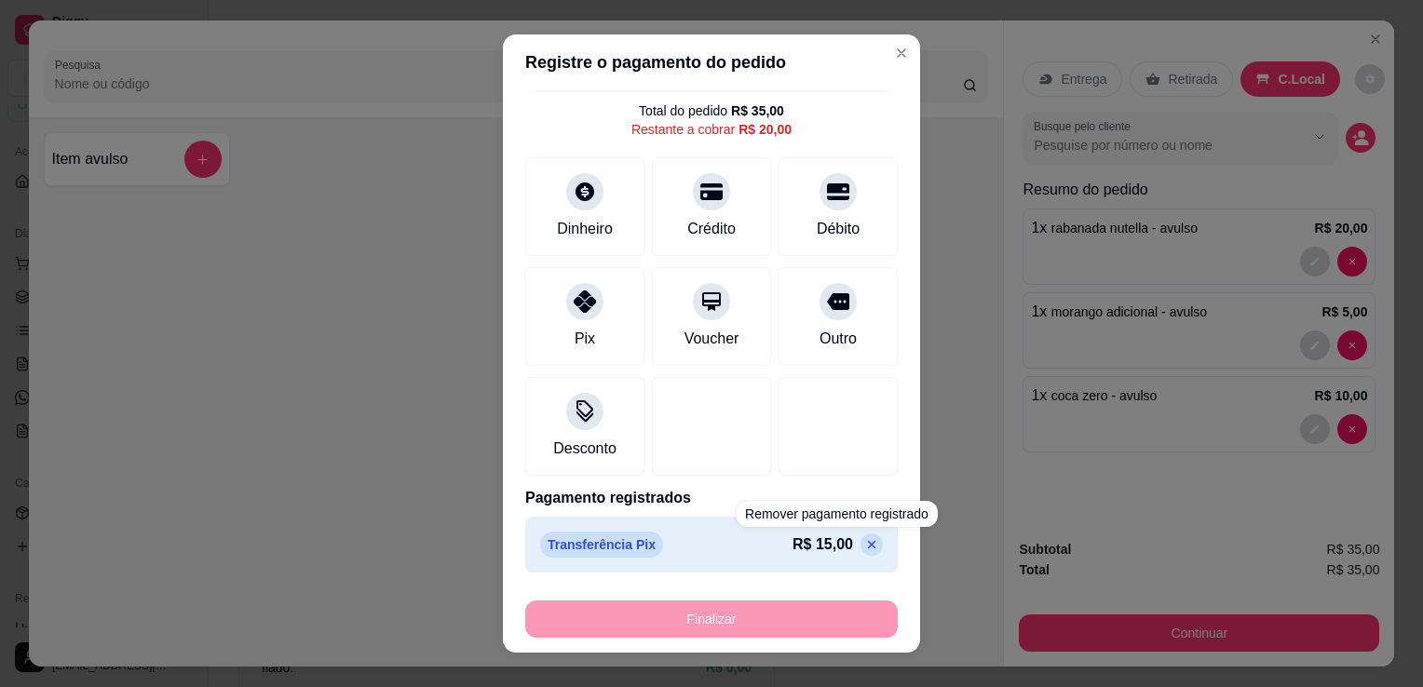
click at [864, 545] on icon at bounding box center [871, 544] width 15 height 15
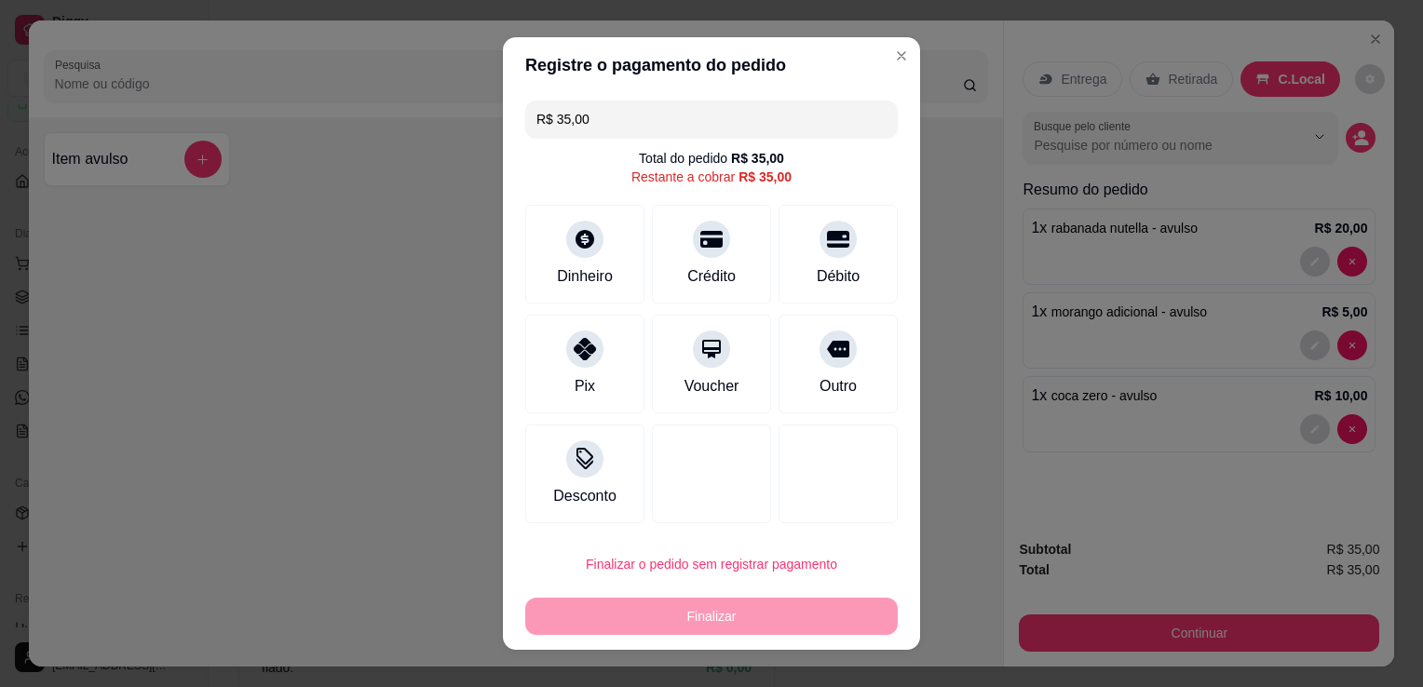
click at [612, 124] on input "R$ 35,00" at bounding box center [711, 119] width 350 height 37
click at [581, 360] on div at bounding box center [584, 343] width 41 height 41
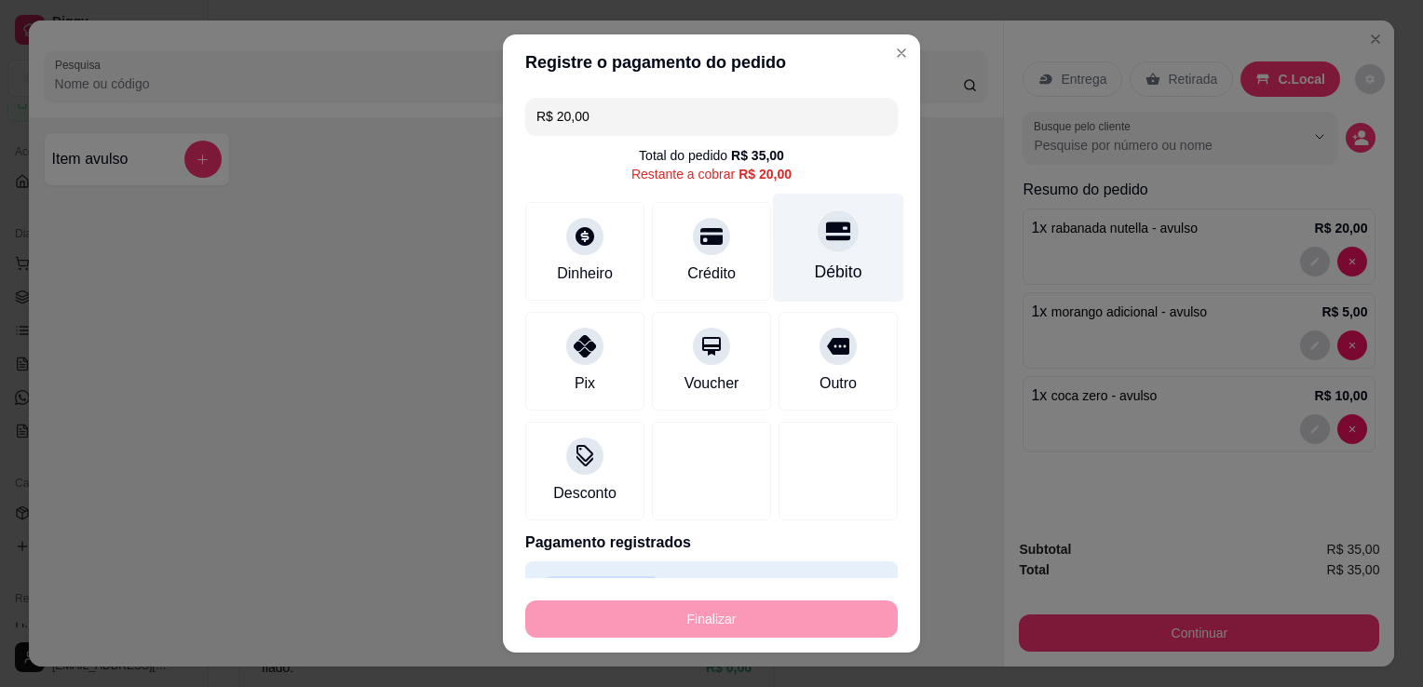
click at [826, 241] on div "Débito" at bounding box center [838, 248] width 131 height 109
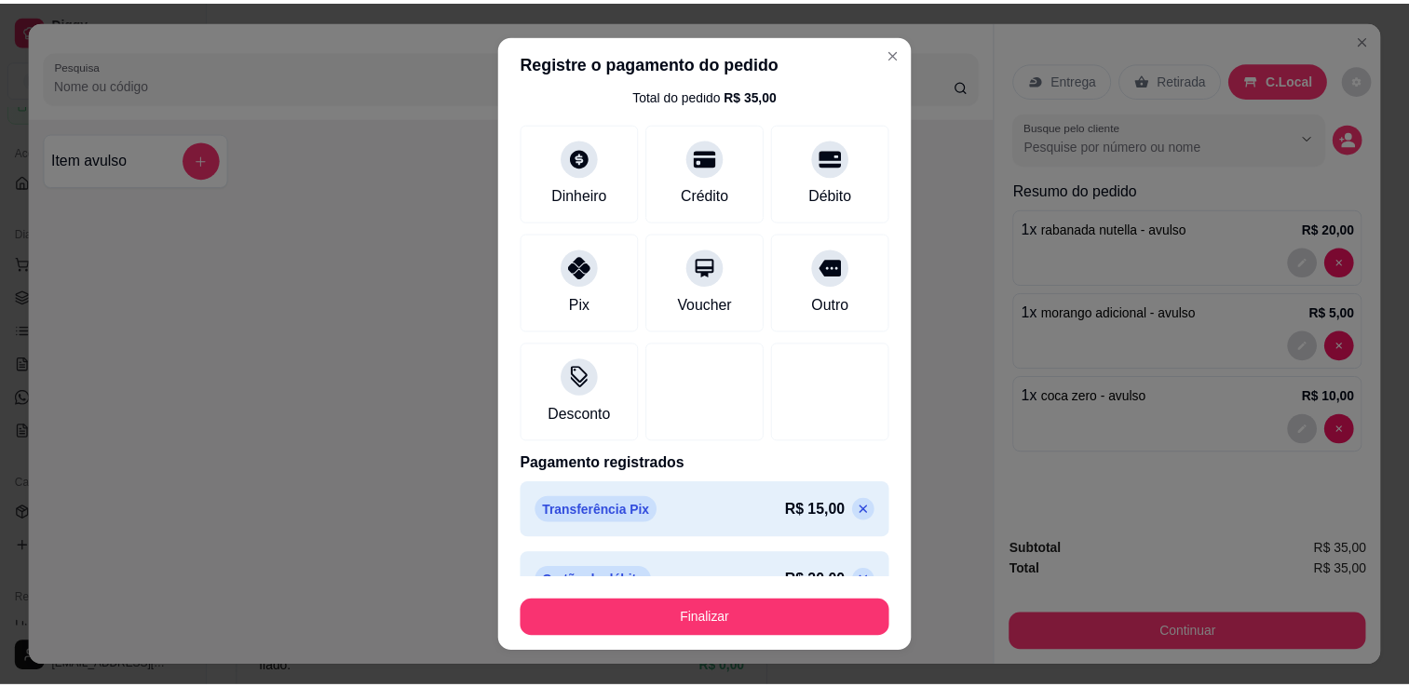
scroll to position [97, 0]
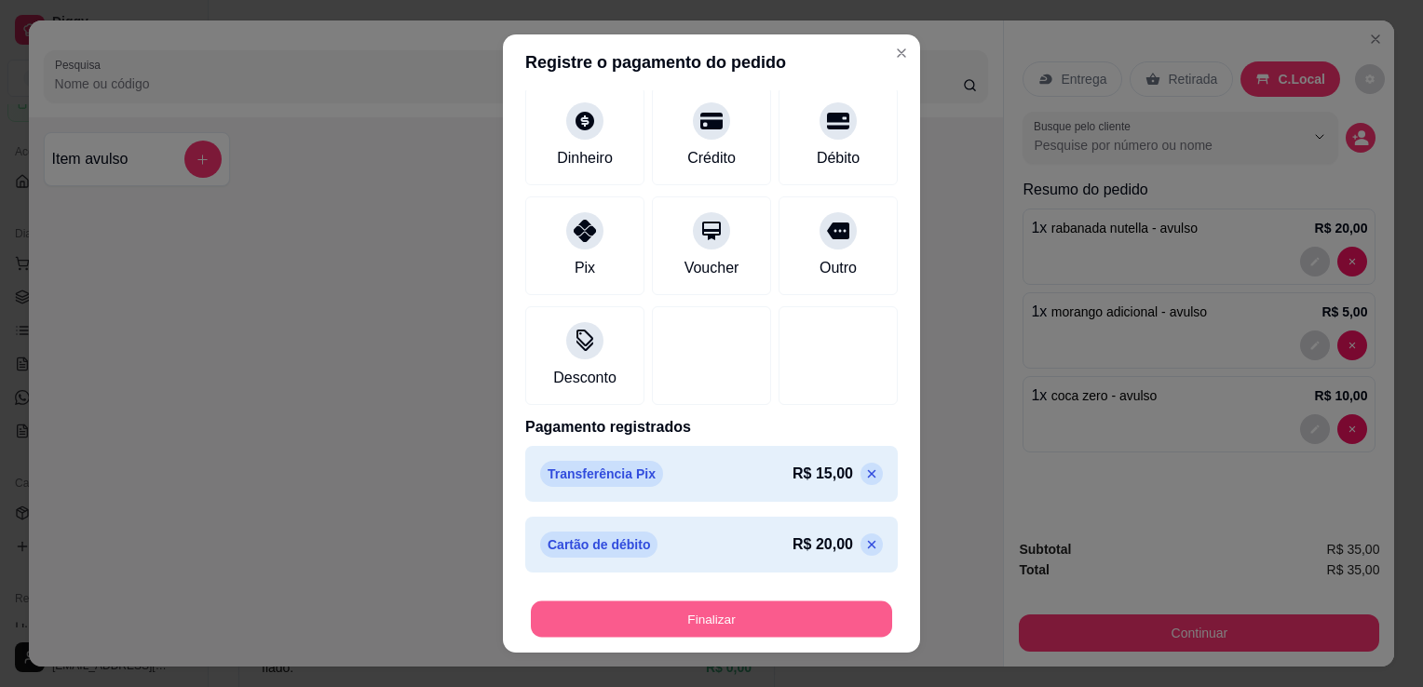
click at [766, 615] on button "Finalizar" at bounding box center [711, 619] width 361 height 36
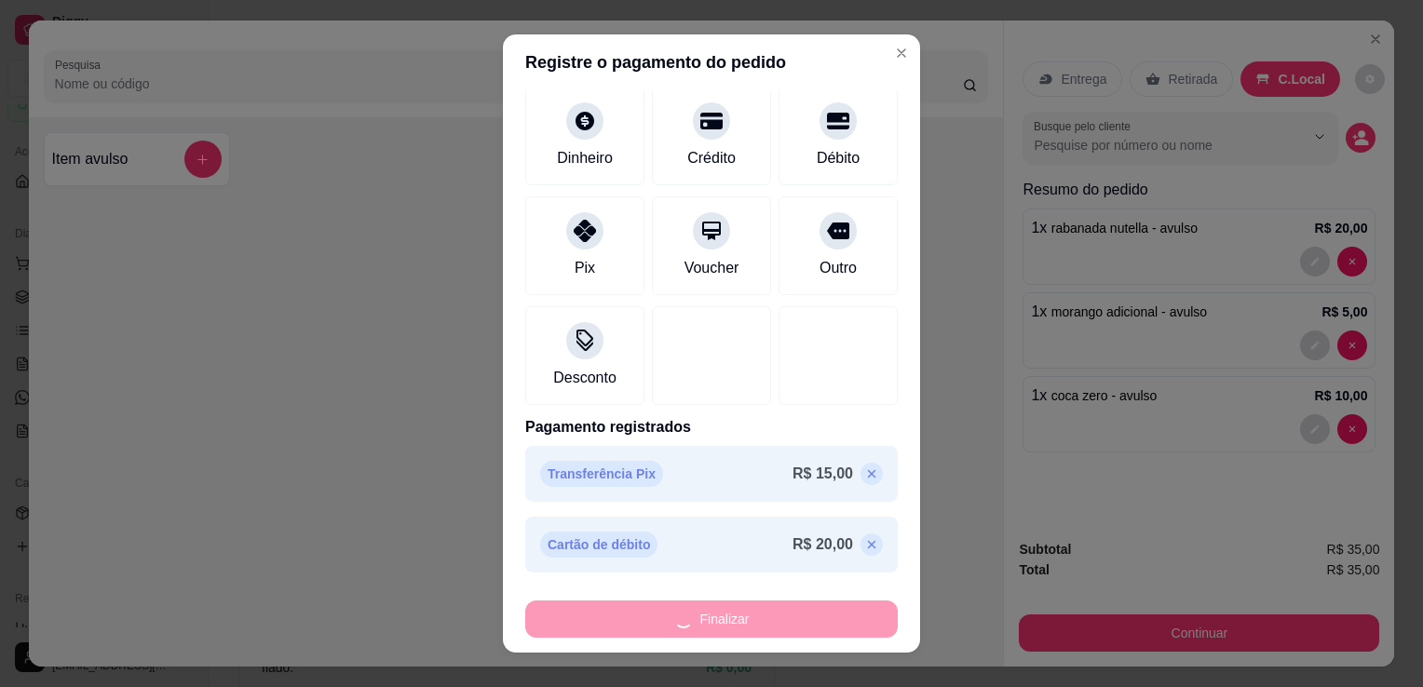
type input "-R$ 35,00"
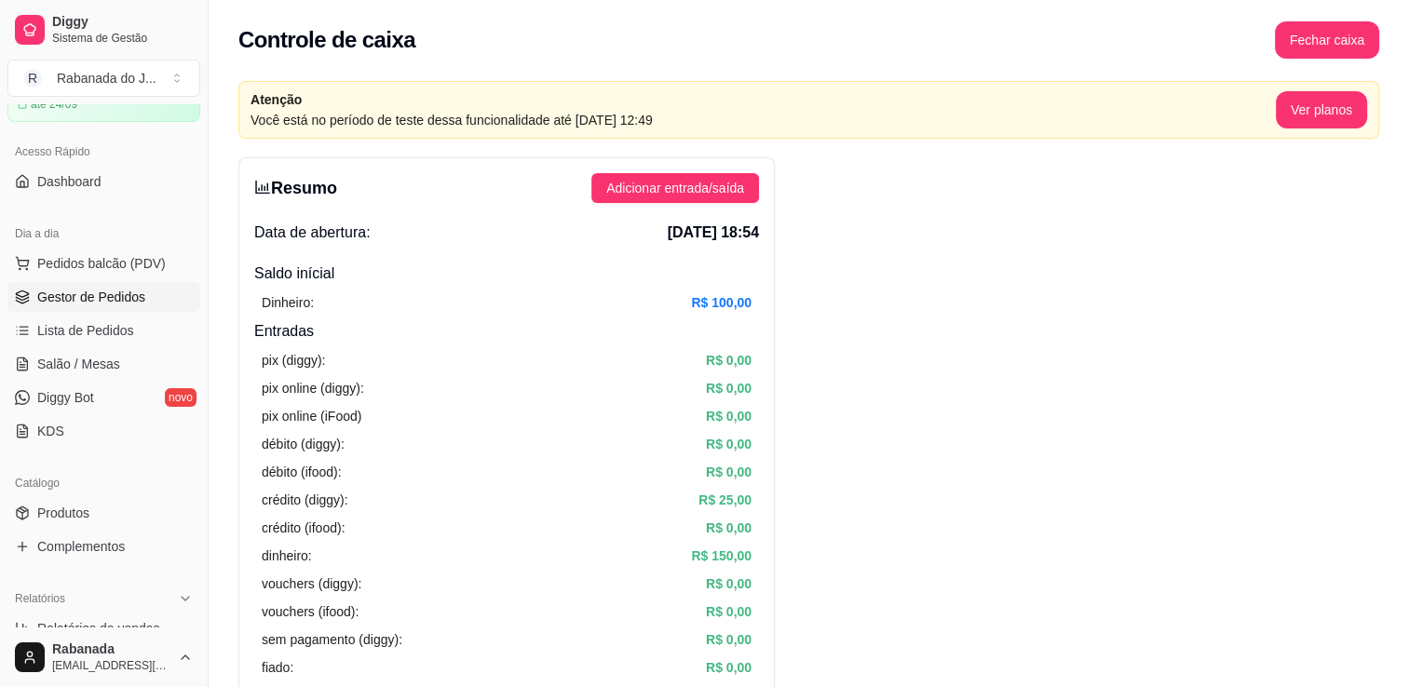
click at [109, 291] on span "Gestor de Pedidos" at bounding box center [91, 297] width 108 height 19
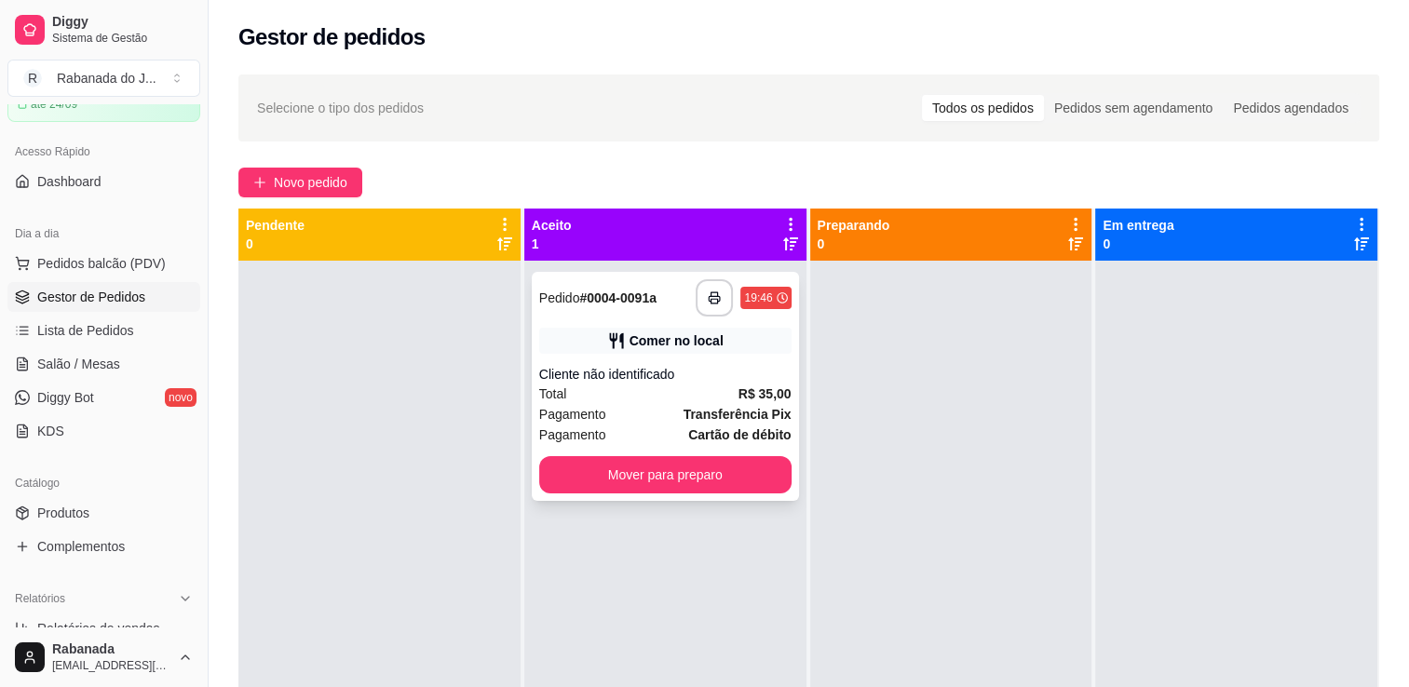
click at [670, 427] on div "Pagamento Cartão de débito" at bounding box center [665, 435] width 252 height 20
click at [689, 477] on button "Mover para preparo" at bounding box center [665, 475] width 245 height 36
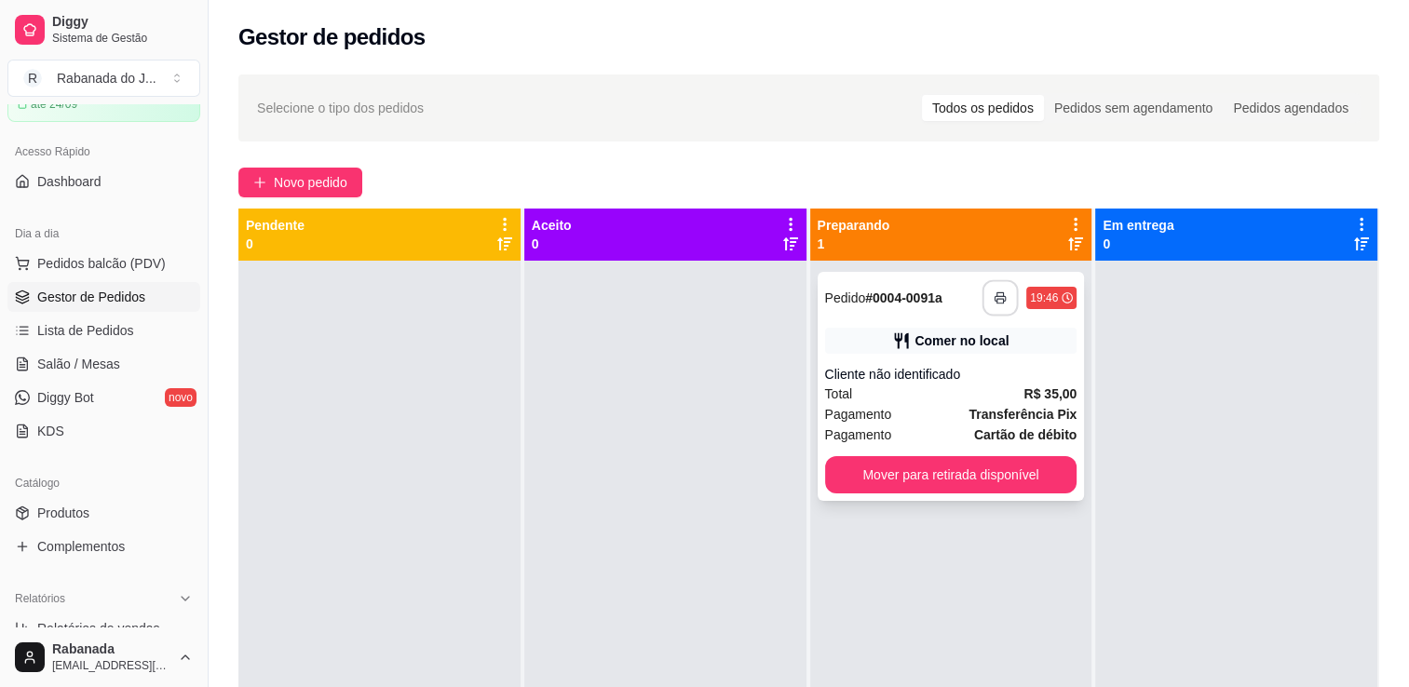
click at [996, 304] on icon "button" at bounding box center [999, 297] width 13 height 13
click at [898, 387] on div "Total R$ 35,00" at bounding box center [951, 394] width 252 height 20
click at [954, 392] on div "Total R$ 35,00" at bounding box center [951, 394] width 252 height 20
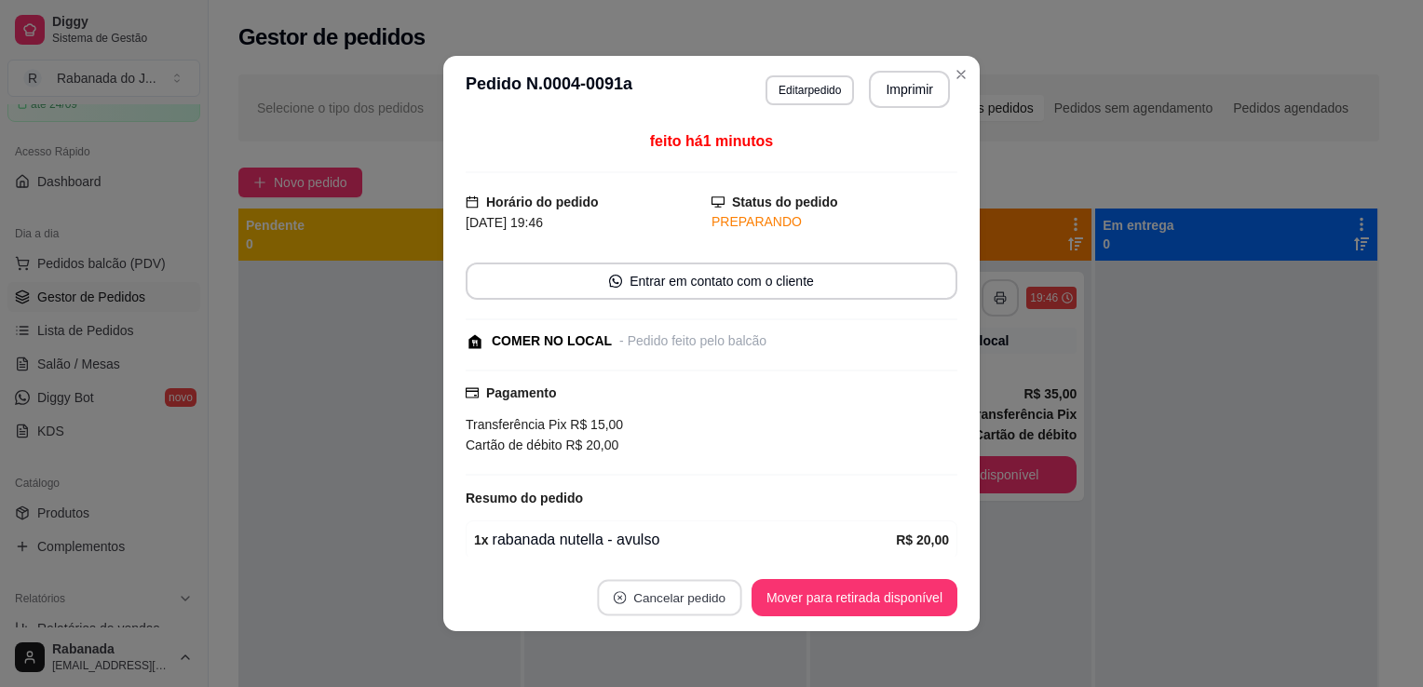
click at [668, 582] on button "Cancelar pedido" at bounding box center [669, 598] width 144 height 36
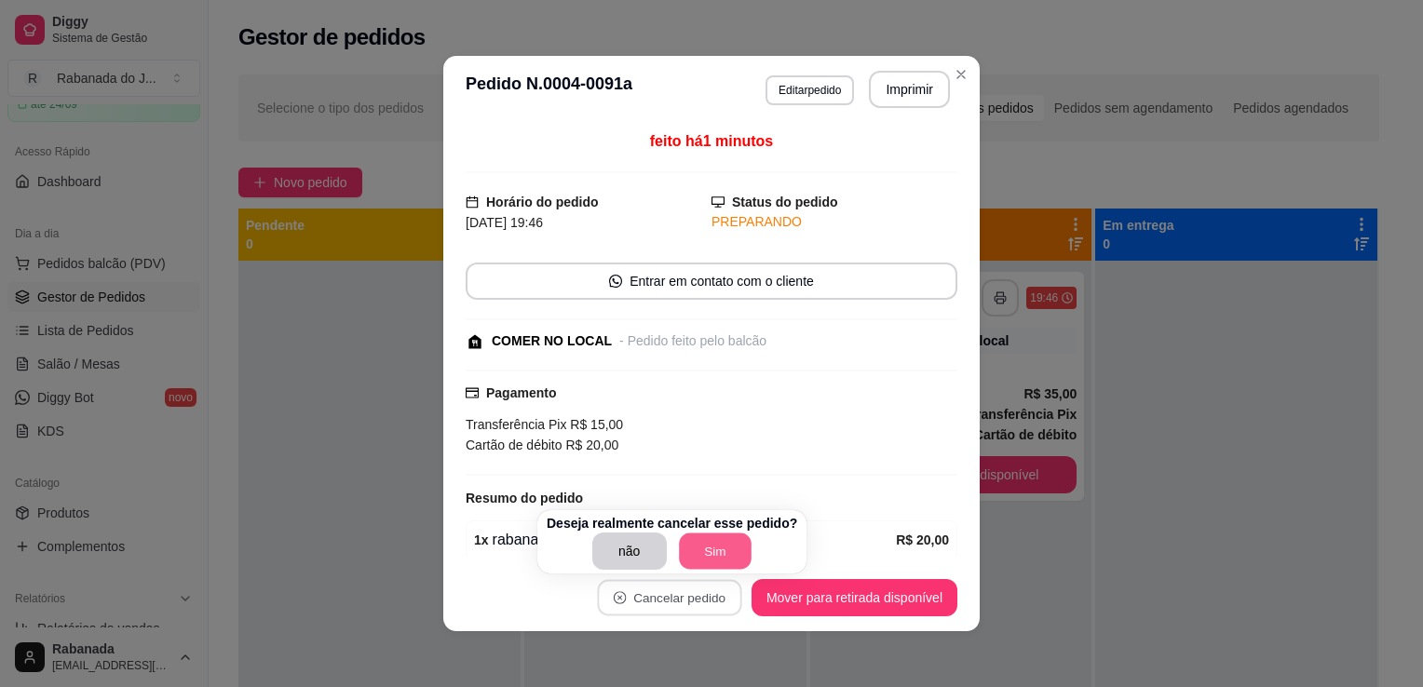
click at [706, 561] on button "Sim" at bounding box center [715, 552] width 73 height 36
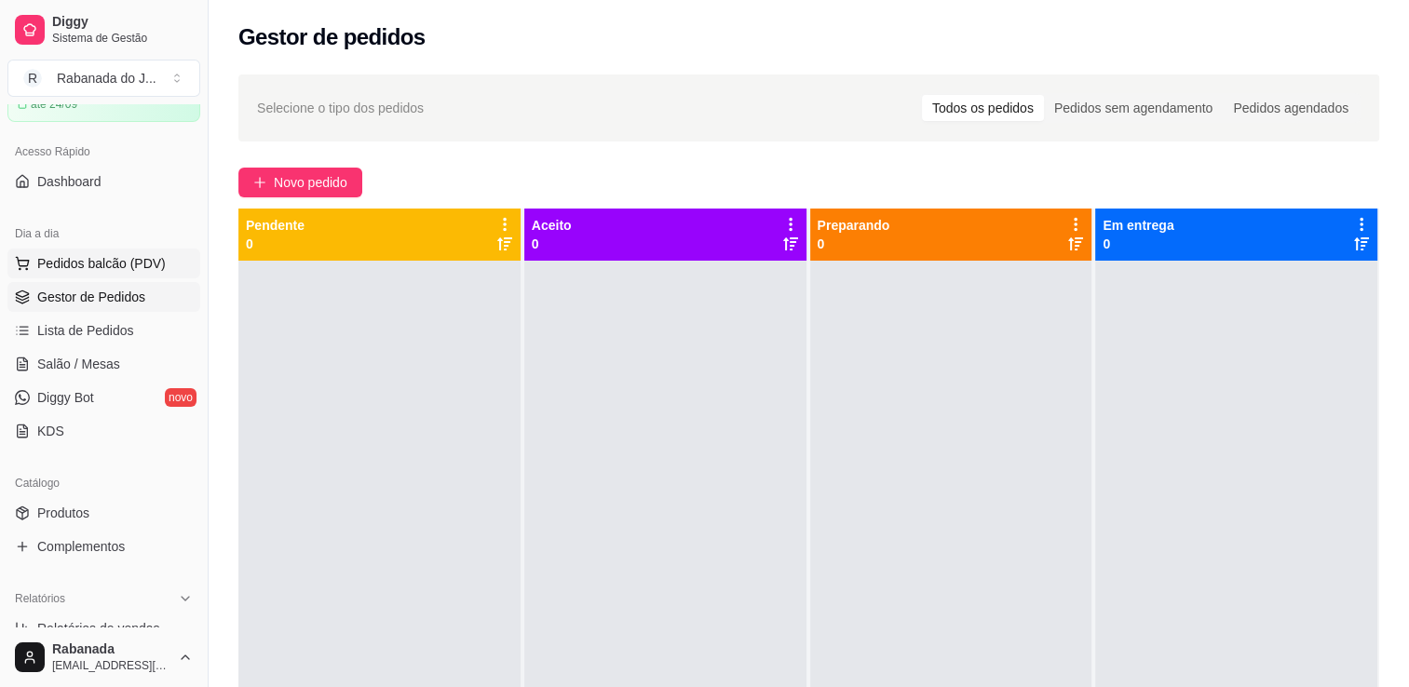
click at [55, 260] on span "Pedidos balcão (PDV)" at bounding box center [101, 263] width 128 height 19
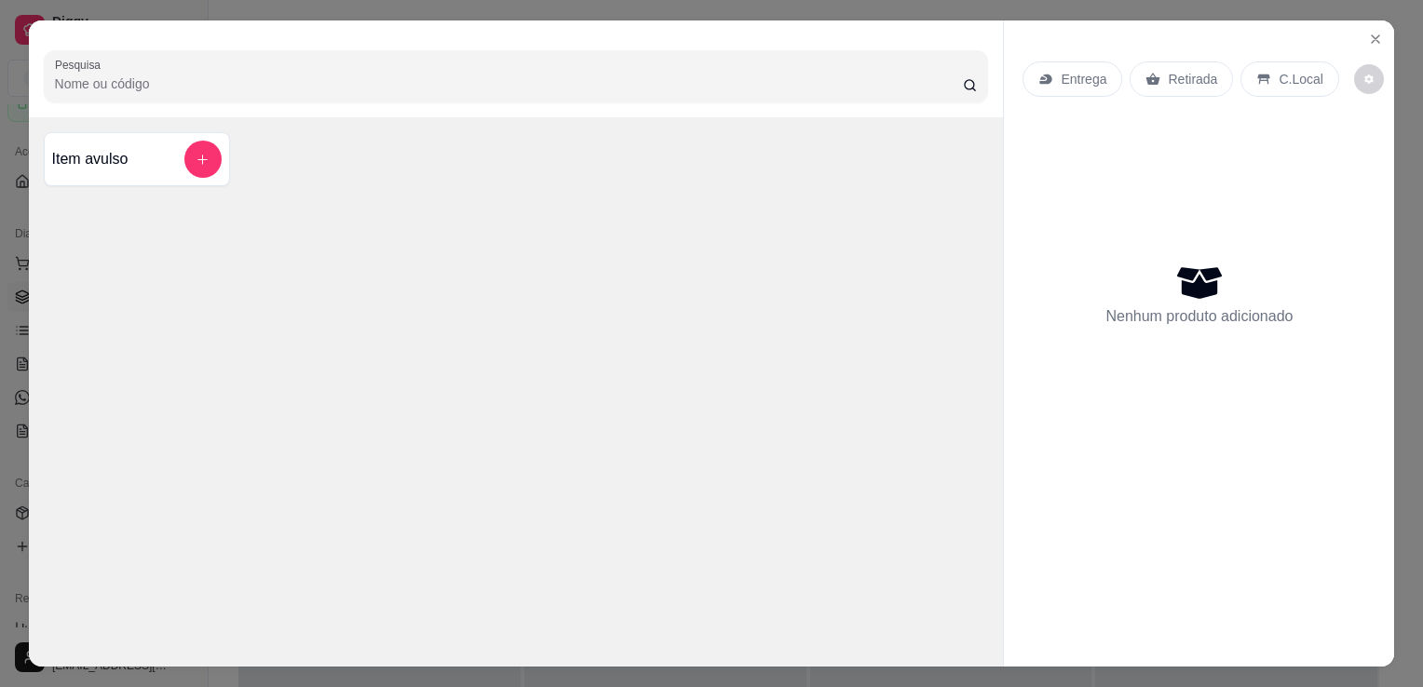
click at [196, 171] on div "Item avulso" at bounding box center [137, 159] width 186 height 54
click at [1368, 39] on icon "Close" at bounding box center [1375, 39] width 15 height 15
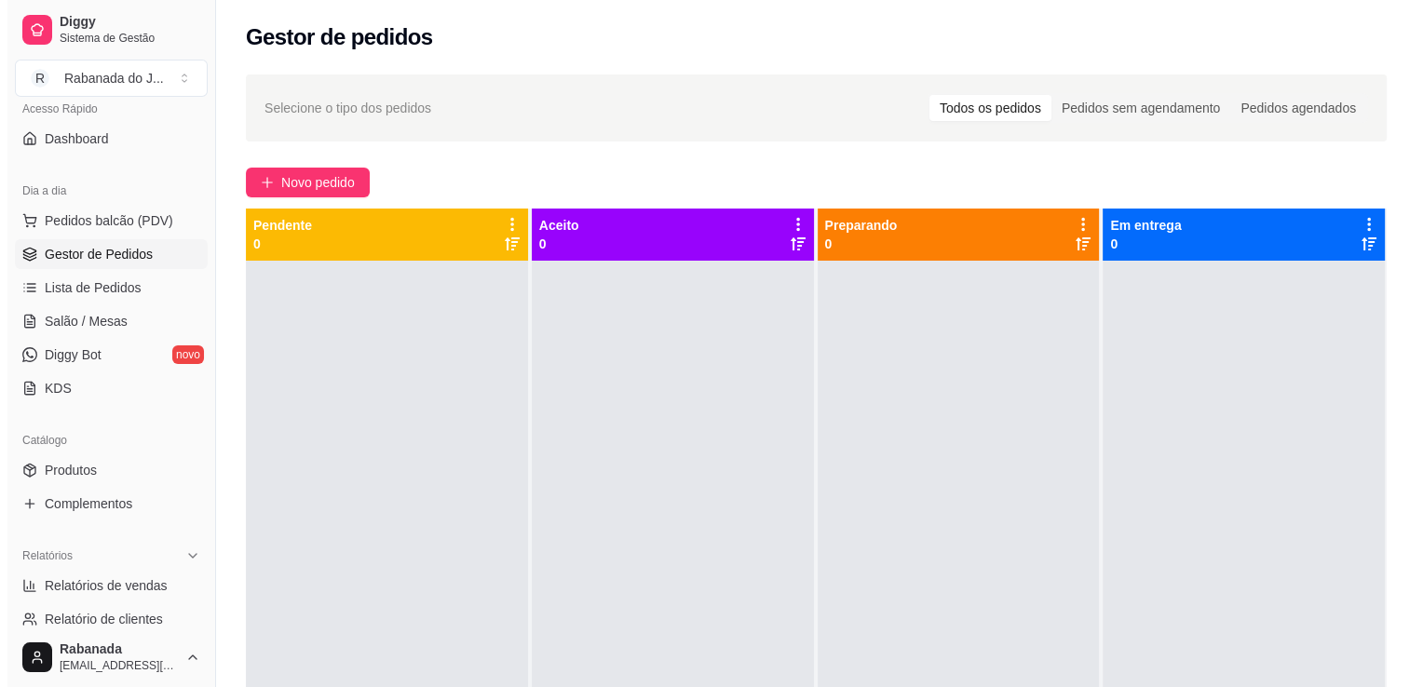
scroll to position [208, 0]
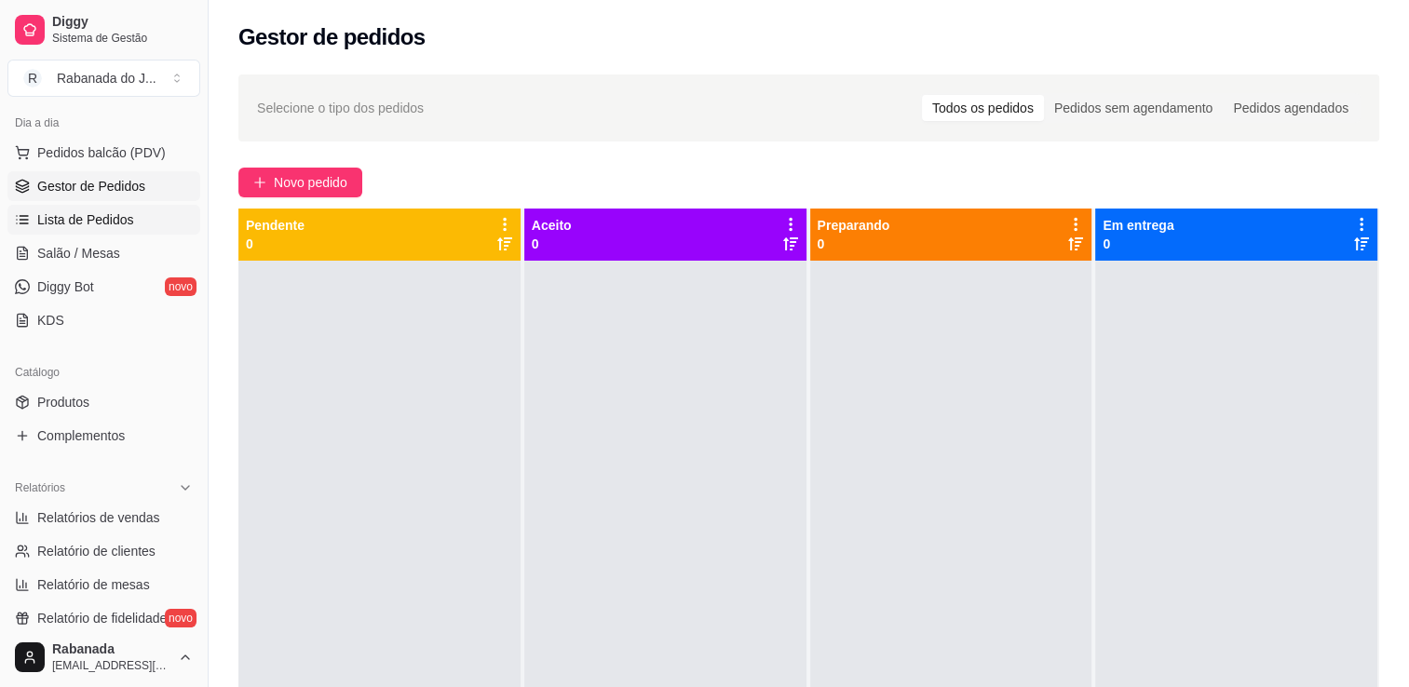
click at [74, 222] on span "Lista de Pedidos" at bounding box center [85, 219] width 97 height 19
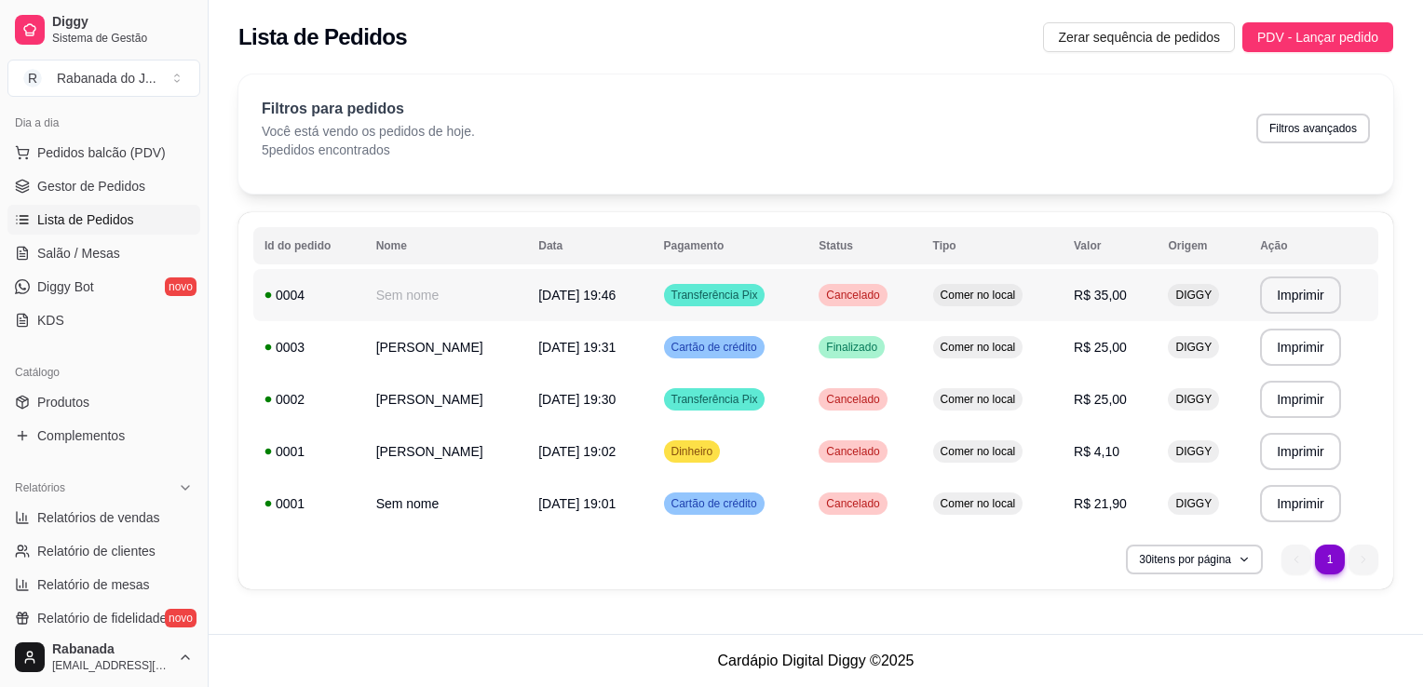
click at [599, 304] on td "[DATE] 19:46" at bounding box center [589, 295] width 125 height 52
click at [650, 342] on td "[DATE] 19:31" at bounding box center [589, 347] width 125 height 52
click at [725, 294] on span "Transferência Pix" at bounding box center [715, 295] width 94 height 15
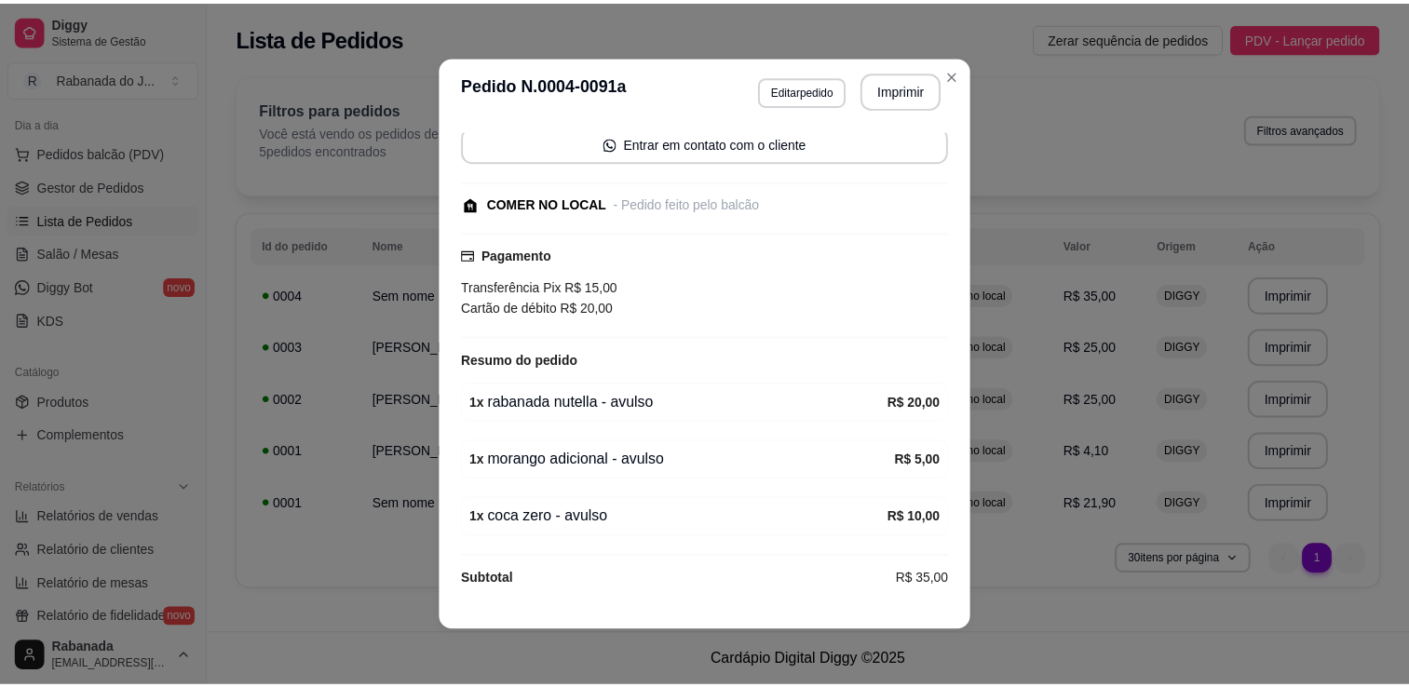
scroll to position [150, 0]
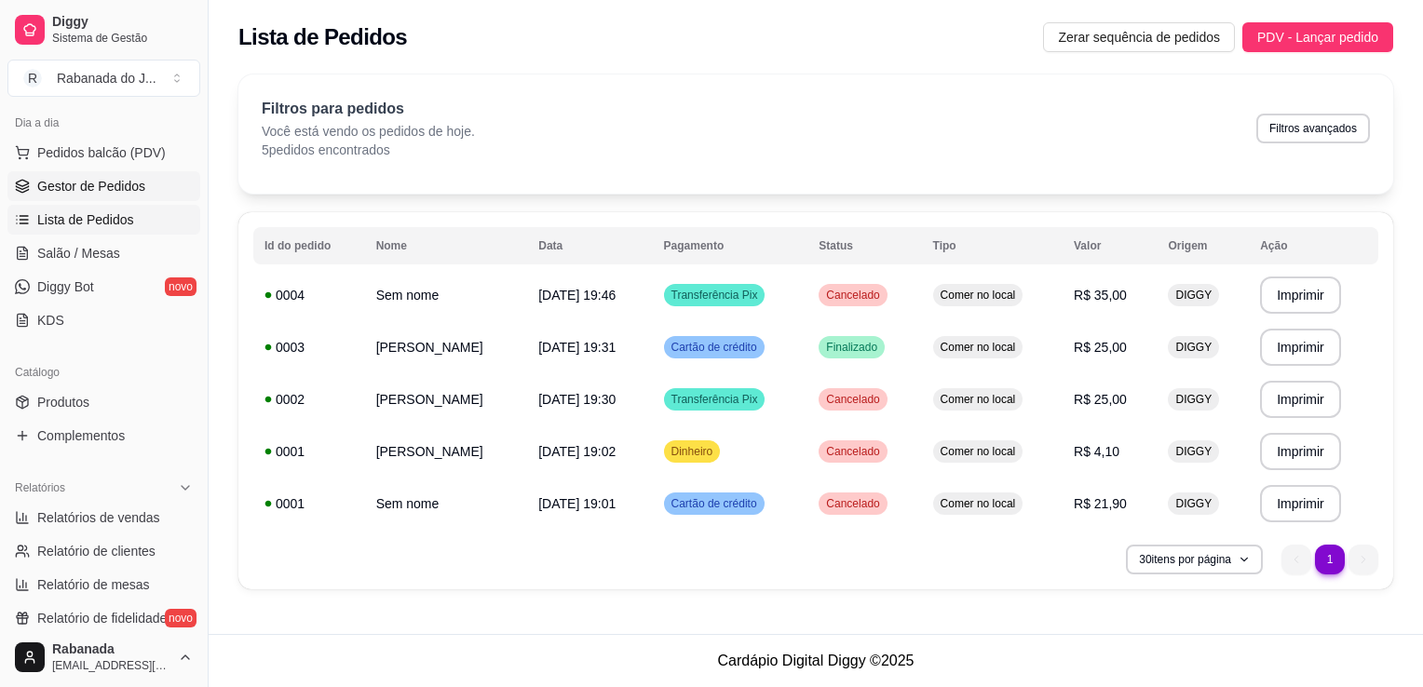
click at [96, 189] on span "Gestor de Pedidos" at bounding box center [91, 186] width 108 height 19
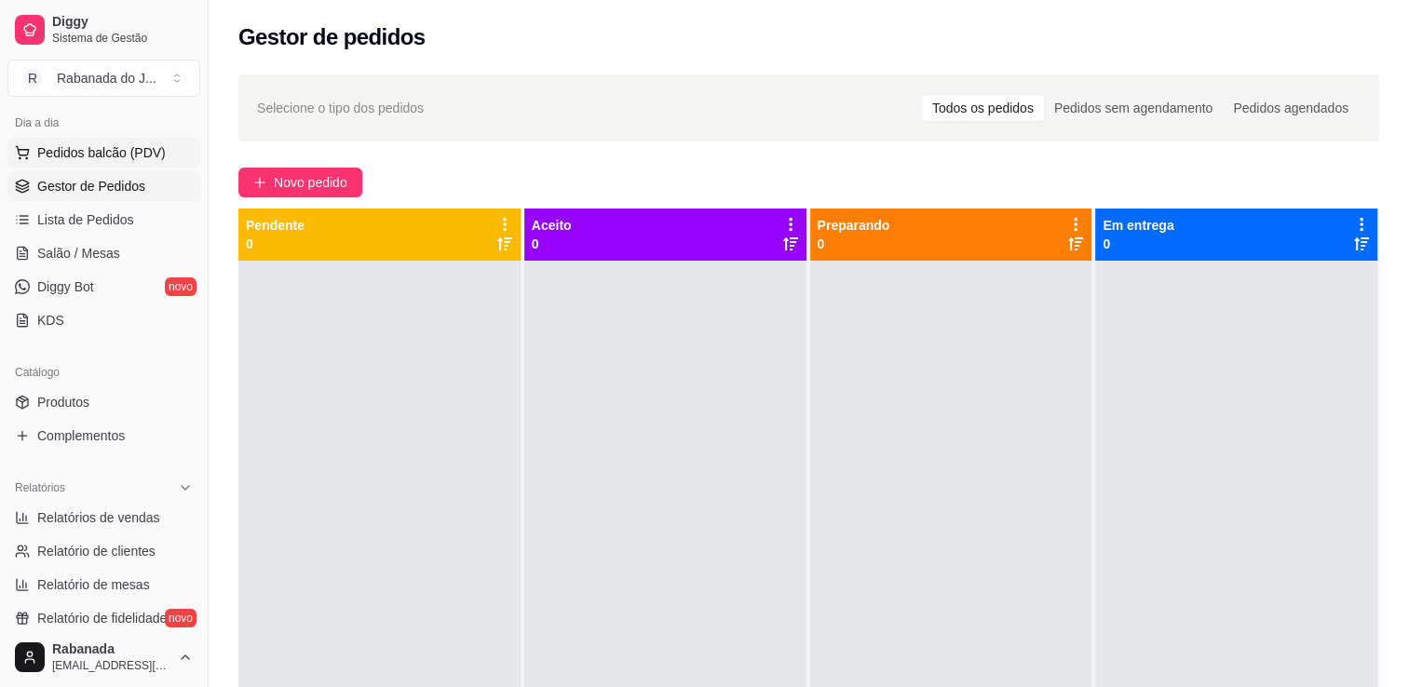
click at [143, 154] on span "Pedidos balcão (PDV)" at bounding box center [101, 152] width 128 height 19
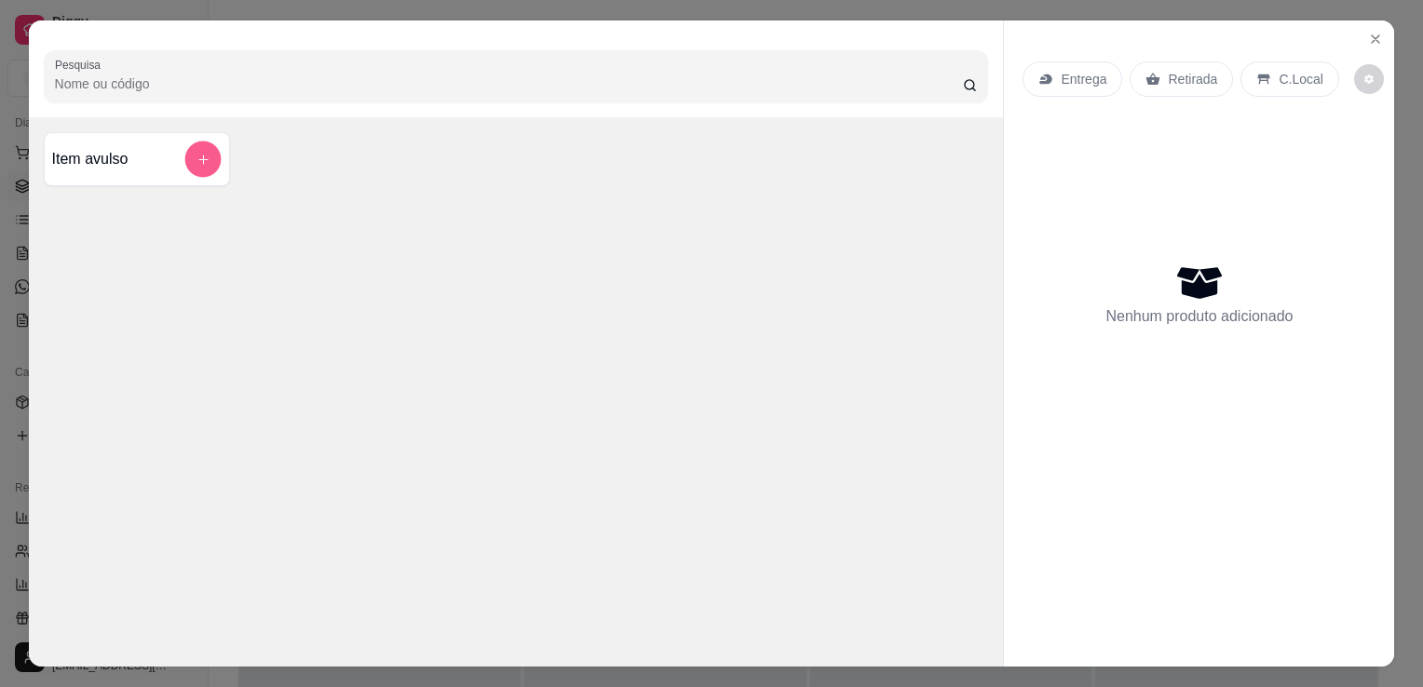
click at [199, 166] on button "add-separate-item" at bounding box center [202, 160] width 36 height 36
click at [1371, 32] on icon "Close" at bounding box center [1375, 39] width 15 height 15
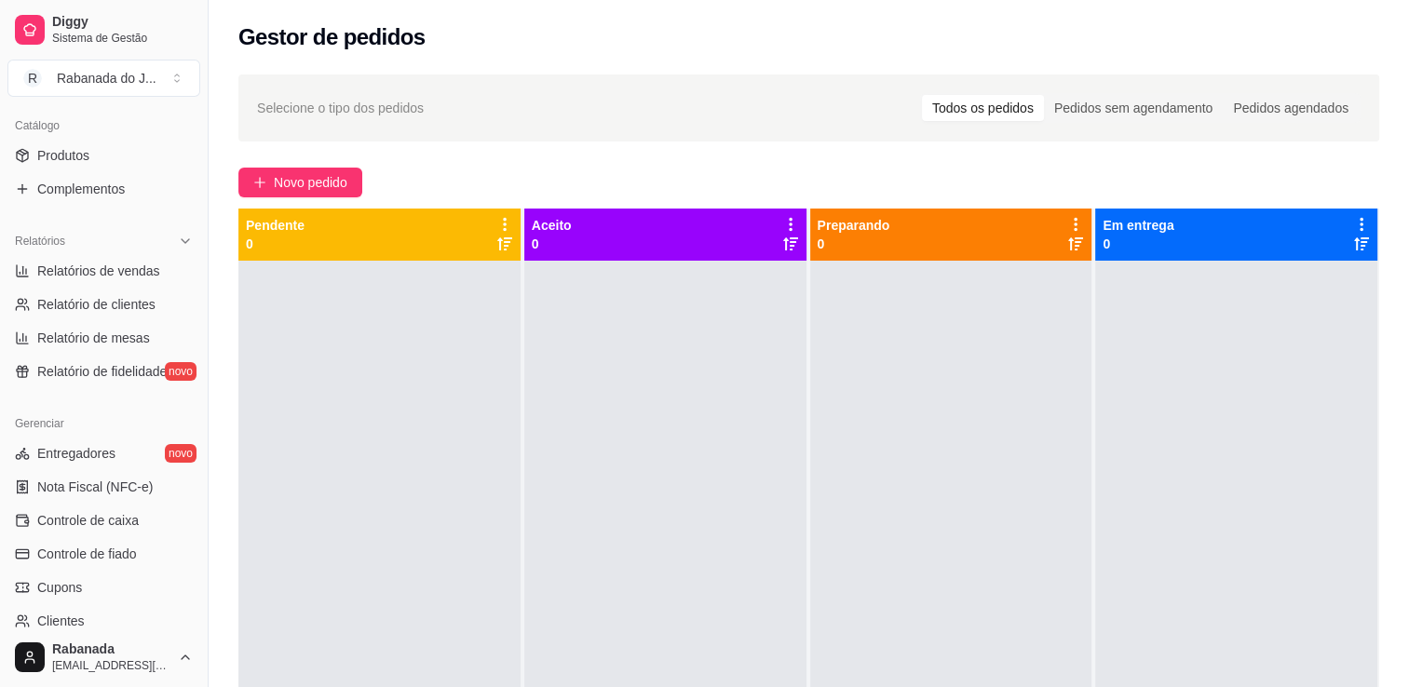
scroll to position [480, 0]
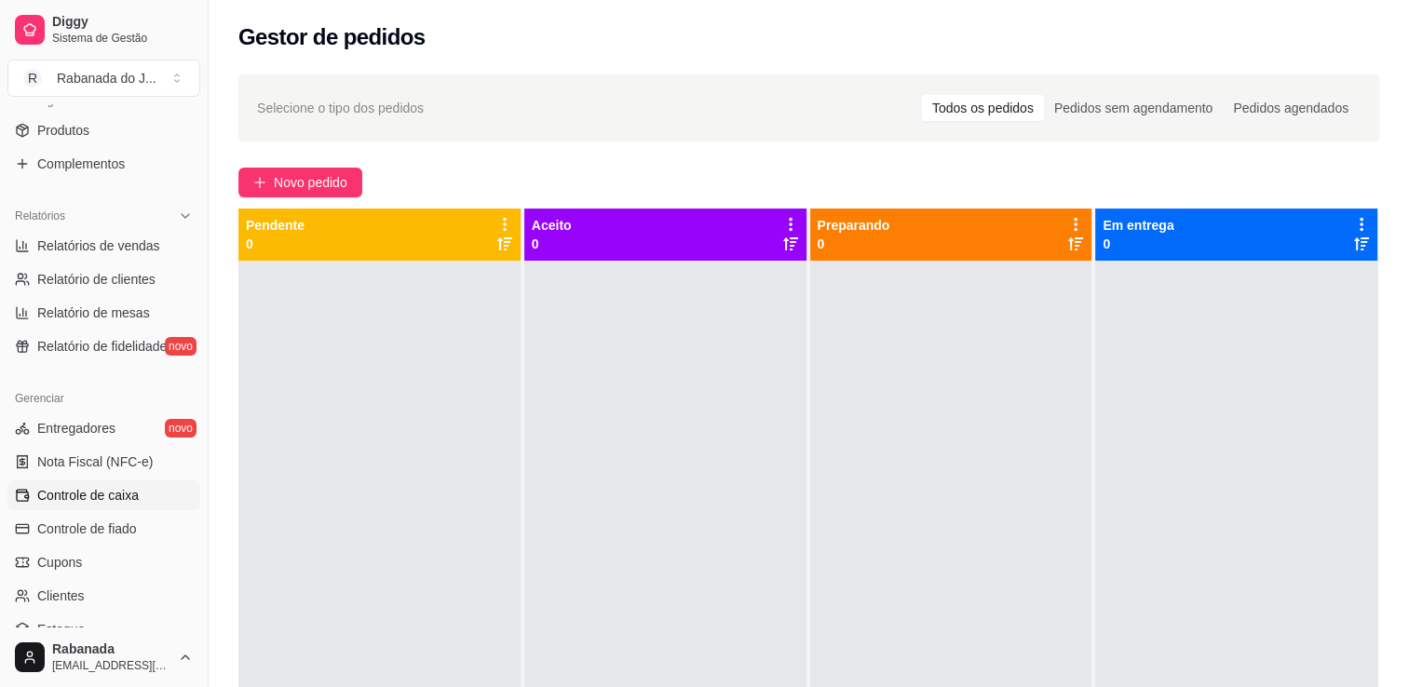
click at [133, 490] on span "Controle de caixa" at bounding box center [87, 495] width 101 height 19
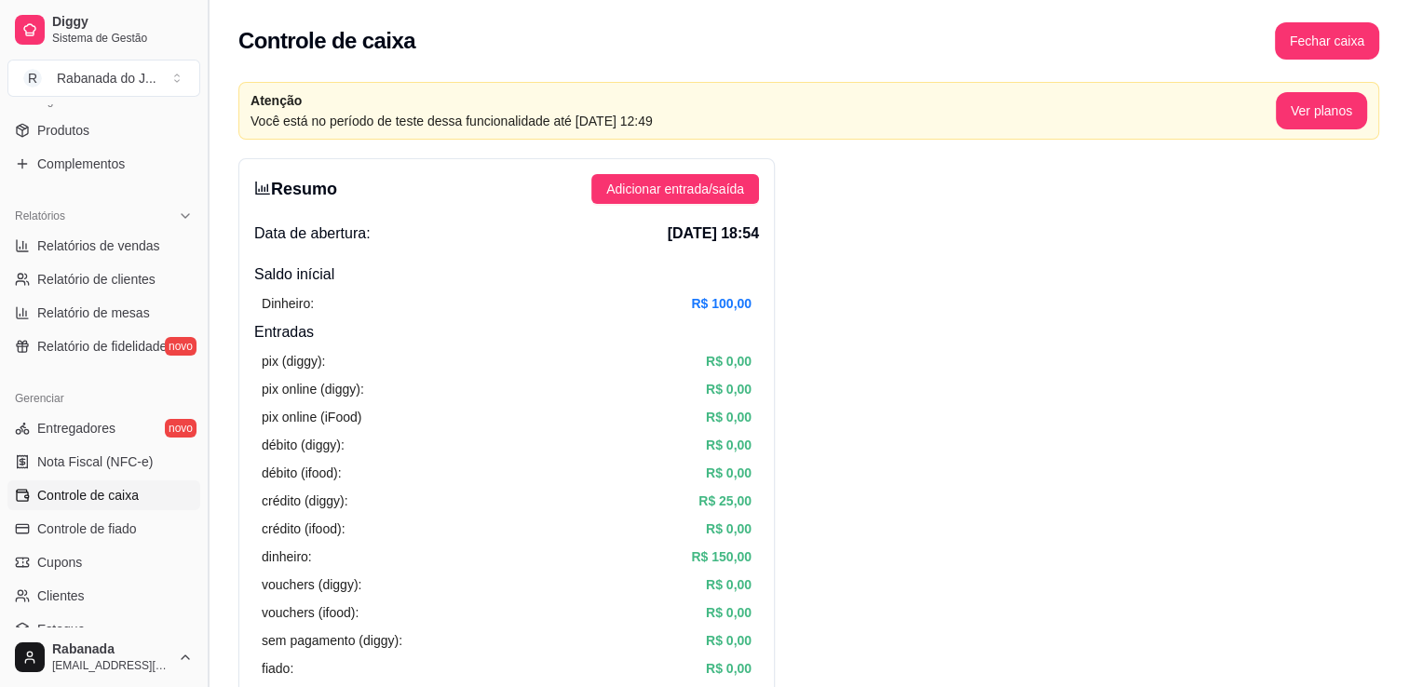
click at [200, 366] on button "Toggle Sidebar" at bounding box center [207, 343] width 15 height 687
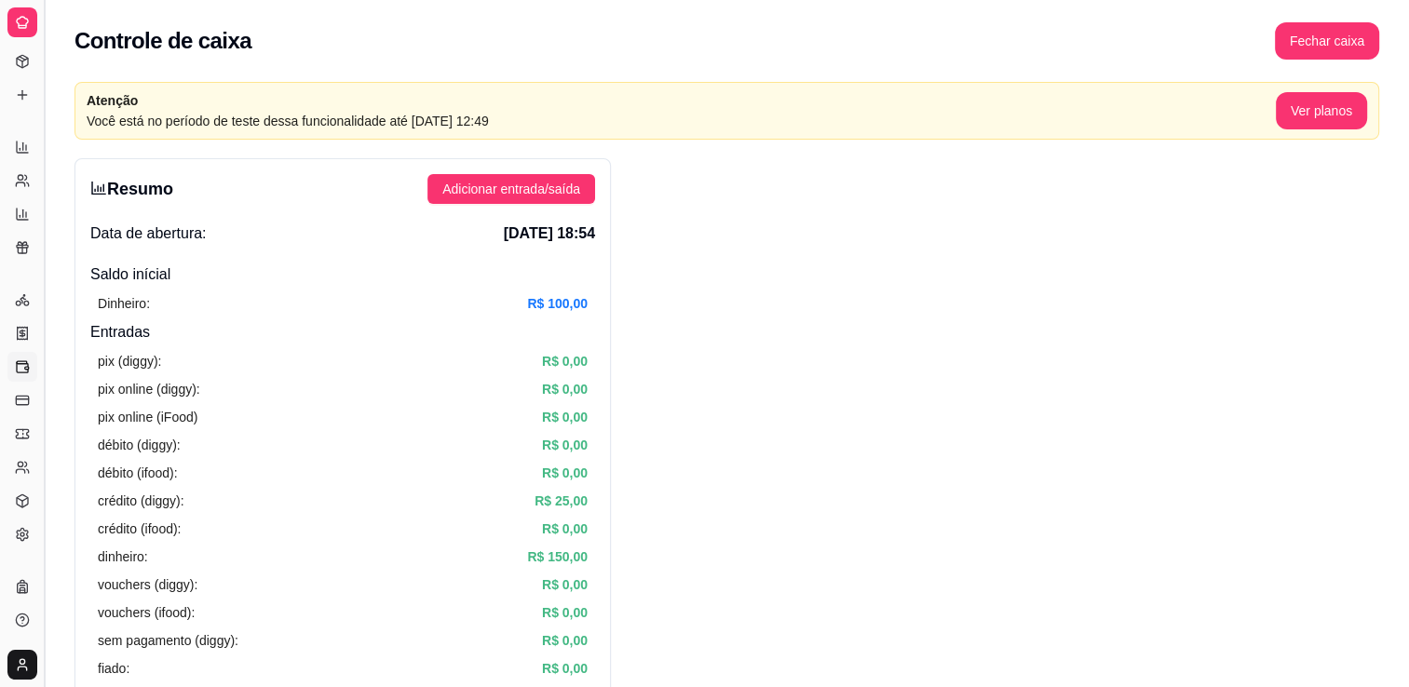
scroll to position [277, 0]
click at [41, 332] on button "Toggle Sidebar" at bounding box center [43, 343] width 15 height 687
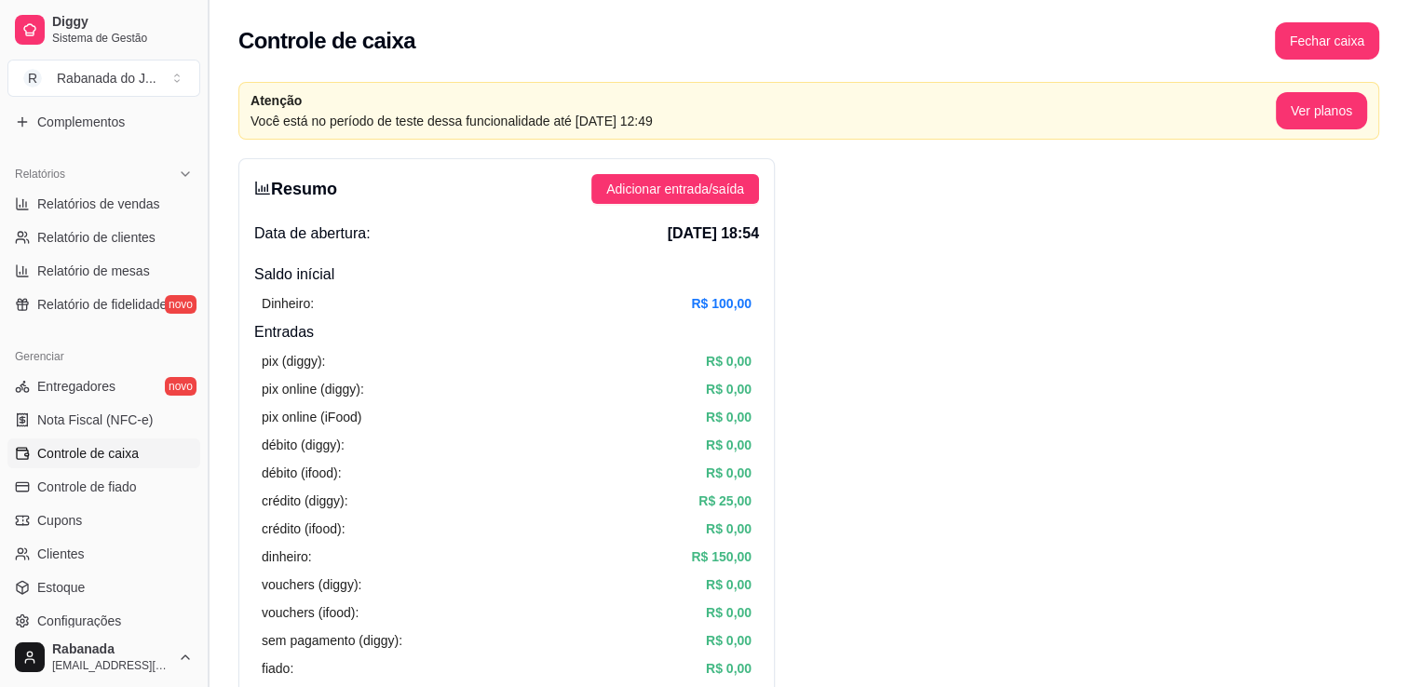
scroll to position [521, 0]
click at [193, 114] on div "Catálogo Produtos Complementos" at bounding box center [104, 90] width 208 height 108
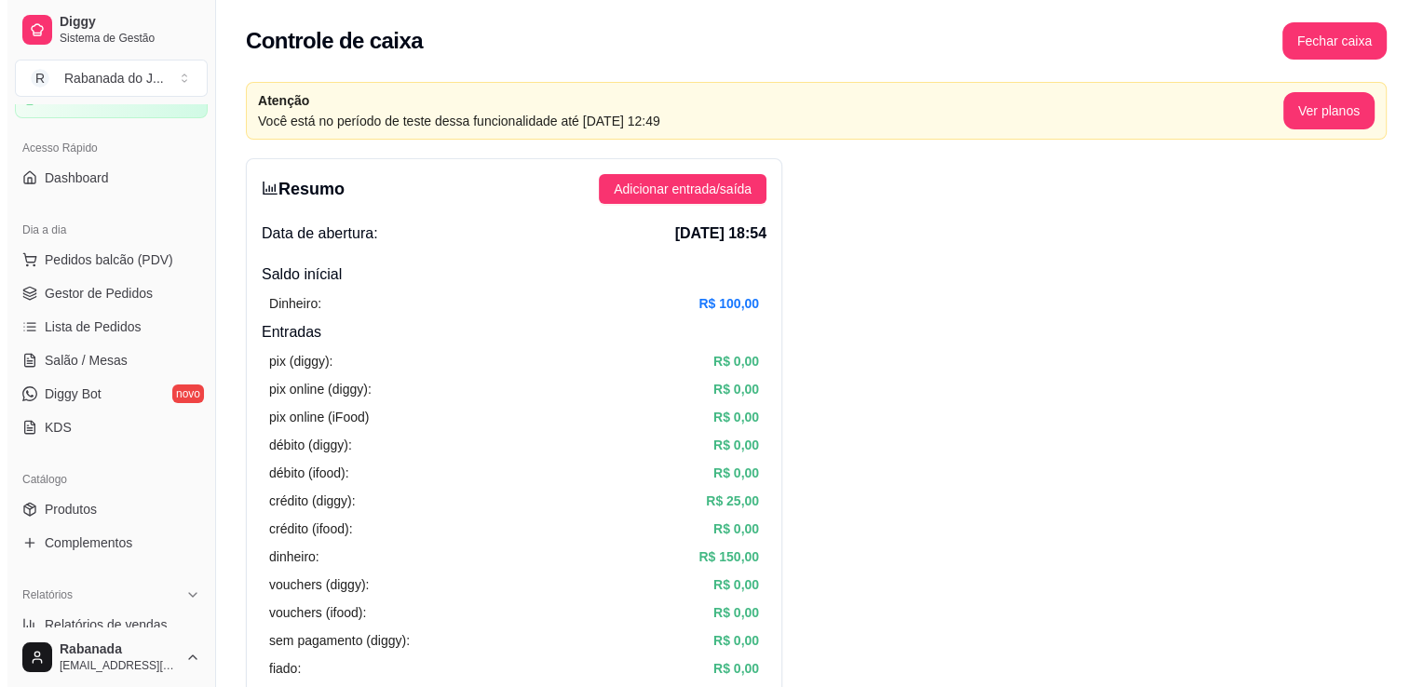
scroll to position [98, 0]
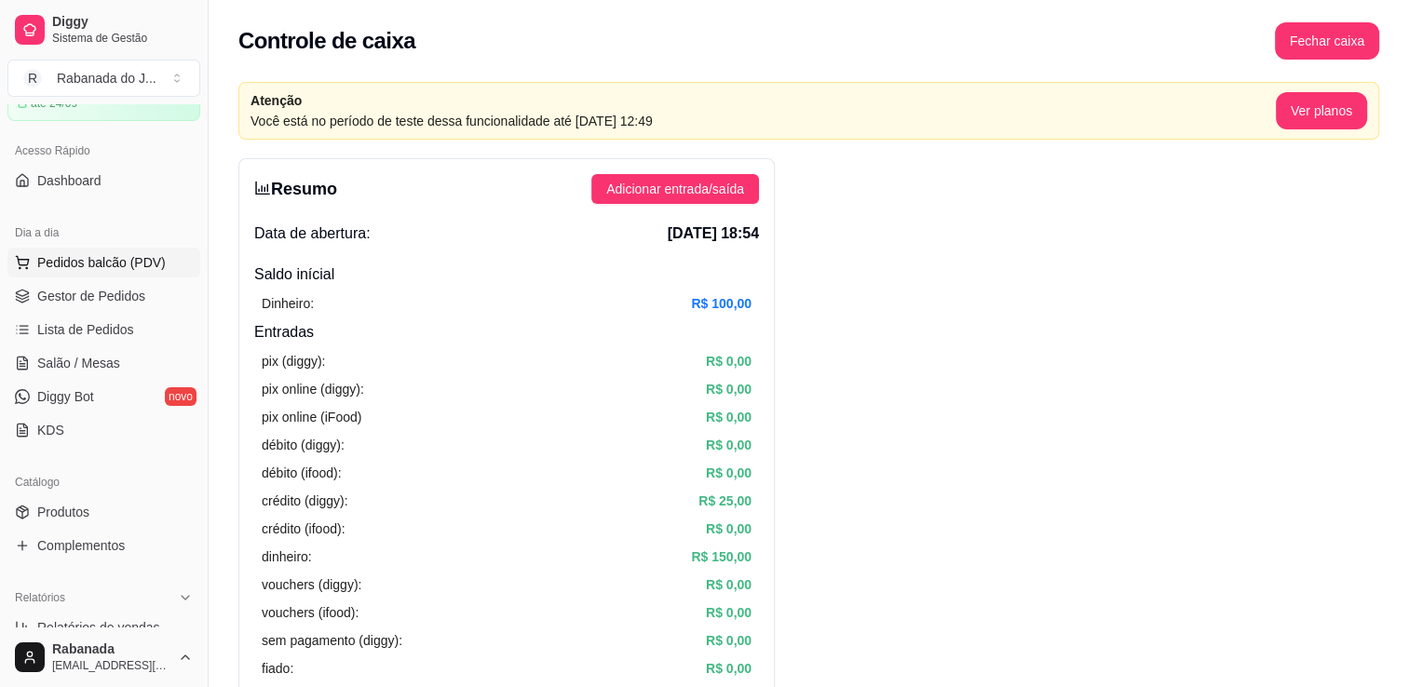
click at [104, 266] on span "Pedidos balcão (PDV)" at bounding box center [101, 262] width 128 height 19
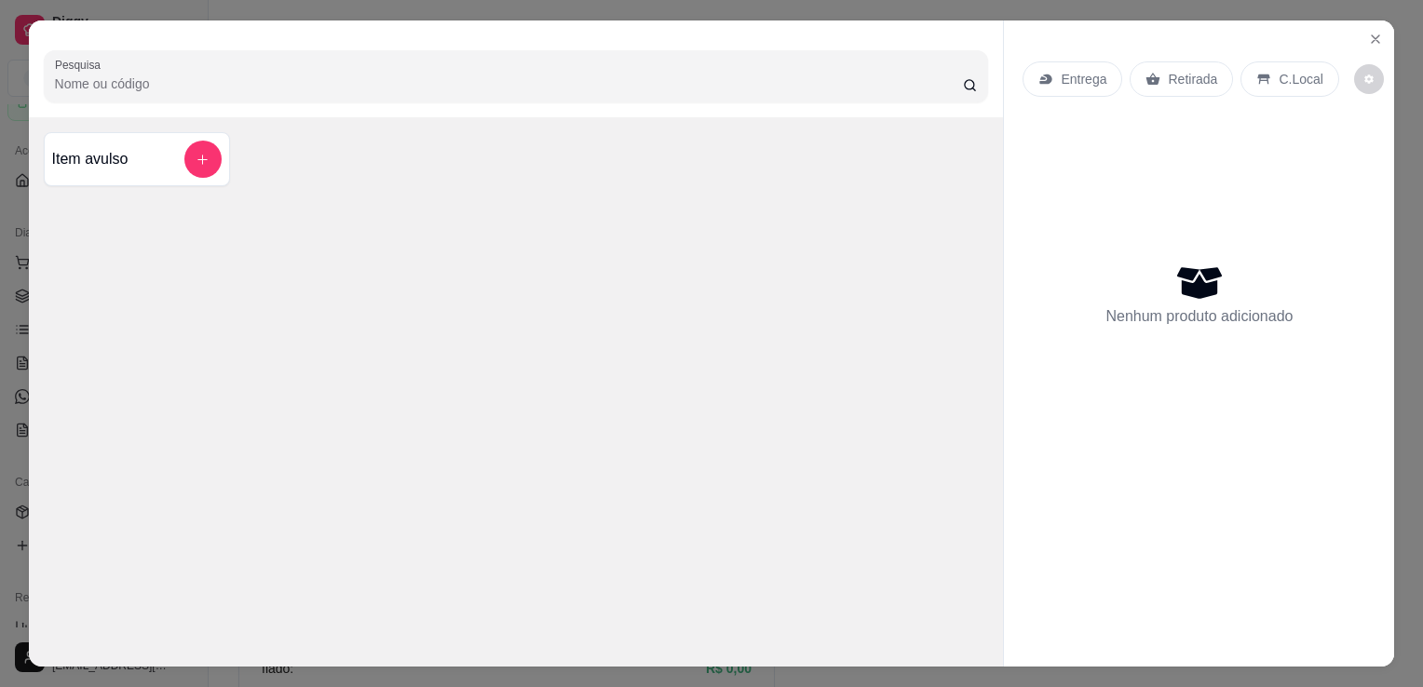
click at [173, 164] on div "Item avulso" at bounding box center [136, 159] width 169 height 37
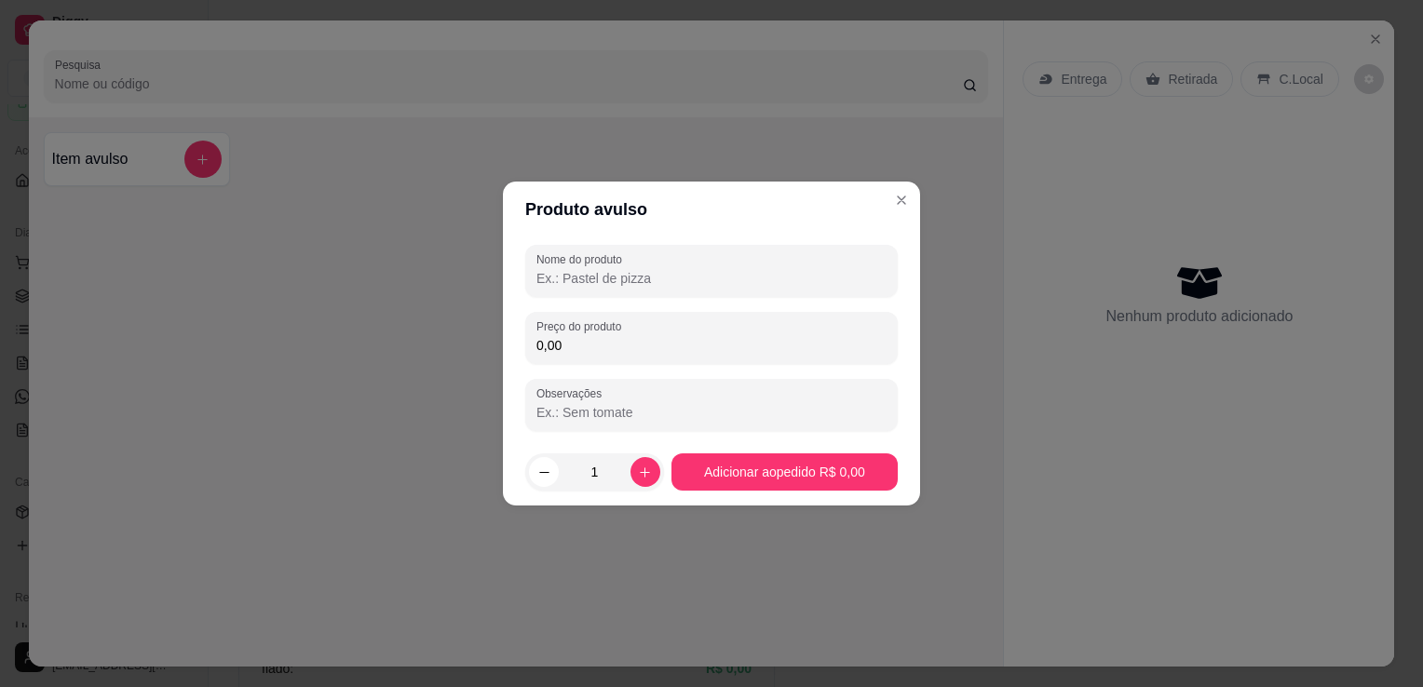
click at [589, 277] on input "Nome do produto" at bounding box center [711, 278] width 350 height 19
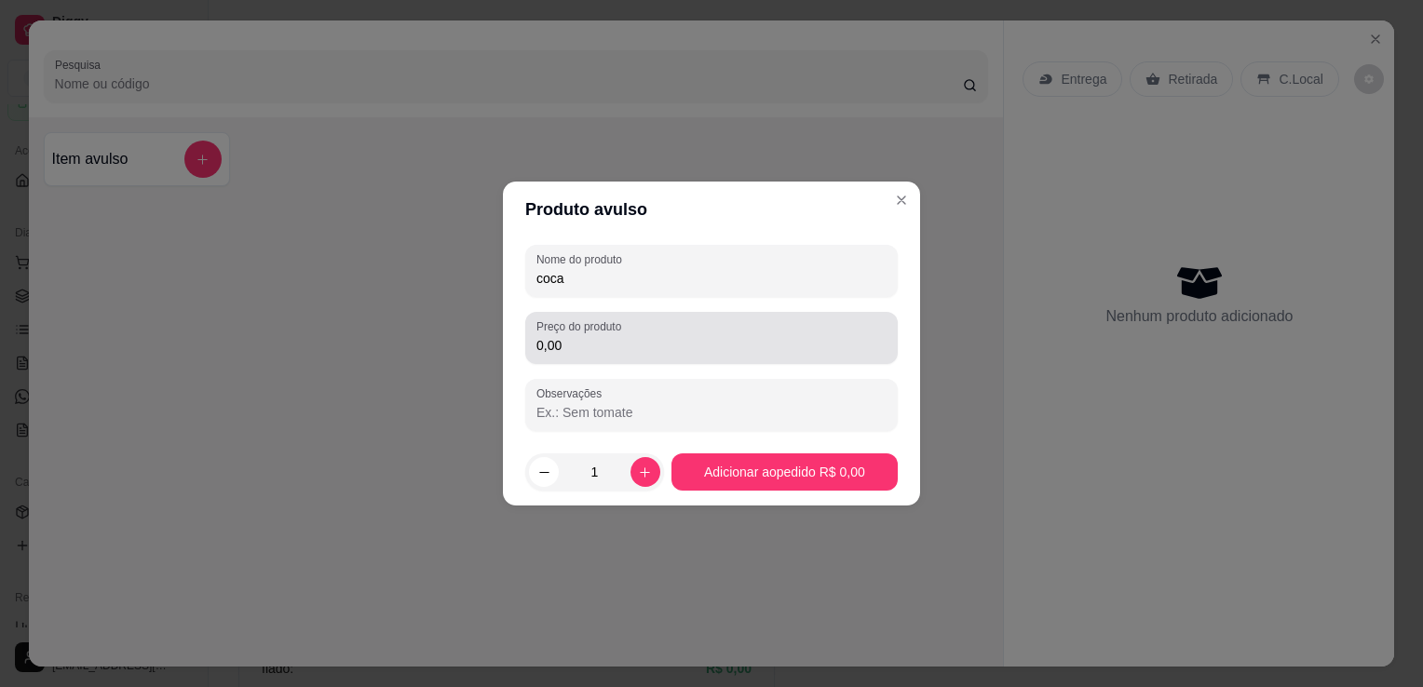
type input "coca"
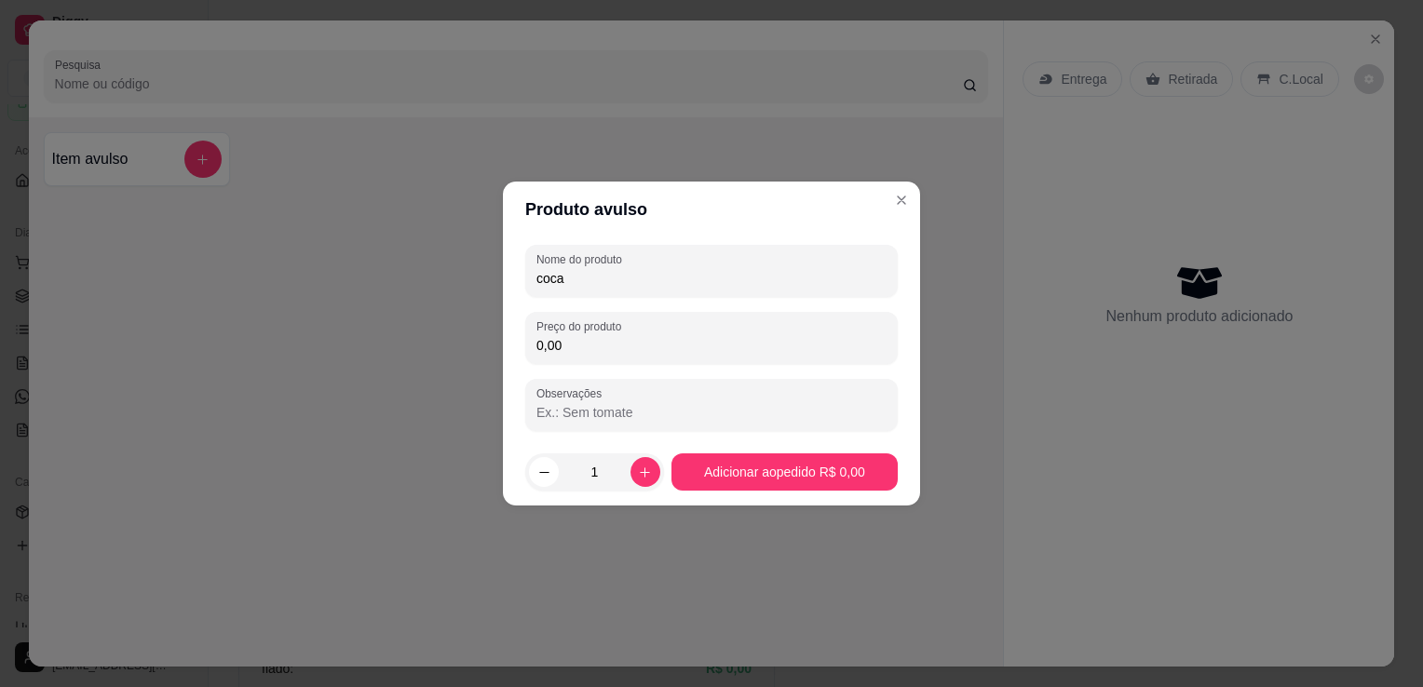
click at [550, 348] on input "0,00" at bounding box center [711, 345] width 350 height 19
type input "5,00"
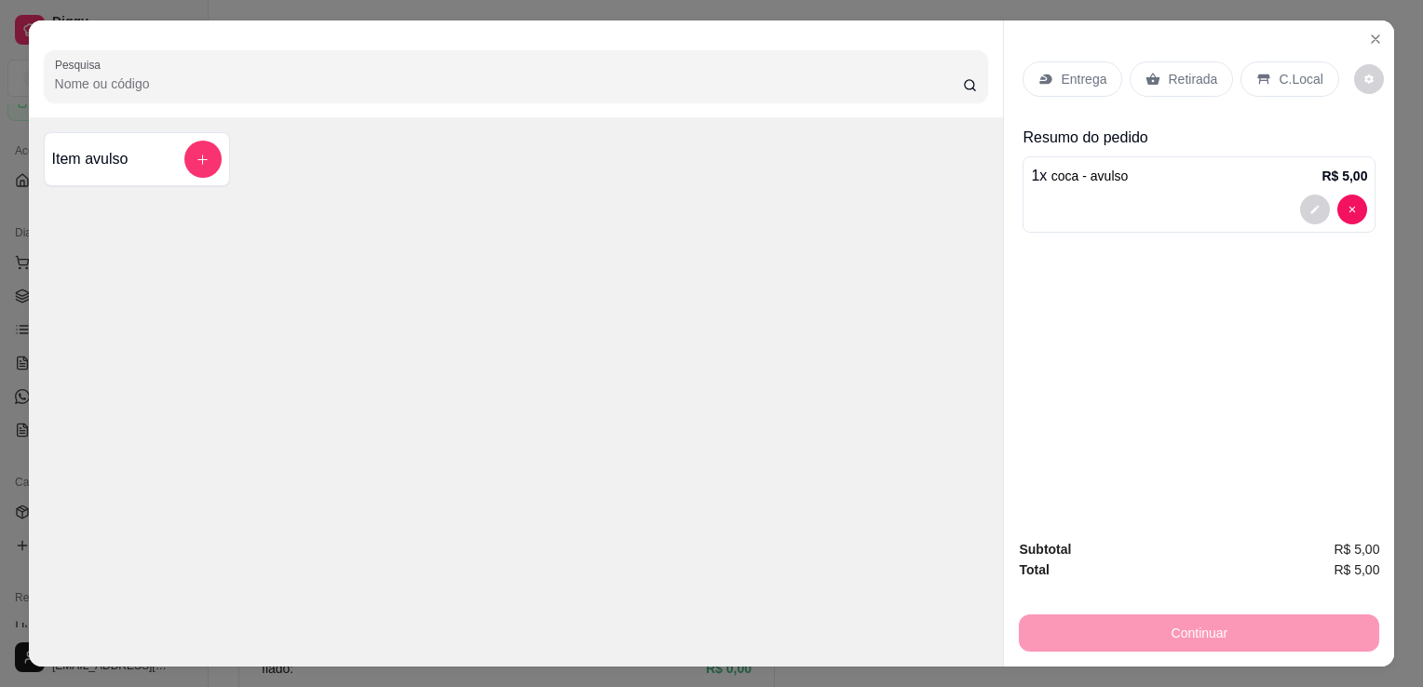
click at [1278, 80] on p "C.Local" at bounding box center [1300, 79] width 44 height 19
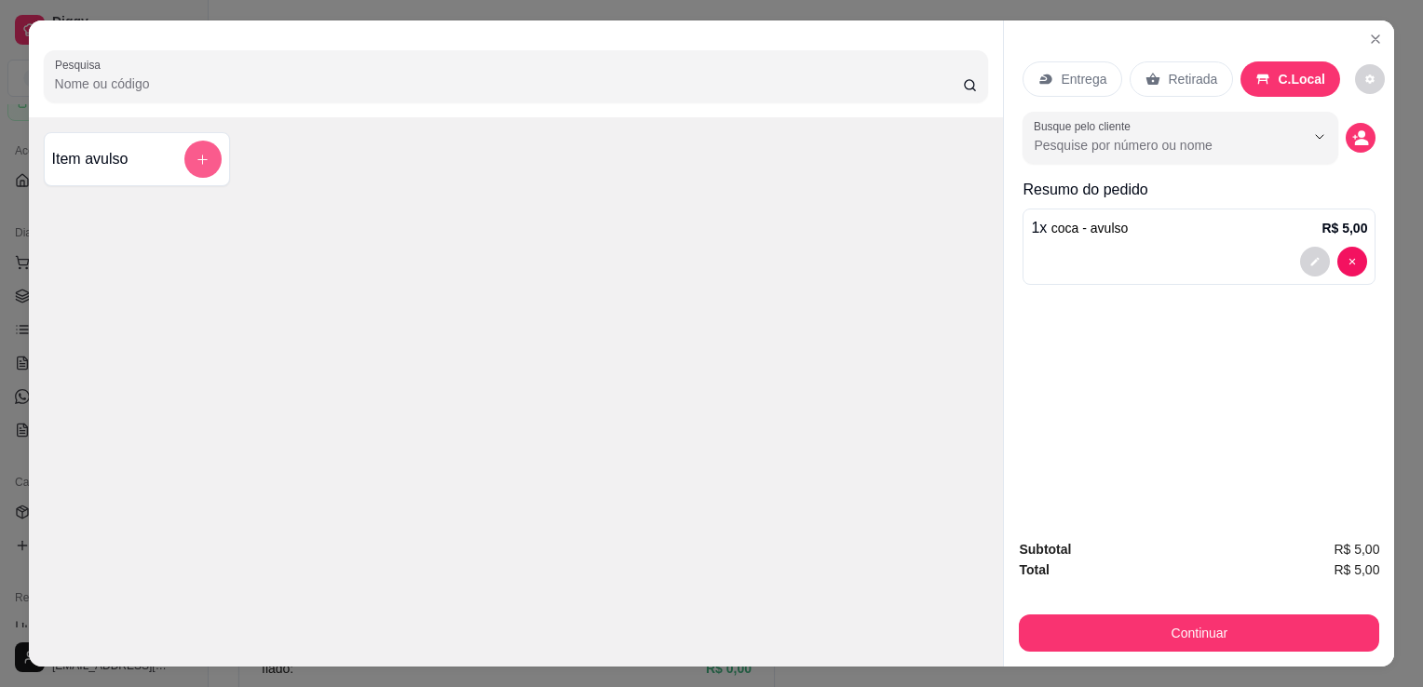
click at [196, 155] on icon "add-separate-item" at bounding box center [203, 160] width 14 height 14
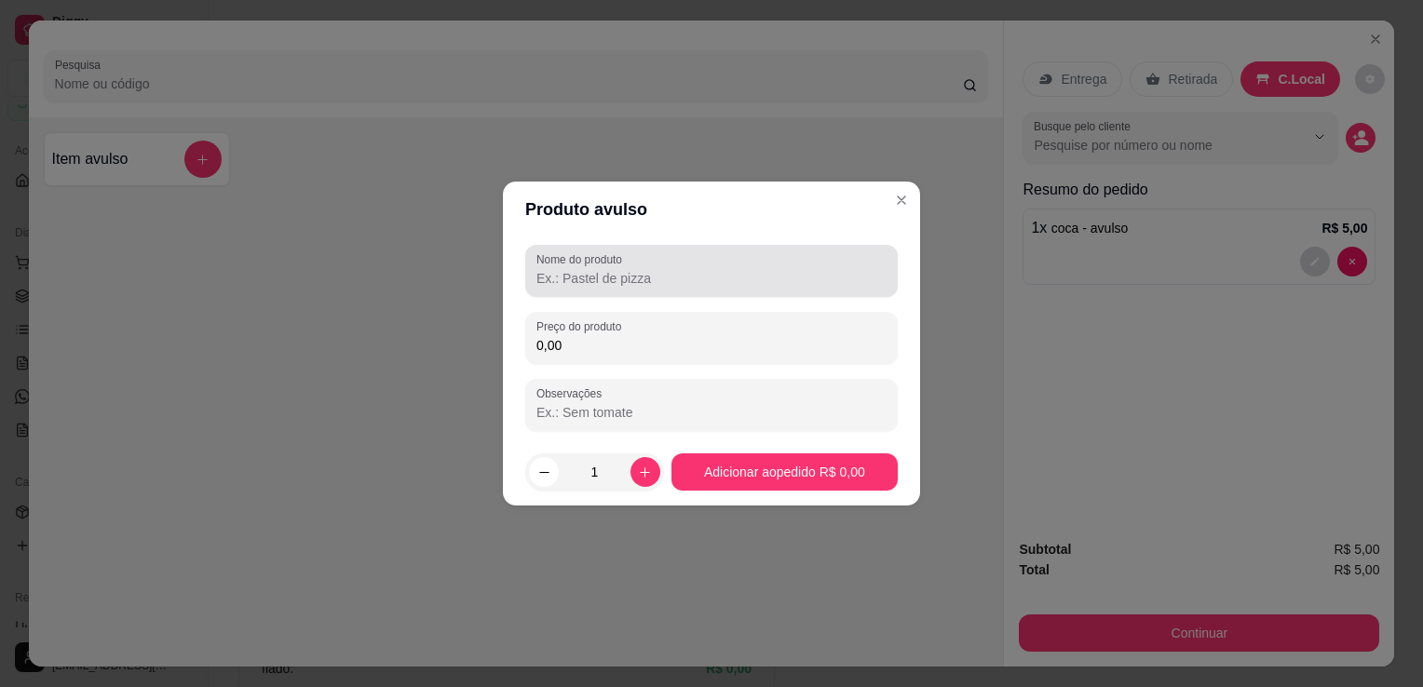
click at [561, 279] on input "Nome do produto" at bounding box center [711, 278] width 350 height 19
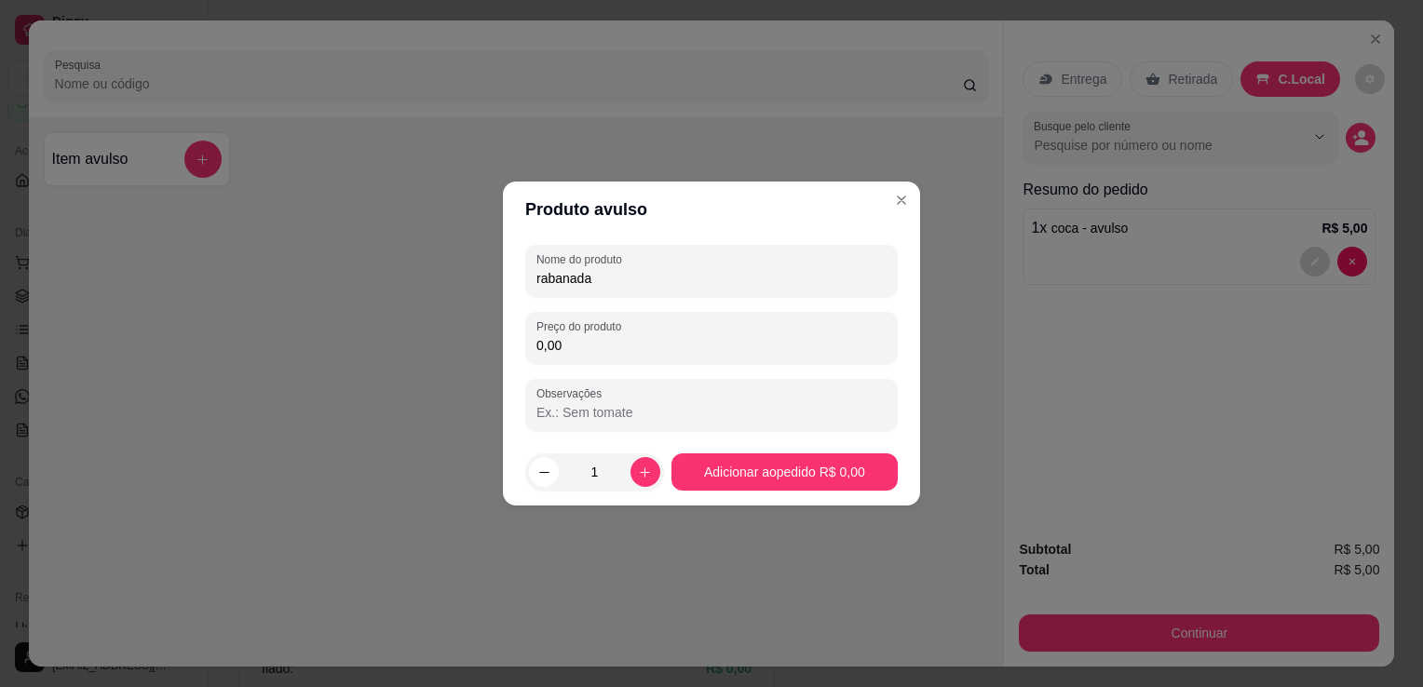
type input "rabanada"
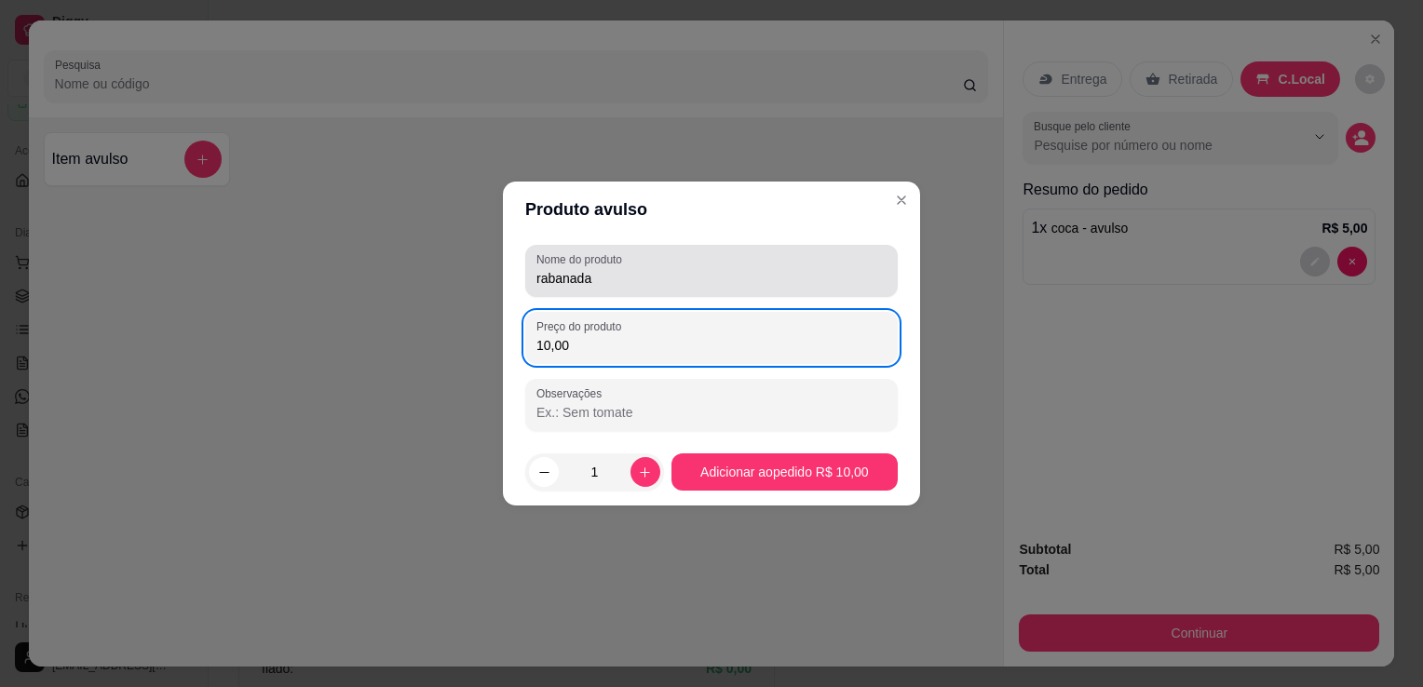
type input "10,00"
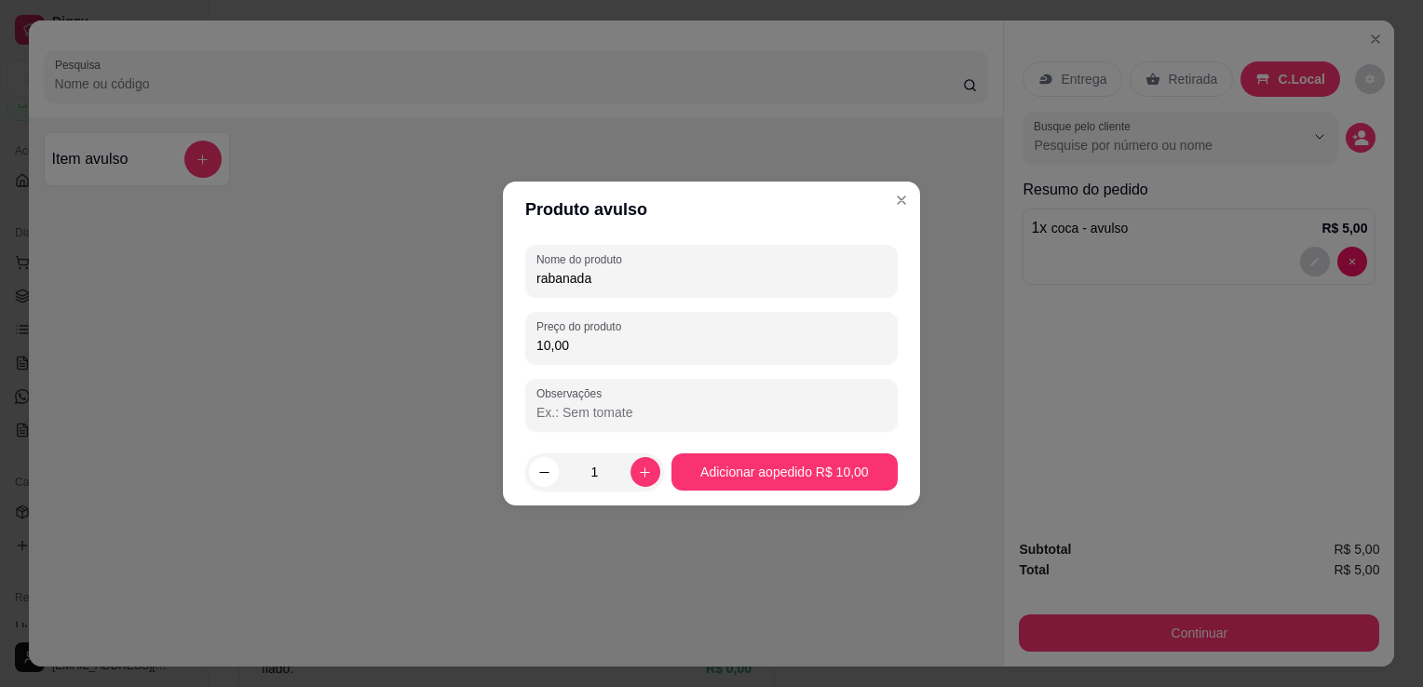
click at [609, 414] on input "Observações" at bounding box center [711, 412] width 350 height 19
type input "sem acucar"
click at [644, 466] on icon "increase-product-quantity" at bounding box center [645, 473] width 14 height 14
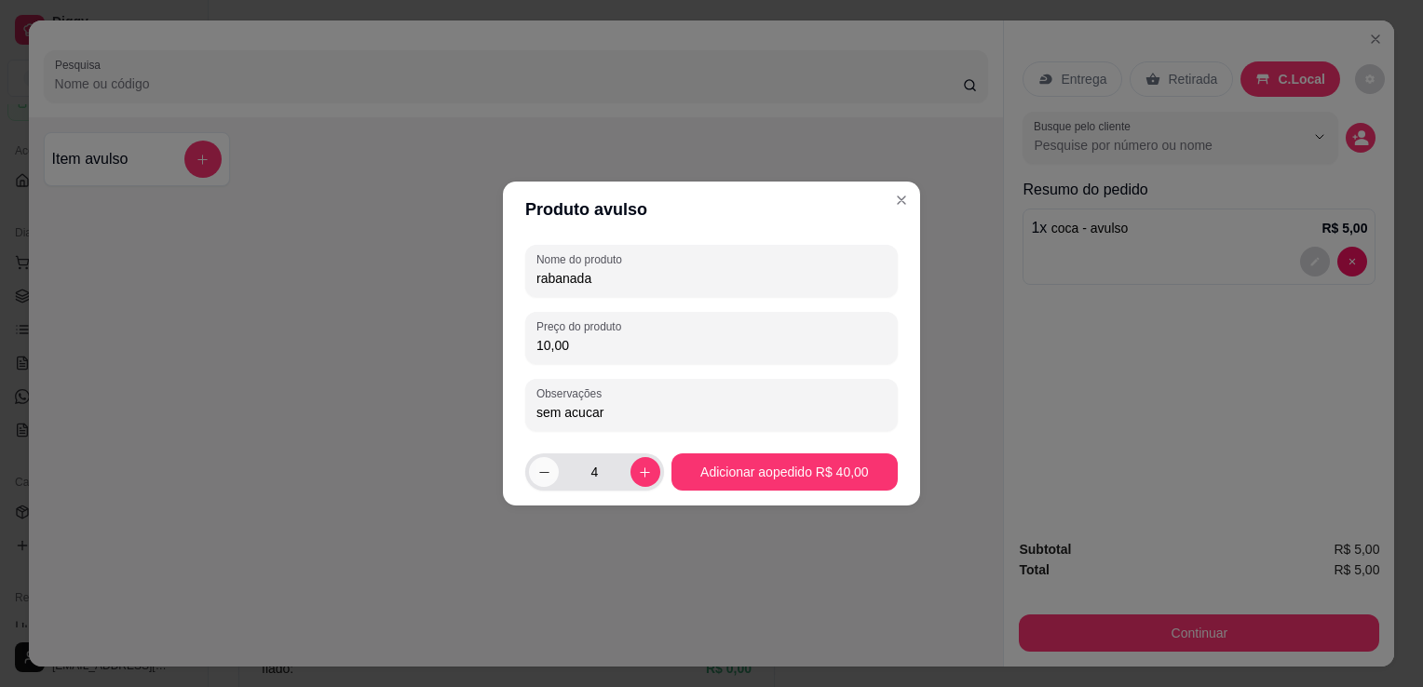
click at [540, 467] on icon "decrease-product-quantity" at bounding box center [544, 473] width 14 height 14
type input "3"
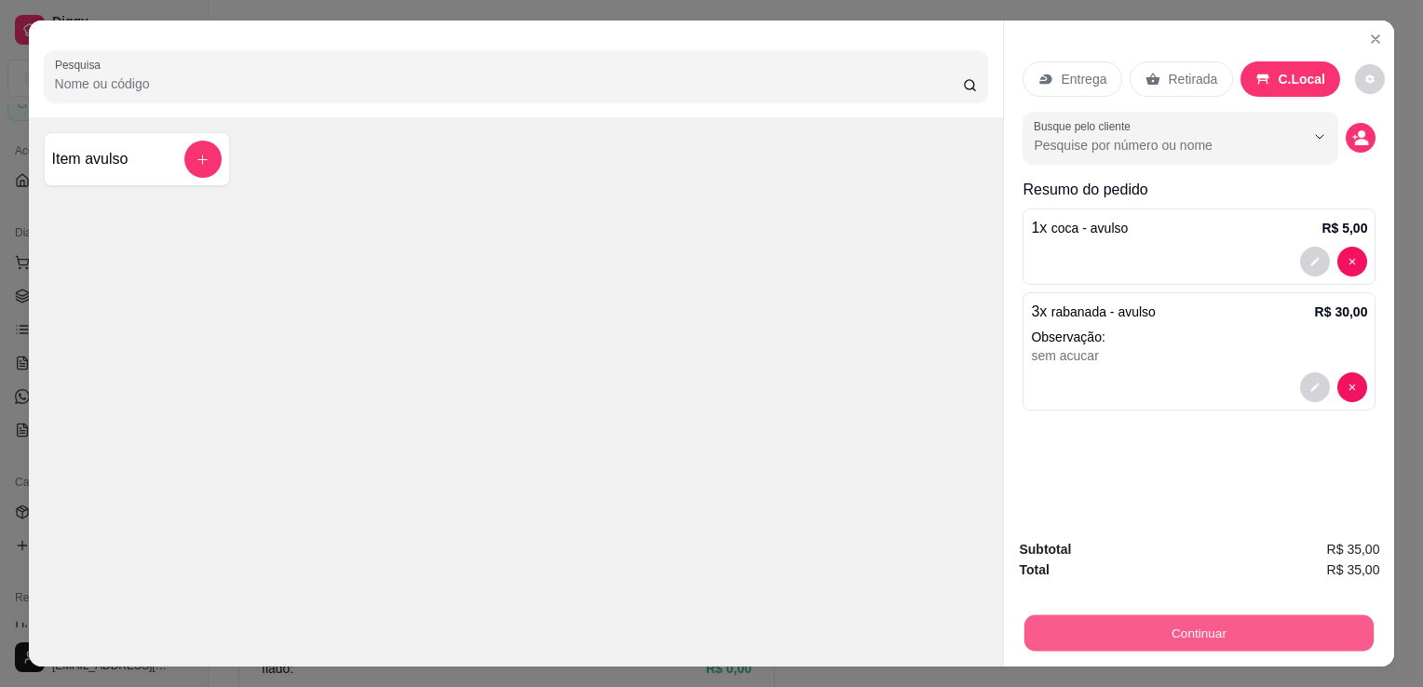
click at [1166, 618] on button "Continuar" at bounding box center [1198, 633] width 349 height 36
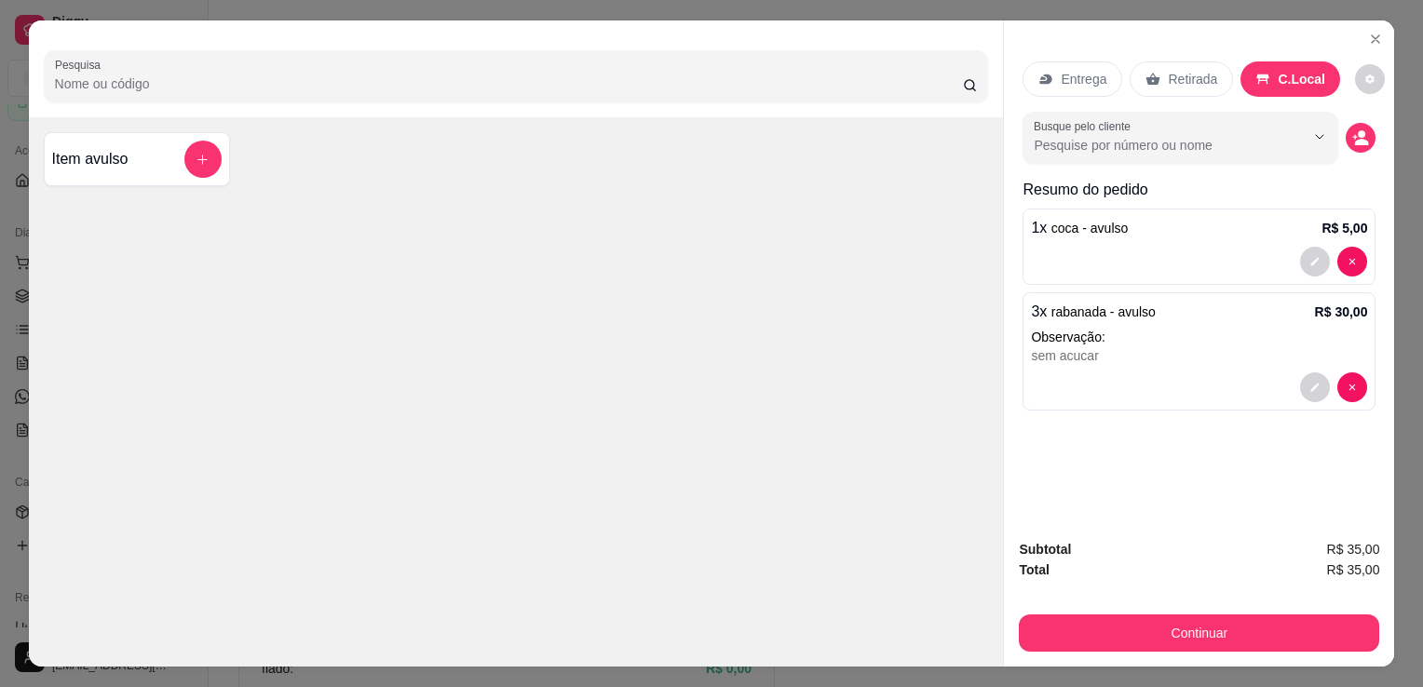
click at [190, 173] on div "Item avulso" at bounding box center [137, 159] width 186 height 54
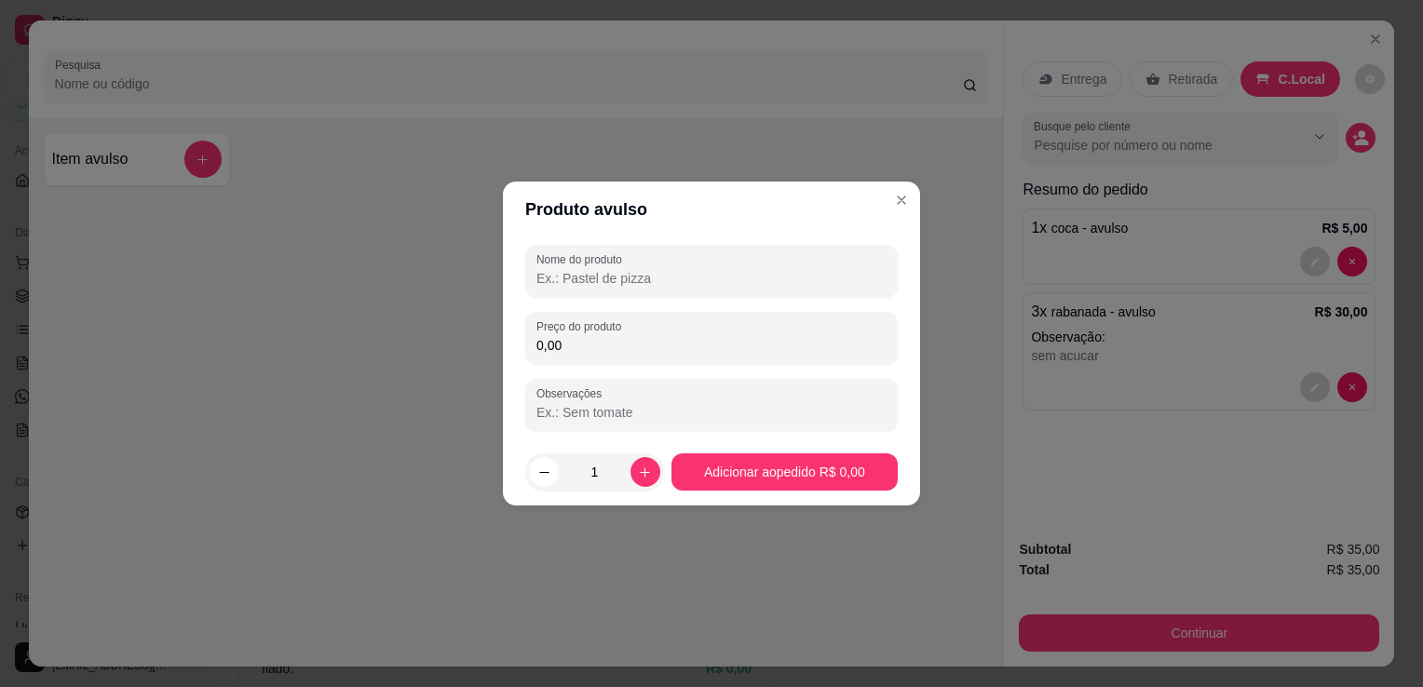
click at [546, 269] on input "Nome do produto" at bounding box center [711, 278] width 350 height 19
type input "fanta"
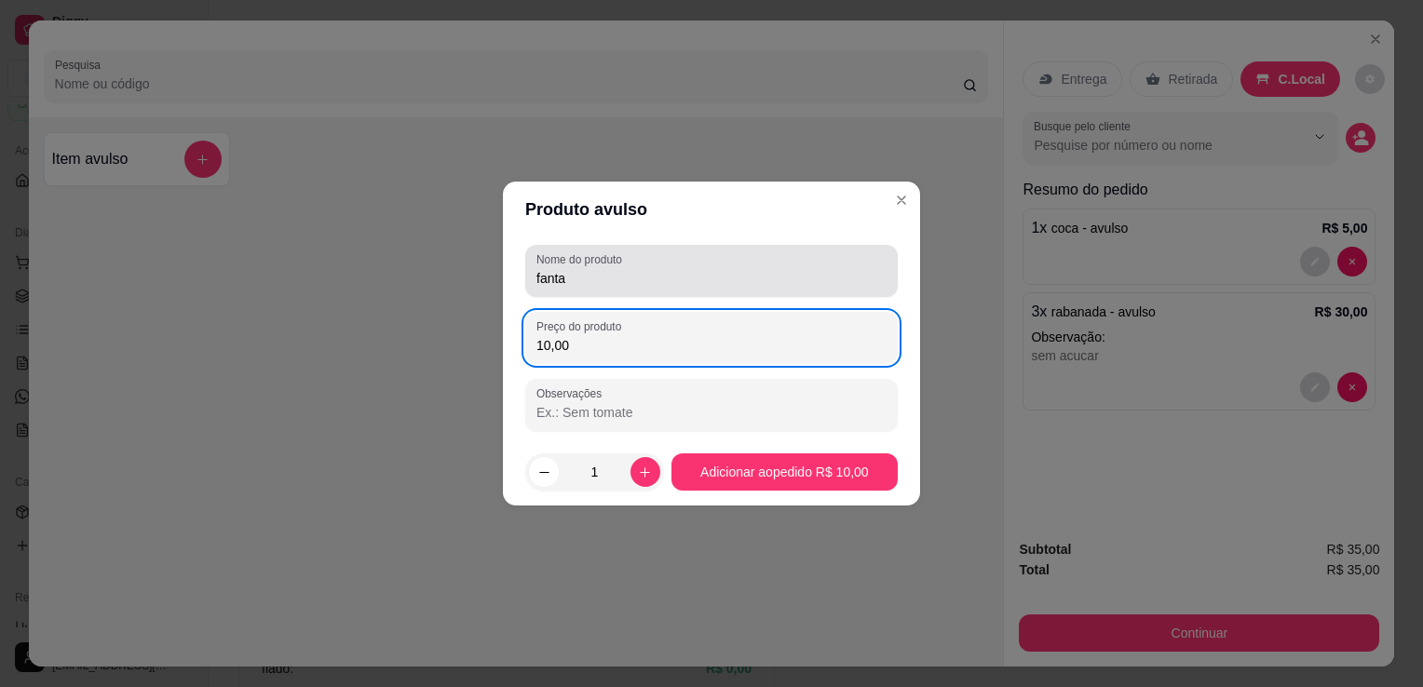
type input "10,00"
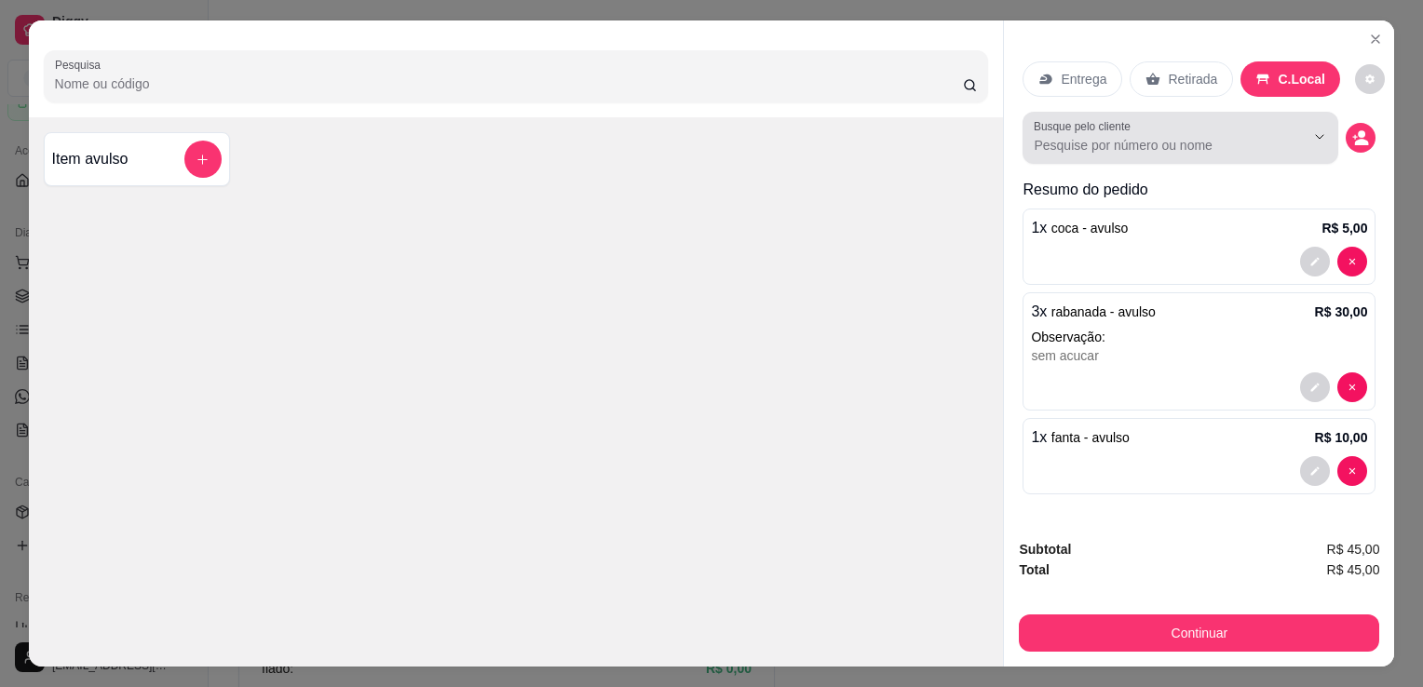
click at [1219, 136] on input "Busque pelo cliente" at bounding box center [1153, 145] width 241 height 19
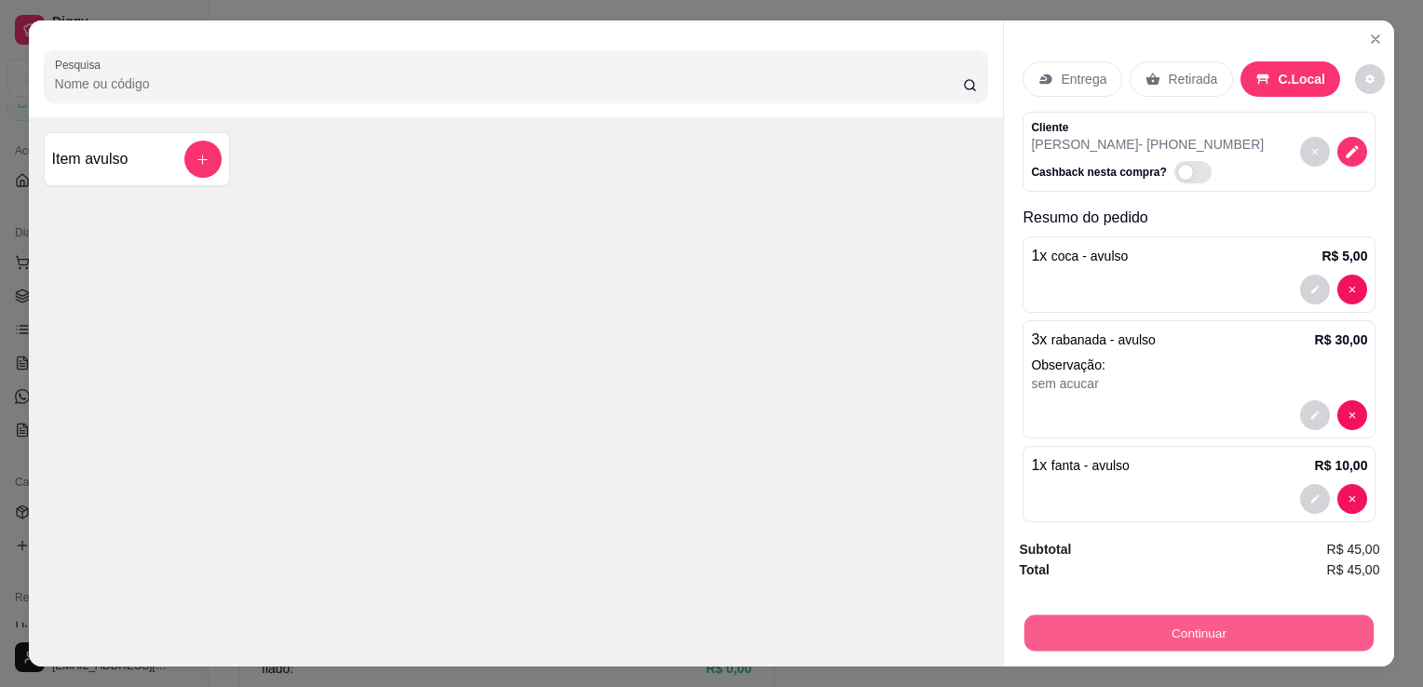
click at [1155, 615] on button "Continuar" at bounding box center [1198, 633] width 349 height 36
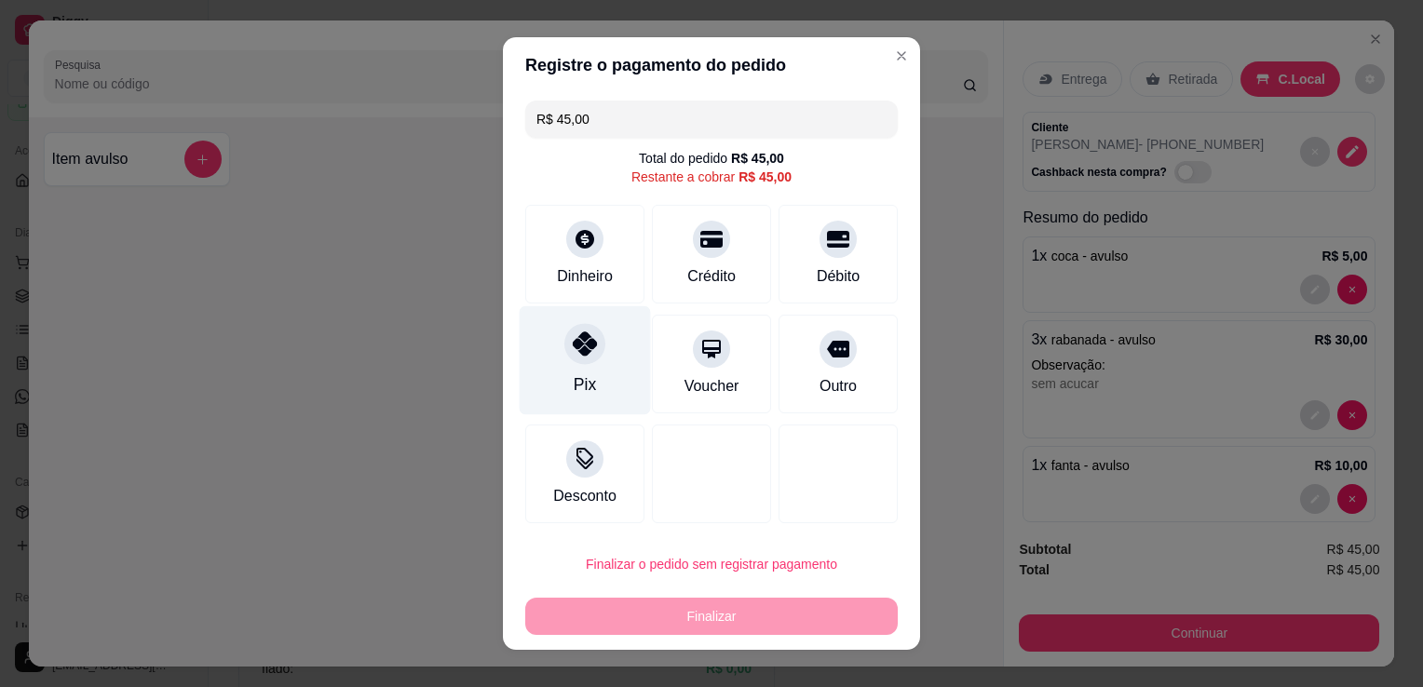
click at [573, 355] on icon at bounding box center [585, 343] width 24 height 24
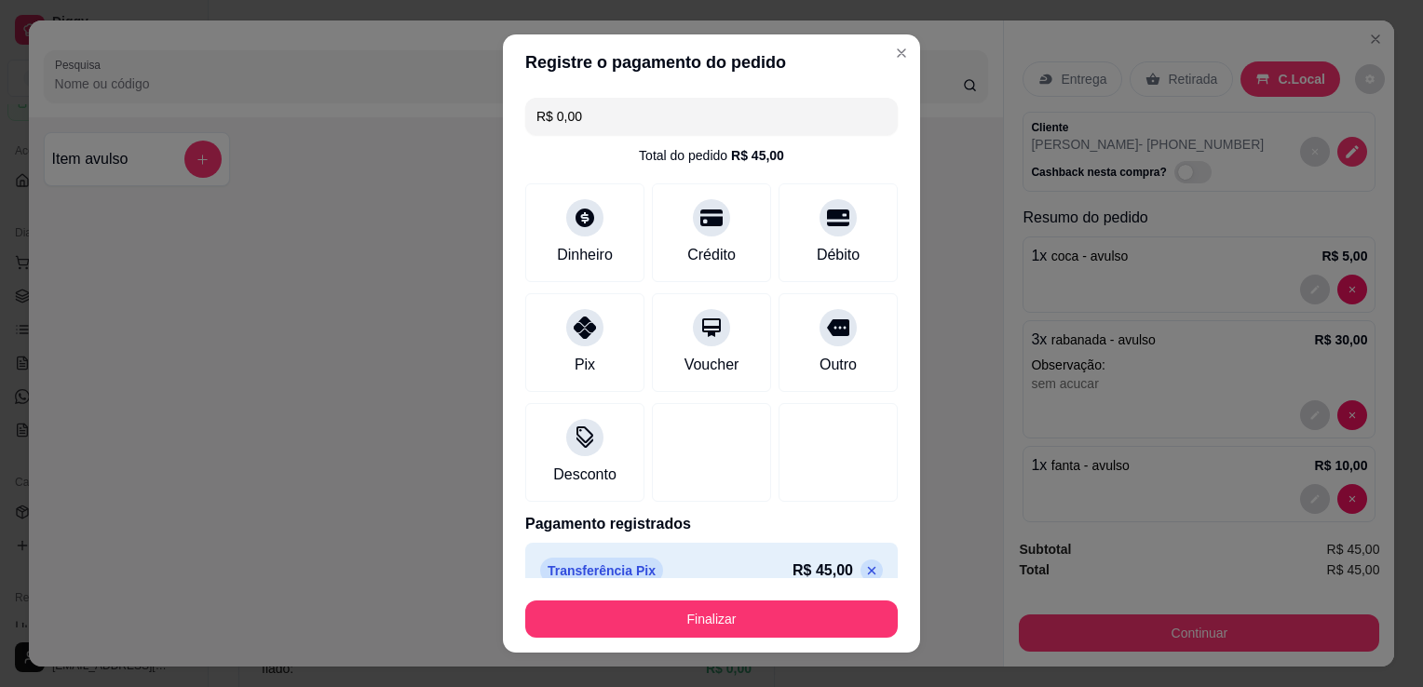
click at [601, 117] on input "R$ 0,00" at bounding box center [711, 116] width 350 height 37
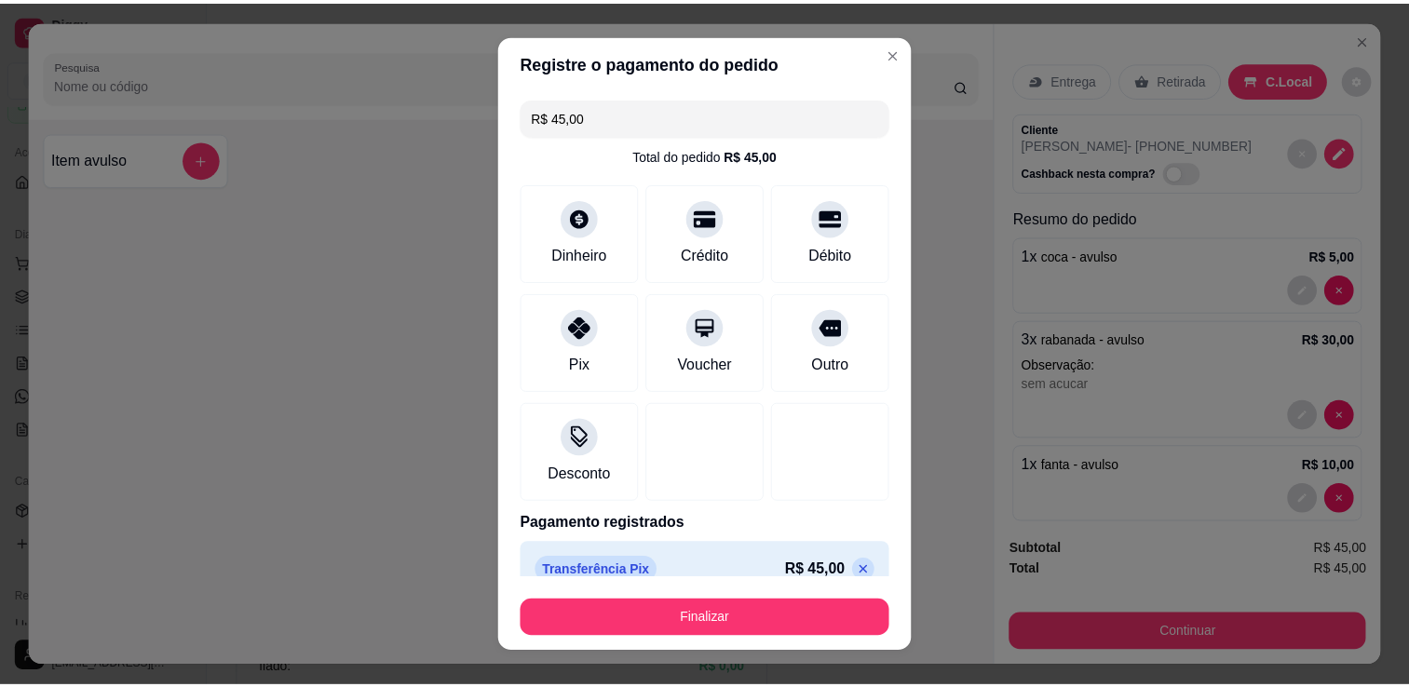
scroll to position [22, 0]
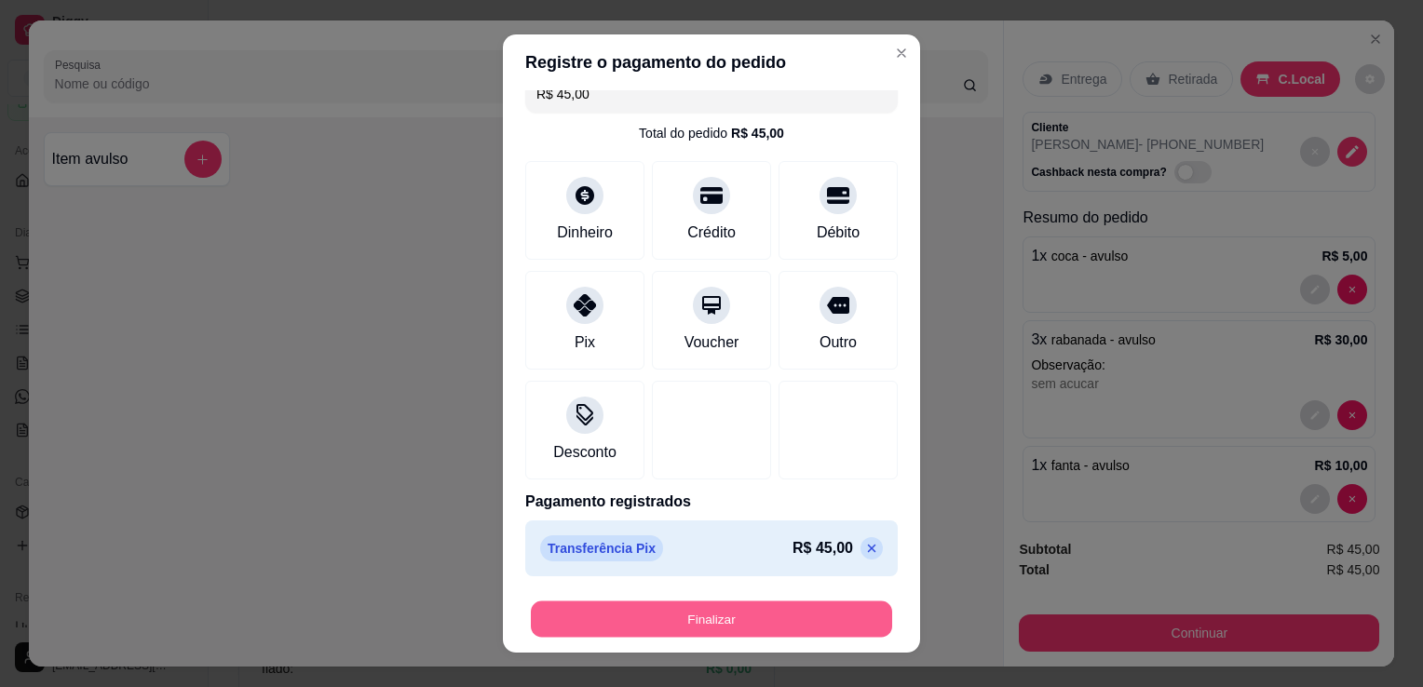
click at [719, 611] on button "Finalizar" at bounding box center [711, 619] width 361 height 36
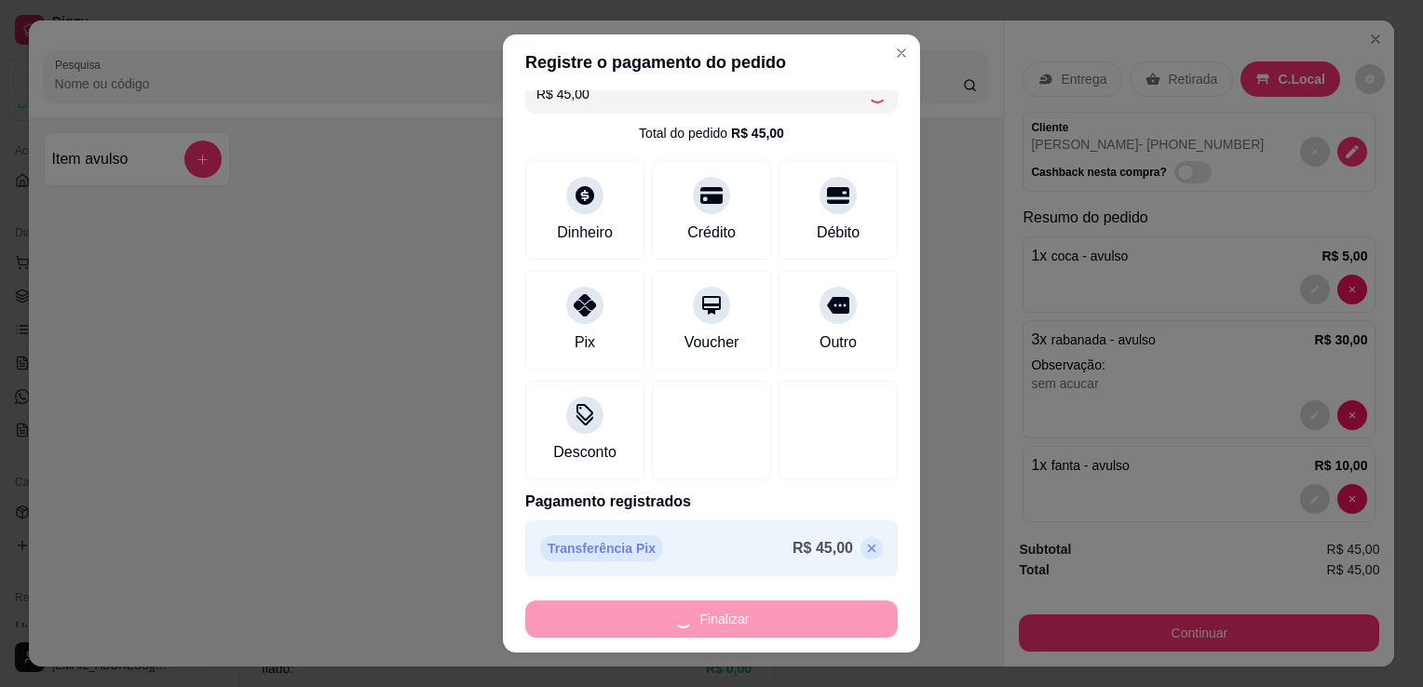
type input "-R$ 45,00"
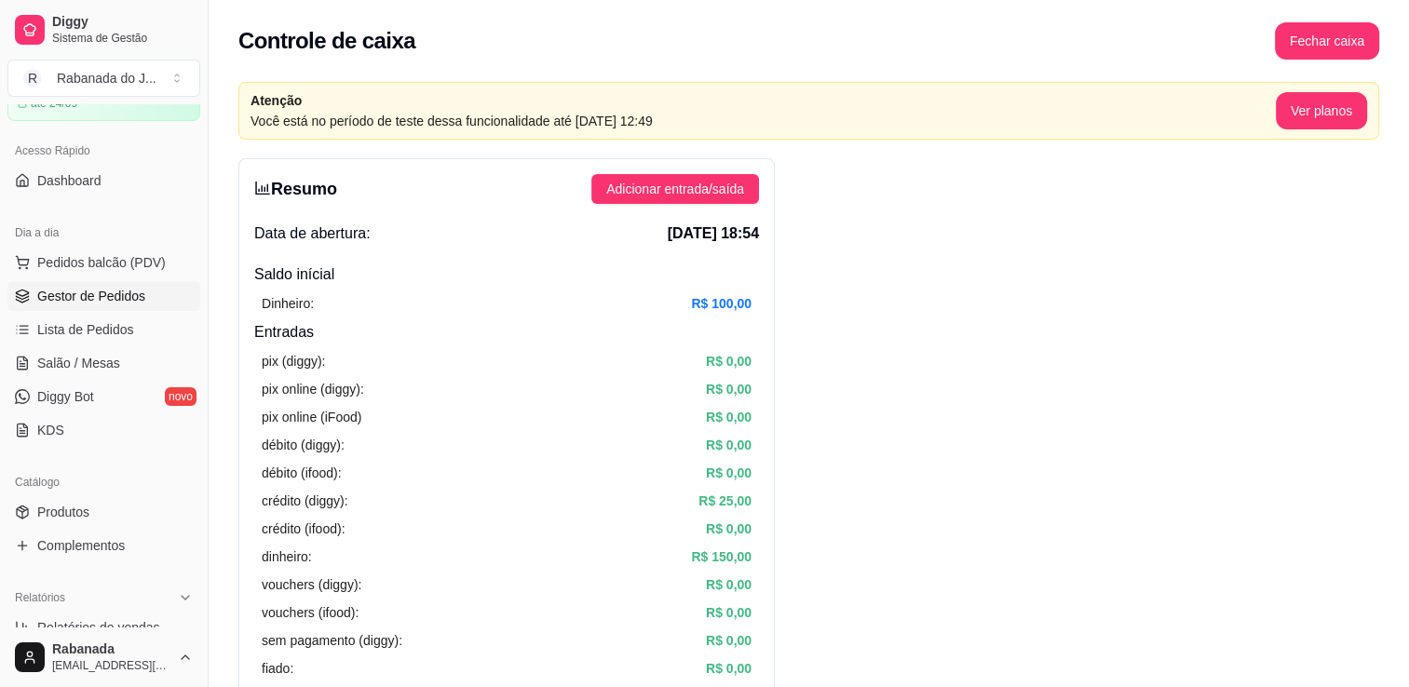
click at [80, 299] on span "Gestor de Pedidos" at bounding box center [91, 296] width 108 height 19
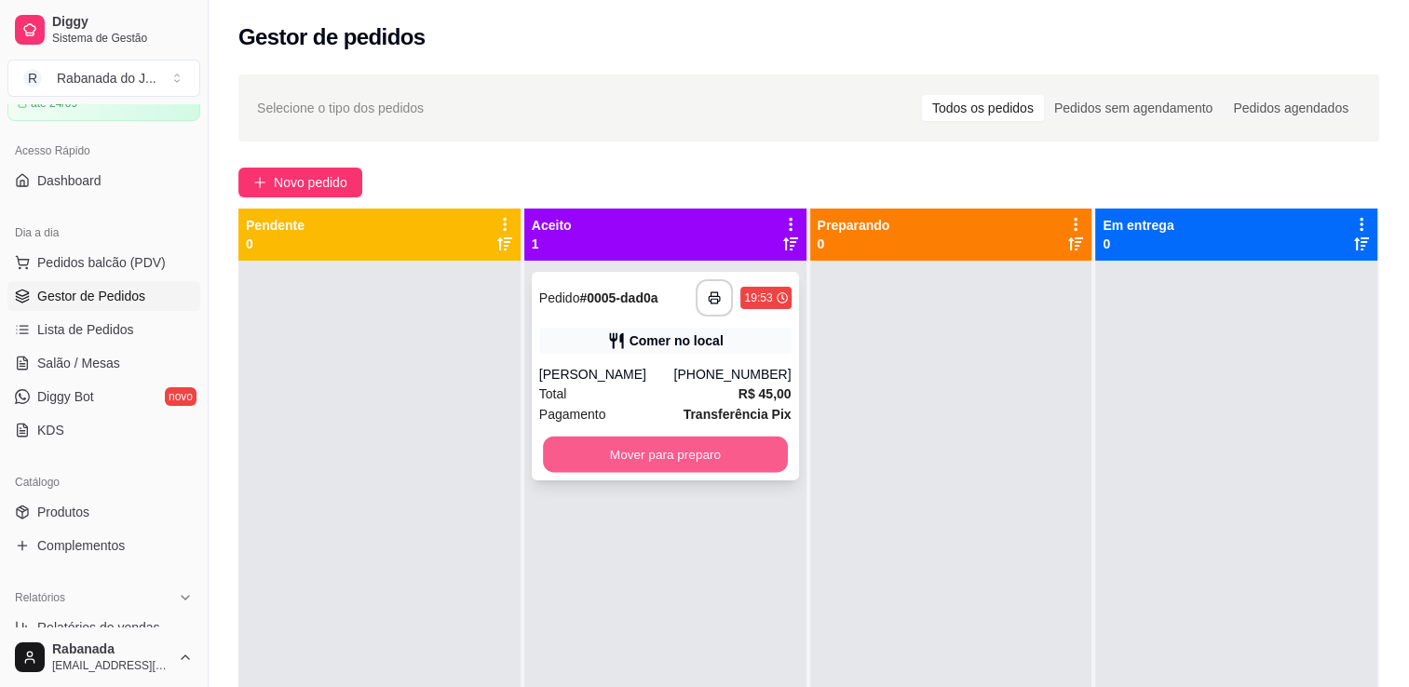
click at [639, 446] on button "Mover para preparo" at bounding box center [665, 455] width 245 height 36
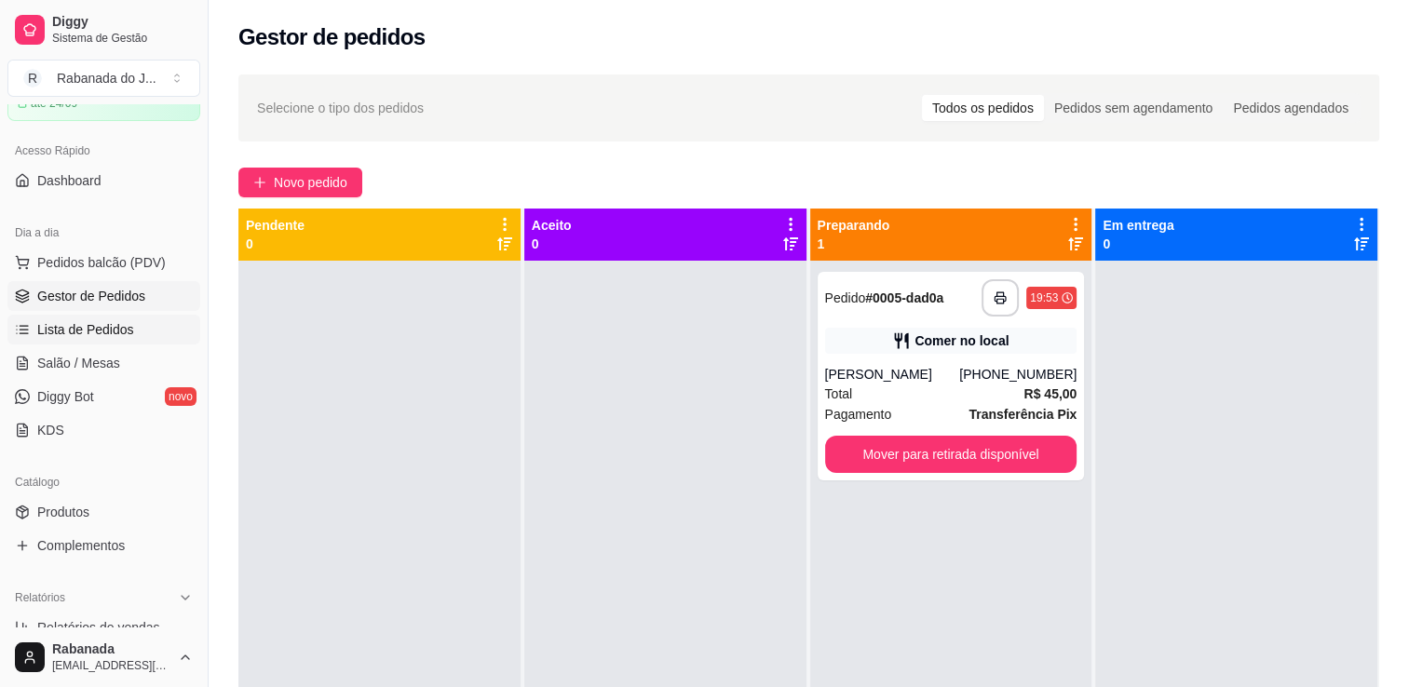
click at [66, 331] on span "Lista de Pedidos" at bounding box center [85, 329] width 97 height 19
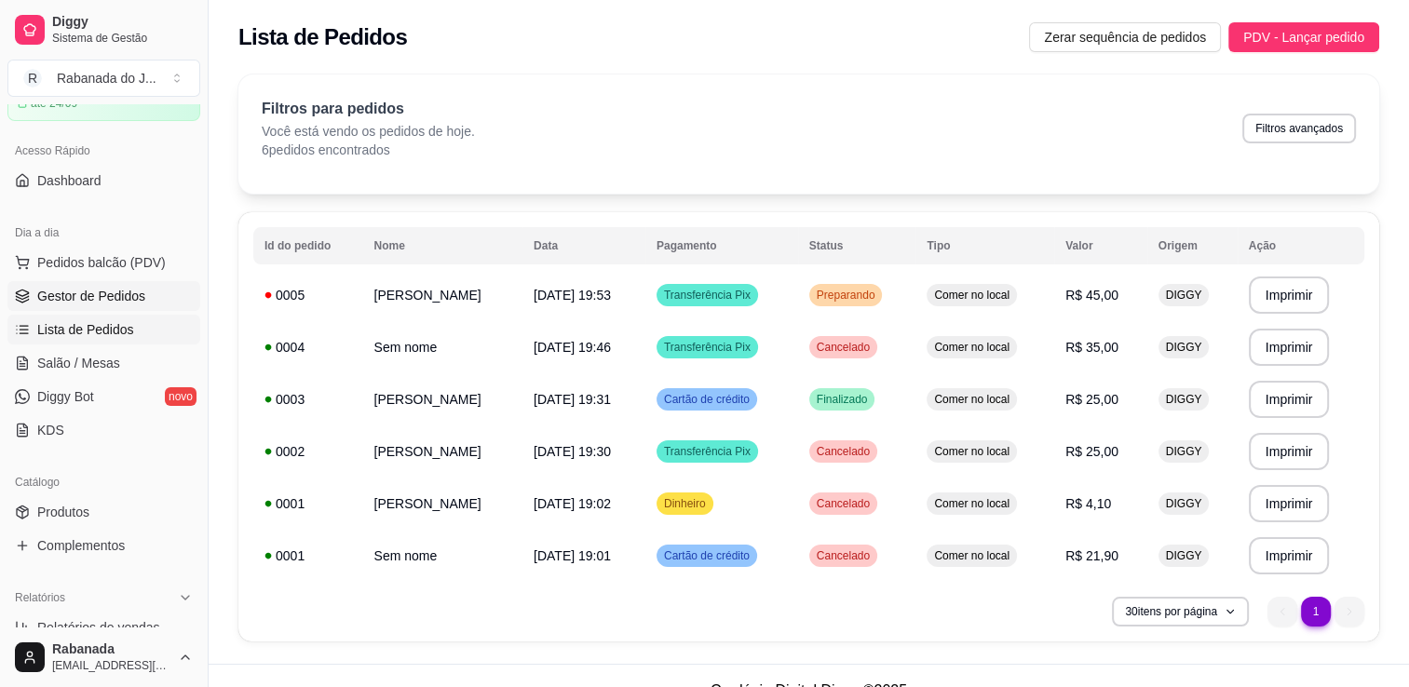
click at [108, 292] on span "Gestor de Pedidos" at bounding box center [91, 296] width 108 height 19
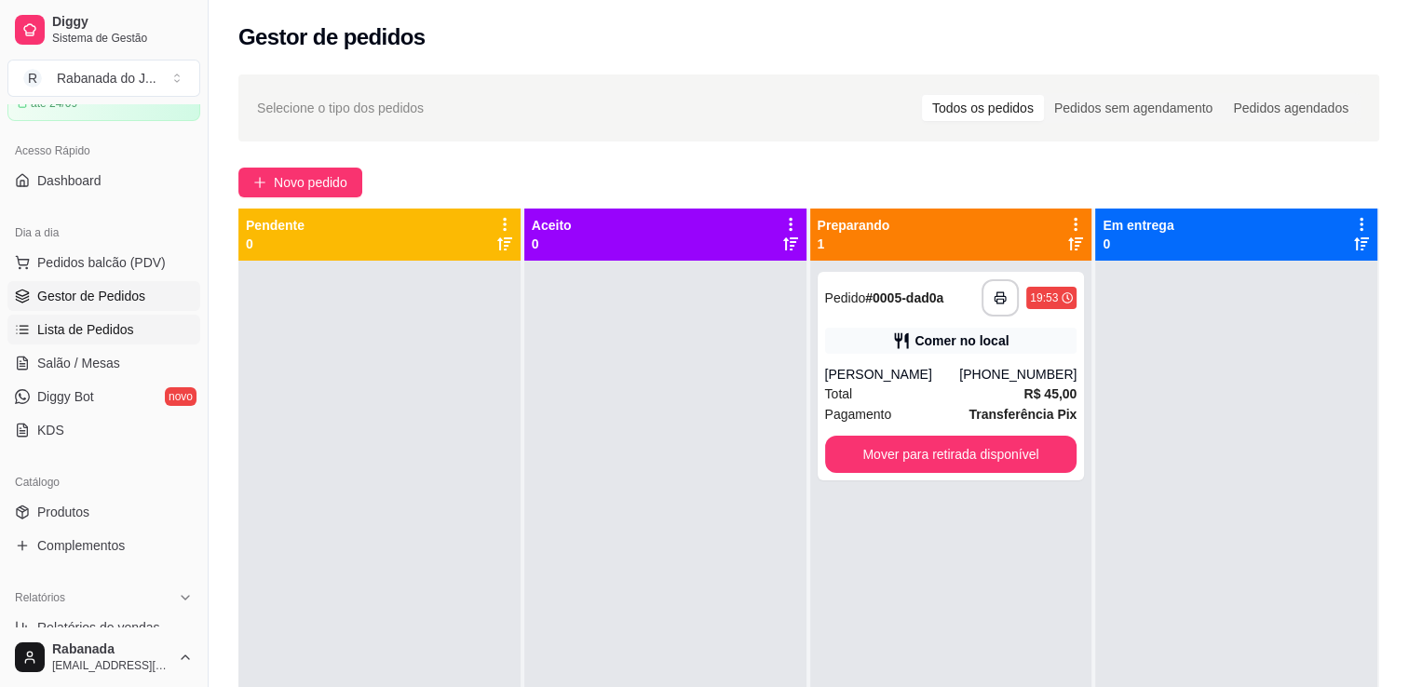
click at [130, 328] on link "Lista de Pedidos" at bounding box center [103, 330] width 193 height 30
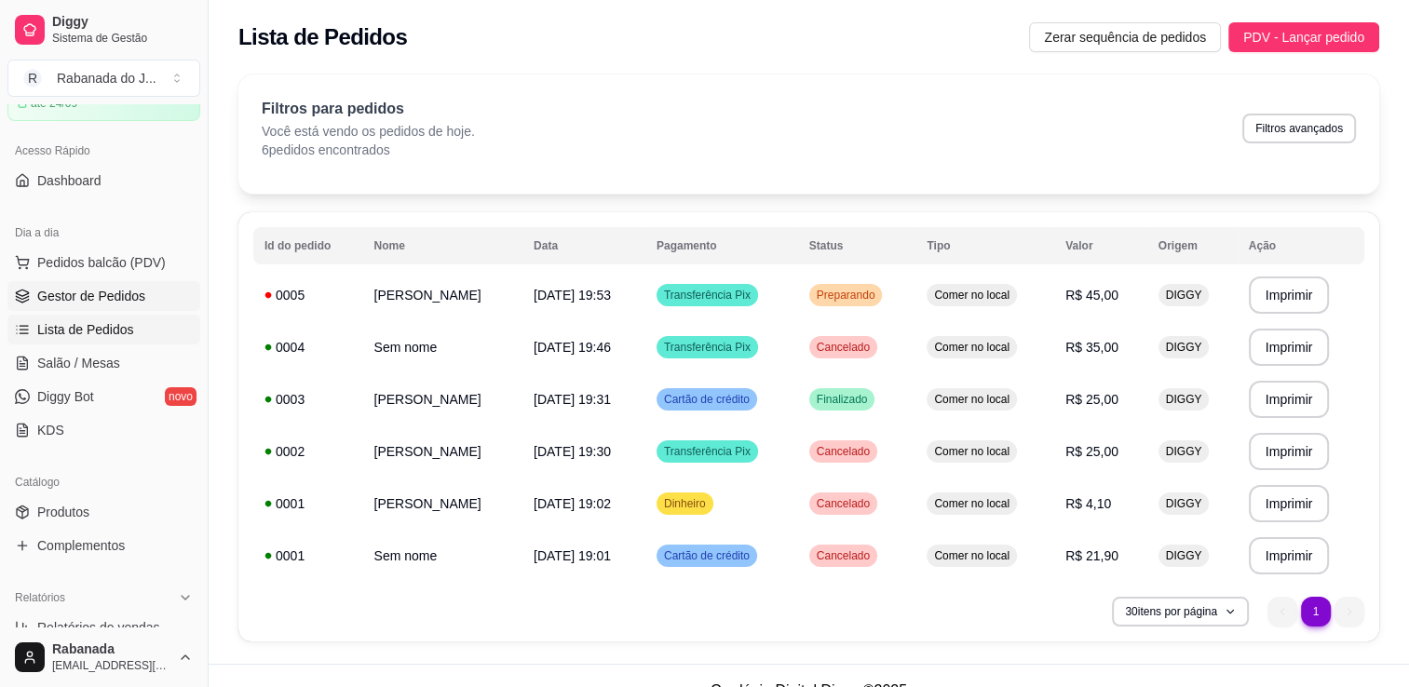
click at [78, 289] on span "Gestor de Pedidos" at bounding box center [91, 296] width 108 height 19
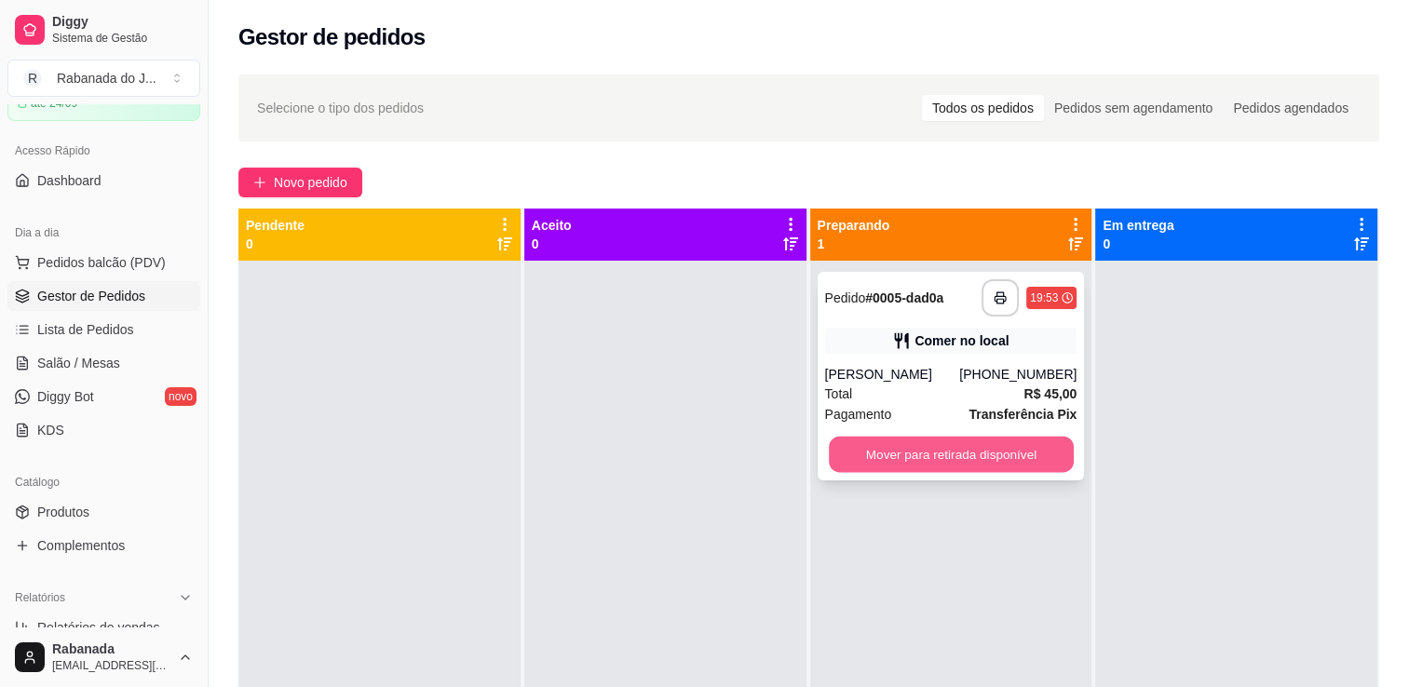
click at [972, 461] on button "Mover para retirada disponível" at bounding box center [951, 455] width 245 height 36
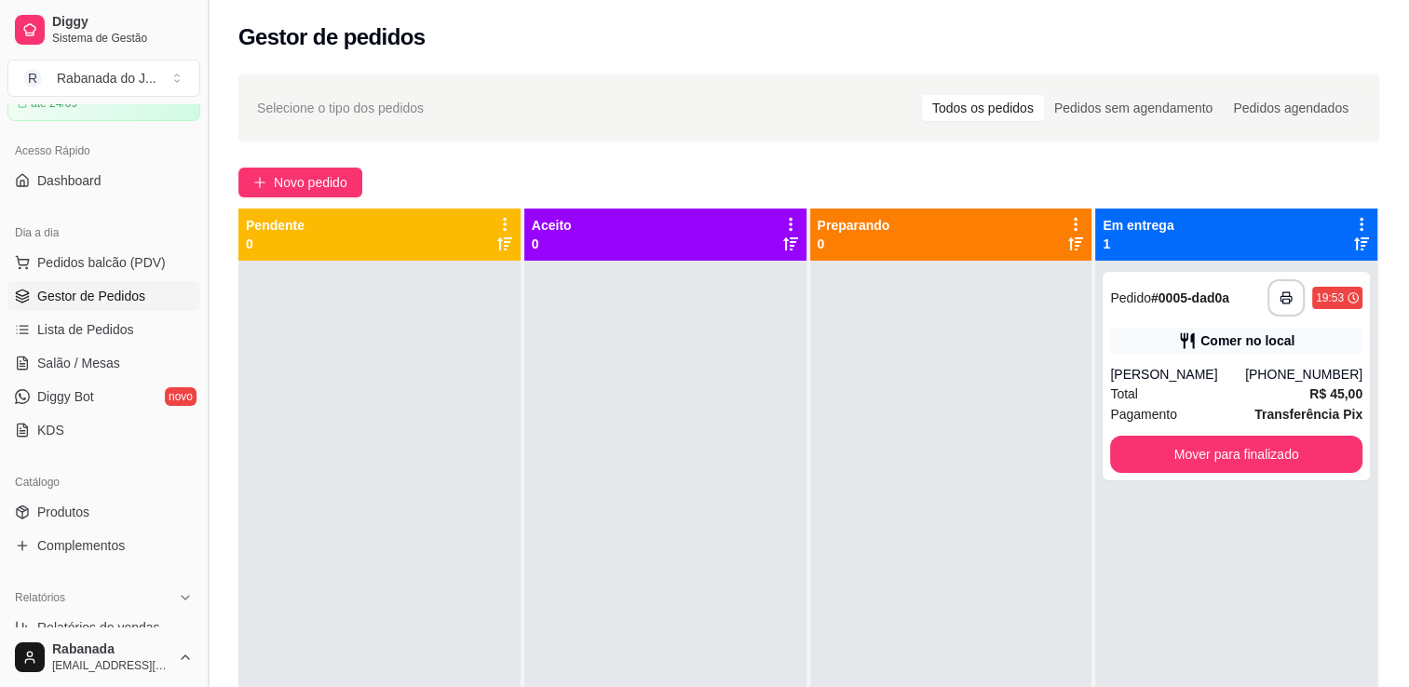
click at [201, 341] on button "Toggle Sidebar" at bounding box center [207, 343] width 15 height 687
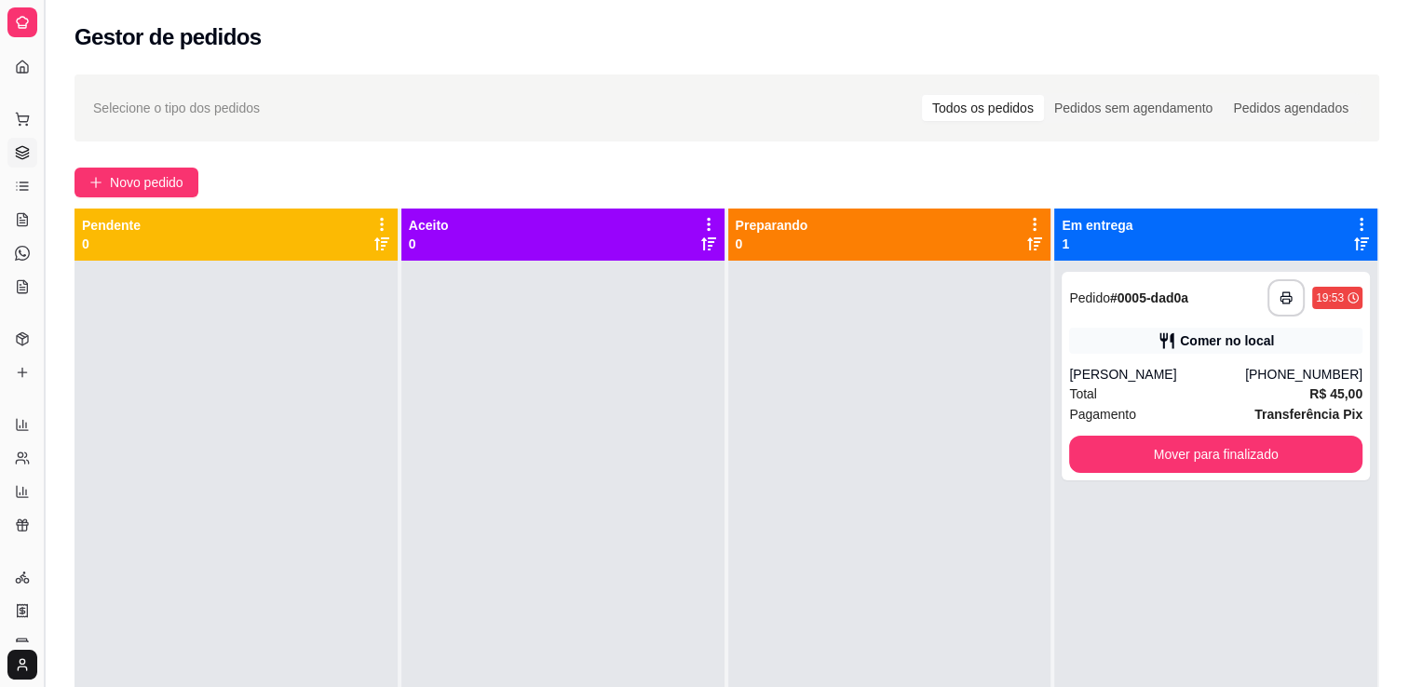
click at [44, 326] on button "Toggle Sidebar" at bounding box center [43, 343] width 15 height 687
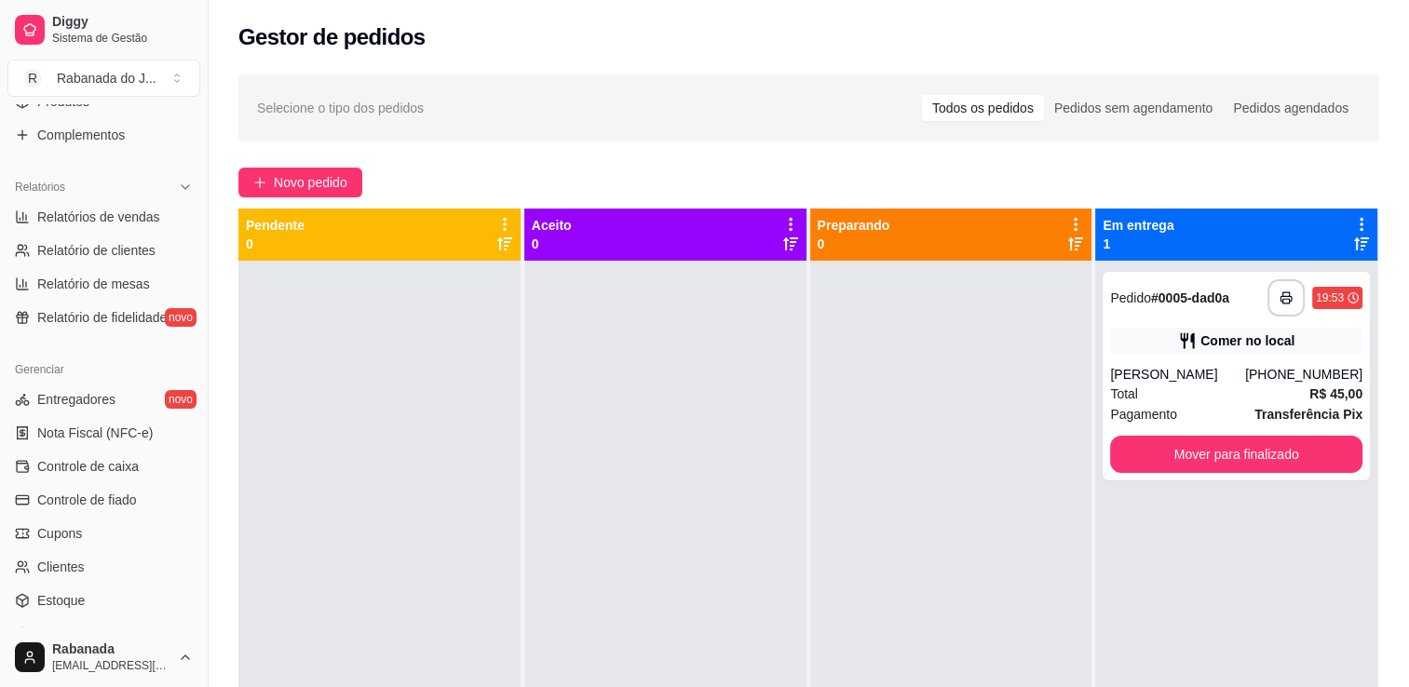
scroll to position [507, 0]
click at [92, 469] on span "Controle de caixa" at bounding box center [87, 468] width 101 height 19
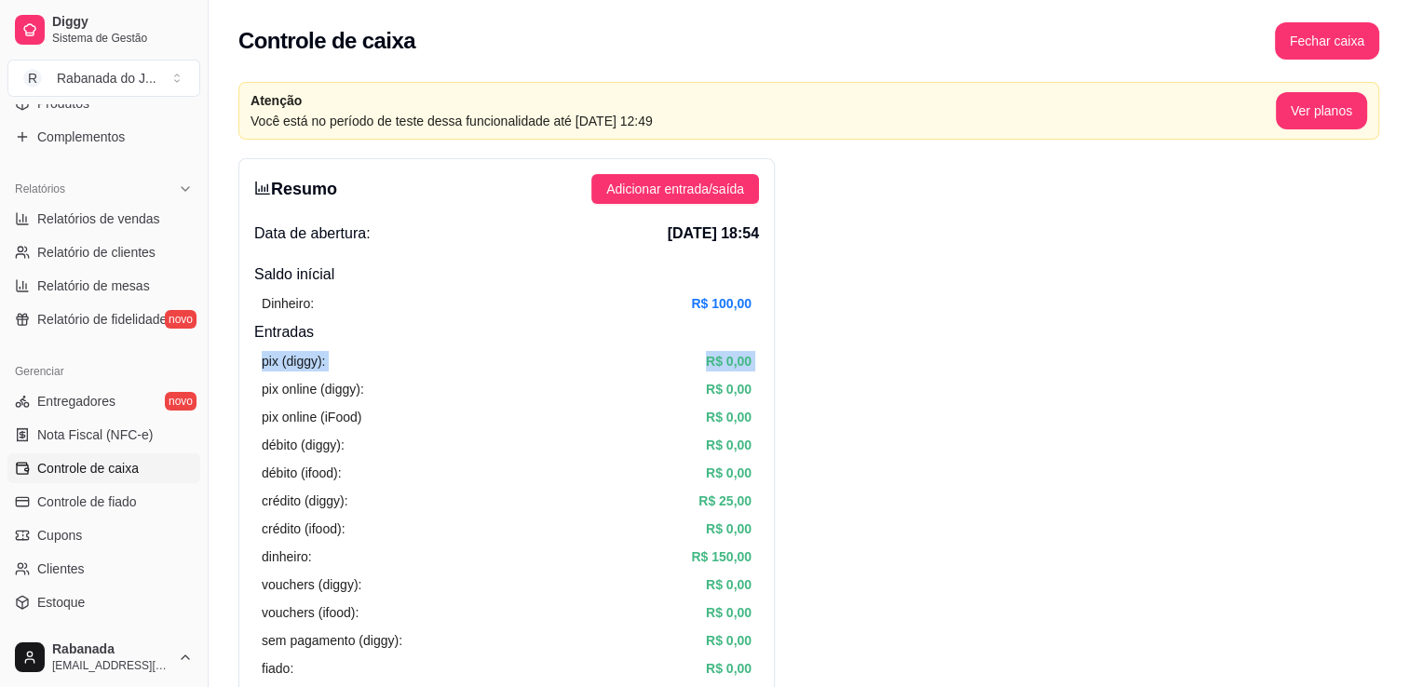
drag, startPoint x: 257, startPoint y: 378, endPoint x: 237, endPoint y: 356, distance: 29.7
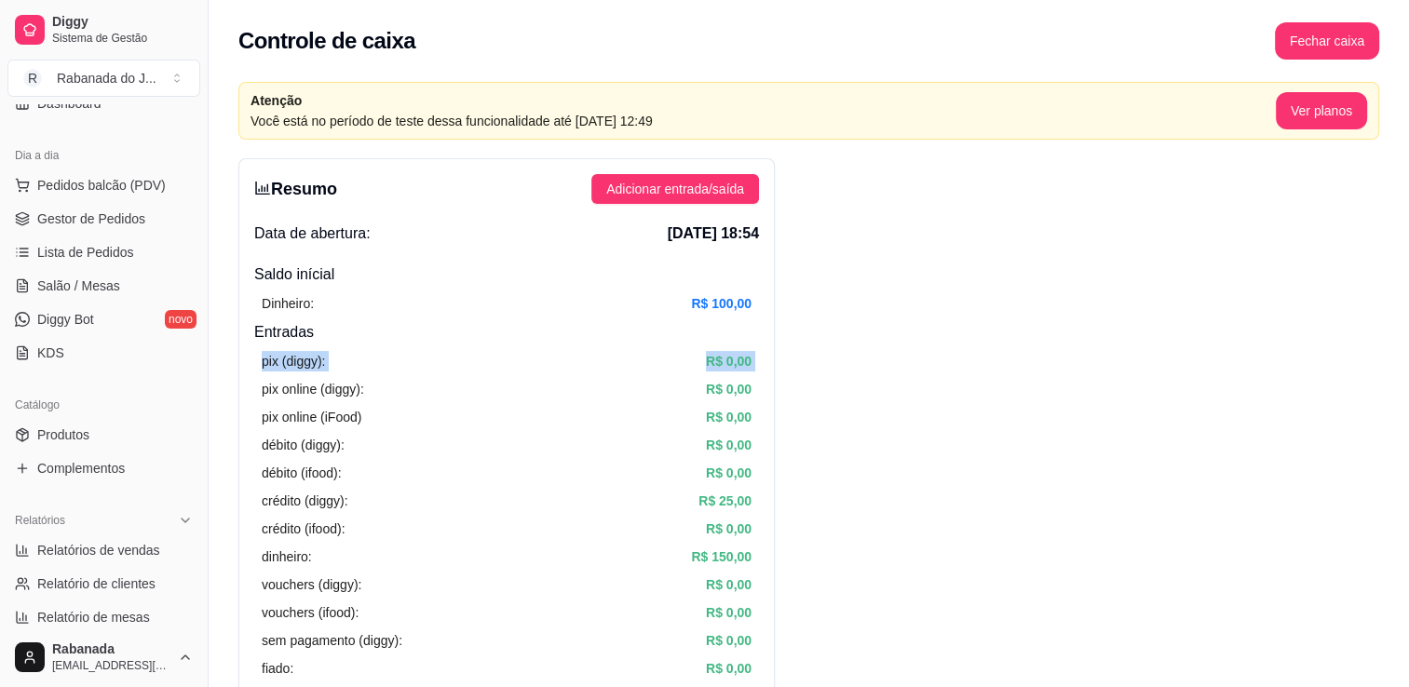
scroll to position [159, 0]
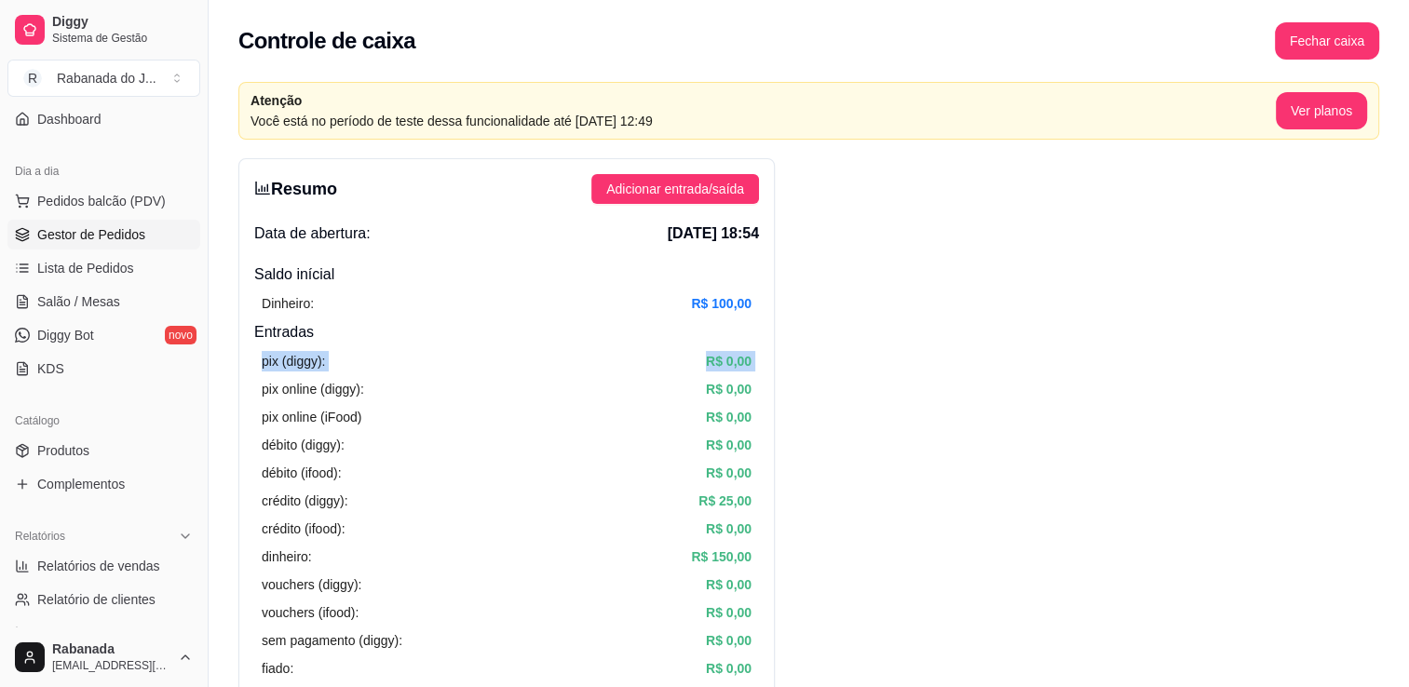
click at [80, 231] on span "Gestor de Pedidos" at bounding box center [91, 234] width 108 height 19
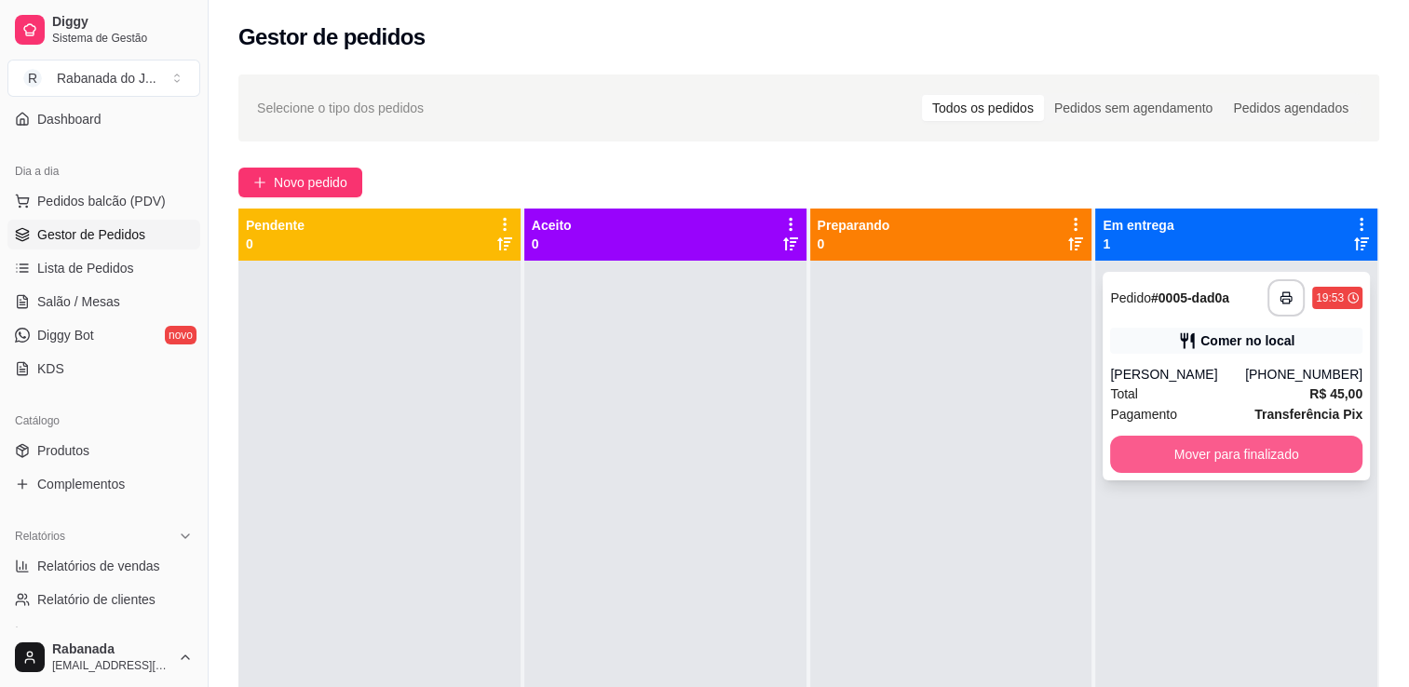
click at [1136, 453] on button "Mover para finalizado" at bounding box center [1236, 454] width 252 height 37
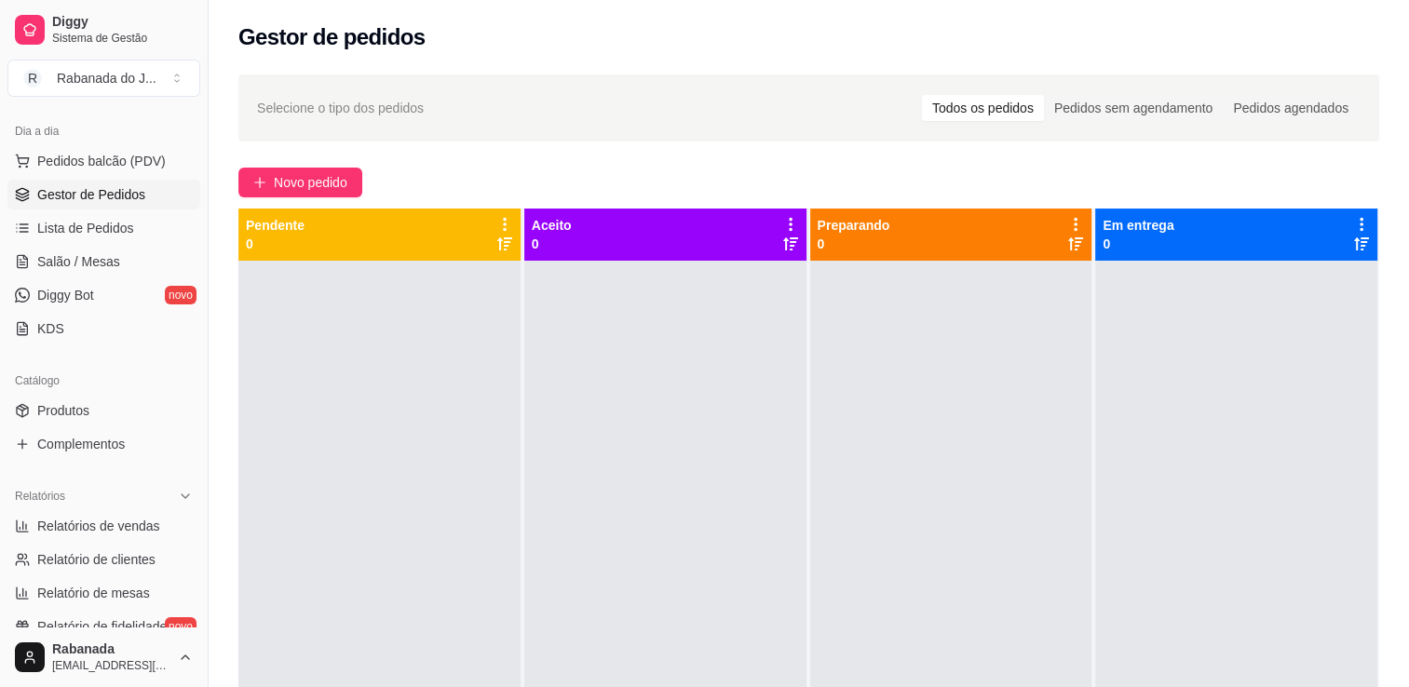
scroll to position [196, 0]
click at [115, 234] on span "Lista de Pedidos" at bounding box center [85, 232] width 97 height 19
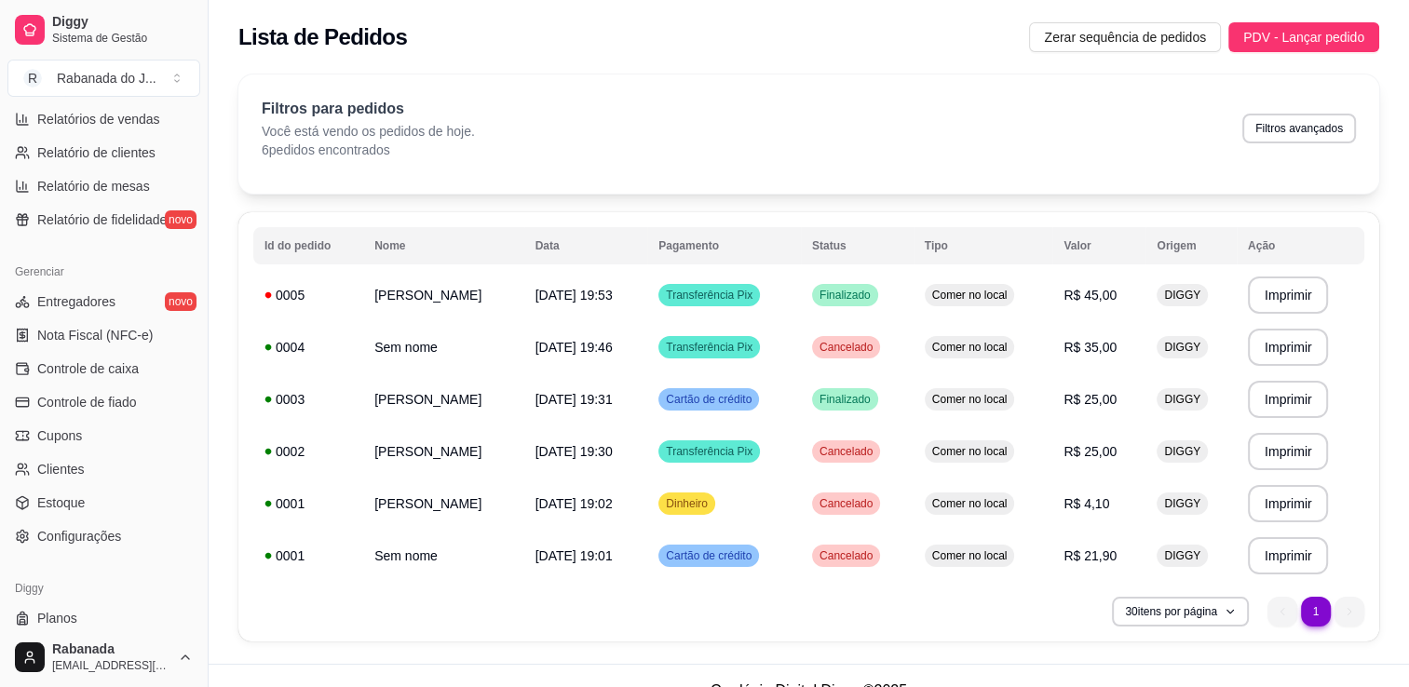
scroll to position [604, 0]
click at [118, 375] on span "Controle de caixa" at bounding box center [87, 370] width 101 height 19
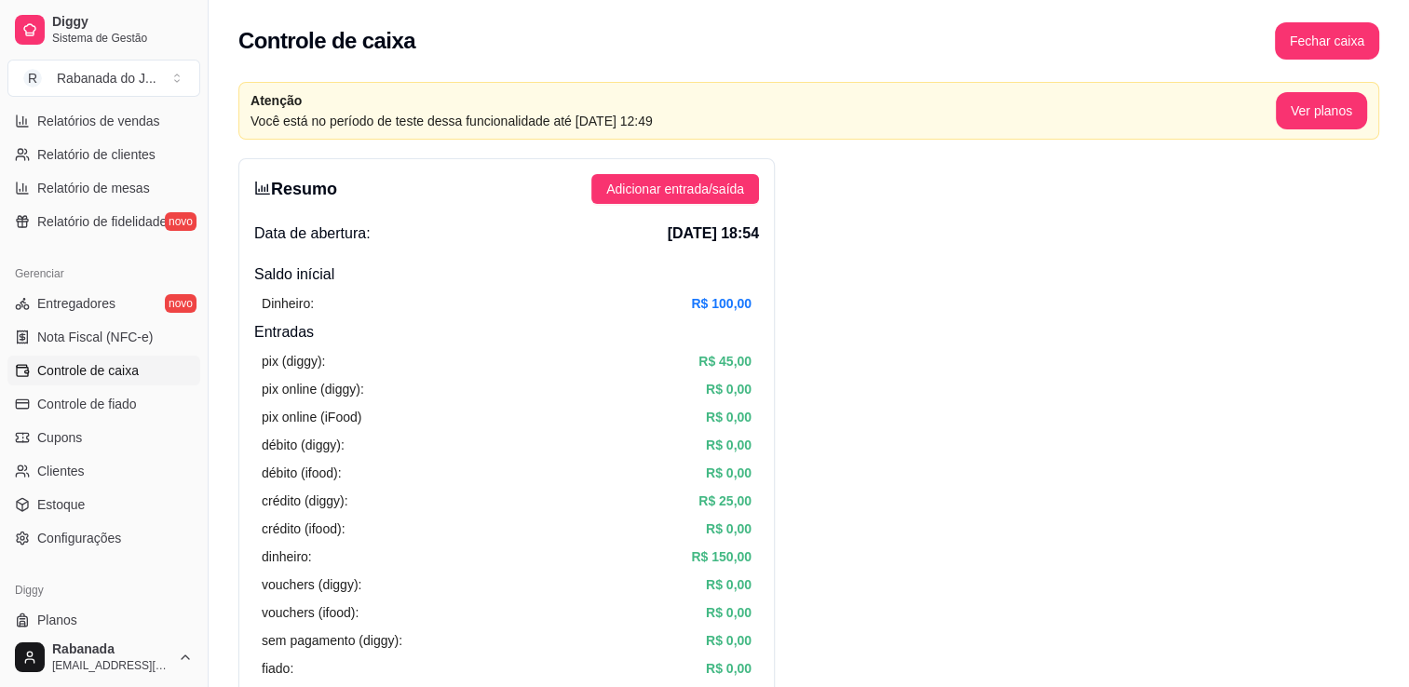
click at [196, 380] on div "Diggy Sistema de Gestão R Rabanada do J ... Loja fechada Período gratuito até 2…" at bounding box center [104, 343] width 208 height 687
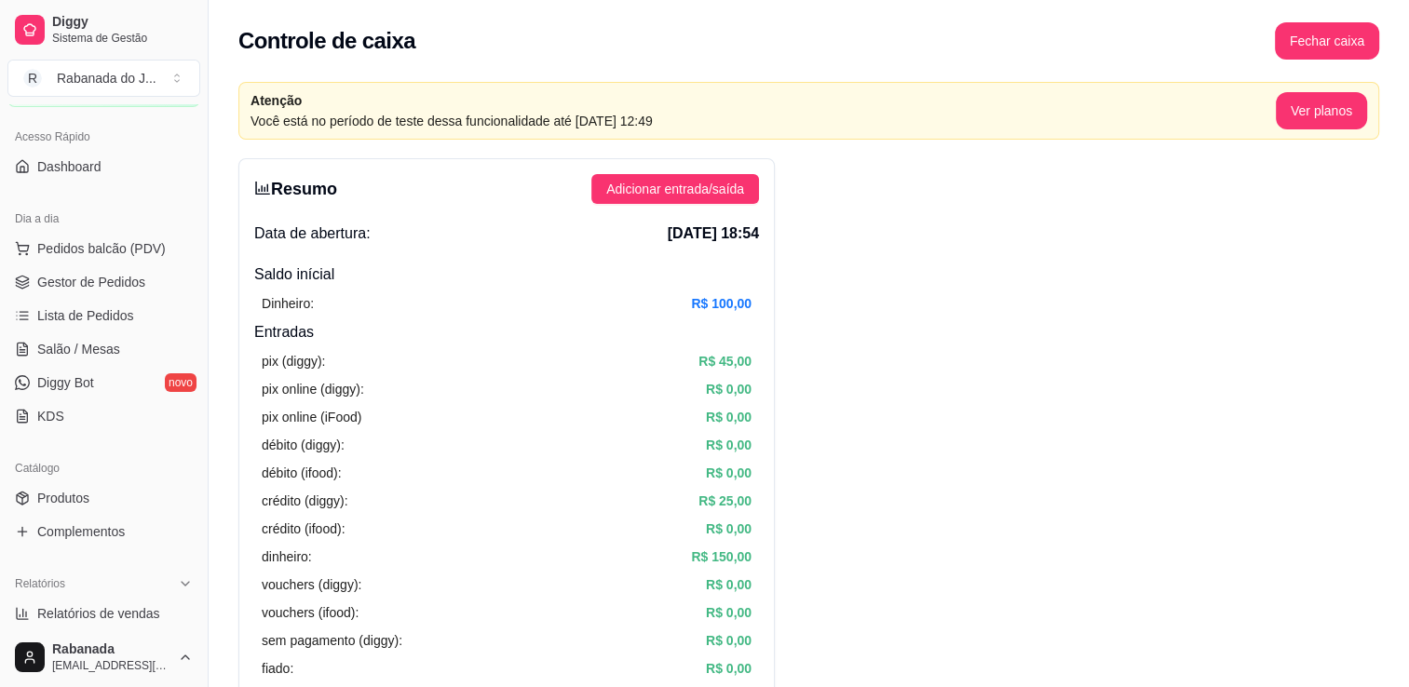
scroll to position [123, 0]
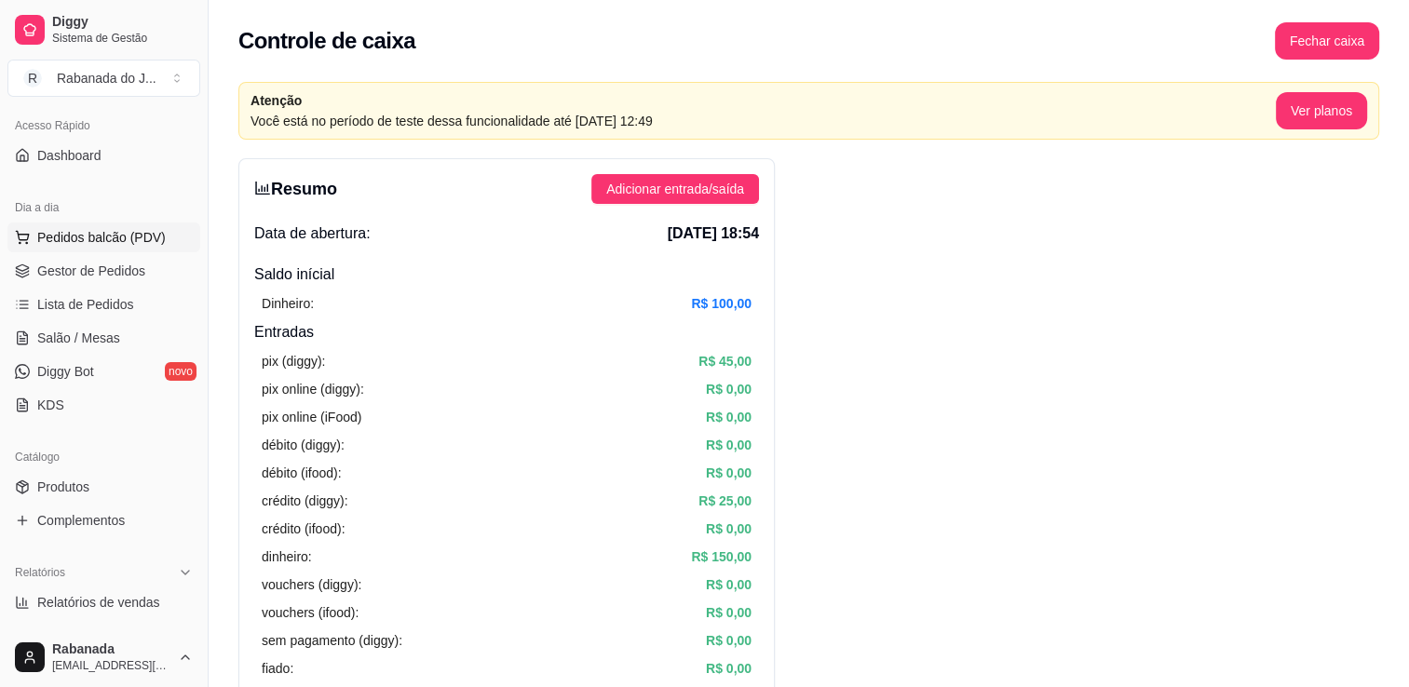
click at [134, 231] on span "Pedidos balcão (PDV)" at bounding box center [101, 237] width 128 height 19
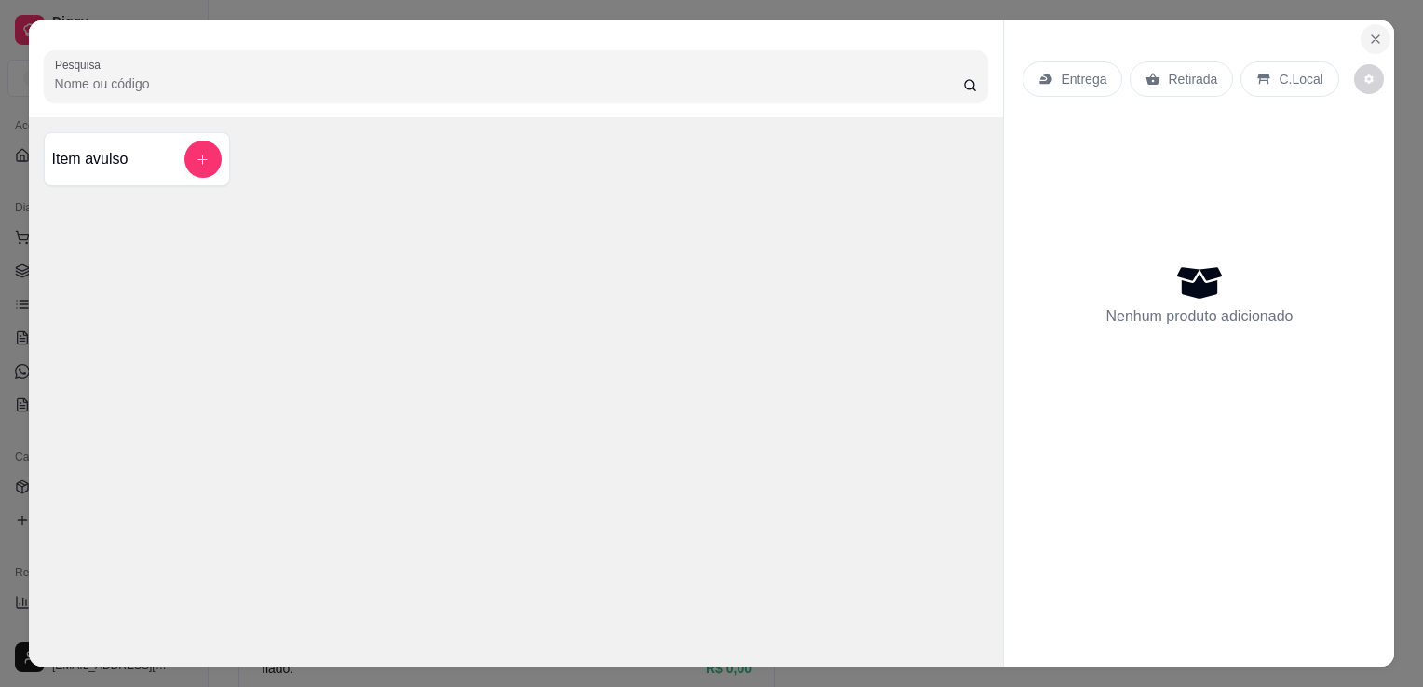
click at [1380, 42] on section "Pesquisa Item avulso Entrega Retirada C.Local Nenhum produto adicionado" at bounding box center [712, 343] width 1366 height 646
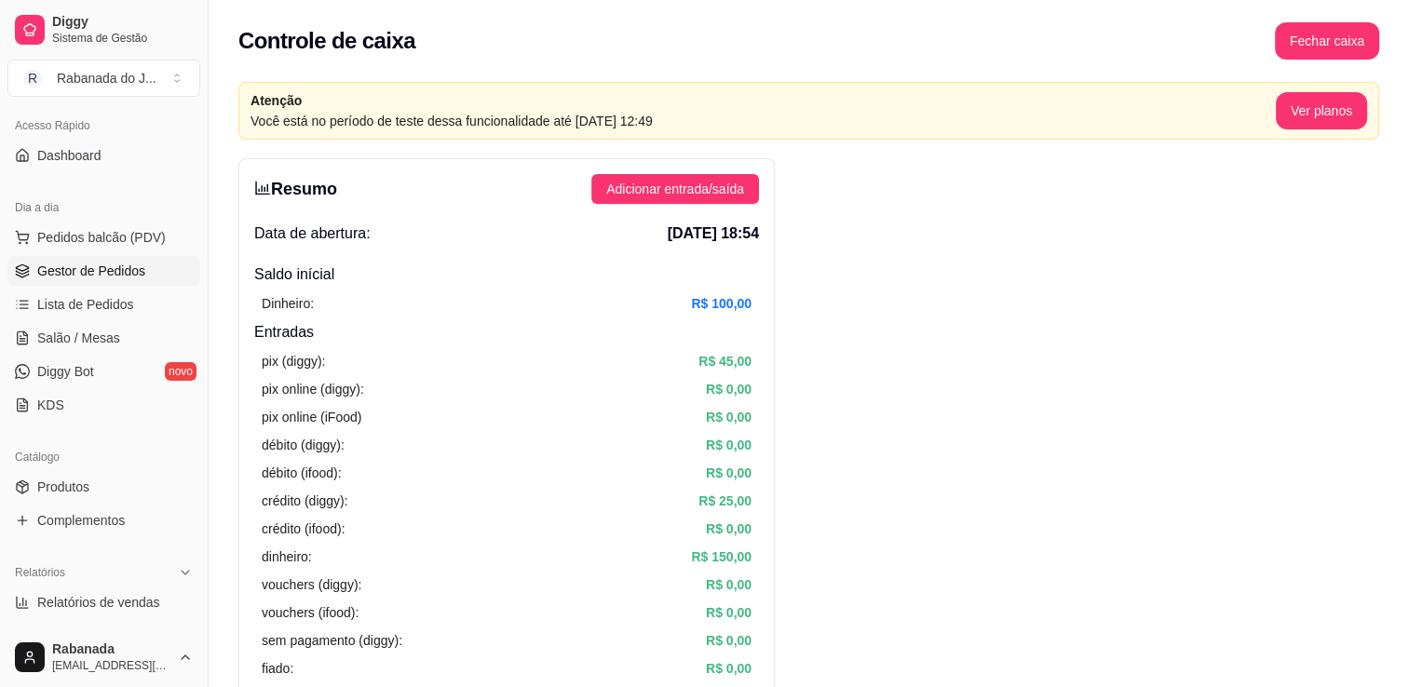
click at [83, 273] on span "Gestor de Pedidos" at bounding box center [91, 271] width 108 height 19
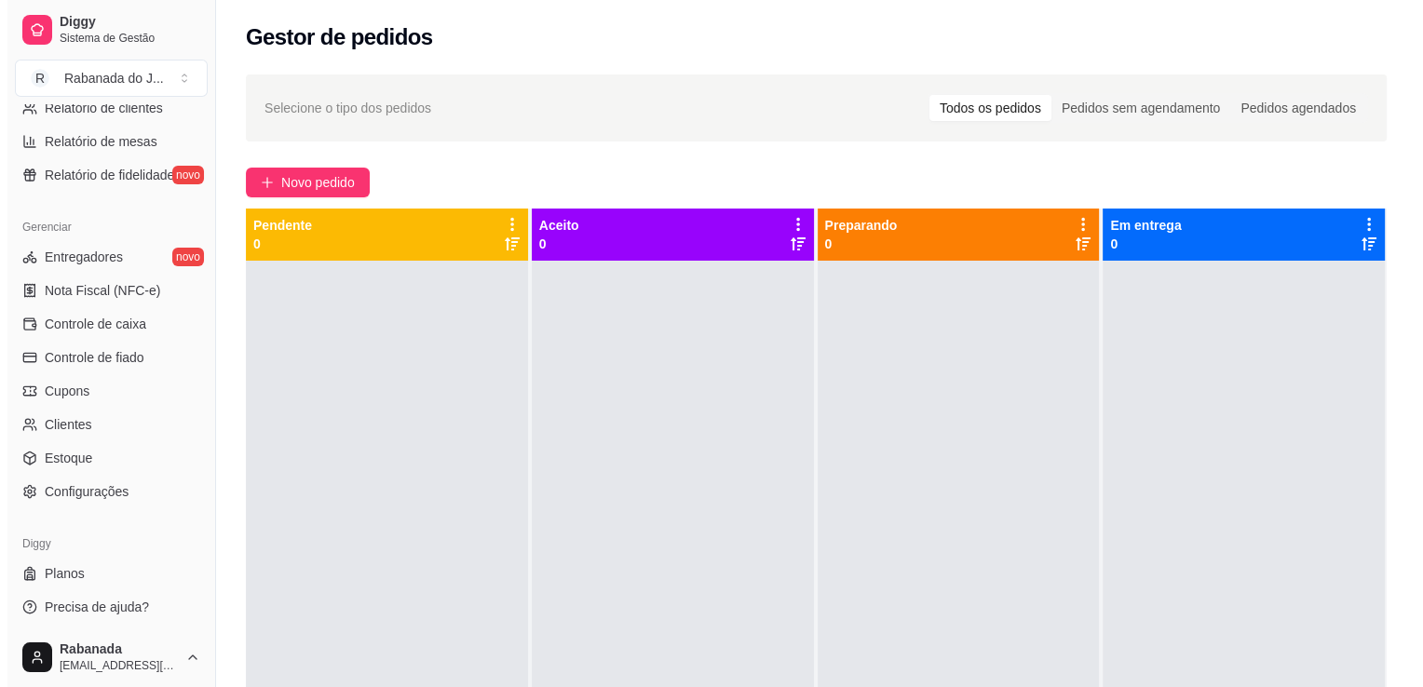
scroll to position [652, 0]
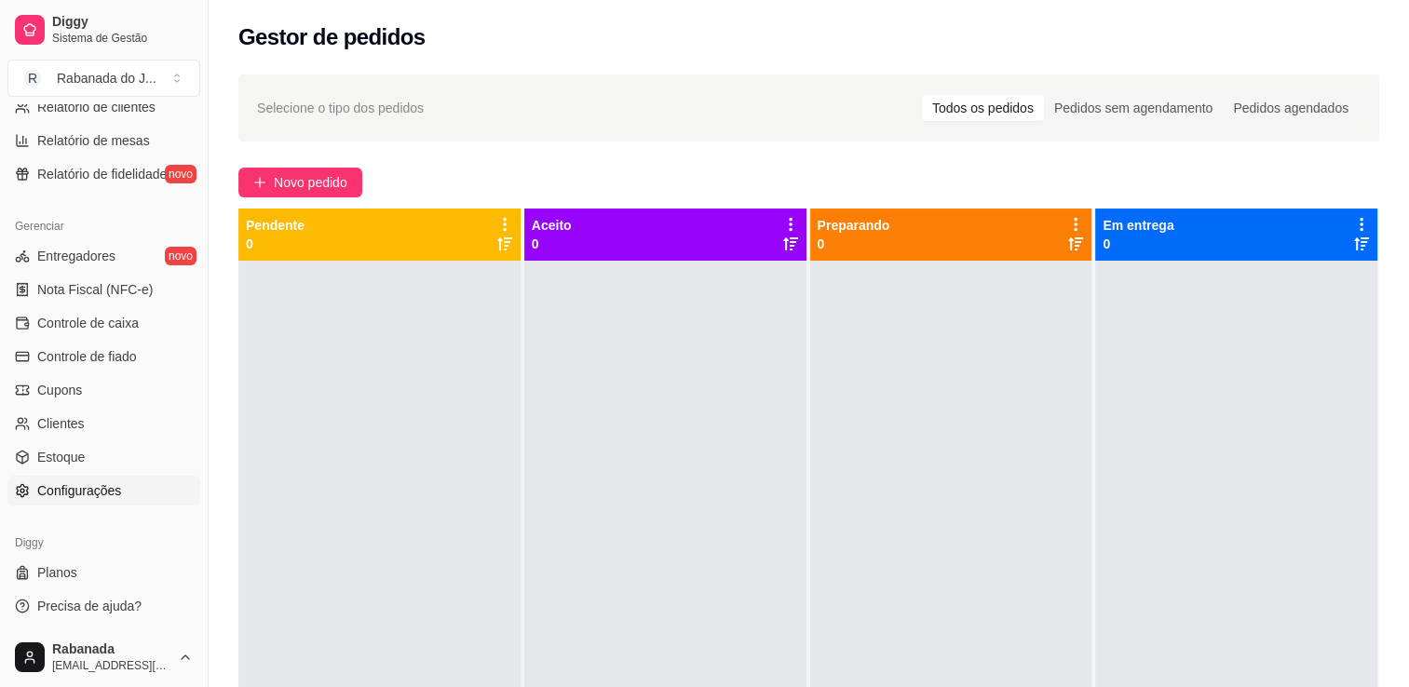
click at [93, 479] on link "Configurações" at bounding box center [103, 491] width 193 height 30
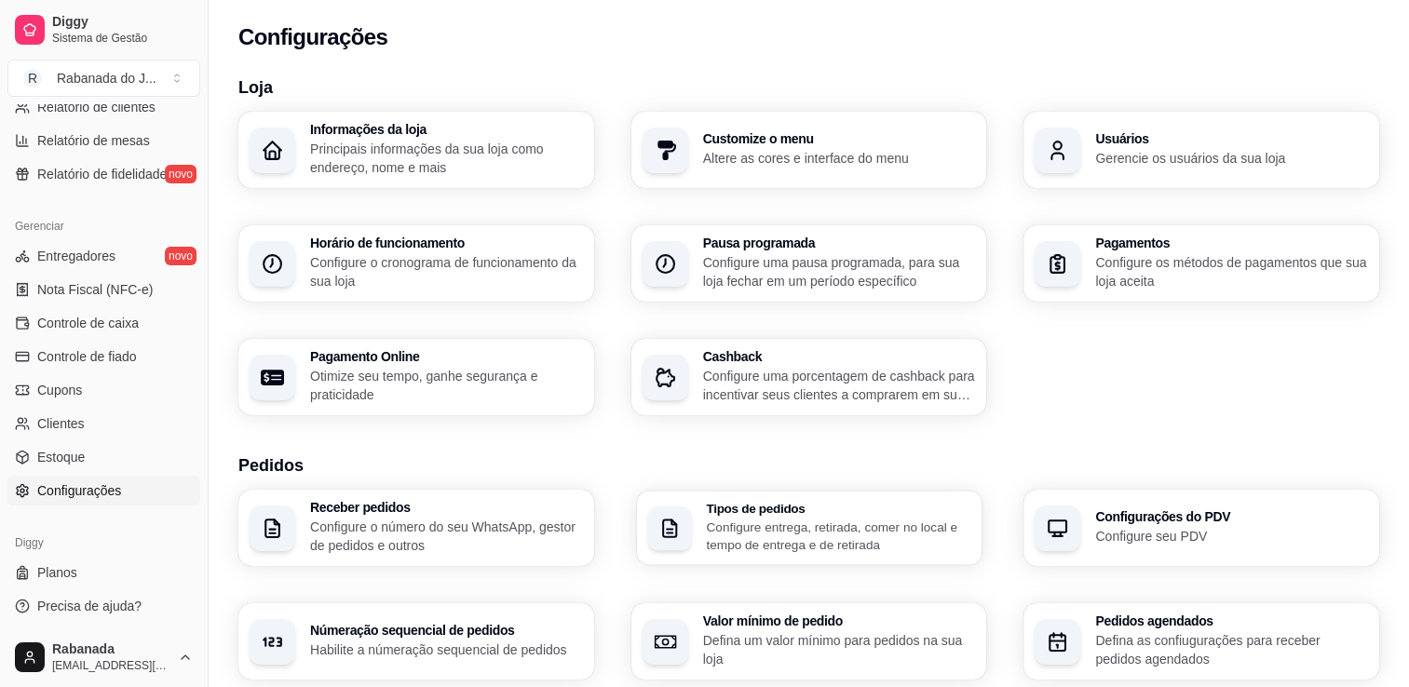
click at [839, 509] on h3 "Tipos de pedidos" at bounding box center [838, 508] width 264 height 13
click at [1156, 533] on p "Configure seu PDV" at bounding box center [1231, 536] width 264 height 18
click at [492, 363] on div "Pagamento Online Otimize seu tempo, ganhe segurança e praticidade" at bounding box center [445, 377] width 264 height 52
select select "4.98"
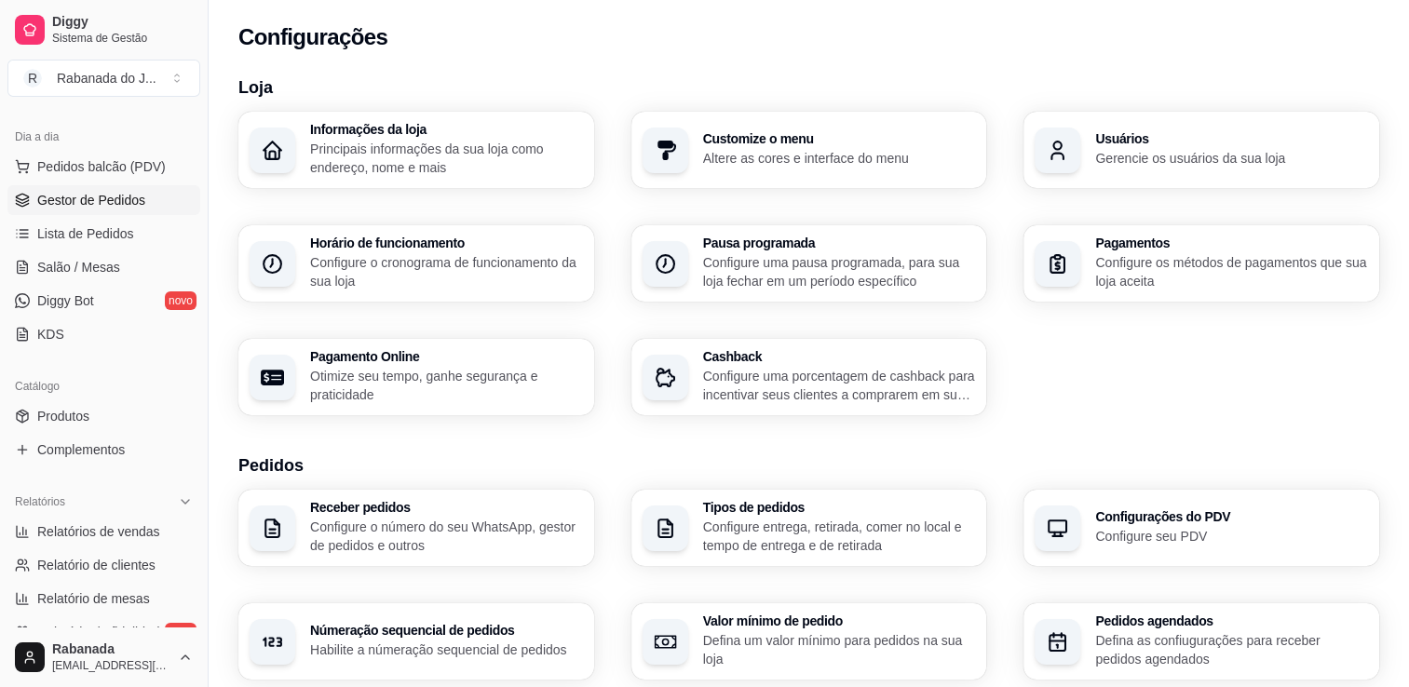
click at [80, 199] on span "Gestor de Pedidos" at bounding box center [91, 200] width 108 height 19
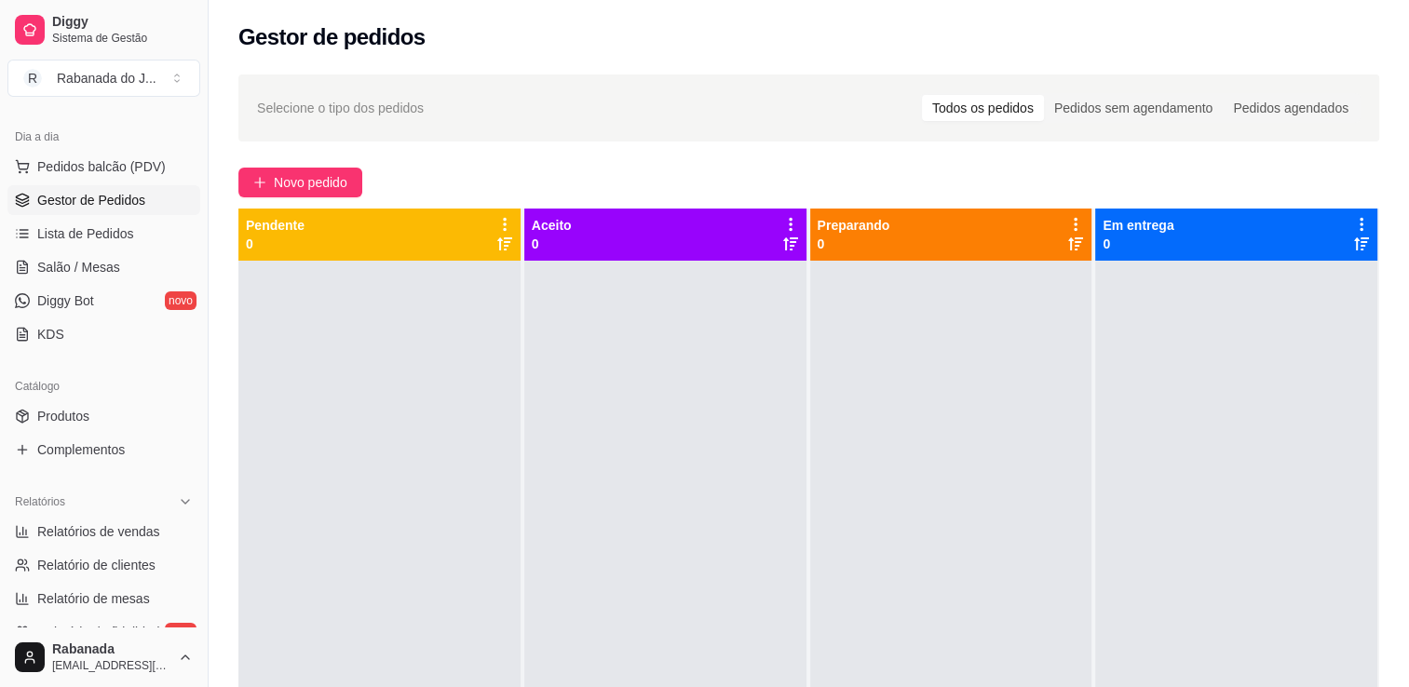
click at [192, 500] on div "Relatórios Relatórios de vendas Relatório de clientes Relatório de mesas Relató…" at bounding box center [104, 567] width 208 height 175
click at [201, 499] on button "Toggle Sidebar" at bounding box center [207, 343] width 15 height 687
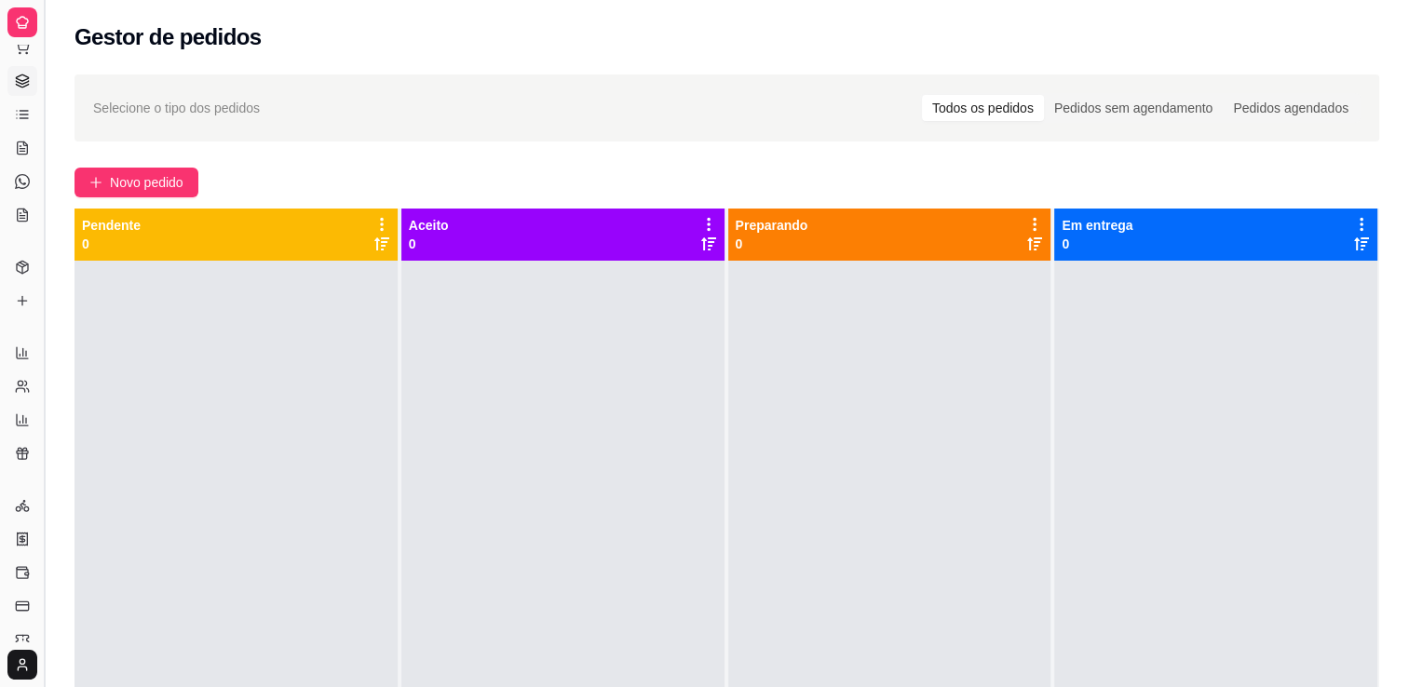
click at [41, 490] on button "Toggle Sidebar" at bounding box center [43, 343] width 15 height 687
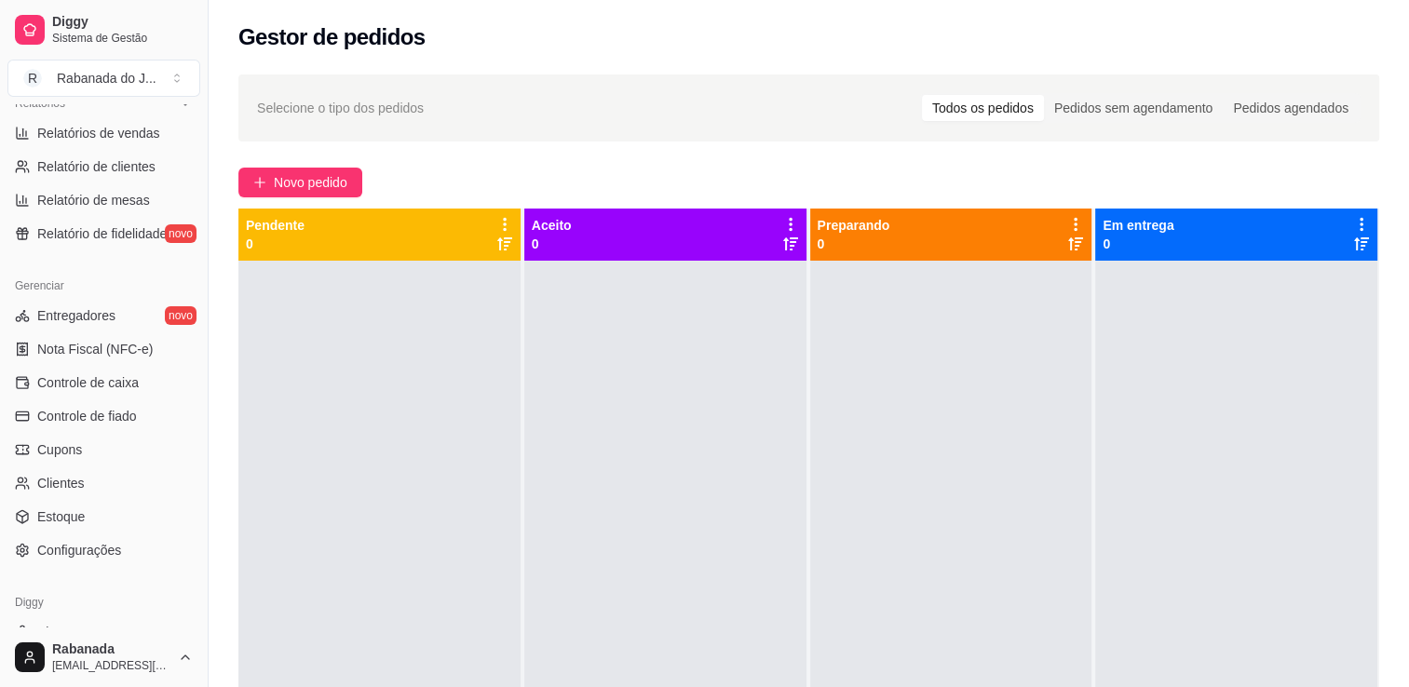
scroll to position [603, 0]
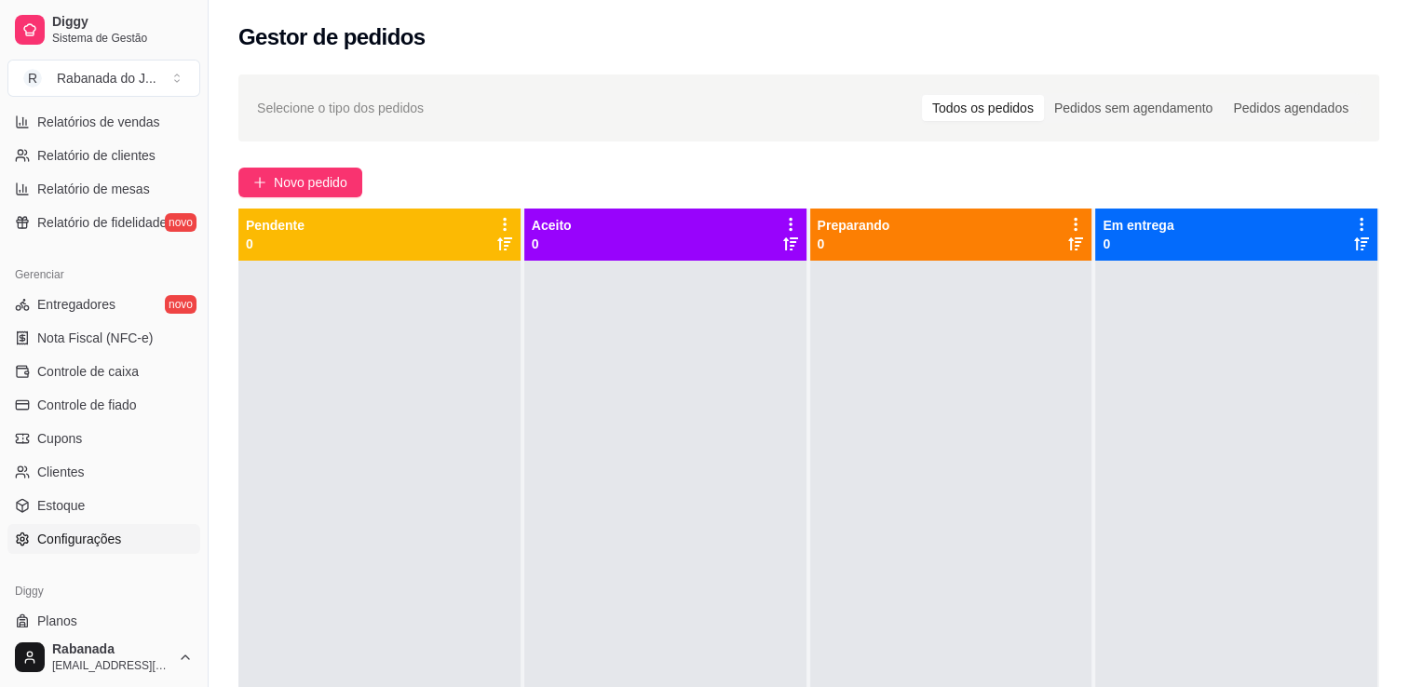
click at [86, 545] on span "Configurações" at bounding box center [79, 539] width 84 height 19
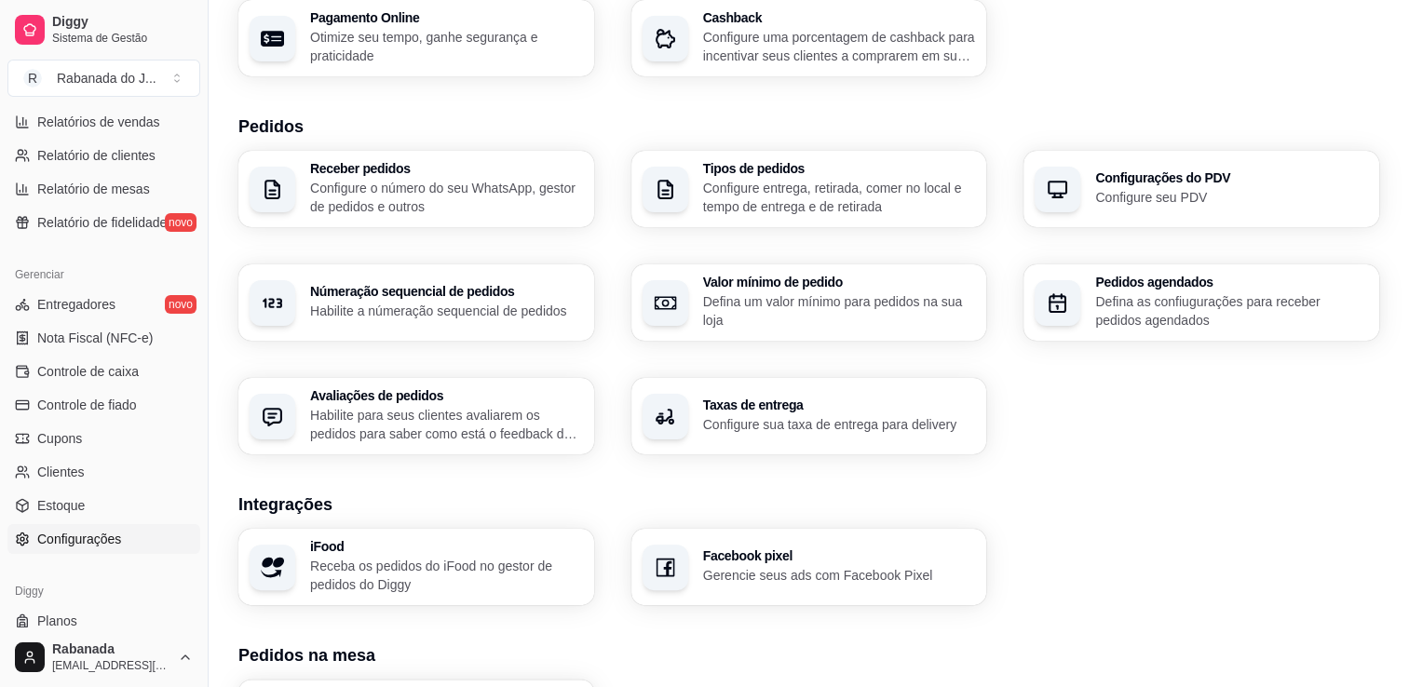
scroll to position [309, 0]
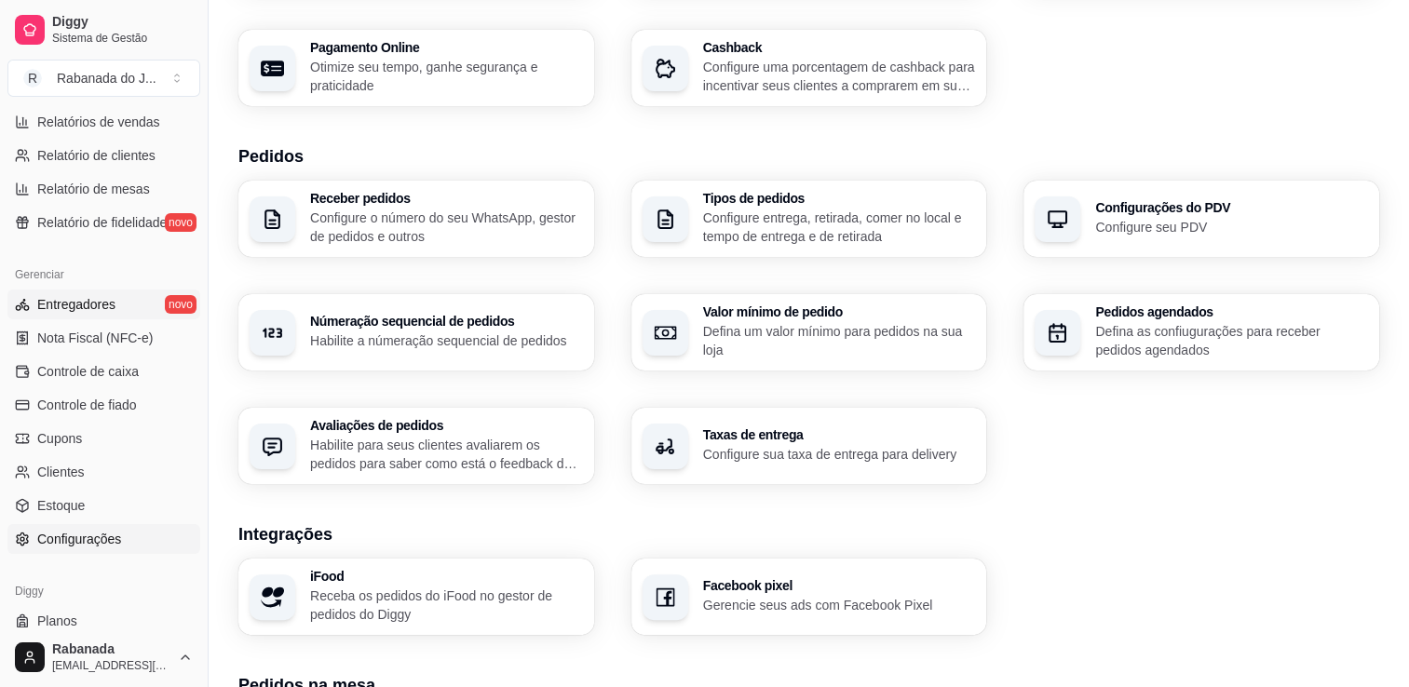
click at [71, 309] on span "Entregadores" at bounding box center [76, 304] width 78 height 19
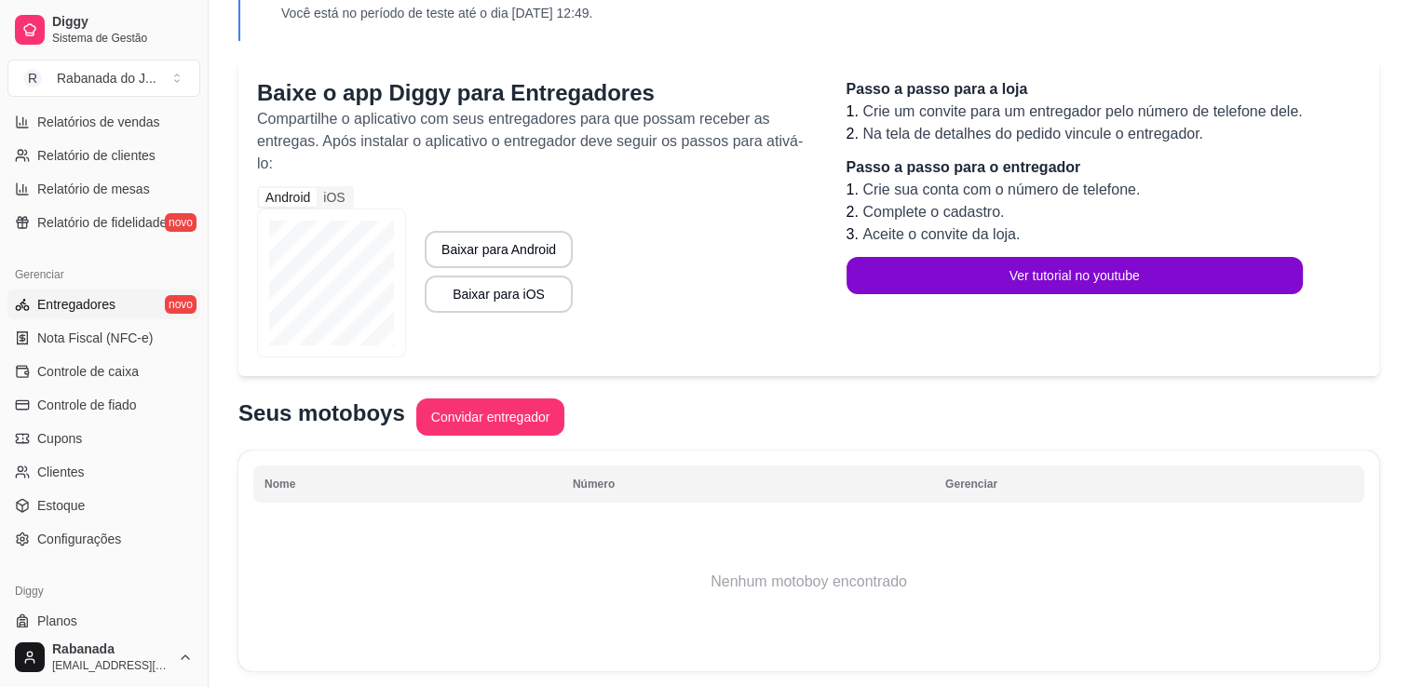
scroll to position [171, 0]
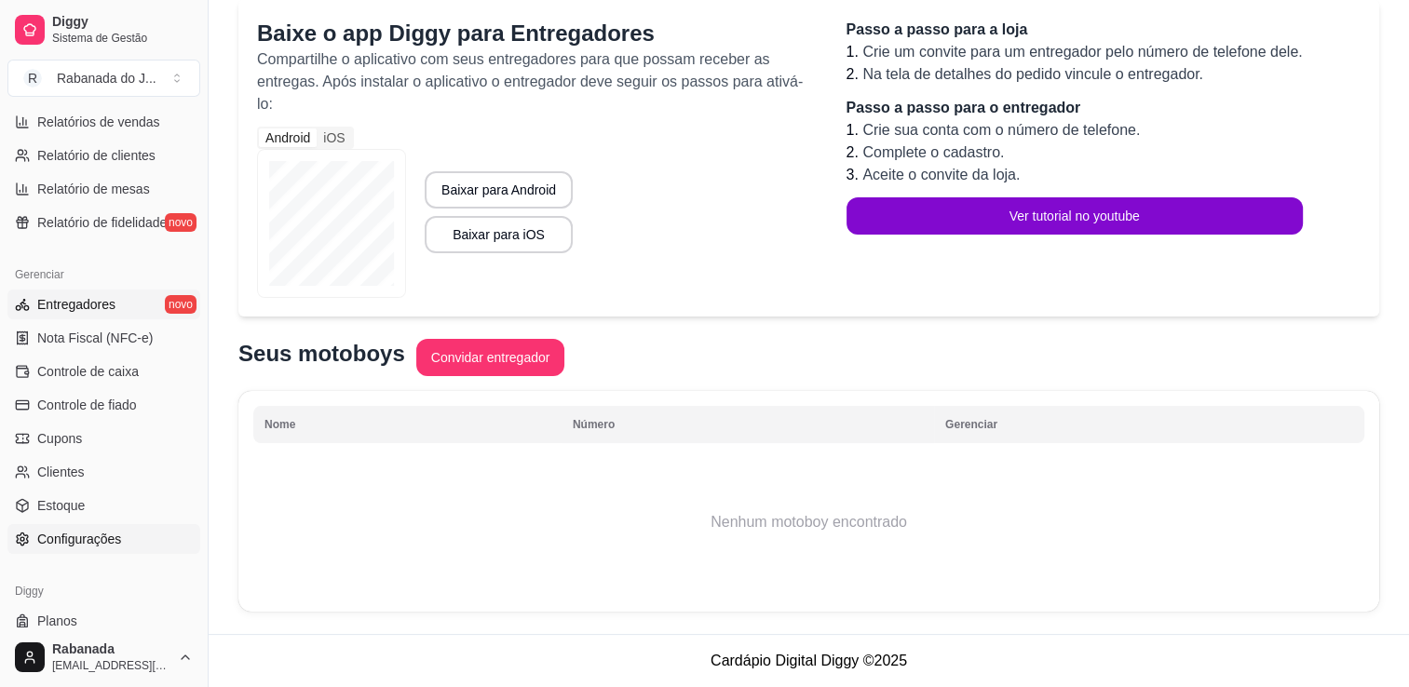
click at [91, 536] on span "Configurações" at bounding box center [79, 539] width 84 height 19
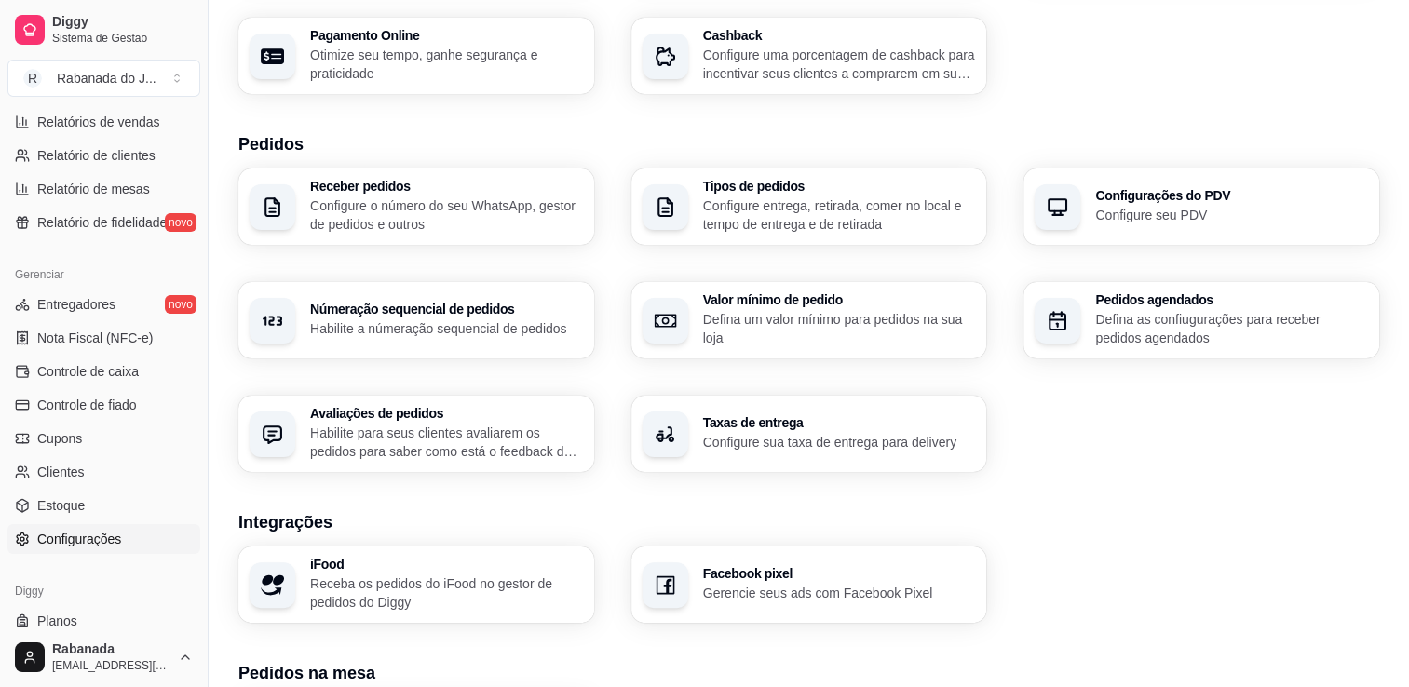
scroll to position [335, 0]
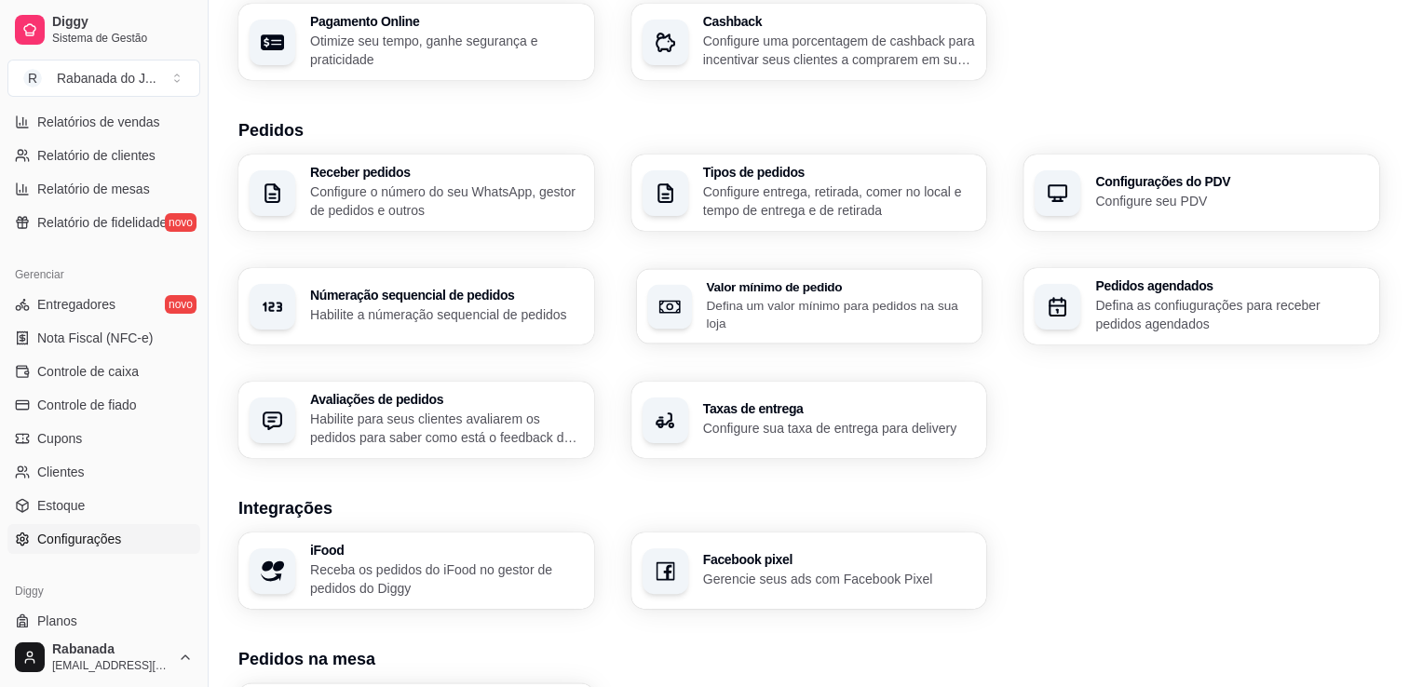
click at [727, 296] on p "Defina um valor mínimo para pedidos na sua loja" at bounding box center [838, 314] width 264 height 36
click at [964, 135] on h3 "Pedidos" at bounding box center [808, 130] width 1141 height 26
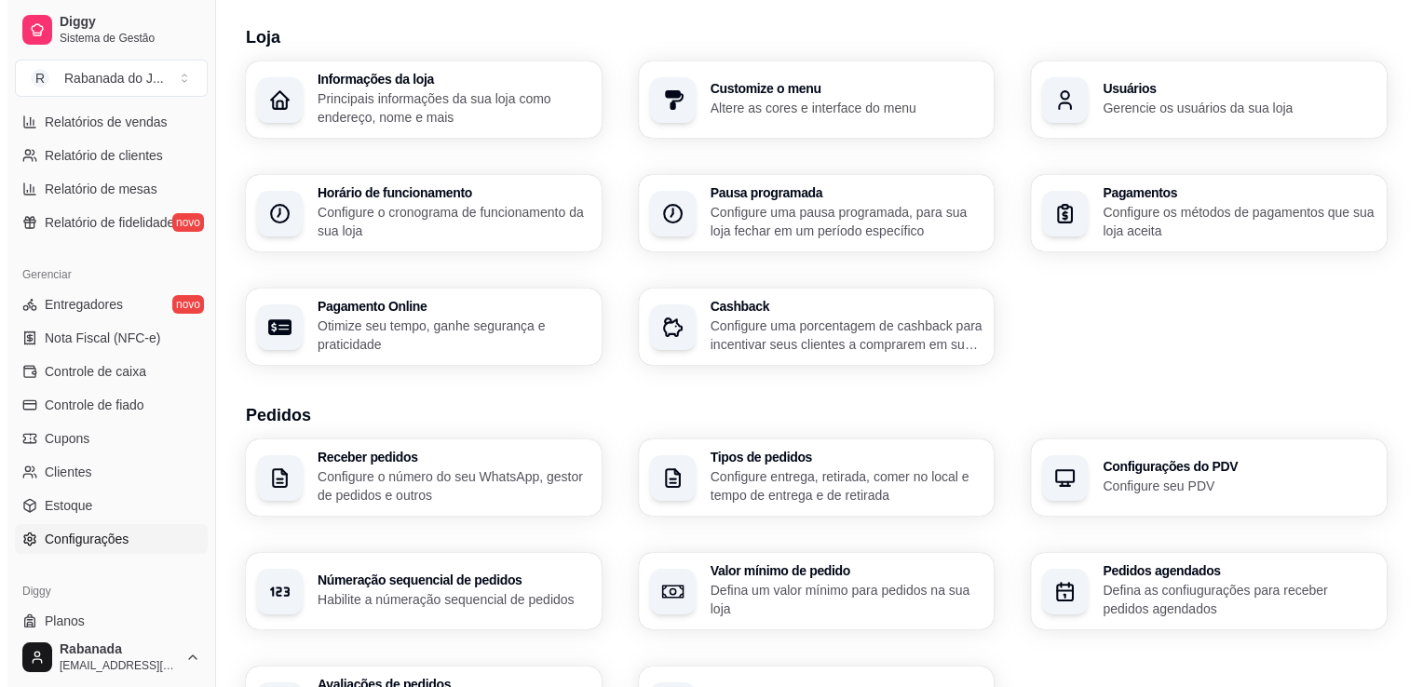
scroll to position [37, 0]
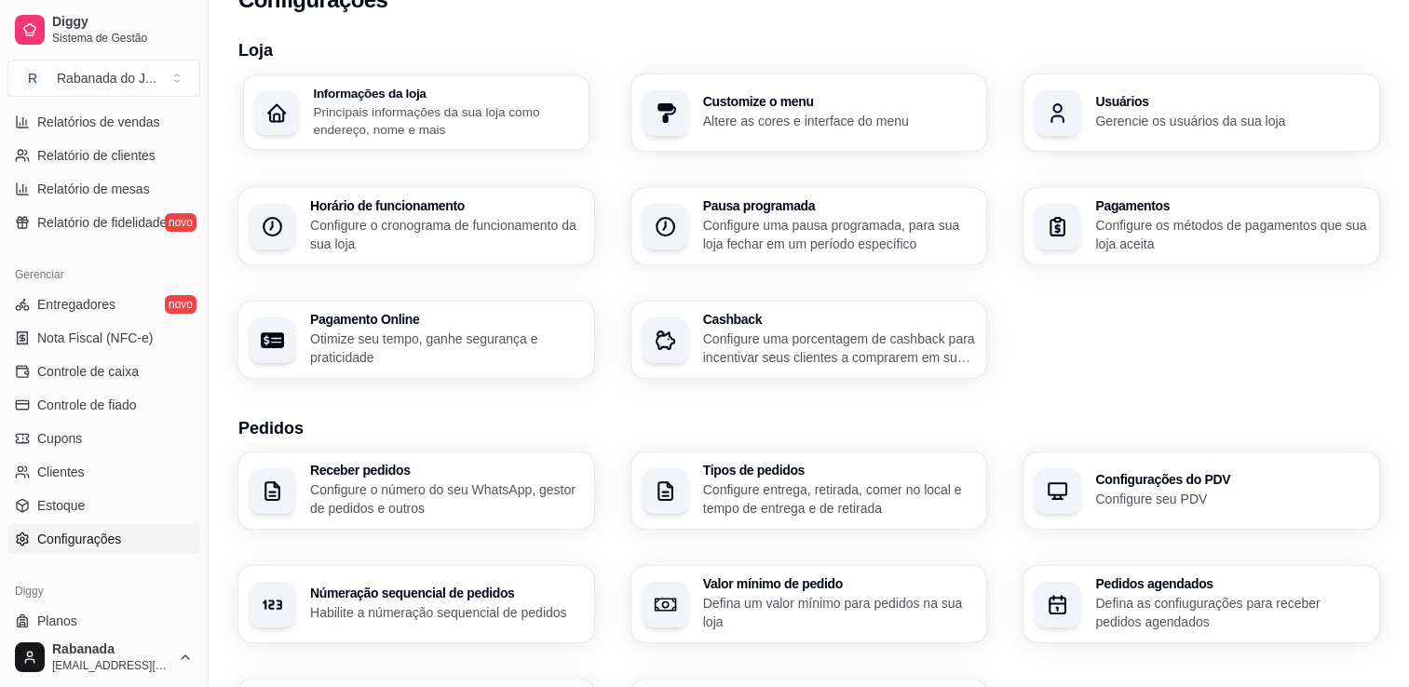
click at [439, 102] on p "Principais informações da sua loja como endereço, nome e mais" at bounding box center [445, 120] width 264 height 36
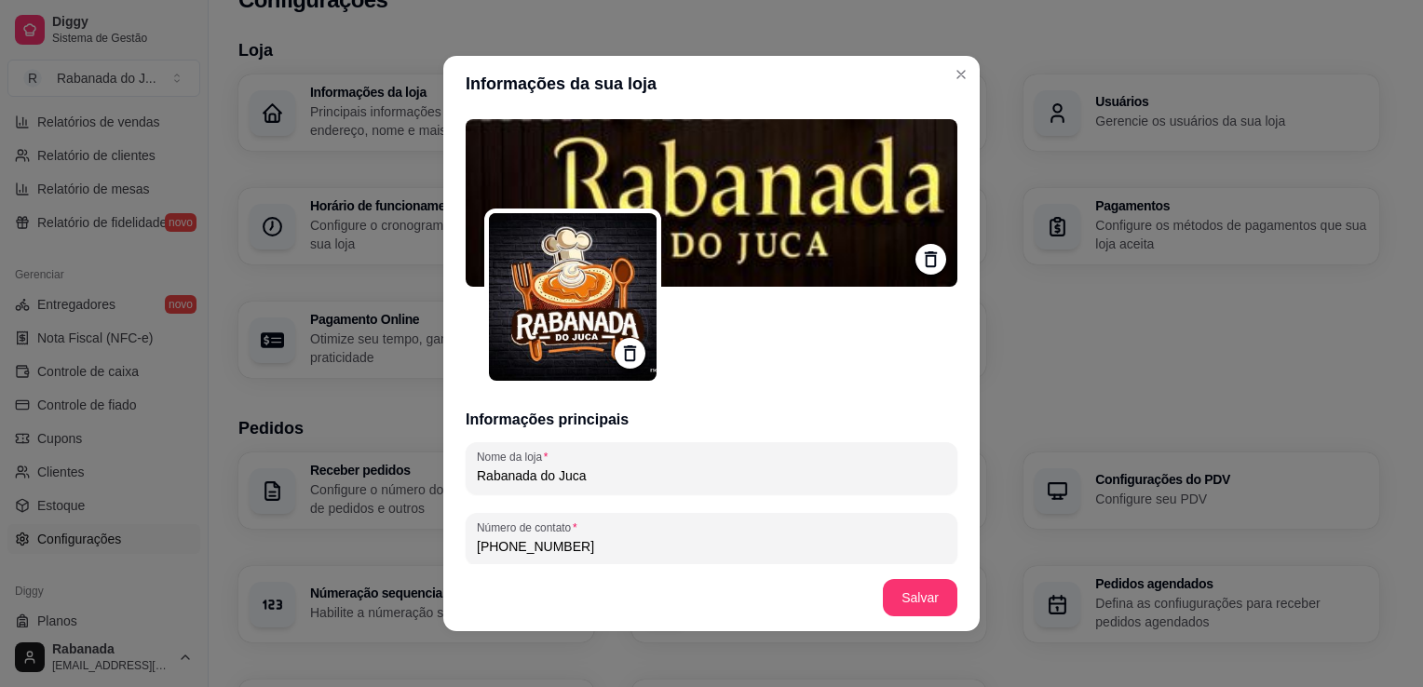
type input "Barra Olímpica"
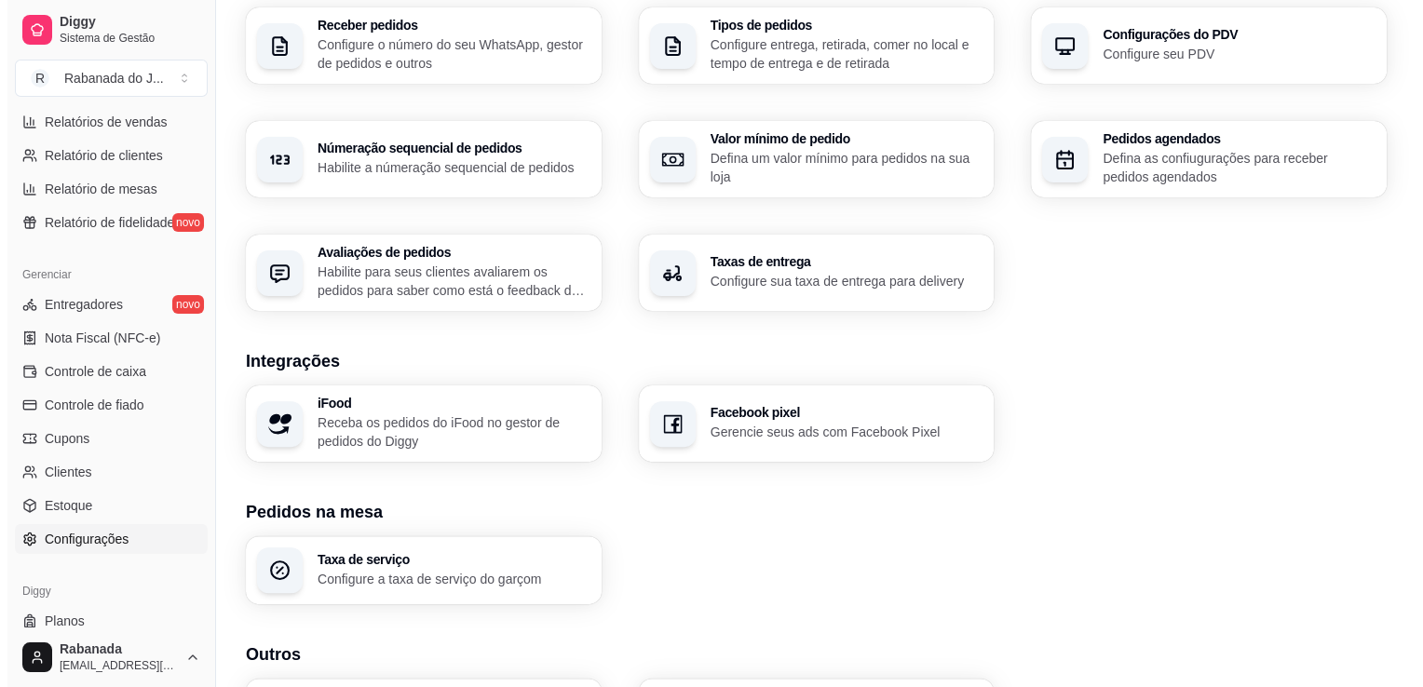
scroll to position [484, 0]
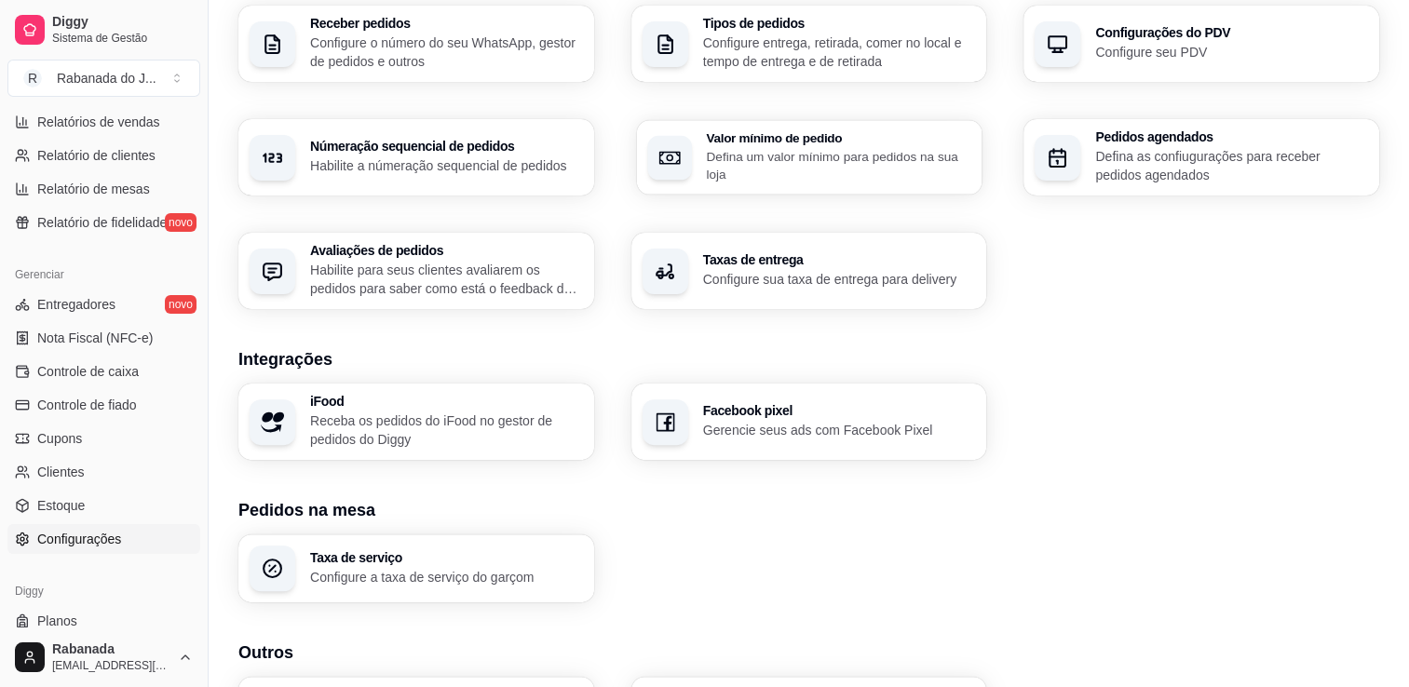
click at [861, 135] on h3 "Valor mínimo de pedido" at bounding box center [838, 137] width 264 height 13
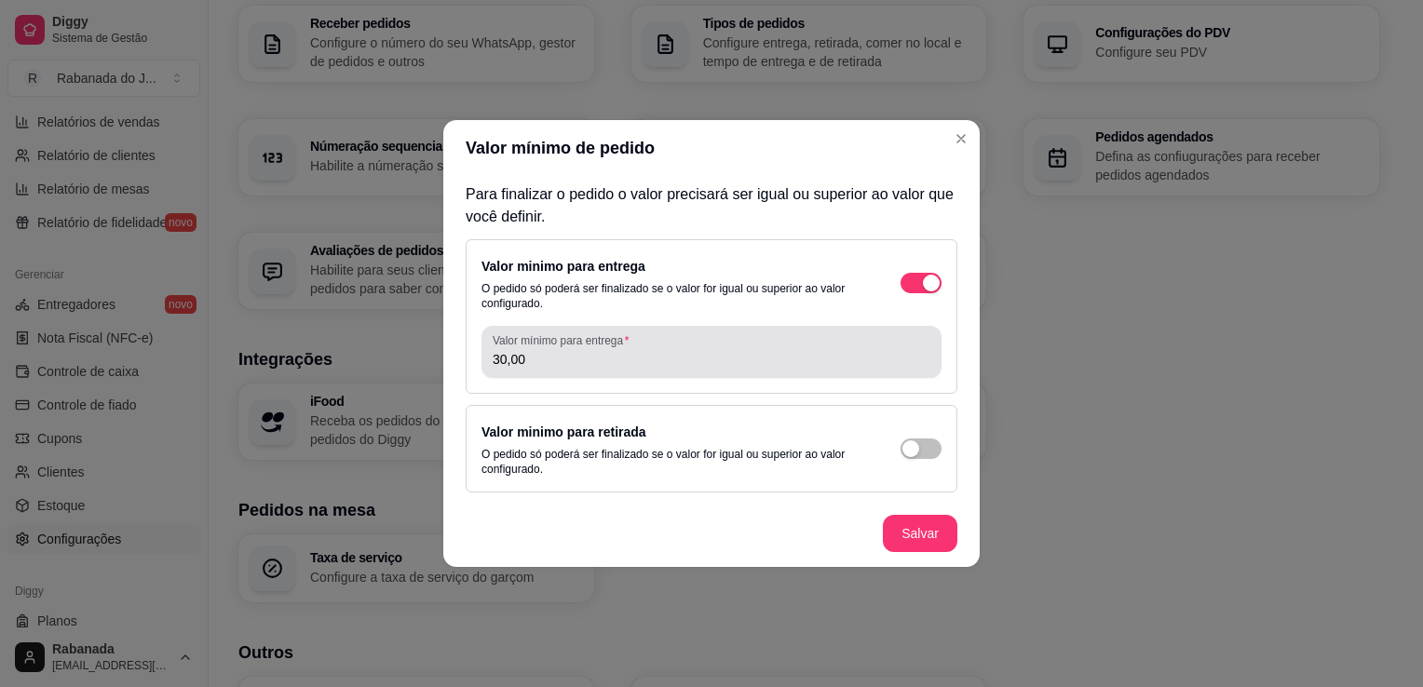
click at [554, 371] on div "30,00" at bounding box center [712, 351] width 438 height 37
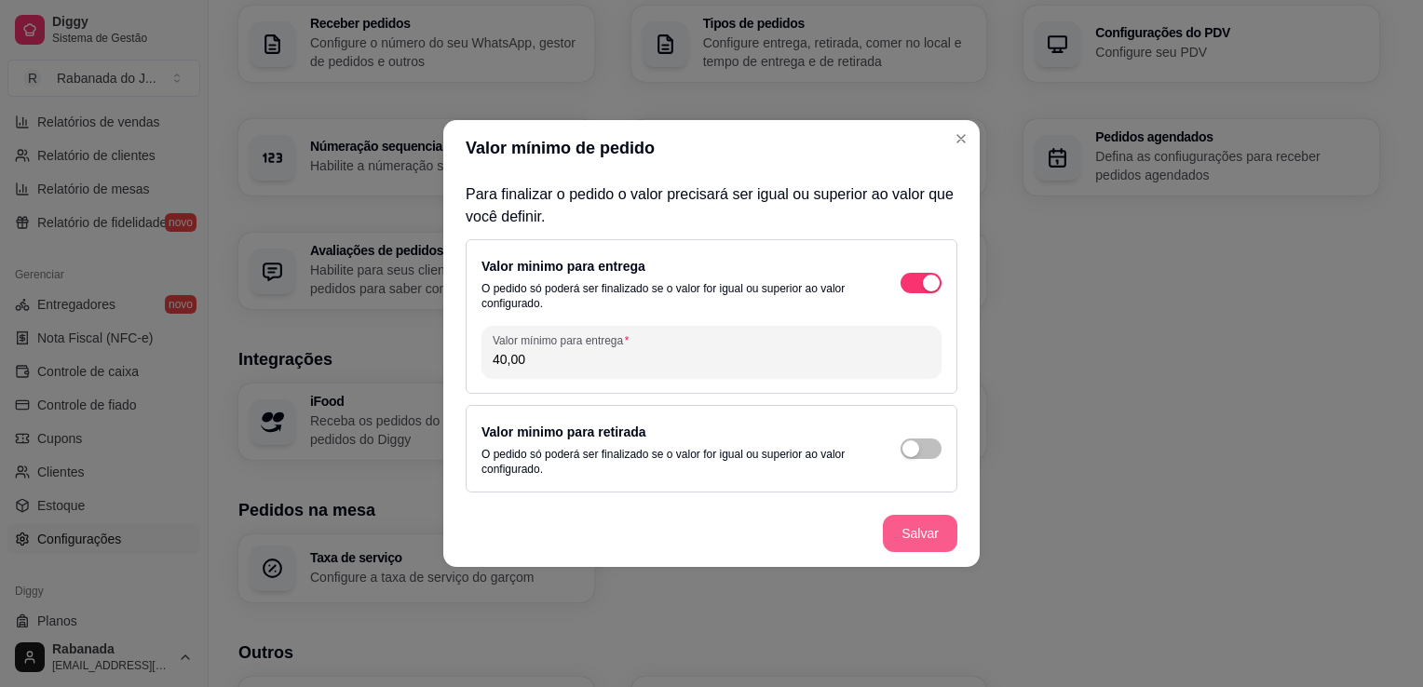
type input "40,00"
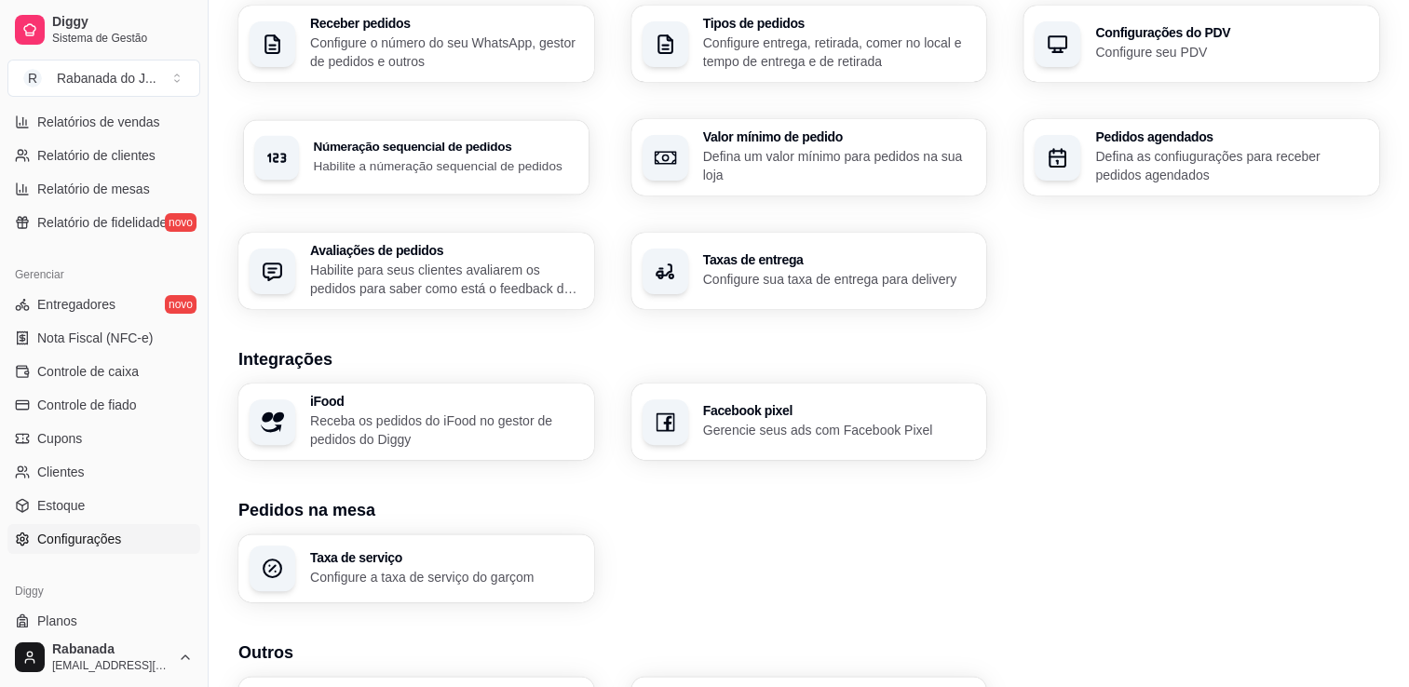
click at [445, 159] on p "Habilite a númeração sequencial de pedidos" at bounding box center [445, 165] width 264 height 18
click at [869, 60] on p "Configure entrega, retirada, comer no local e tempo de entrega e de retirada" at bounding box center [838, 52] width 264 height 36
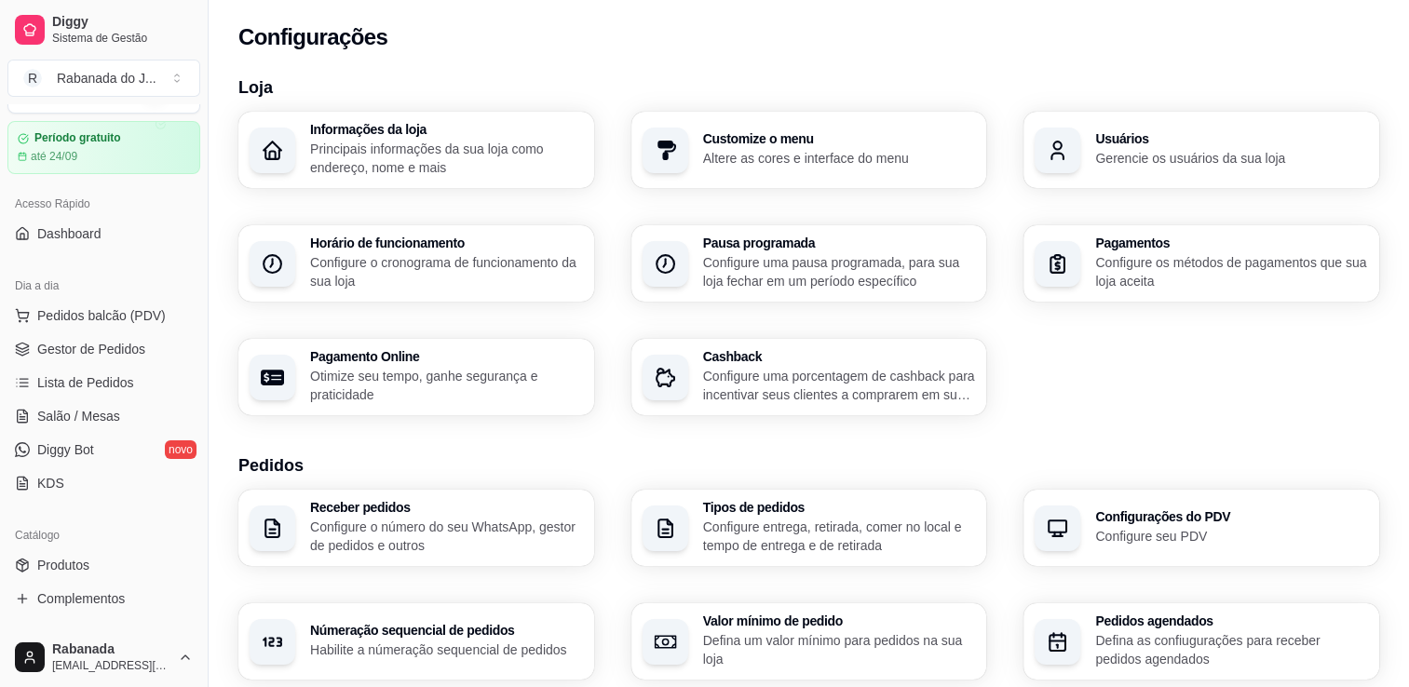
scroll to position [0, 0]
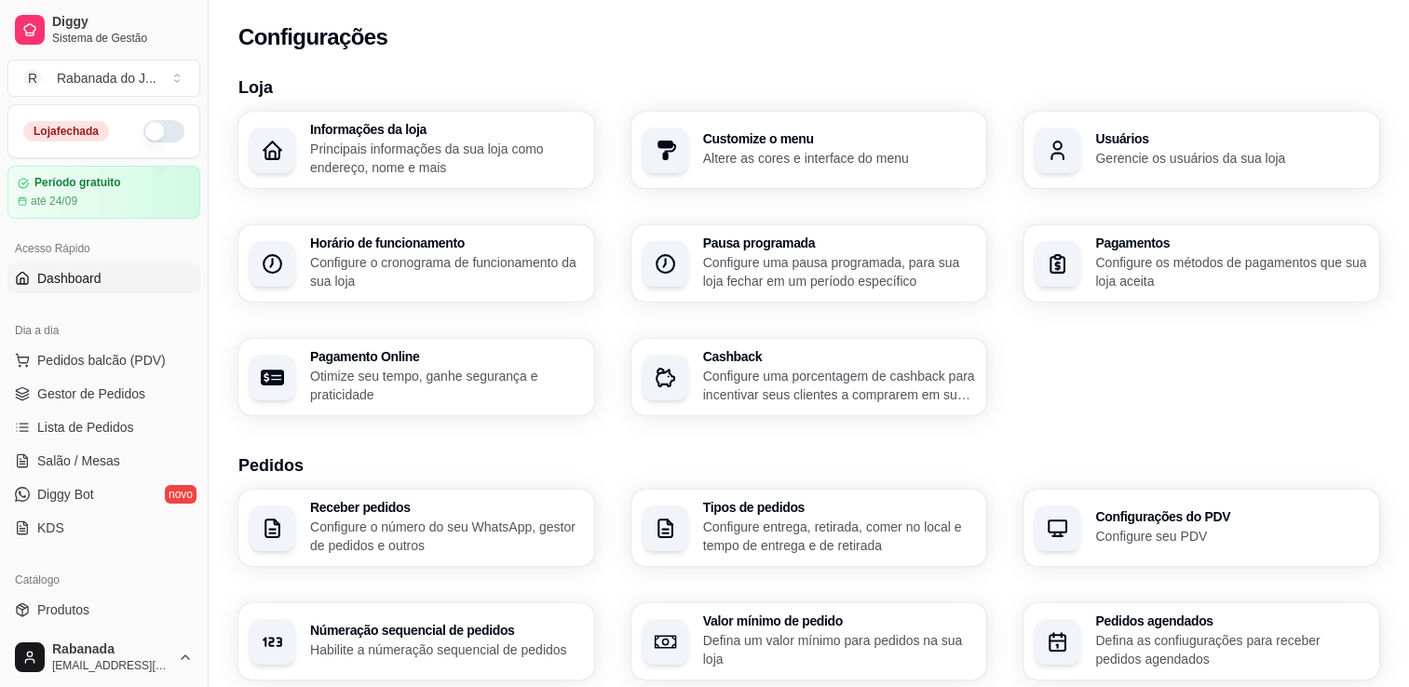
click at [83, 279] on span "Dashboard" at bounding box center [69, 278] width 64 height 19
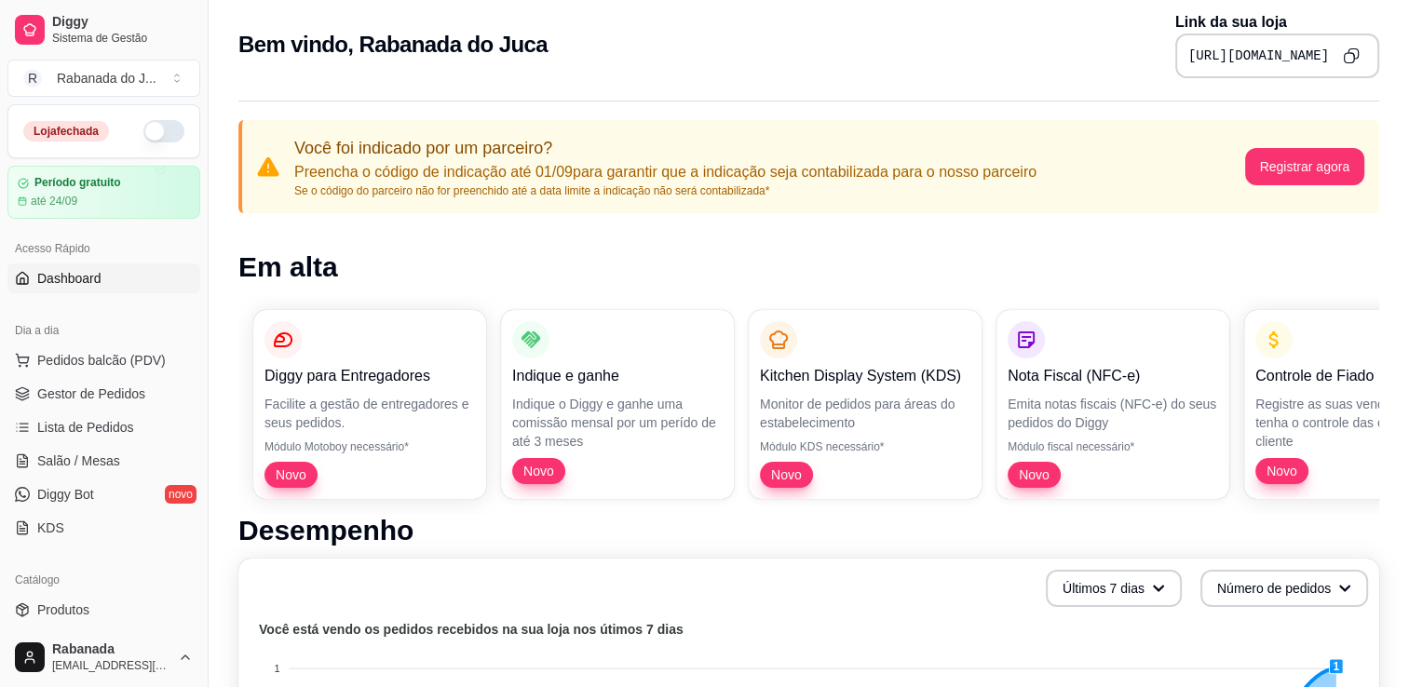
scroll to position [3, 0]
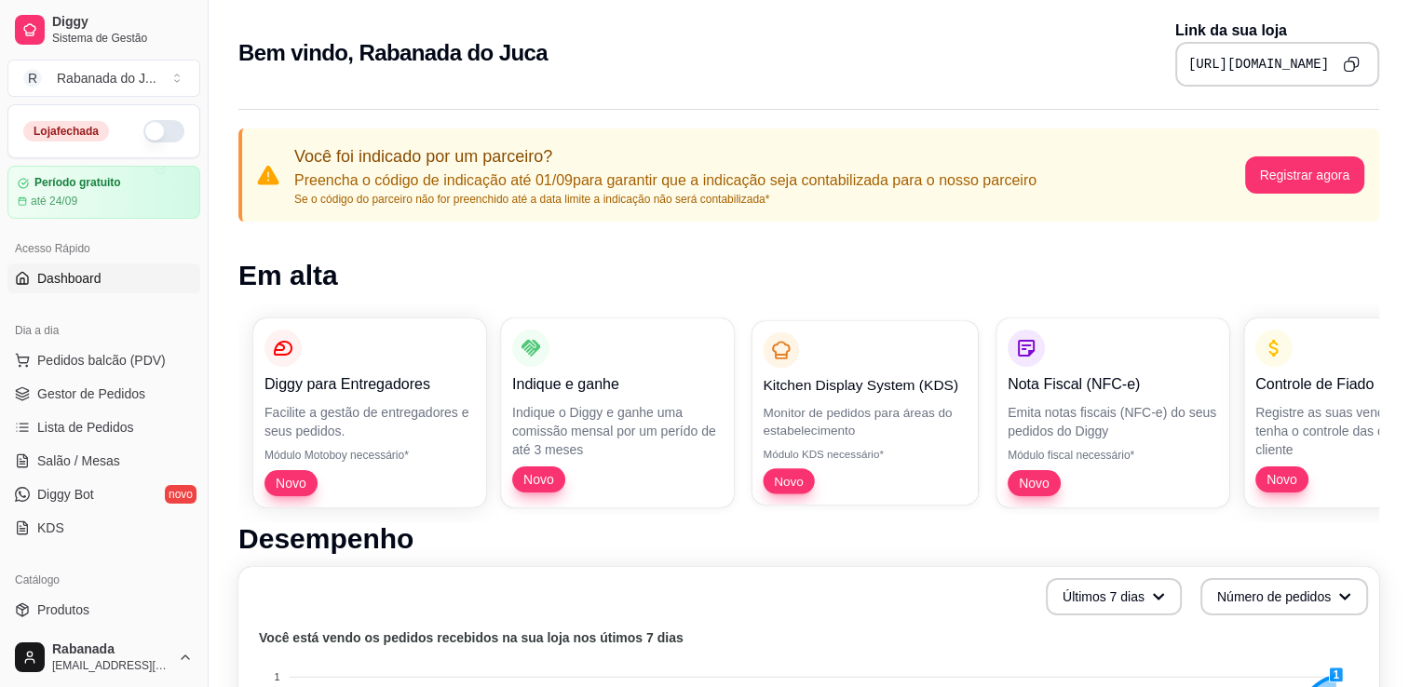
click at [782, 485] on span "Novo" at bounding box center [788, 481] width 44 height 18
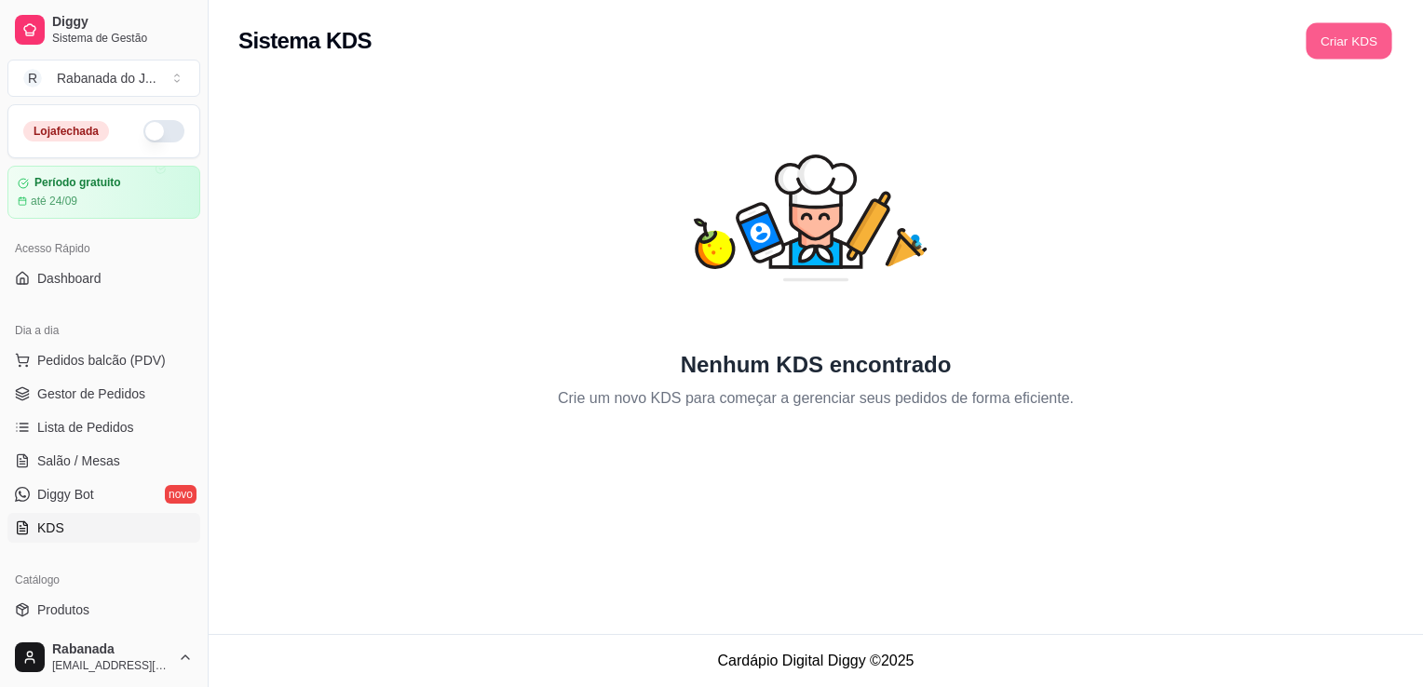
click at [1363, 47] on button "Criar KDS" at bounding box center [1348, 41] width 86 height 36
click at [200, 236] on button "Toggle Sidebar" at bounding box center [207, 343] width 15 height 687
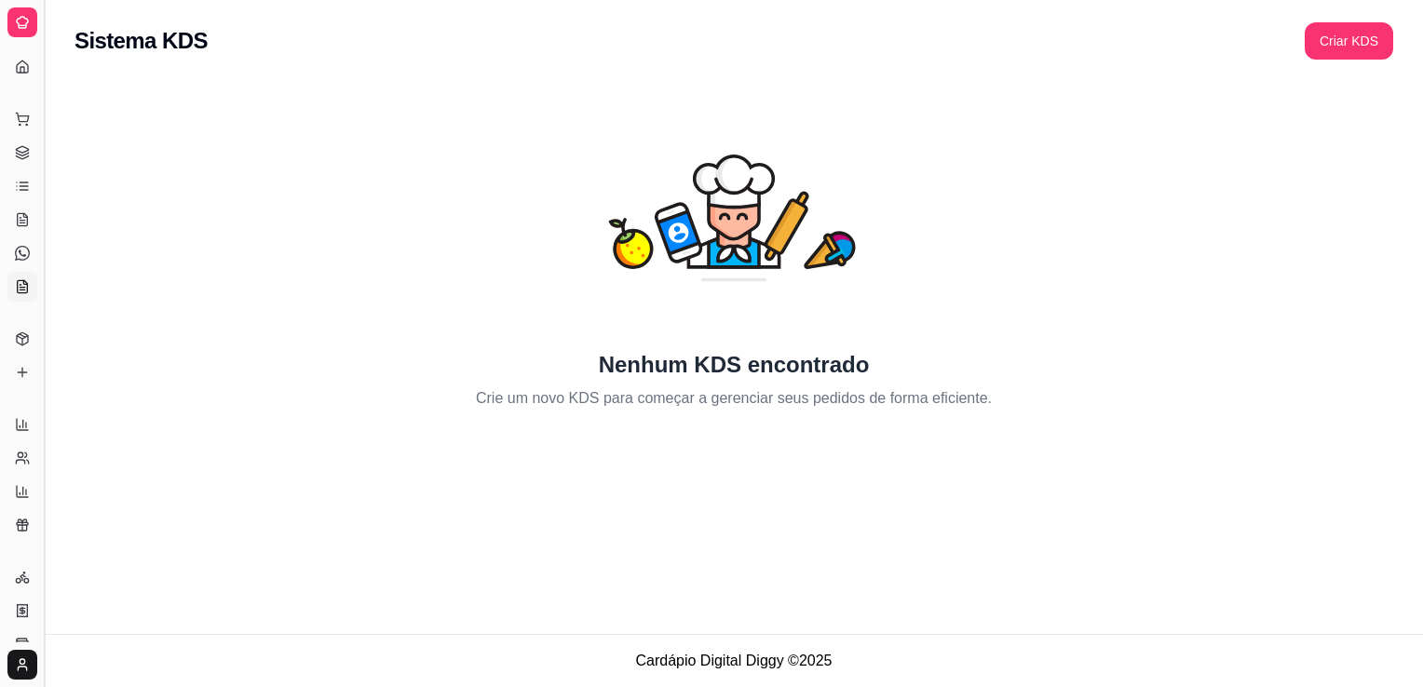
click at [42, 252] on button "Toggle Sidebar" at bounding box center [43, 343] width 15 height 687
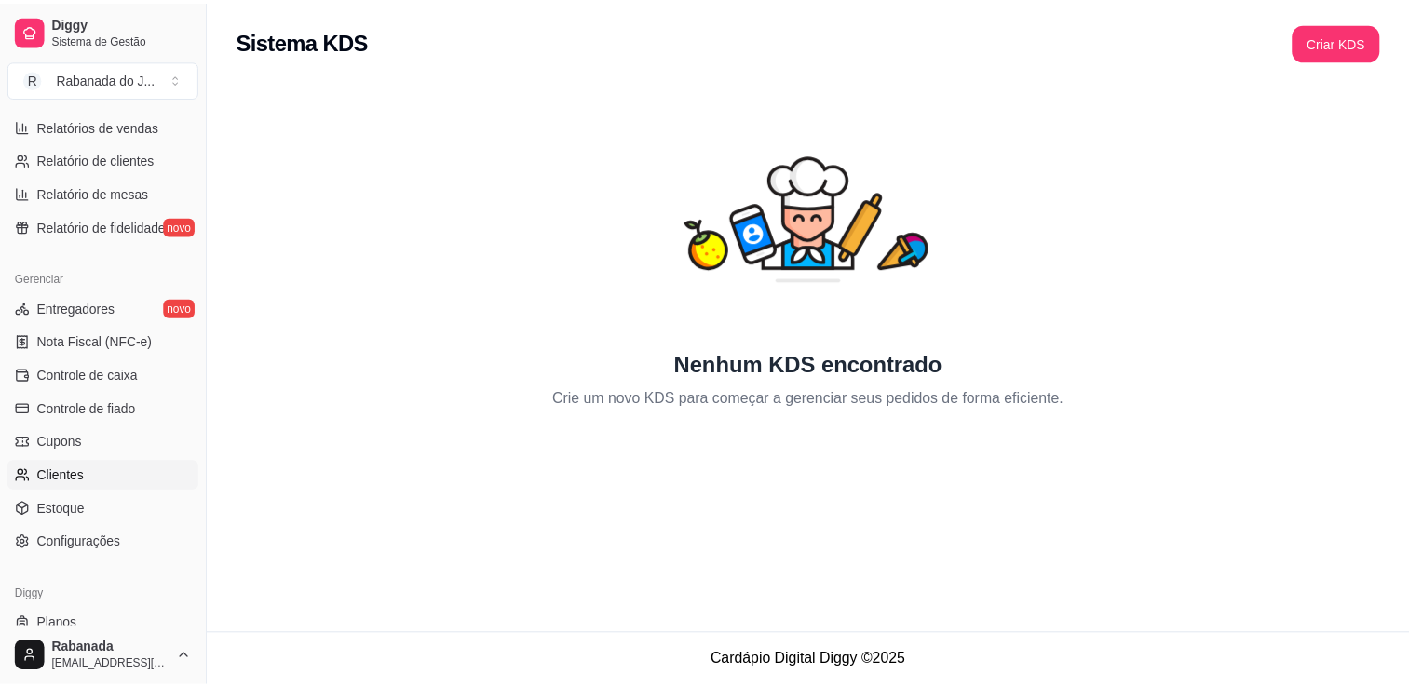
scroll to position [605, 0]
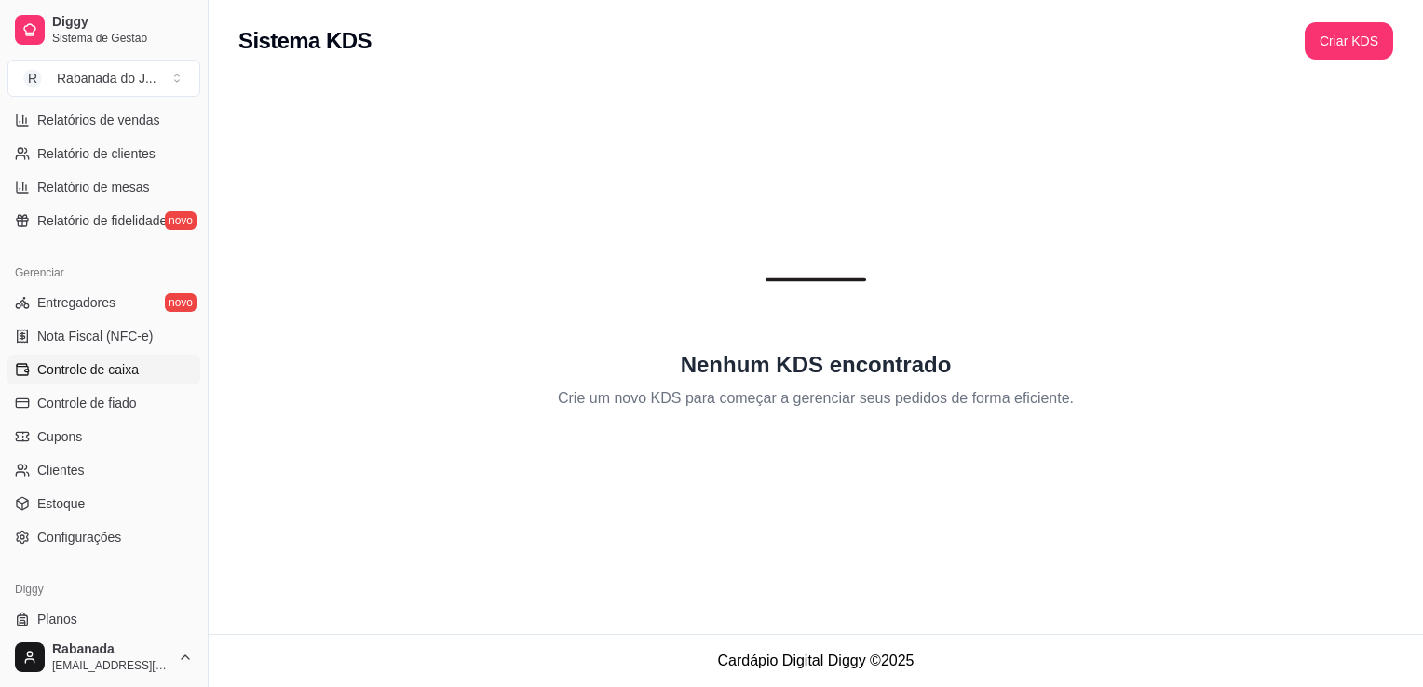
click at [121, 369] on span "Controle de caixa" at bounding box center [87, 369] width 101 height 19
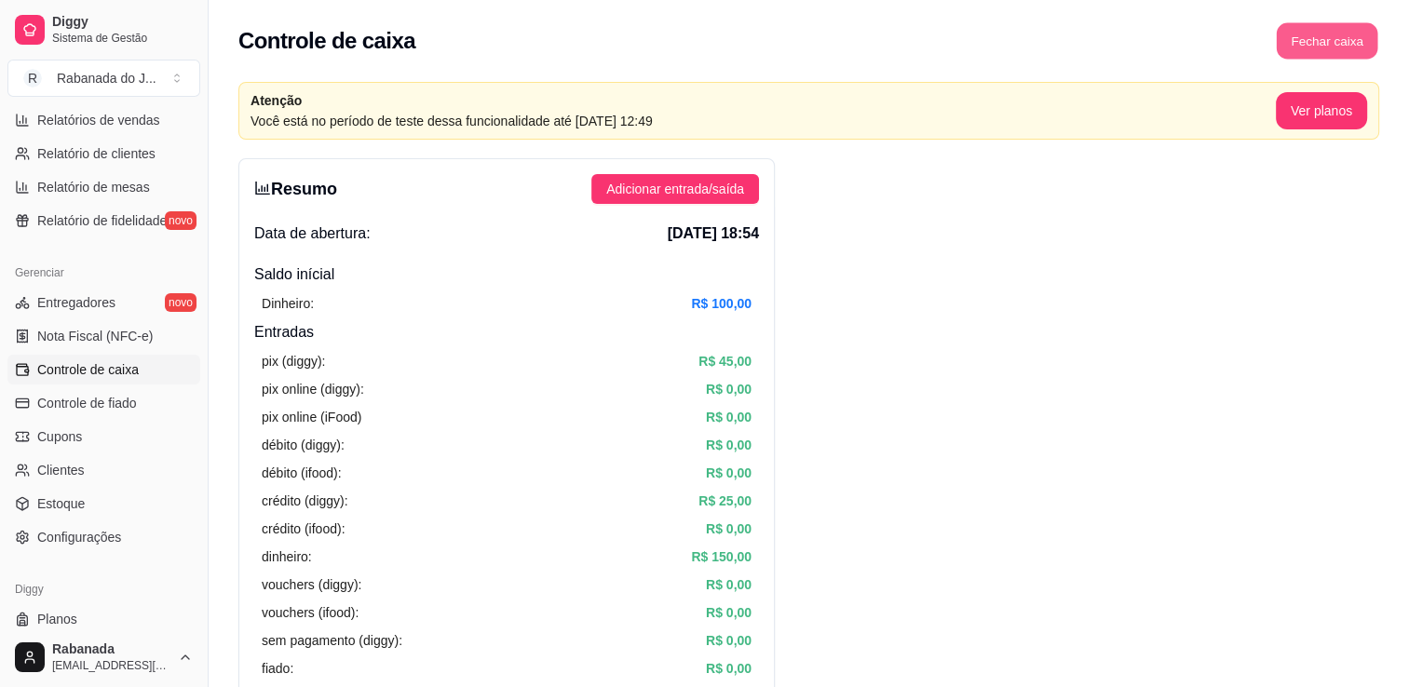
click at [1352, 47] on button "Fechar caixa" at bounding box center [1327, 41] width 101 height 36
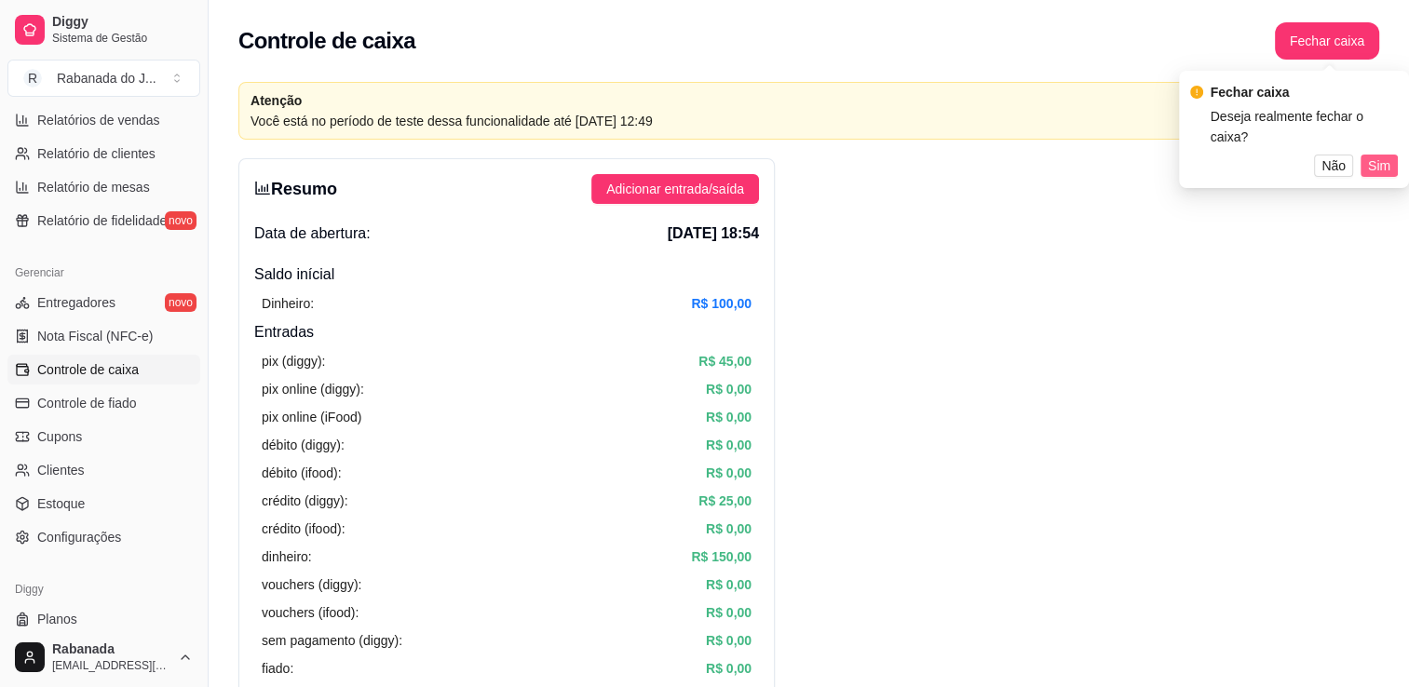
click at [1382, 165] on span "Sim" at bounding box center [1379, 165] width 22 height 20
